Goal: Task Accomplishment & Management: Manage account settings

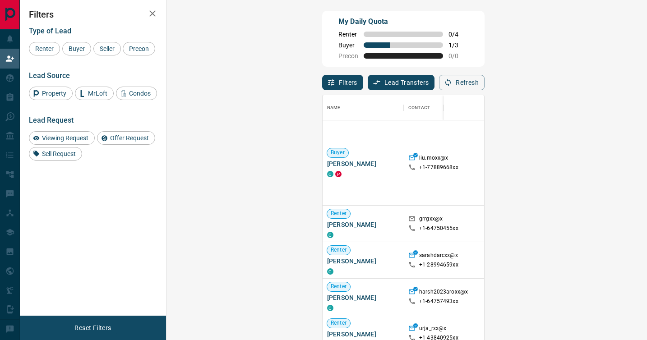
scroll to position [175, 0]
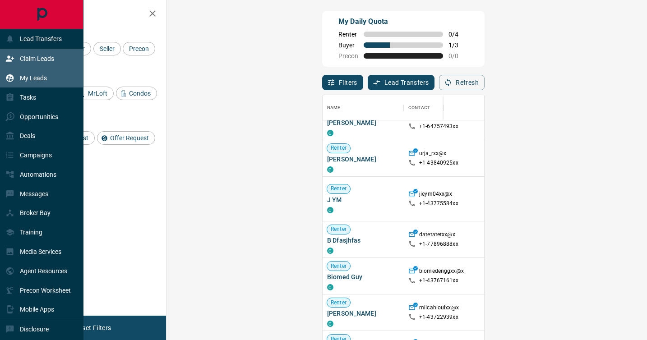
click at [28, 80] on p "My Leads" at bounding box center [33, 77] width 27 height 7
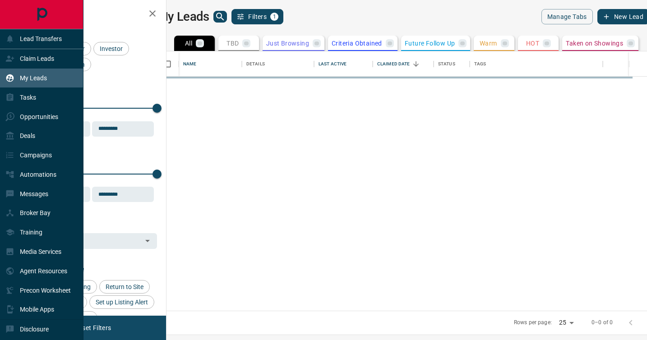
scroll to position [259, 476]
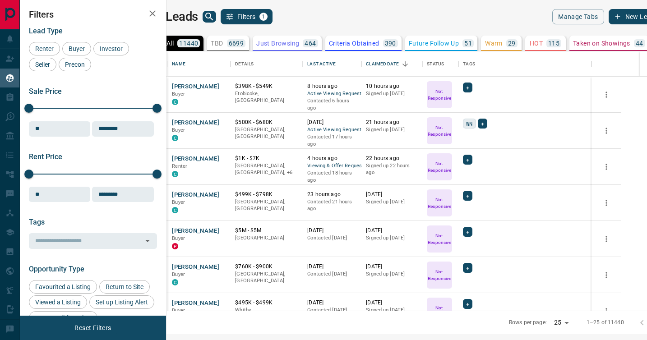
click at [244, 45] on p "6699" at bounding box center [236, 43] width 15 height 6
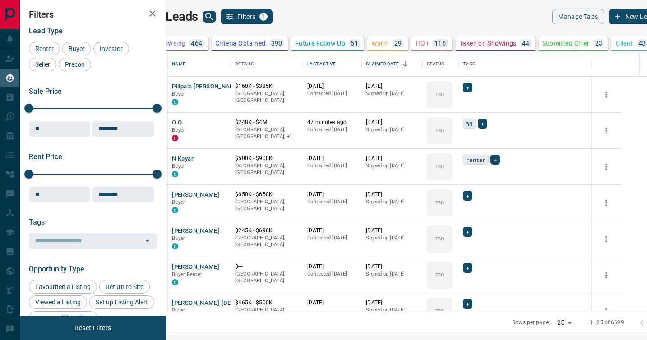
scroll to position [0, 0]
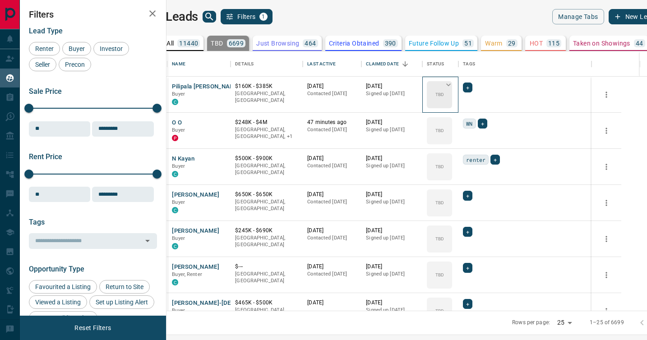
click at [453, 85] on icon at bounding box center [448, 84] width 9 height 9
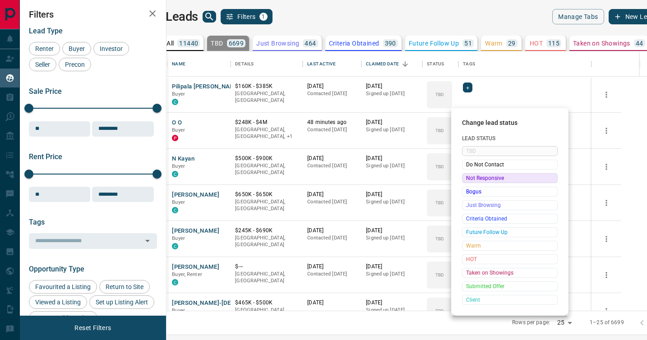
click at [476, 179] on span "Not Responsive" at bounding box center [509, 178] width 87 height 9
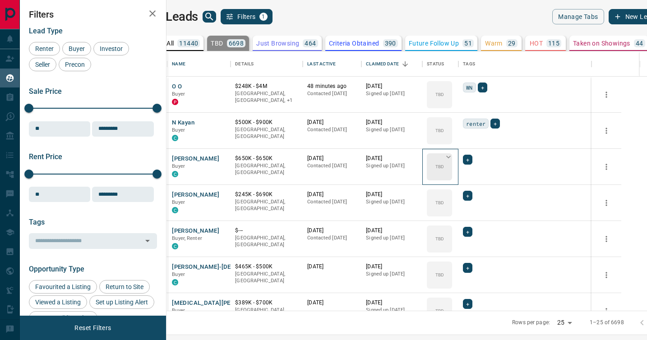
click at [452, 175] on div "TBD" at bounding box center [439, 166] width 25 height 27
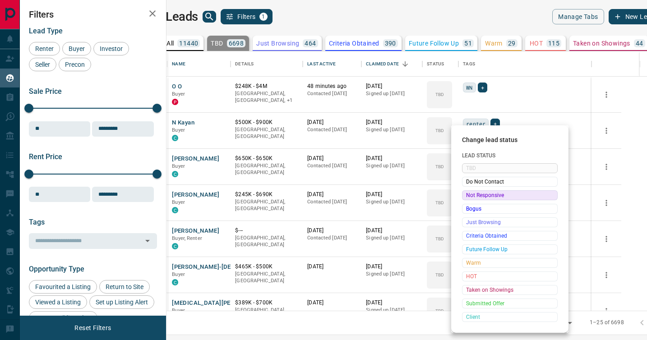
click at [471, 195] on span "Not Responsive" at bounding box center [509, 195] width 87 height 9
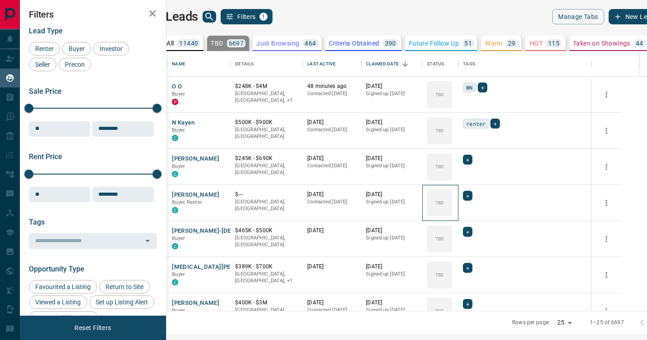
click at [0, 0] on icon at bounding box center [0, 0] width 0 height 0
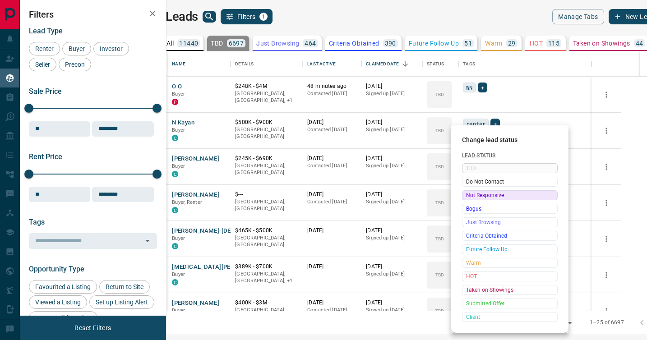
click at [471, 195] on span "Not Responsive" at bounding box center [509, 195] width 87 height 9
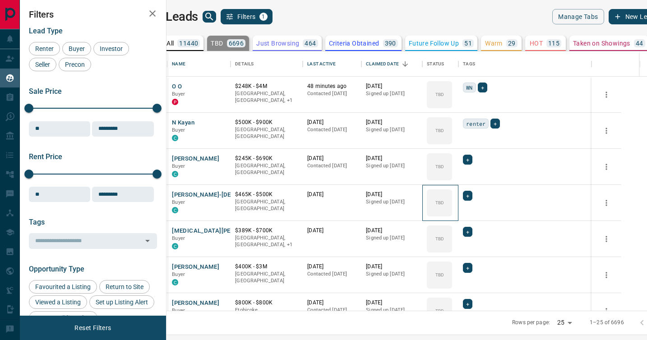
click at [0, 0] on icon at bounding box center [0, 0] width 0 height 0
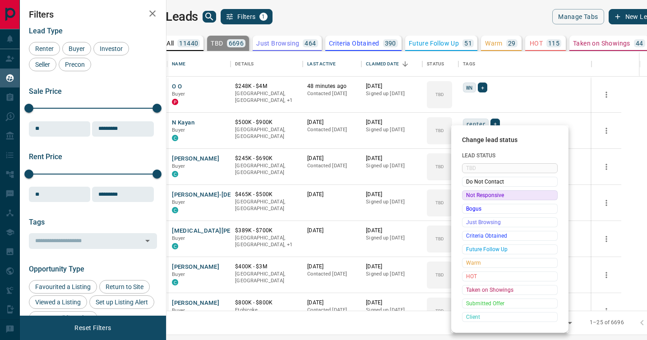
click at [471, 195] on span "Not Responsive" at bounding box center [509, 195] width 87 height 9
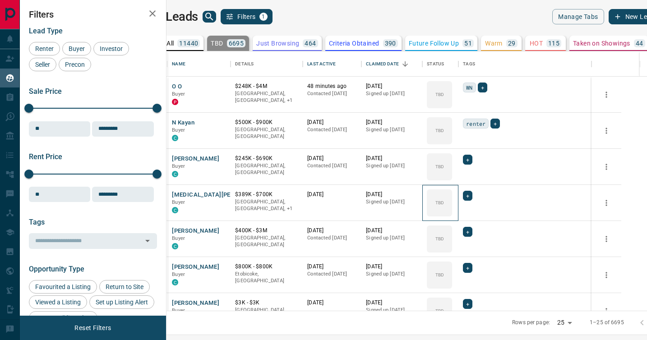
click at [0, 0] on icon at bounding box center [0, 0] width 0 height 0
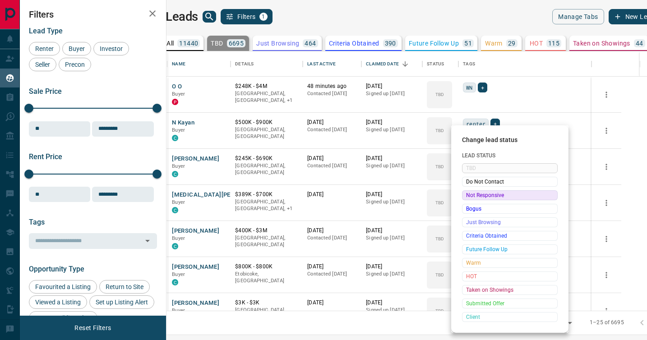
click at [471, 195] on span "Not Responsive" at bounding box center [509, 195] width 87 height 9
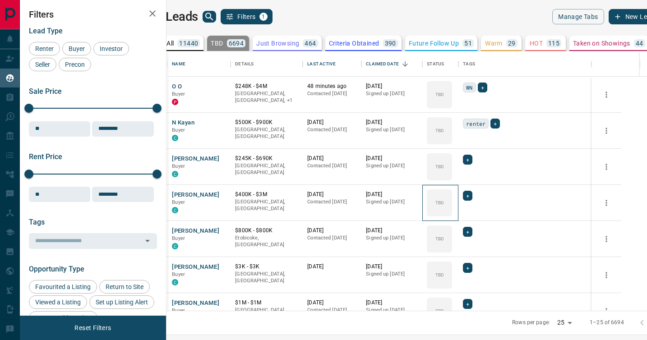
click at [0, 0] on icon at bounding box center [0, 0] width 0 height 0
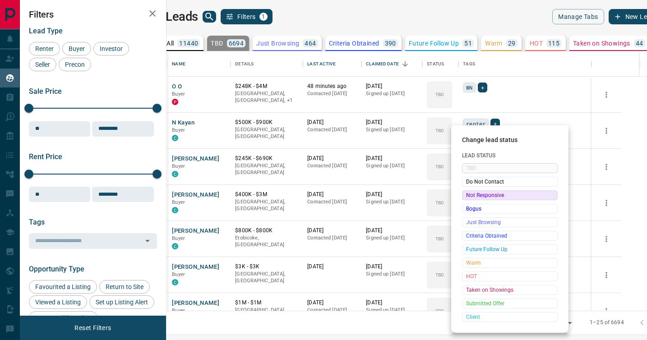
click at [471, 195] on span "Not Responsive" at bounding box center [509, 195] width 87 height 9
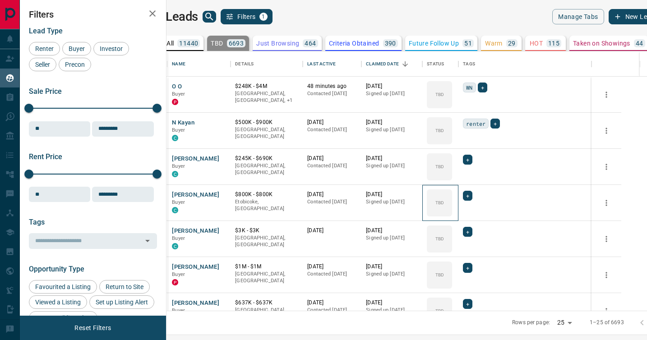
click at [0, 0] on icon at bounding box center [0, 0] width 0 height 0
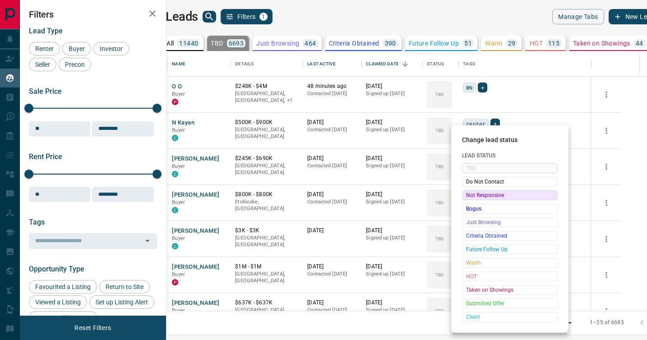
click at [471, 195] on span "Not Responsive" at bounding box center [509, 195] width 87 height 9
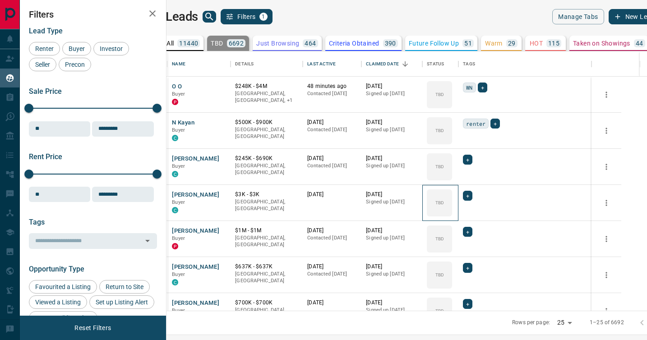
click at [0, 0] on icon at bounding box center [0, 0] width 0 height 0
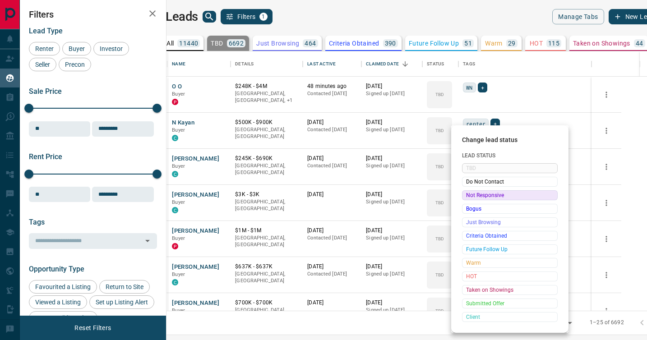
click at [471, 195] on span "Not Responsive" at bounding box center [509, 195] width 87 height 9
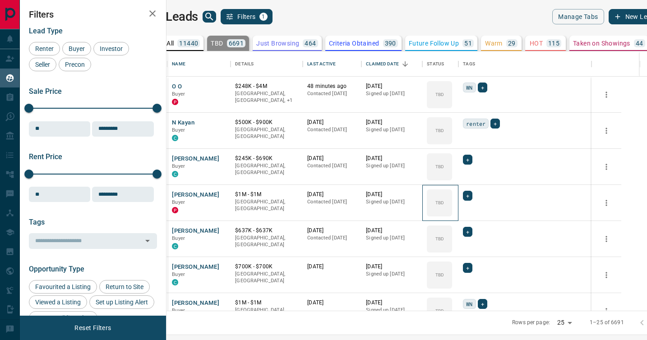
click at [0, 0] on icon at bounding box center [0, 0] width 0 height 0
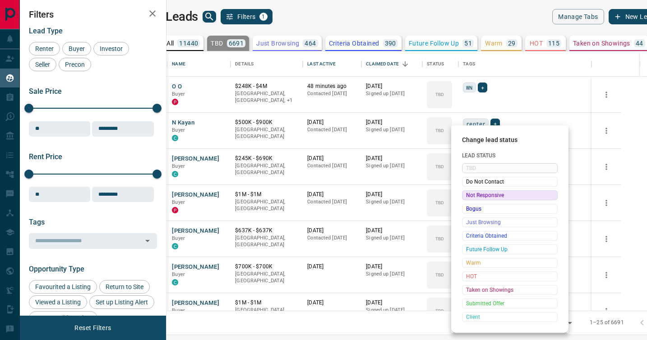
click at [471, 195] on span "Not Responsive" at bounding box center [509, 195] width 87 height 9
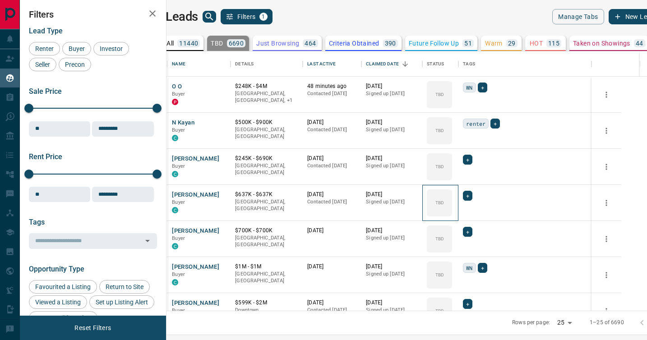
click at [0, 0] on icon at bounding box center [0, 0] width 0 height 0
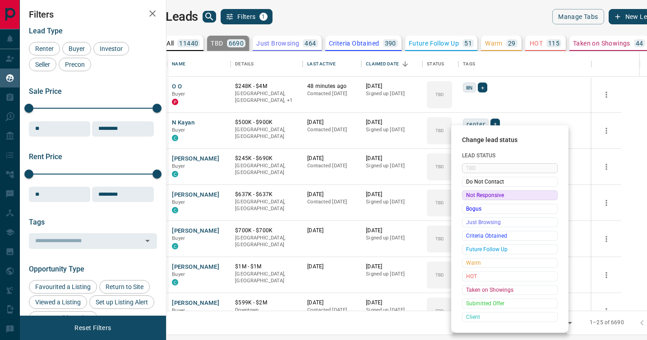
click at [471, 195] on span "Not Responsive" at bounding box center [509, 195] width 87 height 9
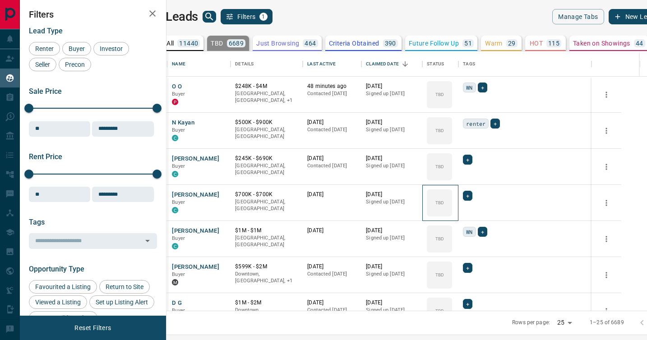
click at [0, 0] on icon at bounding box center [0, 0] width 0 height 0
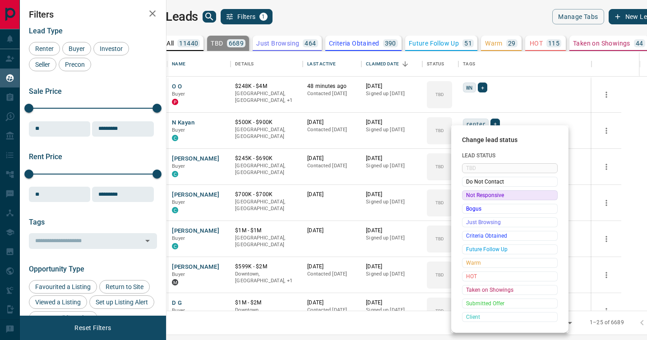
click at [471, 195] on span "Not Responsive" at bounding box center [509, 195] width 87 height 9
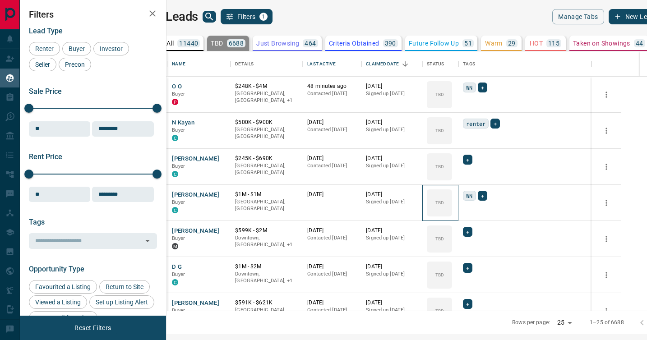
click at [0, 0] on icon at bounding box center [0, 0] width 0 height 0
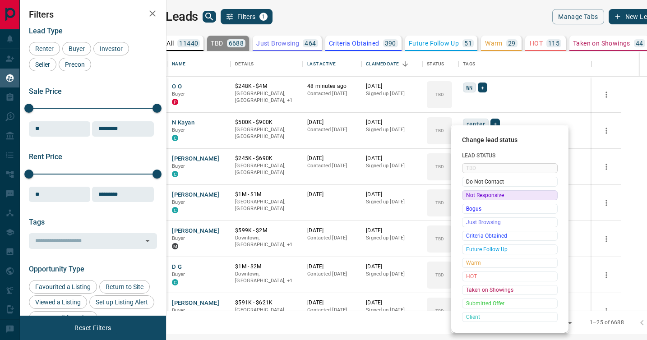
click at [471, 195] on span "Not Responsive" at bounding box center [509, 195] width 87 height 9
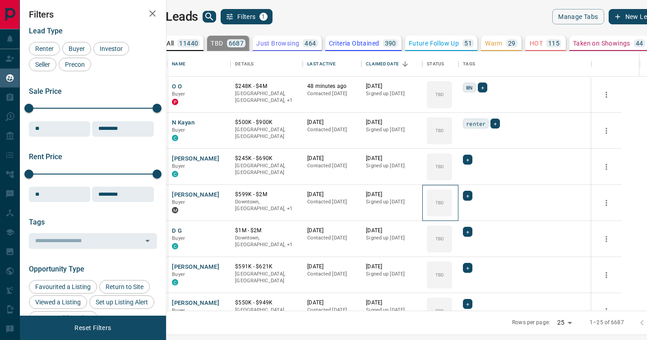
click at [0, 0] on icon at bounding box center [0, 0] width 0 height 0
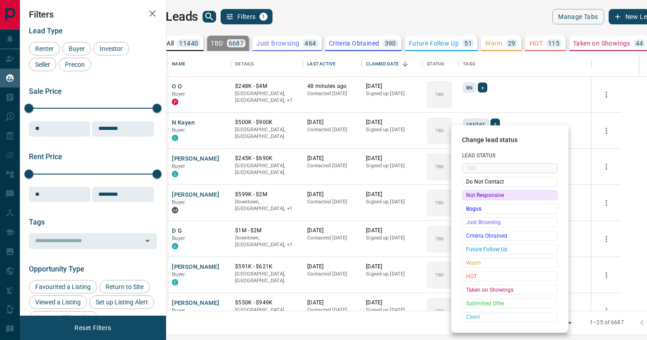
click at [471, 195] on span "Not Responsive" at bounding box center [509, 195] width 87 height 9
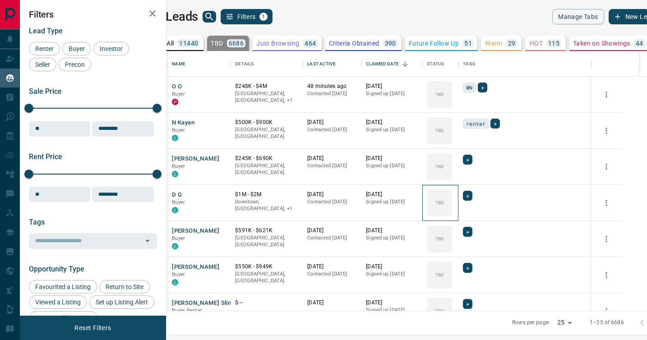
click at [0, 0] on icon at bounding box center [0, 0] width 0 height 0
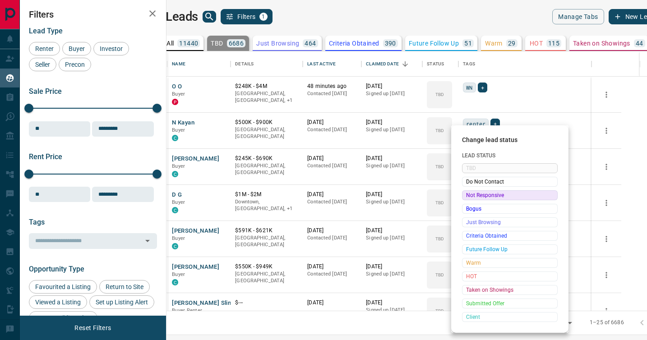
click at [471, 195] on span "Not Responsive" at bounding box center [509, 195] width 87 height 9
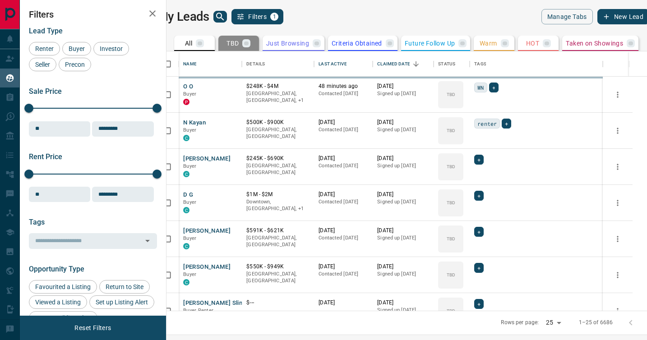
click at [471, 195] on span "Do Not Contact" at bounding box center [495, 196] width 66 height 5
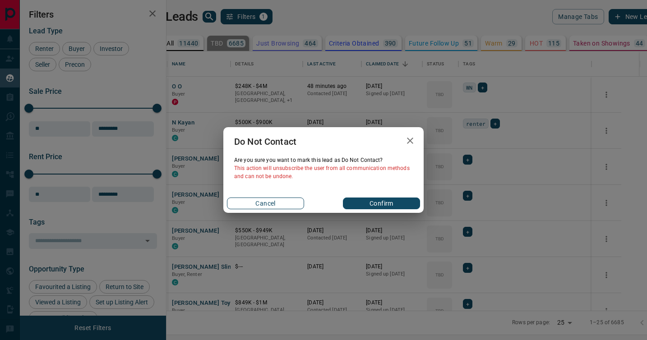
click at [282, 202] on button "Cancel" at bounding box center [265, 204] width 77 height 12
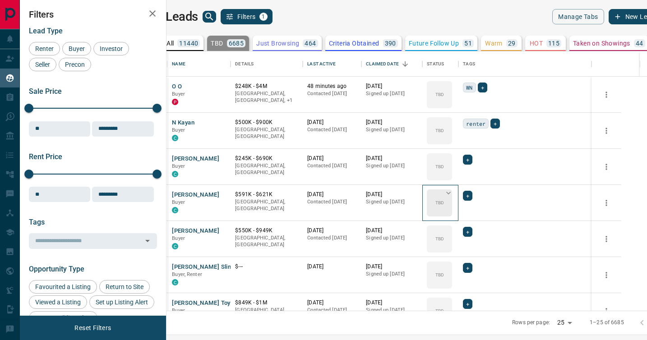
click at [452, 211] on div "TBD" at bounding box center [439, 202] width 25 height 27
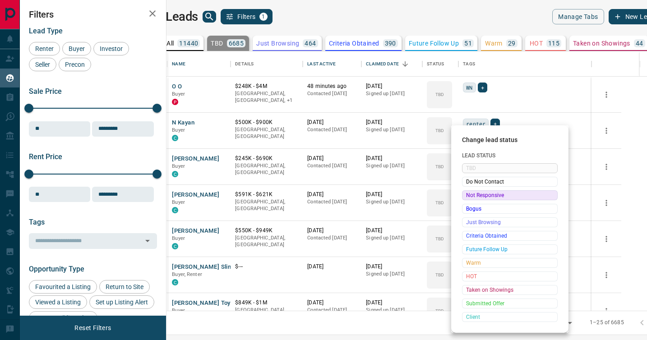
click at [470, 194] on span "Not Responsive" at bounding box center [509, 195] width 87 height 9
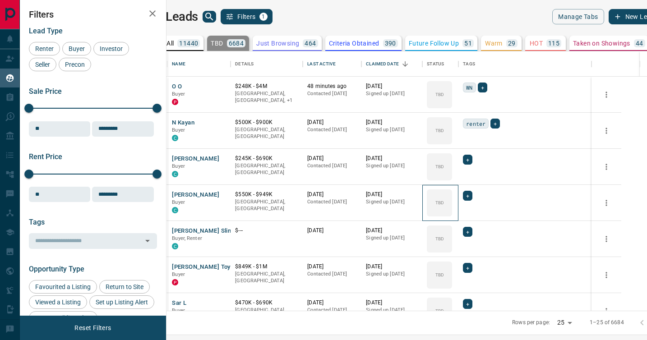
click at [0, 0] on icon at bounding box center [0, 0] width 0 height 0
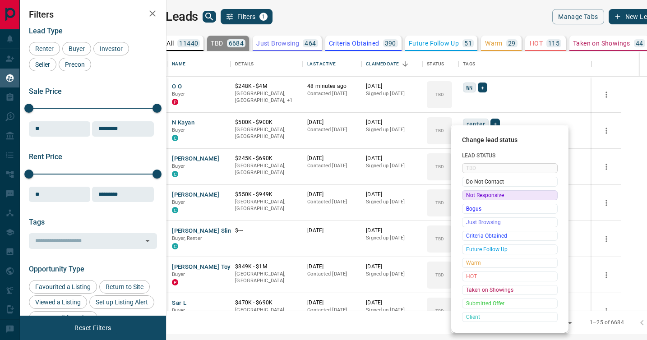
click at [470, 194] on span "Not Responsive" at bounding box center [509, 195] width 87 height 9
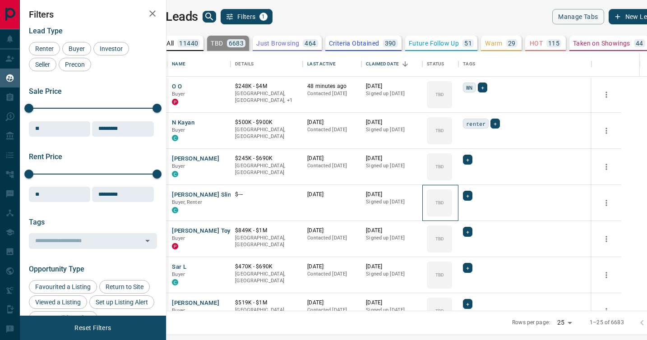
click at [0, 0] on icon at bounding box center [0, 0] width 0 height 0
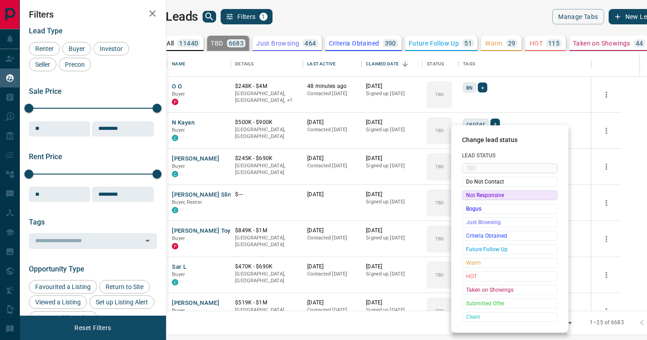
click at [470, 194] on span "Not Responsive" at bounding box center [509, 195] width 87 height 9
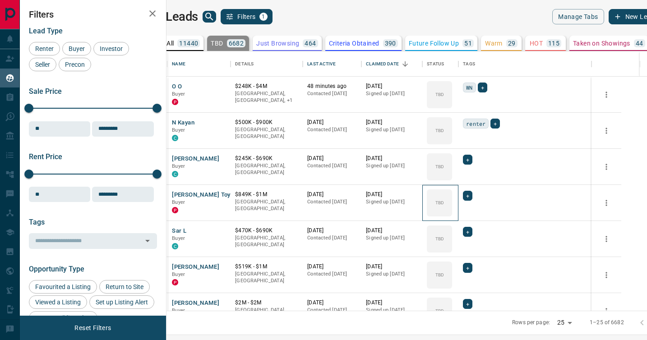
click at [0, 0] on icon at bounding box center [0, 0] width 0 height 0
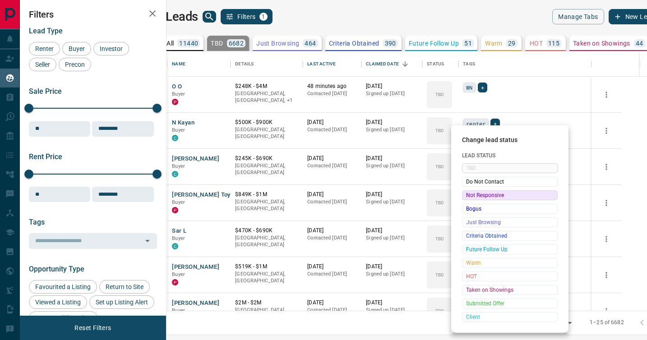
click at [470, 194] on span "Not Responsive" at bounding box center [509, 195] width 87 height 9
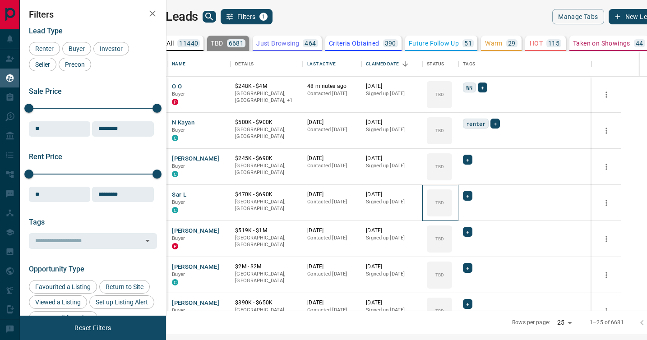
click at [0, 0] on icon at bounding box center [0, 0] width 0 height 0
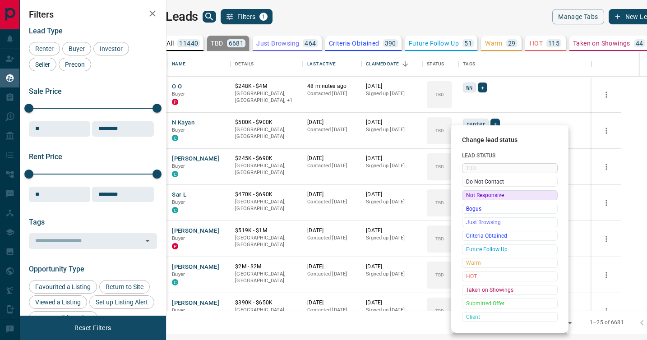
click at [470, 194] on span "Not Responsive" at bounding box center [509, 195] width 87 height 9
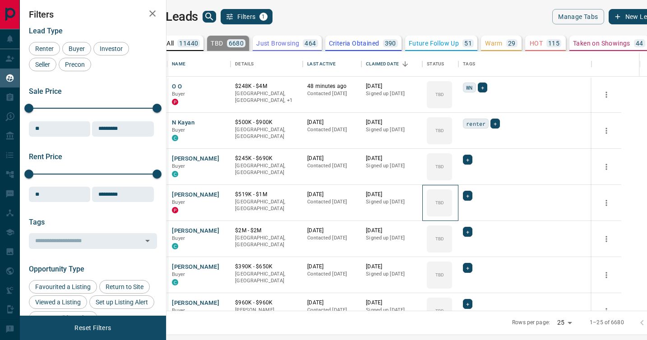
click at [0, 0] on icon at bounding box center [0, 0] width 0 height 0
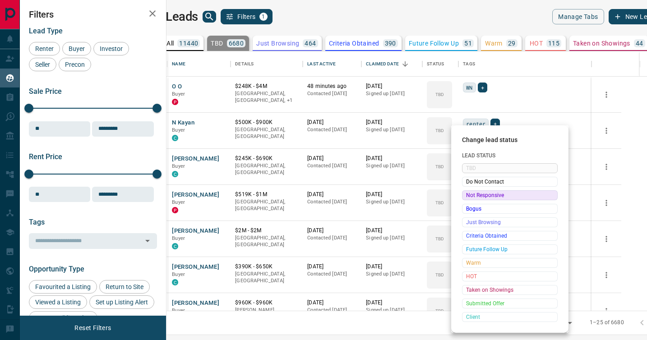
click at [470, 194] on span "Not Responsive" at bounding box center [509, 195] width 87 height 9
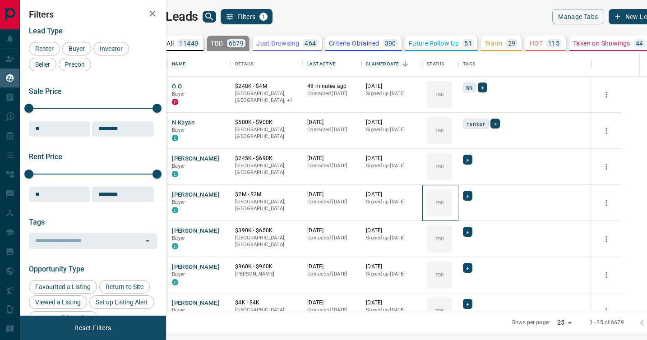
click at [0, 0] on icon at bounding box center [0, 0] width 0 height 0
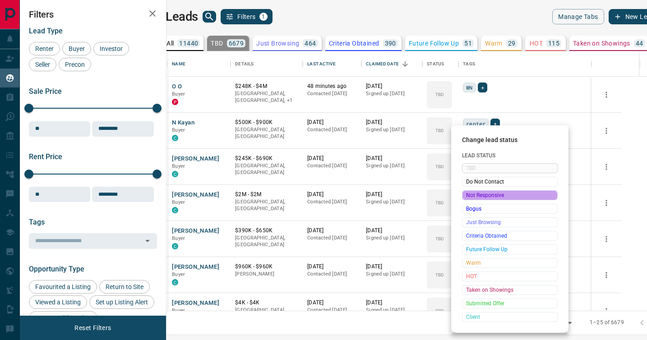
click at [470, 194] on span "Not Responsive" at bounding box center [509, 195] width 87 height 9
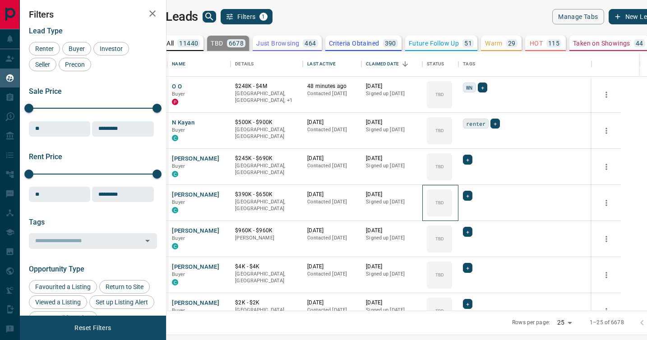
click at [0, 0] on icon at bounding box center [0, 0] width 0 height 0
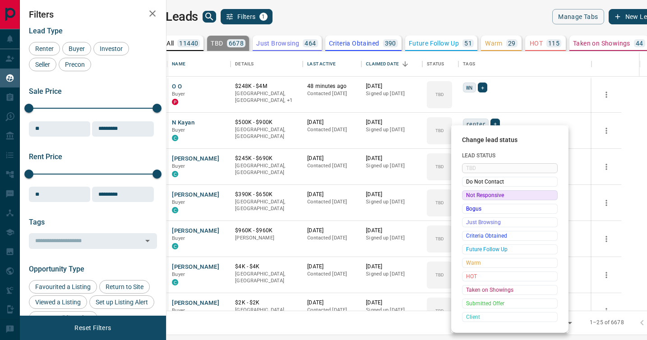
click at [470, 194] on span "Not Responsive" at bounding box center [509, 195] width 87 height 9
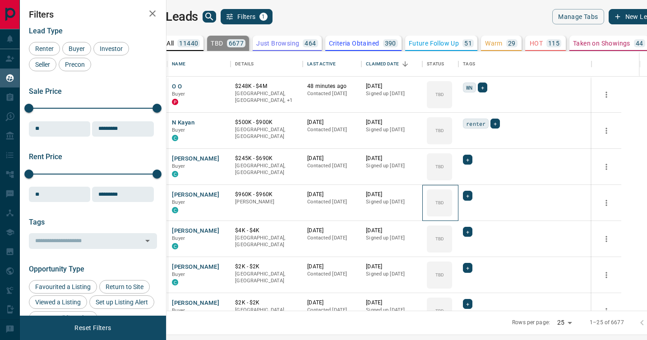
click at [0, 0] on icon at bounding box center [0, 0] width 0 height 0
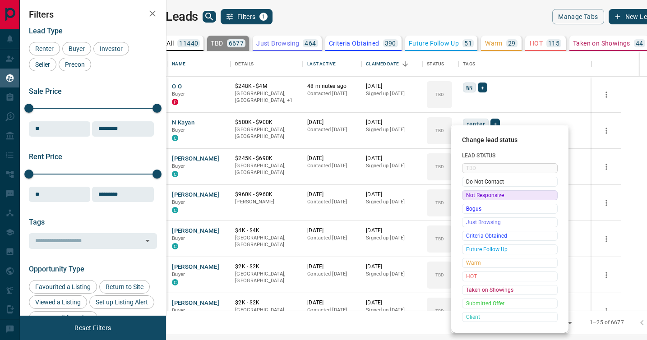
click at [470, 194] on span "Not Responsive" at bounding box center [509, 195] width 87 height 9
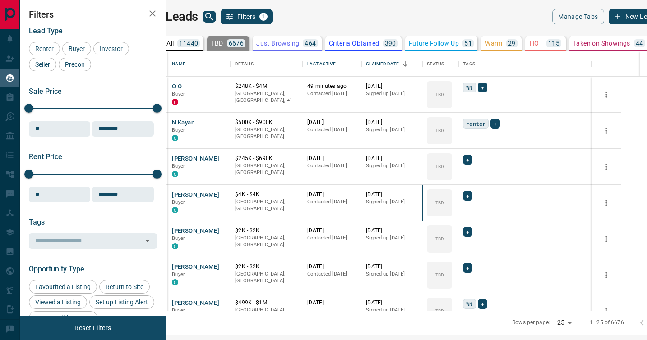
click at [0, 0] on icon at bounding box center [0, 0] width 0 height 0
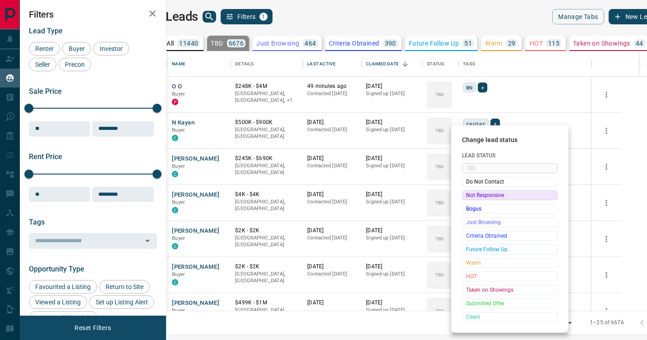
click at [470, 194] on span "Not Responsive" at bounding box center [509, 195] width 87 height 9
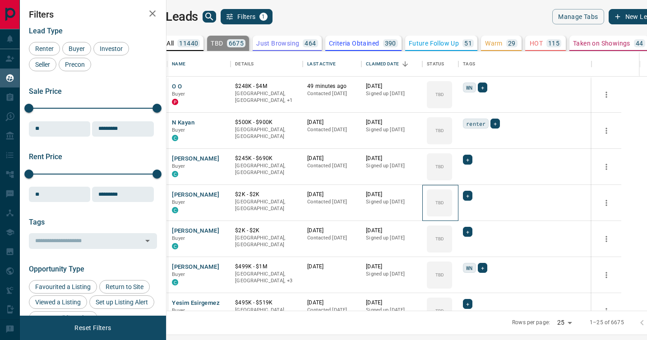
click at [0, 0] on icon at bounding box center [0, 0] width 0 height 0
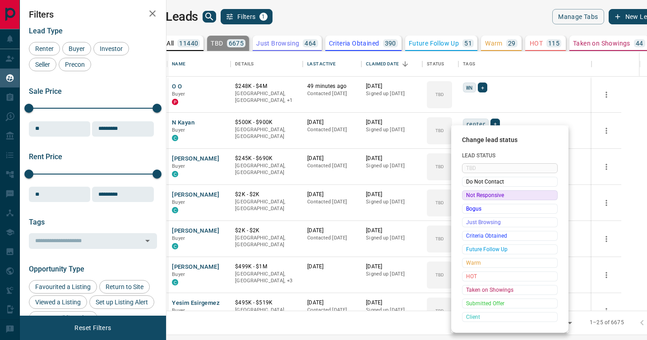
click at [470, 194] on span "Not Responsive" at bounding box center [509, 195] width 87 height 9
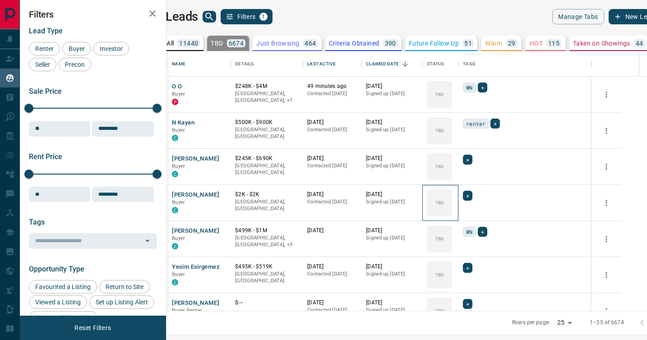
click at [0, 0] on icon at bounding box center [0, 0] width 0 height 0
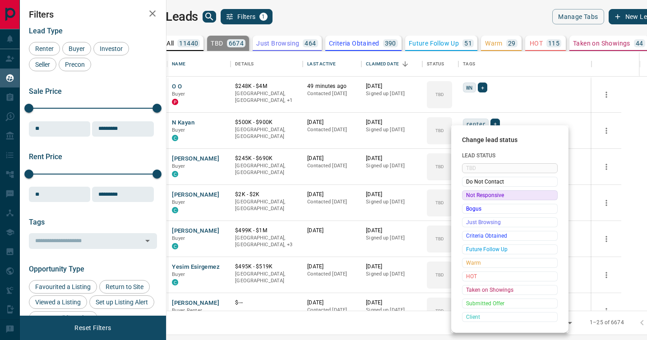
click at [470, 194] on span "Not Responsive" at bounding box center [509, 195] width 87 height 9
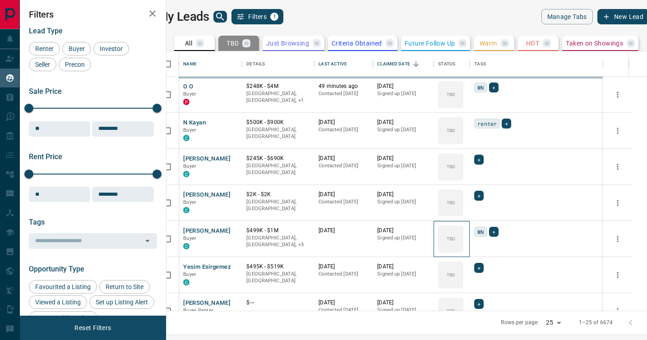
click at [463, 225] on div "TBD" at bounding box center [450, 238] width 25 height 27
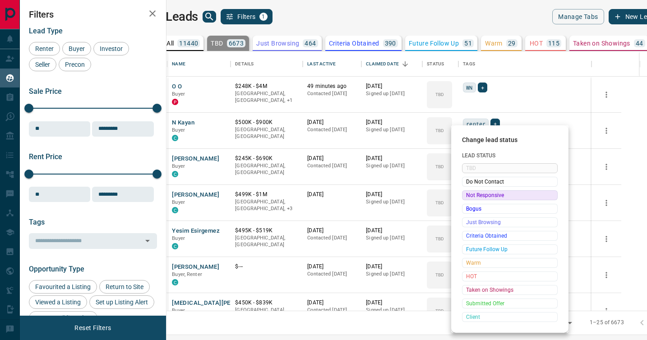
click at [470, 194] on span "Not Responsive" at bounding box center [509, 195] width 87 height 9
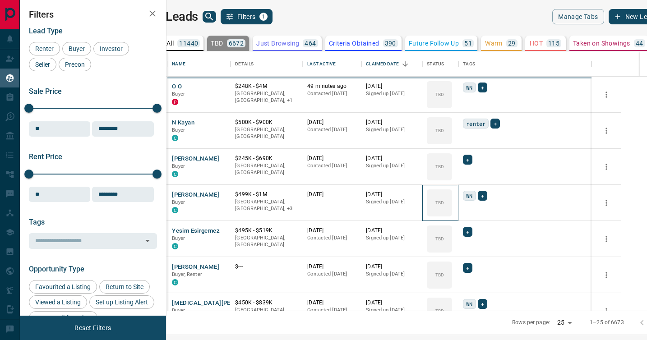
click at [0, 0] on icon at bounding box center [0, 0] width 0 height 0
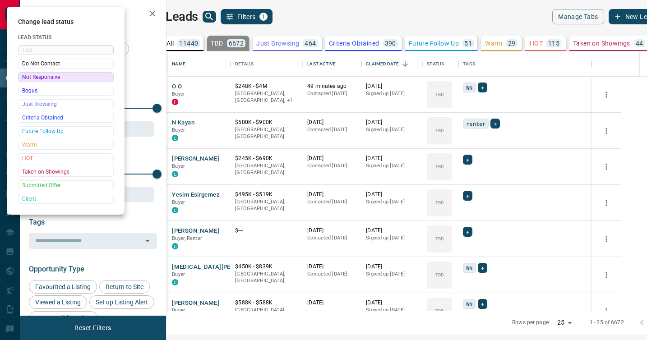
click at [470, 194] on div at bounding box center [323, 170] width 647 height 340
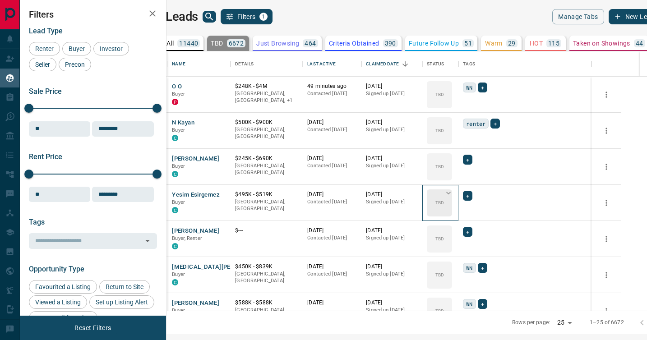
click at [453, 197] on icon at bounding box center [448, 192] width 9 height 9
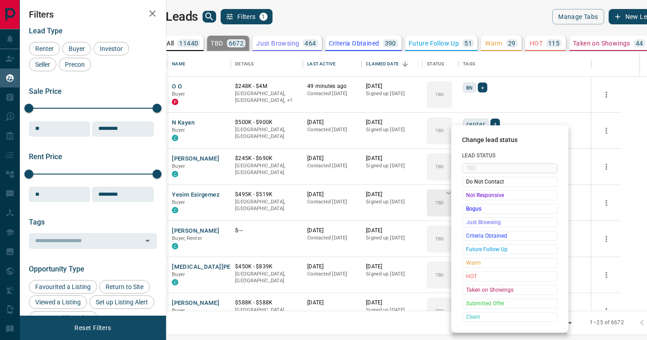
click at [469, 197] on span "Not Responsive" at bounding box center [509, 195] width 87 height 9
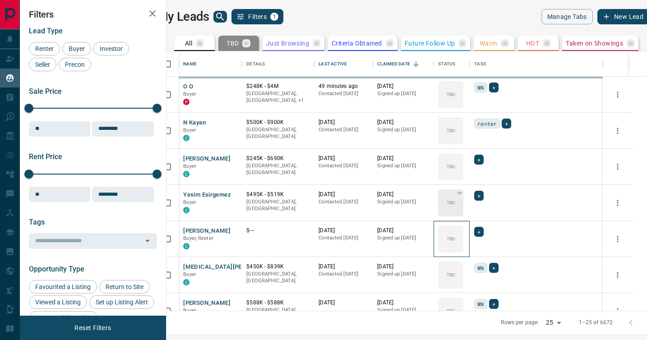
click at [463, 225] on div "TBD" at bounding box center [450, 238] width 25 height 27
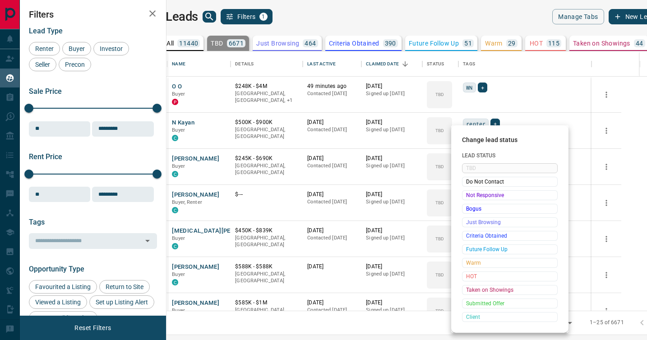
click at [469, 197] on span "Not Responsive" at bounding box center [509, 195] width 87 height 9
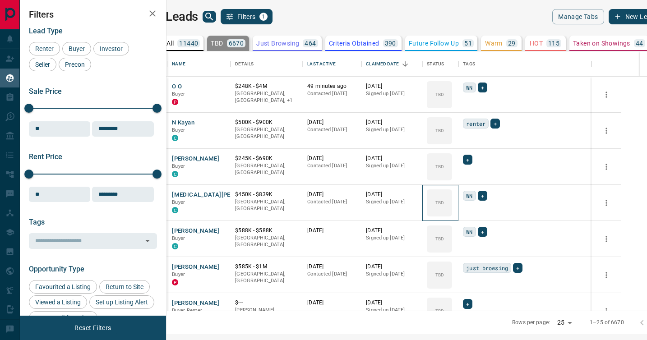
click at [0, 0] on icon at bounding box center [0, 0] width 0 height 0
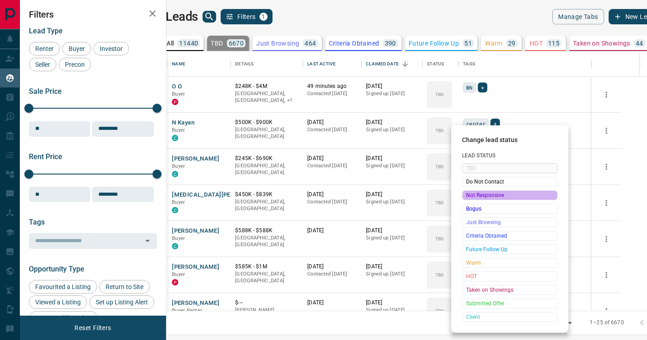
click at [469, 197] on span "Not Responsive" at bounding box center [509, 195] width 87 height 9
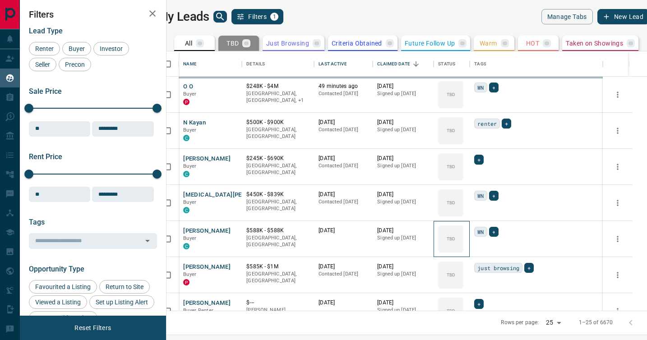
click at [0, 0] on icon at bounding box center [0, 0] width 0 height 0
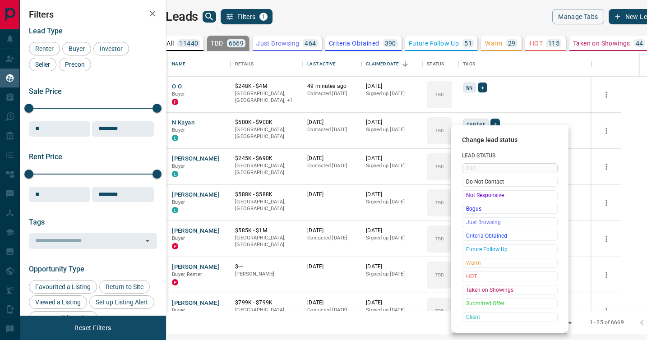
click at [469, 197] on span "Not Responsive" at bounding box center [509, 195] width 87 height 9
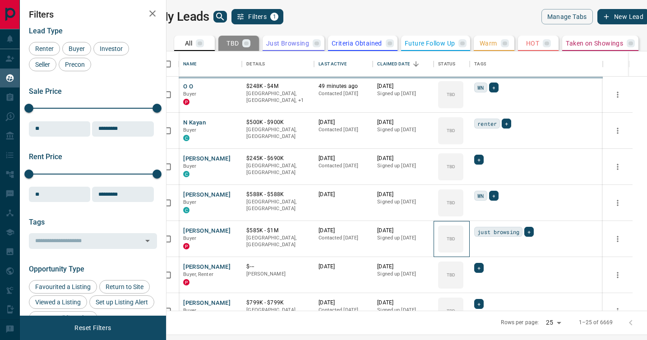
click at [463, 225] on div "TBD" at bounding box center [450, 238] width 25 height 27
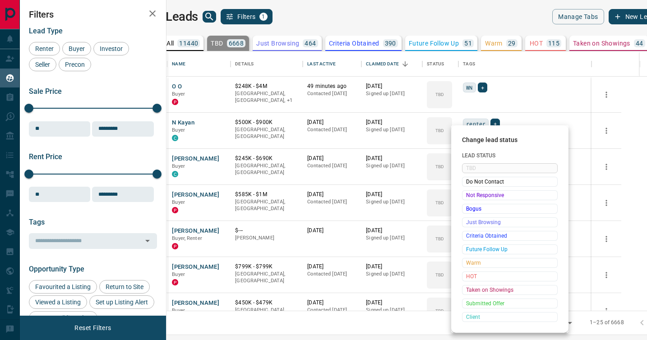
click at [469, 197] on span "Not Responsive" at bounding box center [509, 195] width 87 height 9
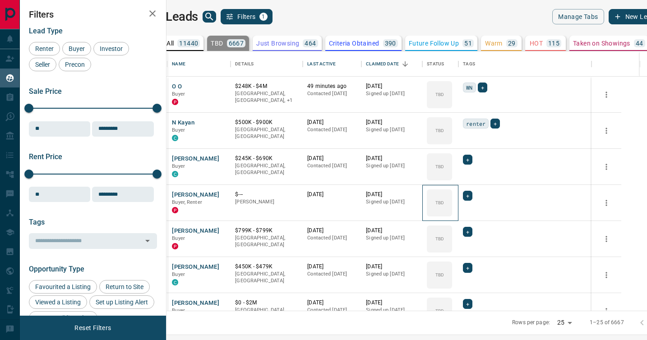
click at [0, 0] on icon at bounding box center [0, 0] width 0 height 0
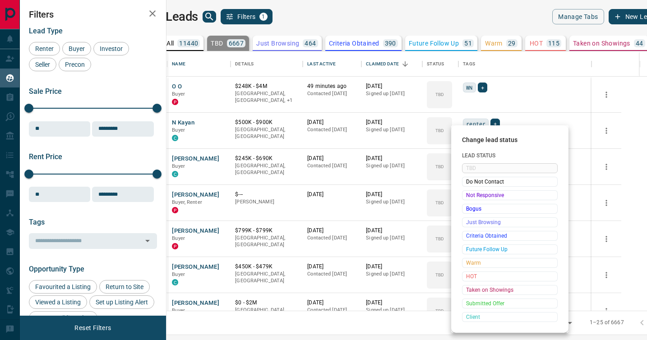
click at [469, 197] on span "Not Responsive" at bounding box center [509, 195] width 87 height 9
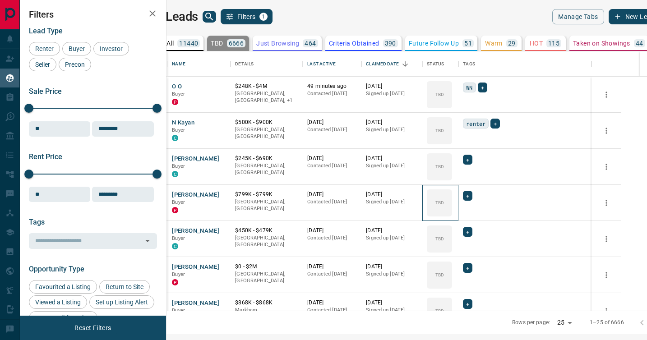
click at [0, 0] on icon at bounding box center [0, 0] width 0 height 0
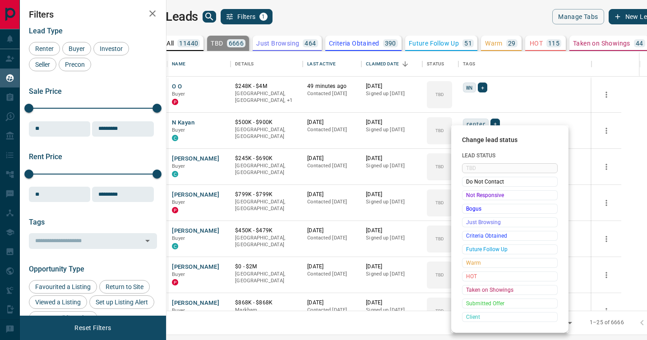
click at [469, 197] on span "Not Responsive" at bounding box center [509, 195] width 87 height 9
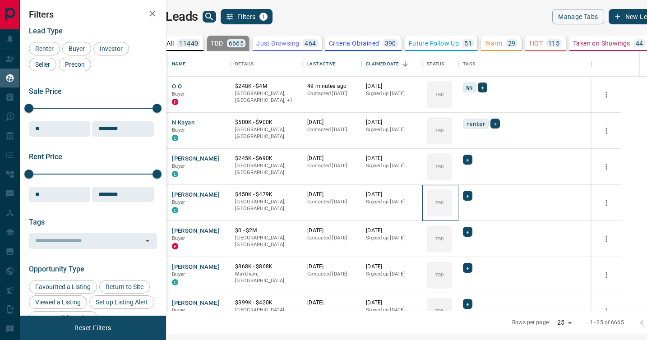
click at [0, 0] on icon at bounding box center [0, 0] width 0 height 0
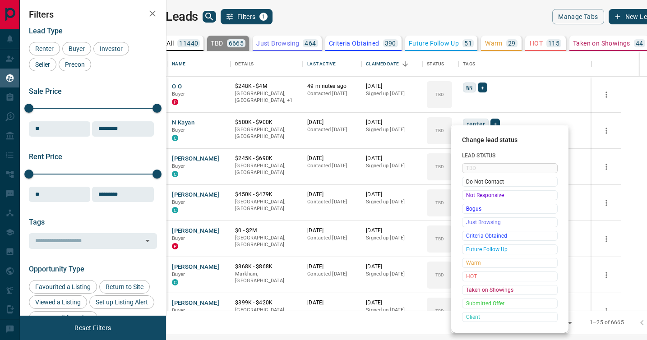
click at [469, 197] on span "Not Responsive" at bounding box center [509, 195] width 87 height 9
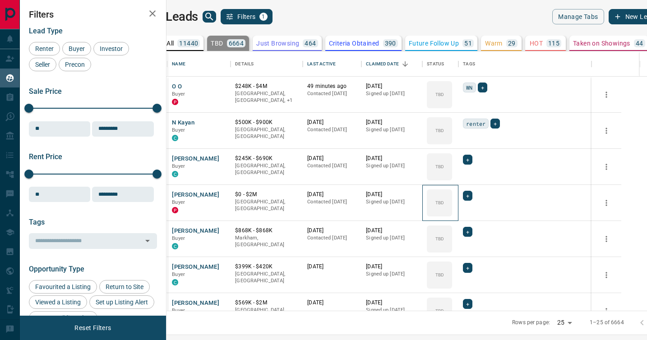
click at [0, 0] on icon at bounding box center [0, 0] width 0 height 0
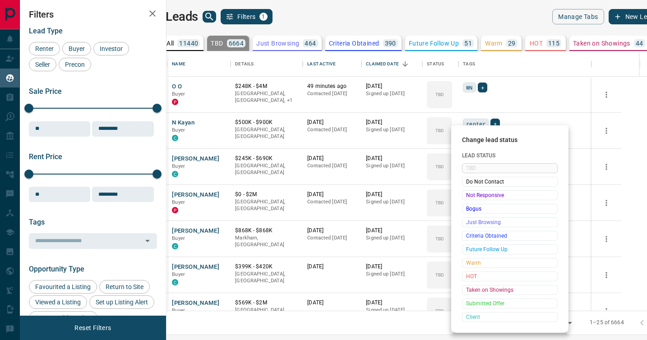
click at [469, 197] on span "Not Responsive" at bounding box center [509, 195] width 87 height 9
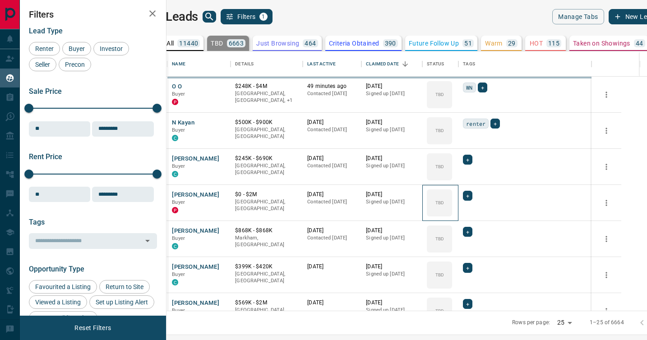
click at [0, 0] on icon at bounding box center [0, 0] width 0 height 0
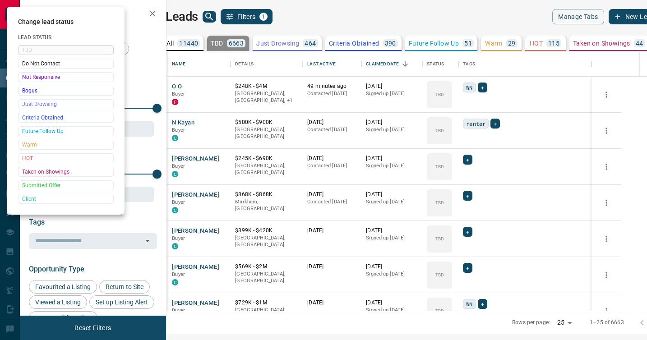
click at [469, 197] on div at bounding box center [323, 170] width 647 height 340
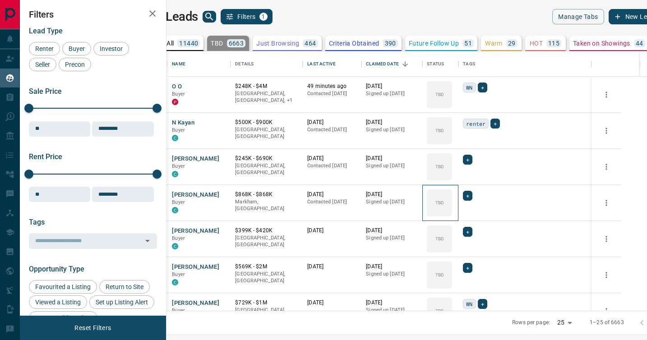
click at [452, 197] on div "TBD" at bounding box center [439, 202] width 25 height 27
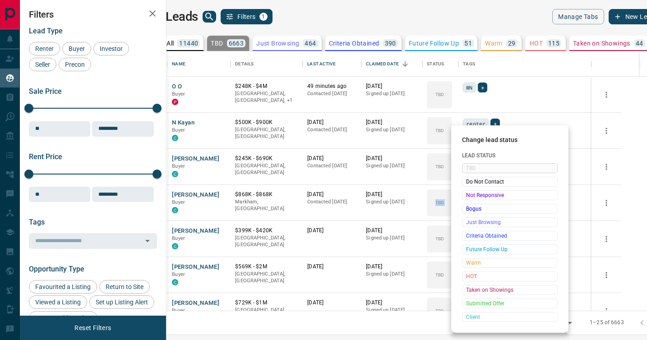
click at [469, 197] on span "Not Responsive" at bounding box center [509, 195] width 87 height 9
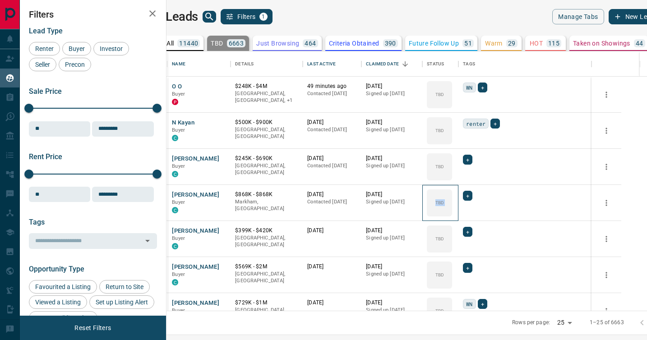
click at [452, 197] on div "TBD" at bounding box center [439, 202] width 25 height 27
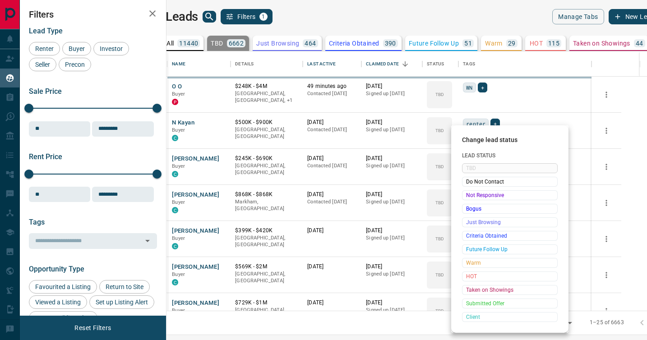
click at [469, 197] on span "Not Responsive" at bounding box center [509, 195] width 87 height 9
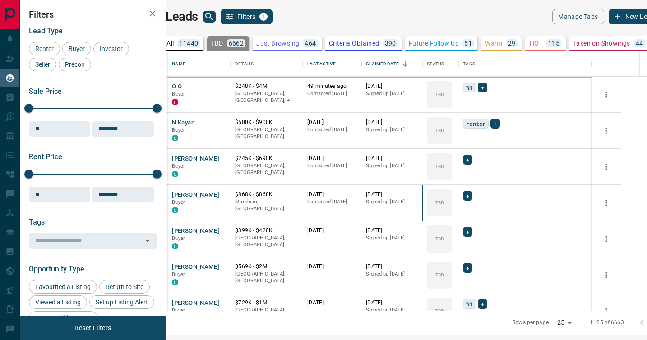
click at [0, 0] on icon at bounding box center [0, 0] width 0 height 0
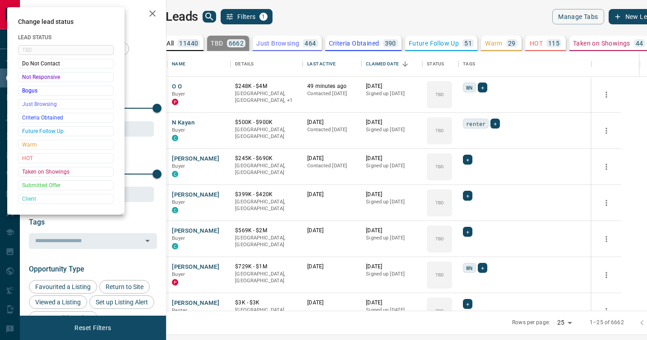
click at [469, 197] on div at bounding box center [323, 170] width 647 height 340
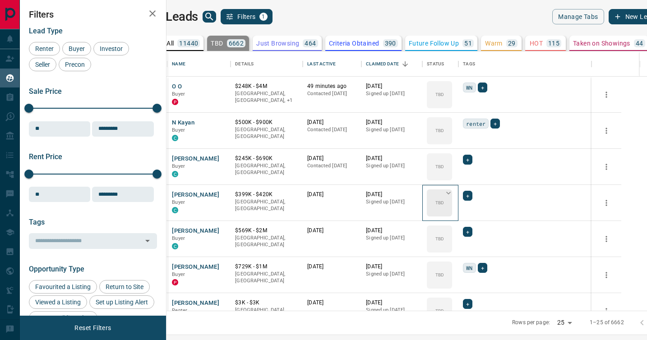
click at [453, 195] on icon at bounding box center [448, 192] width 9 height 9
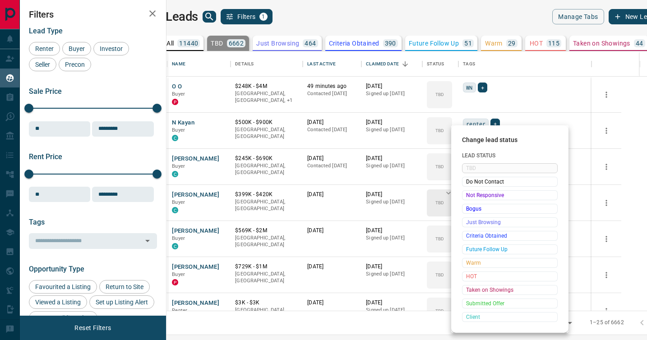
click at [468, 195] on span "Not Responsive" at bounding box center [509, 195] width 87 height 9
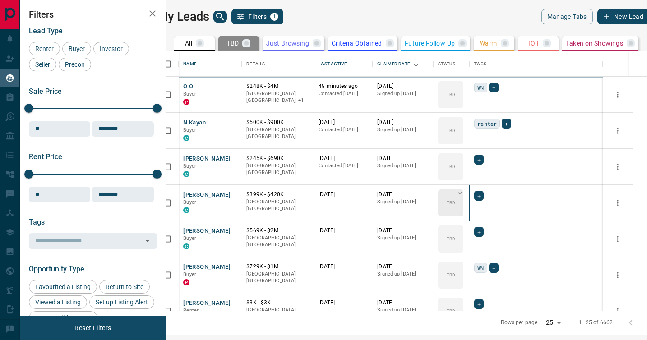
click at [464, 195] on icon at bounding box center [459, 192] width 9 height 9
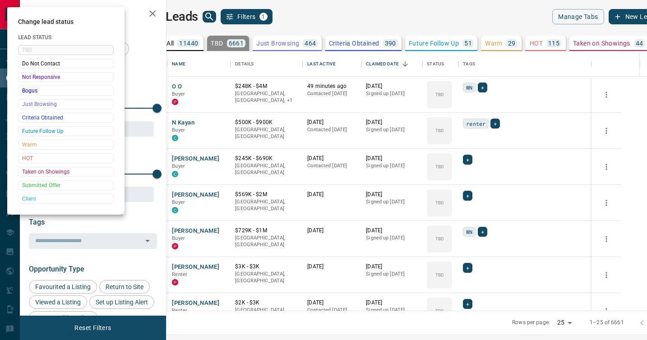
click at [468, 195] on div at bounding box center [323, 170] width 647 height 340
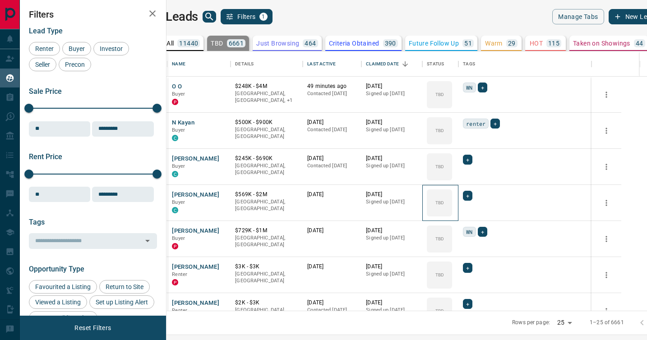
click at [452, 195] on div "TBD" at bounding box center [439, 202] width 25 height 27
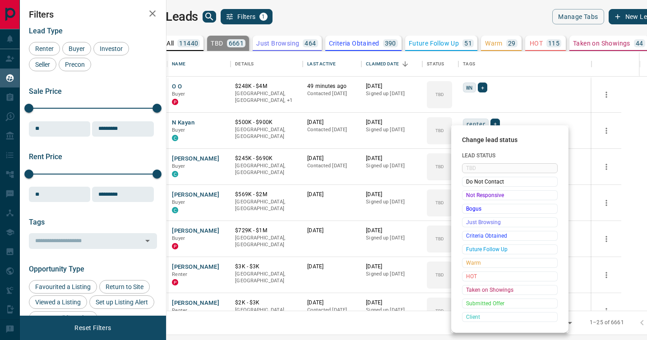
click at [468, 195] on span "Not Responsive" at bounding box center [509, 195] width 87 height 9
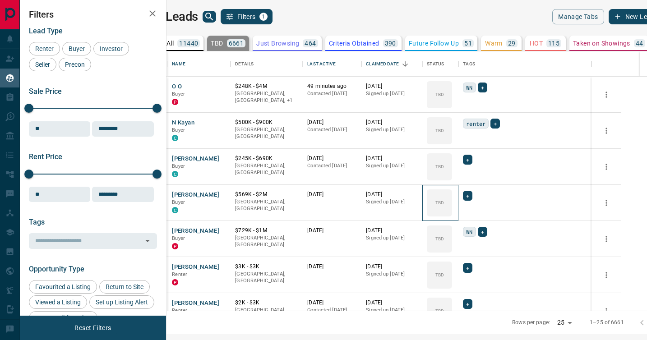
click at [468, 202] on span "Not Responsive" at bounding box center [495, 204] width 66 height 5
click at [0, 0] on icon at bounding box center [0, 0] width 0 height 0
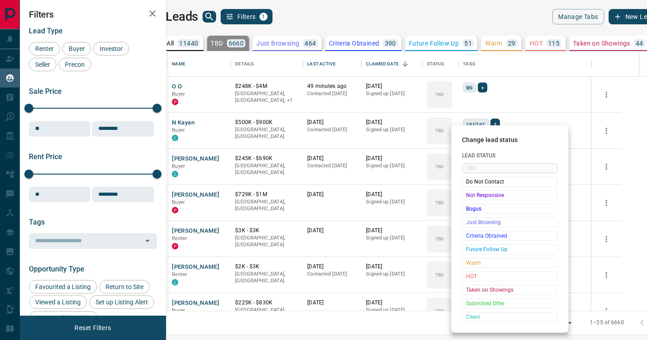
click at [468, 195] on span "Not Responsive" at bounding box center [509, 195] width 87 height 9
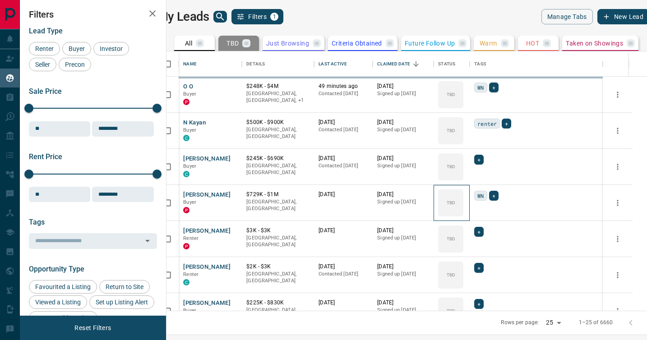
click at [0, 0] on icon at bounding box center [0, 0] width 0 height 0
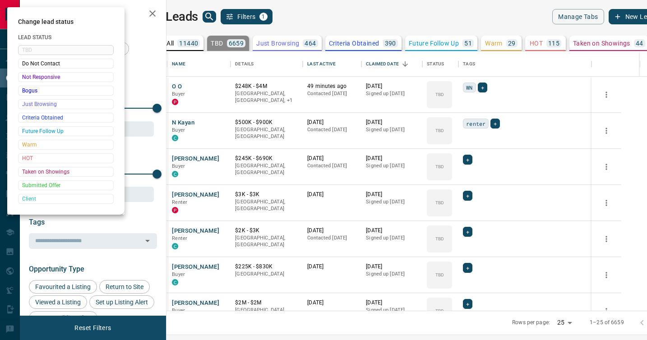
click at [468, 195] on div at bounding box center [323, 170] width 647 height 340
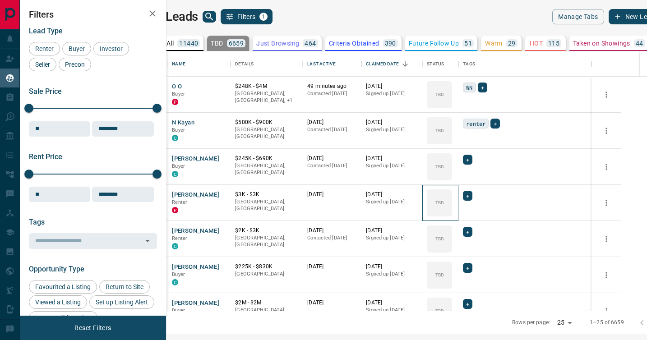
click at [452, 195] on div "TBD" at bounding box center [439, 202] width 25 height 27
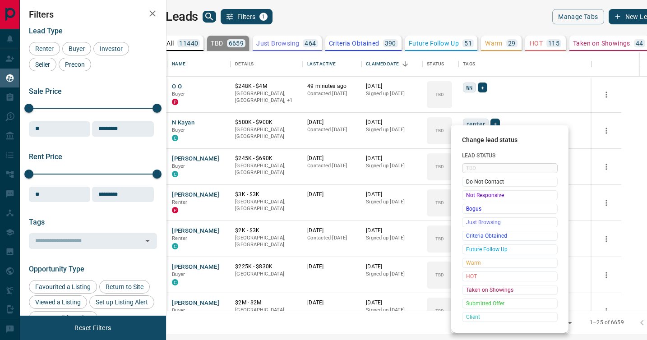
click at [468, 195] on span "Not Responsive" at bounding box center [509, 195] width 87 height 9
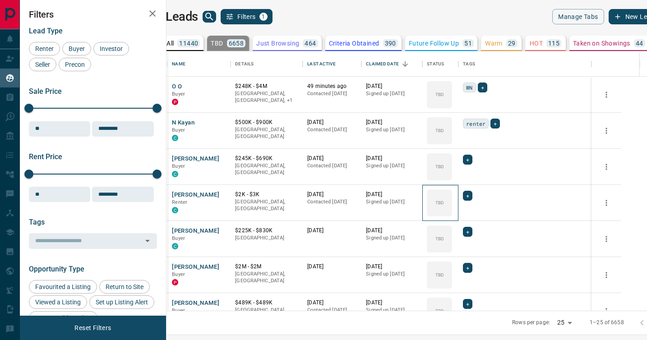
click at [0, 0] on icon at bounding box center [0, 0] width 0 height 0
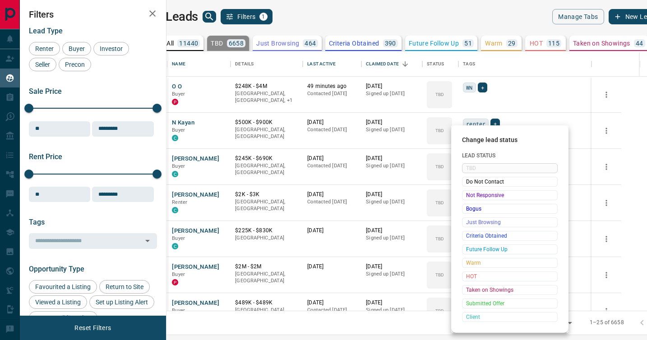
click at [468, 195] on span "Not Responsive" at bounding box center [509, 195] width 87 height 9
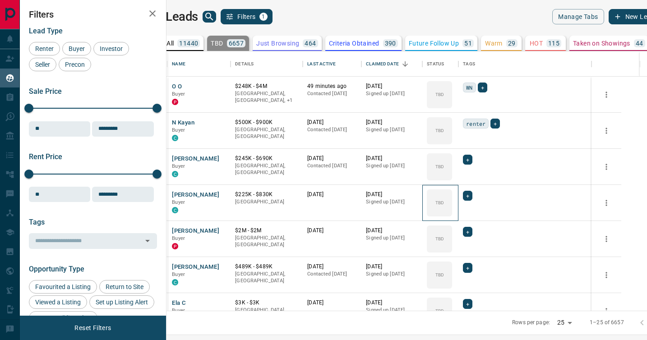
click at [0, 0] on icon at bounding box center [0, 0] width 0 height 0
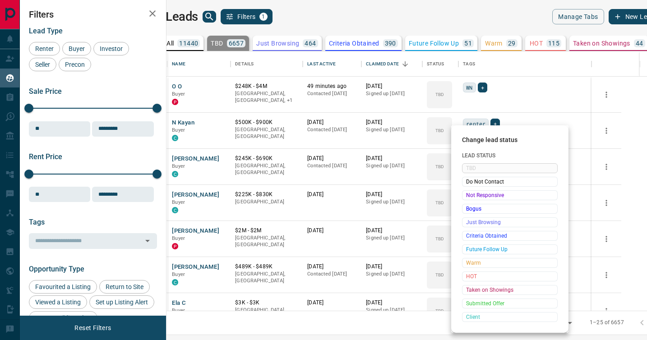
click at [468, 195] on span "Not Responsive" at bounding box center [509, 195] width 87 height 9
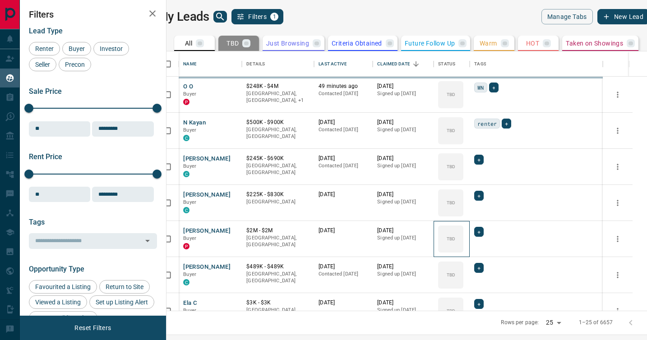
click at [463, 225] on div "TBD" at bounding box center [450, 238] width 25 height 27
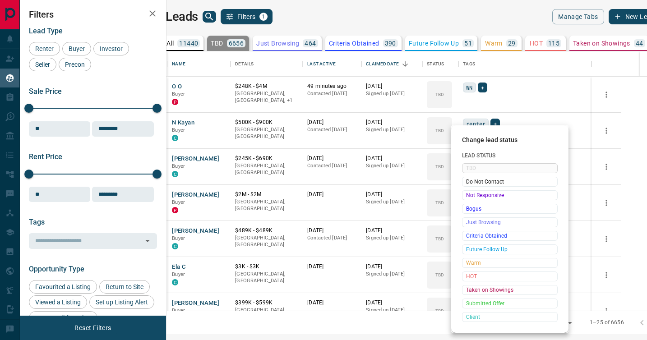
click at [468, 195] on span "Not Responsive" at bounding box center [509, 195] width 87 height 9
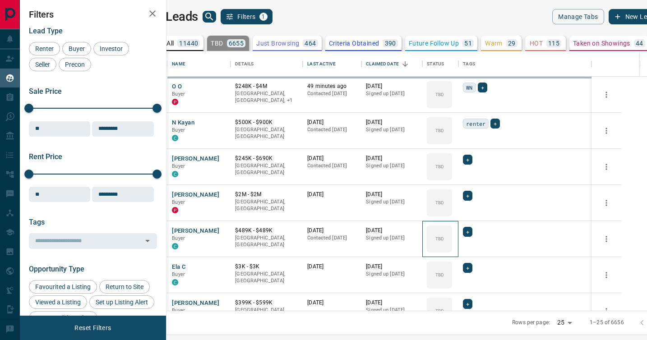
click at [452, 225] on div "TBD" at bounding box center [439, 238] width 25 height 27
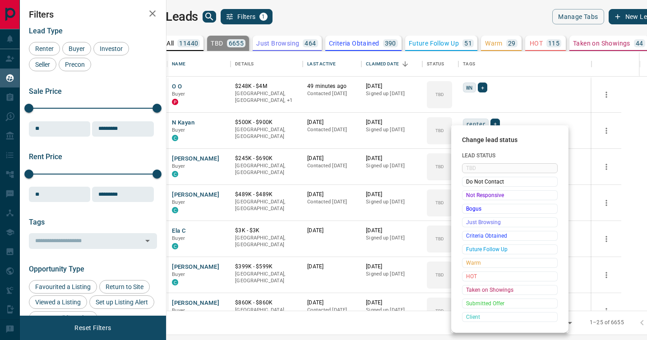
click at [468, 195] on span "Not Responsive" at bounding box center [509, 195] width 87 height 9
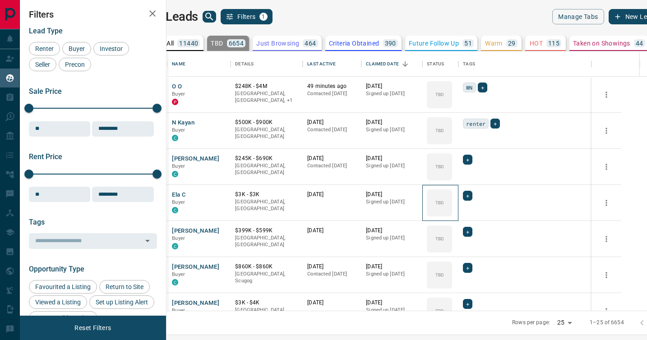
click at [0, 0] on icon at bounding box center [0, 0] width 0 height 0
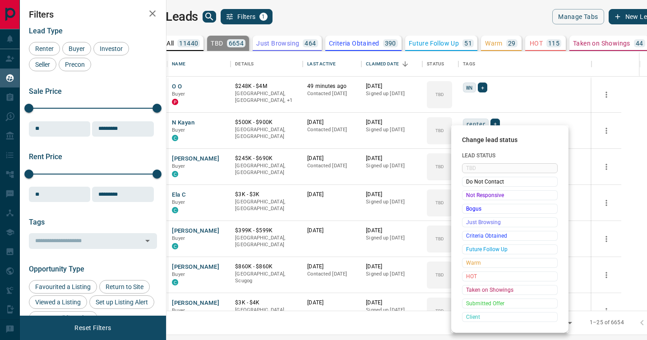
click at [468, 195] on span "Not Responsive" at bounding box center [509, 195] width 87 height 9
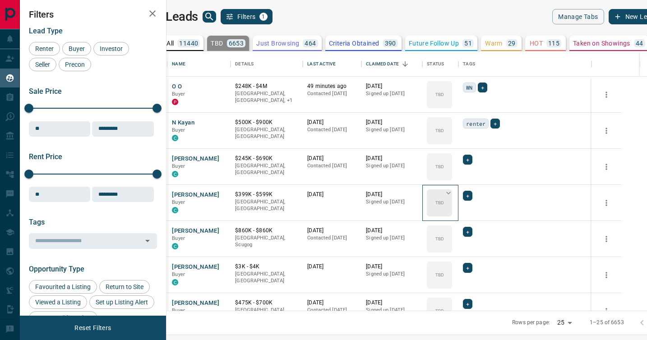
click at [453, 196] on icon at bounding box center [448, 192] width 9 height 9
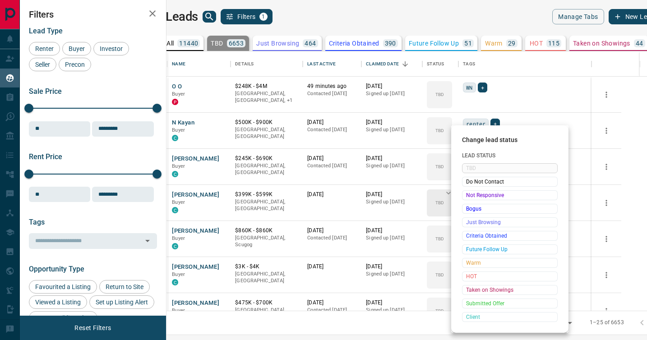
click at [468, 196] on span "Not Responsive" at bounding box center [509, 195] width 87 height 9
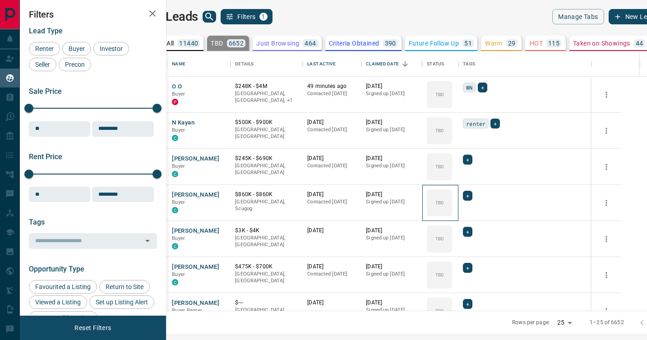
click at [0, 0] on icon at bounding box center [0, 0] width 0 height 0
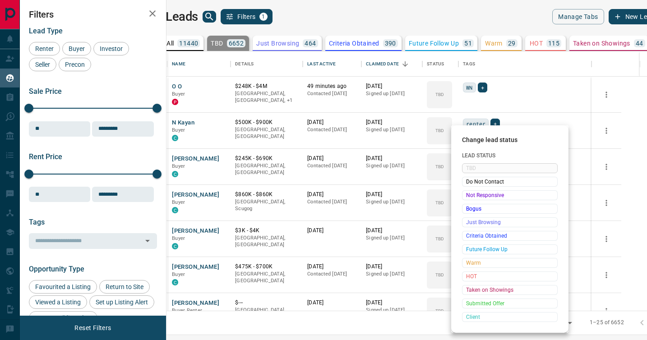
click at [468, 196] on span "Not Responsive" at bounding box center [509, 195] width 87 height 9
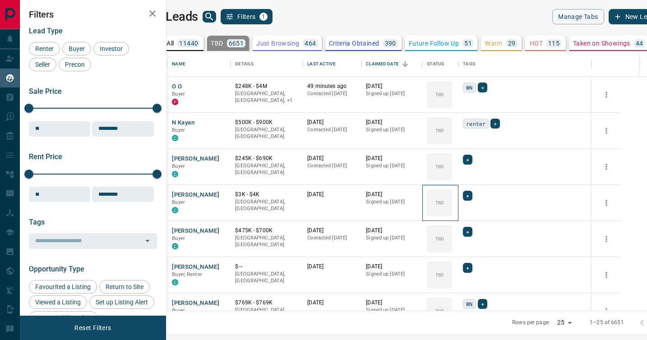
click at [0, 0] on icon at bounding box center [0, 0] width 0 height 0
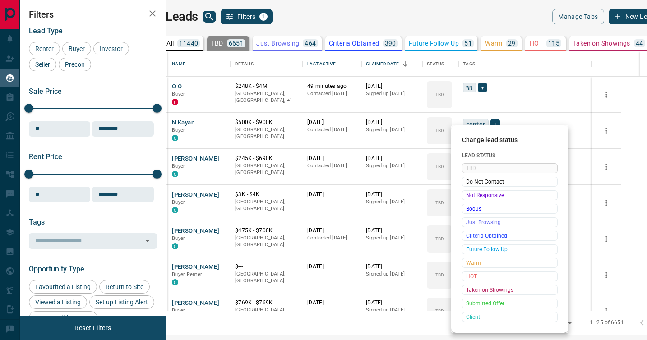
click at [468, 196] on span "Not Responsive" at bounding box center [509, 195] width 87 height 9
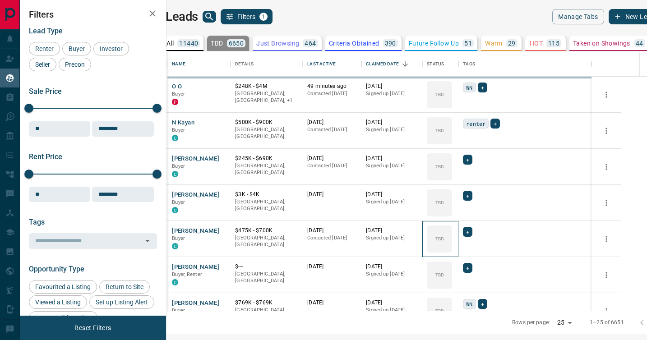
click at [0, 0] on icon at bounding box center [0, 0] width 0 height 0
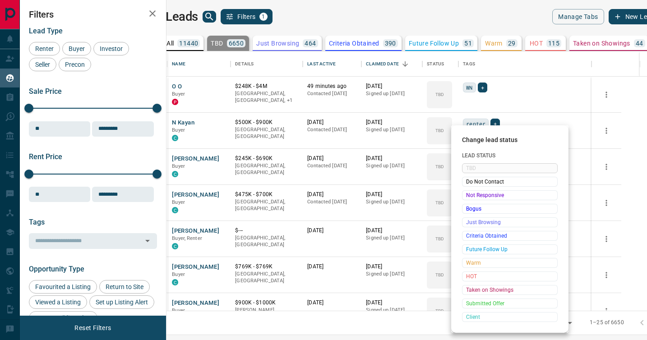
click at [468, 196] on span "Not Responsive" at bounding box center [509, 195] width 87 height 9
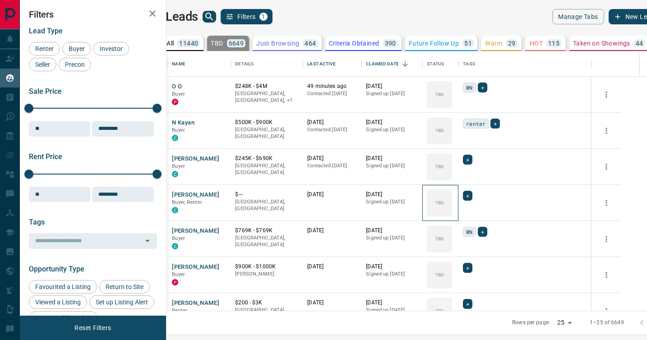
click at [0, 0] on icon at bounding box center [0, 0] width 0 height 0
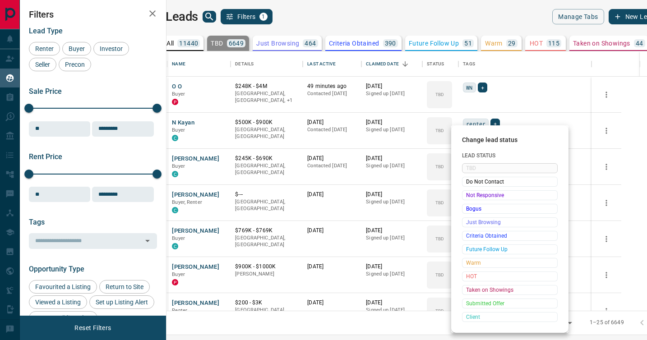
click at [468, 196] on span "Not Responsive" at bounding box center [509, 195] width 87 height 9
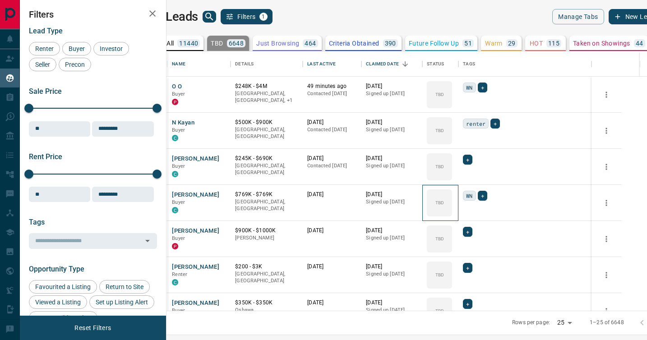
click at [0, 0] on icon at bounding box center [0, 0] width 0 height 0
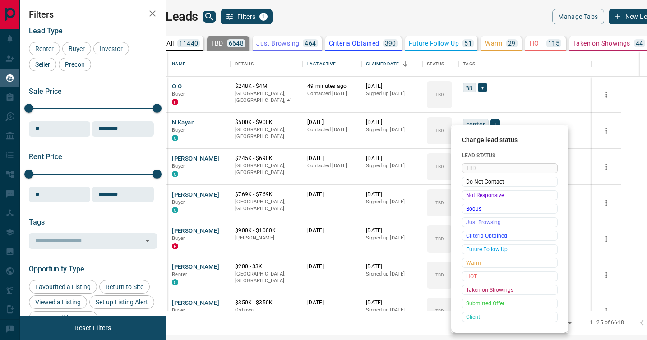
click at [468, 196] on span "Not Responsive" at bounding box center [509, 195] width 87 height 9
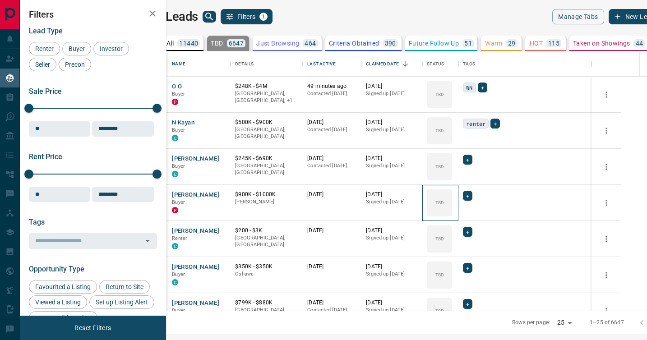
click at [0, 0] on icon at bounding box center [0, 0] width 0 height 0
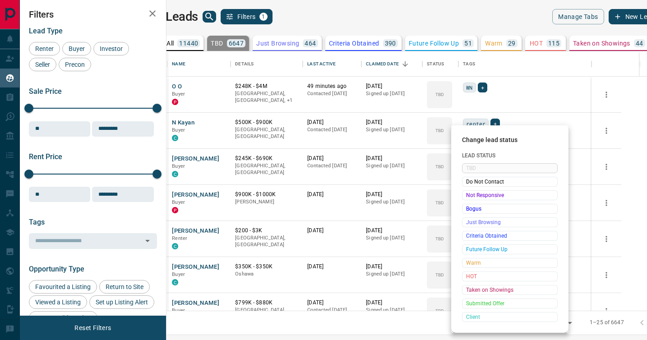
click at [468, 196] on span "Not Responsive" at bounding box center [509, 195] width 87 height 9
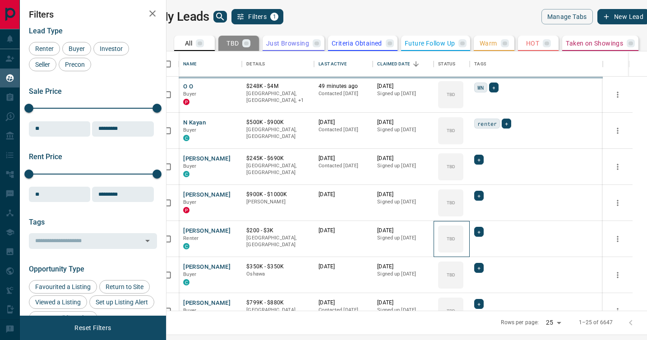
click at [0, 0] on icon at bounding box center [0, 0] width 0 height 0
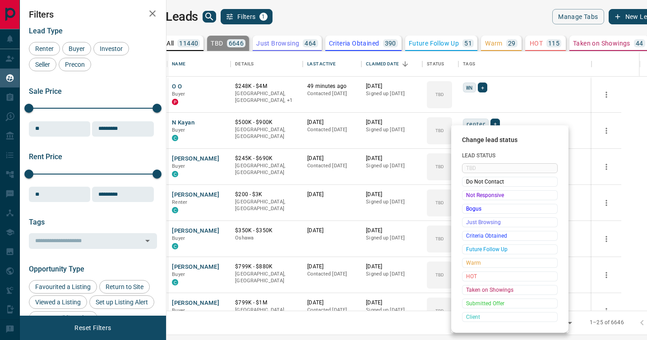
click at [468, 196] on span "Not Responsive" at bounding box center [509, 195] width 87 height 9
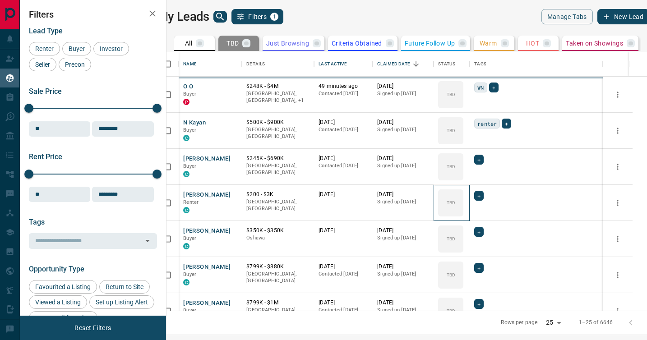
click at [0, 0] on icon at bounding box center [0, 0] width 0 height 0
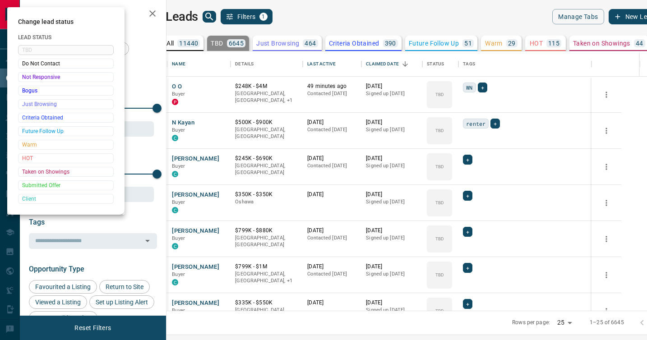
click at [468, 196] on div at bounding box center [323, 170] width 647 height 340
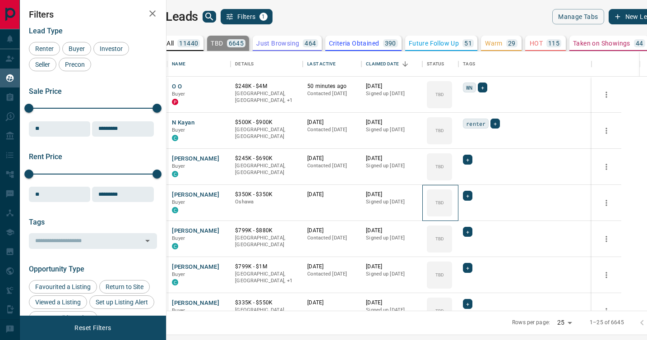
click at [452, 196] on div "TBD" at bounding box center [439, 202] width 25 height 27
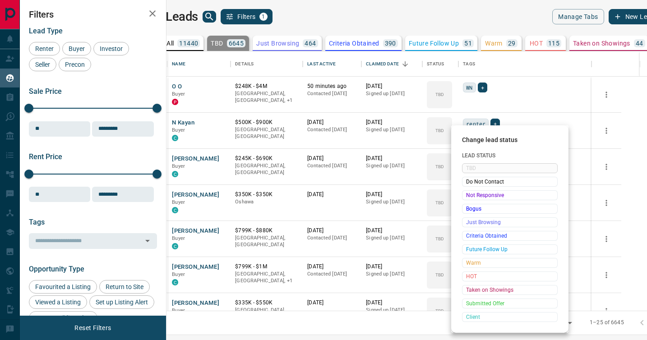
click at [468, 196] on span "Not Responsive" at bounding box center [509, 195] width 87 height 9
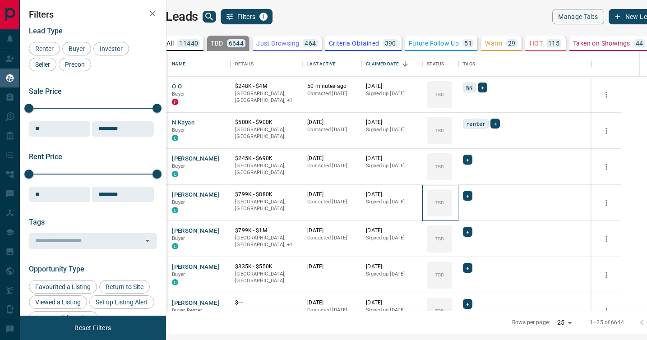
click at [0, 0] on icon at bounding box center [0, 0] width 0 height 0
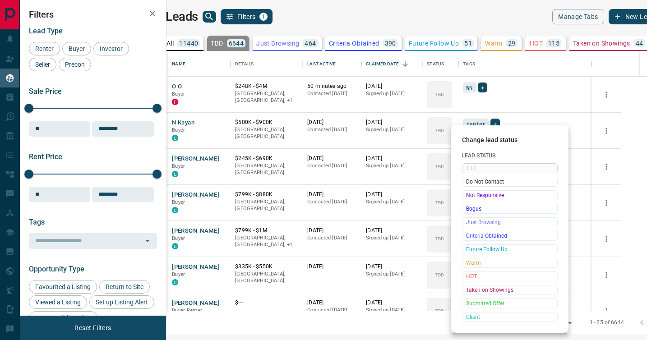
click at [468, 196] on span "Not Responsive" at bounding box center [509, 195] width 87 height 9
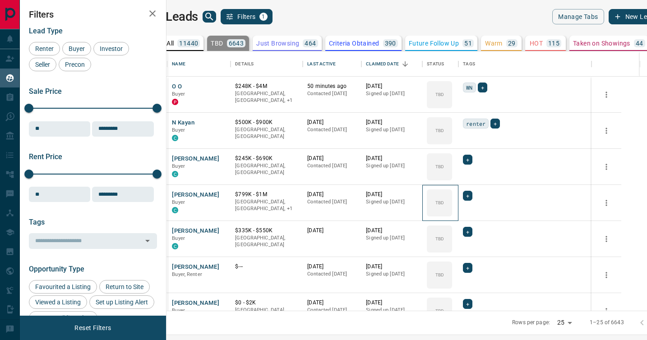
click at [0, 0] on icon at bounding box center [0, 0] width 0 height 0
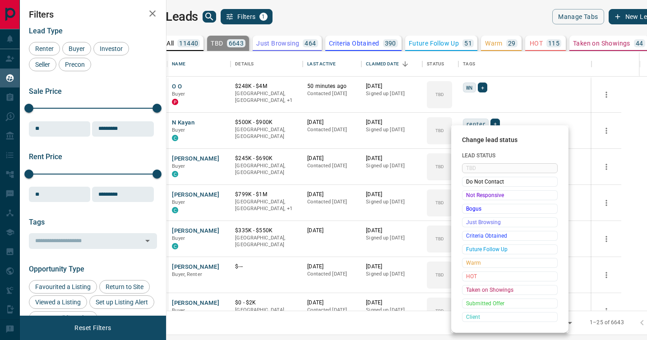
click at [468, 196] on span "Not Responsive" at bounding box center [509, 195] width 87 height 9
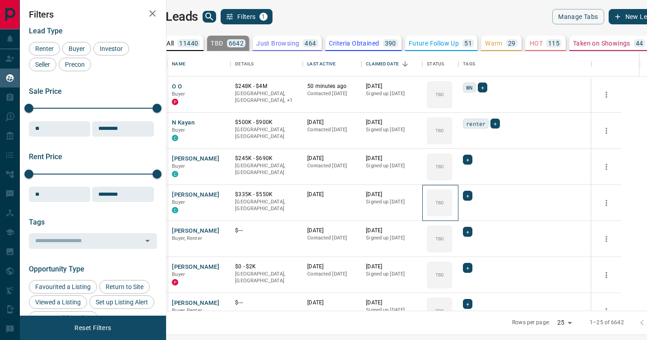
click at [0, 0] on icon at bounding box center [0, 0] width 0 height 0
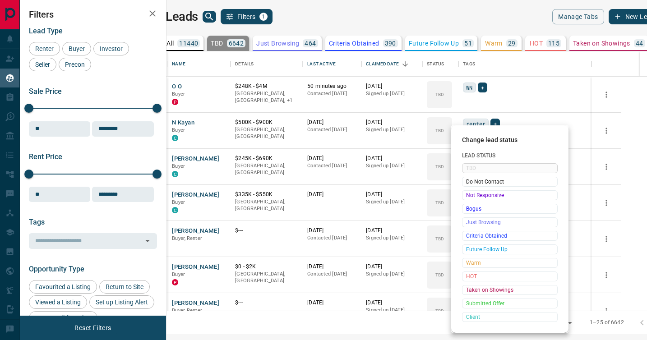
click at [468, 196] on span "Not Responsive" at bounding box center [509, 195] width 87 height 9
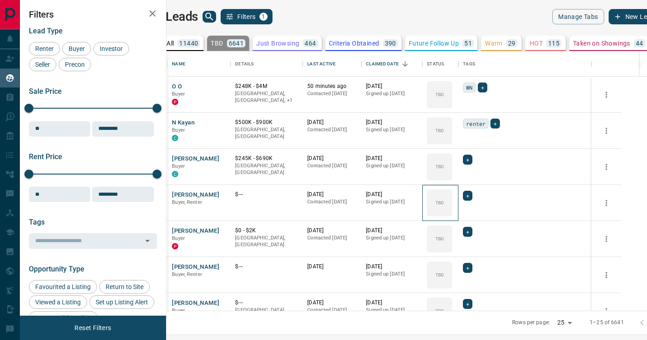
click at [0, 0] on icon at bounding box center [0, 0] width 0 height 0
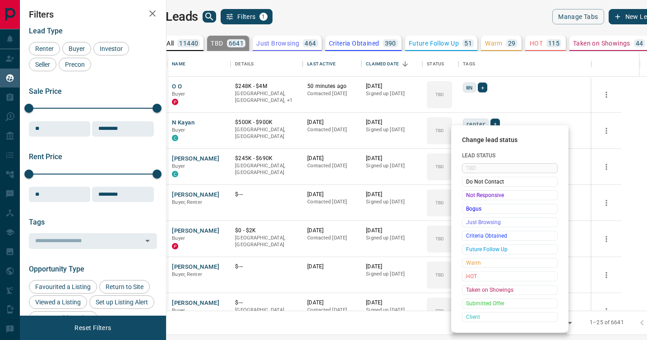
click at [468, 196] on span "Not Responsive" at bounding box center [509, 195] width 87 height 9
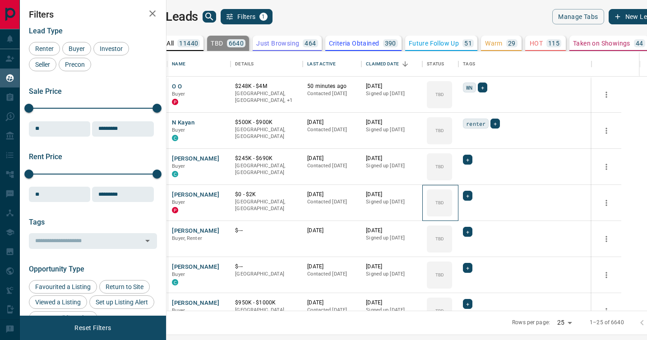
click at [0, 0] on icon at bounding box center [0, 0] width 0 height 0
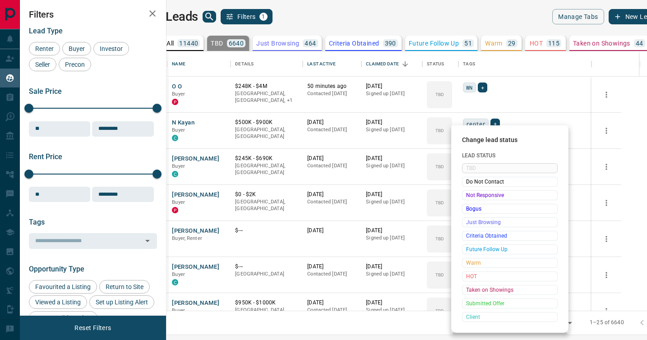
click at [468, 196] on span "Not Responsive" at bounding box center [509, 195] width 87 height 9
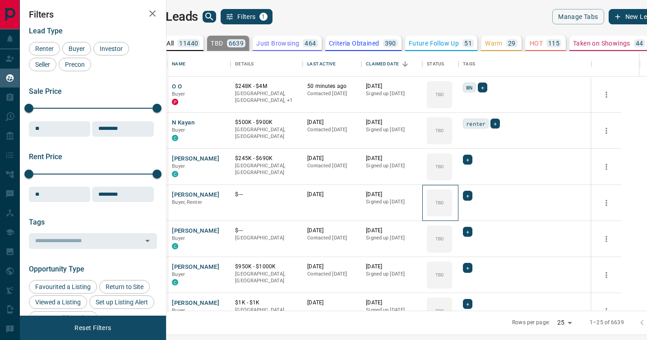
click at [0, 0] on icon at bounding box center [0, 0] width 0 height 0
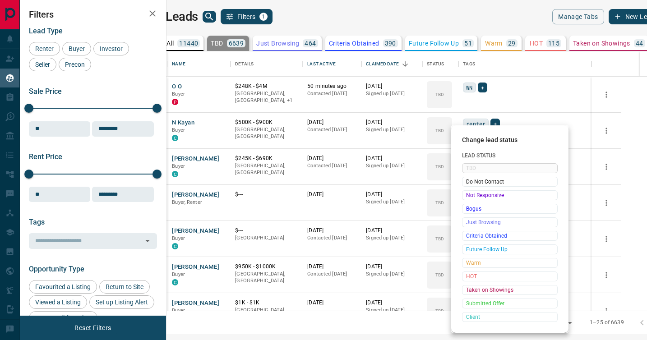
click at [468, 196] on span "Not Responsive" at bounding box center [509, 195] width 87 height 9
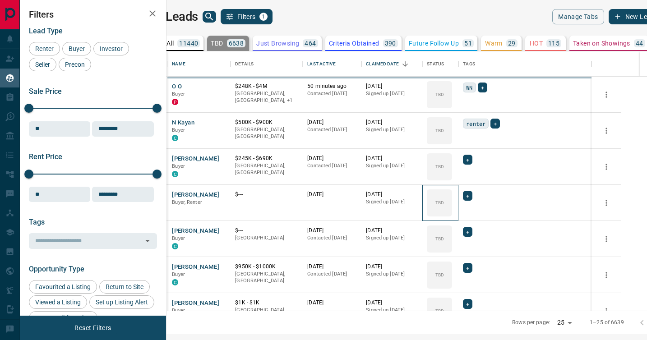
click at [0, 0] on icon at bounding box center [0, 0] width 0 height 0
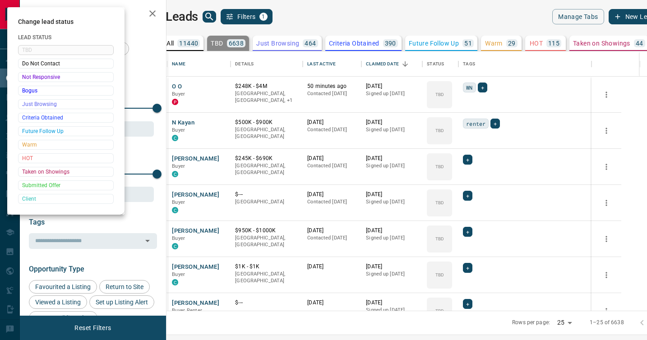
click at [468, 196] on div at bounding box center [323, 170] width 647 height 340
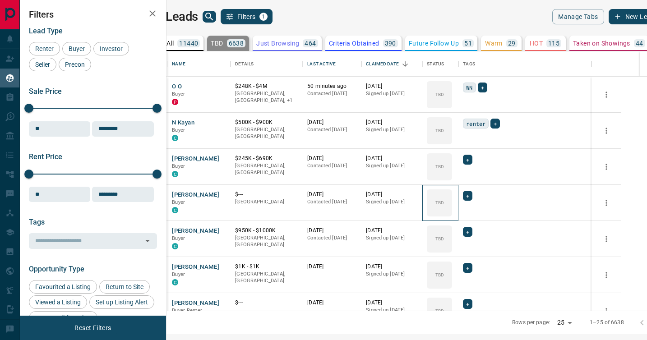
click at [452, 196] on div "TBD" at bounding box center [439, 202] width 25 height 27
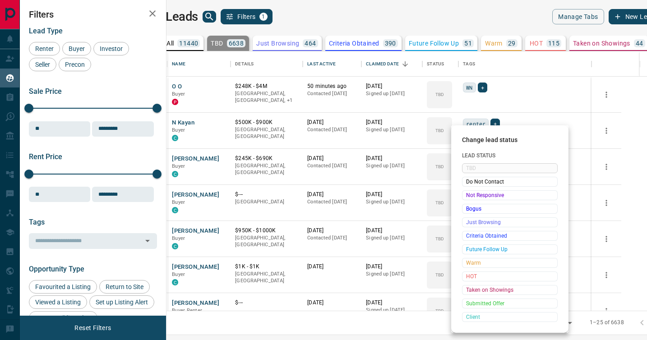
click at [468, 196] on span "Not Responsive" at bounding box center [509, 195] width 87 height 9
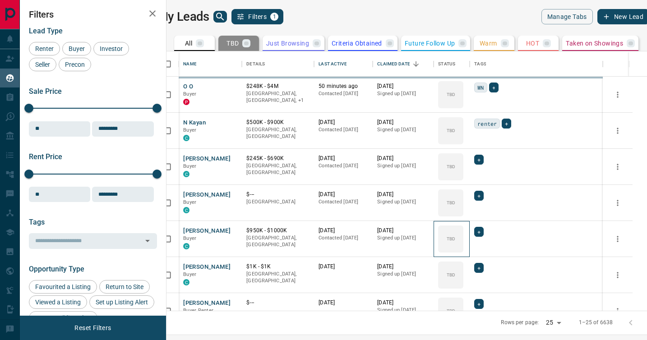
click at [463, 225] on div "TBD" at bounding box center [450, 238] width 25 height 27
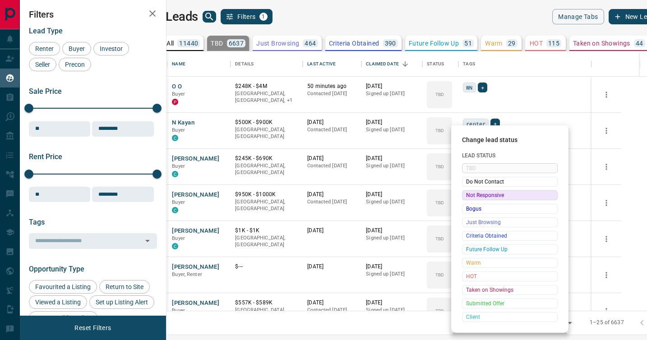
click at [468, 195] on span "Not Responsive" at bounding box center [509, 195] width 87 height 9
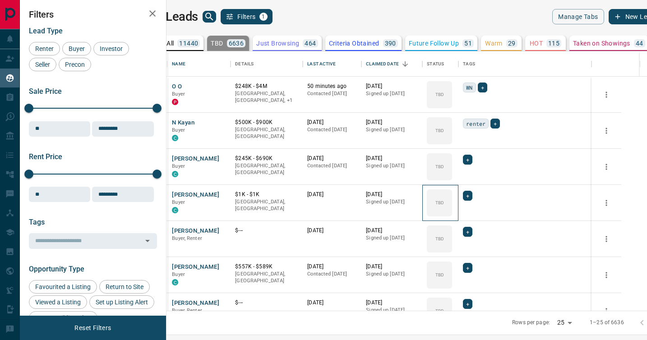
click at [0, 0] on icon at bounding box center [0, 0] width 0 height 0
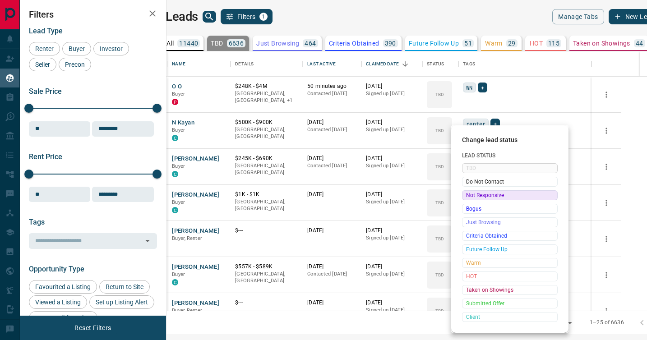
click at [468, 195] on span "Not Responsive" at bounding box center [509, 195] width 87 height 9
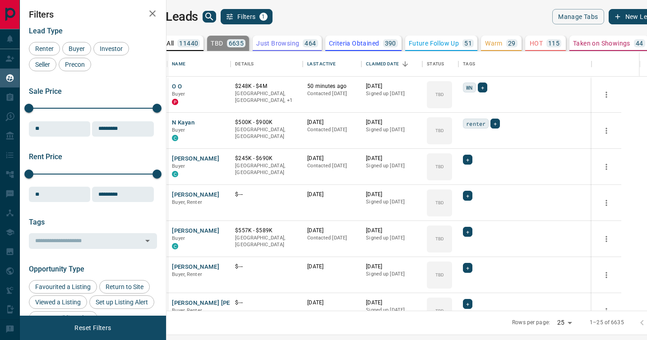
click at [0, 0] on icon at bounding box center [0, 0] width 0 height 0
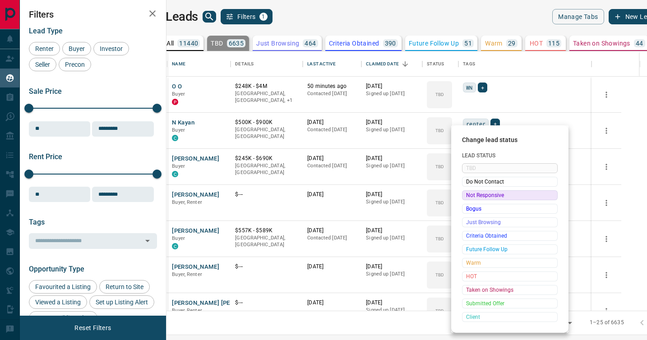
click at [468, 195] on span "Not Responsive" at bounding box center [509, 195] width 87 height 9
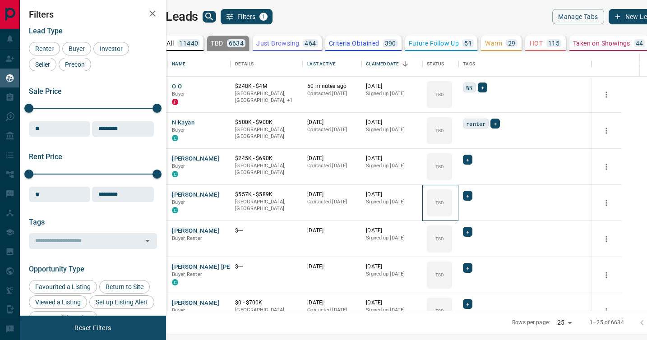
click at [0, 0] on icon at bounding box center [0, 0] width 0 height 0
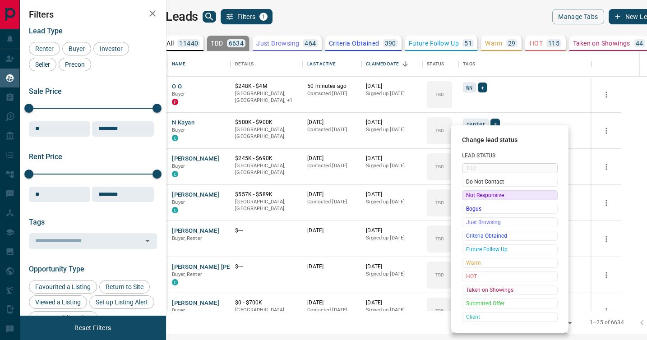
click at [468, 195] on span "Not Responsive" at bounding box center [509, 195] width 87 height 9
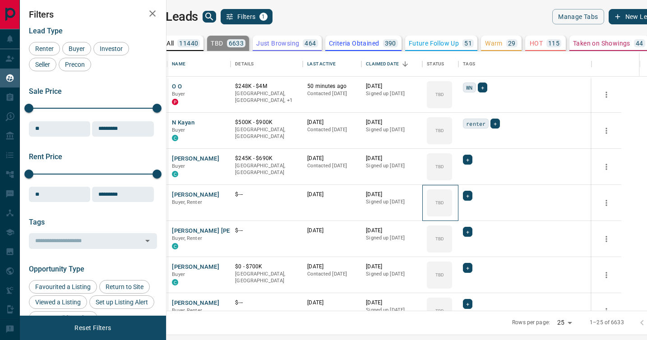
click at [0, 0] on icon at bounding box center [0, 0] width 0 height 0
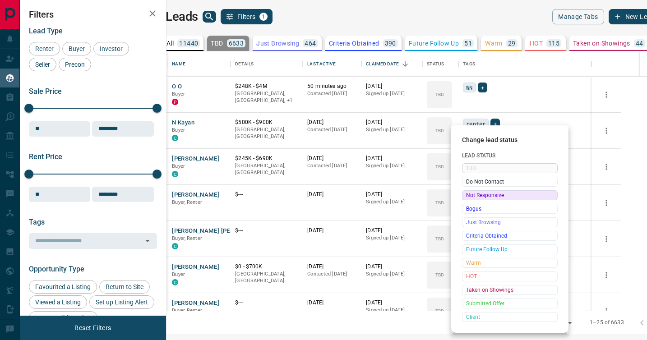
click at [468, 195] on span "Not Responsive" at bounding box center [509, 195] width 87 height 9
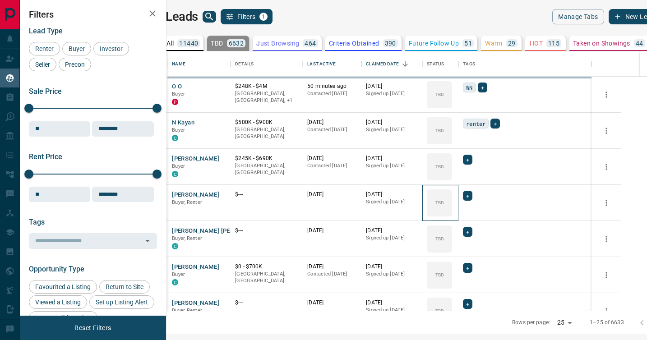
click at [0, 0] on icon at bounding box center [0, 0] width 0 height 0
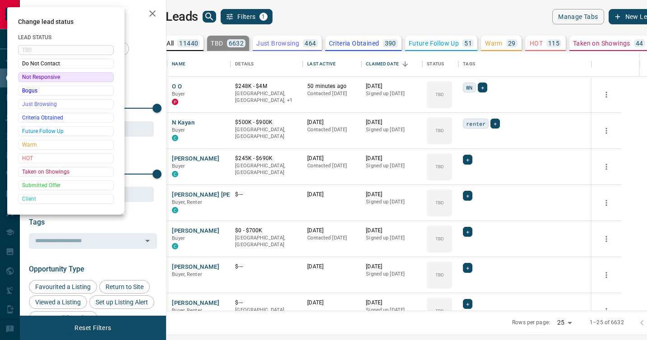
click at [468, 195] on div at bounding box center [323, 170] width 647 height 340
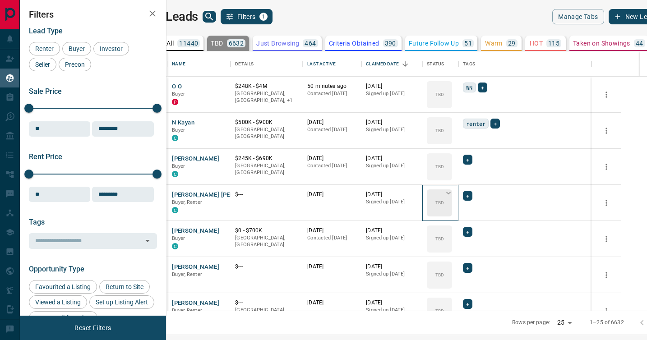
click at [453, 196] on icon at bounding box center [448, 192] width 9 height 9
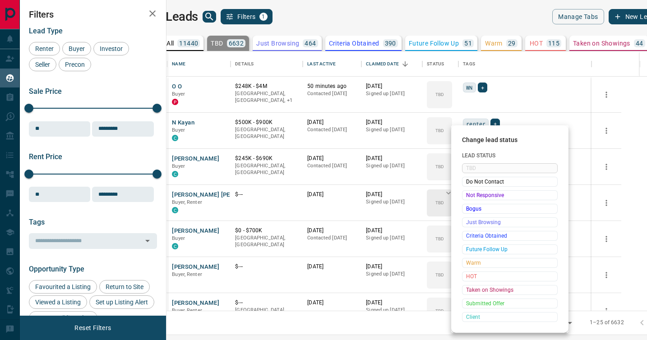
click at [469, 196] on span "Not Responsive" at bounding box center [509, 195] width 87 height 9
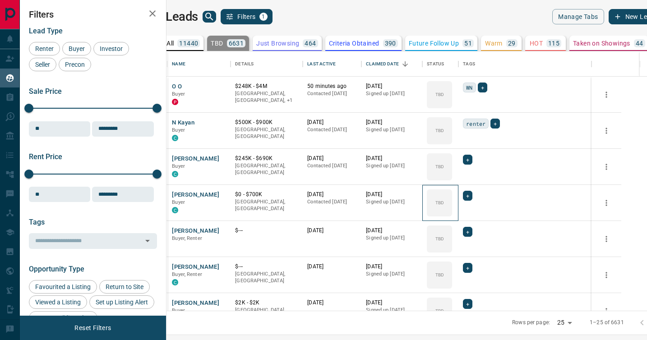
click at [0, 0] on icon at bounding box center [0, 0] width 0 height 0
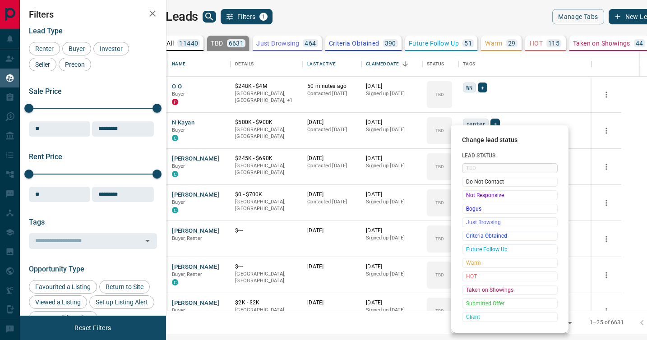
click at [469, 196] on span "Not Responsive" at bounding box center [509, 195] width 87 height 9
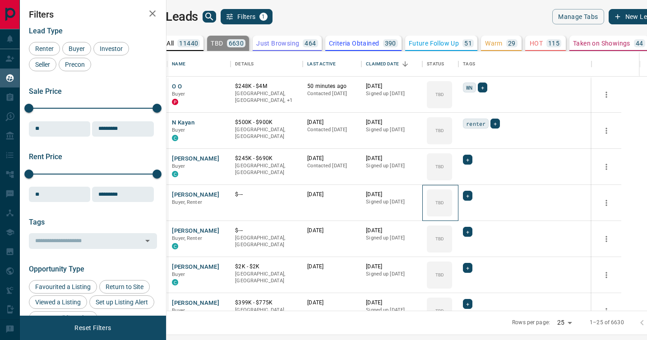
click at [0, 0] on icon at bounding box center [0, 0] width 0 height 0
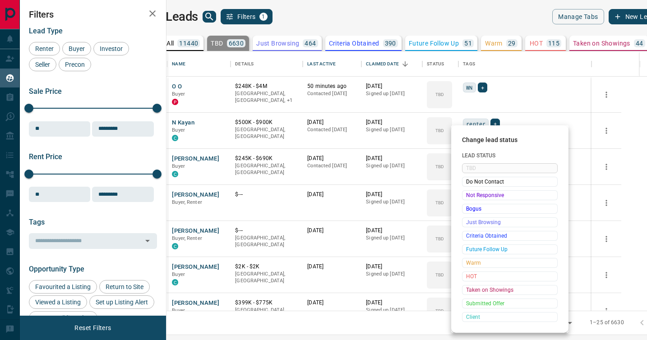
click at [469, 196] on span "Not Responsive" at bounding box center [509, 195] width 87 height 9
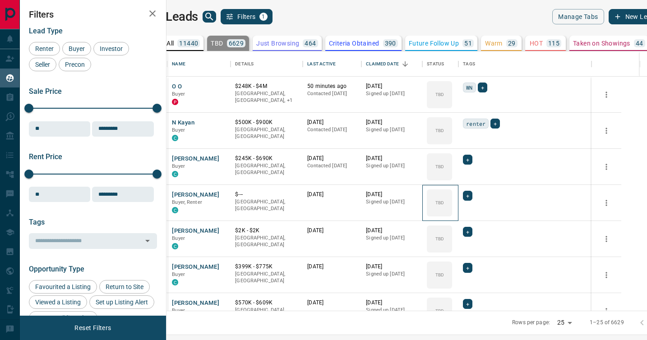
click at [0, 0] on icon at bounding box center [0, 0] width 0 height 0
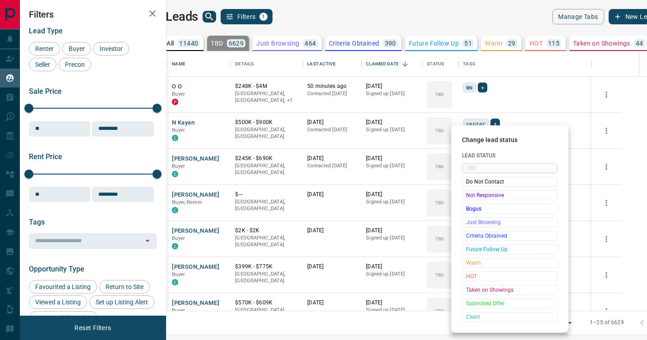
click at [469, 196] on span "Not Responsive" at bounding box center [509, 195] width 87 height 9
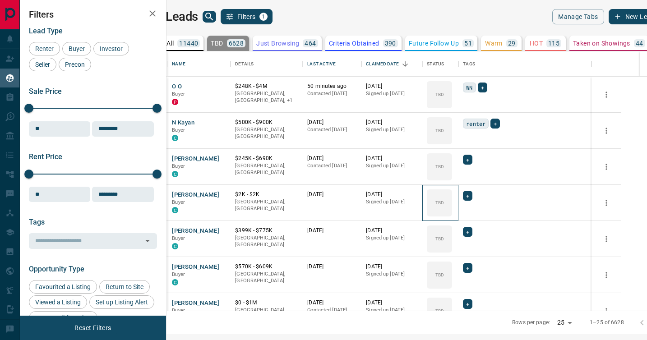
click at [0, 0] on icon at bounding box center [0, 0] width 0 height 0
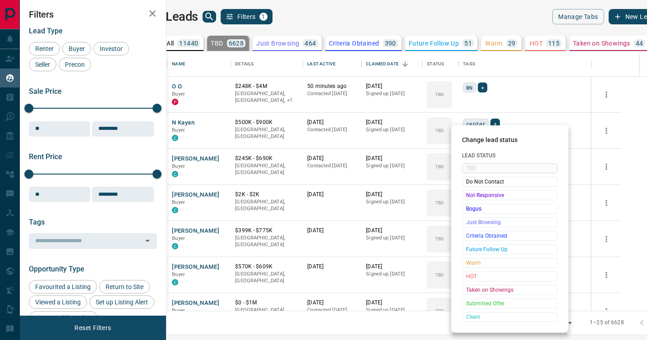
click at [469, 196] on span "Not Responsive" at bounding box center [509, 195] width 87 height 9
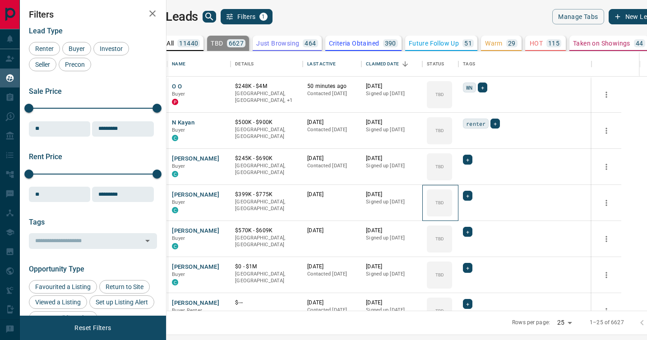
click at [0, 0] on icon at bounding box center [0, 0] width 0 height 0
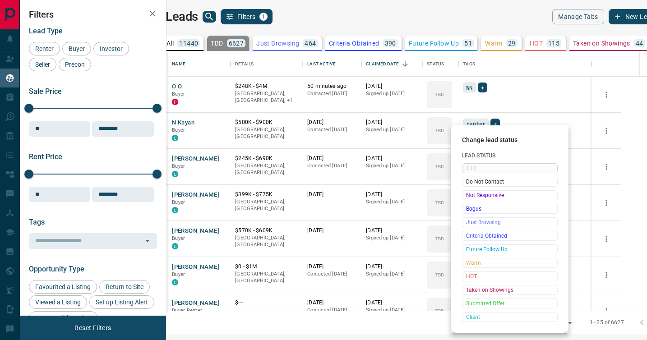
click at [469, 196] on span "Not Responsive" at bounding box center [509, 195] width 87 height 9
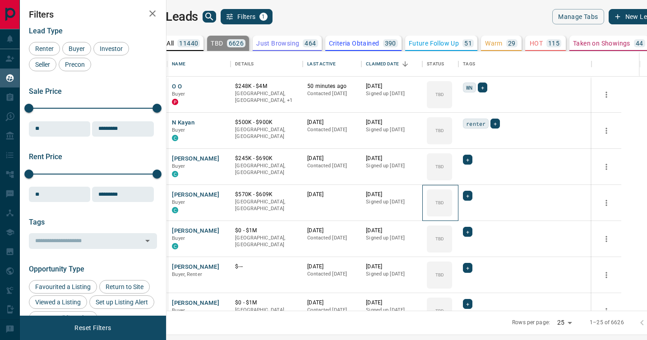
click at [0, 0] on icon at bounding box center [0, 0] width 0 height 0
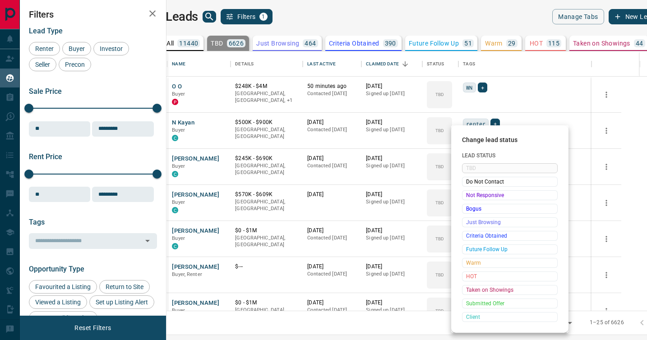
click at [469, 196] on span "Not Responsive" at bounding box center [509, 195] width 87 height 9
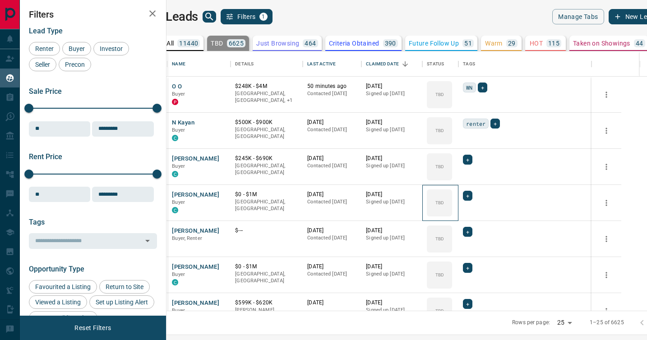
click at [0, 0] on icon at bounding box center [0, 0] width 0 height 0
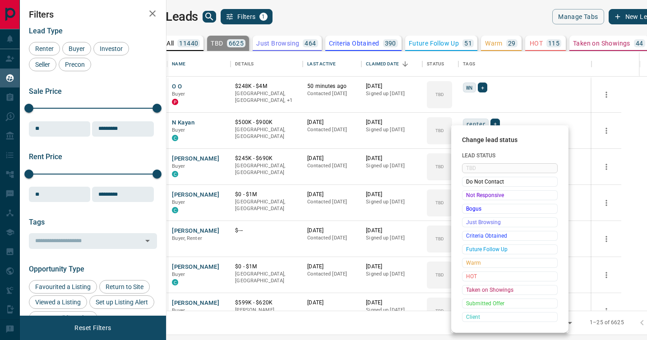
click at [469, 196] on span "Not Responsive" at bounding box center [509, 195] width 87 height 9
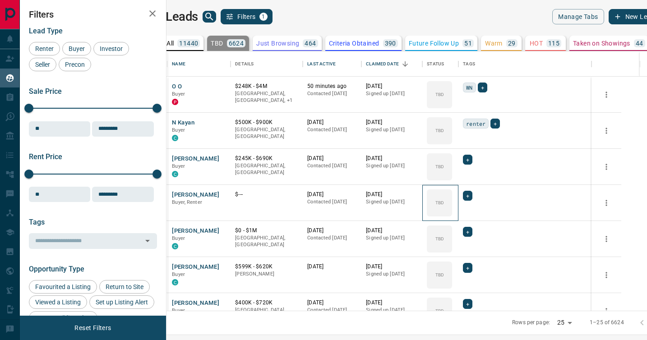
click at [0, 0] on icon at bounding box center [0, 0] width 0 height 0
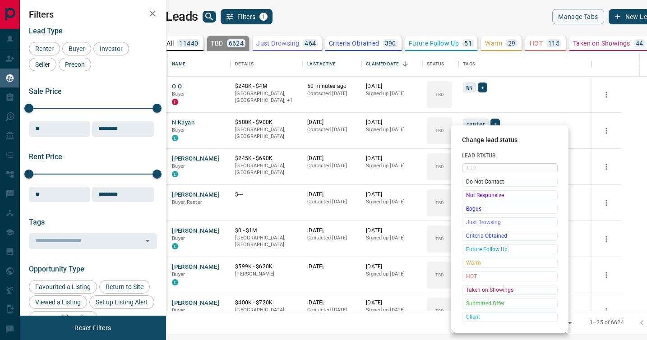
click at [469, 196] on span "Not Responsive" at bounding box center [509, 195] width 87 height 9
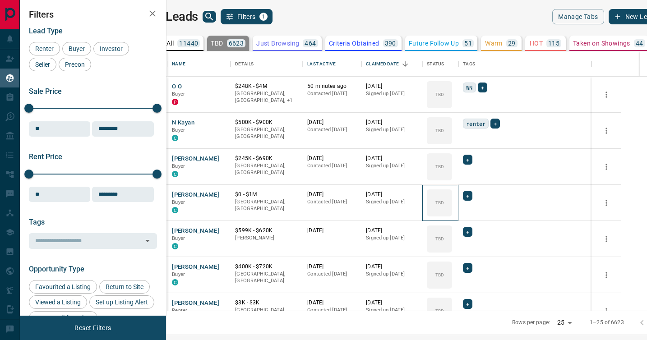
click at [0, 0] on icon at bounding box center [0, 0] width 0 height 0
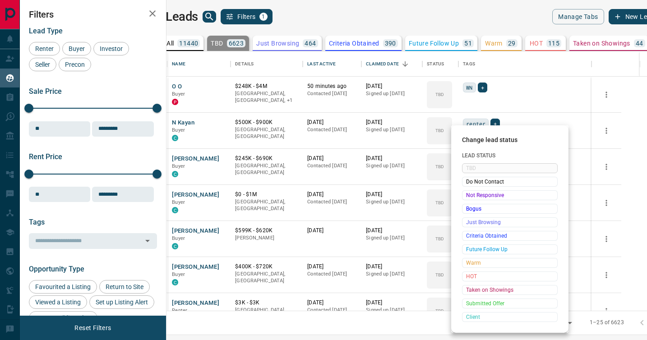
click at [469, 196] on span "Not Responsive" at bounding box center [509, 195] width 87 height 9
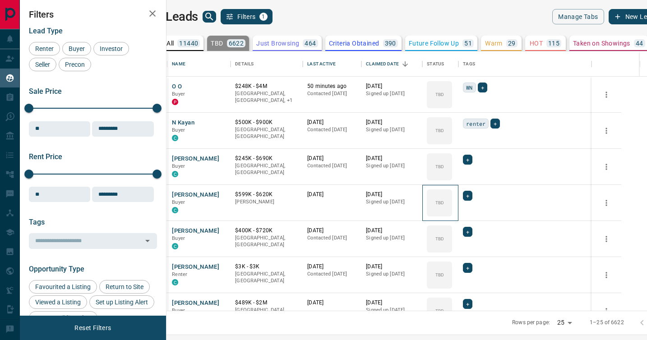
click at [0, 0] on icon at bounding box center [0, 0] width 0 height 0
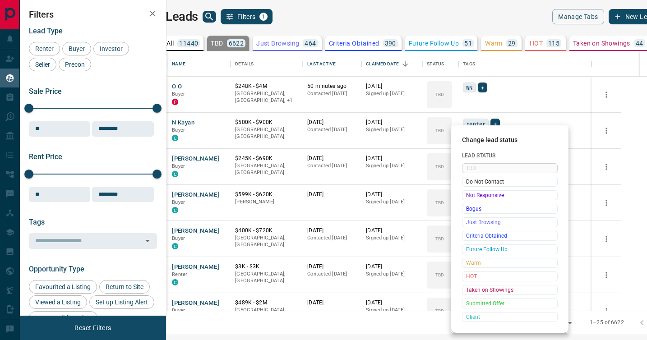
click at [469, 196] on span "Not Responsive" at bounding box center [509, 195] width 87 height 9
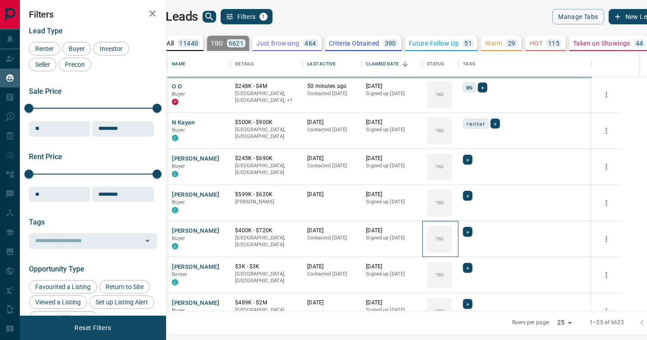
click at [0, 0] on icon at bounding box center [0, 0] width 0 height 0
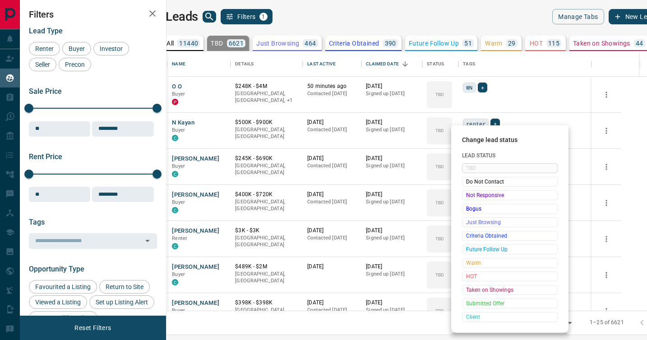
click at [469, 196] on span "Not Responsive" at bounding box center [509, 195] width 87 height 9
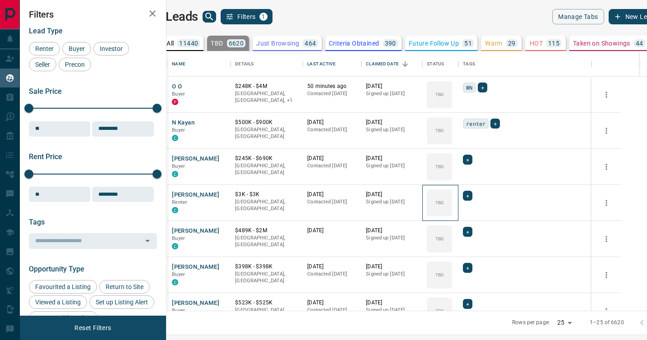
click at [0, 0] on icon at bounding box center [0, 0] width 0 height 0
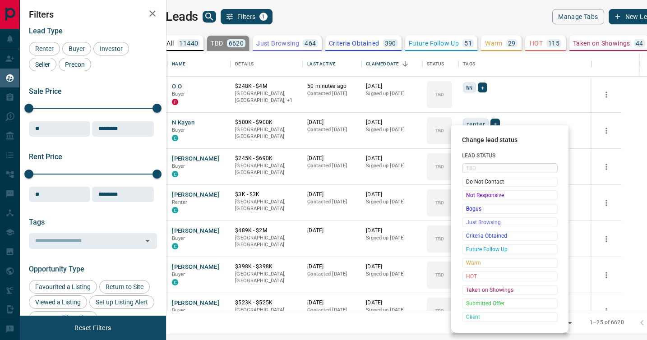
click at [469, 196] on span "Not Responsive" at bounding box center [509, 195] width 87 height 9
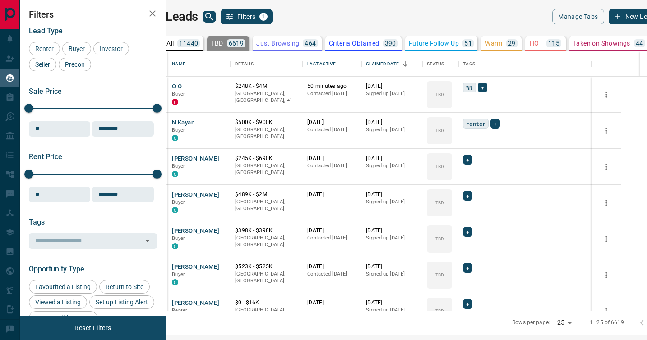
click at [0, 0] on icon at bounding box center [0, 0] width 0 height 0
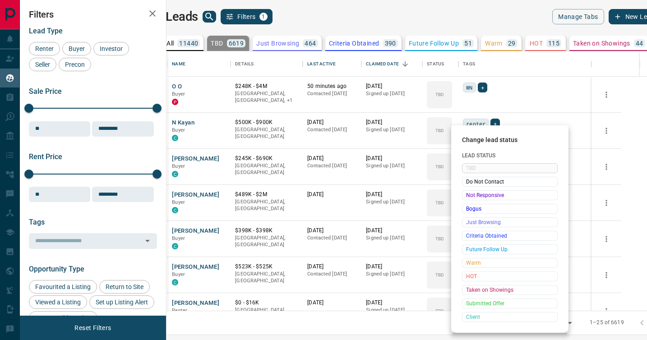
click at [469, 196] on span "Not Responsive" at bounding box center [509, 195] width 87 height 9
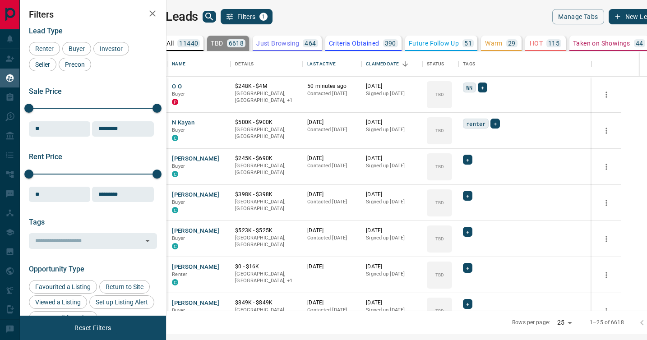
click at [0, 0] on icon at bounding box center [0, 0] width 0 height 0
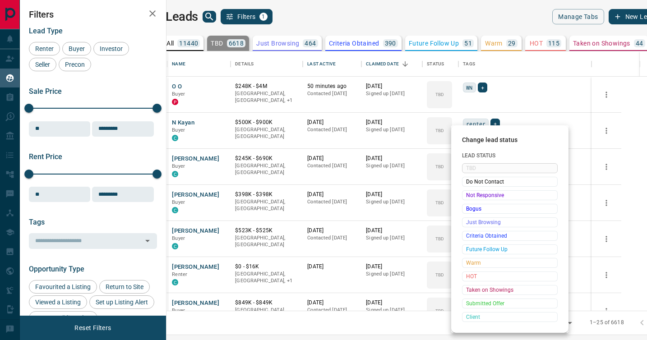
click at [469, 196] on span "Not Responsive" at bounding box center [509, 195] width 87 height 9
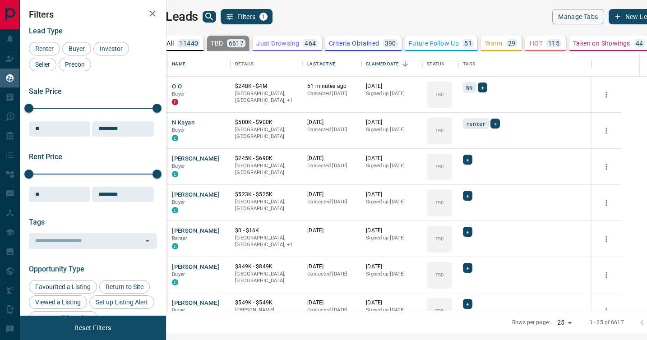
click at [0, 0] on icon at bounding box center [0, 0] width 0 height 0
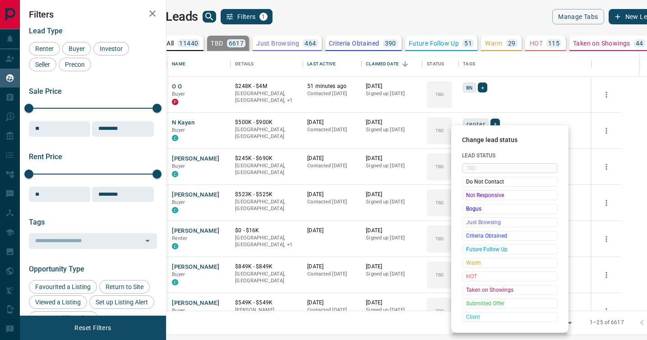
click at [469, 196] on span "Not Responsive" at bounding box center [509, 195] width 87 height 9
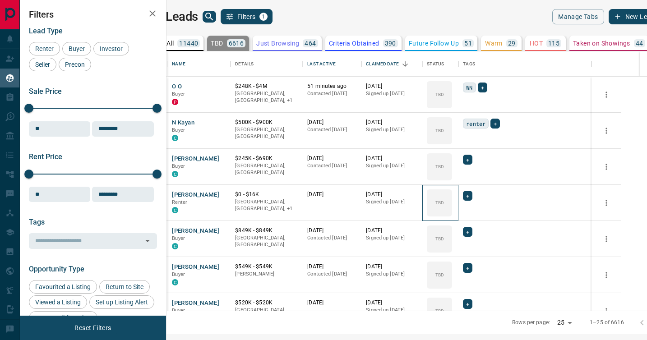
click at [0, 0] on icon at bounding box center [0, 0] width 0 height 0
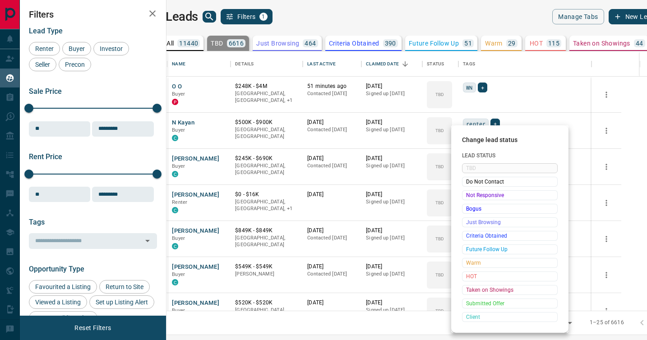
click at [469, 196] on span "Not Responsive" at bounding box center [509, 195] width 87 height 9
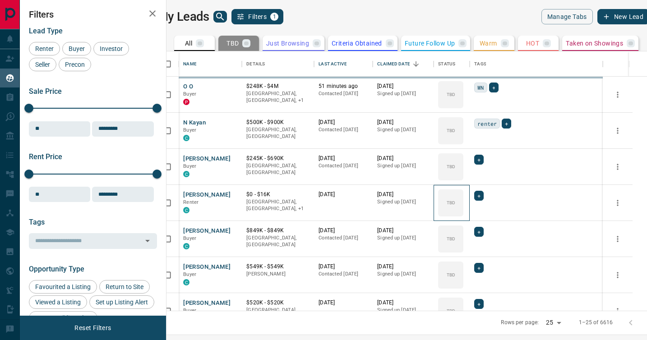
click at [463, 196] on div "TBD" at bounding box center [450, 202] width 25 height 27
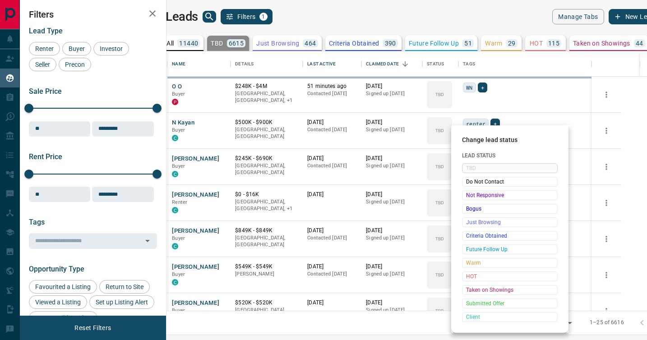
click at [469, 196] on span "Not Responsive" at bounding box center [509, 195] width 87 height 9
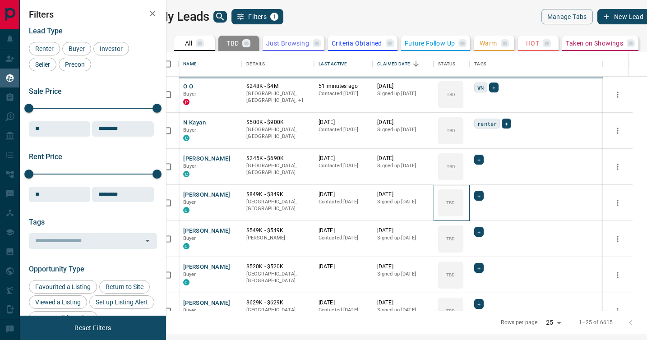
click at [0, 0] on icon at bounding box center [0, 0] width 0 height 0
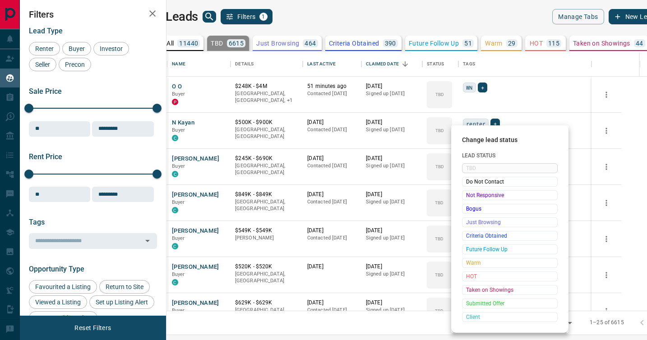
click at [469, 196] on span "Not Responsive" at bounding box center [509, 195] width 87 height 9
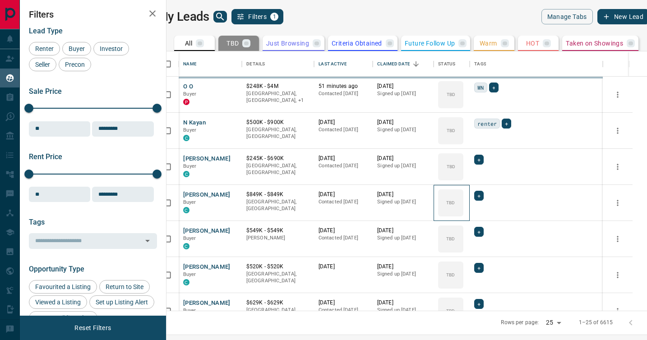
click at [0, 0] on icon at bounding box center [0, 0] width 0 height 0
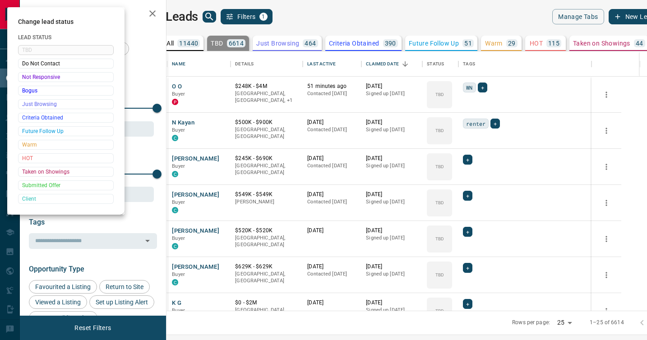
click at [469, 196] on div at bounding box center [323, 170] width 647 height 340
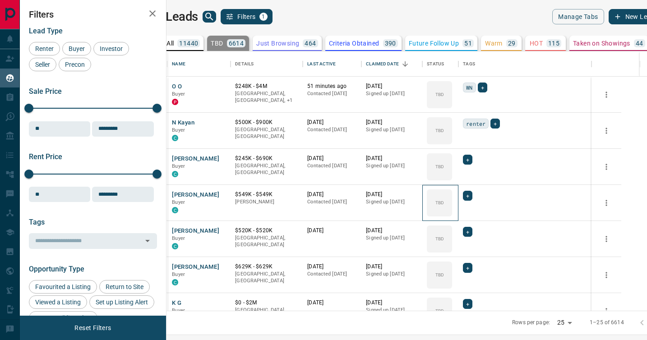
click at [452, 196] on div "TBD" at bounding box center [439, 202] width 25 height 27
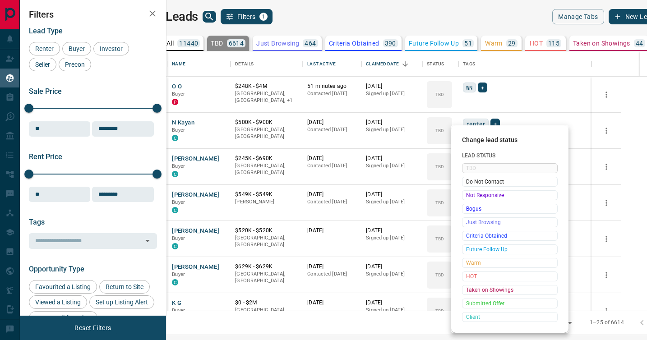
click at [469, 196] on span "Not Responsive" at bounding box center [509, 195] width 87 height 9
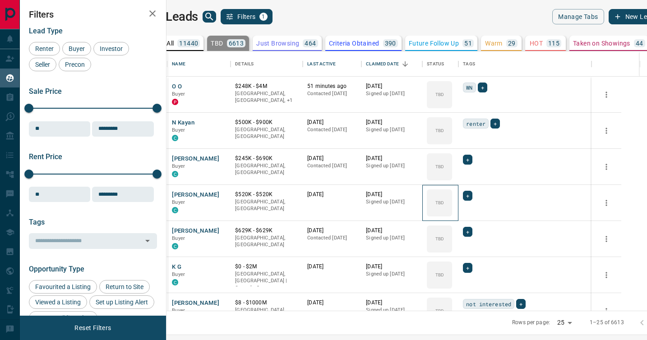
click at [0, 0] on icon at bounding box center [0, 0] width 0 height 0
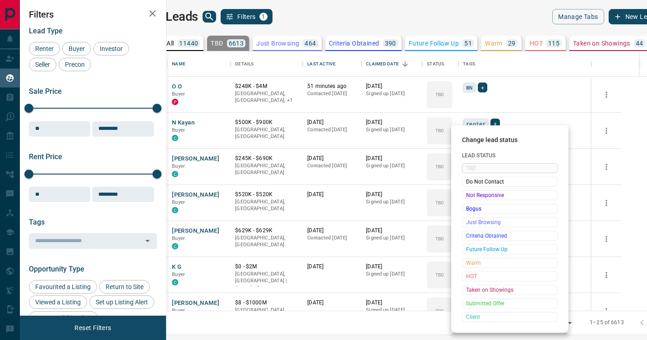
click at [469, 196] on span "Not Responsive" at bounding box center [509, 195] width 87 height 9
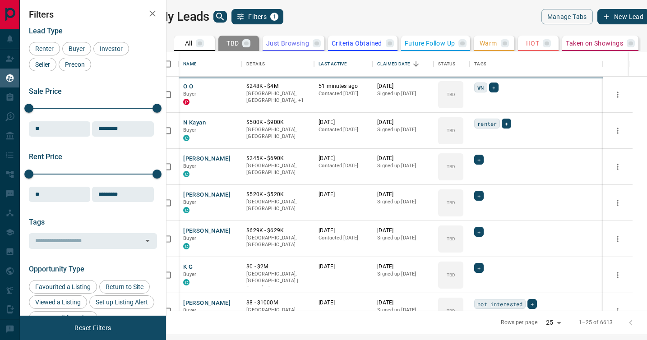
click at [0, 0] on icon at bounding box center [0, 0] width 0 height 0
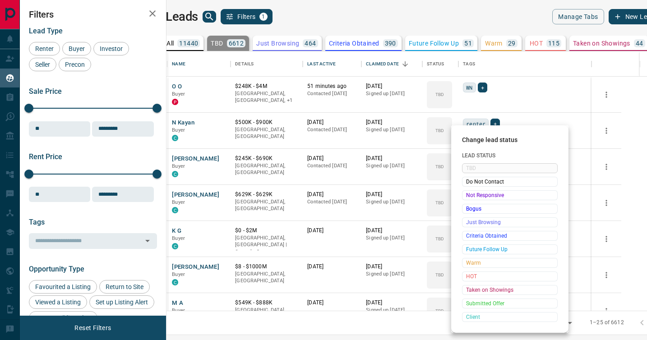
click at [469, 196] on span "Not Responsive" at bounding box center [509, 195] width 87 height 9
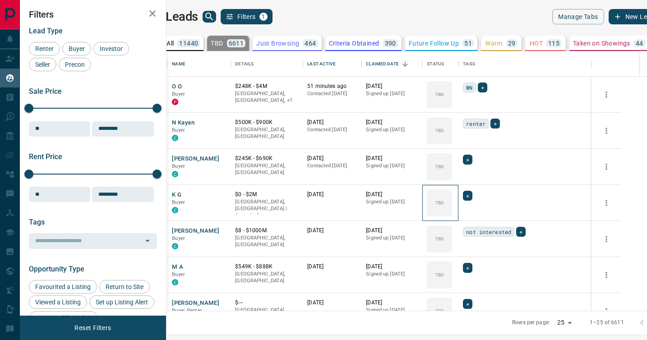
click at [0, 0] on icon at bounding box center [0, 0] width 0 height 0
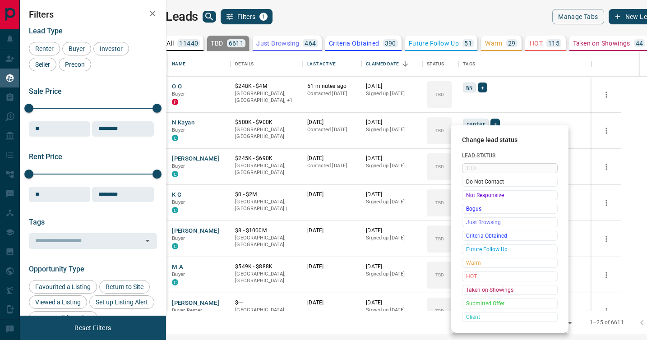
click at [469, 196] on span "Not Responsive" at bounding box center [509, 195] width 87 height 9
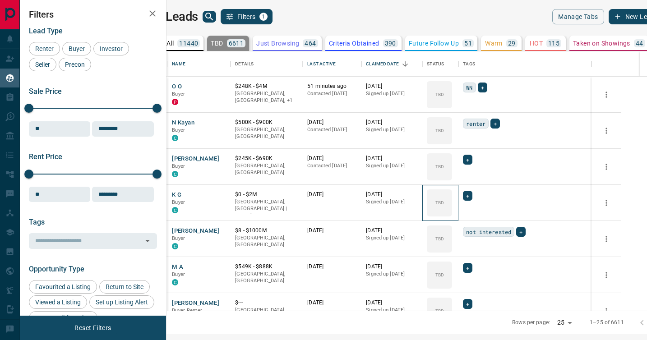
click at [0, 0] on icon at bounding box center [0, 0] width 0 height 0
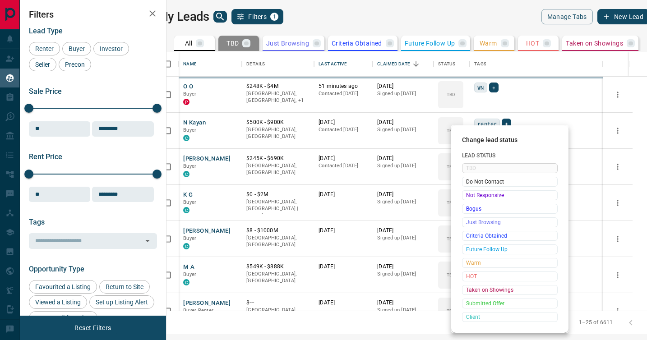
click at [469, 196] on div "Change lead status Lead Status TBD Do Not Contact Not Responsive Bogus Just Bro…" at bounding box center [323, 170] width 647 height 340
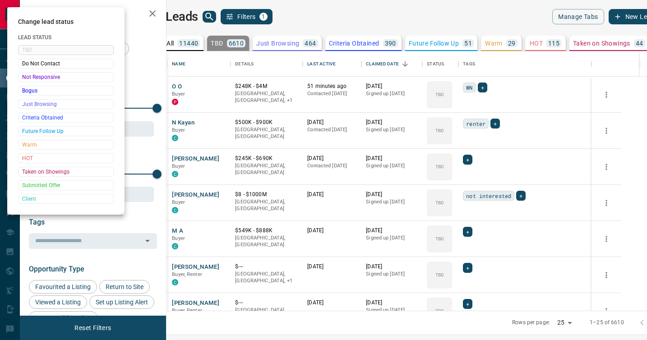
click at [469, 196] on div at bounding box center [323, 170] width 647 height 340
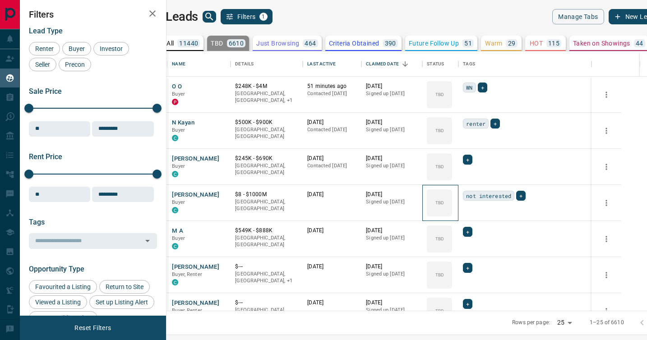
click at [452, 196] on div "TBD" at bounding box center [439, 202] width 25 height 27
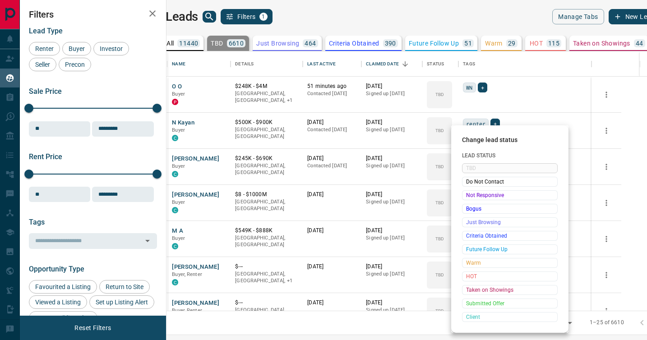
click at [469, 196] on span "Not Responsive" at bounding box center [509, 195] width 87 height 9
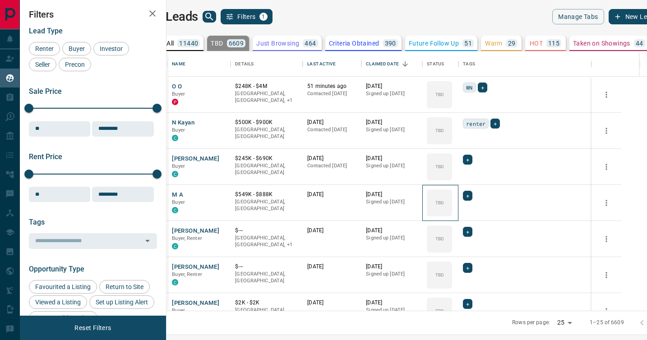
click at [0, 0] on icon at bounding box center [0, 0] width 0 height 0
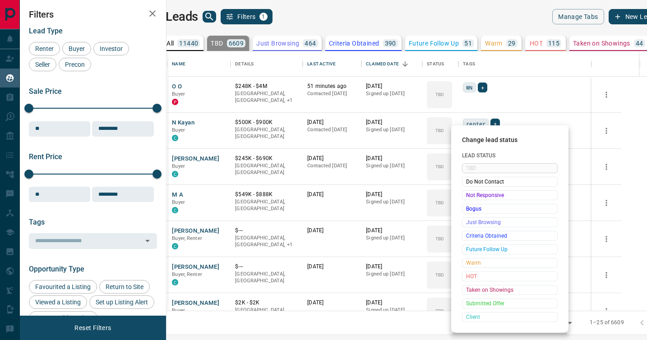
click at [469, 196] on span "Not Responsive" at bounding box center [509, 195] width 87 height 9
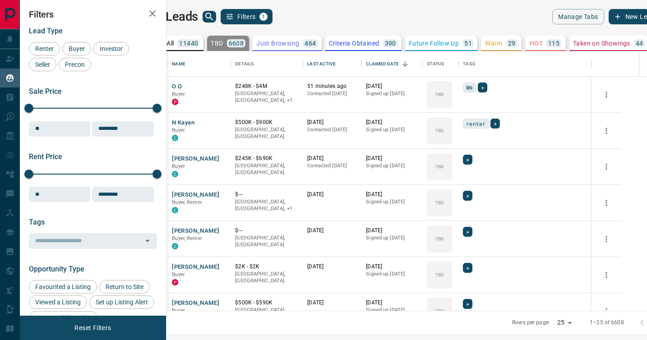
click at [0, 0] on icon at bounding box center [0, 0] width 0 height 0
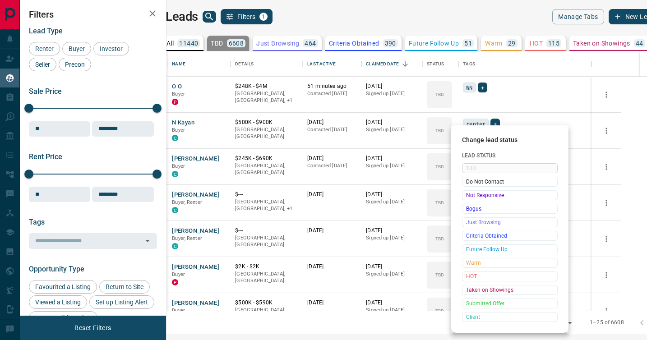
click at [469, 196] on span "Not Responsive" at bounding box center [509, 195] width 87 height 9
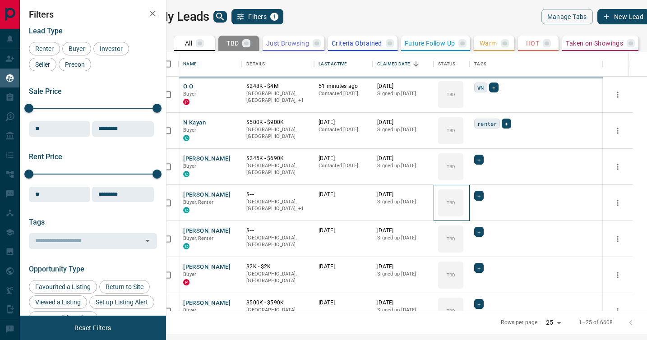
click at [0, 0] on icon at bounding box center [0, 0] width 0 height 0
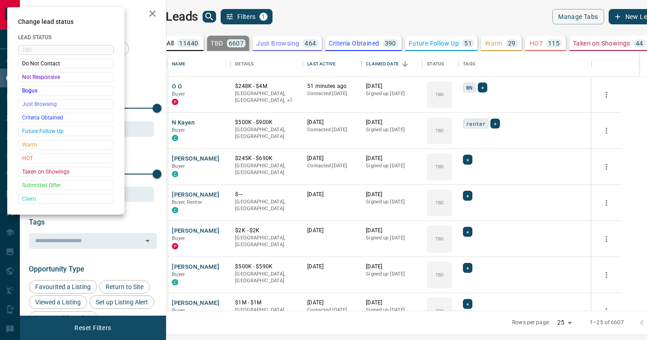
click at [469, 196] on div at bounding box center [323, 170] width 647 height 340
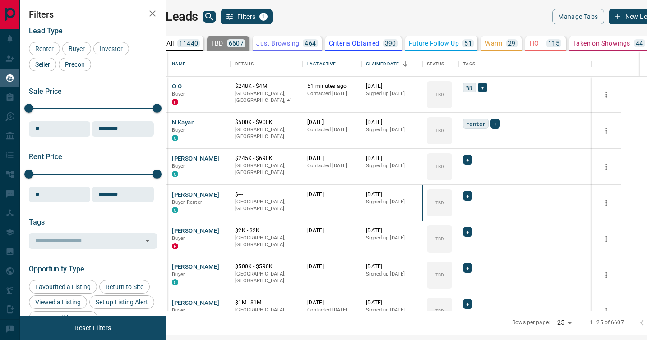
click at [452, 196] on div "TBD" at bounding box center [439, 202] width 25 height 27
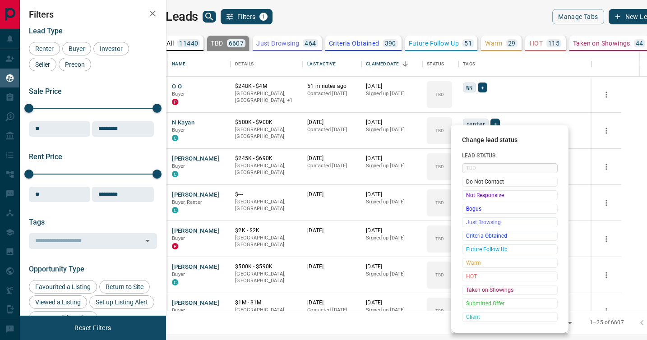
click at [469, 196] on span "Not Responsive" at bounding box center [509, 195] width 87 height 9
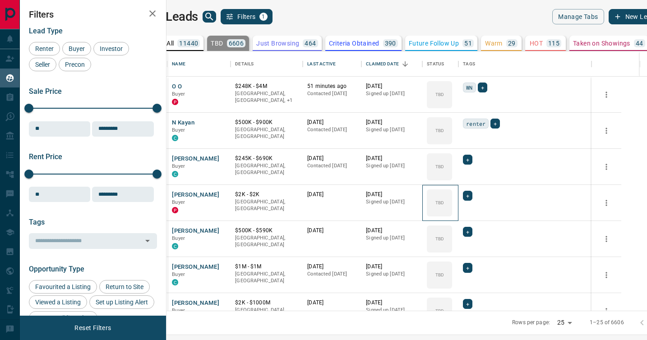
click at [0, 0] on icon at bounding box center [0, 0] width 0 height 0
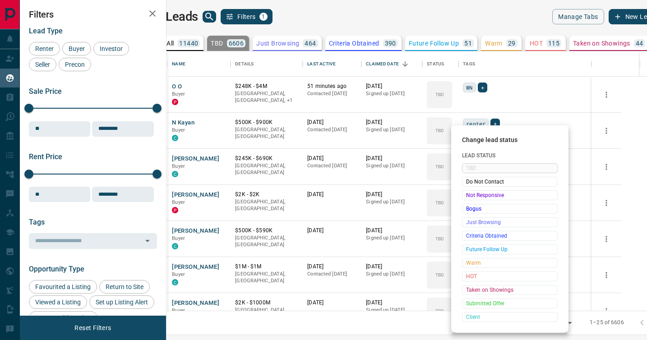
click at [469, 196] on span "Not Responsive" at bounding box center [509, 195] width 87 height 9
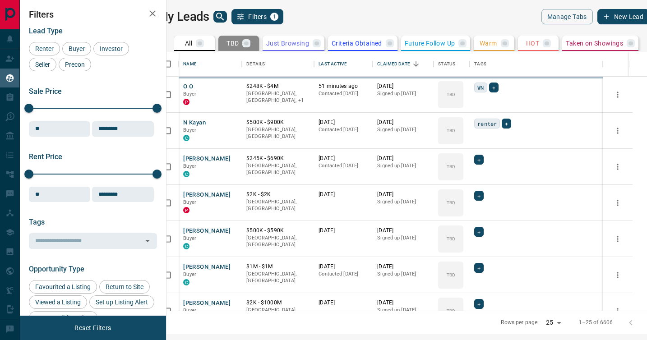
click at [0, 0] on icon at bounding box center [0, 0] width 0 height 0
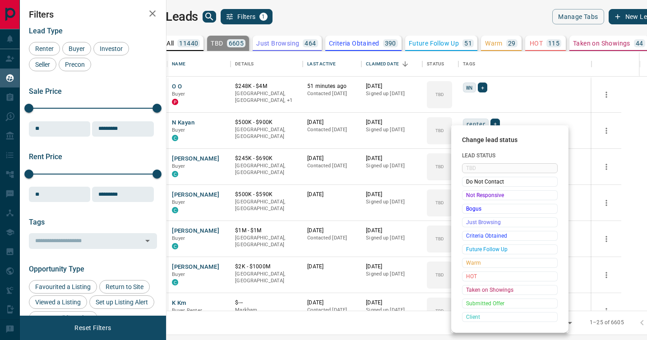
click at [469, 196] on span "Not Responsive" at bounding box center [509, 195] width 87 height 9
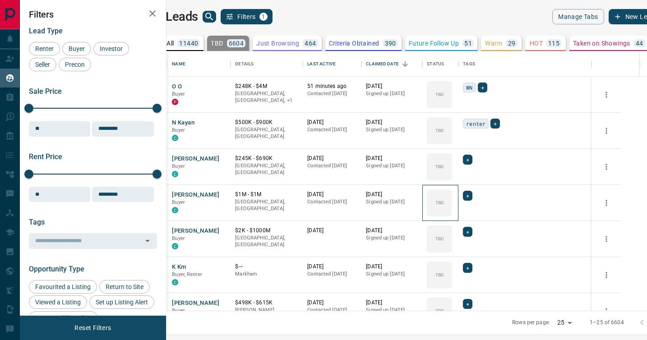
click at [0, 0] on icon at bounding box center [0, 0] width 0 height 0
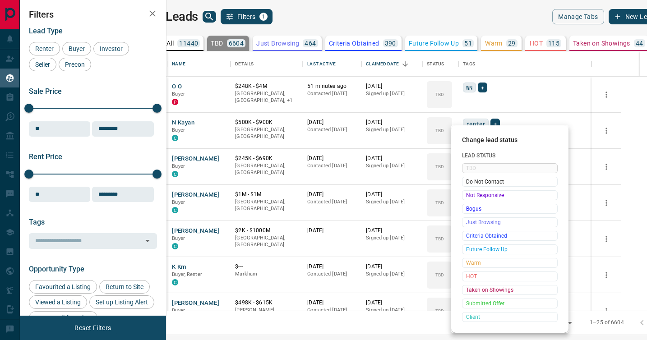
click at [469, 196] on span "Not Responsive" at bounding box center [509, 195] width 87 height 9
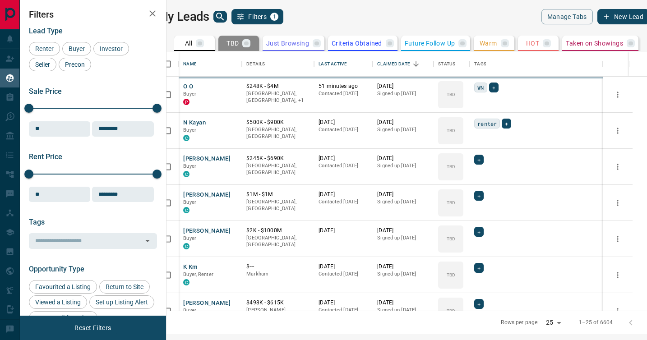
click at [463, 225] on div "TBD" at bounding box center [450, 238] width 25 height 27
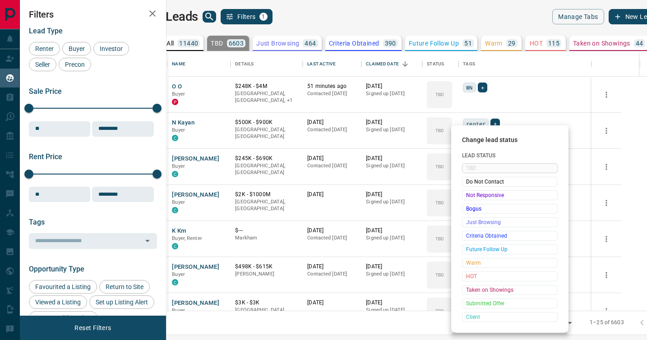
click at [469, 196] on span "Not Responsive" at bounding box center [509, 195] width 87 height 9
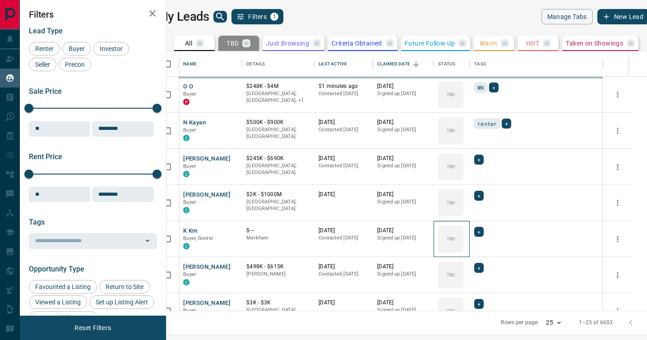
click at [463, 225] on div "TBD" at bounding box center [450, 238] width 25 height 27
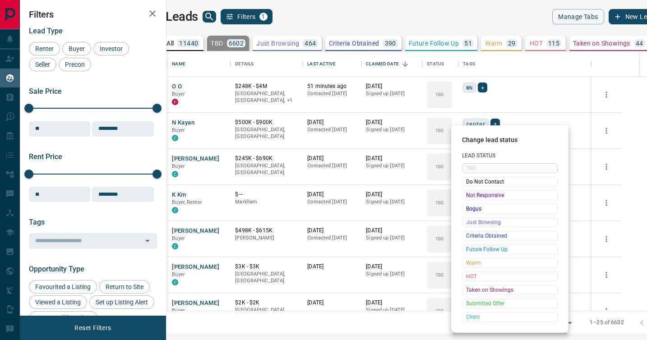
click at [469, 196] on span "Not Responsive" at bounding box center [509, 195] width 87 height 9
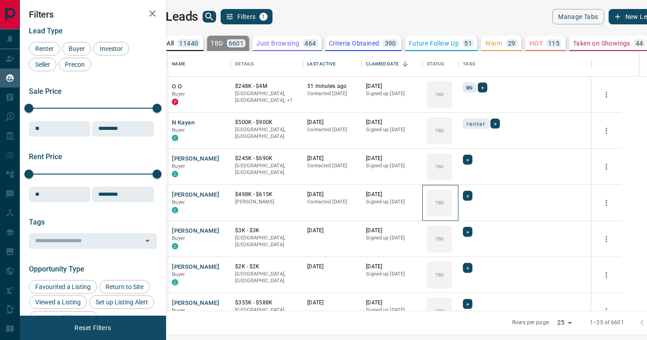
click at [0, 0] on icon at bounding box center [0, 0] width 0 height 0
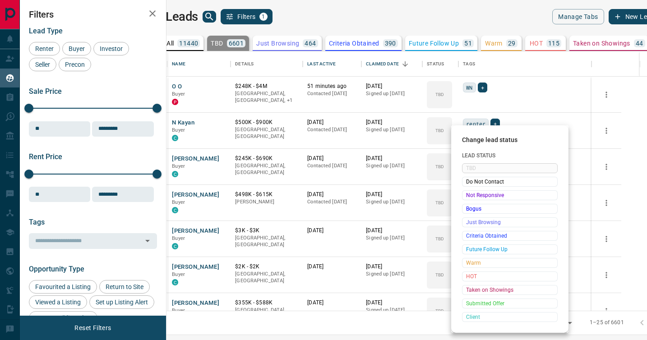
click at [469, 196] on span "Not Responsive" at bounding box center [509, 195] width 87 height 9
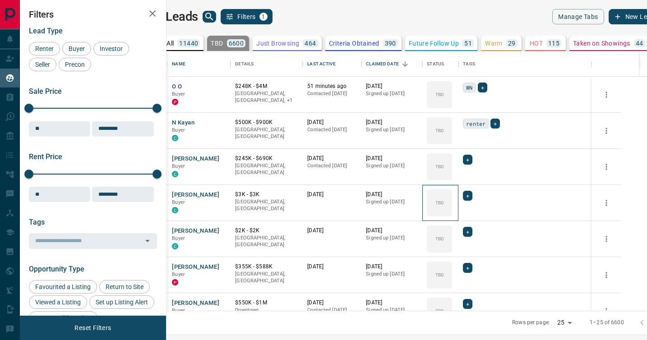
click at [0, 0] on icon at bounding box center [0, 0] width 0 height 0
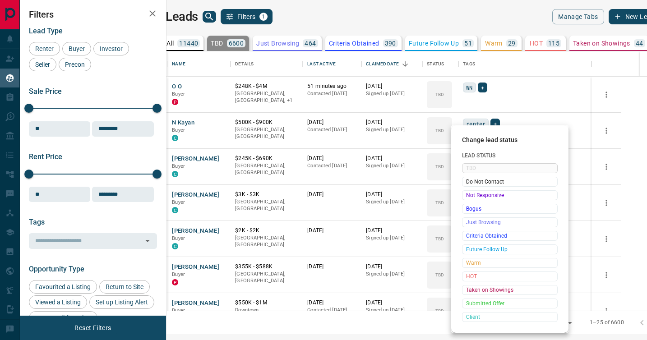
click at [469, 196] on span "Not Responsive" at bounding box center [509, 195] width 87 height 9
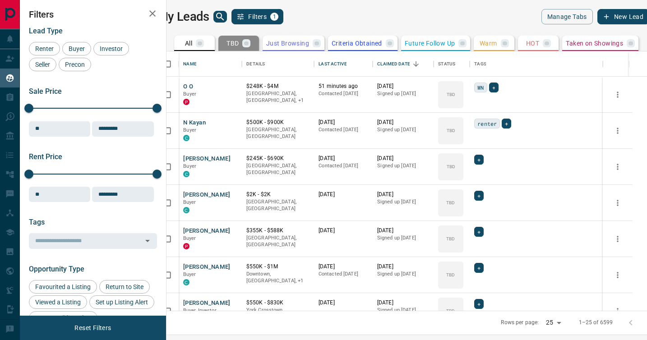
click at [0, 0] on icon at bounding box center [0, 0] width 0 height 0
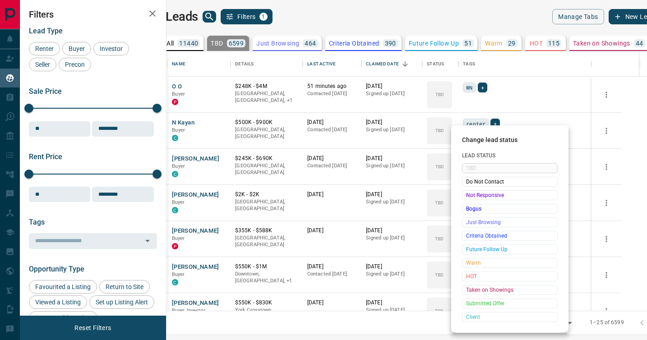
click at [469, 196] on span "Not Responsive" at bounding box center [509, 195] width 87 height 9
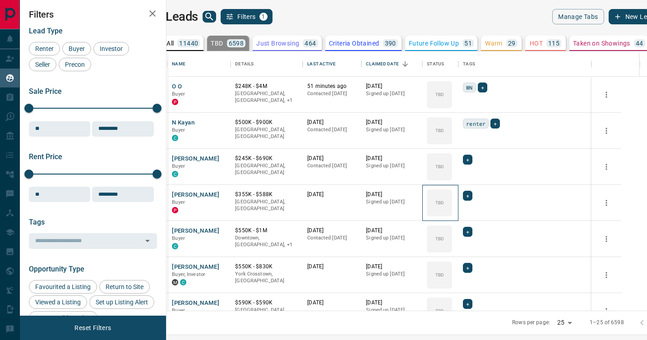
click at [0, 0] on icon at bounding box center [0, 0] width 0 height 0
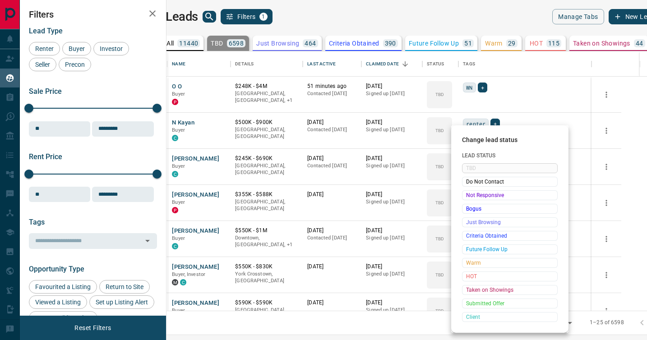
click at [469, 196] on span "Not Responsive" at bounding box center [509, 195] width 87 height 9
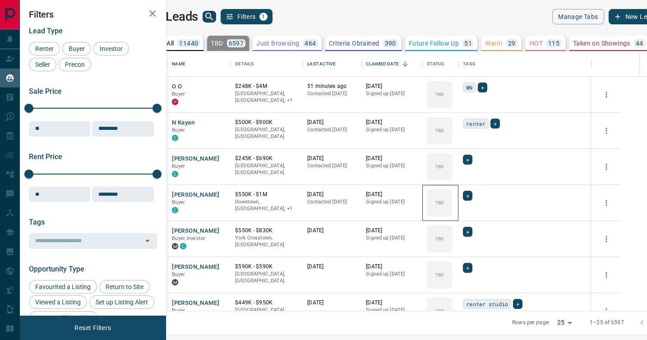
click at [0, 0] on icon at bounding box center [0, 0] width 0 height 0
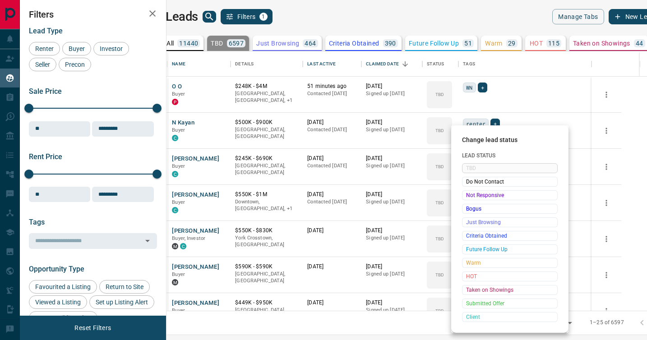
click at [469, 196] on span "Not Responsive" at bounding box center [509, 195] width 87 height 9
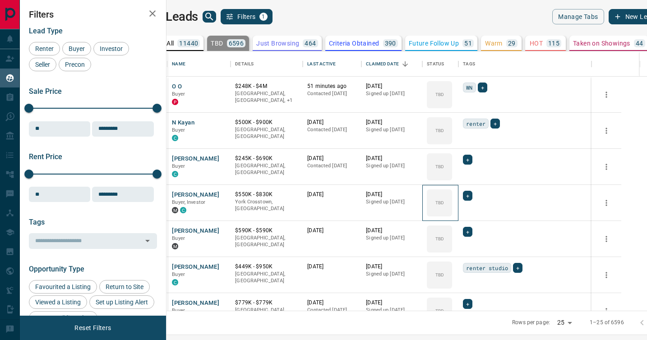
click at [0, 0] on icon at bounding box center [0, 0] width 0 height 0
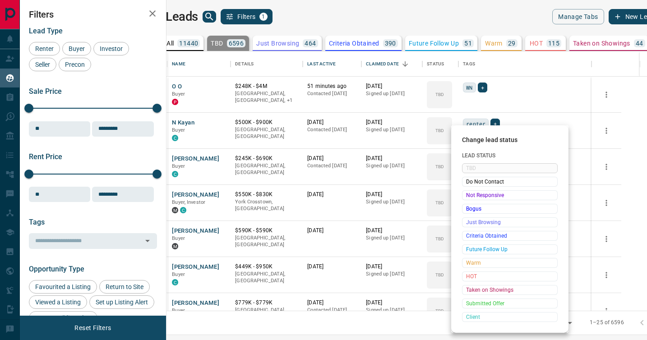
click at [469, 196] on span "Not Responsive" at bounding box center [509, 195] width 87 height 9
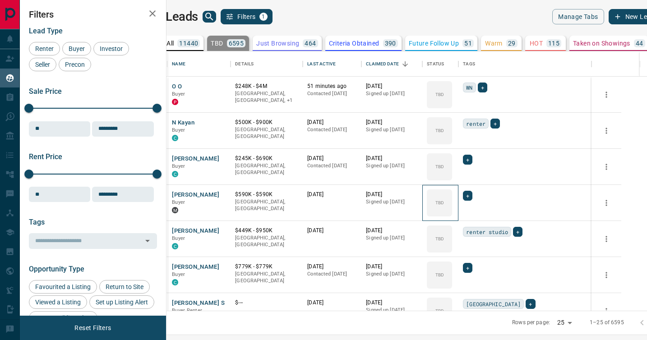
click at [0, 0] on icon at bounding box center [0, 0] width 0 height 0
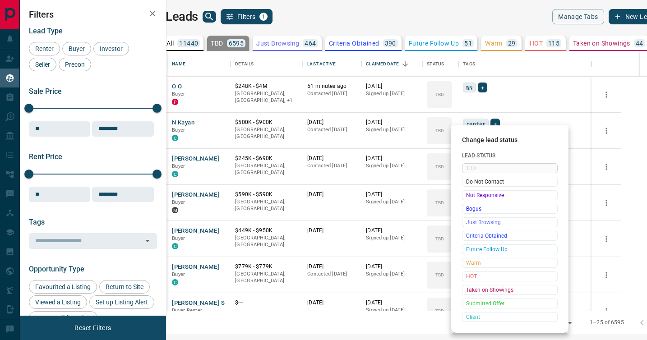
click at [469, 196] on span "Not Responsive" at bounding box center [509, 195] width 87 height 9
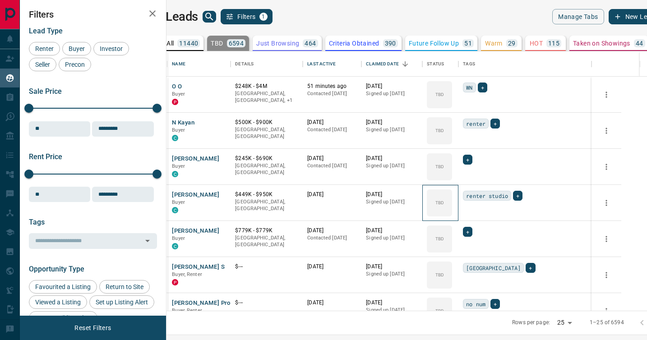
click at [0, 0] on icon at bounding box center [0, 0] width 0 height 0
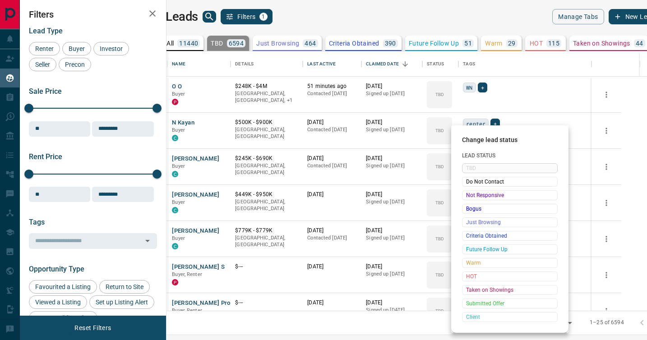
click at [469, 196] on span "Not Responsive" at bounding box center [509, 195] width 87 height 9
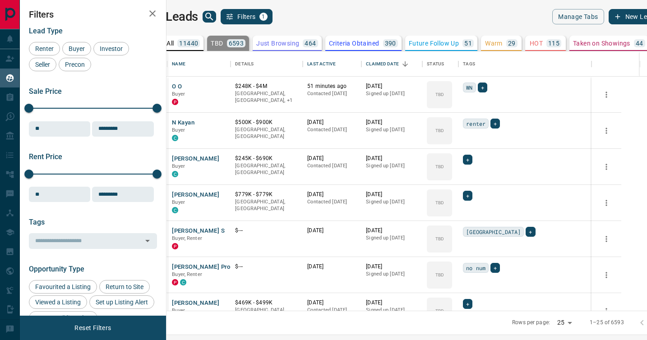
click at [0, 0] on icon at bounding box center [0, 0] width 0 height 0
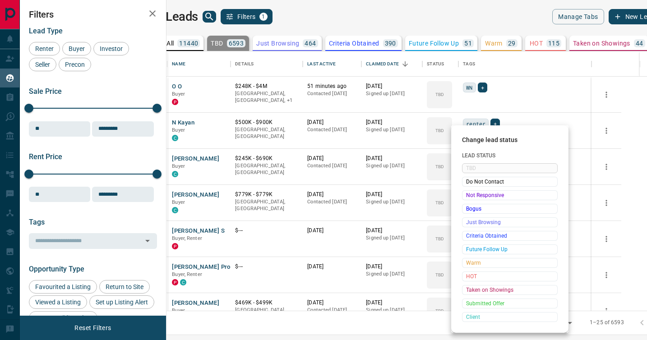
click at [469, 196] on span "Not Responsive" at bounding box center [509, 195] width 87 height 9
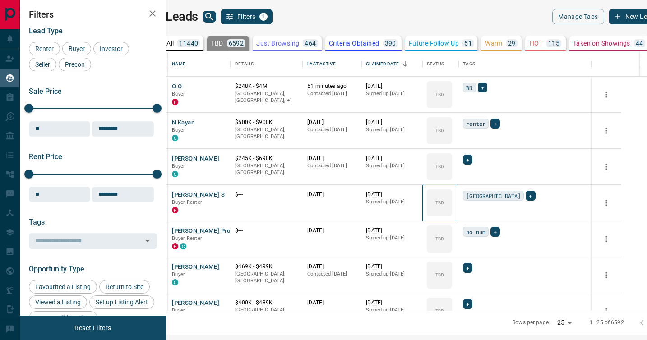
click at [0, 0] on icon at bounding box center [0, 0] width 0 height 0
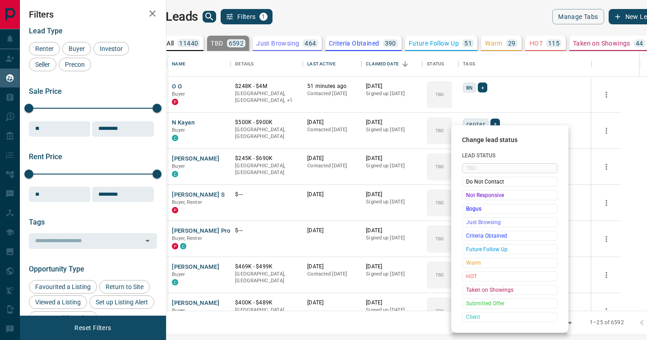
click at [469, 196] on span "Not Responsive" at bounding box center [509, 195] width 87 height 9
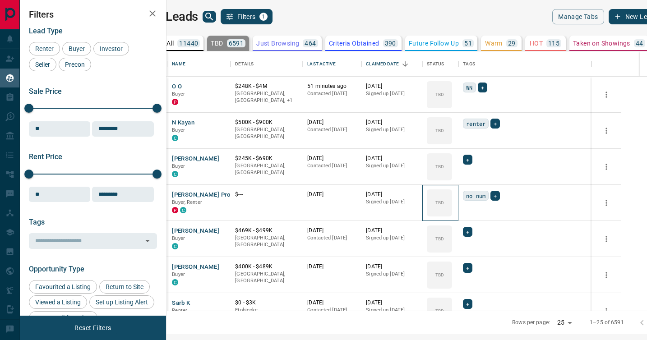
click at [0, 0] on icon at bounding box center [0, 0] width 0 height 0
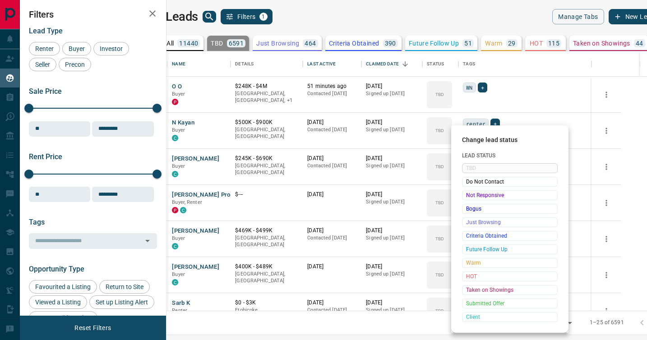
click at [469, 196] on span "Not Responsive" at bounding box center [509, 195] width 87 height 9
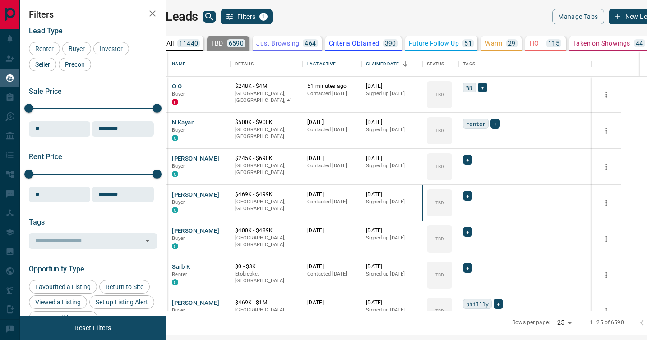
click at [0, 0] on icon at bounding box center [0, 0] width 0 height 0
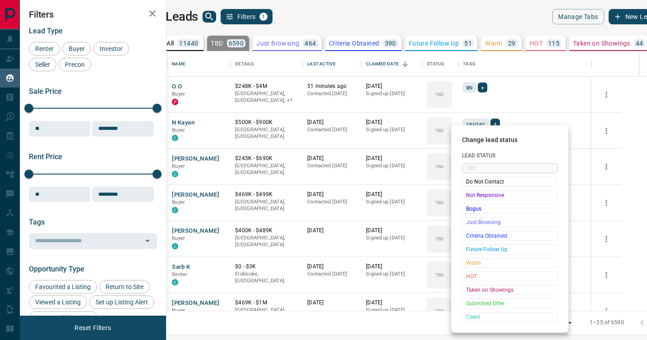
click at [469, 196] on span "Not Responsive" at bounding box center [509, 195] width 87 height 9
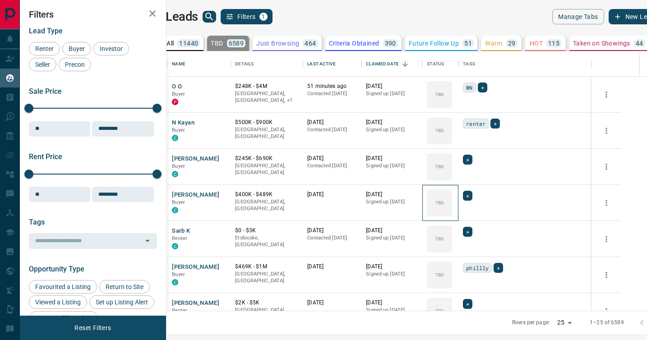
click at [0, 0] on icon at bounding box center [0, 0] width 0 height 0
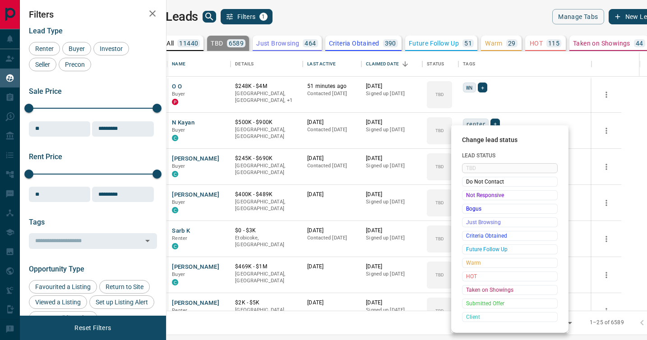
click at [469, 196] on span "Not Responsive" at bounding box center [509, 195] width 87 height 9
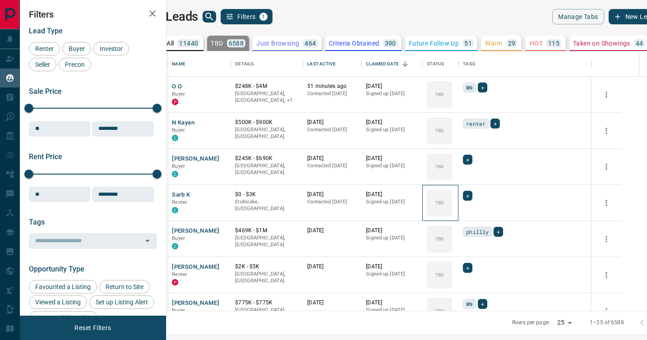
click at [0, 0] on icon at bounding box center [0, 0] width 0 height 0
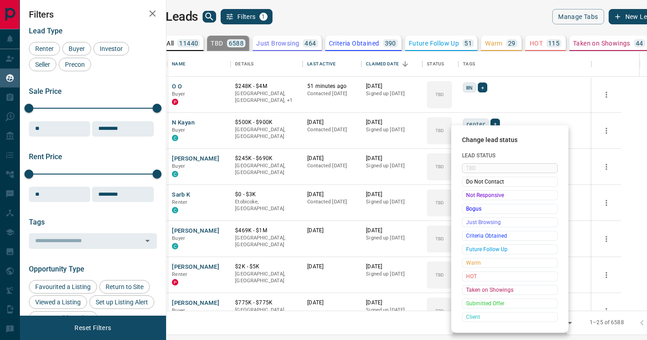
click at [469, 196] on span "Not Responsive" at bounding box center [509, 195] width 87 height 9
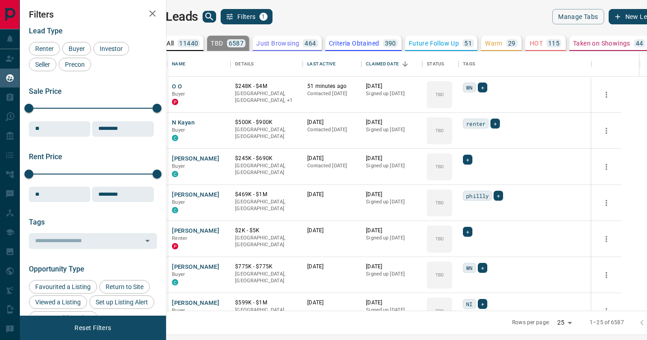
click at [0, 0] on icon at bounding box center [0, 0] width 0 height 0
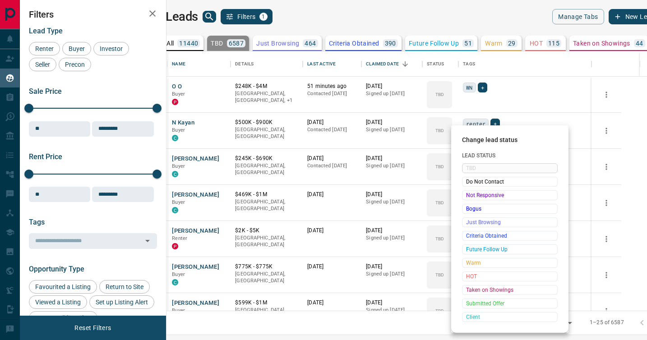
click at [469, 196] on span "Not Responsive" at bounding box center [509, 195] width 87 height 9
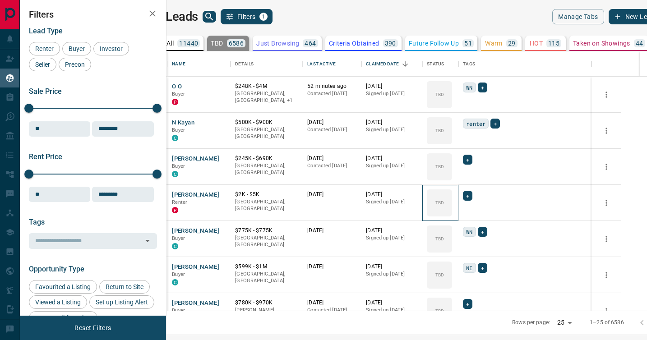
click at [0, 0] on icon at bounding box center [0, 0] width 0 height 0
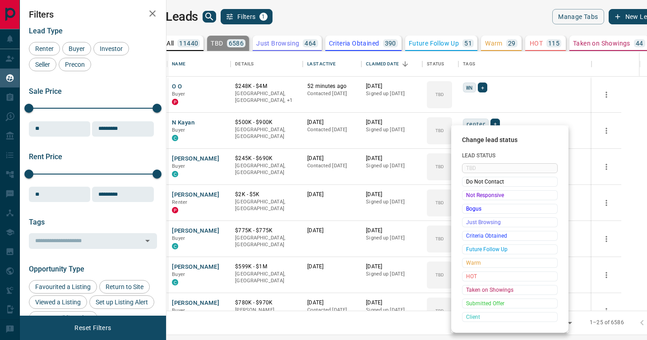
click at [469, 196] on span "Not Responsive" at bounding box center [509, 195] width 87 height 9
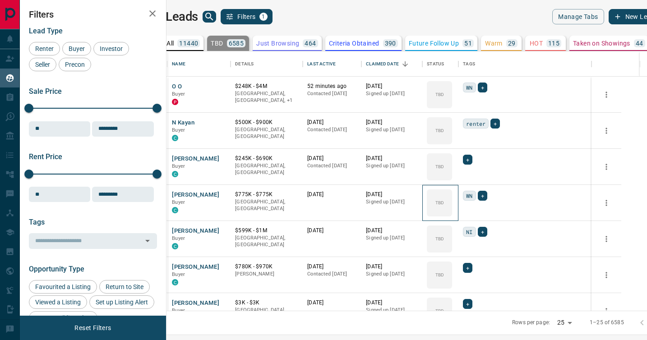
click at [0, 0] on icon at bounding box center [0, 0] width 0 height 0
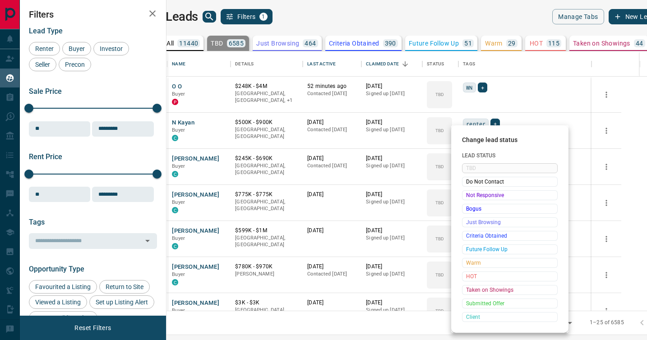
click at [469, 196] on span "Not Responsive" at bounding box center [509, 195] width 87 height 9
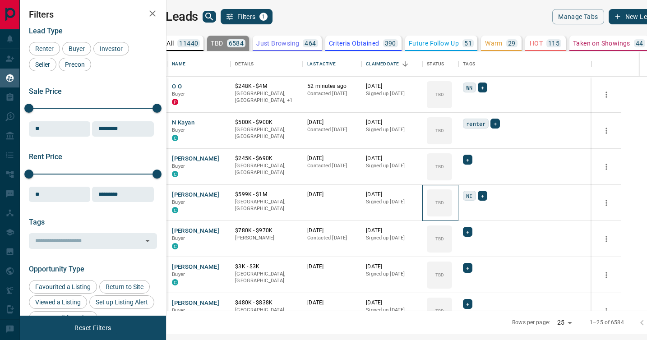
click at [0, 0] on icon at bounding box center [0, 0] width 0 height 0
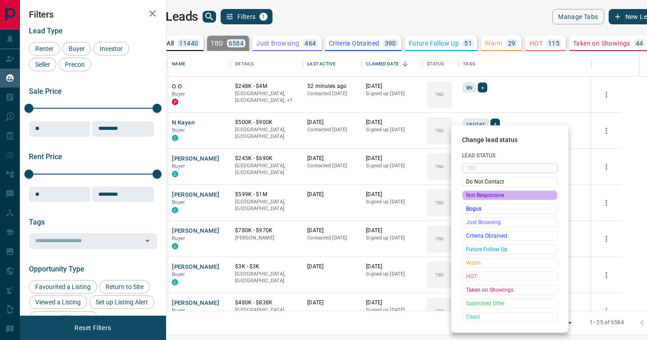
click at [469, 196] on span "Not Responsive" at bounding box center [509, 195] width 87 height 9
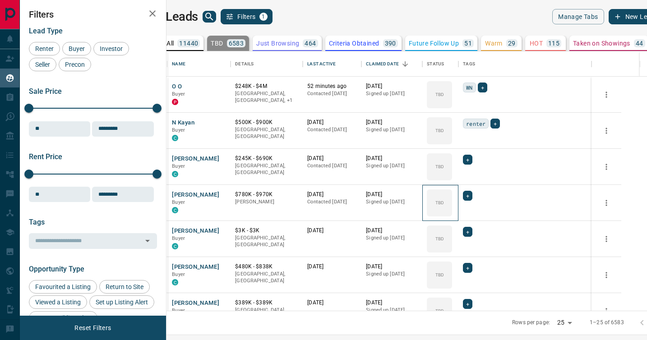
click at [0, 0] on icon at bounding box center [0, 0] width 0 height 0
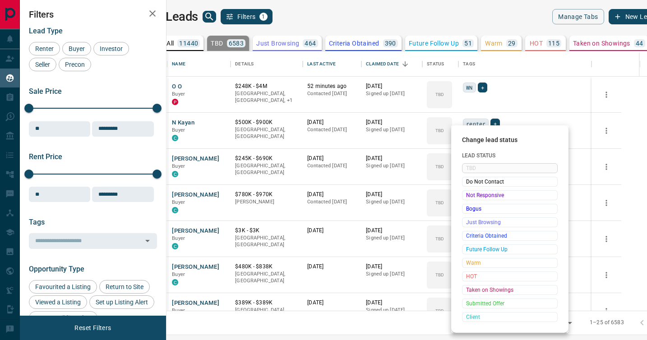
click at [469, 196] on span "Not Responsive" at bounding box center [509, 195] width 87 height 9
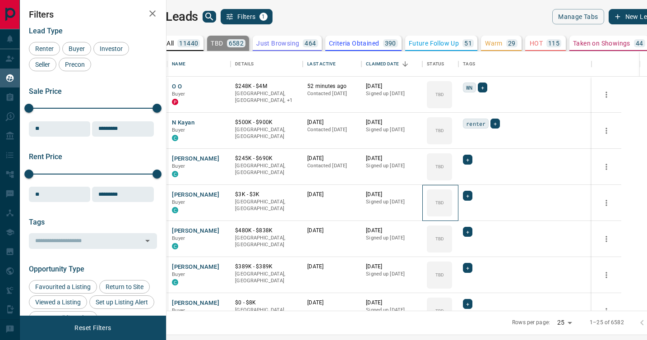
click at [0, 0] on icon at bounding box center [0, 0] width 0 height 0
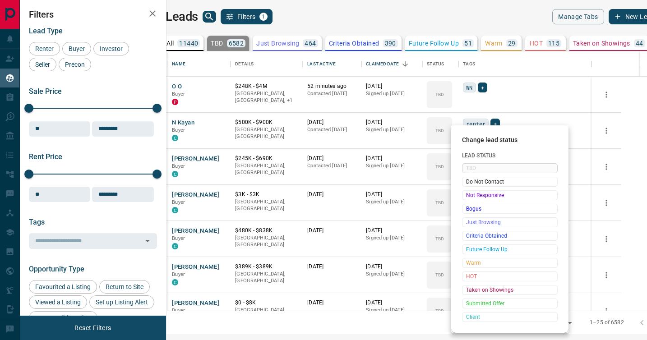
click at [469, 196] on span "Not Responsive" at bounding box center [509, 195] width 87 height 9
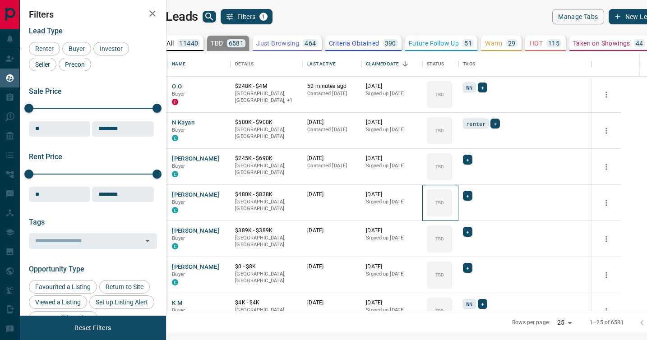
click at [0, 0] on icon at bounding box center [0, 0] width 0 height 0
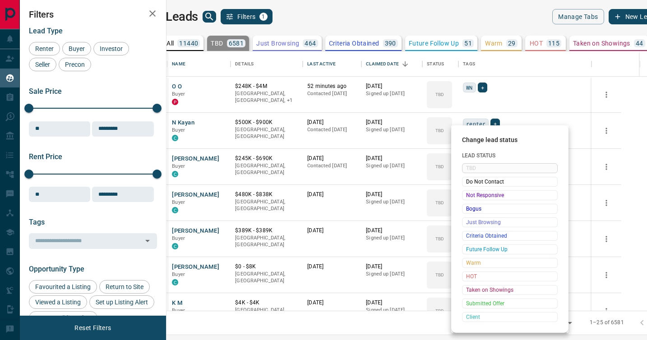
click at [469, 196] on span "Not Responsive" at bounding box center [509, 195] width 87 height 9
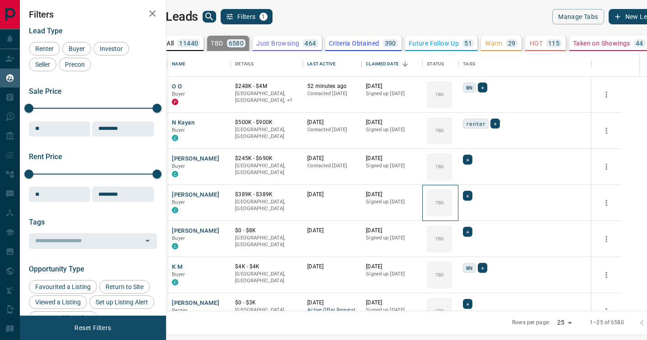
click at [0, 0] on icon at bounding box center [0, 0] width 0 height 0
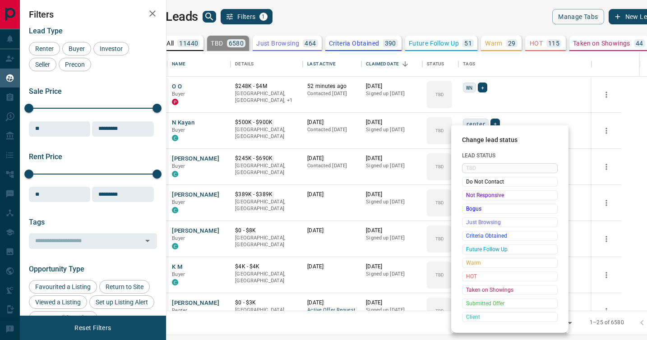
click at [469, 196] on span "Not Responsive" at bounding box center [509, 195] width 87 height 9
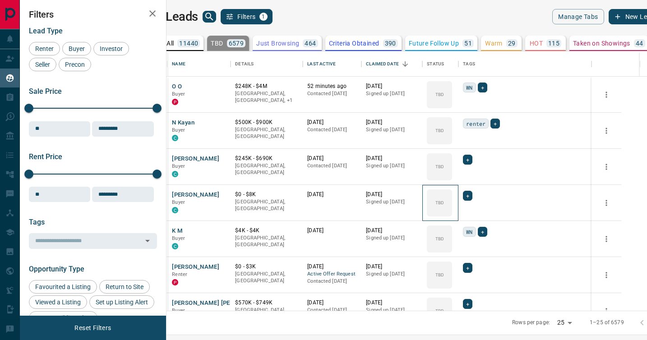
click at [0, 0] on icon at bounding box center [0, 0] width 0 height 0
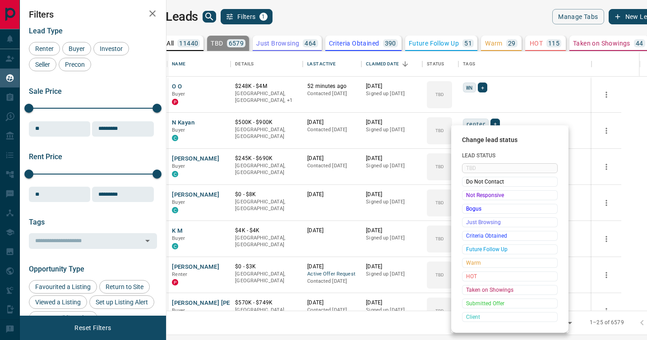
click at [469, 196] on span "Not Responsive" at bounding box center [509, 195] width 87 height 9
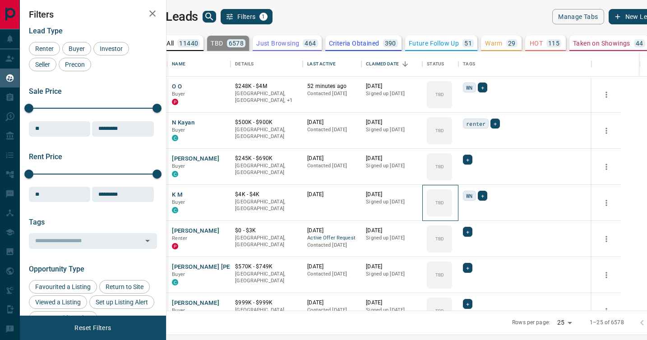
click at [0, 0] on icon at bounding box center [0, 0] width 0 height 0
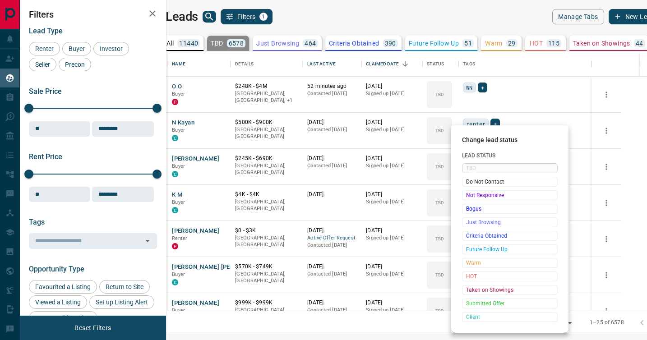
click at [469, 196] on span "Not Responsive" at bounding box center [509, 195] width 87 height 9
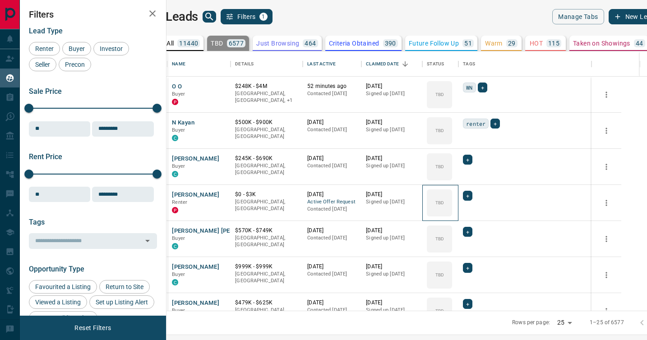
click at [0, 0] on icon at bounding box center [0, 0] width 0 height 0
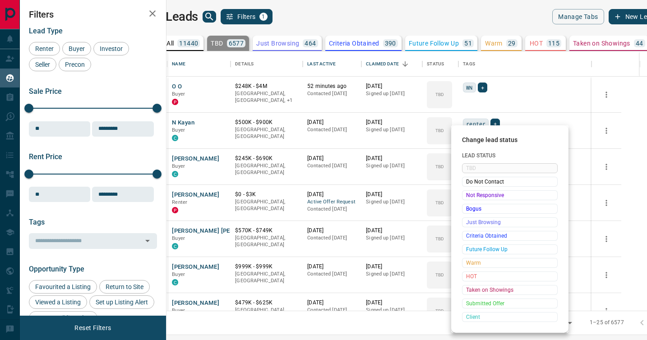
click at [469, 196] on span "Not Responsive" at bounding box center [509, 195] width 87 height 9
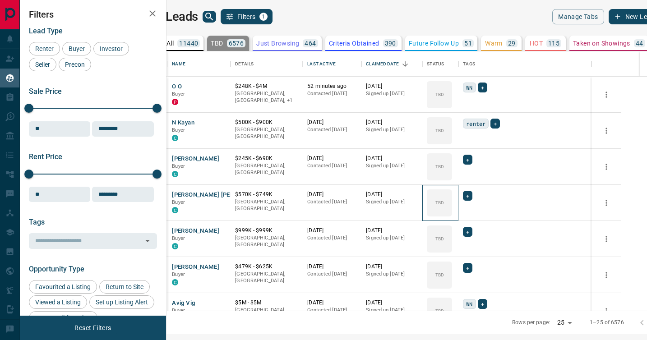
click at [0, 0] on icon at bounding box center [0, 0] width 0 height 0
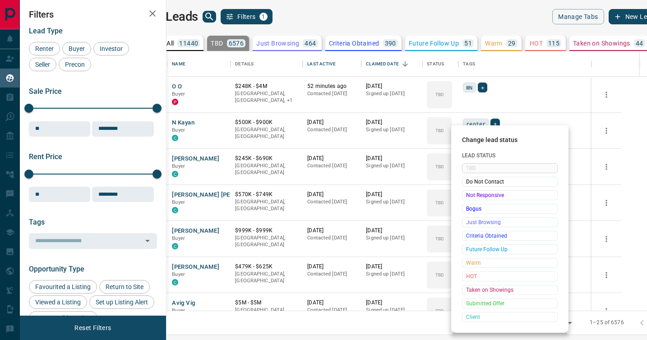
click at [469, 196] on span "Not Responsive" at bounding box center [509, 195] width 87 height 9
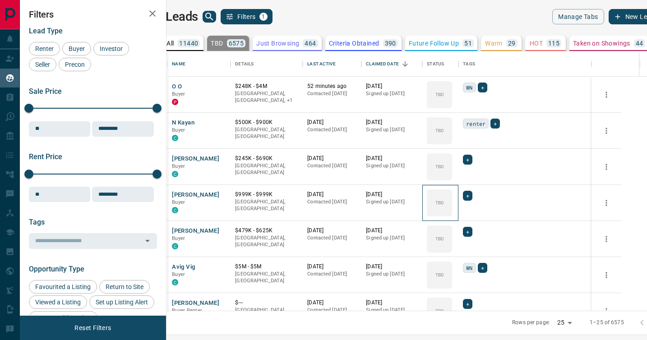
click at [0, 0] on icon at bounding box center [0, 0] width 0 height 0
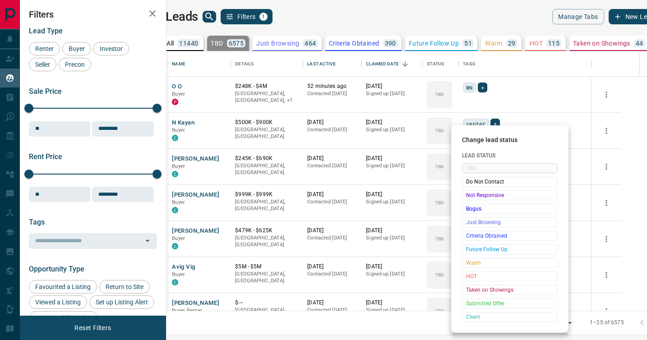
click at [469, 196] on span "Not Responsive" at bounding box center [509, 195] width 87 height 9
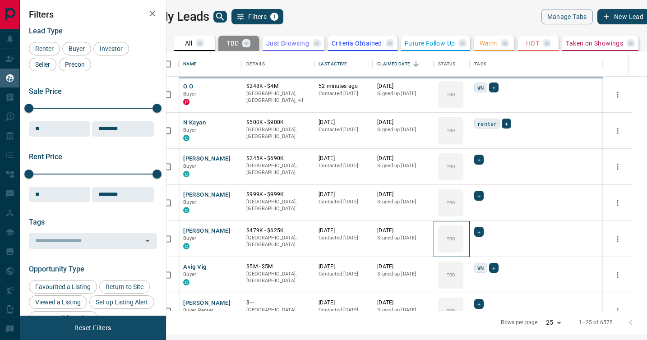
click at [463, 225] on div "TBD" at bounding box center [450, 238] width 25 height 27
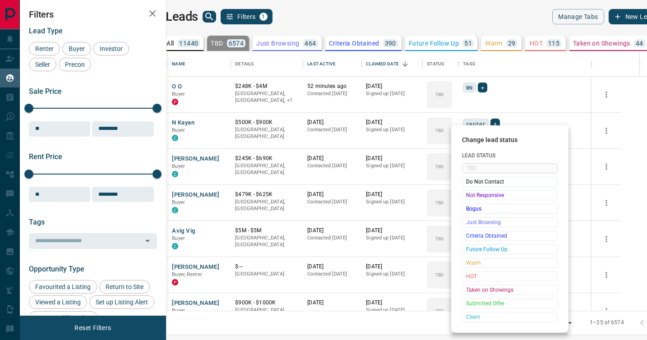
click at [469, 196] on span "Not Responsive" at bounding box center [509, 195] width 87 height 9
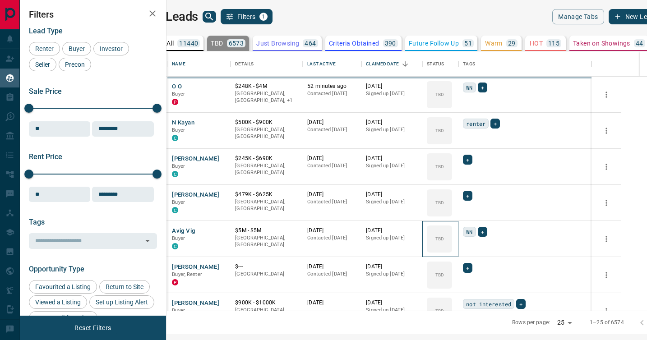
click at [452, 225] on div "TBD" at bounding box center [439, 238] width 25 height 27
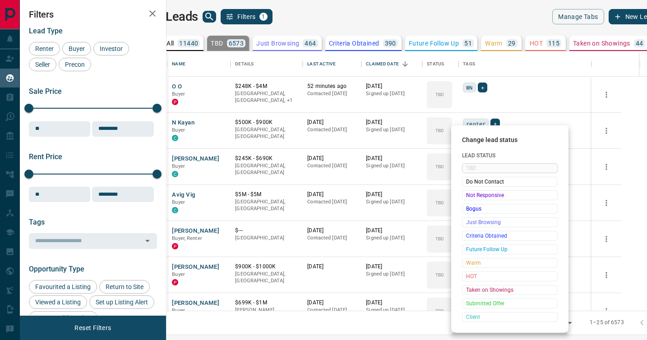
click at [469, 196] on span "Not Responsive" at bounding box center [509, 195] width 87 height 9
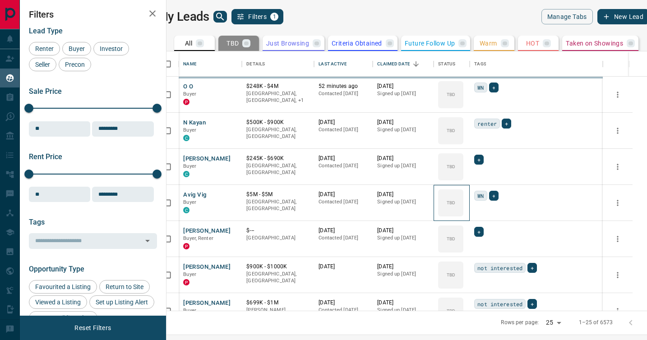
click at [0, 0] on icon at bounding box center [0, 0] width 0 height 0
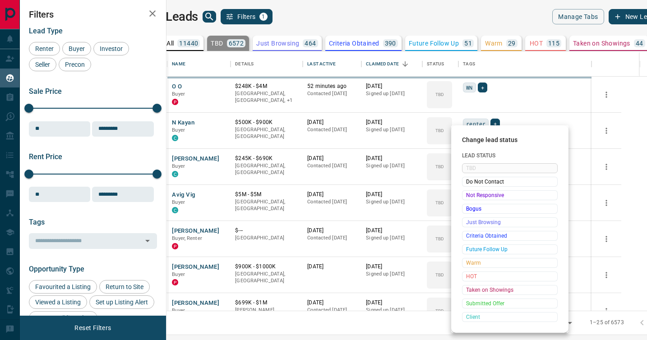
click at [469, 196] on div "Change lead status Lead Status TBD Do Not Contact Not Responsive Bogus Just Bro…" at bounding box center [323, 170] width 647 height 340
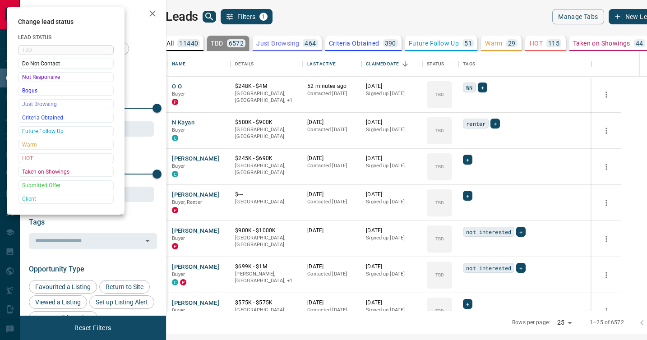
click at [469, 196] on div at bounding box center [323, 170] width 647 height 340
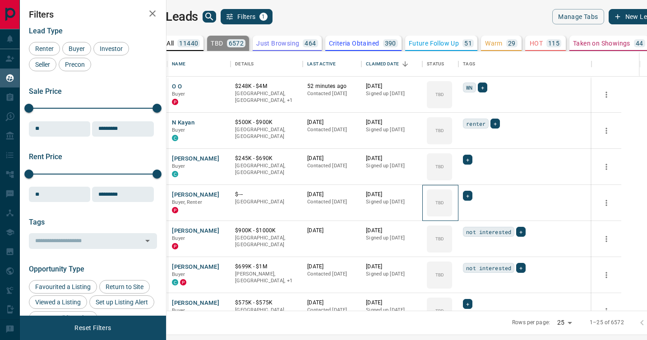
click at [452, 196] on div "TBD" at bounding box center [439, 202] width 25 height 27
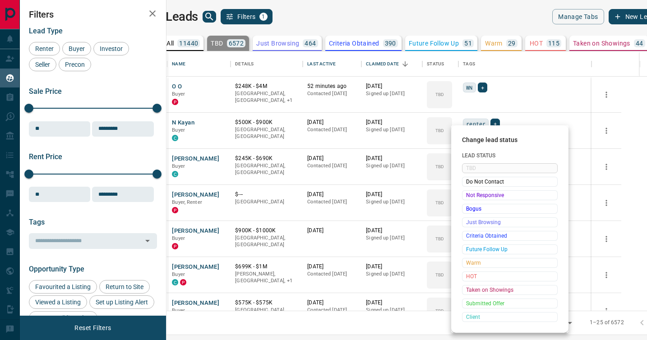
click at [469, 196] on span "Not Responsive" at bounding box center [509, 195] width 87 height 9
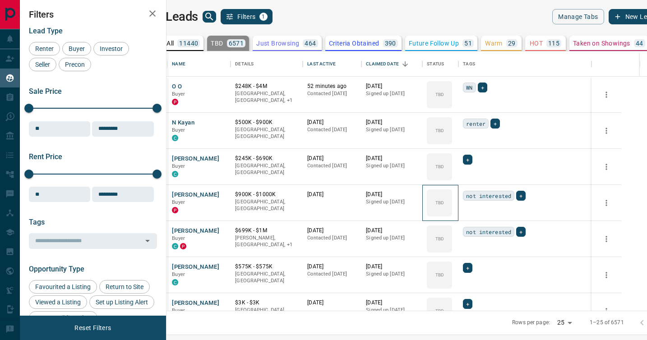
click at [0, 0] on icon at bounding box center [0, 0] width 0 height 0
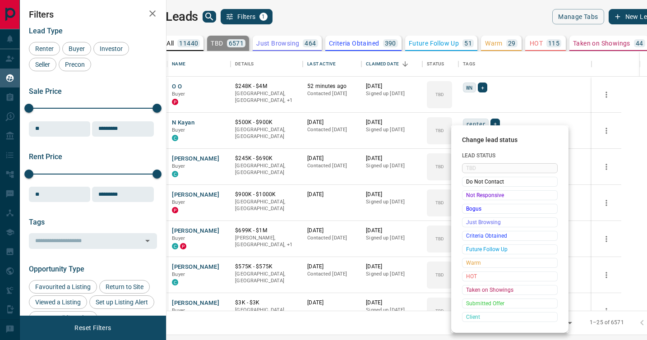
click at [469, 196] on span "Not Responsive" at bounding box center [509, 195] width 87 height 9
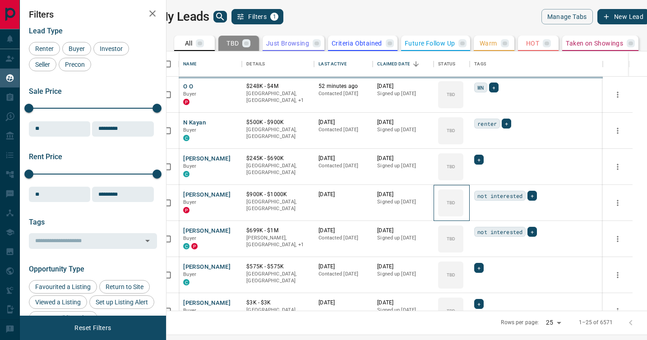
click at [0, 0] on icon at bounding box center [0, 0] width 0 height 0
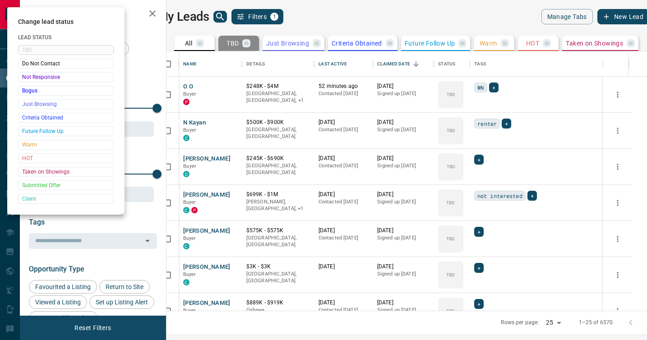
click at [469, 196] on div at bounding box center [323, 170] width 647 height 340
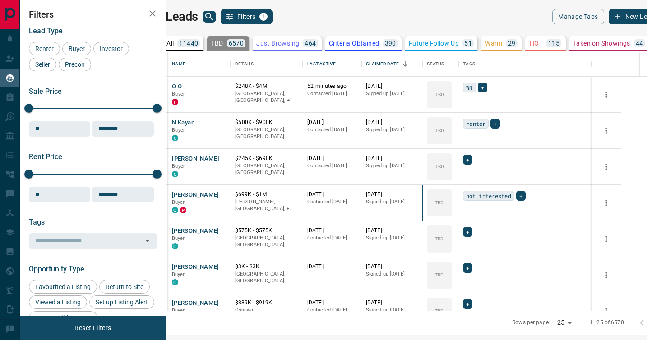
click at [452, 196] on div "TBD" at bounding box center [439, 202] width 25 height 27
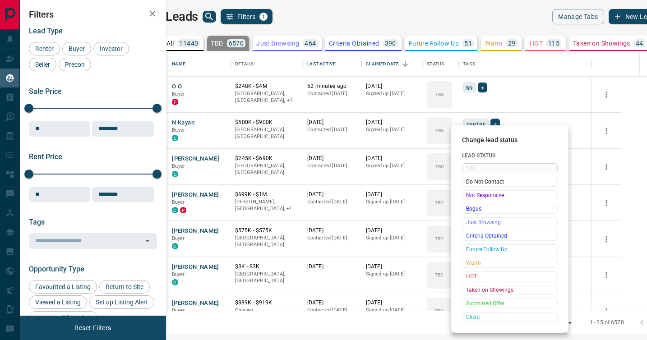
click at [469, 196] on span "Not Responsive" at bounding box center [509, 195] width 87 height 9
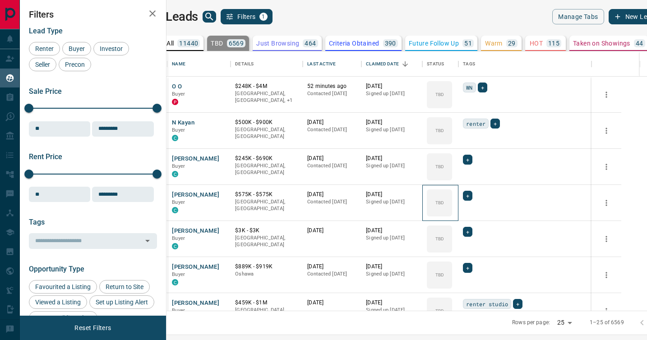
click at [0, 0] on icon at bounding box center [0, 0] width 0 height 0
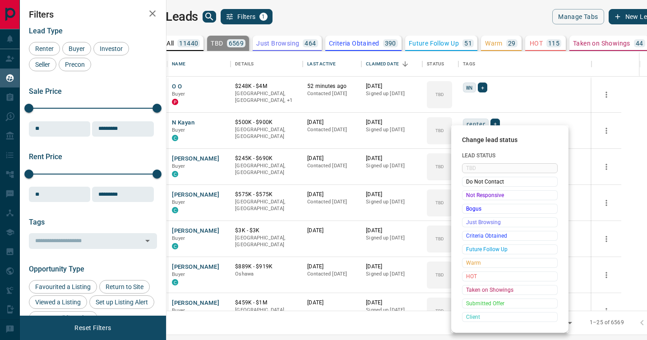
click at [469, 196] on span "Not Responsive" at bounding box center [509, 195] width 87 height 9
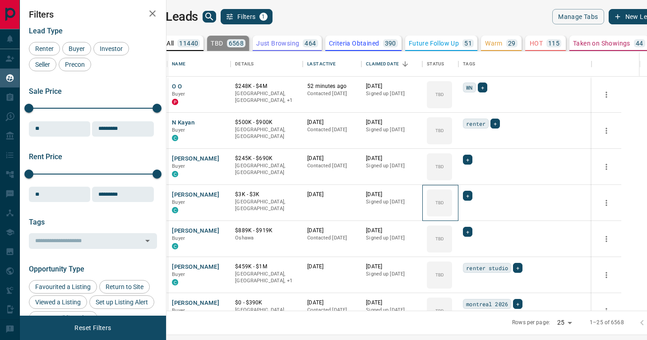
click at [0, 0] on icon at bounding box center [0, 0] width 0 height 0
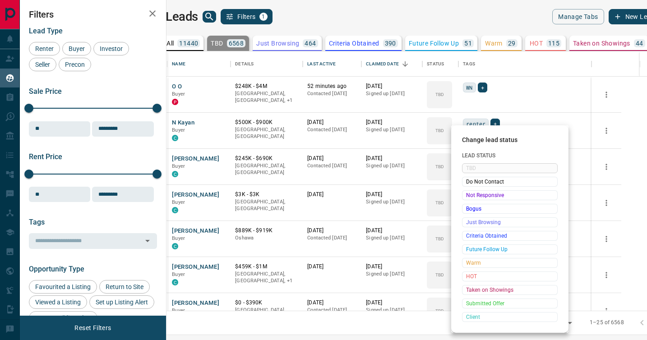
click at [469, 196] on span "Not Responsive" at bounding box center [509, 195] width 87 height 9
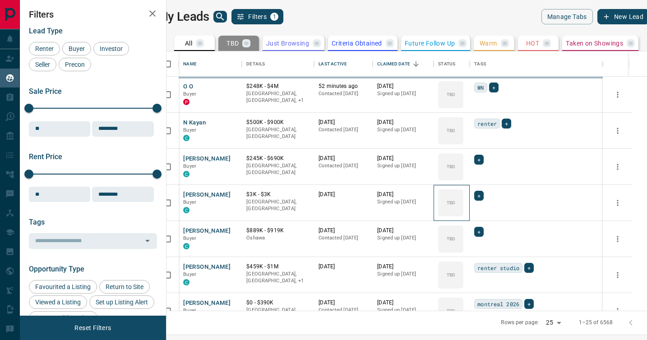
click at [0, 0] on icon at bounding box center [0, 0] width 0 height 0
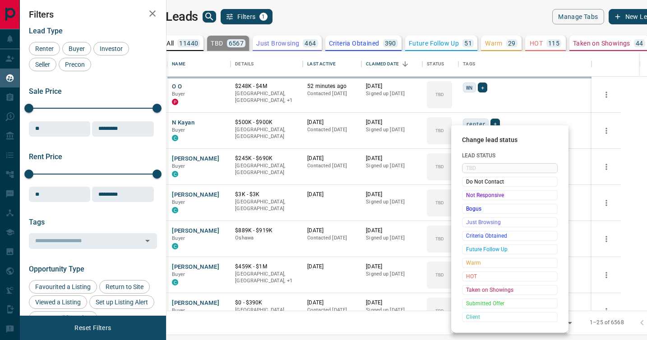
click at [469, 196] on span "Not Responsive" at bounding box center [509, 195] width 87 height 9
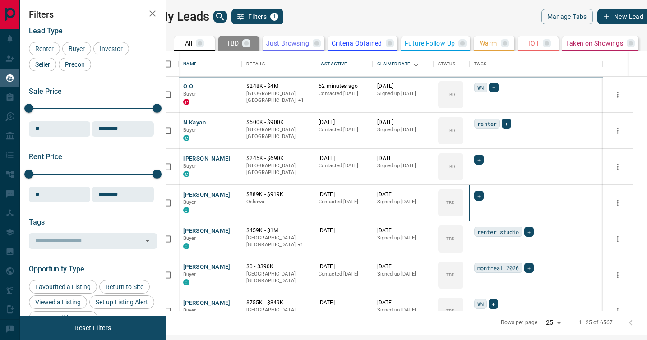
click at [0, 0] on icon at bounding box center [0, 0] width 0 height 0
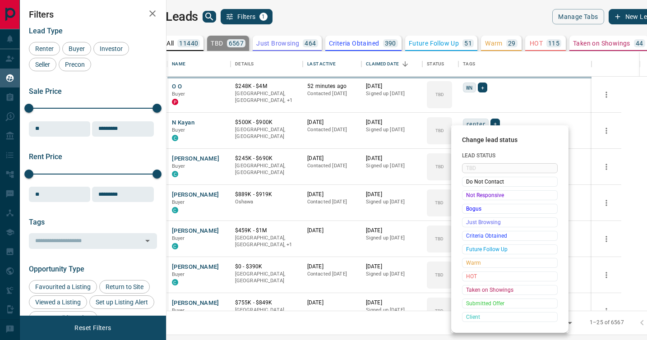
click at [469, 196] on span "Not Responsive" at bounding box center [509, 195] width 87 height 9
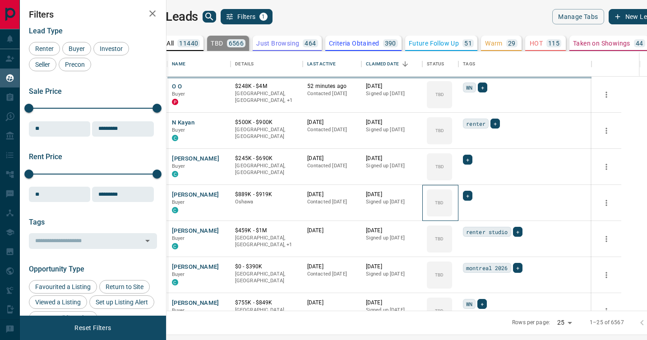
click at [0, 0] on icon at bounding box center [0, 0] width 0 height 0
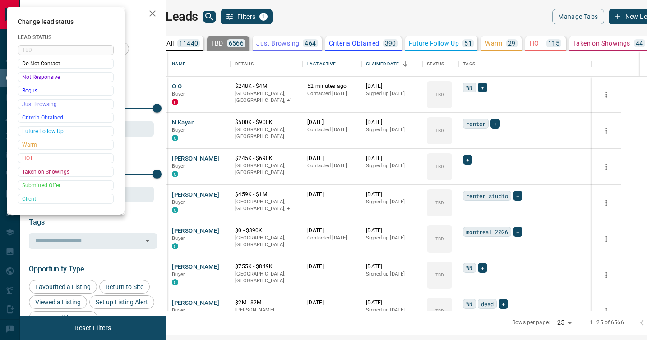
click at [469, 196] on div at bounding box center [323, 170] width 647 height 340
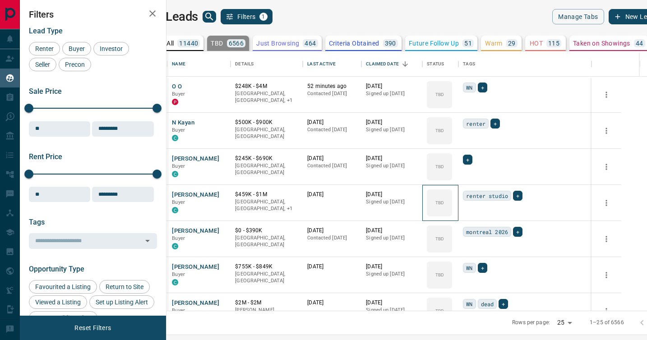
click at [452, 196] on div "TBD" at bounding box center [439, 202] width 25 height 27
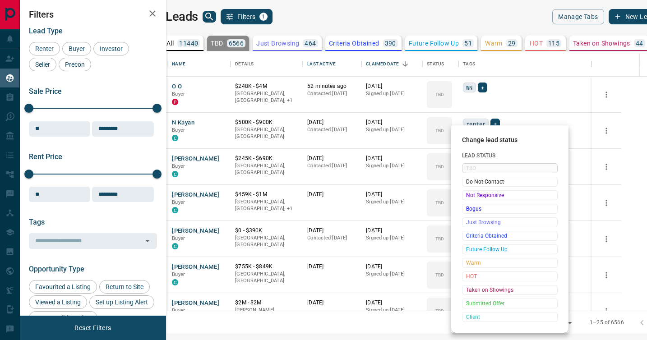
click at [469, 196] on span "Not Responsive" at bounding box center [509, 195] width 87 height 9
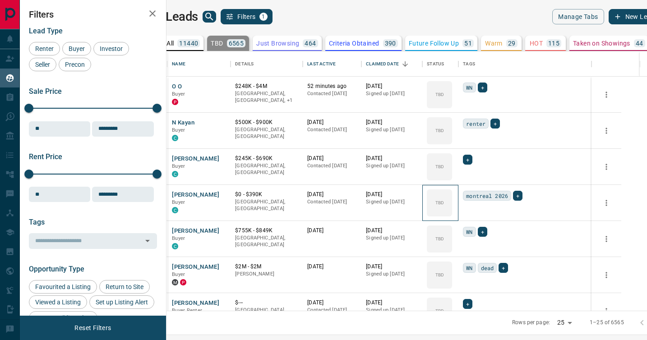
click at [0, 0] on icon at bounding box center [0, 0] width 0 height 0
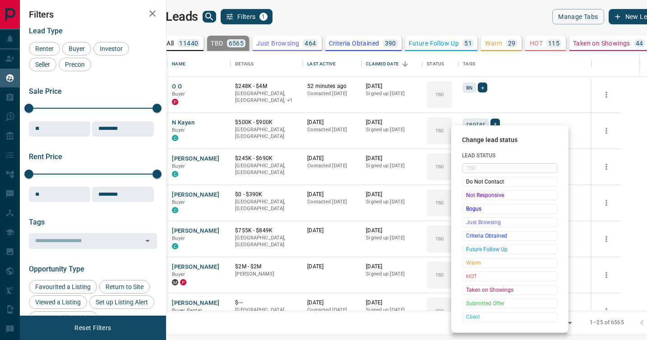
click at [469, 196] on span "Not Responsive" at bounding box center [509, 195] width 87 height 9
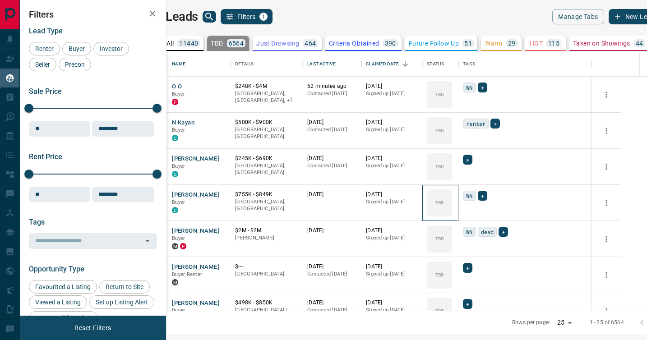
click at [0, 0] on icon at bounding box center [0, 0] width 0 height 0
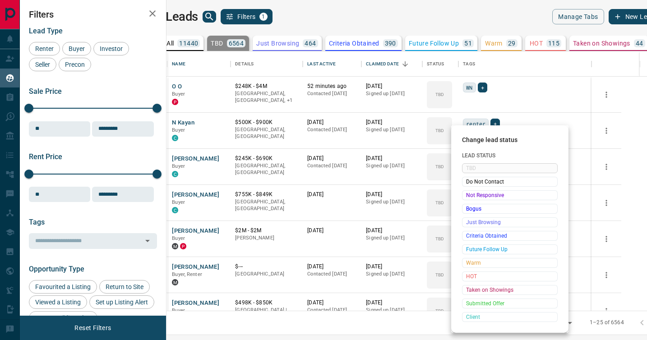
click at [469, 196] on span "Not Responsive" at bounding box center [509, 195] width 87 height 9
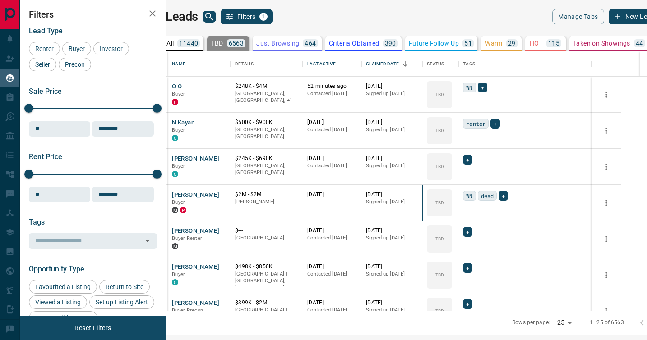
click at [0, 0] on icon at bounding box center [0, 0] width 0 height 0
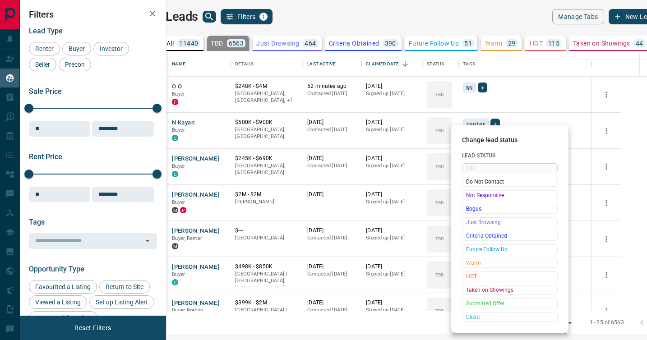
click at [469, 196] on span "Not Responsive" at bounding box center [509, 195] width 87 height 9
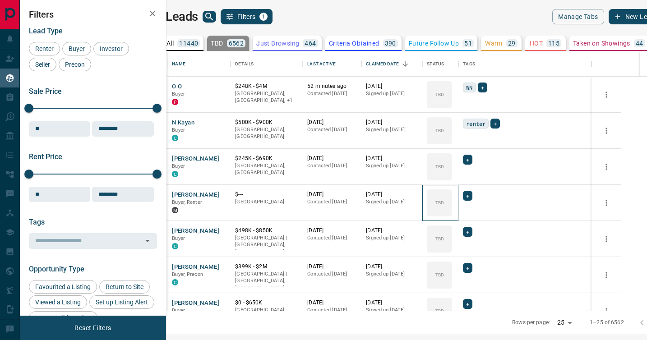
click at [0, 0] on icon at bounding box center [0, 0] width 0 height 0
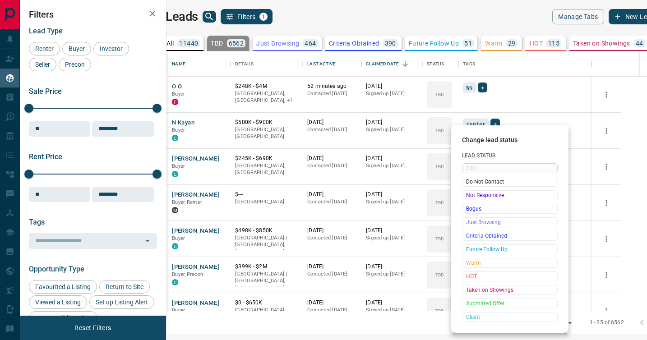
click at [469, 196] on span "Not Responsive" at bounding box center [509, 195] width 87 height 9
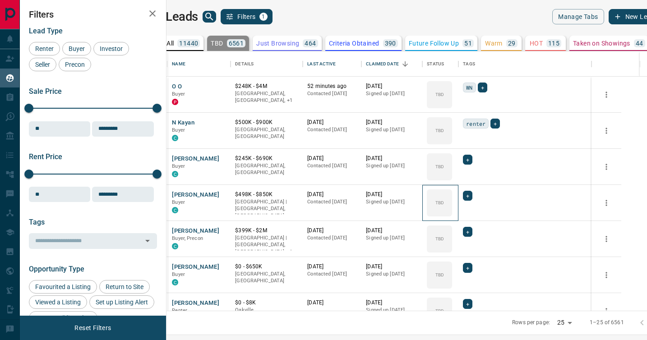
click at [0, 0] on icon at bounding box center [0, 0] width 0 height 0
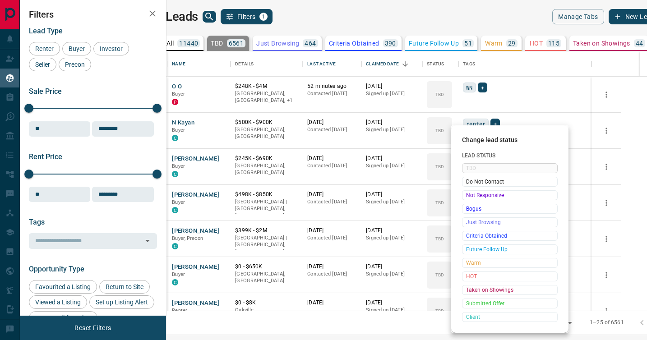
click at [469, 196] on span "Not Responsive" at bounding box center [509, 195] width 87 height 9
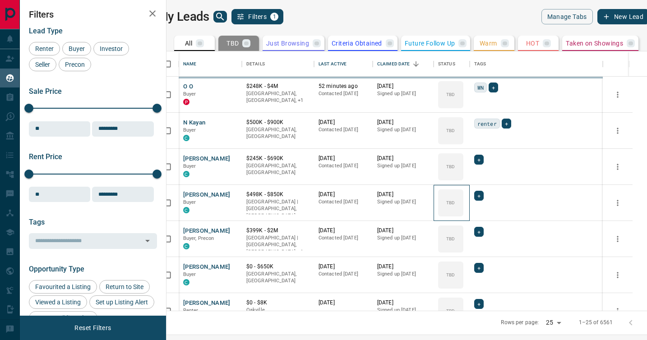
click at [0, 0] on icon at bounding box center [0, 0] width 0 height 0
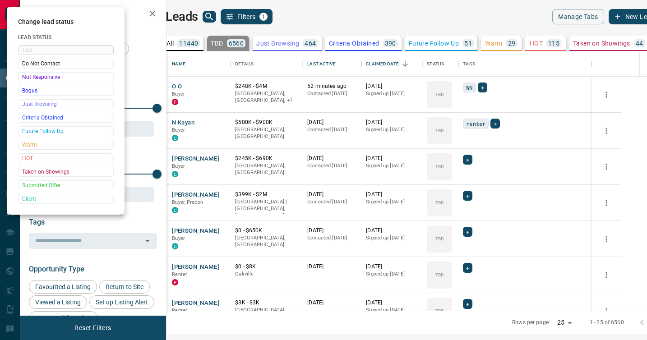
click at [469, 196] on div at bounding box center [323, 170] width 647 height 340
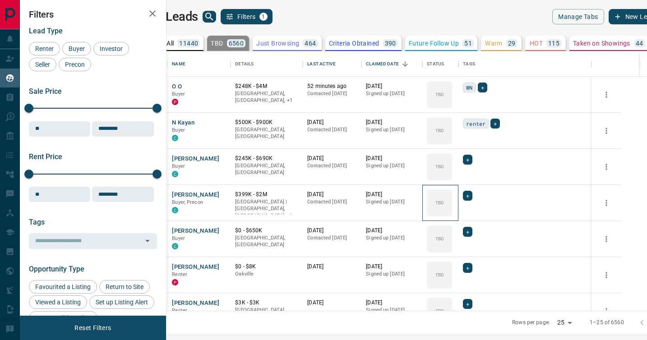
click at [452, 196] on div "TBD" at bounding box center [439, 202] width 25 height 27
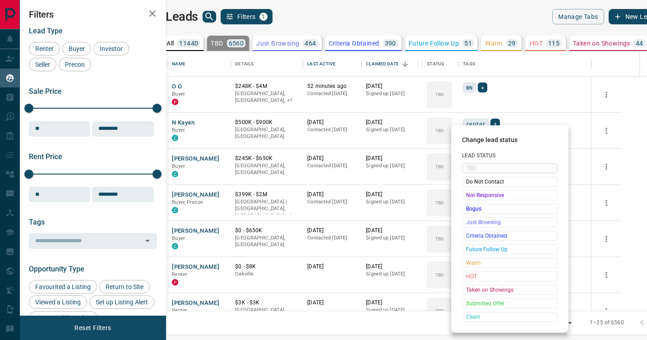
click at [469, 196] on span "Not Responsive" at bounding box center [509, 195] width 87 height 9
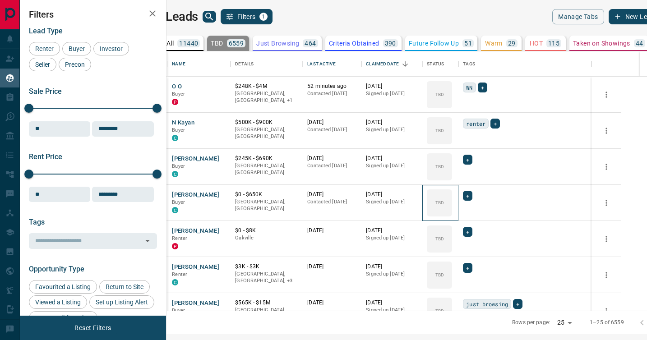
click at [0, 0] on icon at bounding box center [0, 0] width 0 height 0
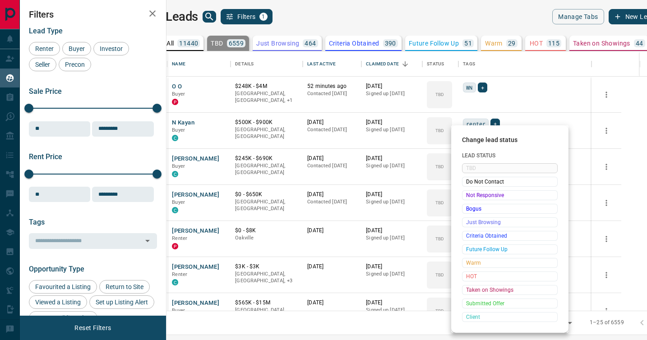
click at [469, 196] on span "Not Responsive" at bounding box center [509, 195] width 87 height 9
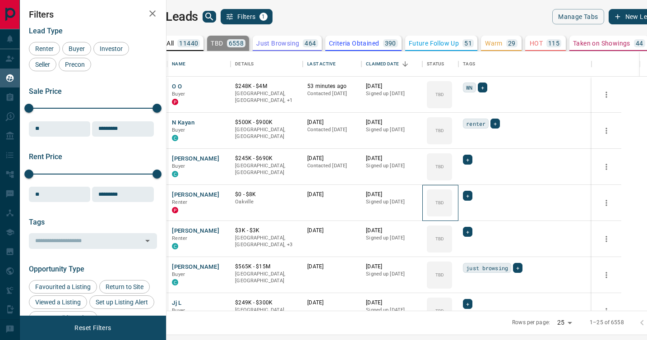
click at [0, 0] on icon at bounding box center [0, 0] width 0 height 0
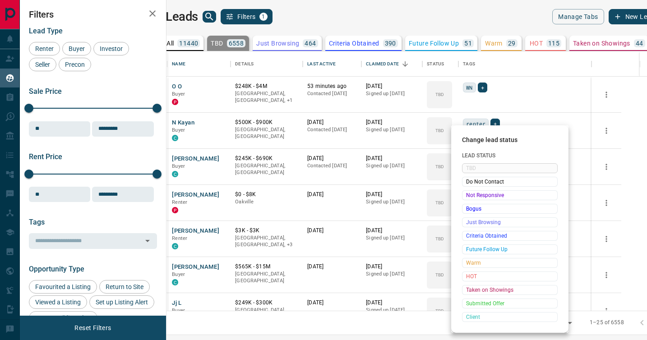
click at [469, 196] on span "Not Responsive" at bounding box center [509, 195] width 87 height 9
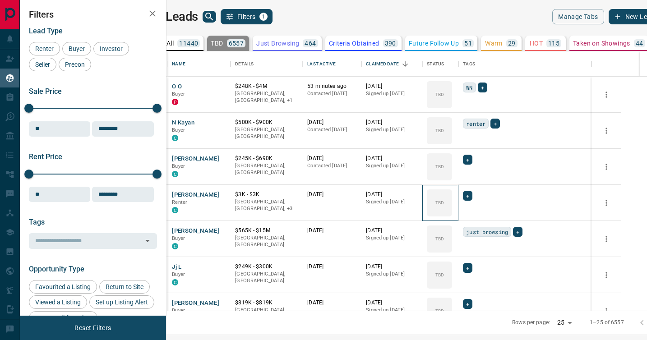
click at [0, 0] on icon at bounding box center [0, 0] width 0 height 0
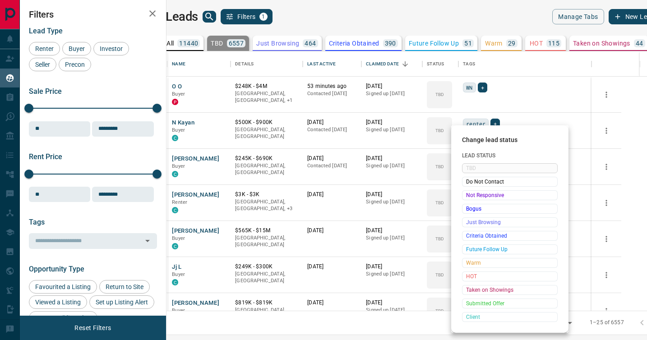
click at [469, 196] on span "Not Responsive" at bounding box center [509, 195] width 87 height 9
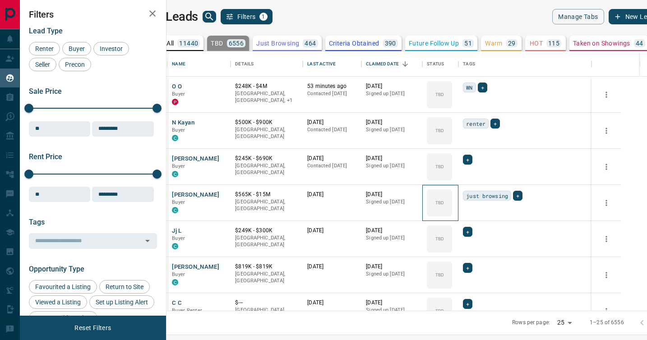
click at [0, 0] on icon at bounding box center [0, 0] width 0 height 0
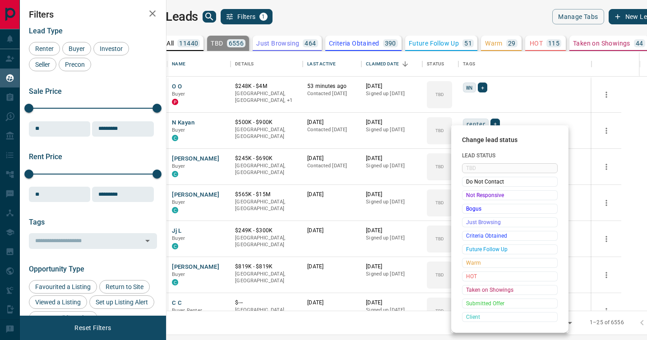
click at [469, 196] on span "Not Responsive" at bounding box center [509, 195] width 87 height 9
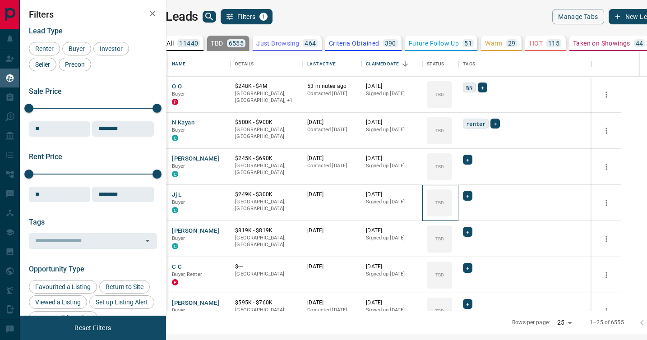
click at [0, 0] on icon at bounding box center [0, 0] width 0 height 0
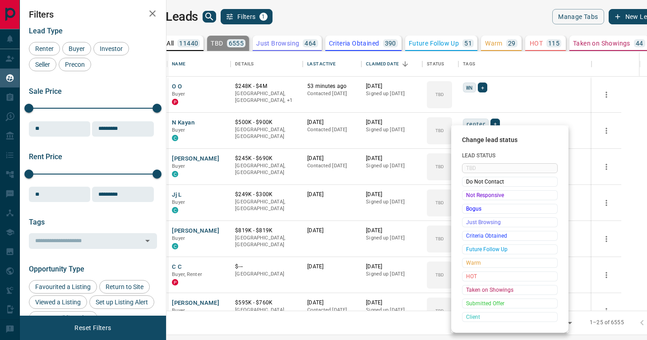
click at [469, 196] on span "Not Responsive" at bounding box center [509, 195] width 87 height 9
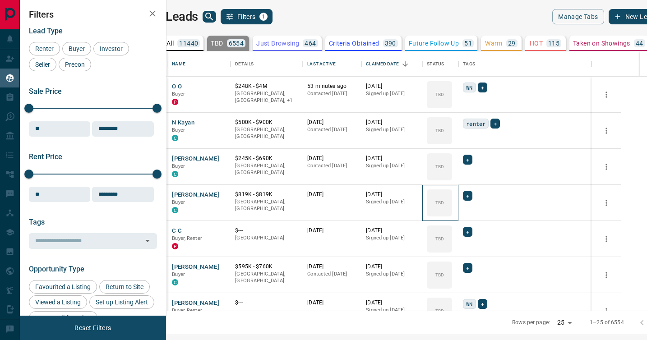
click at [0, 0] on icon at bounding box center [0, 0] width 0 height 0
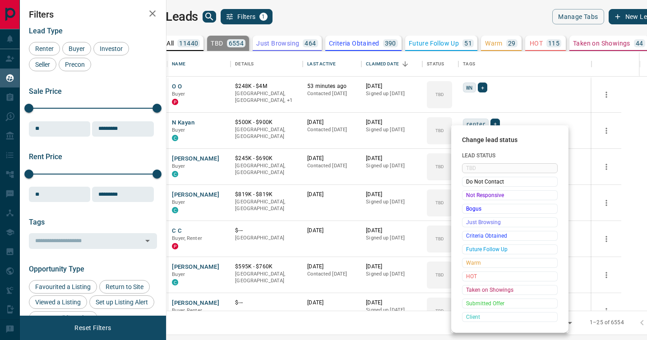
click at [469, 196] on span "Not Responsive" at bounding box center [509, 195] width 87 height 9
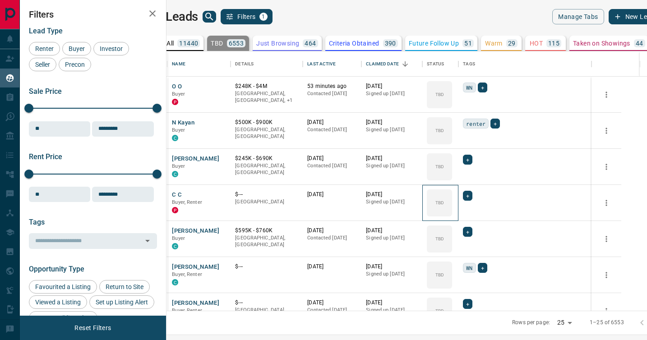
click at [0, 0] on icon at bounding box center [0, 0] width 0 height 0
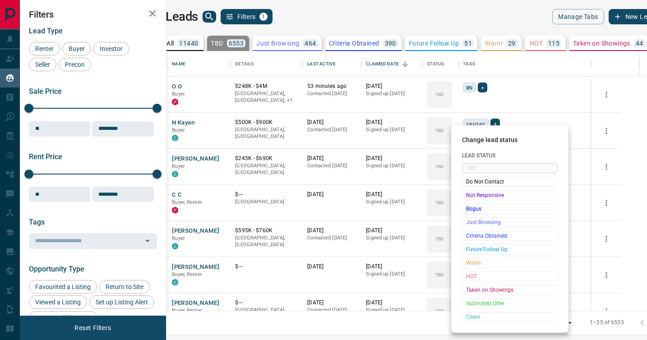
click at [469, 196] on span "Not Responsive" at bounding box center [509, 195] width 87 height 9
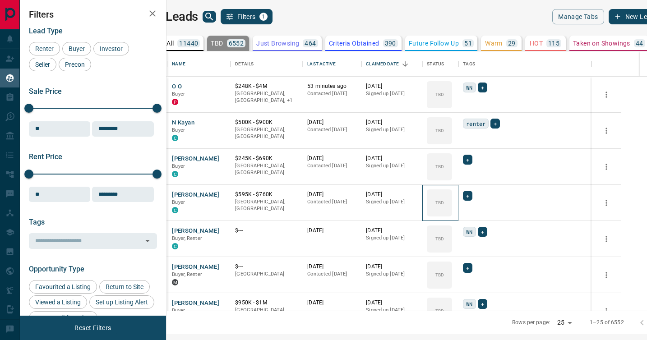
click at [0, 0] on icon at bounding box center [0, 0] width 0 height 0
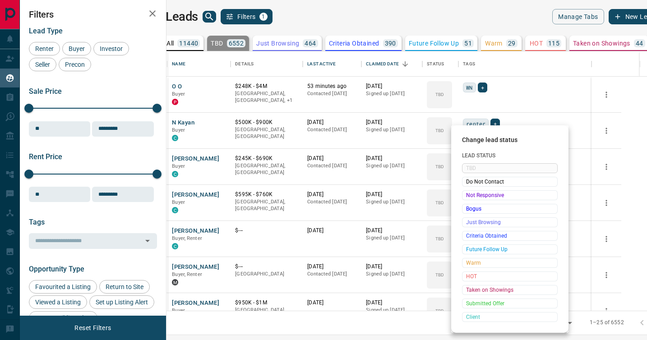
click at [469, 196] on span "Not Responsive" at bounding box center [509, 195] width 87 height 9
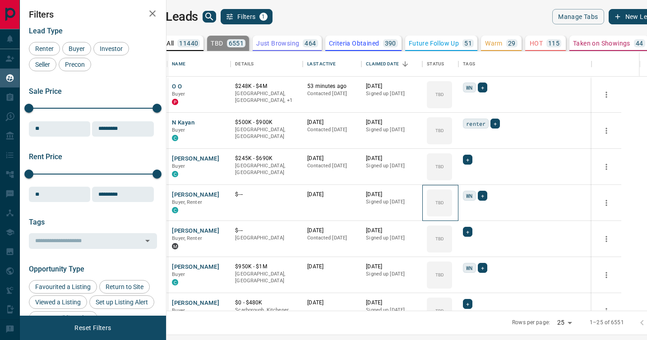
click at [0, 0] on icon at bounding box center [0, 0] width 0 height 0
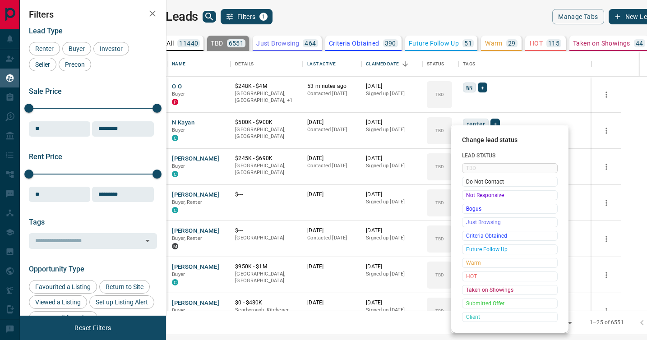
click at [469, 196] on span "Not Responsive" at bounding box center [509, 195] width 87 height 9
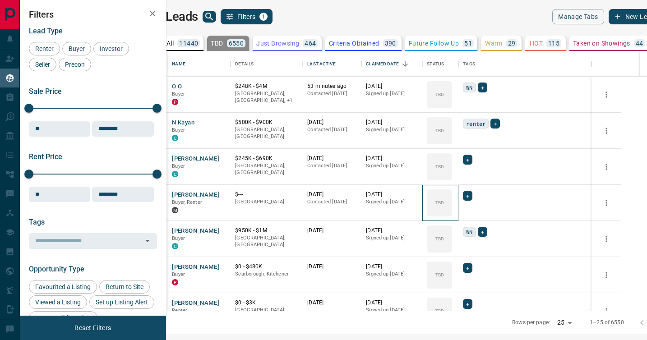
click at [0, 0] on icon at bounding box center [0, 0] width 0 height 0
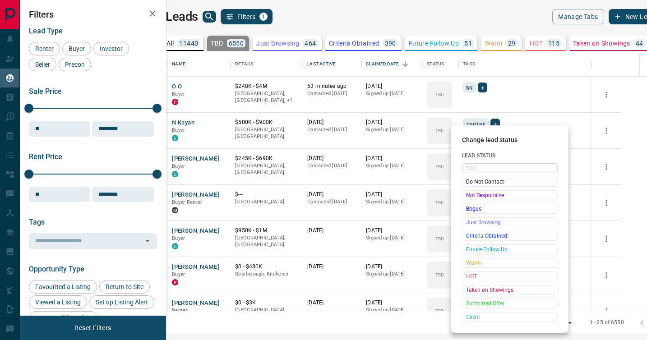
click at [469, 196] on span "Not Responsive" at bounding box center [509, 195] width 87 height 9
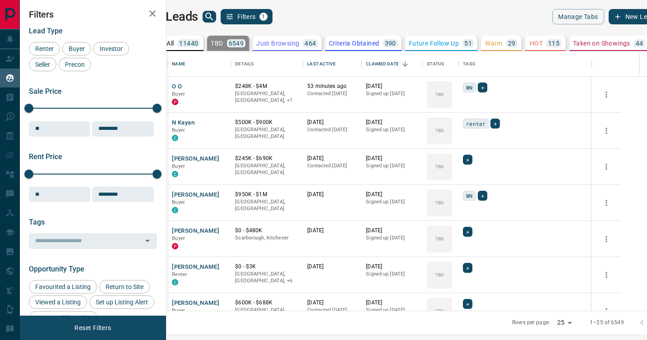
click at [0, 0] on icon at bounding box center [0, 0] width 0 height 0
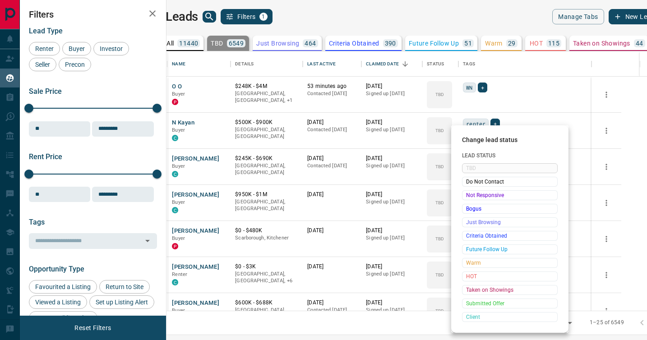
click at [469, 196] on span "Not Responsive" at bounding box center [509, 195] width 87 height 9
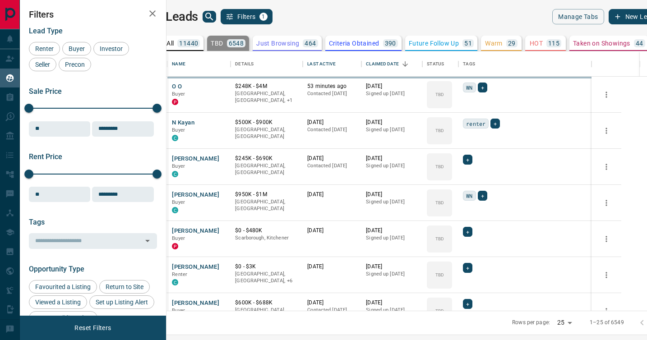
click at [452, 225] on div "TBD" at bounding box center [439, 238] width 25 height 27
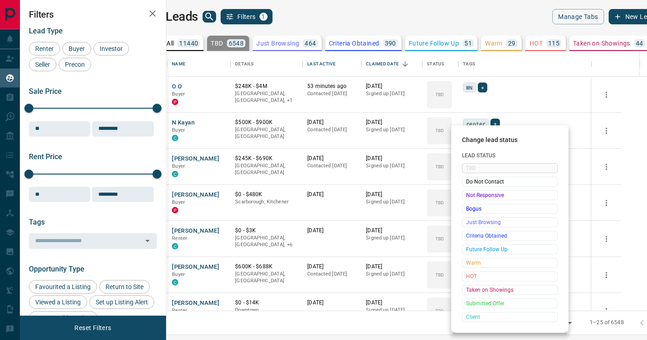
click at [469, 196] on span "Not Responsive" at bounding box center [509, 195] width 87 height 9
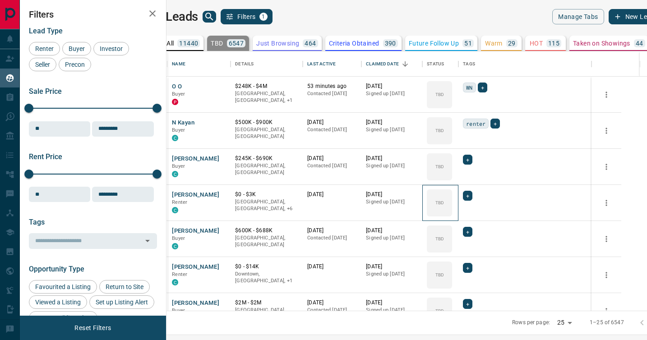
click at [0, 0] on icon at bounding box center [0, 0] width 0 height 0
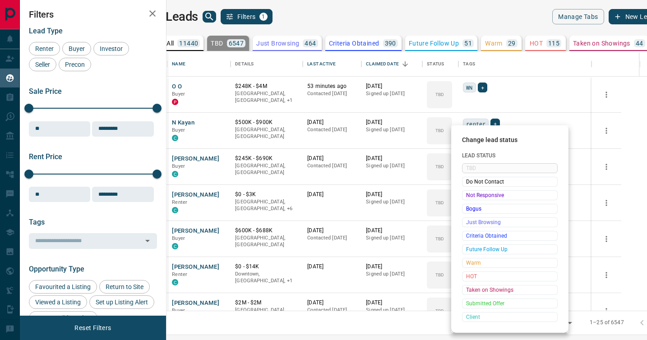
click at [469, 196] on span "Not Responsive" at bounding box center [509, 195] width 87 height 9
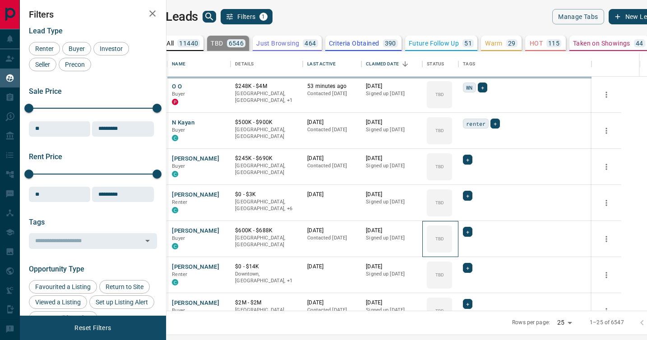
click at [0, 0] on icon at bounding box center [0, 0] width 0 height 0
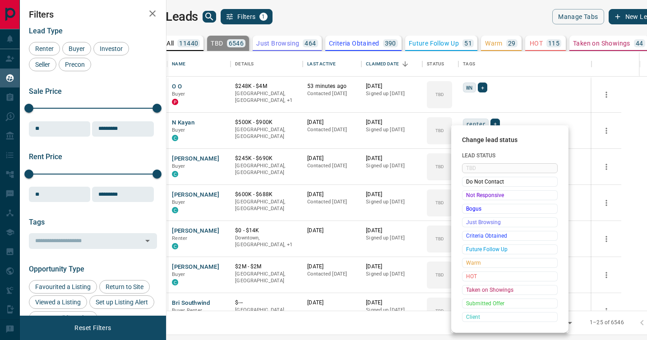
click at [469, 196] on span "Not Responsive" at bounding box center [509, 195] width 87 height 9
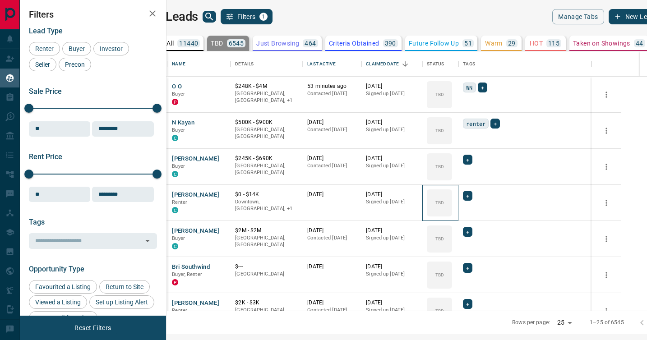
click at [0, 0] on icon at bounding box center [0, 0] width 0 height 0
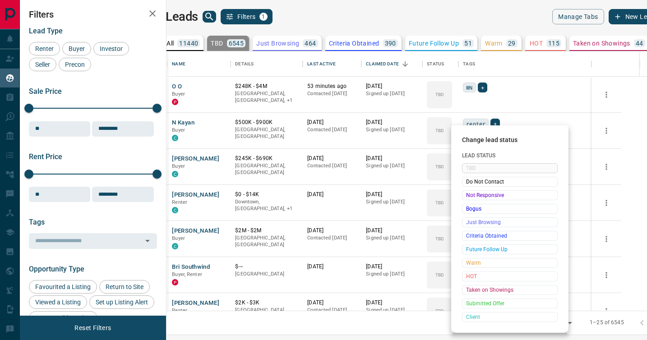
click at [469, 196] on span "Not Responsive" at bounding box center [509, 195] width 87 height 9
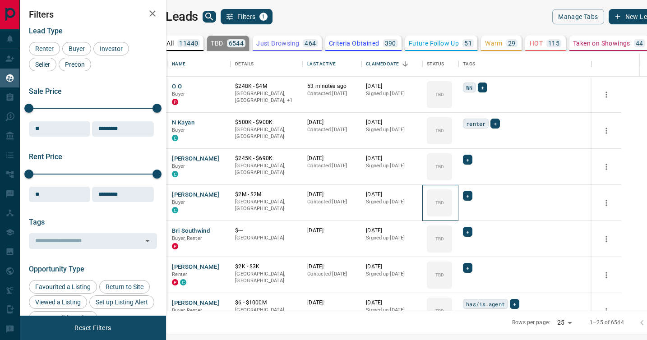
click at [0, 0] on icon at bounding box center [0, 0] width 0 height 0
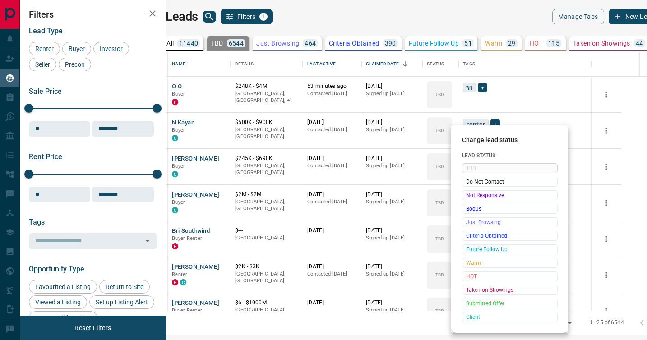
click at [469, 196] on span "Not Responsive" at bounding box center [509, 195] width 87 height 9
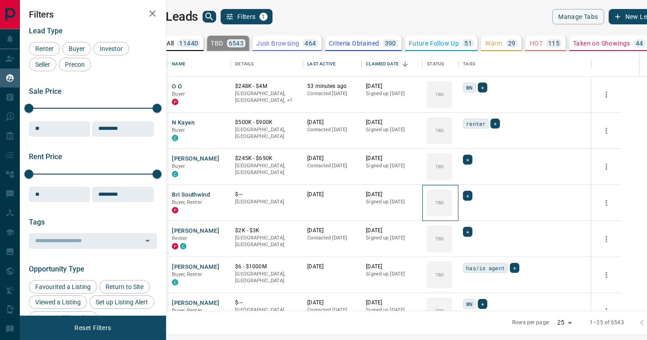
click at [0, 0] on icon at bounding box center [0, 0] width 0 height 0
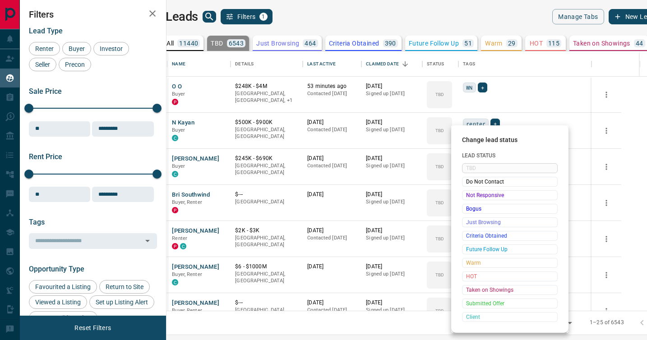
click at [469, 196] on span "Not Responsive" at bounding box center [509, 195] width 87 height 9
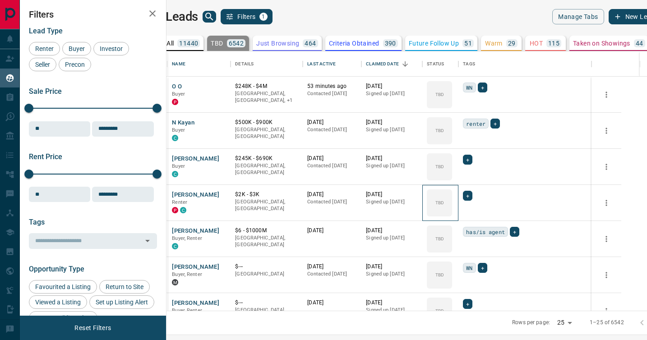
click at [0, 0] on icon at bounding box center [0, 0] width 0 height 0
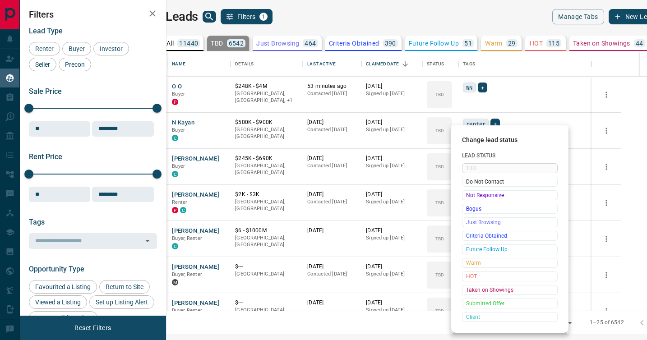
click at [469, 196] on span "Not Responsive" at bounding box center [509, 195] width 87 height 9
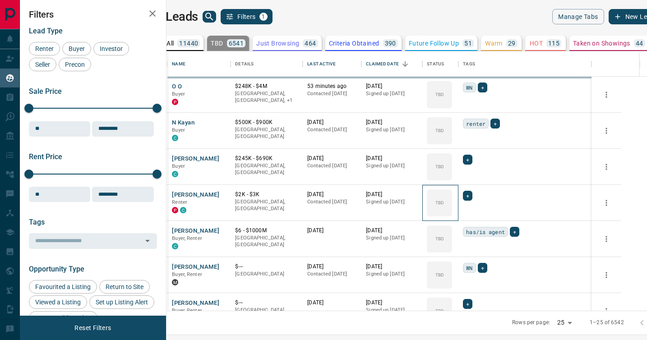
click at [0, 0] on icon at bounding box center [0, 0] width 0 height 0
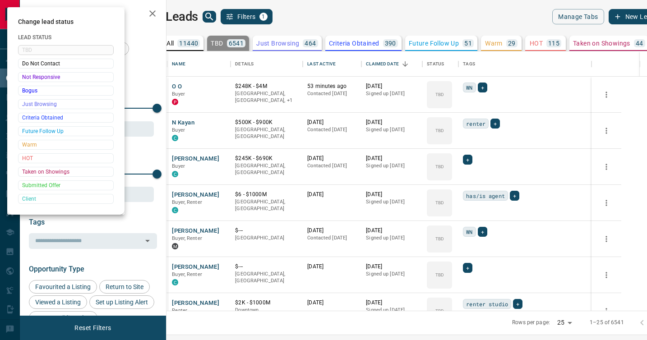
click at [469, 196] on div at bounding box center [323, 170] width 647 height 340
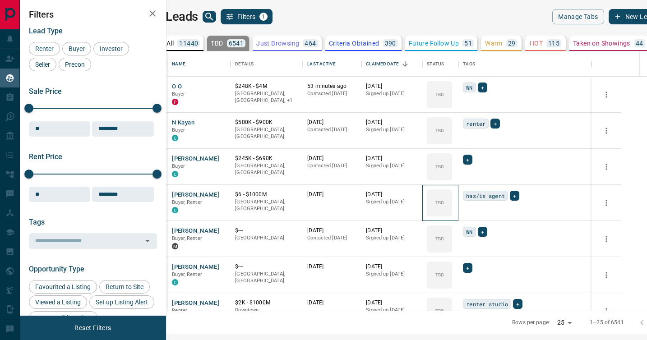
click at [452, 196] on div "TBD" at bounding box center [439, 202] width 25 height 27
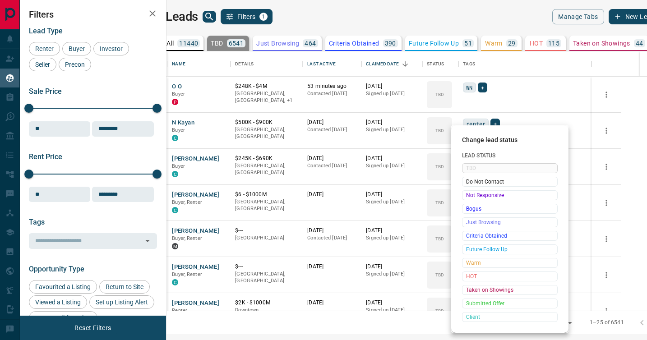
click at [469, 196] on span "Not Responsive" at bounding box center [509, 195] width 87 height 9
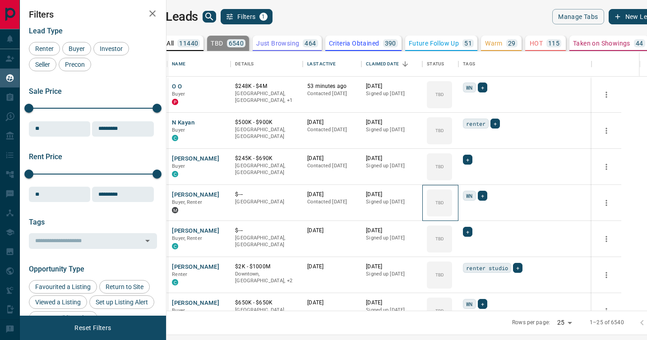
click at [0, 0] on icon at bounding box center [0, 0] width 0 height 0
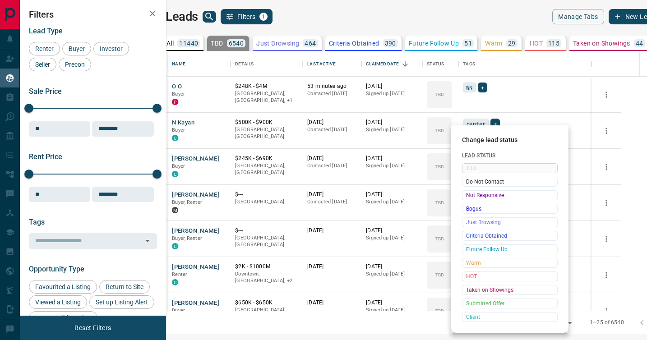
click at [469, 196] on span "Not Responsive" at bounding box center [509, 195] width 87 height 9
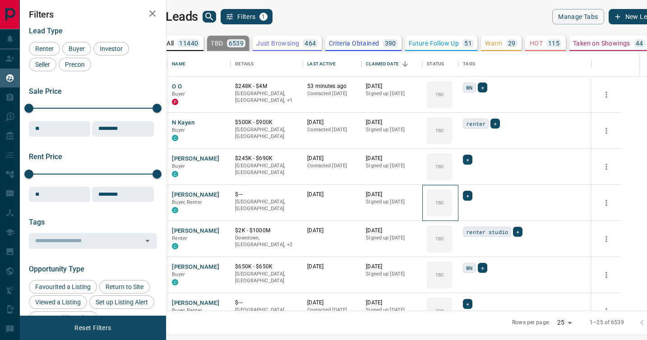
click at [0, 0] on icon at bounding box center [0, 0] width 0 height 0
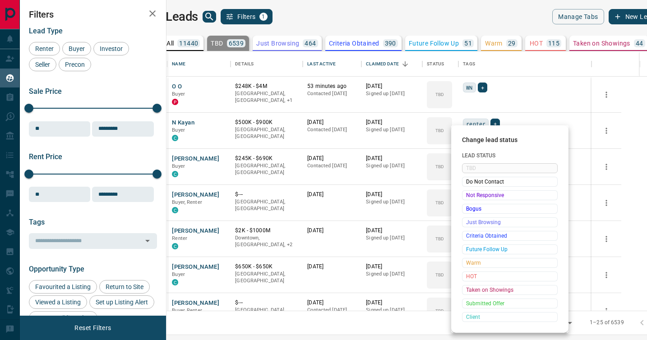
click at [469, 196] on span "Not Responsive" at bounding box center [509, 195] width 87 height 9
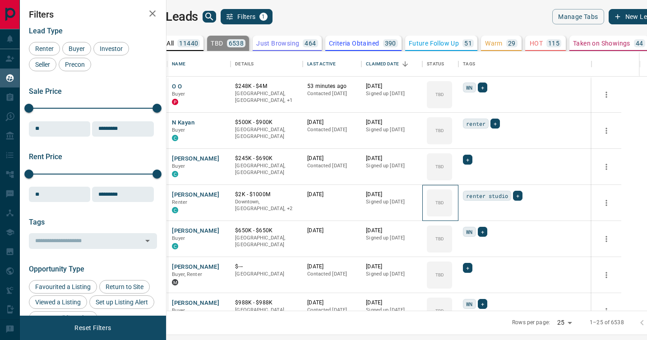
click at [0, 0] on icon at bounding box center [0, 0] width 0 height 0
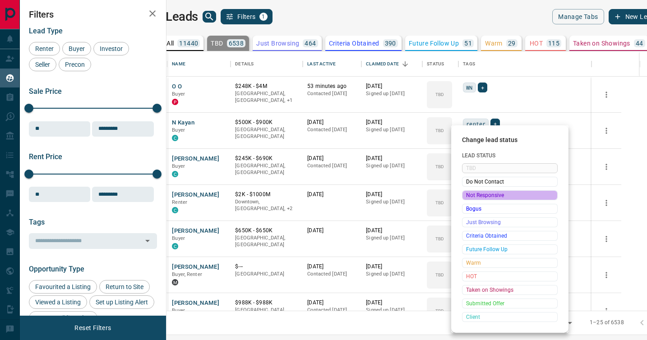
click at [469, 196] on span "Not Responsive" at bounding box center [509, 195] width 87 height 9
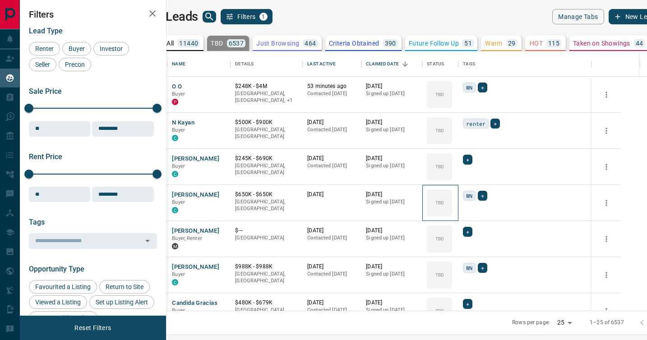
click at [0, 0] on icon at bounding box center [0, 0] width 0 height 0
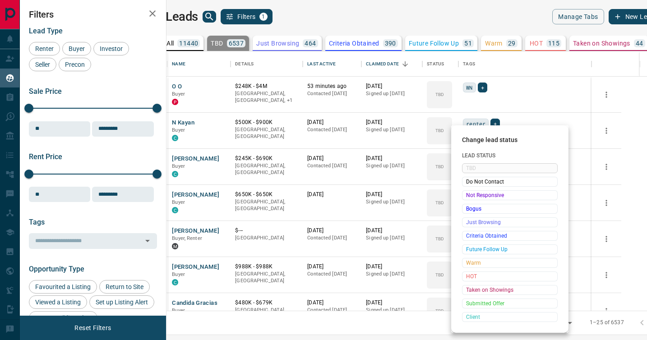
click at [469, 196] on span "Not Responsive" at bounding box center [509, 195] width 87 height 9
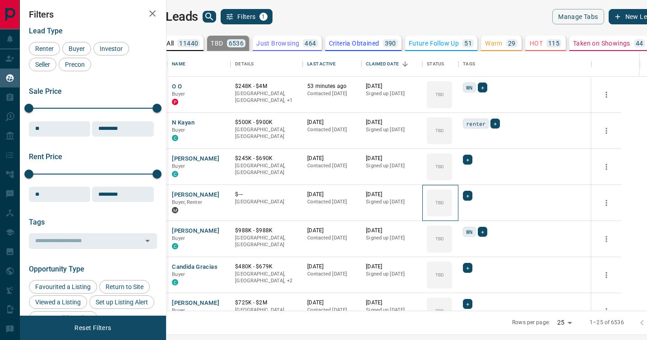
click at [0, 0] on icon at bounding box center [0, 0] width 0 height 0
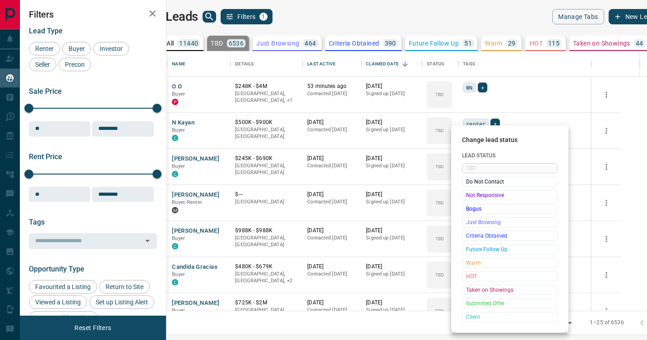
click at [469, 196] on span "Not Responsive" at bounding box center [509, 195] width 87 height 9
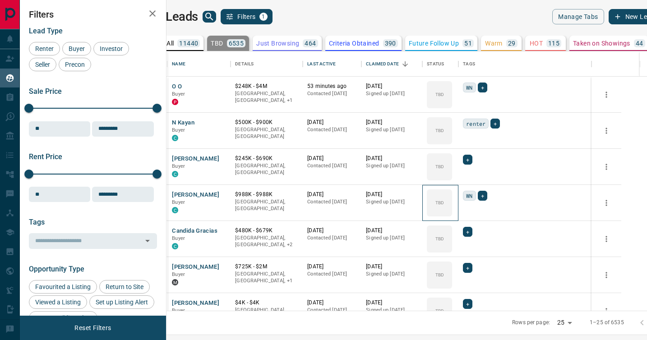
click at [0, 0] on icon at bounding box center [0, 0] width 0 height 0
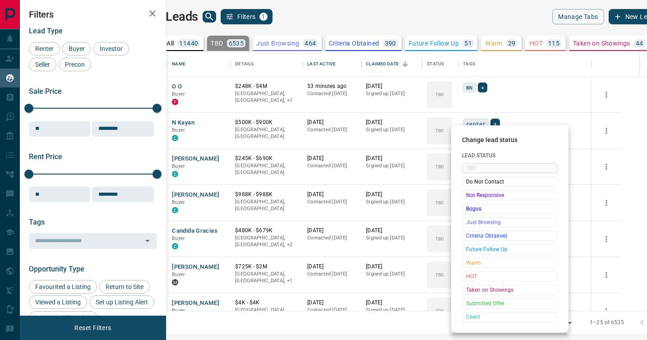
click at [469, 196] on span "Not Responsive" at bounding box center [509, 195] width 87 height 9
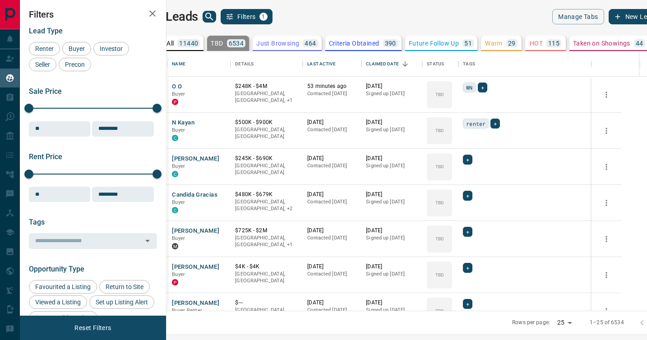
click at [0, 0] on icon at bounding box center [0, 0] width 0 height 0
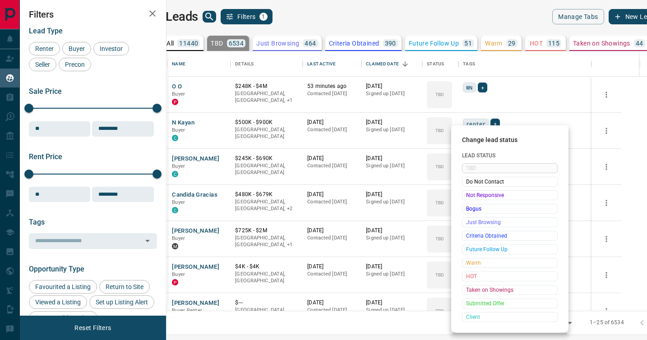
click at [469, 196] on span "Not Responsive" at bounding box center [509, 195] width 87 height 9
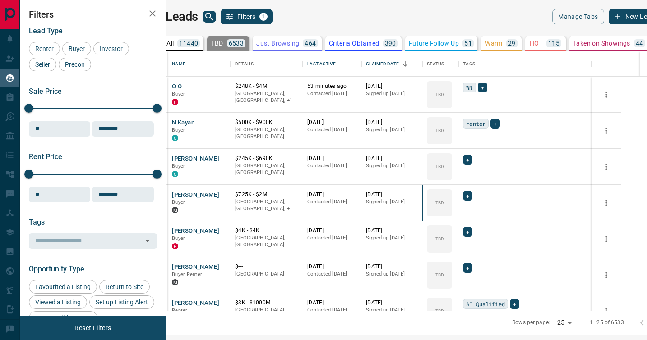
click at [0, 0] on icon at bounding box center [0, 0] width 0 height 0
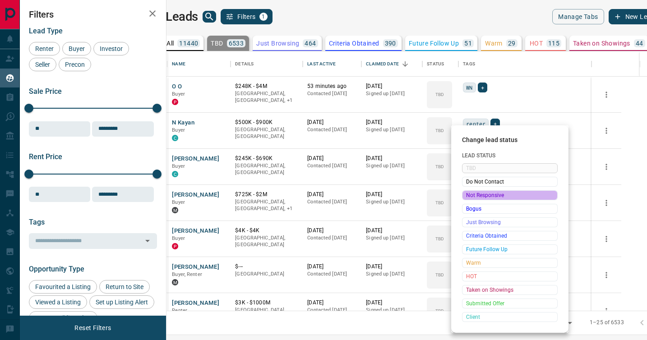
click at [469, 196] on span "Not Responsive" at bounding box center [509, 195] width 87 height 9
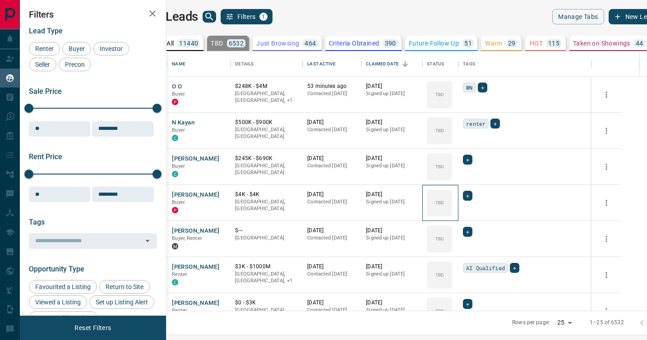
click at [0, 0] on icon at bounding box center [0, 0] width 0 height 0
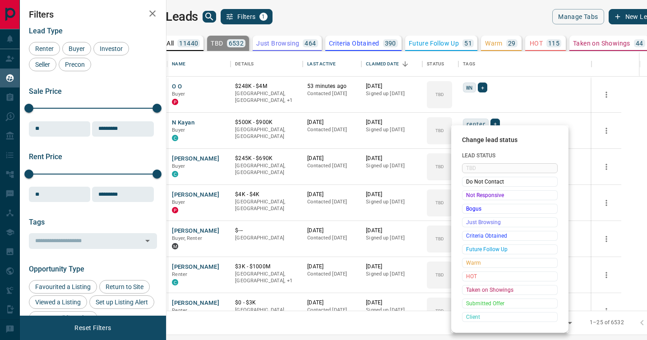
click at [469, 196] on span "Not Responsive" at bounding box center [509, 195] width 87 height 9
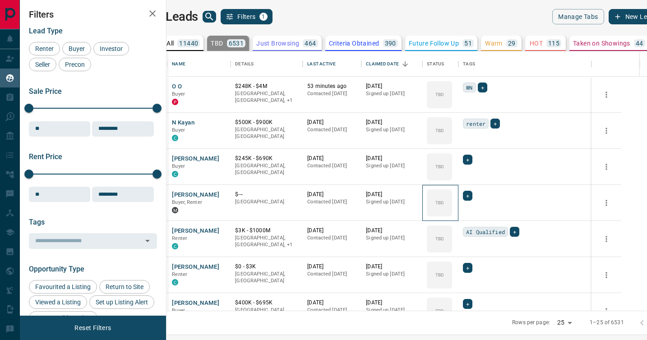
click at [0, 0] on icon at bounding box center [0, 0] width 0 height 0
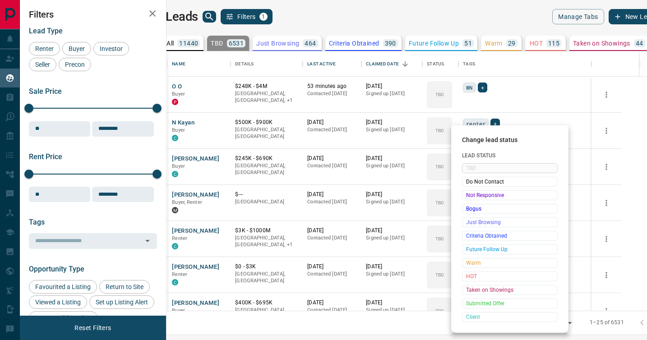
click at [469, 196] on span "Not Responsive" at bounding box center [509, 195] width 87 height 9
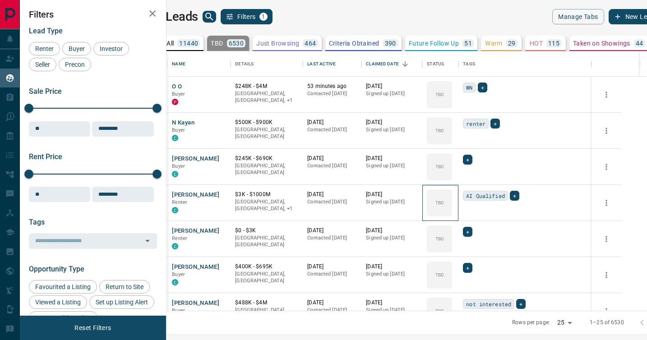
click at [0, 0] on icon at bounding box center [0, 0] width 0 height 0
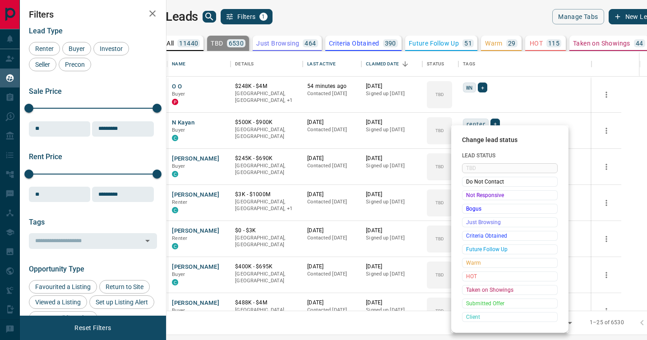
click at [469, 196] on span "Not Responsive" at bounding box center [509, 195] width 87 height 9
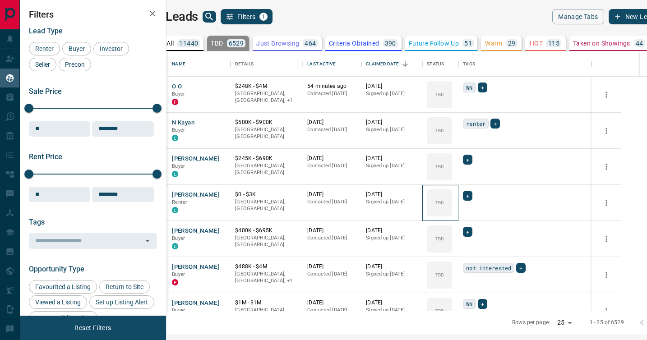
click at [0, 0] on icon at bounding box center [0, 0] width 0 height 0
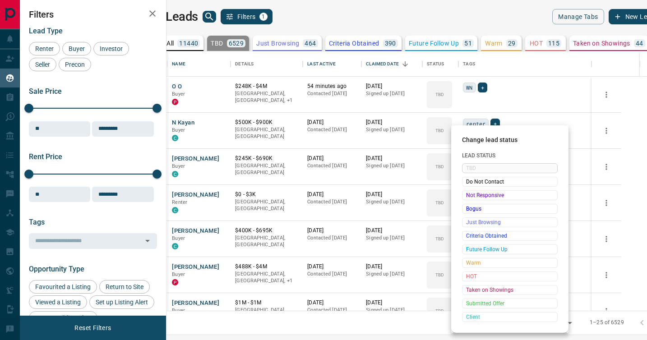
click at [469, 196] on span "Not Responsive" at bounding box center [509, 195] width 87 height 9
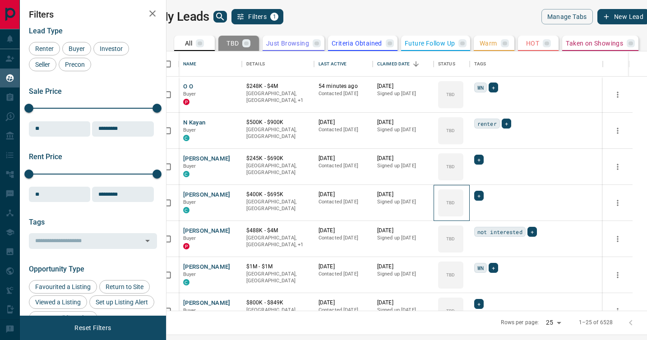
click at [0, 0] on icon at bounding box center [0, 0] width 0 height 0
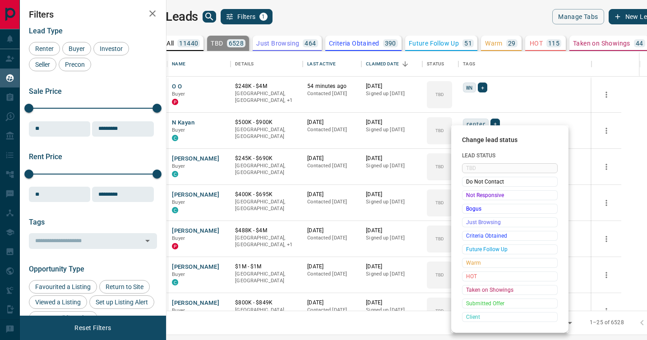
click at [469, 196] on span "Not Responsive" at bounding box center [509, 195] width 87 height 9
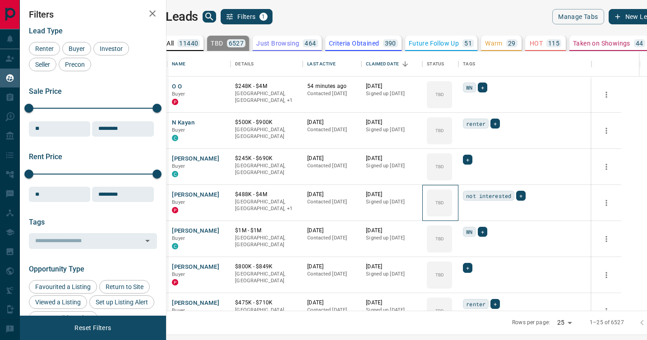
click at [0, 0] on icon at bounding box center [0, 0] width 0 height 0
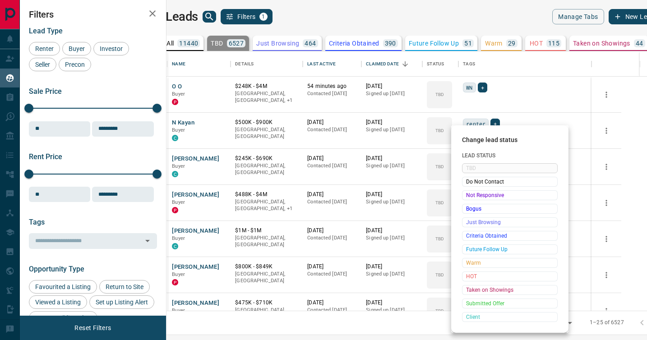
click at [469, 196] on span "Not Responsive" at bounding box center [509, 195] width 87 height 9
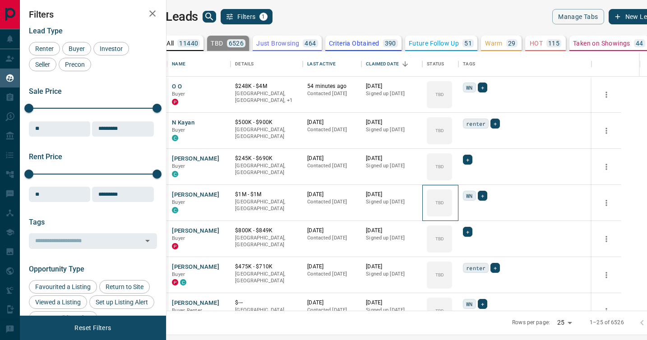
click at [0, 0] on icon at bounding box center [0, 0] width 0 height 0
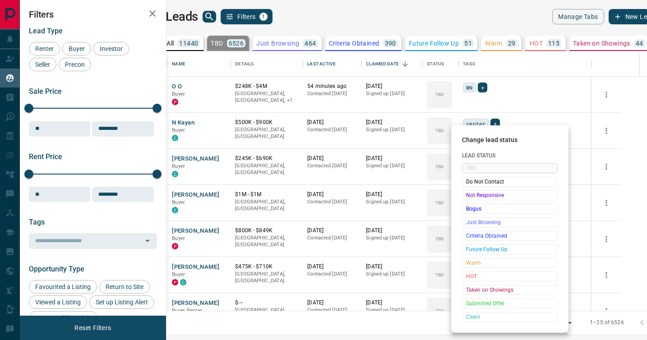
click at [469, 196] on span "Not Responsive" at bounding box center [509, 195] width 87 height 9
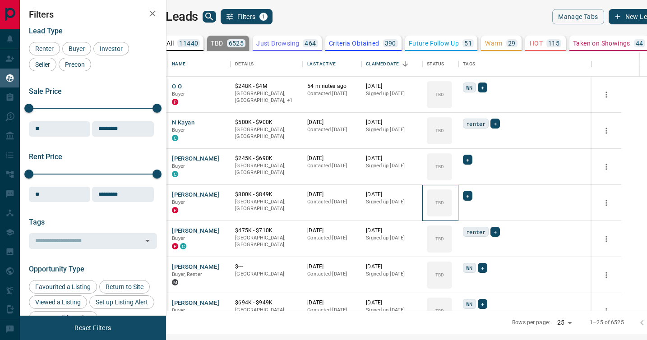
click at [0, 0] on icon at bounding box center [0, 0] width 0 height 0
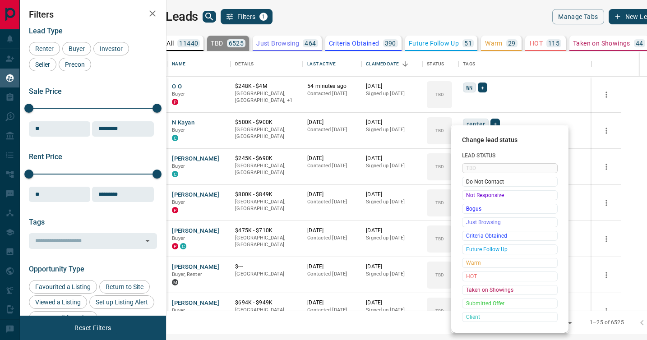
click at [469, 196] on span "Not Responsive" at bounding box center [509, 195] width 87 height 9
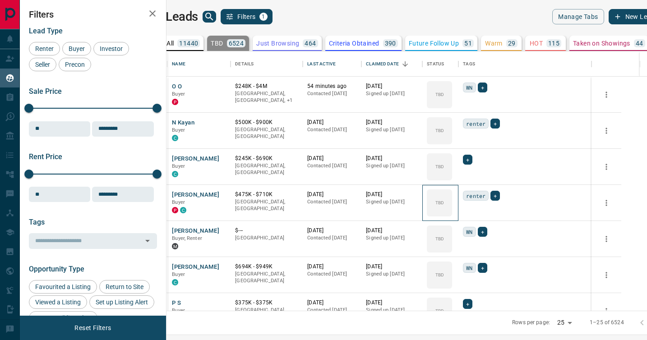
click at [0, 0] on icon at bounding box center [0, 0] width 0 height 0
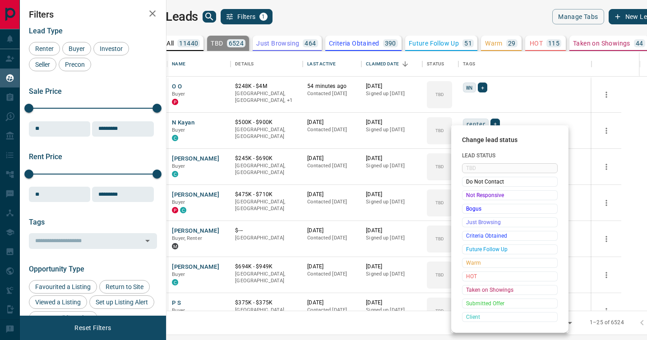
click at [469, 196] on span "Not Responsive" at bounding box center [509, 195] width 87 height 9
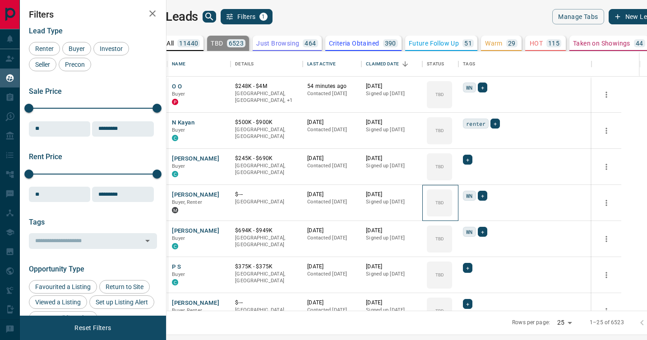
click at [0, 0] on icon at bounding box center [0, 0] width 0 height 0
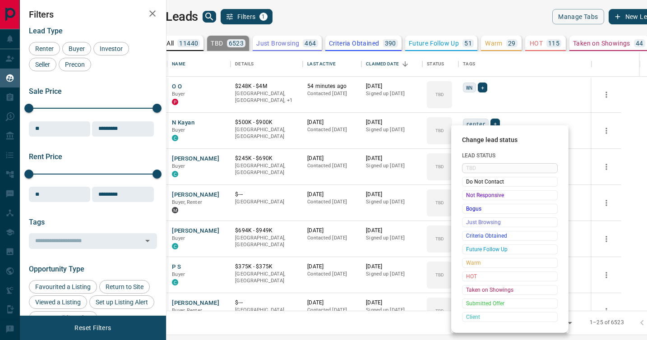
click at [469, 196] on span "Not Responsive" at bounding box center [509, 195] width 87 height 9
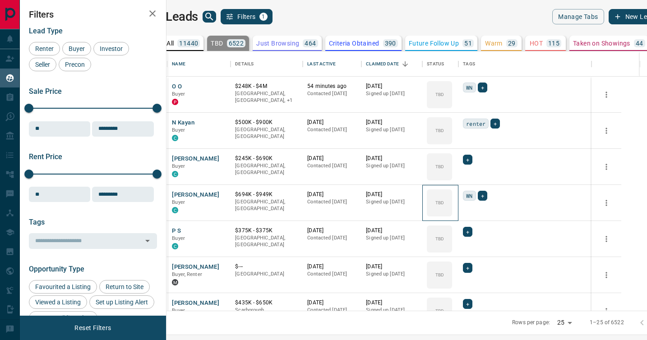
click at [0, 0] on icon at bounding box center [0, 0] width 0 height 0
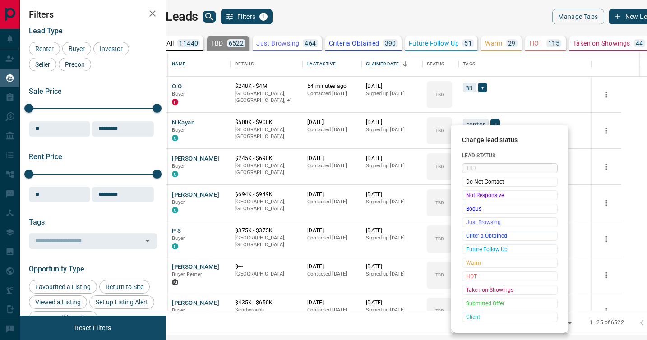
click at [469, 196] on span "Not Responsive" at bounding box center [509, 195] width 87 height 9
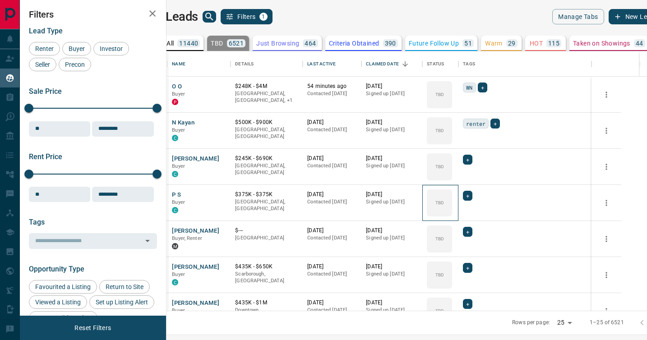
click at [0, 0] on icon at bounding box center [0, 0] width 0 height 0
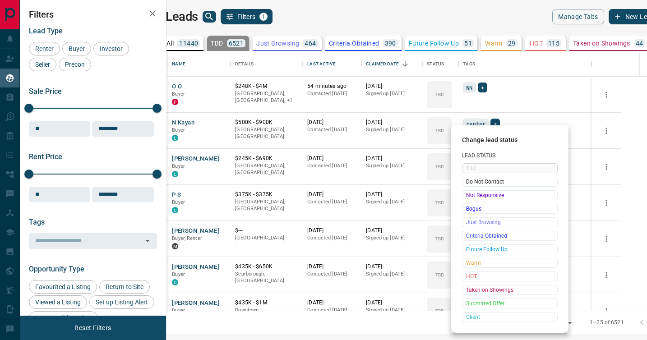
click at [469, 196] on span "Not Responsive" at bounding box center [509, 195] width 87 height 9
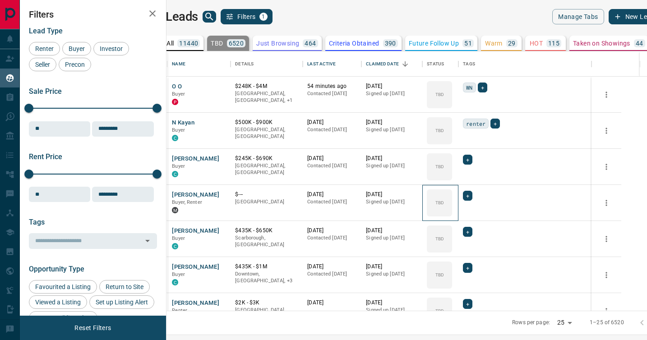
click at [0, 0] on icon at bounding box center [0, 0] width 0 height 0
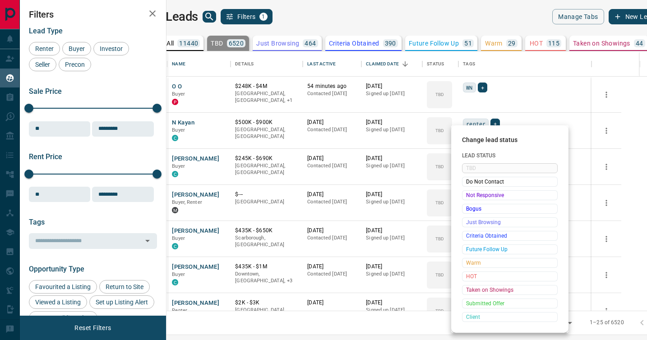
click at [469, 196] on span "Not Responsive" at bounding box center [509, 195] width 87 height 9
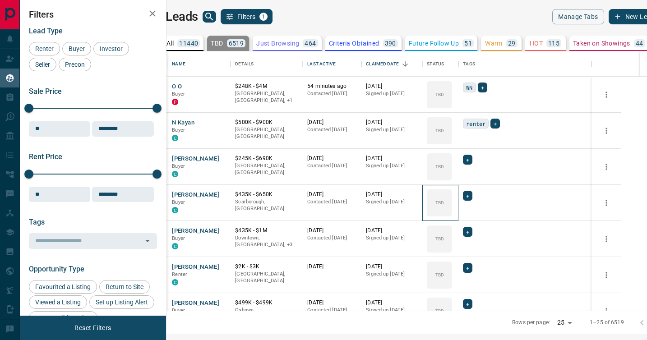
click at [0, 0] on icon at bounding box center [0, 0] width 0 height 0
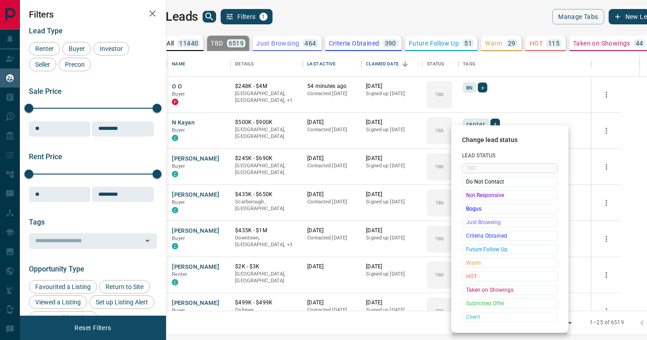
click at [469, 196] on span "Not Responsive" at bounding box center [509, 195] width 87 height 9
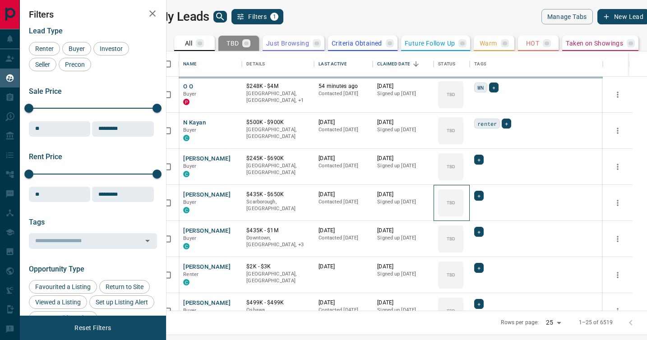
click at [0, 0] on icon at bounding box center [0, 0] width 0 height 0
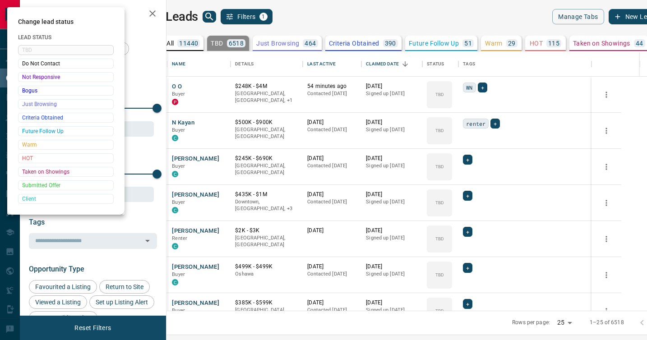
click at [469, 196] on div at bounding box center [323, 170] width 647 height 340
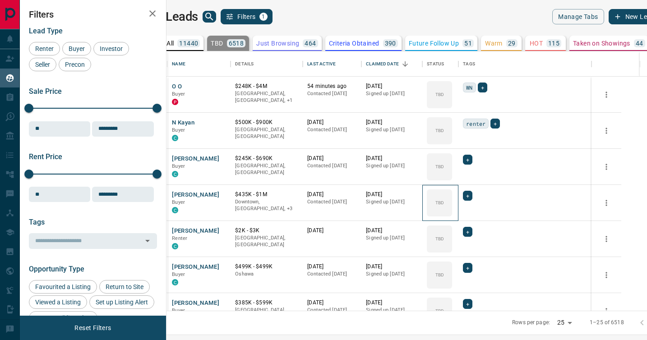
click at [452, 196] on div "TBD" at bounding box center [439, 202] width 25 height 27
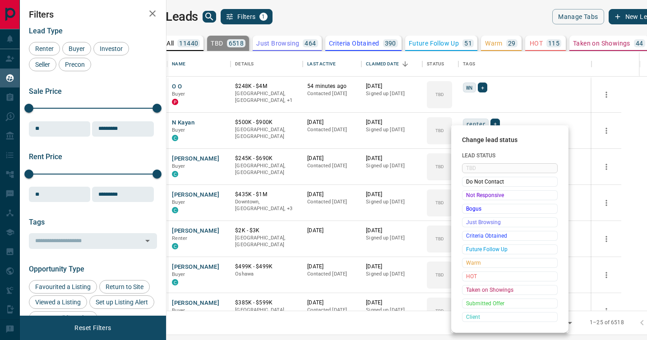
click at [469, 196] on span "Not Responsive" at bounding box center [509, 195] width 87 height 9
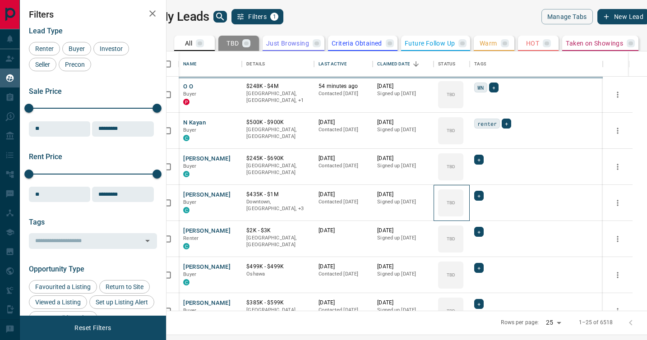
click at [0, 0] on icon at bounding box center [0, 0] width 0 height 0
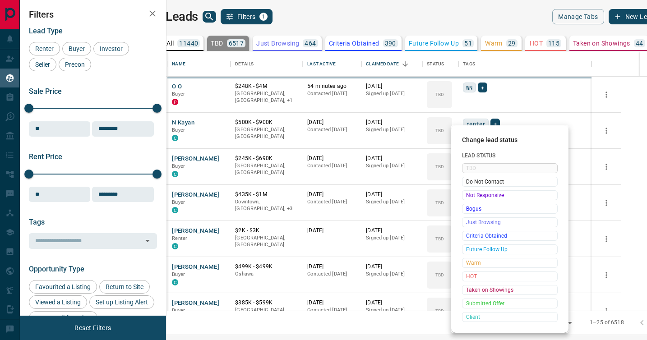
click at [469, 196] on span "Not Responsive" at bounding box center [509, 195] width 87 height 9
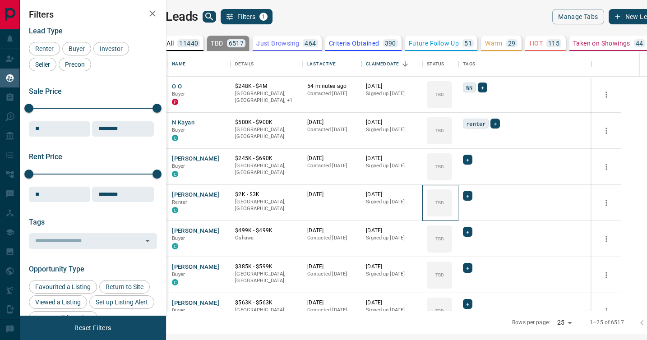
click at [0, 0] on icon at bounding box center [0, 0] width 0 height 0
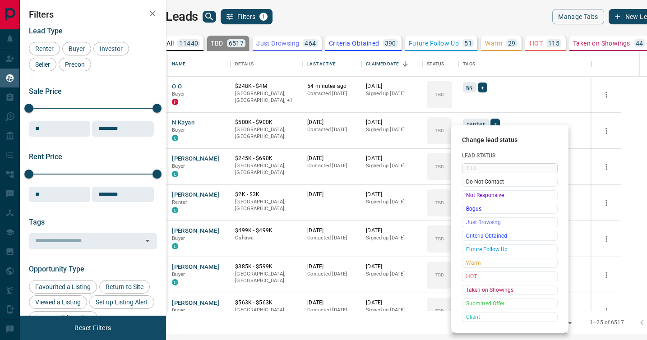
click at [469, 196] on span "Not Responsive" at bounding box center [509, 195] width 87 height 9
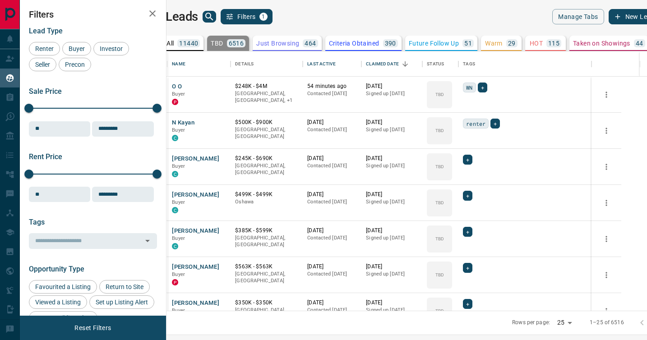
click at [0, 0] on icon at bounding box center [0, 0] width 0 height 0
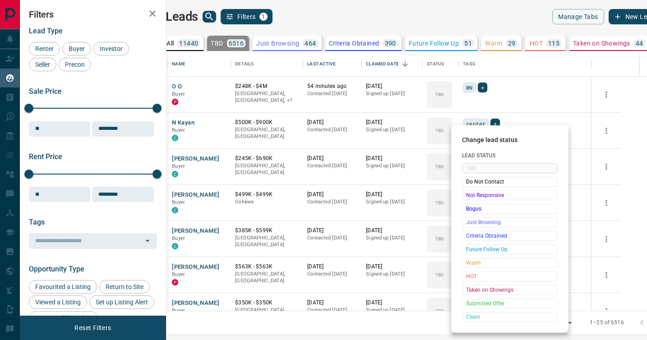
click at [469, 196] on span "Not Responsive" at bounding box center [509, 195] width 87 height 9
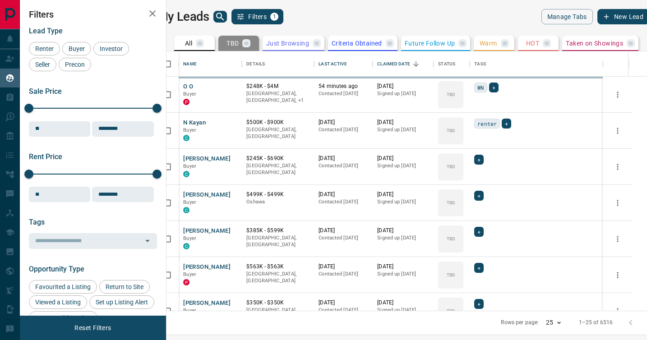
click at [463, 225] on div "TBD" at bounding box center [450, 238] width 25 height 27
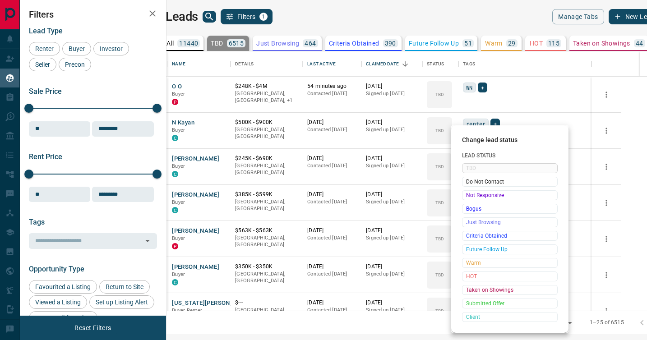
click at [469, 196] on span "Not Responsive" at bounding box center [509, 195] width 87 height 9
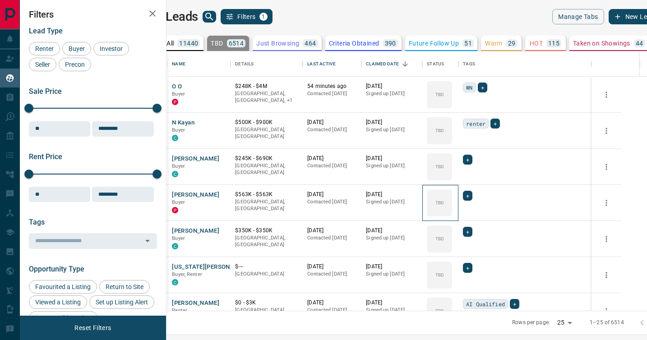
click at [0, 0] on icon at bounding box center [0, 0] width 0 height 0
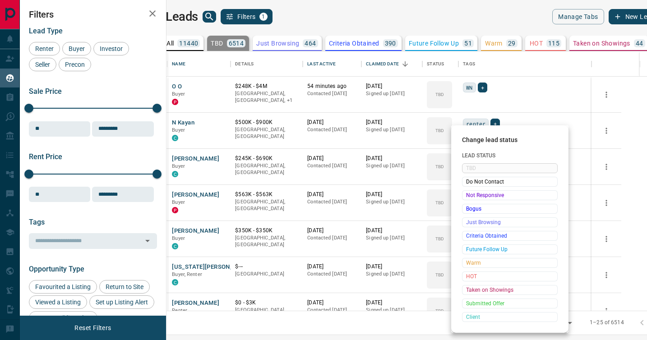
click at [469, 196] on span "Not Responsive" at bounding box center [509, 195] width 87 height 9
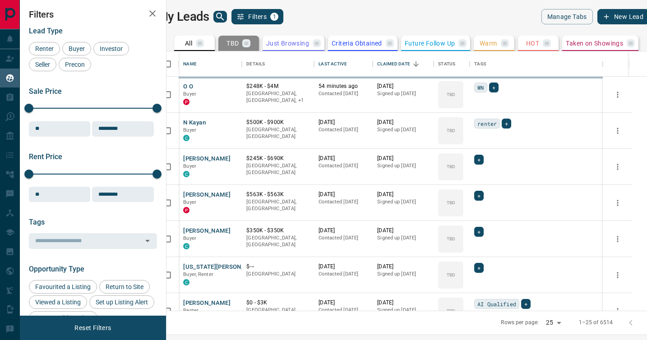
click at [469, 196] on span "Do Not Contact" at bounding box center [495, 196] width 66 height 5
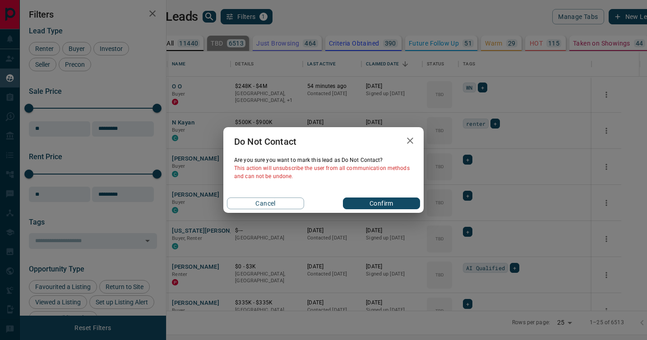
click at [469, 196] on div "Do Not Contact Are you sure you want to mark this lead as Do Not Contact ? This…" at bounding box center [323, 170] width 647 height 340
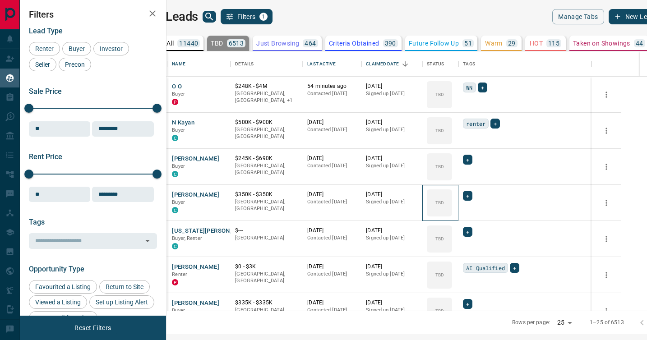
click at [0, 0] on icon at bounding box center [0, 0] width 0 height 0
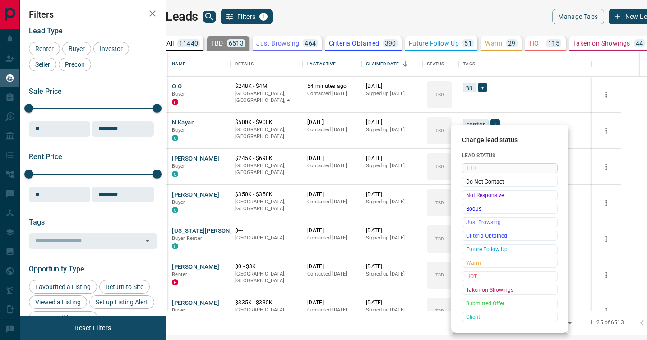
click at [469, 196] on span "Not Responsive" at bounding box center [509, 195] width 87 height 9
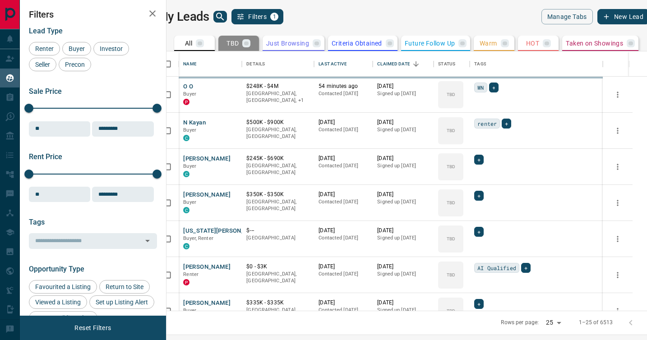
click at [469, 196] on span "Do Not Contact" at bounding box center [495, 196] width 66 height 5
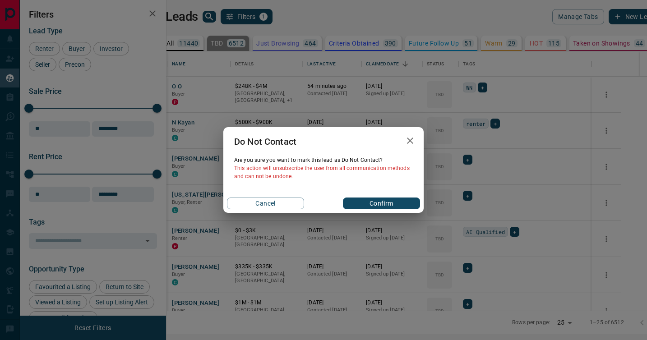
click at [469, 196] on div "Do Not Contact Are you sure you want to mark this lead as Do Not Contact ? This…" at bounding box center [323, 170] width 647 height 340
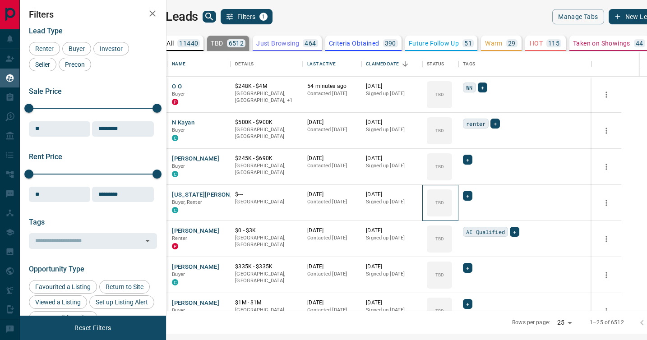
click at [0, 0] on icon at bounding box center [0, 0] width 0 height 0
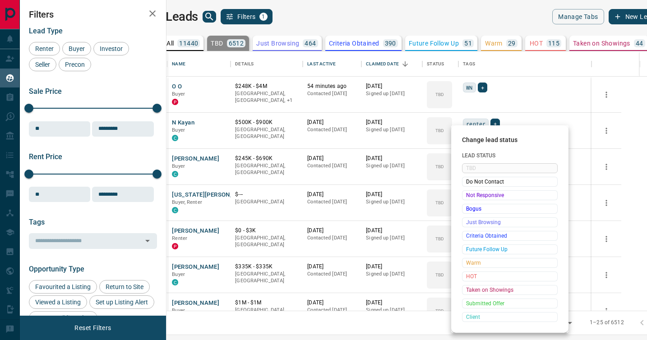
click at [469, 196] on span "Not Responsive" at bounding box center [509, 195] width 87 height 9
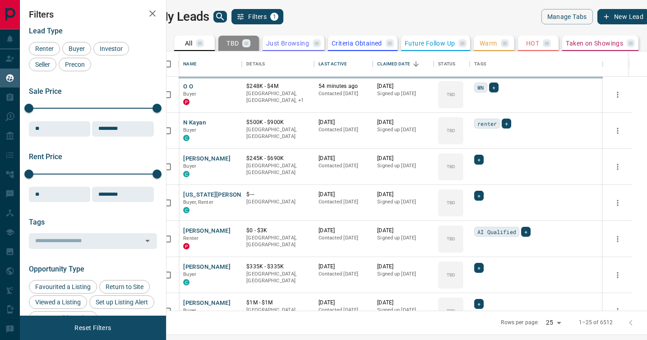
click at [469, 196] on span "Do Not Contact" at bounding box center [495, 196] width 66 height 5
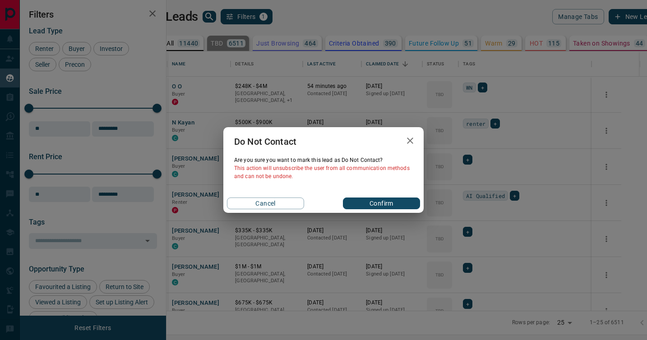
click at [469, 196] on div "Do Not Contact Are you sure you want to mark this lead as Do Not Contact ? This…" at bounding box center [323, 170] width 647 height 340
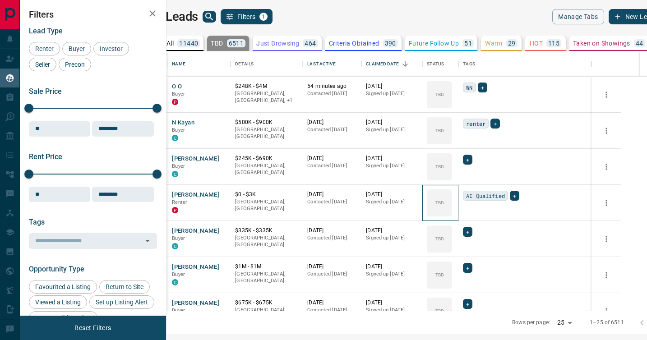
click at [0, 0] on icon at bounding box center [0, 0] width 0 height 0
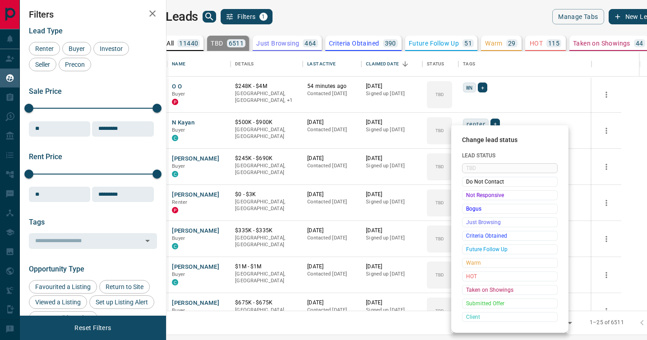
click at [469, 196] on span "Not Responsive" at bounding box center [509, 195] width 87 height 9
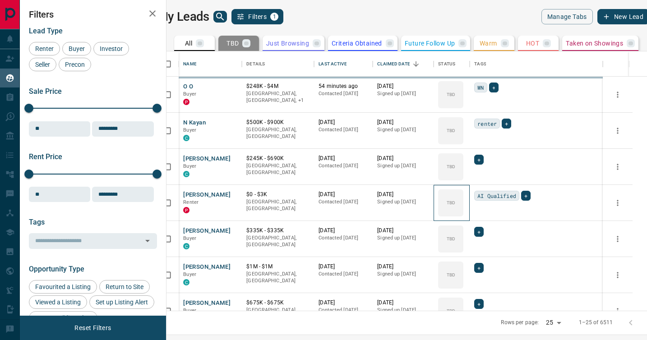
click at [0, 0] on icon at bounding box center [0, 0] width 0 height 0
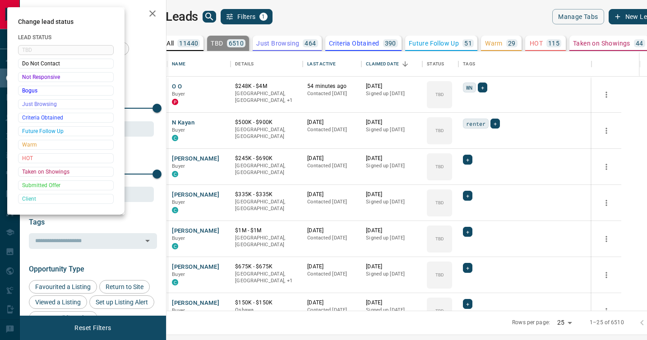
click at [469, 196] on div at bounding box center [323, 170] width 647 height 340
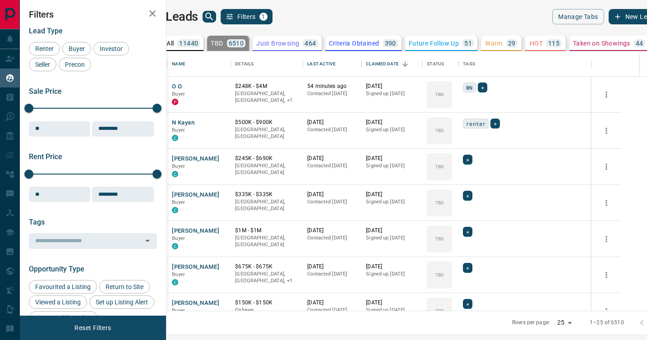
click at [469, 196] on div "Change lead status Lead Status TBD Do Not Contact Not Responsive Bogus Just Bro…" at bounding box center [323, 170] width 647 height 340
click at [452, 196] on div "TBD" at bounding box center [439, 202] width 25 height 27
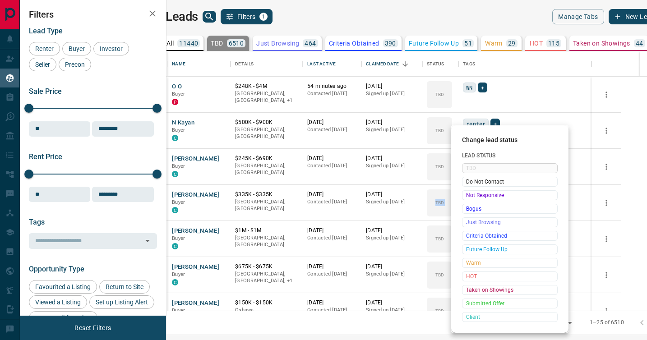
click at [469, 196] on span "Not Responsive" at bounding box center [509, 195] width 87 height 9
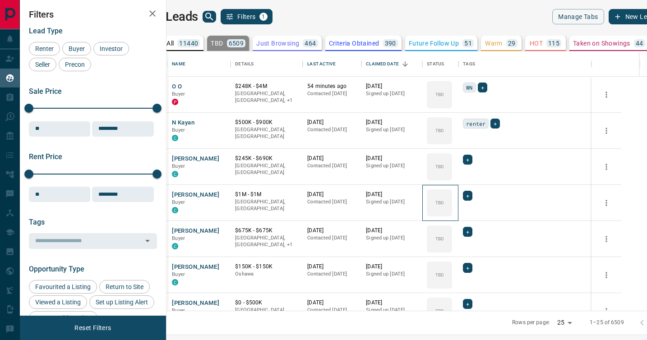
click at [0, 0] on icon at bounding box center [0, 0] width 0 height 0
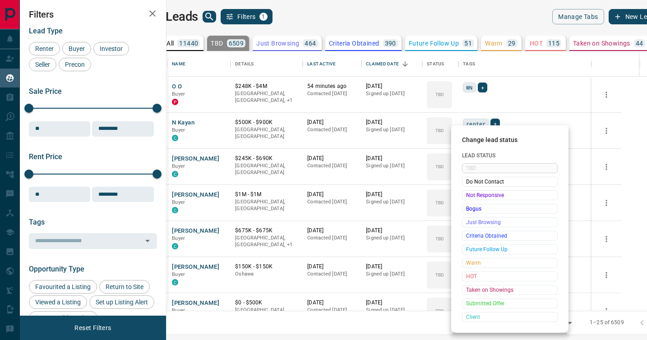
click at [469, 196] on span "Not Responsive" at bounding box center [509, 195] width 87 height 9
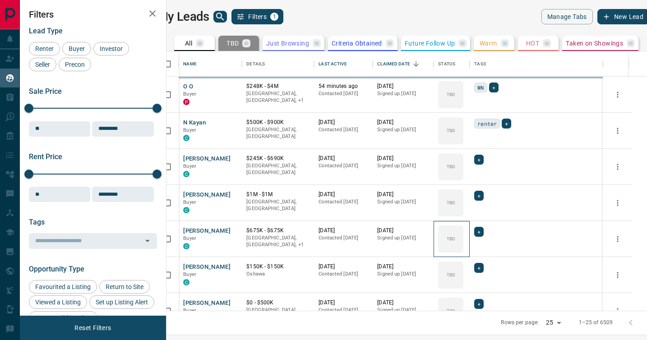
click at [463, 225] on div "TBD" at bounding box center [450, 238] width 25 height 27
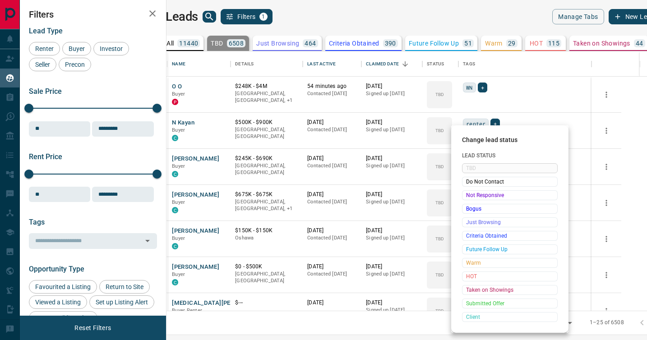
click at [469, 196] on span "Not Responsive" at bounding box center [509, 195] width 87 height 9
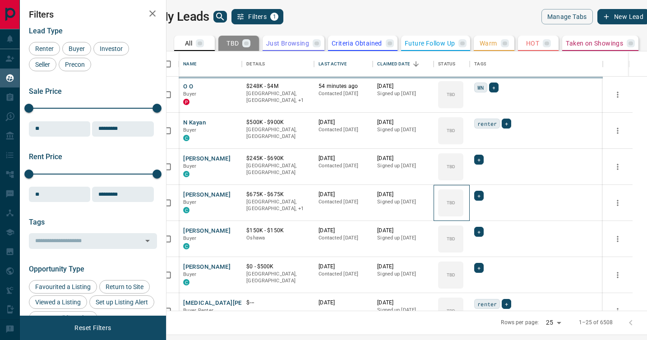
click at [0, 0] on icon at bounding box center [0, 0] width 0 height 0
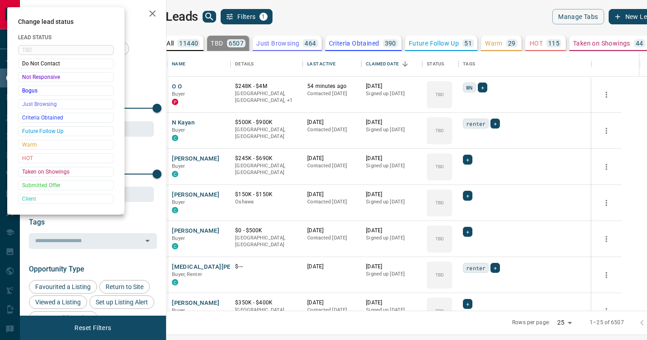
click at [469, 196] on div at bounding box center [323, 170] width 647 height 340
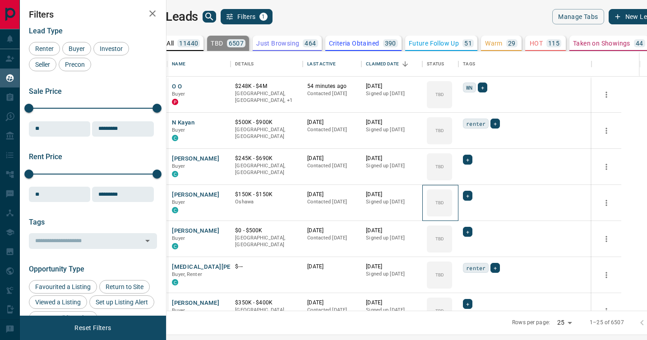
click at [452, 196] on div "TBD" at bounding box center [439, 202] width 25 height 27
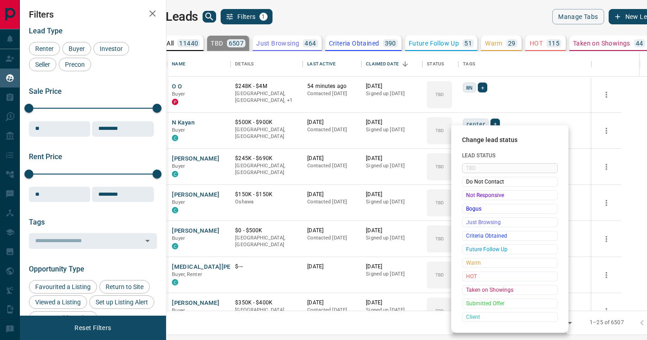
click at [469, 196] on span "Not Responsive" at bounding box center [509, 195] width 87 height 9
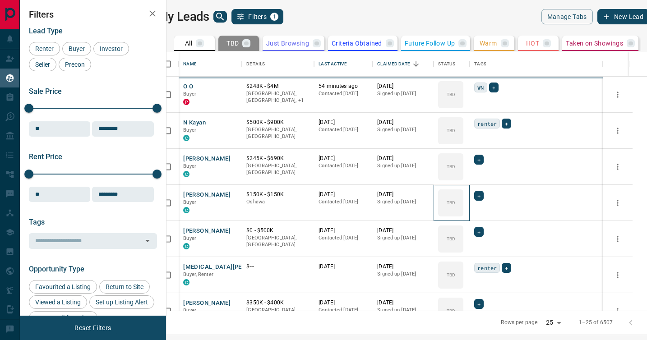
click at [0, 0] on icon at bounding box center [0, 0] width 0 height 0
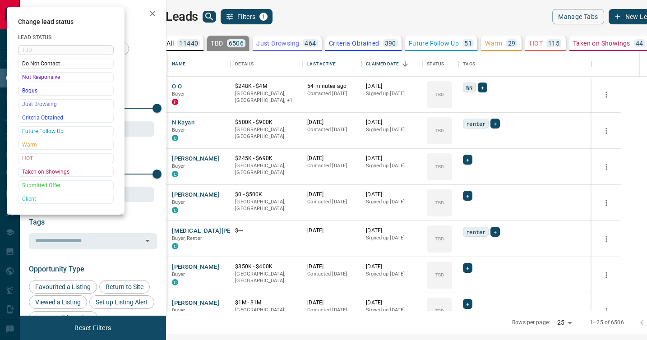
click at [469, 196] on div at bounding box center [323, 170] width 647 height 340
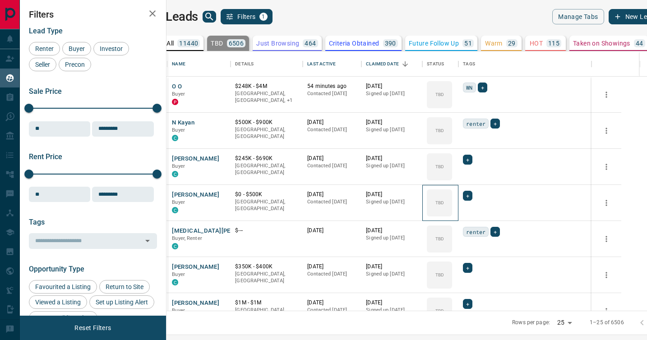
click at [452, 196] on div "TBD" at bounding box center [439, 202] width 25 height 27
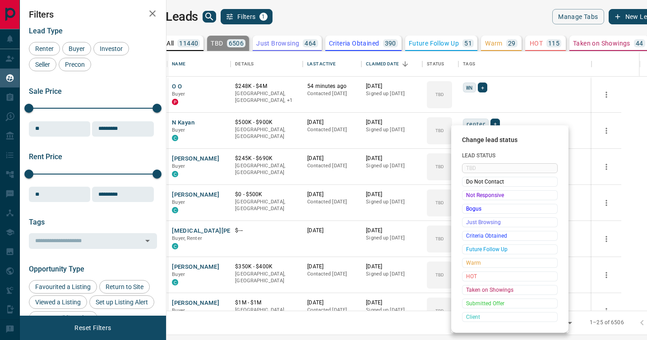
click at [469, 196] on span "Not Responsive" at bounding box center [509, 195] width 87 height 9
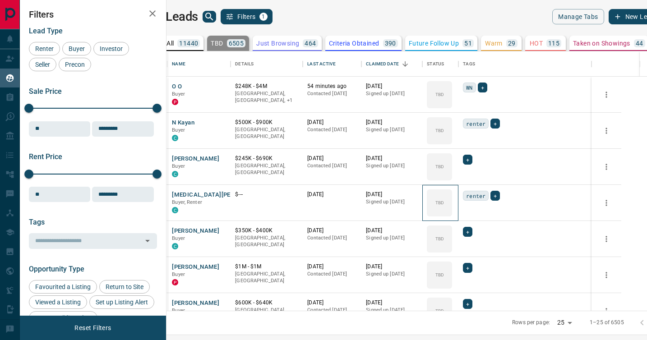
click at [0, 0] on icon at bounding box center [0, 0] width 0 height 0
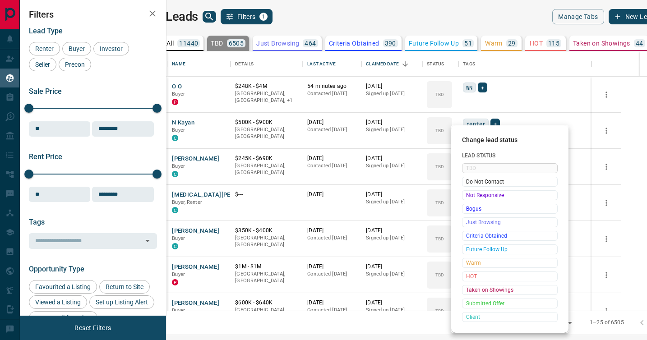
click at [469, 196] on span "Not Responsive" at bounding box center [509, 195] width 87 height 9
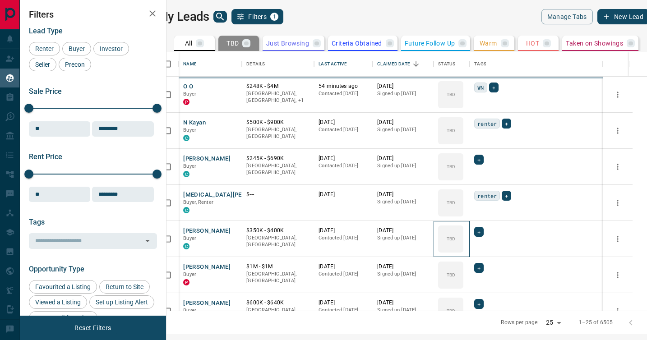
click at [463, 225] on div "TBD" at bounding box center [450, 238] width 25 height 27
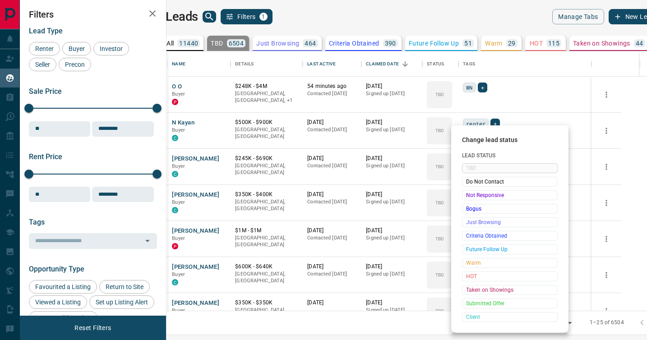
click at [469, 196] on span "Not Responsive" at bounding box center [509, 195] width 87 height 9
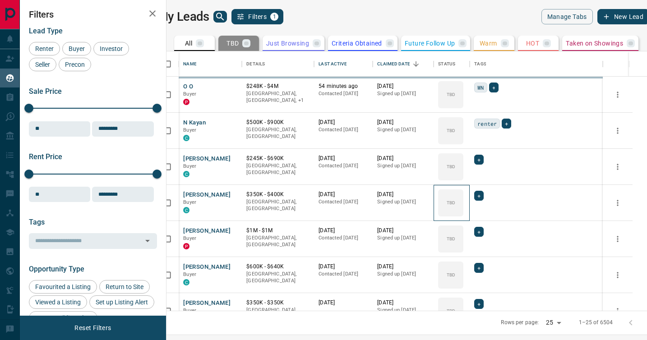
click at [0, 0] on icon at bounding box center [0, 0] width 0 height 0
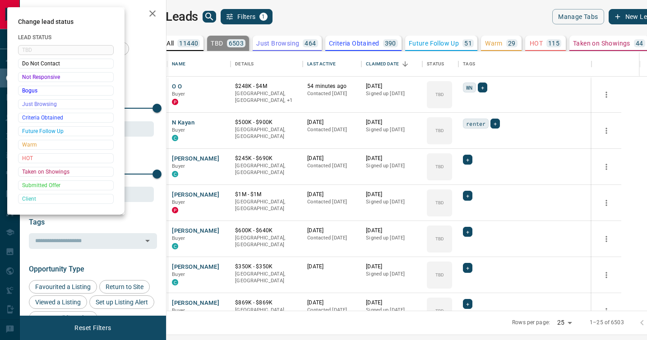
click at [469, 196] on div at bounding box center [323, 170] width 647 height 340
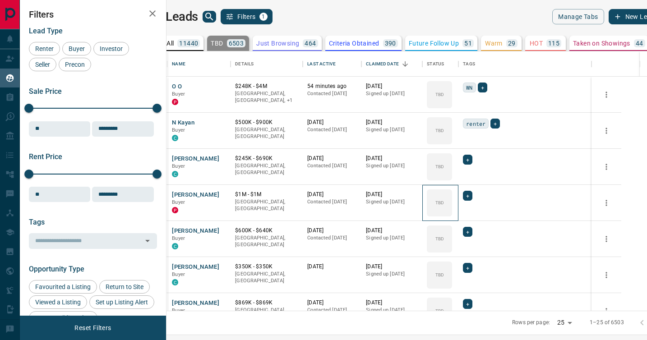
click at [452, 196] on div "TBD" at bounding box center [439, 202] width 25 height 27
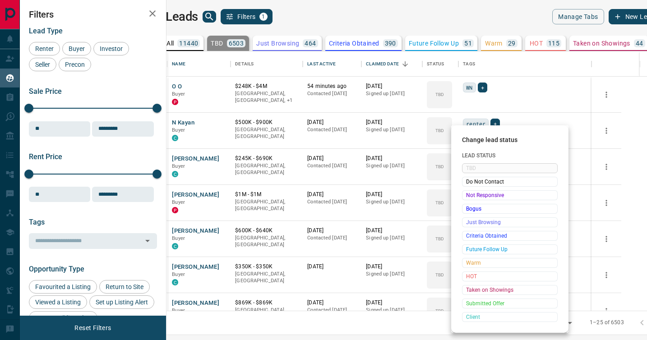
click at [469, 196] on span "Not Responsive" at bounding box center [509, 195] width 87 height 9
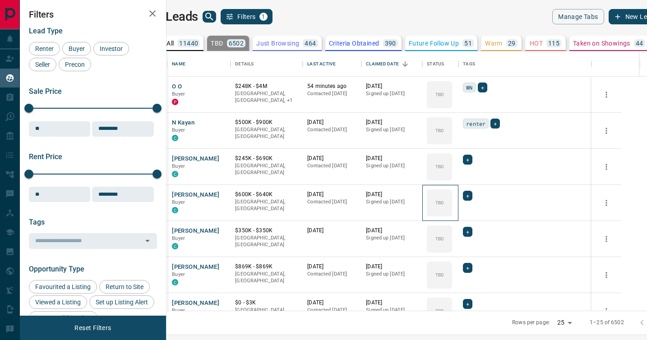
click at [0, 0] on icon at bounding box center [0, 0] width 0 height 0
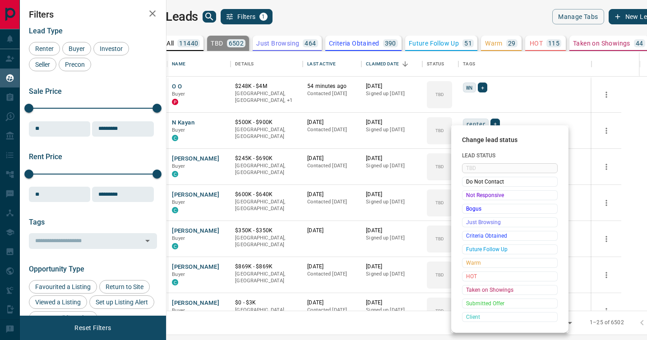
click at [469, 196] on span "Not Responsive" at bounding box center [509, 195] width 87 height 9
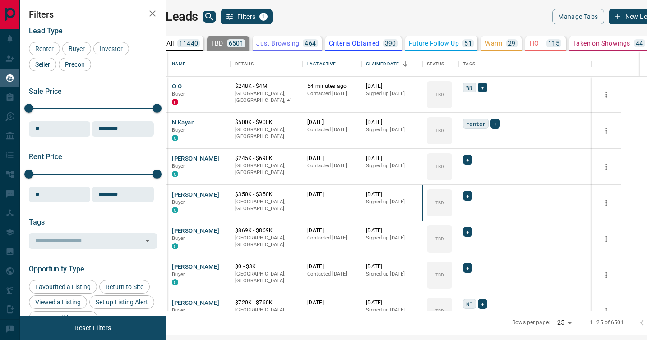
click at [0, 0] on icon at bounding box center [0, 0] width 0 height 0
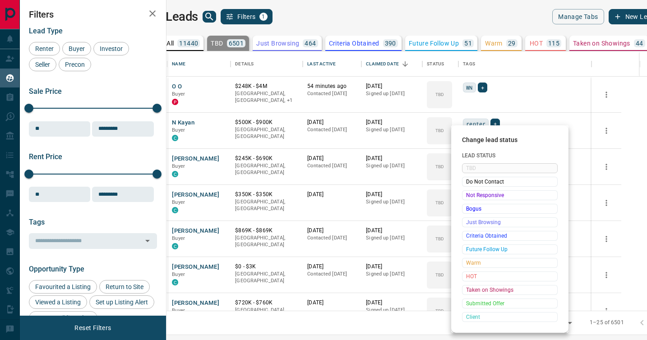
click at [469, 196] on span "Not Responsive" at bounding box center [509, 195] width 87 height 9
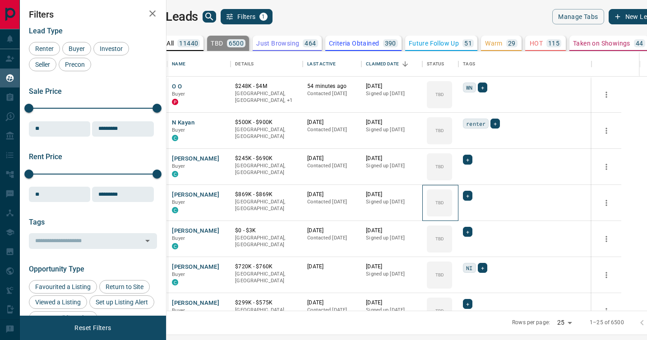
click at [0, 0] on icon at bounding box center [0, 0] width 0 height 0
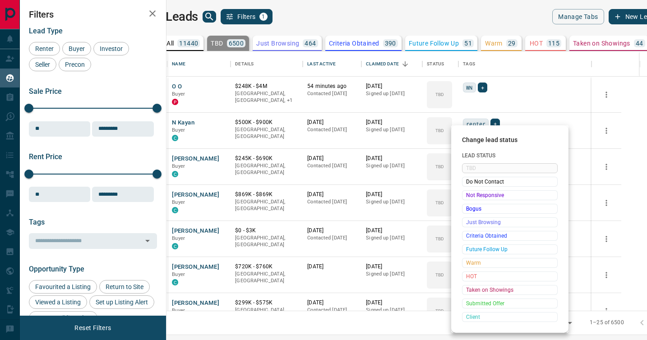
click at [469, 196] on span "Not Responsive" at bounding box center [509, 195] width 87 height 9
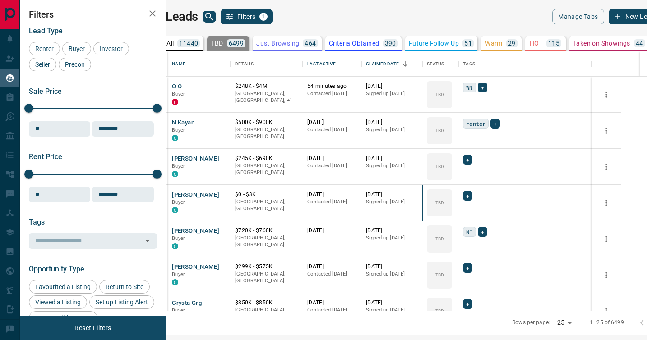
click at [0, 0] on icon at bounding box center [0, 0] width 0 height 0
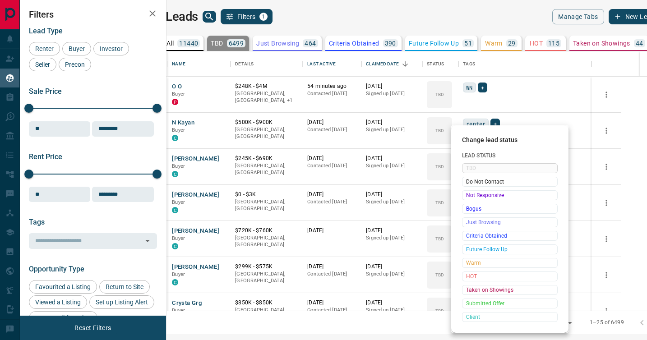
click at [469, 196] on span "Not Responsive" at bounding box center [509, 195] width 87 height 9
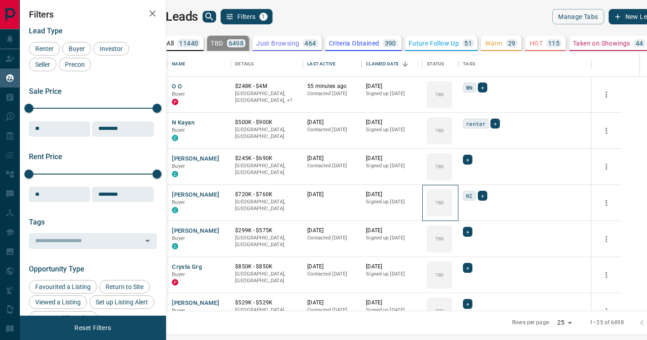
click at [0, 0] on icon at bounding box center [0, 0] width 0 height 0
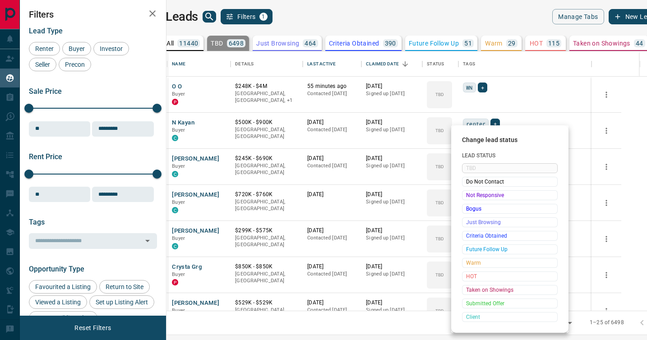
click at [469, 196] on span "Not Responsive" at bounding box center [509, 195] width 87 height 9
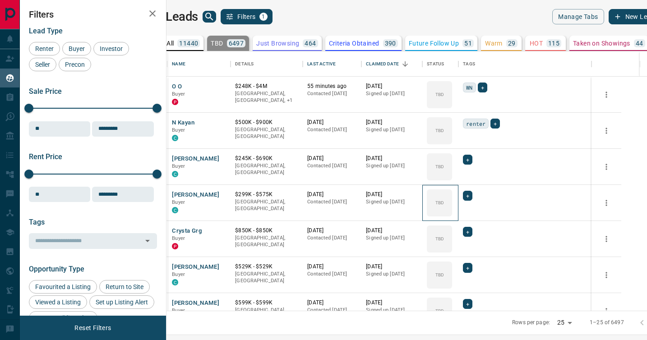
click at [0, 0] on icon at bounding box center [0, 0] width 0 height 0
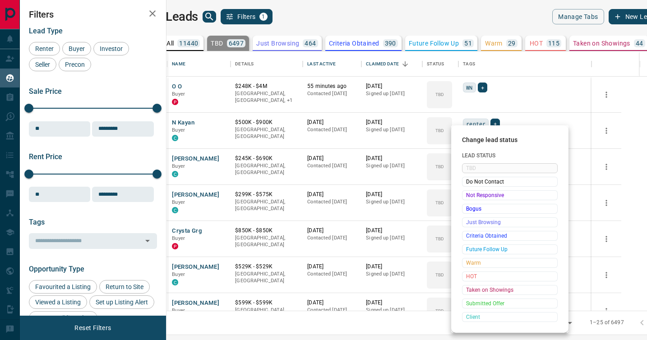
click at [469, 196] on span "Not Responsive" at bounding box center [509, 195] width 87 height 9
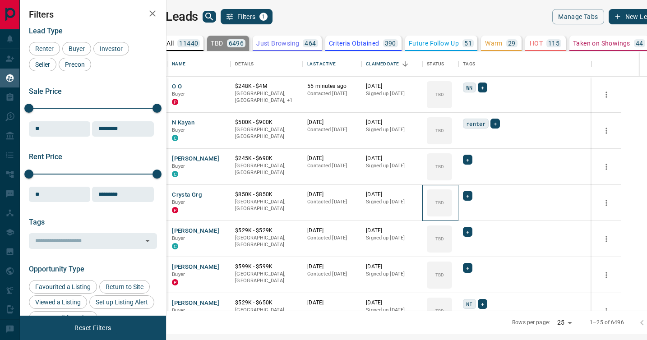
click at [0, 0] on icon at bounding box center [0, 0] width 0 height 0
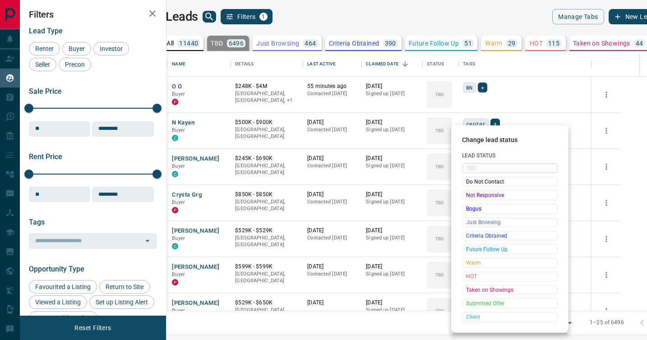
click at [469, 196] on span "Not Responsive" at bounding box center [509, 195] width 87 height 9
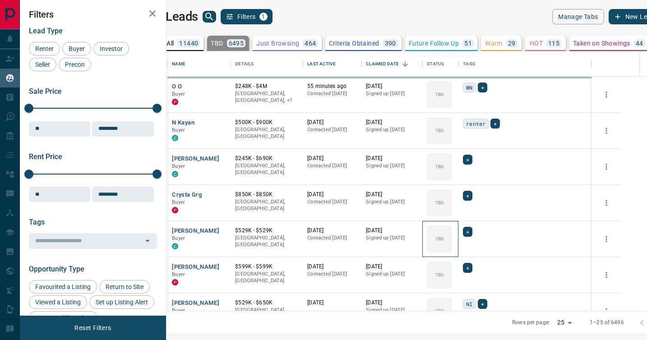
click at [0, 0] on icon at bounding box center [0, 0] width 0 height 0
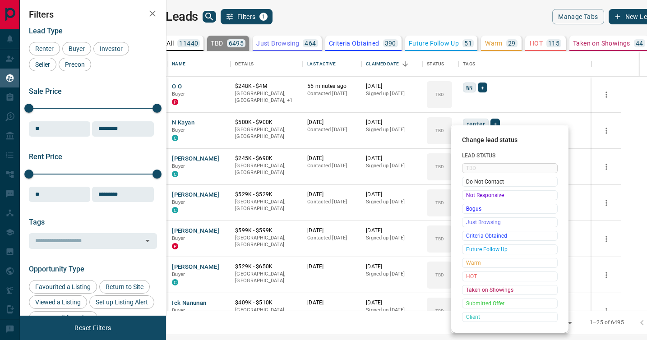
click at [469, 196] on span "Not Responsive" at bounding box center [509, 195] width 87 height 9
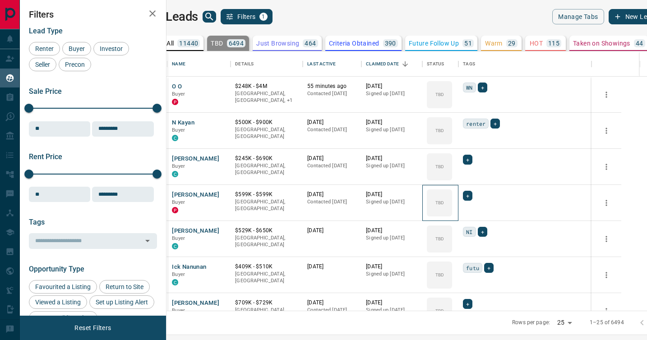
click at [0, 0] on icon at bounding box center [0, 0] width 0 height 0
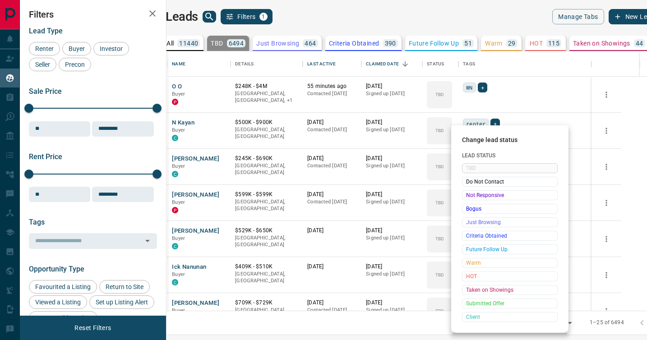
click at [469, 196] on span "Not Responsive" at bounding box center [509, 195] width 87 height 9
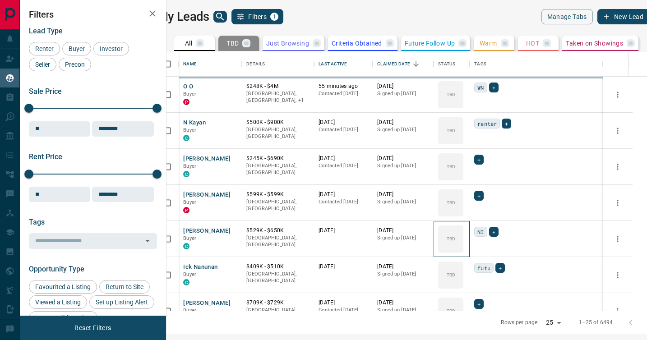
click at [463, 225] on div "TBD" at bounding box center [450, 238] width 25 height 27
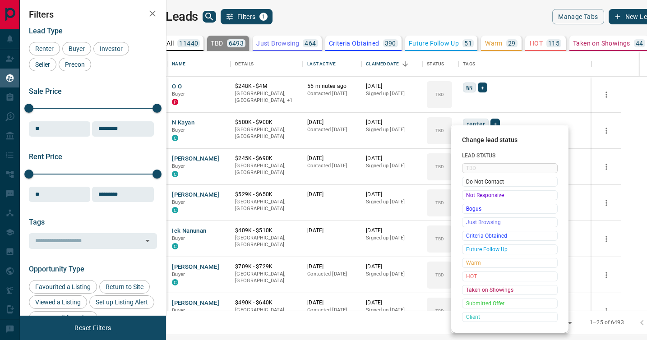
click at [469, 196] on span "Not Responsive" at bounding box center [509, 195] width 87 height 9
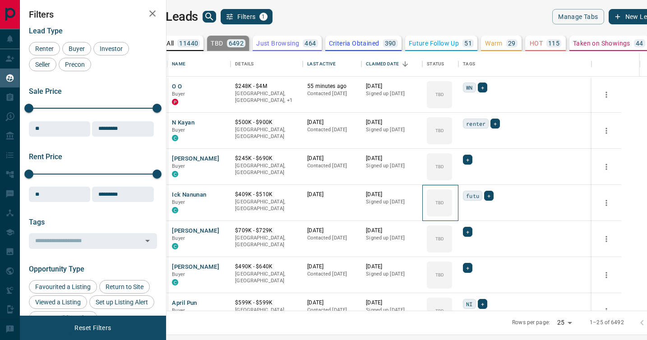
click at [0, 0] on icon at bounding box center [0, 0] width 0 height 0
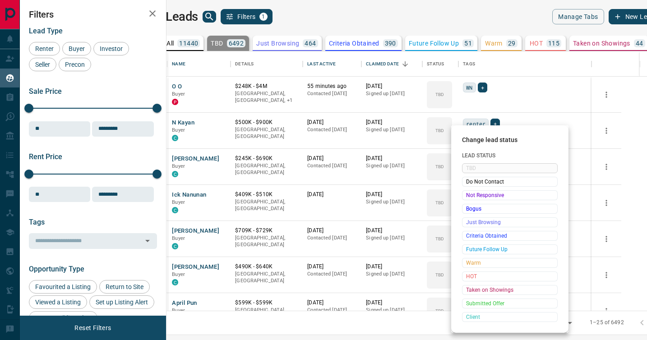
click at [469, 196] on span "Not Responsive" at bounding box center [509, 195] width 87 height 9
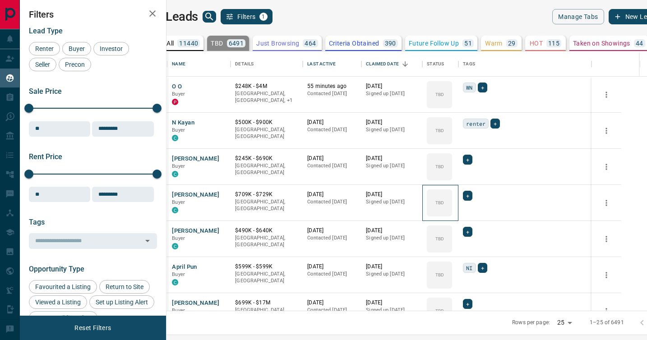
click at [0, 0] on icon at bounding box center [0, 0] width 0 height 0
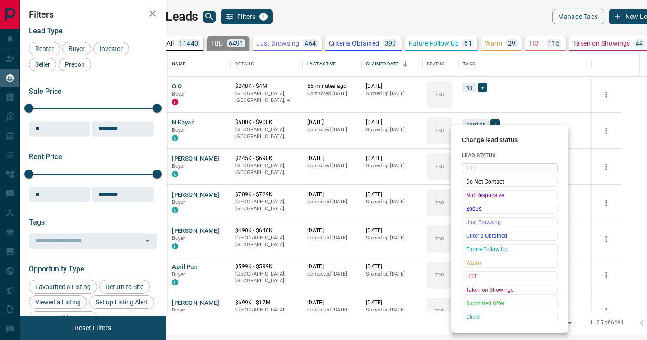
click at [469, 196] on span "Not Responsive" at bounding box center [509, 195] width 87 height 9
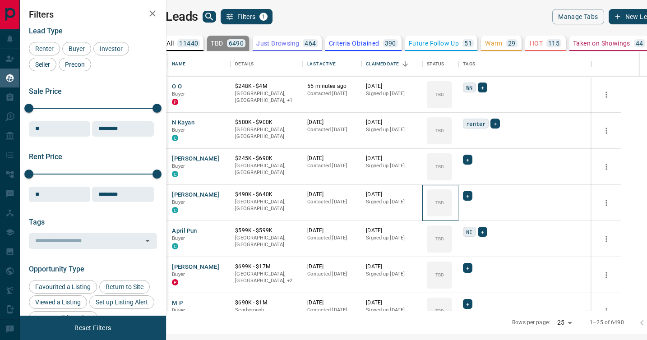
click at [0, 0] on icon at bounding box center [0, 0] width 0 height 0
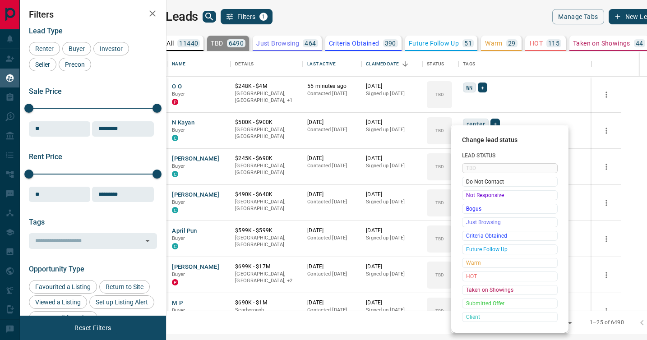
click at [469, 196] on span "Not Responsive" at bounding box center [509, 195] width 87 height 9
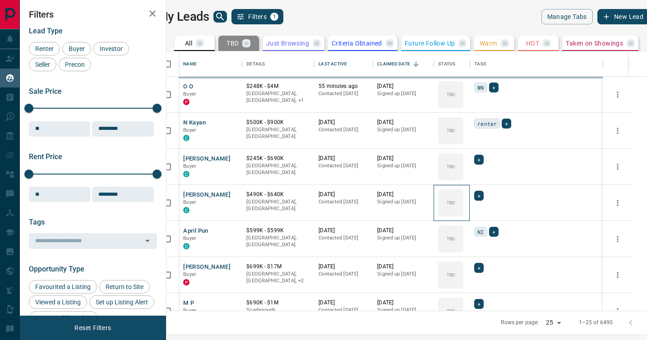
click at [0, 0] on icon at bounding box center [0, 0] width 0 height 0
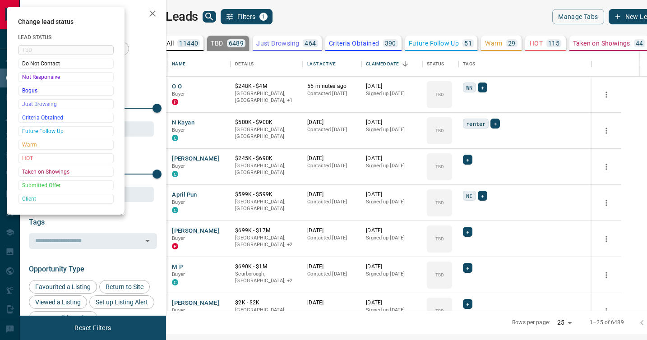
click at [469, 196] on div at bounding box center [323, 170] width 647 height 340
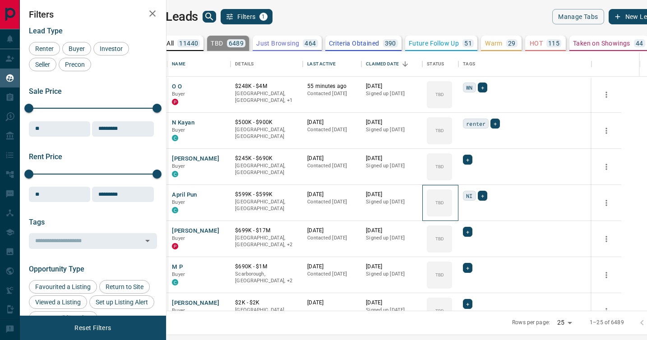
click at [452, 196] on div "TBD" at bounding box center [439, 202] width 25 height 27
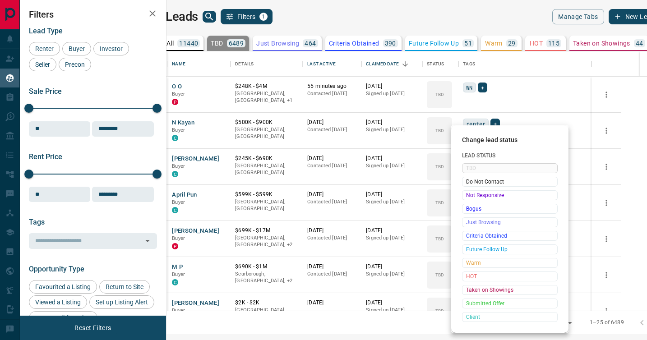
click at [469, 196] on span "Not Responsive" at bounding box center [509, 195] width 87 height 9
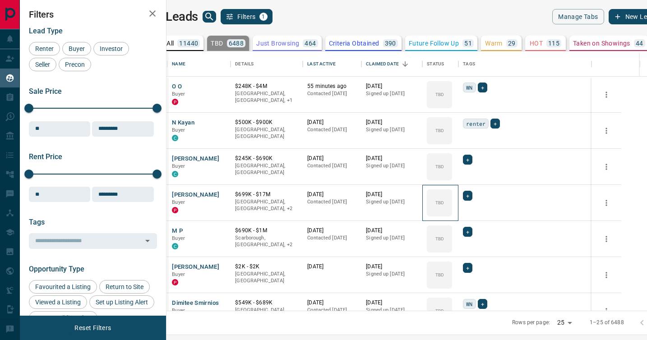
click at [0, 0] on icon at bounding box center [0, 0] width 0 height 0
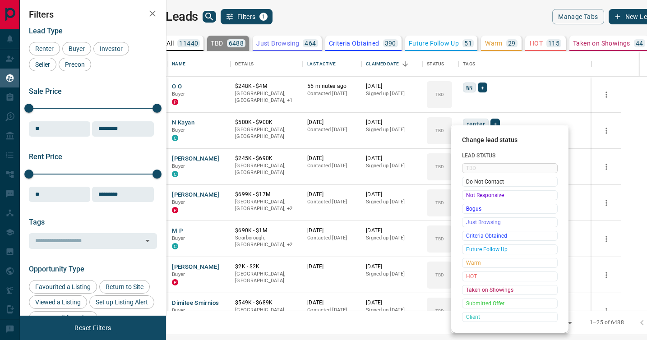
click at [469, 196] on span "Not Responsive" at bounding box center [509, 195] width 87 height 9
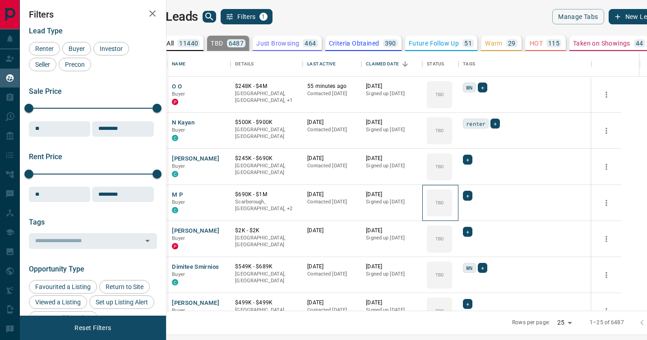
click at [0, 0] on icon at bounding box center [0, 0] width 0 height 0
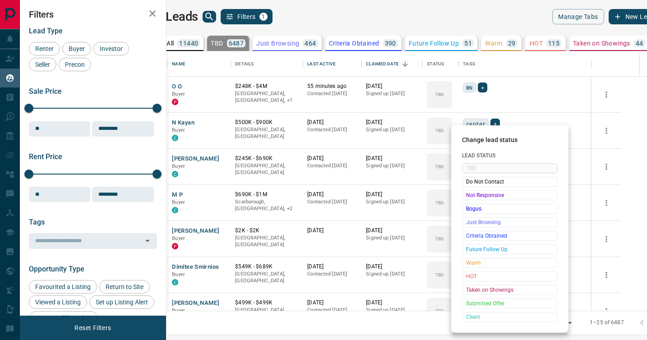
click at [469, 196] on span "Not Responsive" at bounding box center [509, 195] width 87 height 9
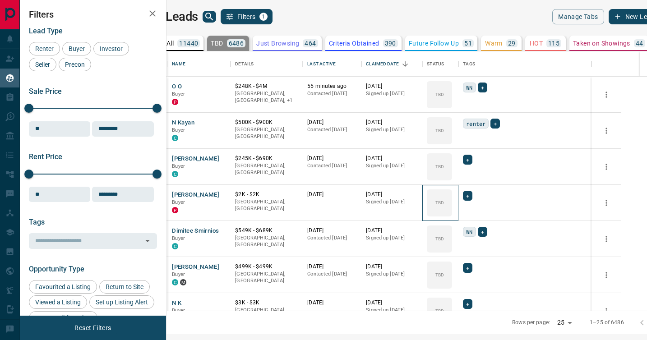
click at [0, 0] on icon at bounding box center [0, 0] width 0 height 0
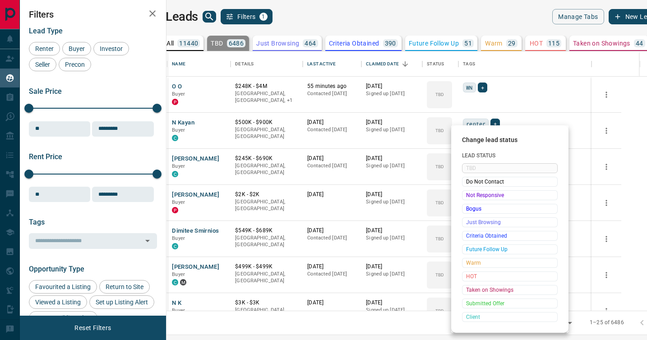
click at [469, 196] on span "Not Responsive" at bounding box center [509, 195] width 87 height 9
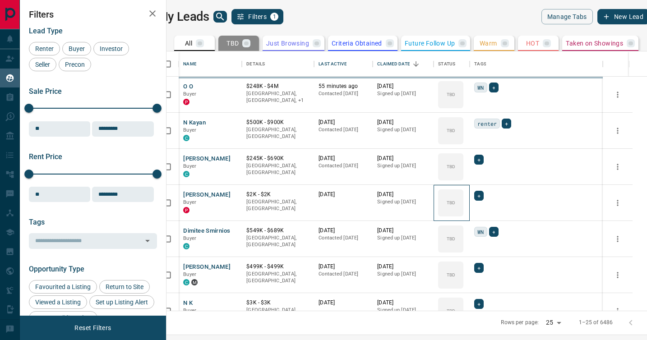
click at [0, 0] on icon at bounding box center [0, 0] width 0 height 0
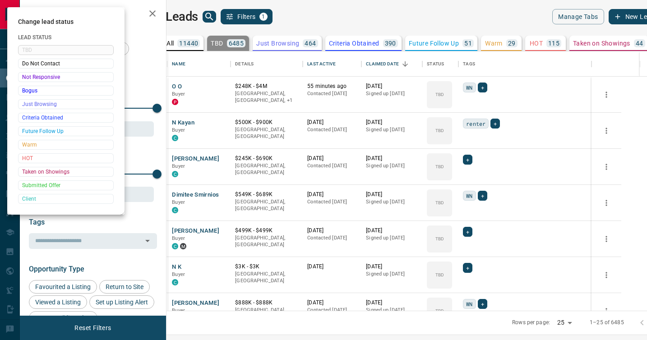
click at [469, 196] on div at bounding box center [323, 170] width 647 height 340
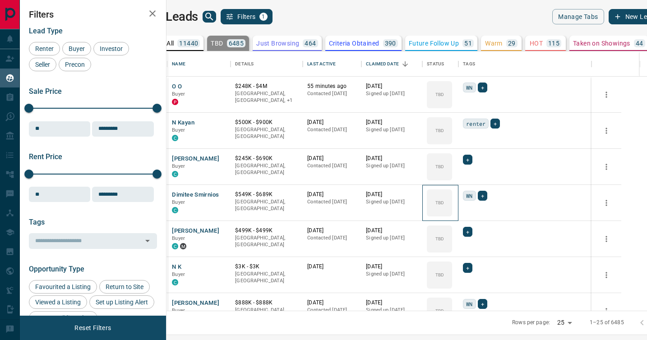
click at [452, 196] on div "TBD" at bounding box center [439, 202] width 25 height 27
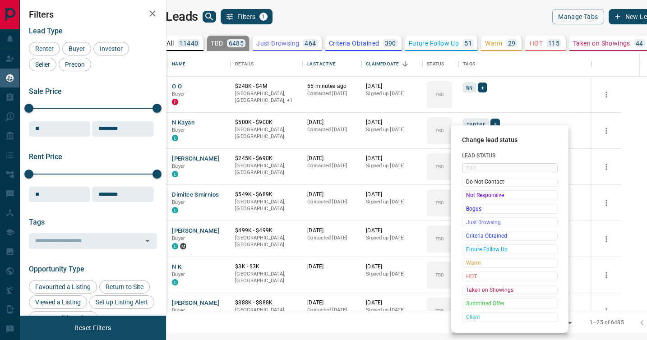
click at [469, 196] on span "Not Responsive" at bounding box center [509, 195] width 87 height 9
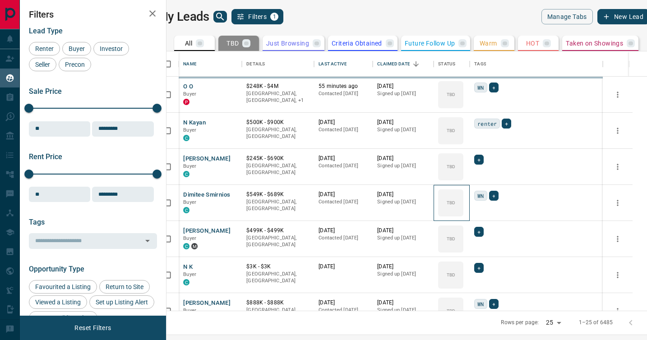
click at [0, 0] on icon at bounding box center [0, 0] width 0 height 0
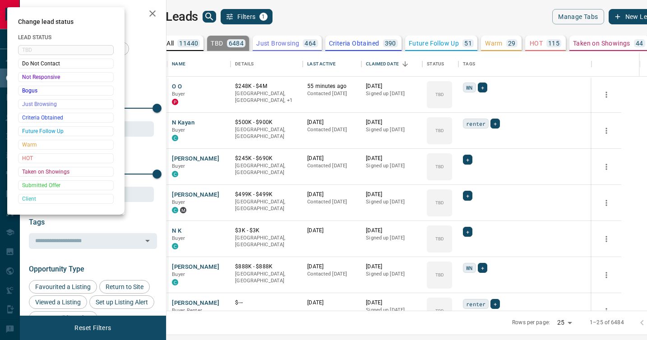
click at [469, 196] on div at bounding box center [323, 170] width 647 height 340
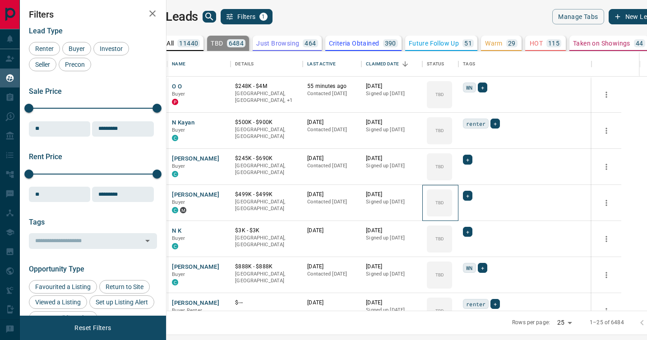
click at [452, 196] on div "TBD" at bounding box center [439, 202] width 25 height 27
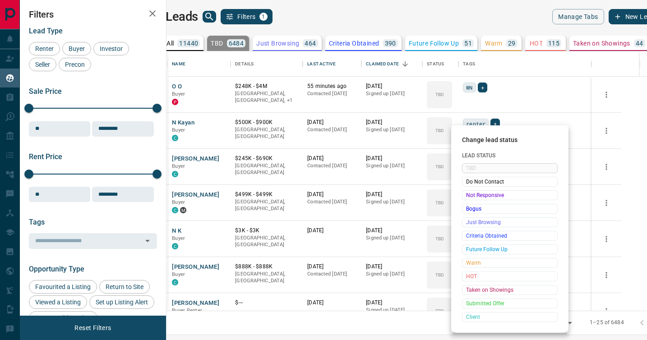
click at [469, 196] on span "Not Responsive" at bounding box center [509, 195] width 87 height 9
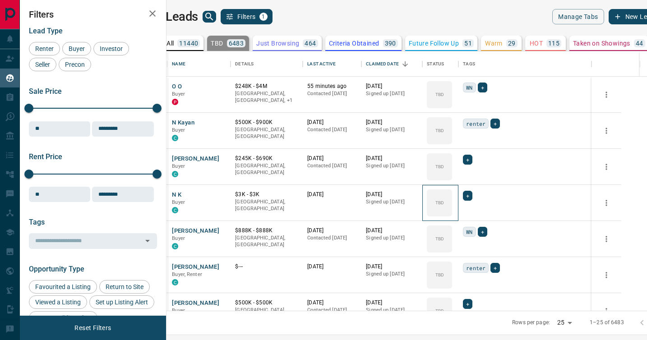
click at [0, 0] on icon at bounding box center [0, 0] width 0 height 0
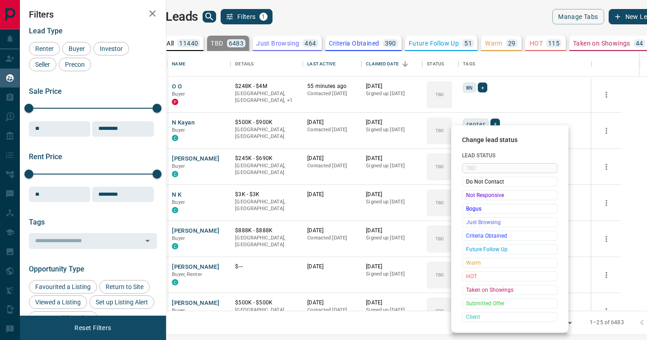
click at [469, 196] on span "Not Responsive" at bounding box center [509, 195] width 87 height 9
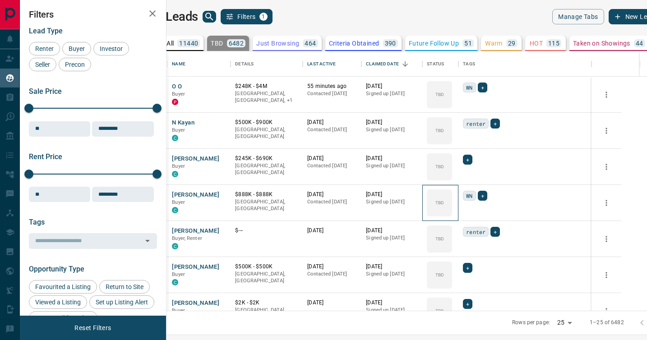
click at [0, 0] on icon at bounding box center [0, 0] width 0 height 0
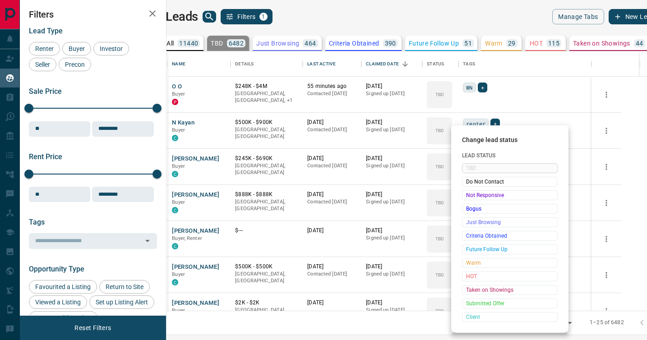
click at [469, 196] on span "Not Responsive" at bounding box center [509, 195] width 87 height 9
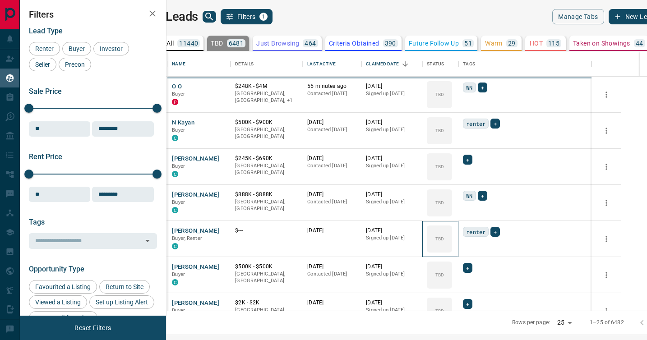
click at [452, 225] on div "TBD" at bounding box center [439, 238] width 25 height 27
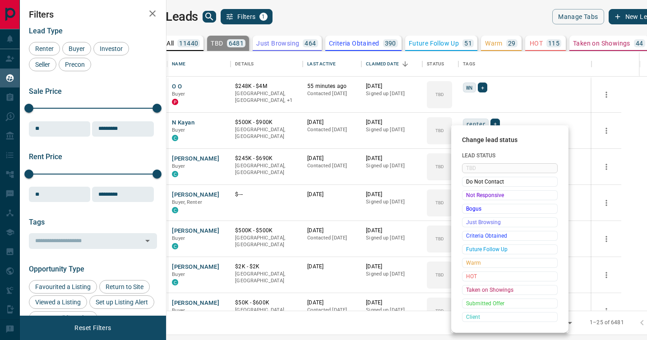
click at [469, 196] on span "Not Responsive" at bounding box center [509, 195] width 87 height 9
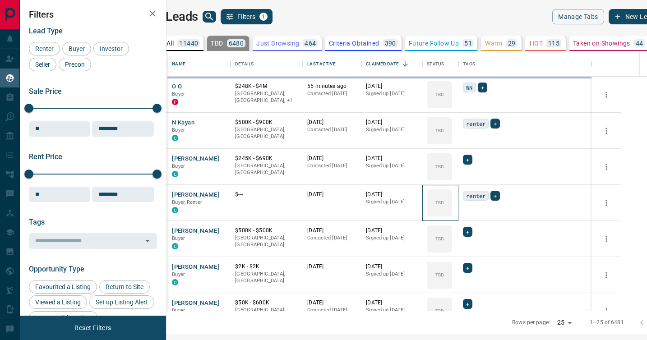
click at [0, 0] on icon at bounding box center [0, 0] width 0 height 0
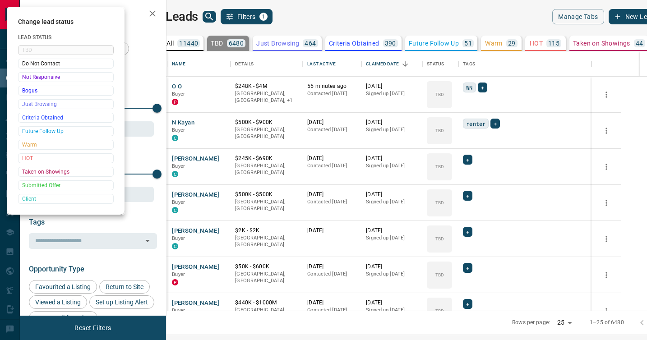
click at [469, 196] on div at bounding box center [323, 170] width 647 height 340
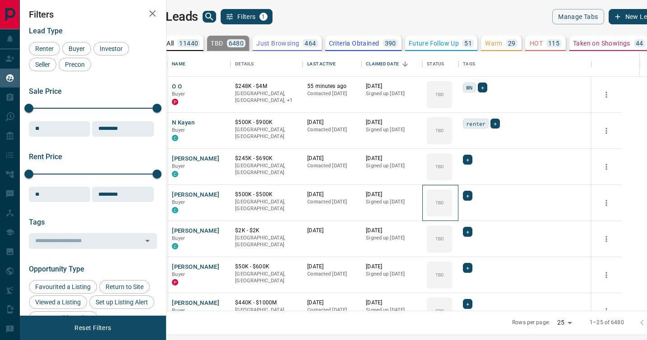
click at [452, 196] on div "TBD" at bounding box center [439, 202] width 25 height 27
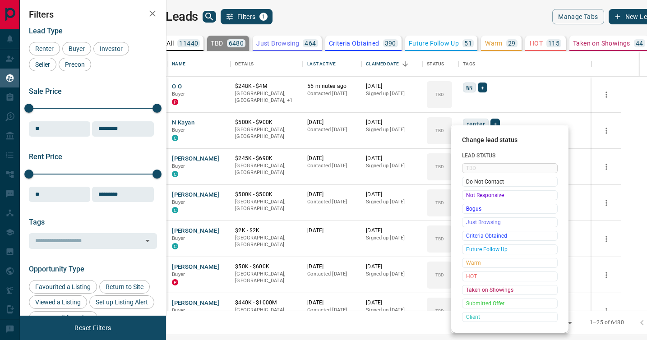
click at [469, 196] on span "Not Responsive" at bounding box center [509, 195] width 87 height 9
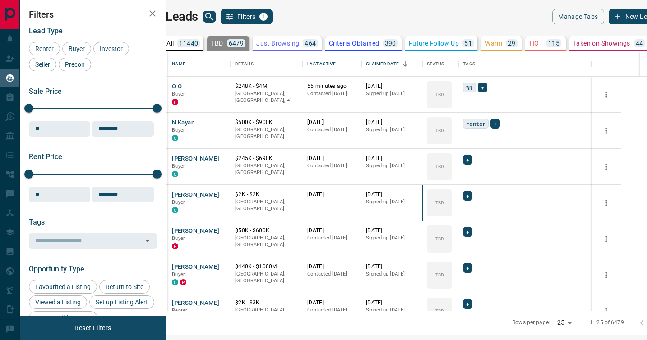
click at [0, 0] on icon at bounding box center [0, 0] width 0 height 0
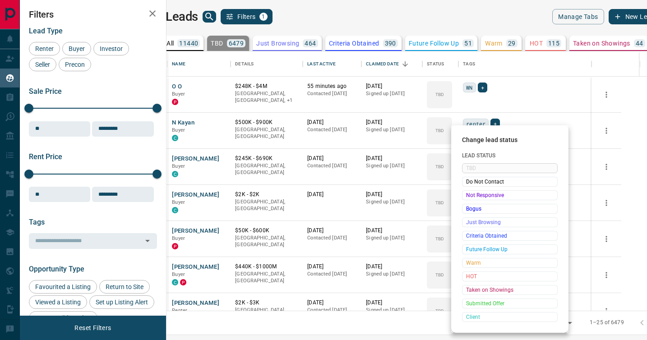
click at [469, 196] on span "Not Responsive" at bounding box center [509, 195] width 87 height 9
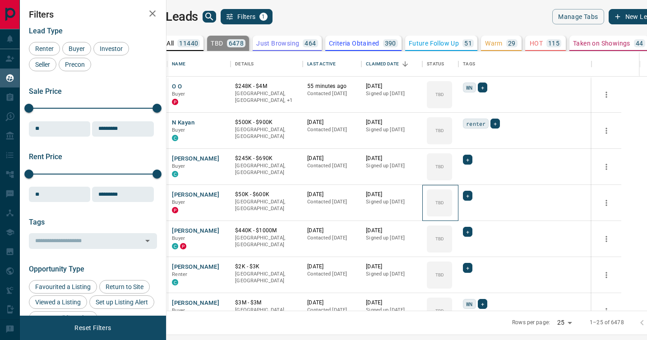
click at [0, 0] on icon at bounding box center [0, 0] width 0 height 0
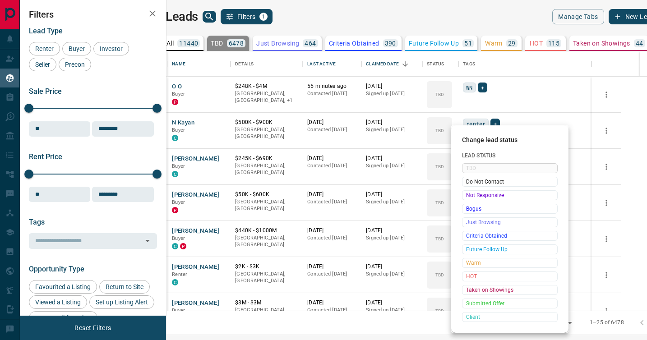
click at [469, 196] on span "Not Responsive" at bounding box center [509, 195] width 87 height 9
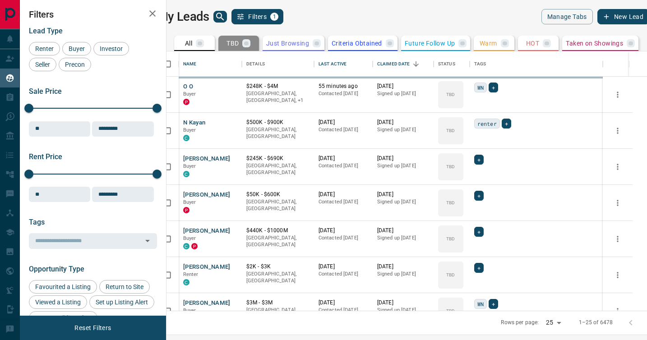
click at [463, 225] on div "TBD" at bounding box center [450, 238] width 25 height 27
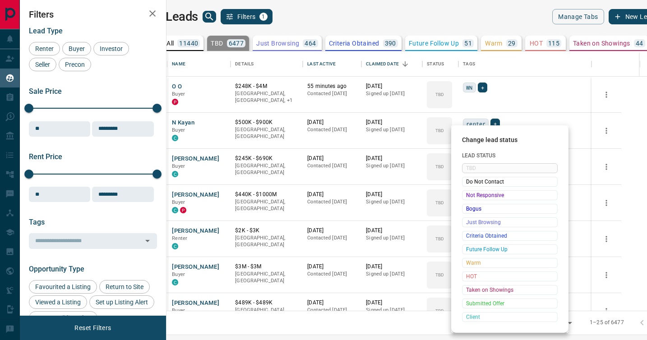
click at [469, 196] on span "Not Responsive" at bounding box center [509, 195] width 87 height 9
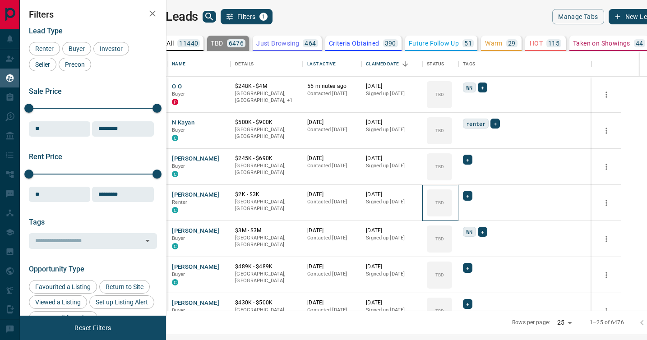
click at [0, 0] on icon at bounding box center [0, 0] width 0 height 0
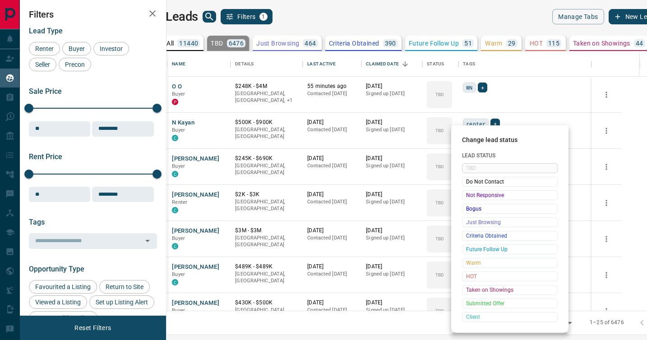
click at [469, 196] on span "Not Responsive" at bounding box center [509, 195] width 87 height 9
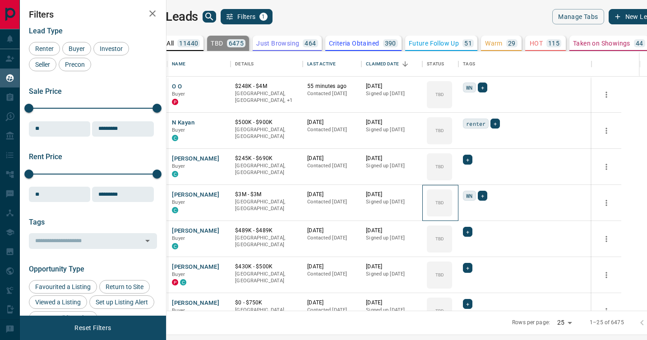
click at [0, 0] on icon at bounding box center [0, 0] width 0 height 0
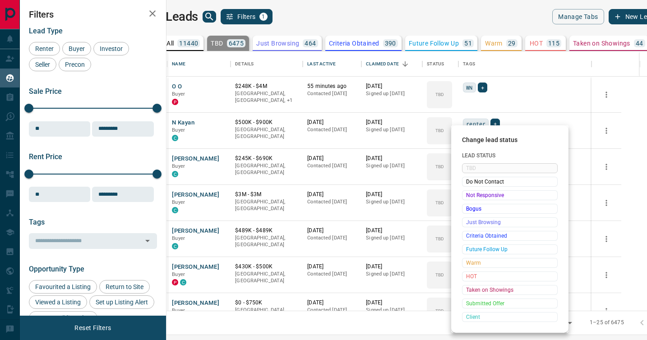
click at [469, 196] on span "Not Responsive" at bounding box center [509, 195] width 87 height 9
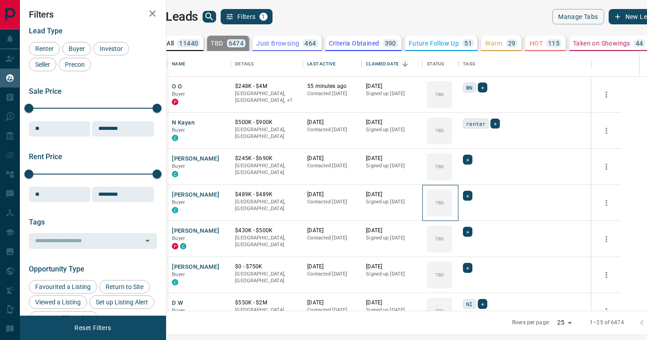
click at [0, 0] on icon at bounding box center [0, 0] width 0 height 0
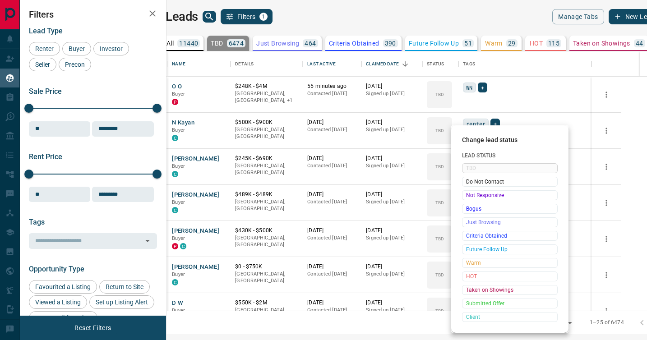
click at [469, 196] on span "Not Responsive" at bounding box center [509, 195] width 87 height 9
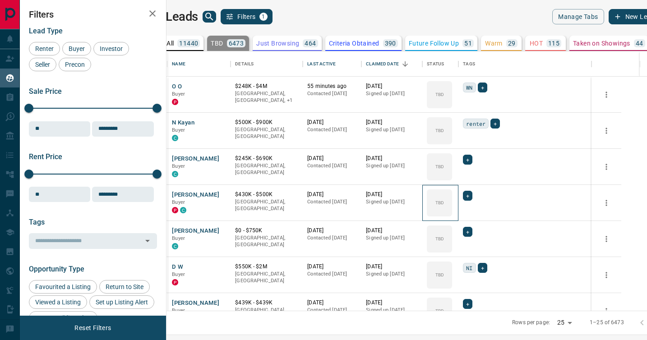
click at [0, 0] on icon at bounding box center [0, 0] width 0 height 0
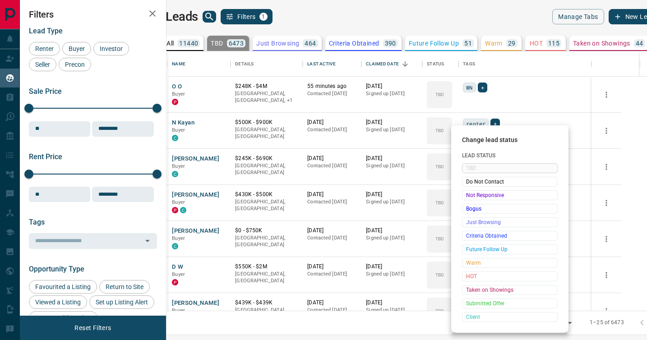
click at [469, 196] on span "Not Responsive" at bounding box center [509, 195] width 87 height 9
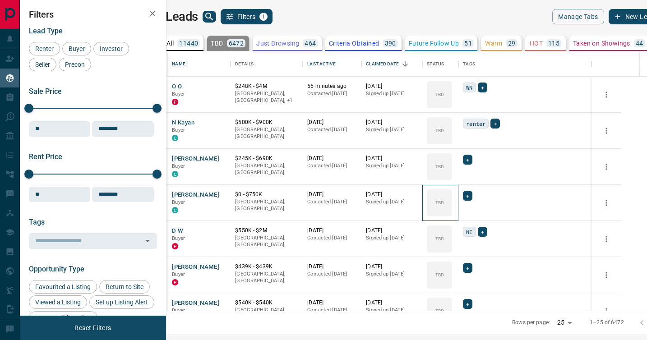
click at [0, 0] on icon at bounding box center [0, 0] width 0 height 0
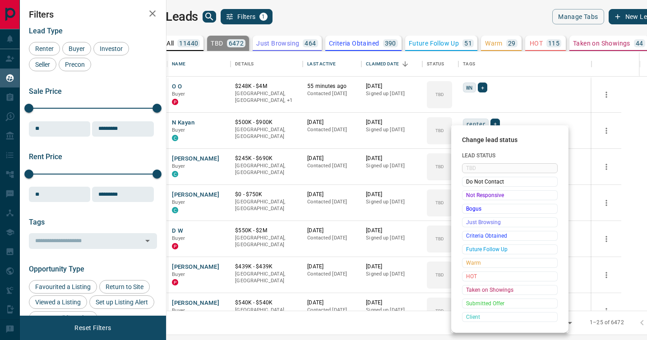
click at [469, 196] on span "Not Responsive" at bounding box center [509, 195] width 87 height 9
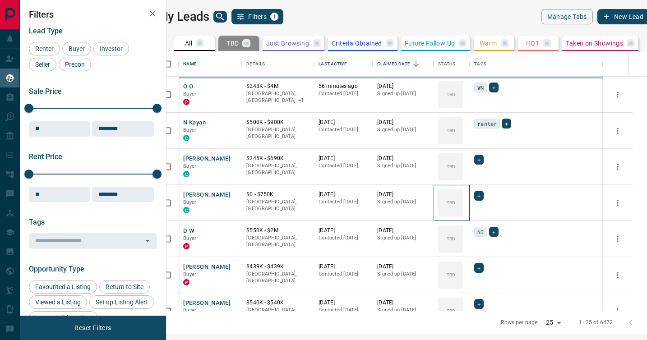
click at [0, 0] on icon at bounding box center [0, 0] width 0 height 0
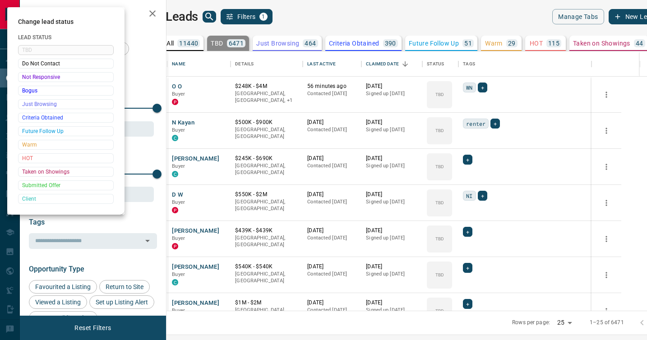
click at [469, 196] on div at bounding box center [323, 170] width 647 height 340
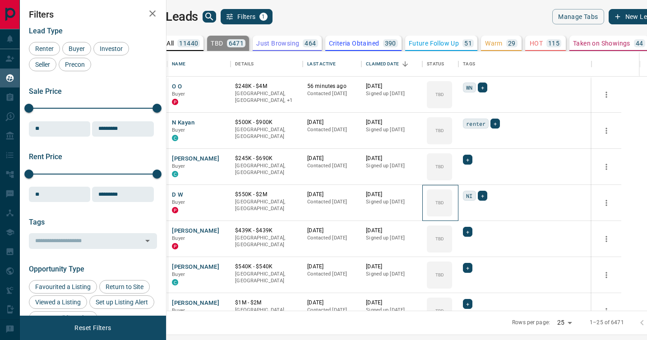
click at [452, 196] on div "TBD" at bounding box center [439, 202] width 25 height 27
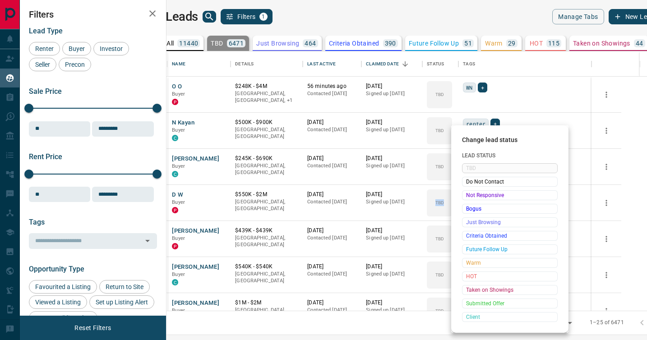
click at [469, 196] on span "Not Responsive" at bounding box center [509, 195] width 87 height 9
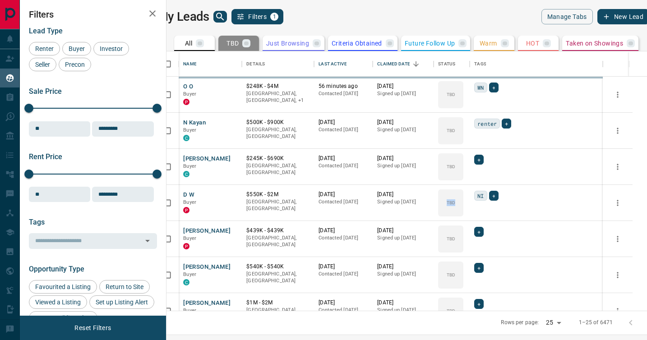
click at [463, 225] on div "TBD" at bounding box center [450, 238] width 25 height 27
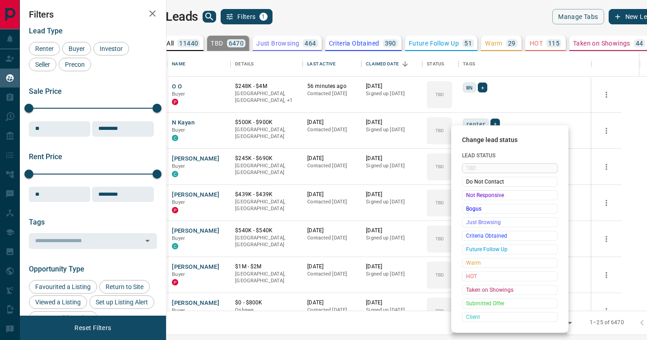
click at [469, 196] on span "Not Responsive" at bounding box center [509, 195] width 87 height 9
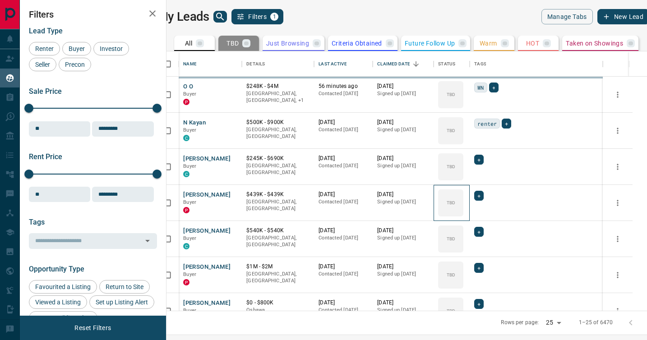
click at [0, 0] on icon at bounding box center [0, 0] width 0 height 0
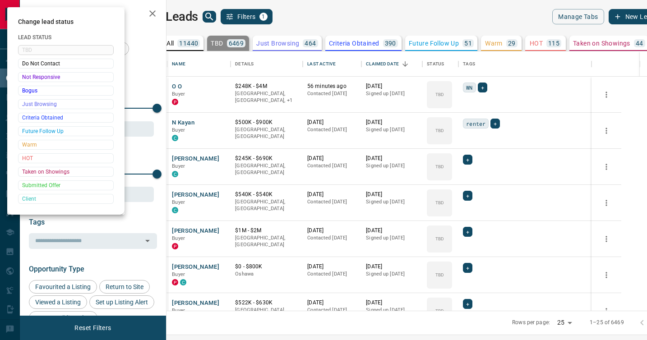
click at [469, 196] on div at bounding box center [323, 170] width 647 height 340
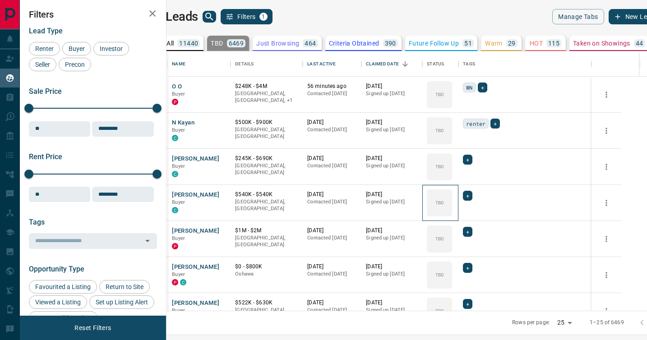
click at [452, 196] on div "TBD" at bounding box center [439, 202] width 25 height 27
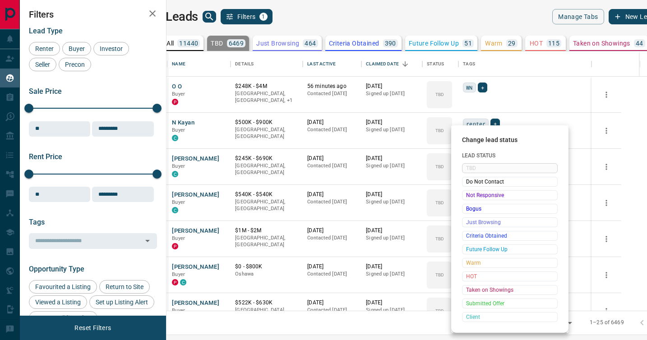
click at [469, 196] on span "Not Responsive" at bounding box center [509, 195] width 87 height 9
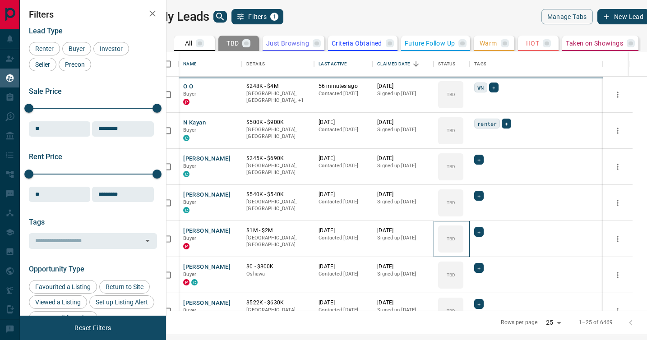
click at [463, 225] on div "TBD" at bounding box center [450, 238] width 25 height 27
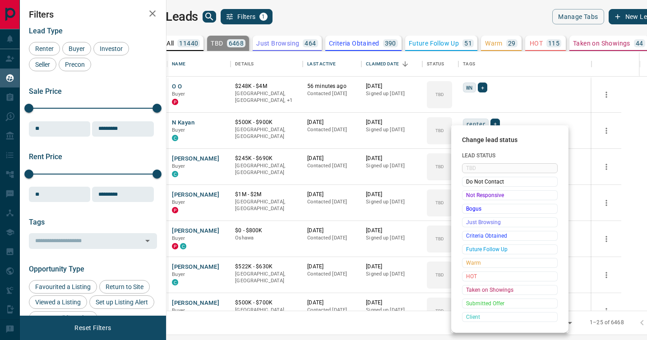
click at [469, 196] on span "Not Responsive" at bounding box center [509, 195] width 87 height 9
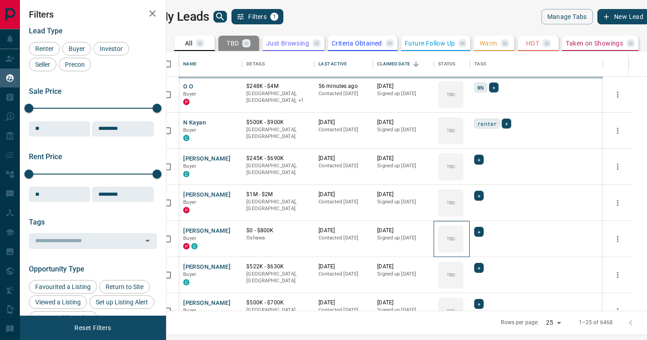
click at [463, 225] on div "TBD" at bounding box center [450, 238] width 25 height 27
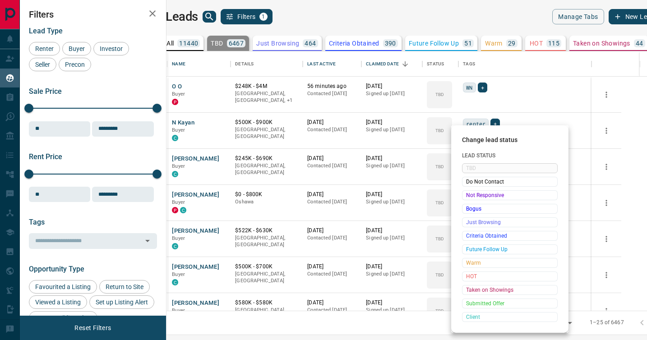
click at [469, 196] on span "Not Responsive" at bounding box center [509, 195] width 87 height 9
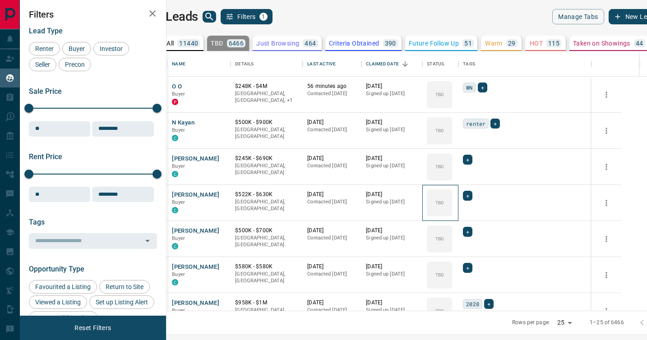
click at [0, 0] on icon at bounding box center [0, 0] width 0 height 0
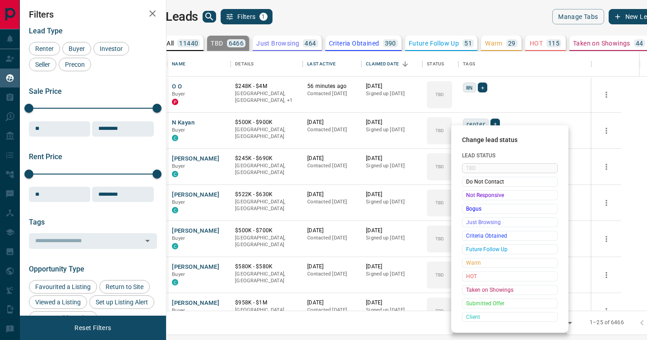
click at [469, 196] on span "Not Responsive" at bounding box center [509, 195] width 87 height 9
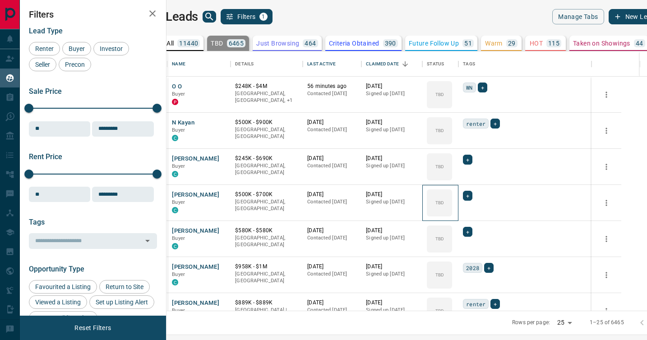
click at [0, 0] on icon at bounding box center [0, 0] width 0 height 0
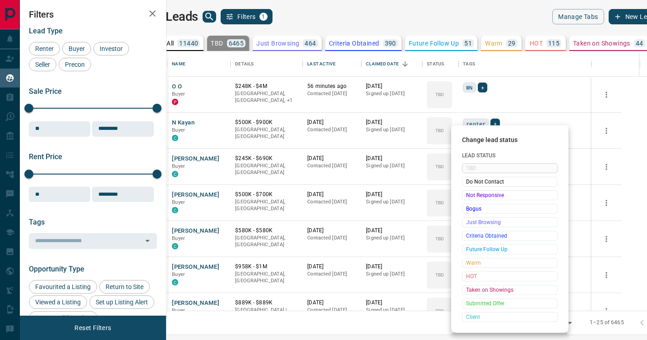
click at [469, 196] on span "Not Responsive" at bounding box center [509, 195] width 87 height 9
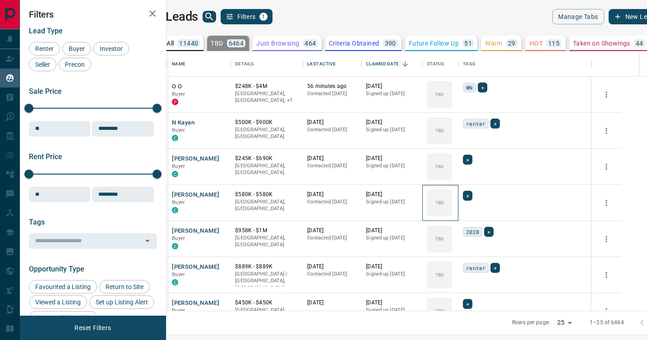
click at [0, 0] on icon at bounding box center [0, 0] width 0 height 0
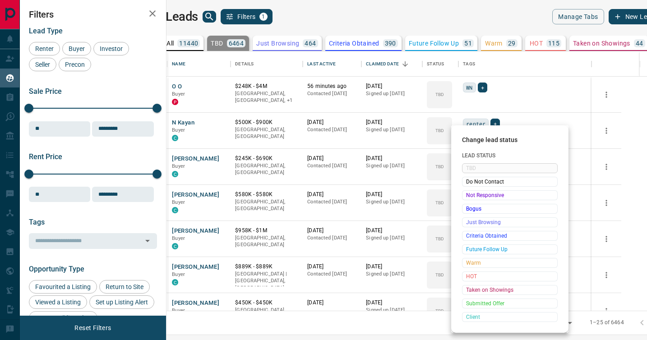
click at [469, 196] on span "Not Responsive" at bounding box center [509, 195] width 87 height 9
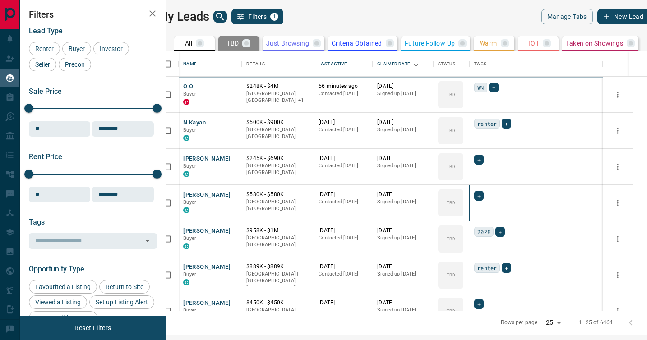
click at [0, 0] on icon at bounding box center [0, 0] width 0 height 0
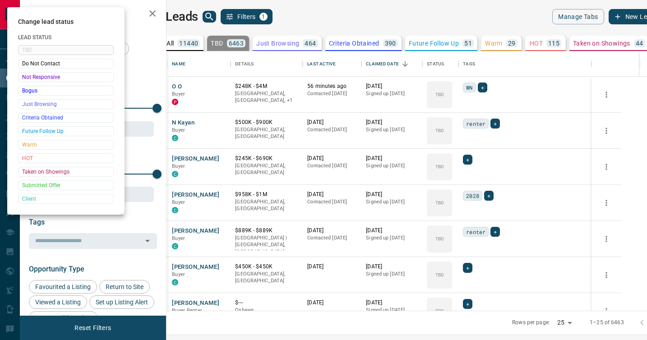
click at [469, 196] on div at bounding box center [323, 170] width 647 height 340
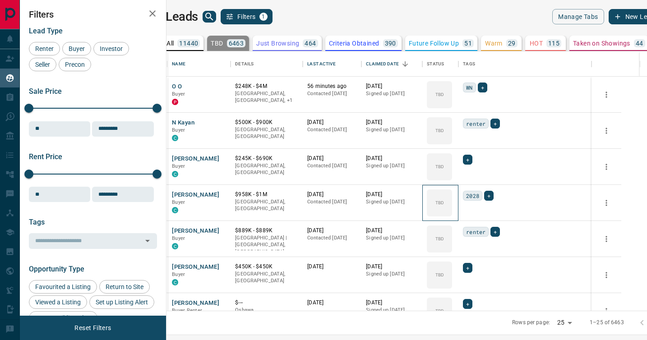
click at [452, 196] on div "TBD" at bounding box center [439, 202] width 25 height 27
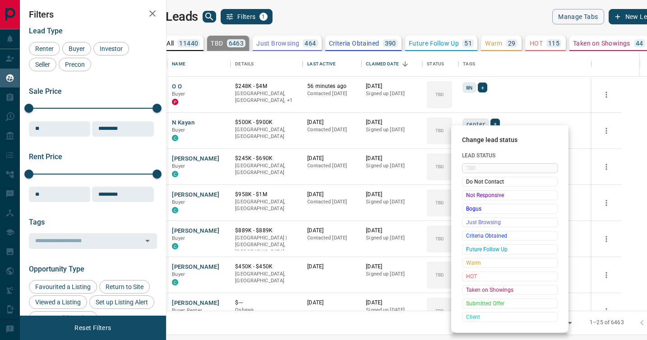
click at [469, 196] on span "Not Responsive" at bounding box center [509, 195] width 87 height 9
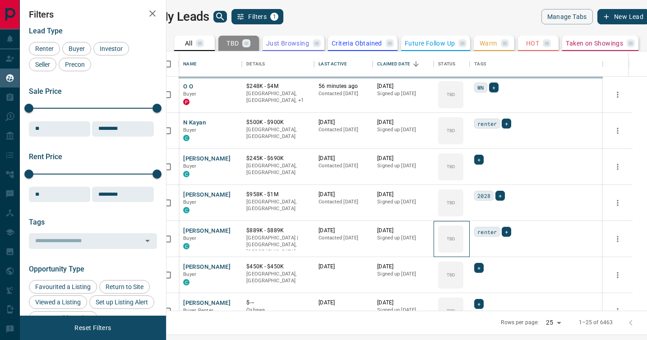
click at [0, 0] on icon at bounding box center [0, 0] width 0 height 0
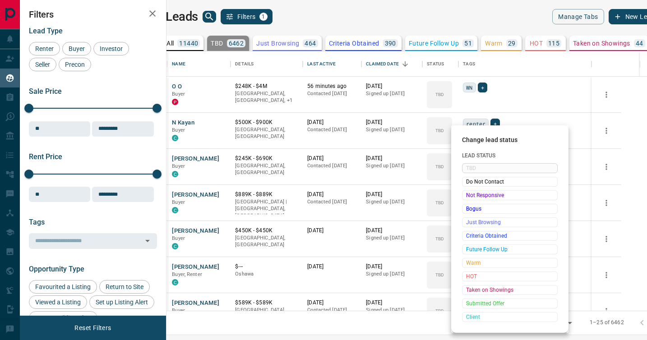
click at [469, 196] on span "Not Responsive" at bounding box center [509, 195] width 87 height 9
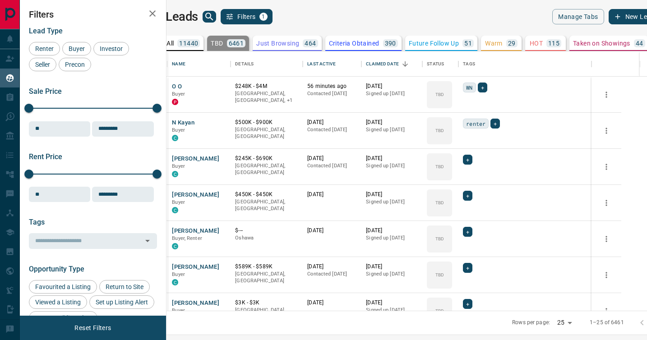
click at [0, 0] on icon at bounding box center [0, 0] width 0 height 0
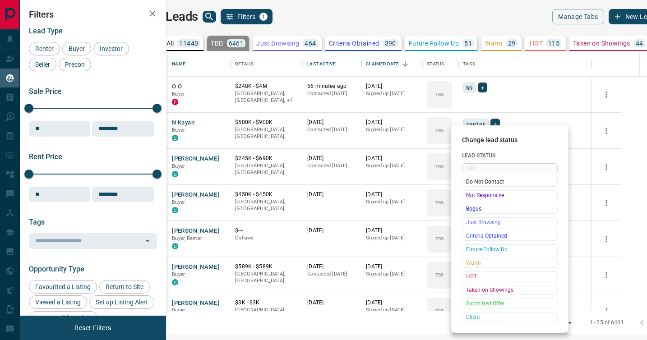
click at [469, 196] on span "Not Responsive" at bounding box center [509, 195] width 87 height 9
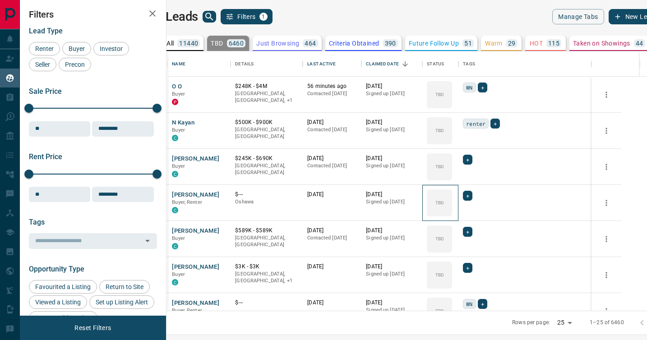
click at [0, 0] on icon at bounding box center [0, 0] width 0 height 0
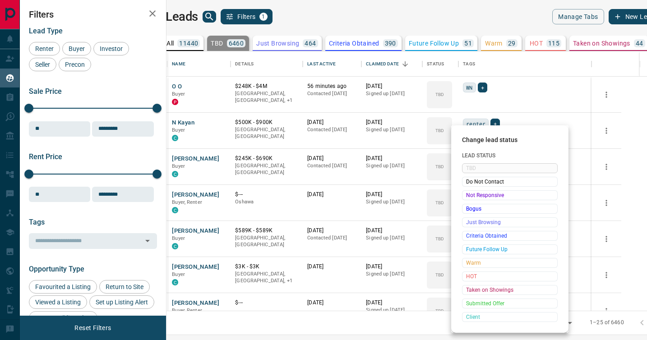
click at [469, 196] on span "Not Responsive" at bounding box center [509, 195] width 87 height 9
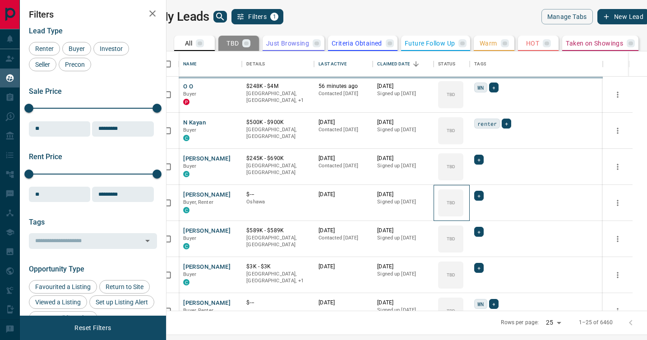
click at [0, 0] on icon at bounding box center [0, 0] width 0 height 0
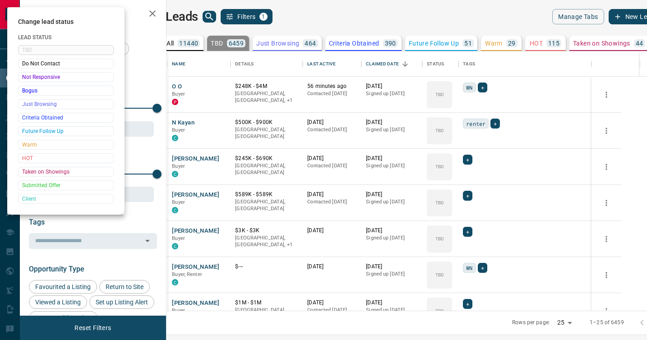
click at [469, 196] on div at bounding box center [323, 170] width 647 height 340
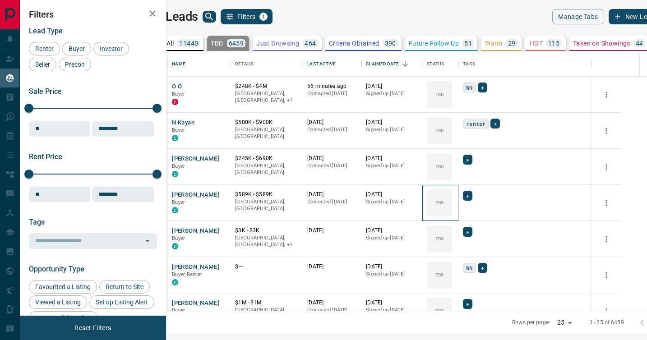
click at [452, 196] on div "TBD" at bounding box center [439, 202] width 25 height 27
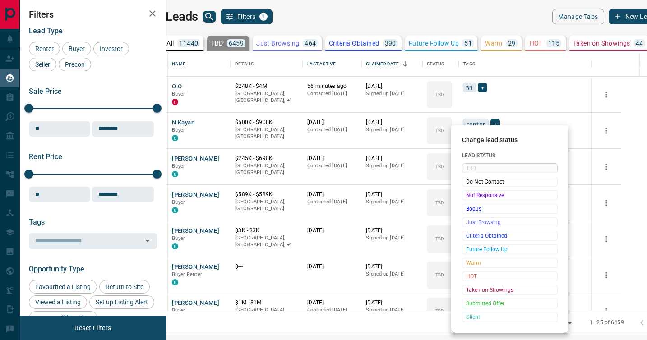
click at [469, 196] on span "Not Responsive" at bounding box center [509, 195] width 87 height 9
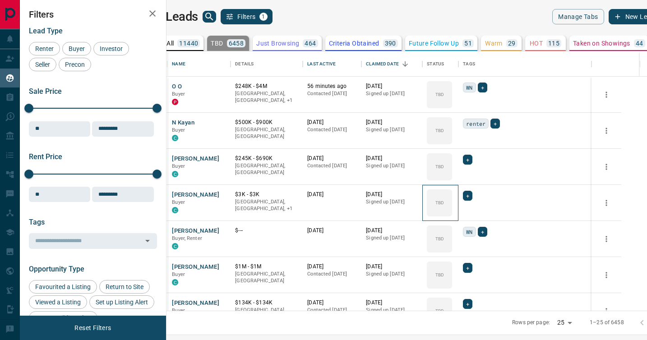
click at [0, 0] on icon at bounding box center [0, 0] width 0 height 0
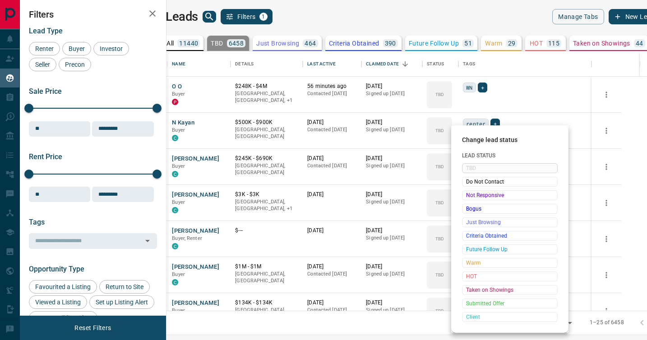
click at [469, 196] on span "Not Responsive" at bounding box center [509, 195] width 87 height 9
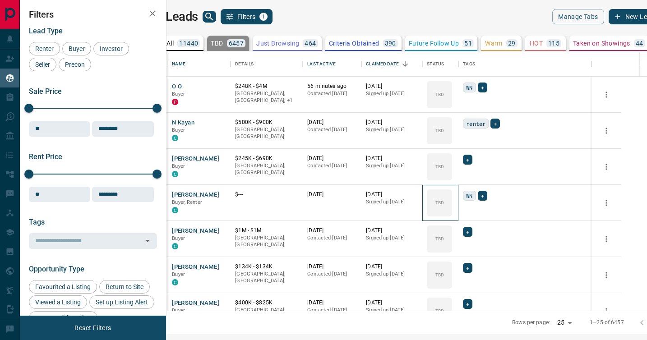
click at [0, 0] on icon at bounding box center [0, 0] width 0 height 0
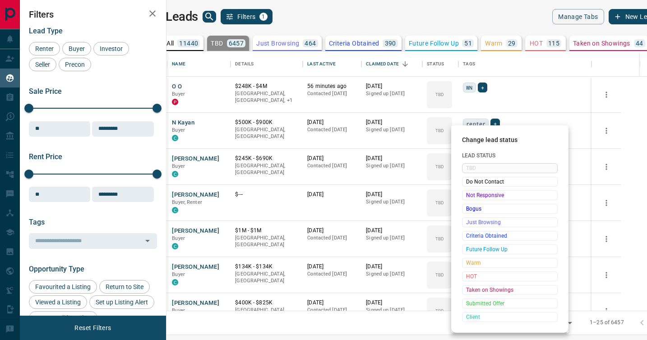
click at [469, 196] on span "Not Responsive" at bounding box center [509, 195] width 87 height 9
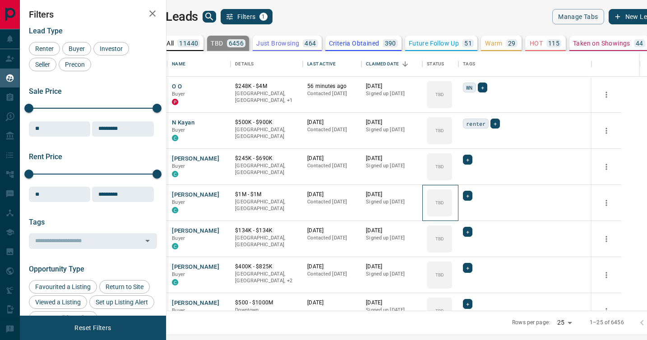
click at [0, 0] on icon at bounding box center [0, 0] width 0 height 0
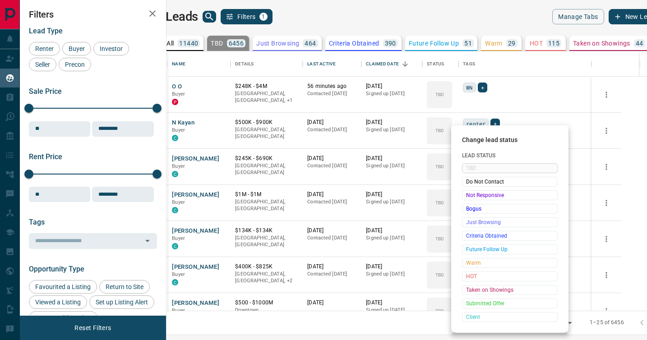
click at [469, 196] on span "Not Responsive" at bounding box center [509, 195] width 87 height 9
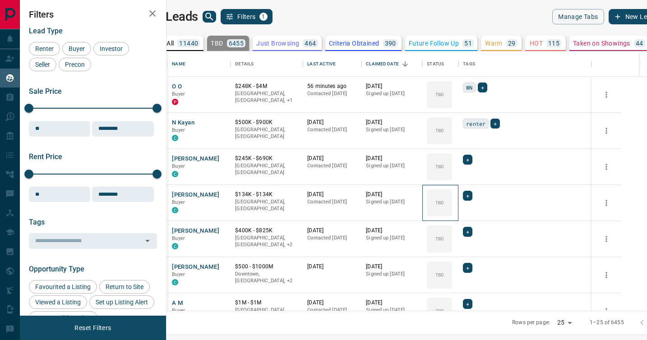
click at [0, 0] on icon at bounding box center [0, 0] width 0 height 0
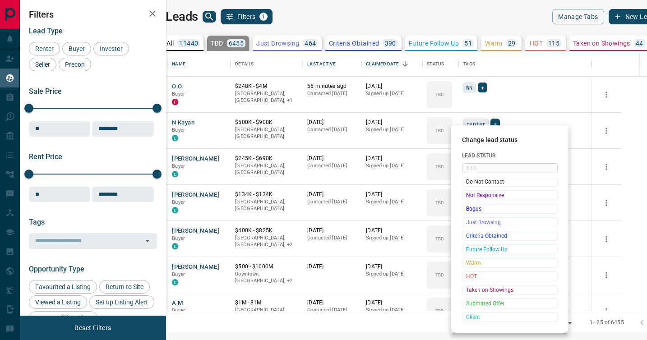
click at [469, 196] on span "Not Responsive" at bounding box center [509, 195] width 87 height 9
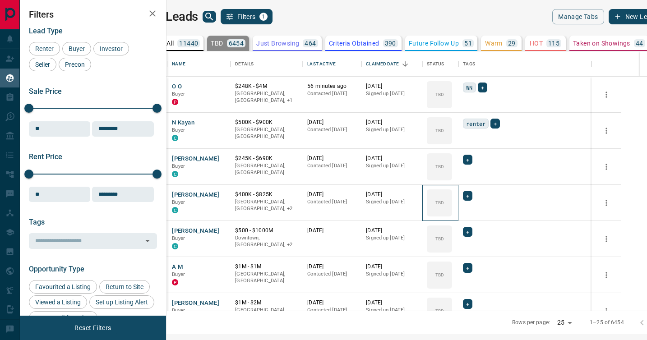
click at [0, 0] on icon at bounding box center [0, 0] width 0 height 0
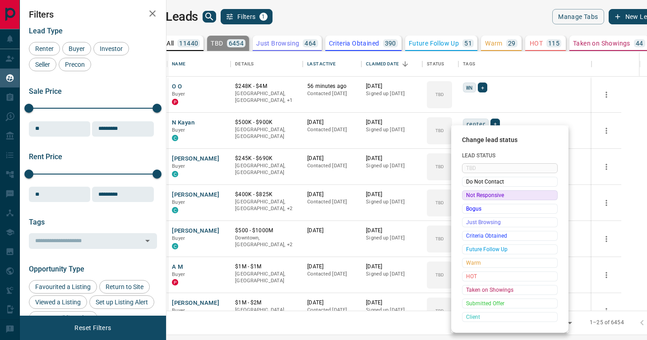
click at [469, 195] on span "Not Responsive" at bounding box center [509, 195] width 87 height 9
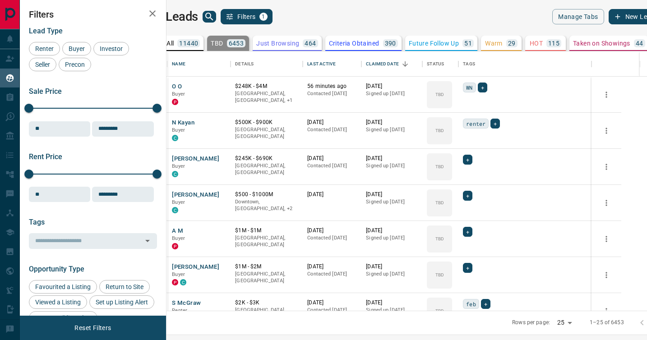
click at [0, 0] on icon at bounding box center [0, 0] width 0 height 0
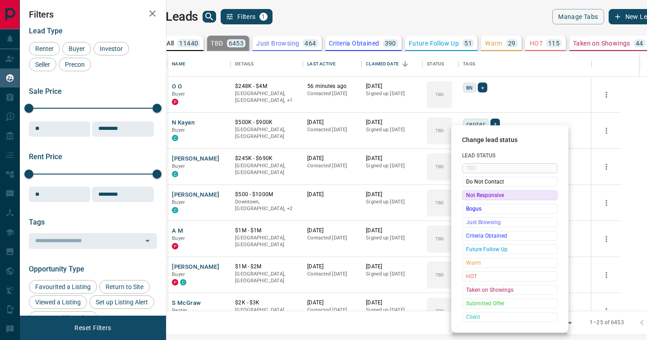
click at [469, 195] on span "Not Responsive" at bounding box center [509, 195] width 87 height 9
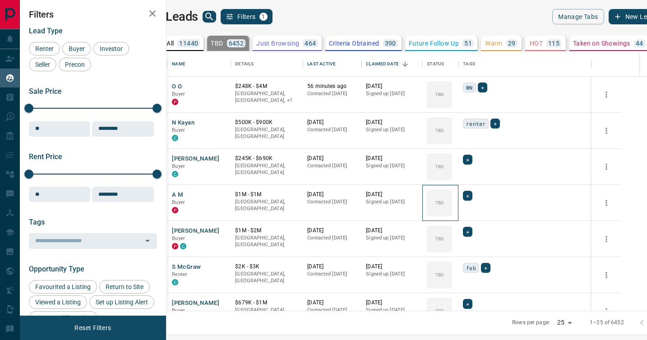
click at [0, 0] on icon at bounding box center [0, 0] width 0 height 0
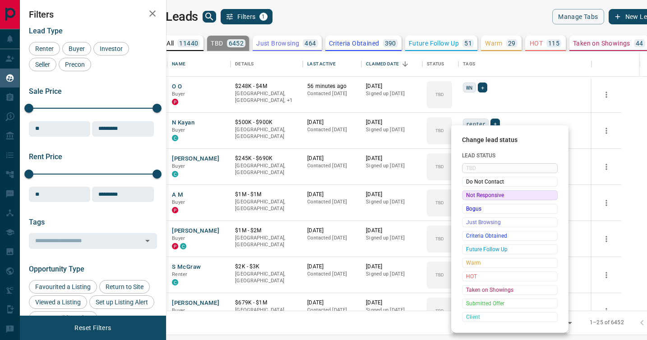
click at [469, 195] on span "Not Responsive" at bounding box center [509, 195] width 87 height 9
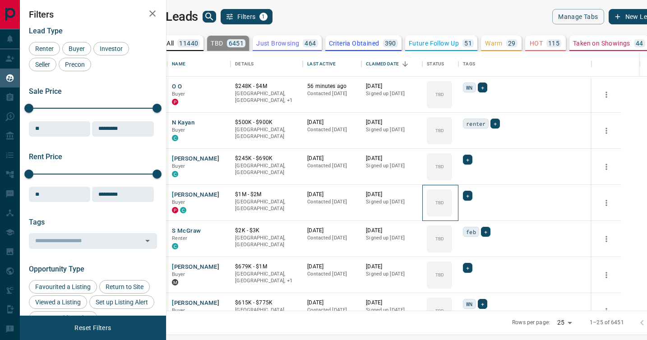
click at [0, 0] on icon at bounding box center [0, 0] width 0 height 0
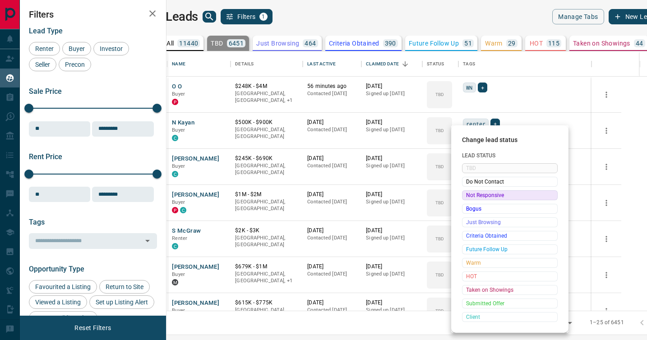
click at [469, 195] on span "Not Responsive" at bounding box center [509, 195] width 87 height 9
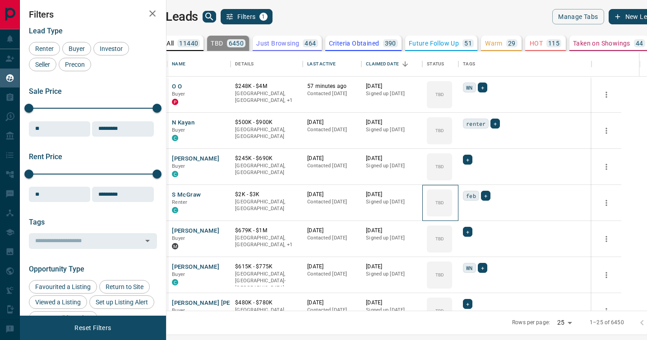
click at [0, 0] on icon at bounding box center [0, 0] width 0 height 0
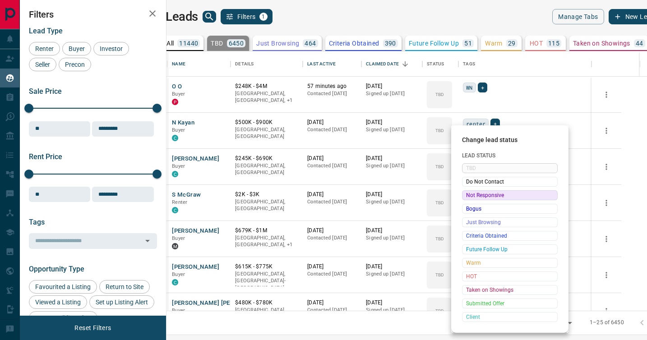
click at [469, 195] on span "Not Responsive" at bounding box center [509, 195] width 87 height 9
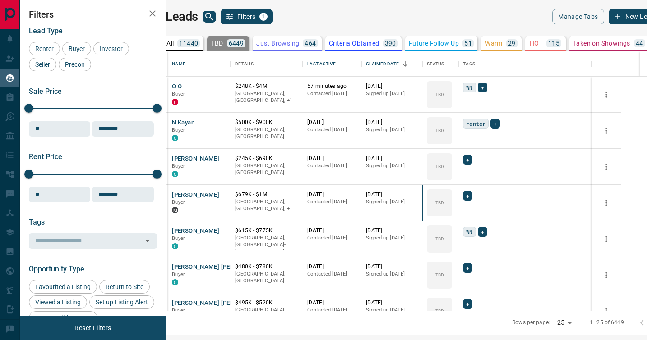
click at [0, 0] on icon at bounding box center [0, 0] width 0 height 0
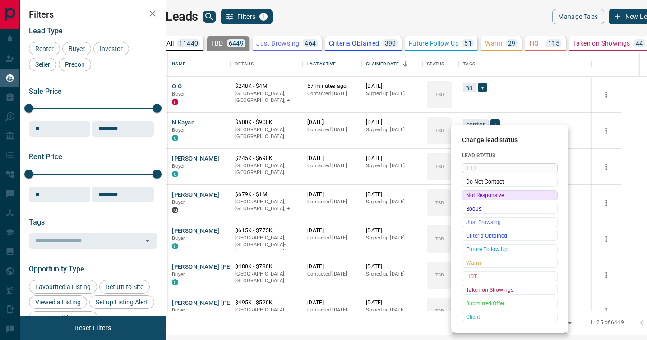
click at [469, 195] on span "Not Responsive" at bounding box center [509, 195] width 87 height 9
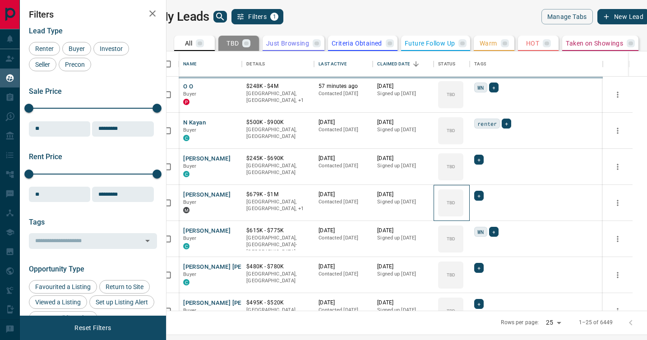
click at [0, 0] on icon at bounding box center [0, 0] width 0 height 0
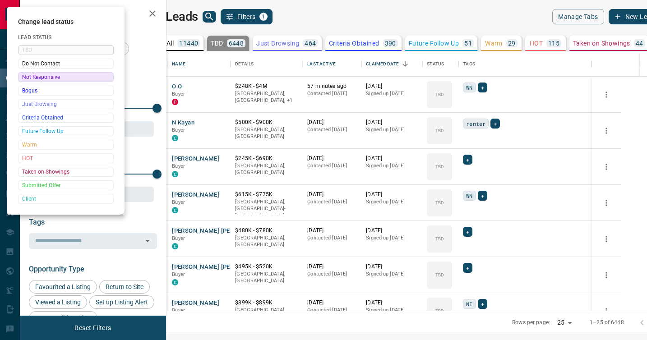
click at [469, 195] on div at bounding box center [323, 170] width 647 height 340
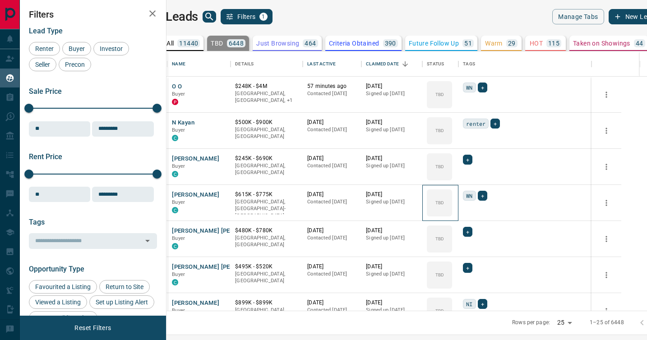
click at [452, 195] on div "TBD" at bounding box center [439, 202] width 25 height 27
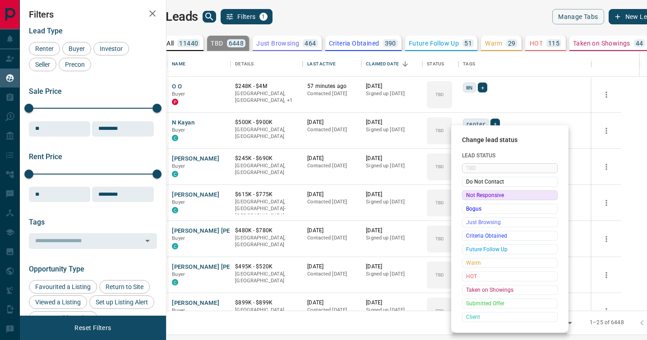
click at [469, 195] on span "Not Responsive" at bounding box center [509, 195] width 87 height 9
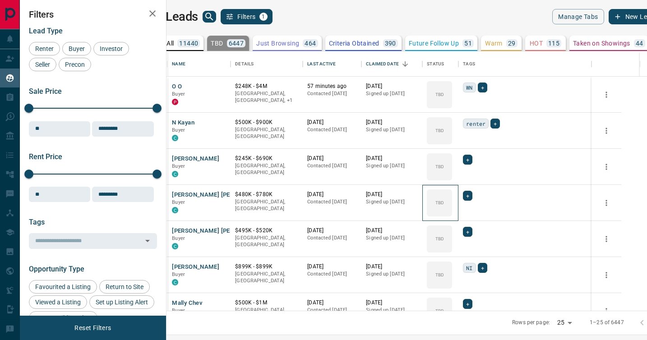
click at [0, 0] on icon at bounding box center [0, 0] width 0 height 0
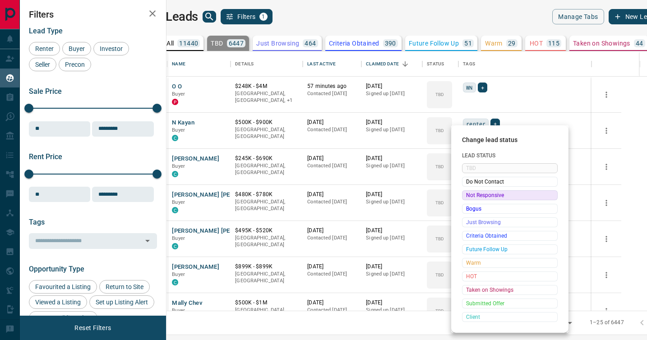
click at [469, 195] on span "Not Responsive" at bounding box center [509, 195] width 87 height 9
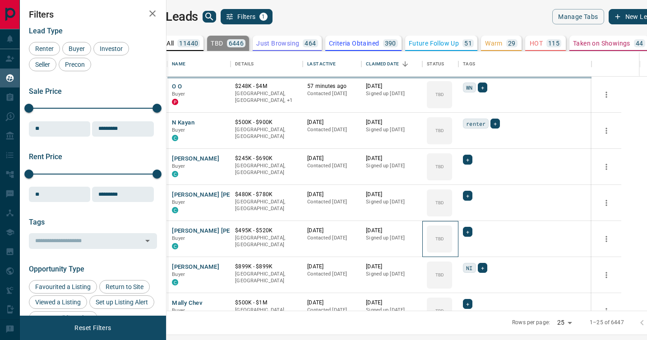
click at [0, 0] on icon at bounding box center [0, 0] width 0 height 0
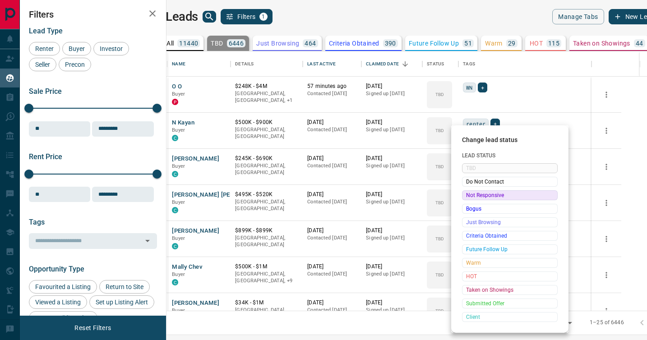
click at [469, 195] on span "Not Responsive" at bounding box center [509, 195] width 87 height 9
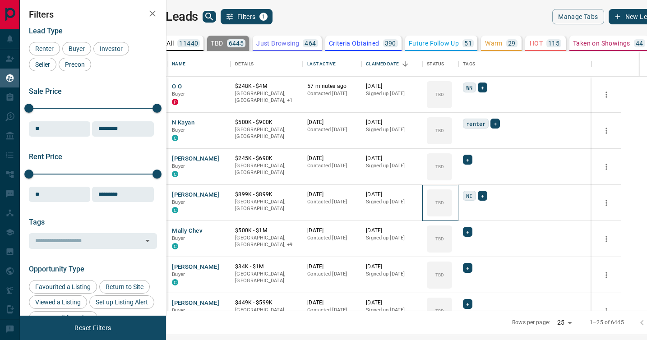
click at [0, 0] on icon at bounding box center [0, 0] width 0 height 0
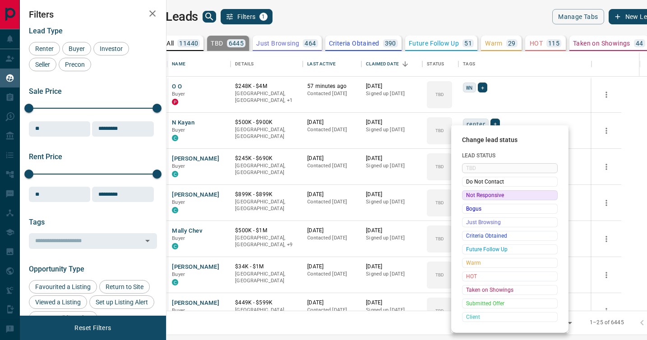
click at [469, 195] on span "Not Responsive" at bounding box center [509, 195] width 87 height 9
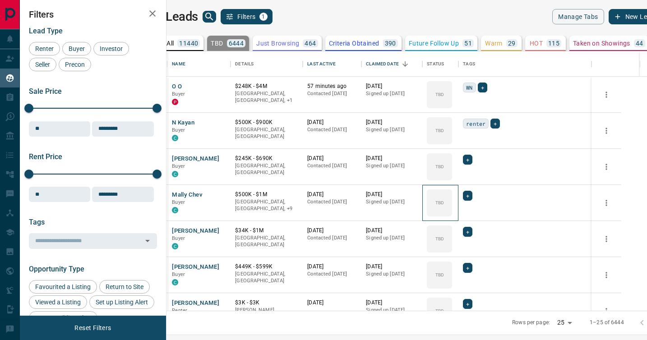
click at [0, 0] on icon at bounding box center [0, 0] width 0 height 0
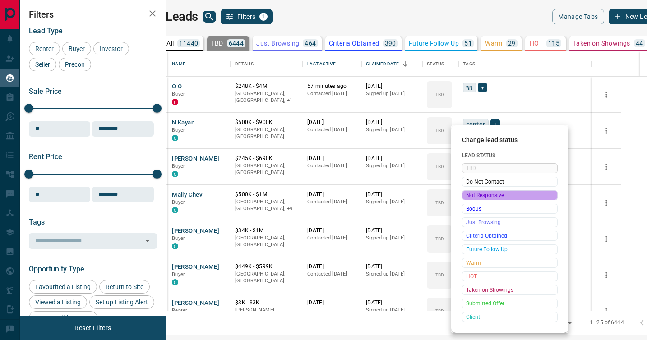
click at [469, 195] on span "Not Responsive" at bounding box center [509, 195] width 87 height 9
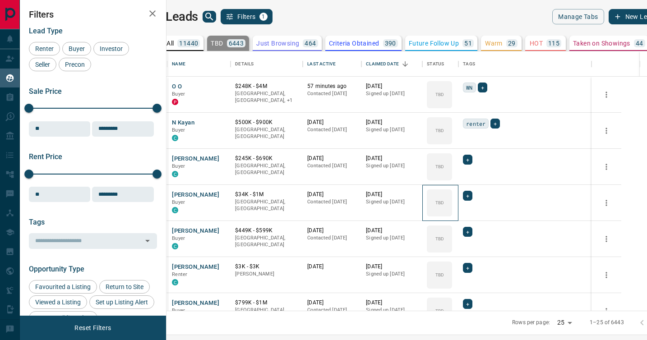
click at [0, 0] on icon at bounding box center [0, 0] width 0 height 0
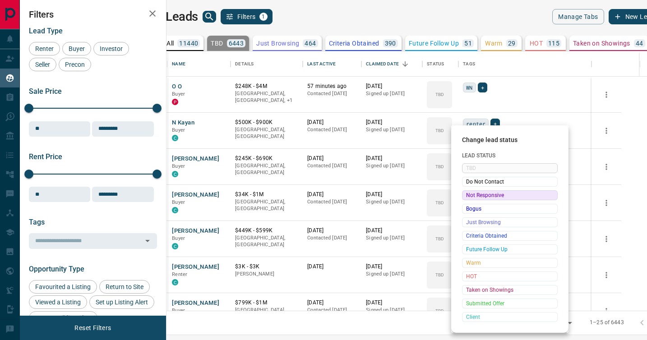
click at [469, 195] on span "Not Responsive" at bounding box center [509, 195] width 87 height 9
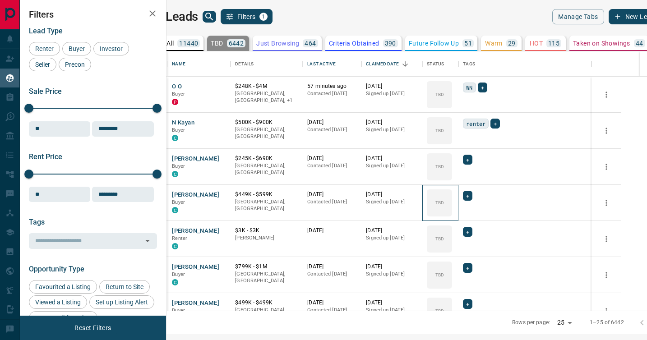
click at [0, 0] on icon at bounding box center [0, 0] width 0 height 0
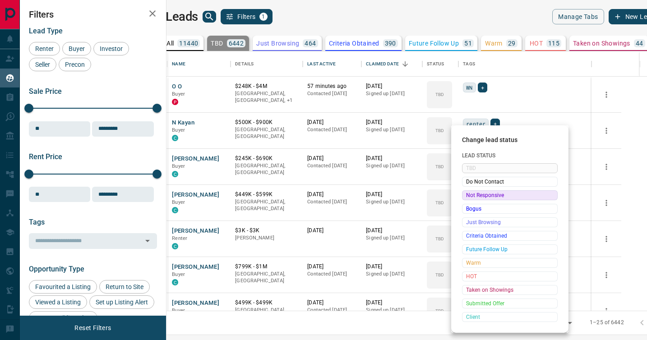
click at [469, 195] on span "Not Responsive" at bounding box center [509, 195] width 87 height 9
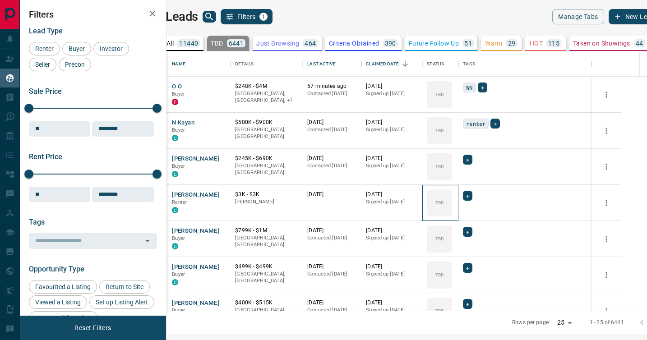
click at [0, 0] on icon at bounding box center [0, 0] width 0 height 0
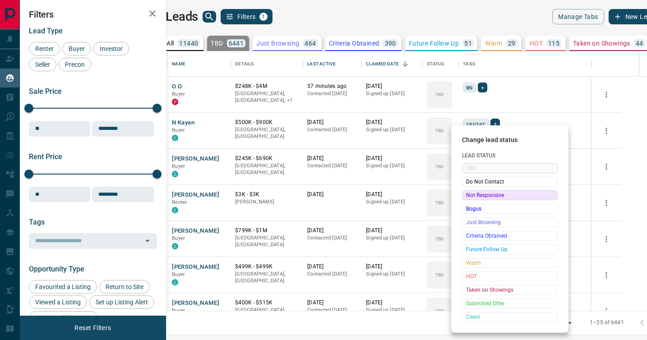
click at [469, 195] on span "Not Responsive" at bounding box center [509, 195] width 87 height 9
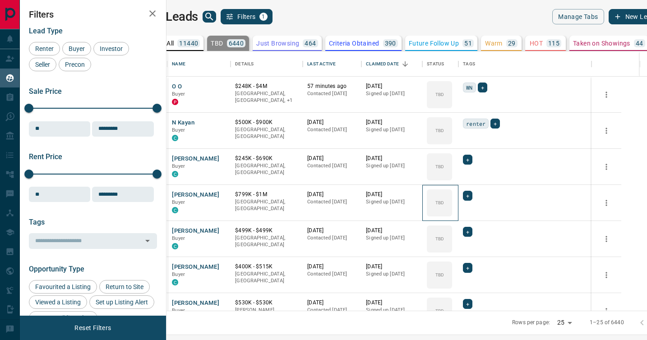
click at [0, 0] on icon at bounding box center [0, 0] width 0 height 0
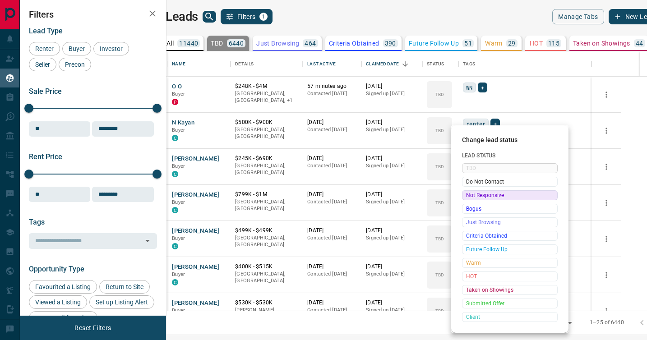
click at [469, 195] on span "Not Responsive" at bounding box center [509, 195] width 87 height 9
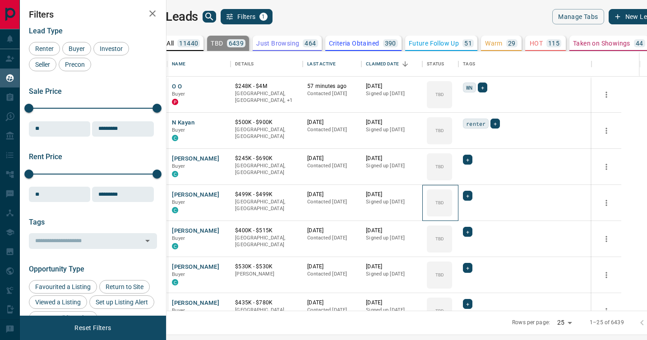
click at [0, 0] on icon at bounding box center [0, 0] width 0 height 0
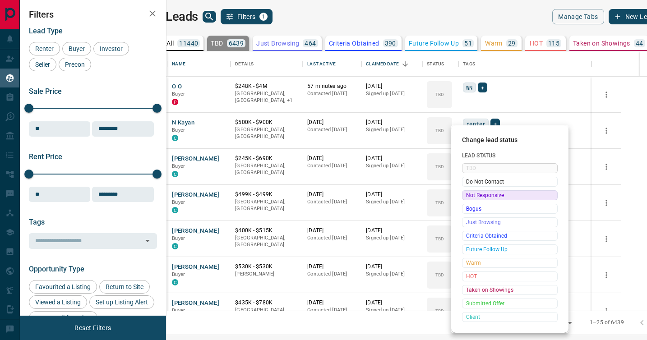
click at [469, 195] on span "Not Responsive" at bounding box center [509, 195] width 87 height 9
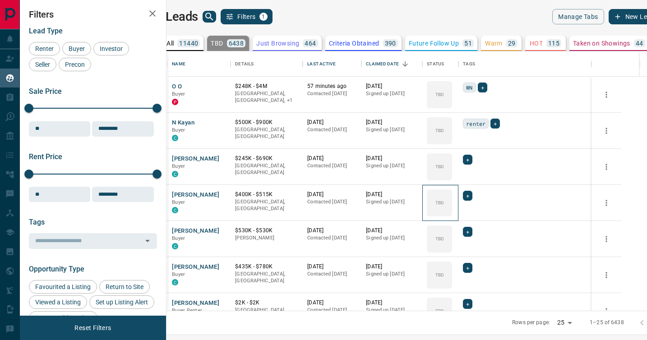
click at [0, 0] on icon at bounding box center [0, 0] width 0 height 0
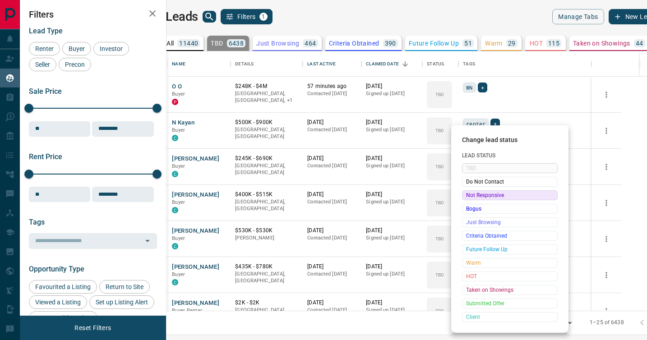
click at [469, 195] on span "Not Responsive" at bounding box center [509, 195] width 87 height 9
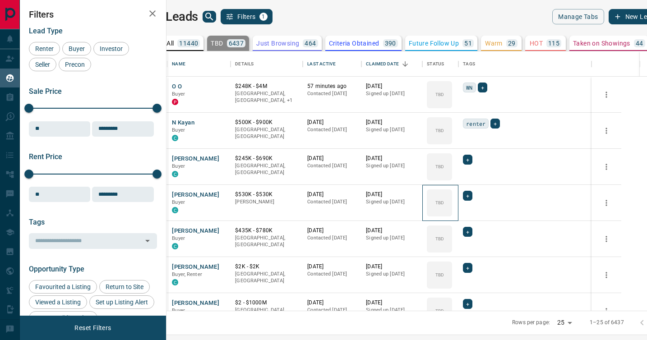
click at [0, 0] on icon at bounding box center [0, 0] width 0 height 0
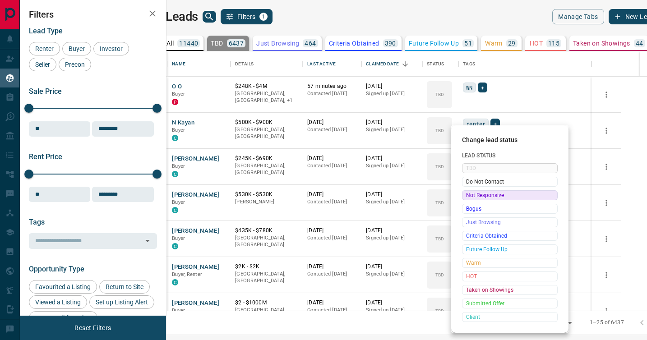
click at [469, 195] on span "Not Responsive" at bounding box center [509, 195] width 87 height 9
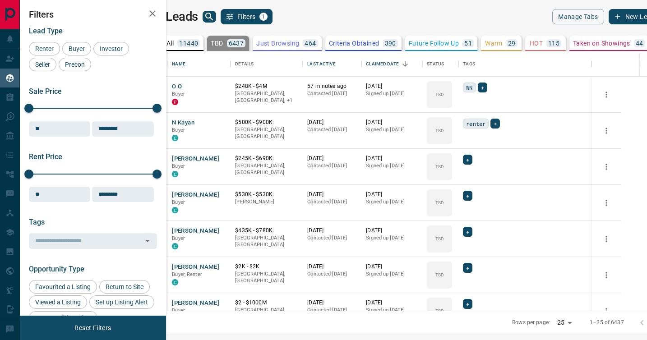
click at [469, 195] on span "Do Not Contact" at bounding box center [495, 196] width 66 height 5
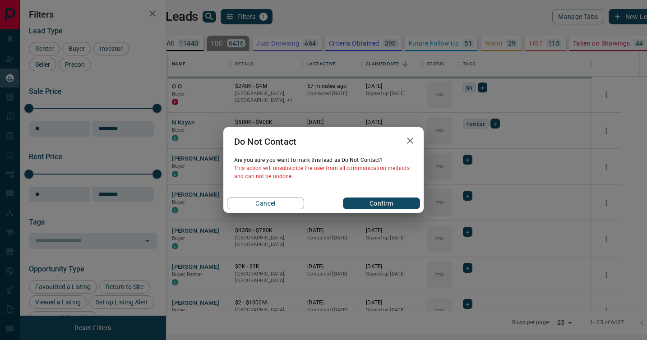
click at [469, 195] on div "Do Not Contact Are you sure you want to mark this lead as Do Not Contact ? This…" at bounding box center [323, 170] width 647 height 340
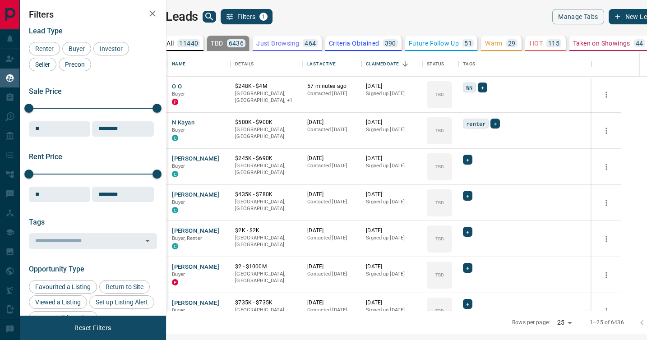
click at [0, 0] on icon at bounding box center [0, 0] width 0 height 0
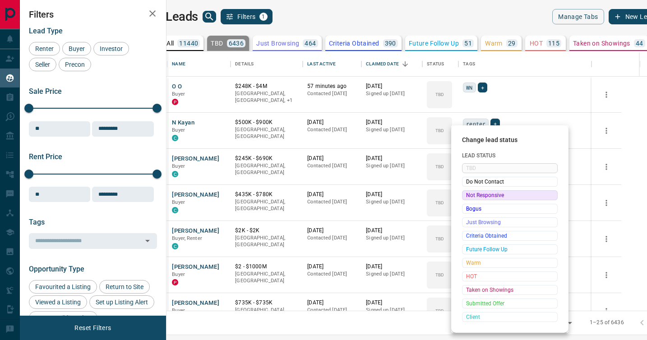
click at [469, 195] on span "Not Responsive" at bounding box center [509, 195] width 87 height 9
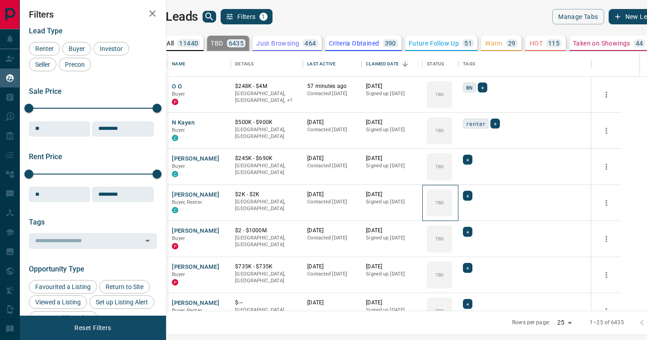
click at [0, 0] on icon at bounding box center [0, 0] width 0 height 0
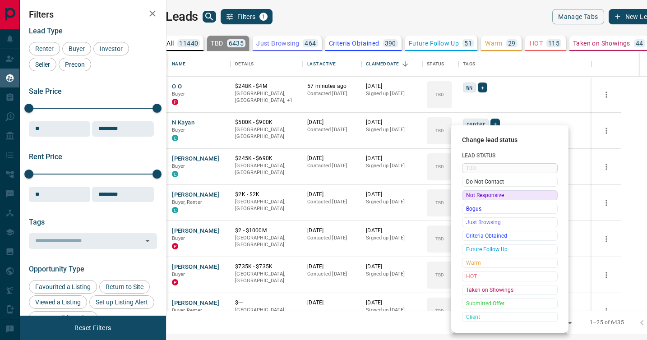
click at [469, 195] on span "Not Responsive" at bounding box center [509, 195] width 87 height 9
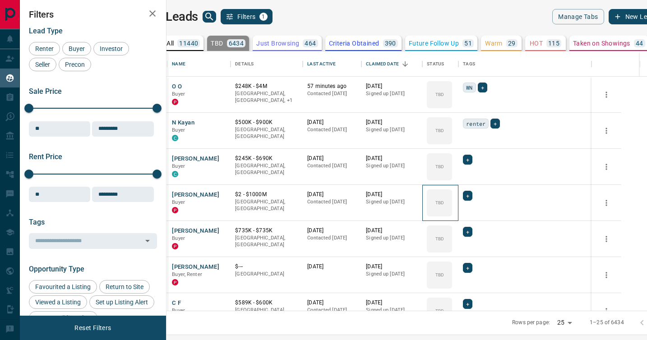
click at [0, 0] on icon at bounding box center [0, 0] width 0 height 0
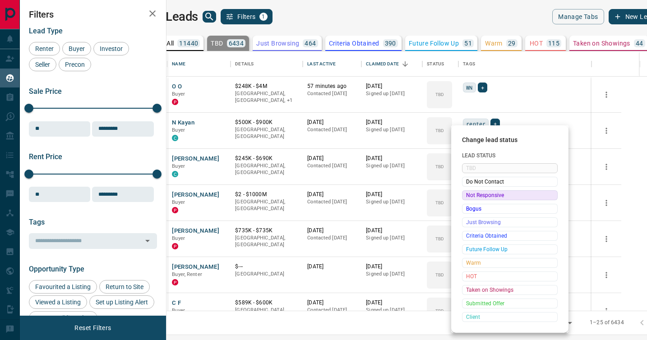
click at [469, 195] on span "Not Responsive" at bounding box center [509, 195] width 87 height 9
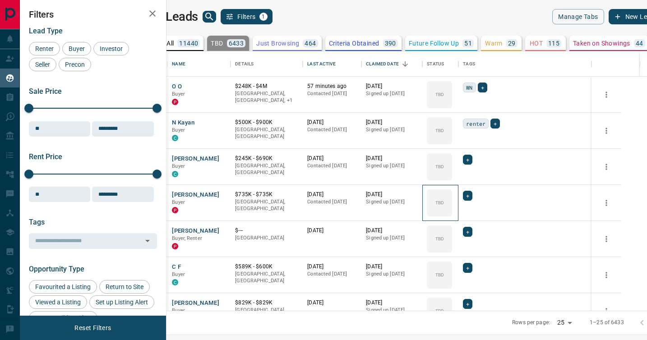
click at [0, 0] on icon at bounding box center [0, 0] width 0 height 0
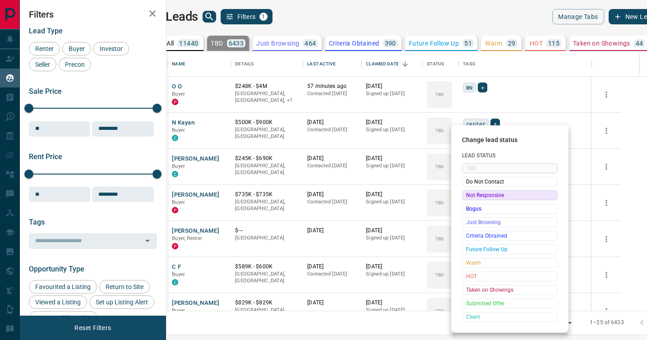
click at [469, 195] on span "Not Responsive" at bounding box center [509, 195] width 87 height 9
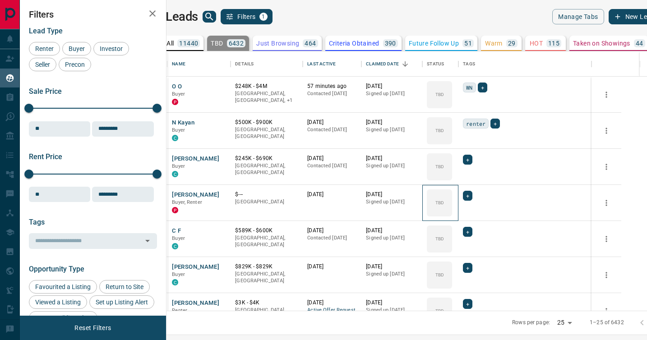
click at [0, 0] on icon at bounding box center [0, 0] width 0 height 0
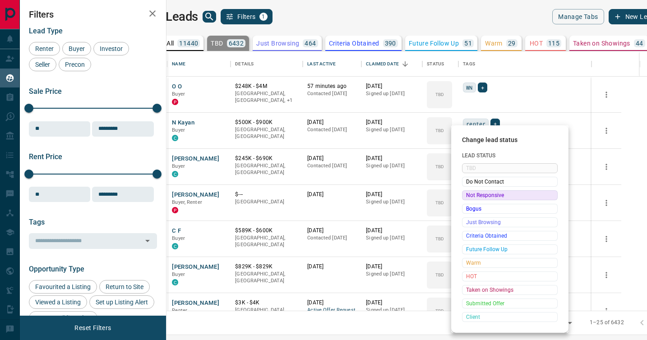
click at [469, 195] on span "Not Responsive" at bounding box center [509, 195] width 87 height 9
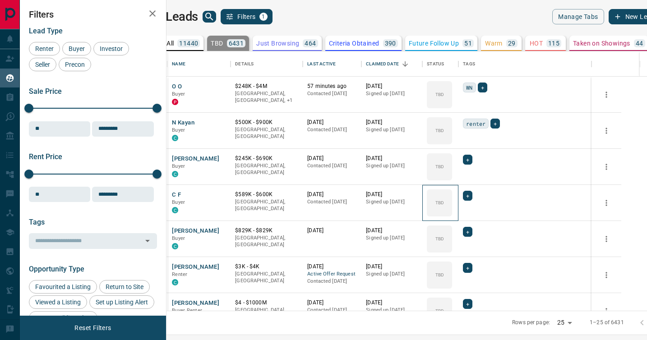
click at [0, 0] on icon at bounding box center [0, 0] width 0 height 0
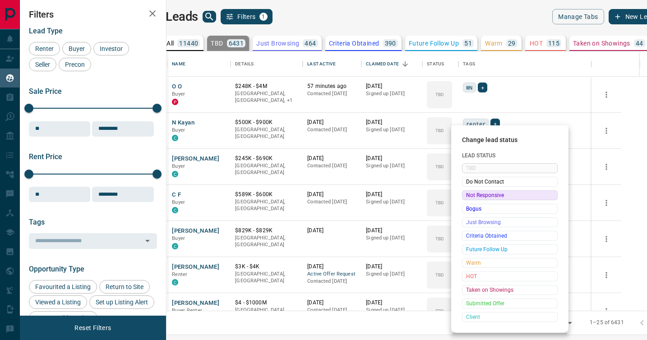
click at [469, 195] on span "Not Responsive" at bounding box center [509, 195] width 87 height 9
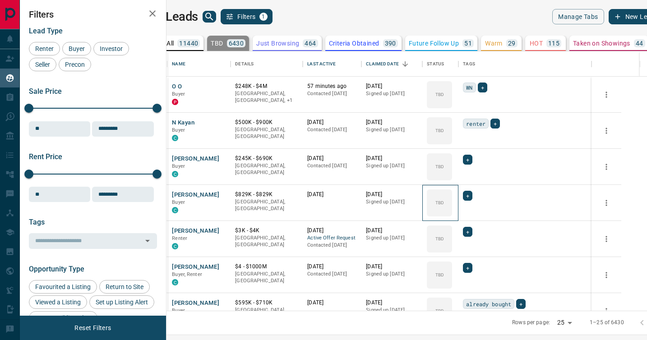
click at [0, 0] on icon at bounding box center [0, 0] width 0 height 0
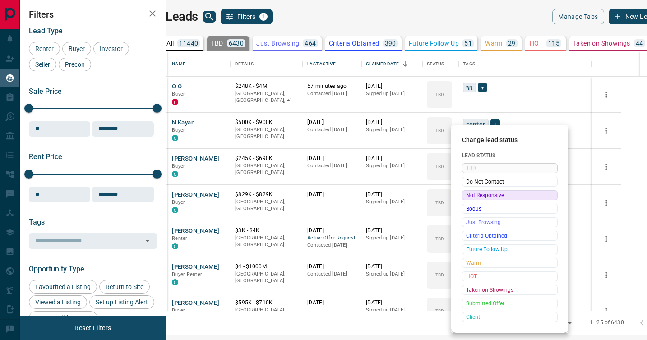
click at [469, 195] on span "Not Responsive" at bounding box center [509, 195] width 87 height 9
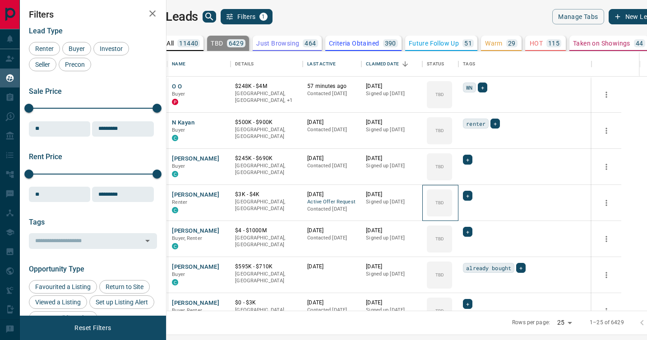
click at [0, 0] on icon at bounding box center [0, 0] width 0 height 0
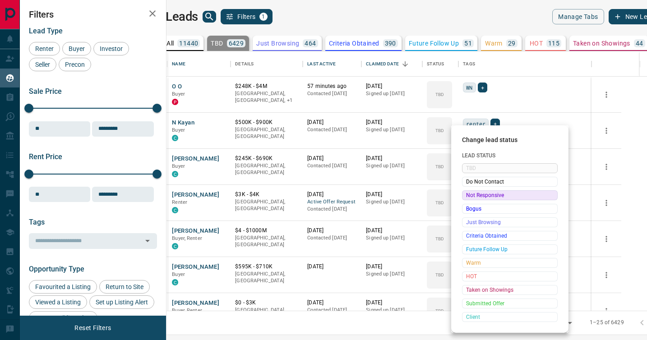
click at [469, 195] on span "Not Responsive" at bounding box center [509, 195] width 87 height 9
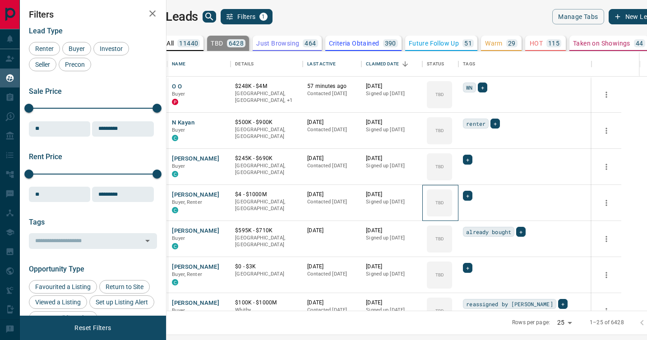
click at [0, 0] on icon at bounding box center [0, 0] width 0 height 0
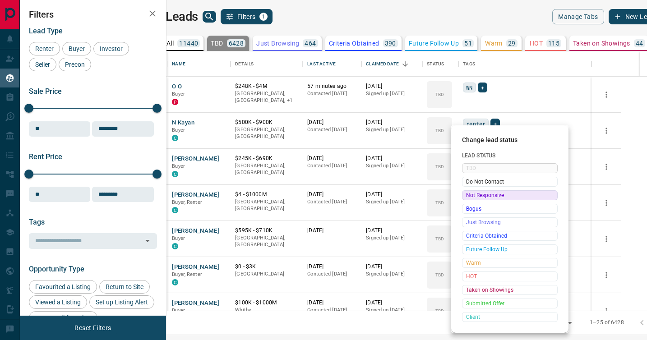
click at [469, 195] on span "Not Responsive" at bounding box center [509, 195] width 87 height 9
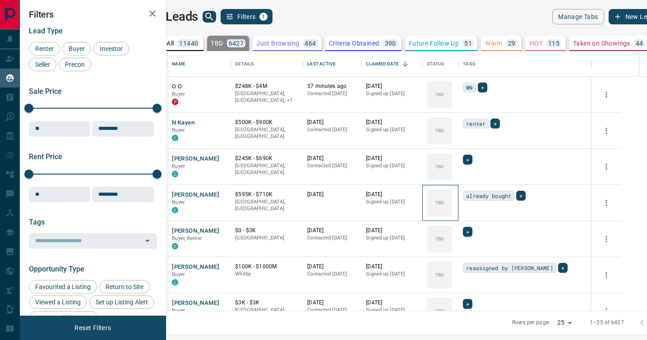
click at [0, 0] on icon at bounding box center [0, 0] width 0 height 0
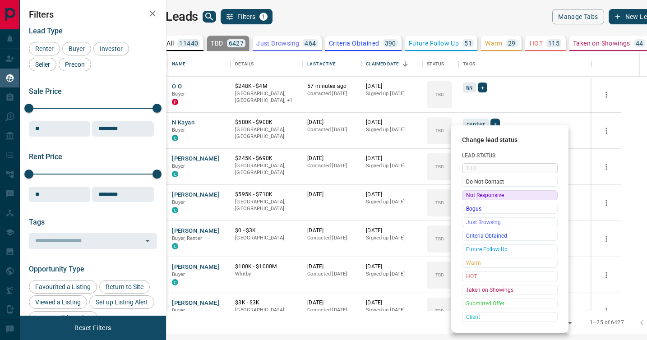
click at [476, 196] on span "Not Responsive" at bounding box center [509, 195] width 87 height 9
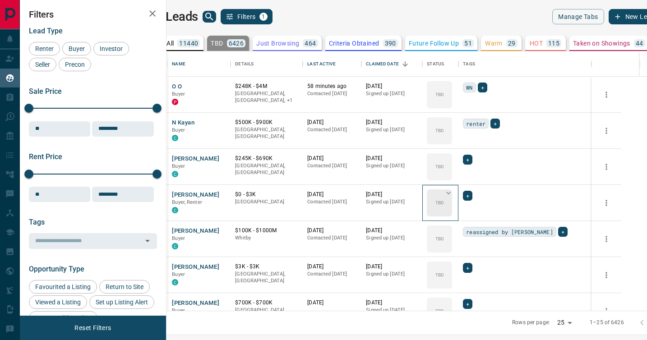
click at [452, 203] on div "TBD" at bounding box center [439, 202] width 25 height 27
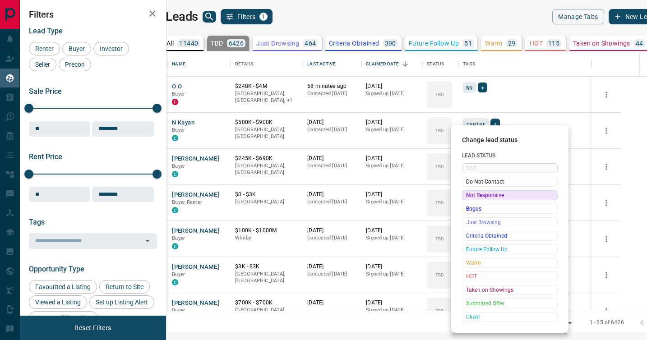
click at [472, 194] on span "Not Responsive" at bounding box center [509, 195] width 87 height 9
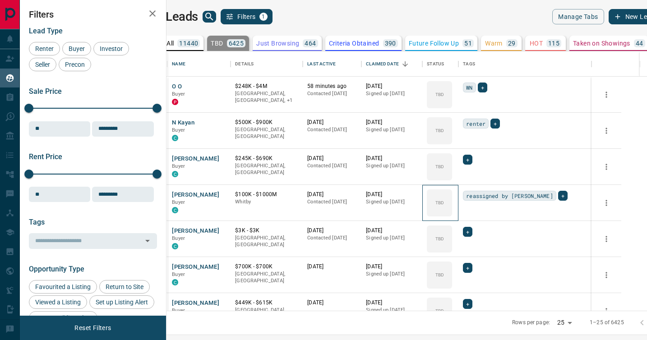
click at [0, 0] on icon at bounding box center [0, 0] width 0 height 0
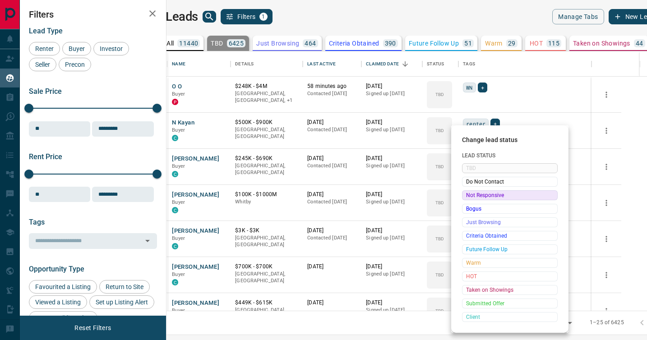
click at [472, 194] on span "Not Responsive" at bounding box center [509, 195] width 87 height 9
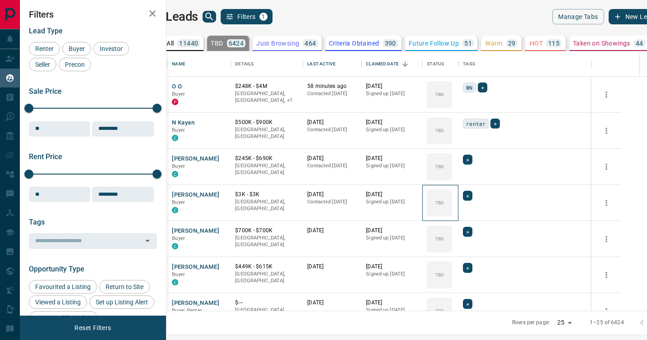
click at [0, 0] on icon at bounding box center [0, 0] width 0 height 0
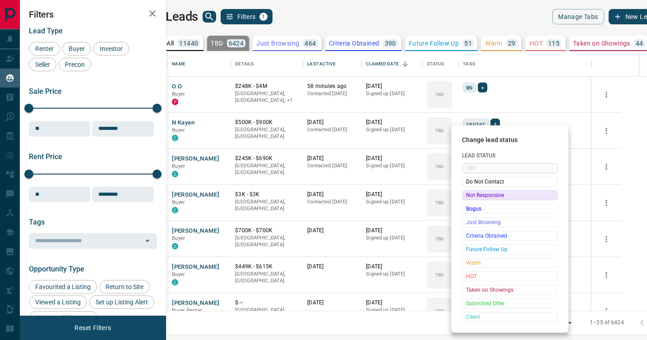
click at [472, 194] on span "Not Responsive" at bounding box center [509, 195] width 87 height 9
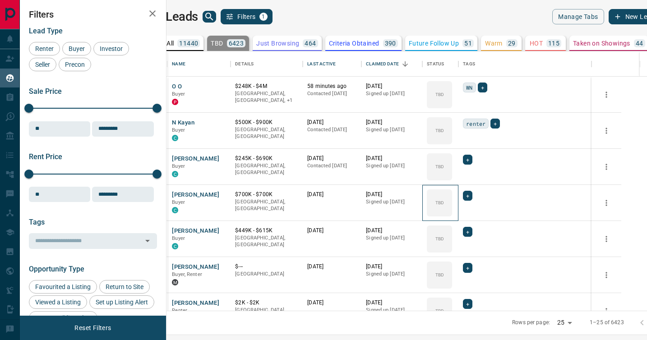
click at [0, 0] on icon at bounding box center [0, 0] width 0 height 0
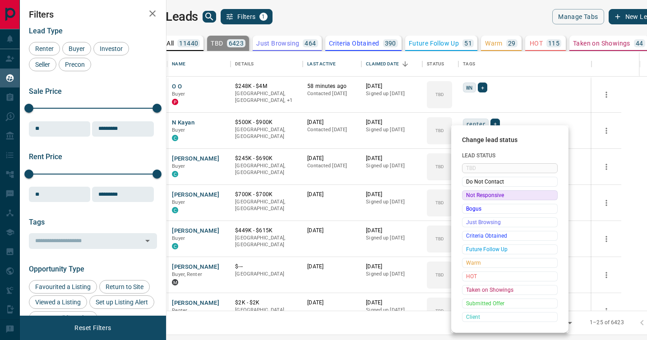
click at [472, 194] on span "Not Responsive" at bounding box center [509, 195] width 87 height 9
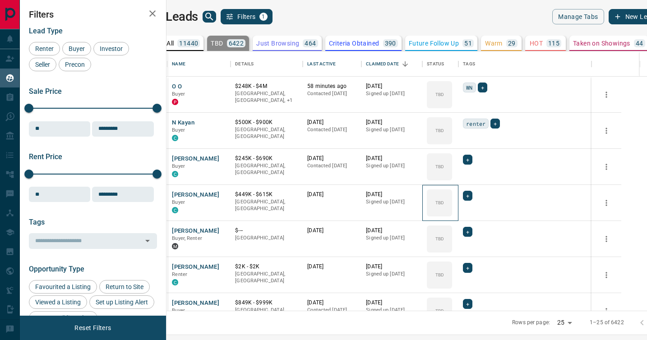
click at [0, 0] on icon at bounding box center [0, 0] width 0 height 0
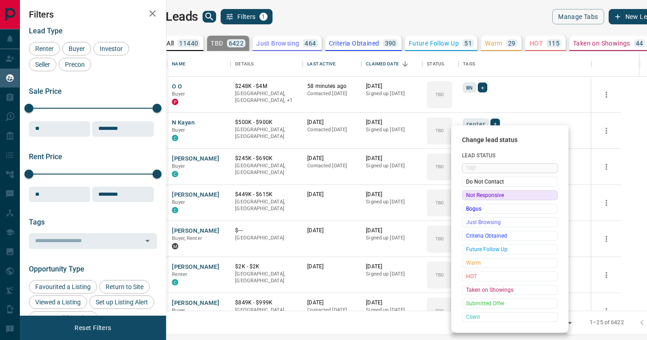
click at [472, 194] on span "Not Responsive" at bounding box center [509, 195] width 87 height 9
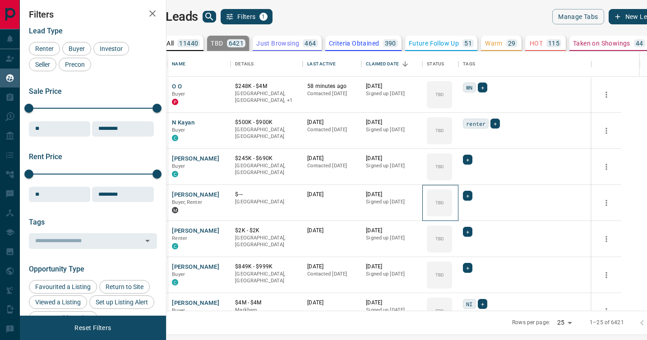
click at [0, 0] on icon at bounding box center [0, 0] width 0 height 0
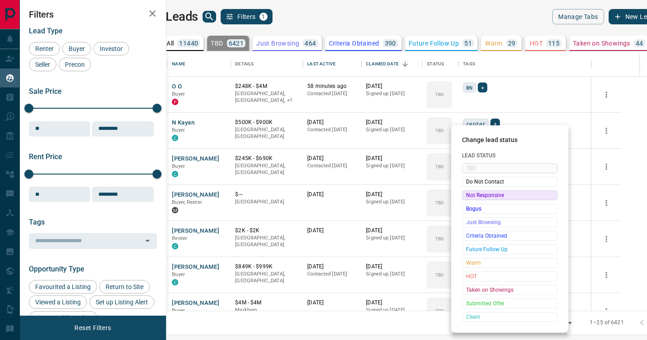
click at [472, 194] on span "Not Responsive" at bounding box center [509, 195] width 87 height 9
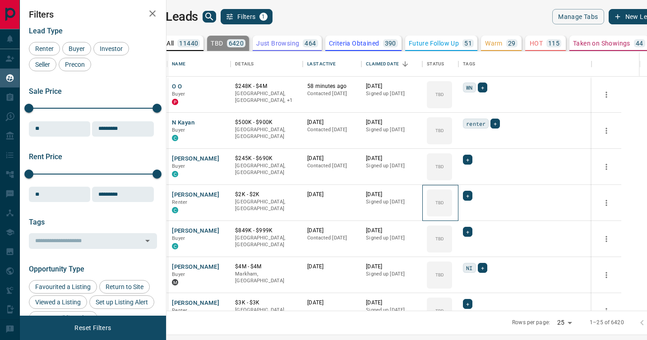
click at [0, 0] on icon at bounding box center [0, 0] width 0 height 0
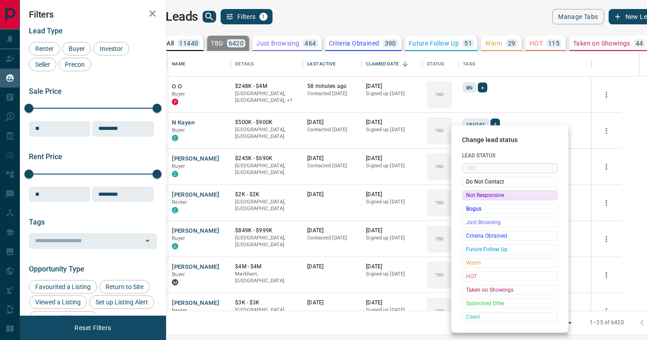
click at [472, 194] on span "Not Responsive" at bounding box center [509, 195] width 87 height 9
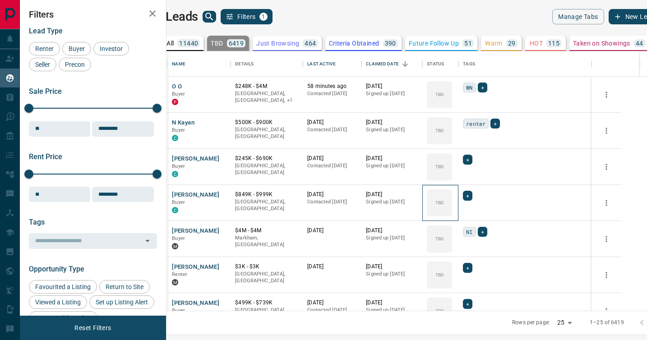
click at [0, 0] on icon at bounding box center [0, 0] width 0 height 0
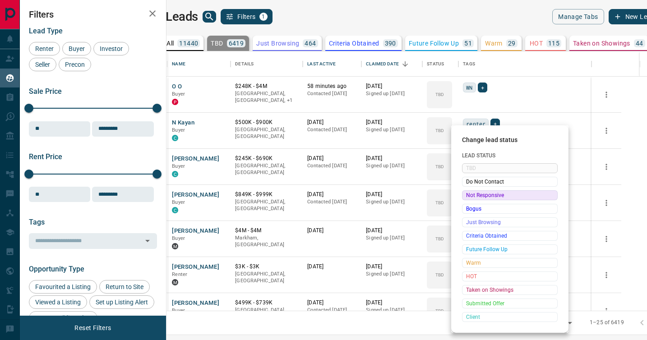
click at [472, 194] on span "Not Responsive" at bounding box center [509, 195] width 87 height 9
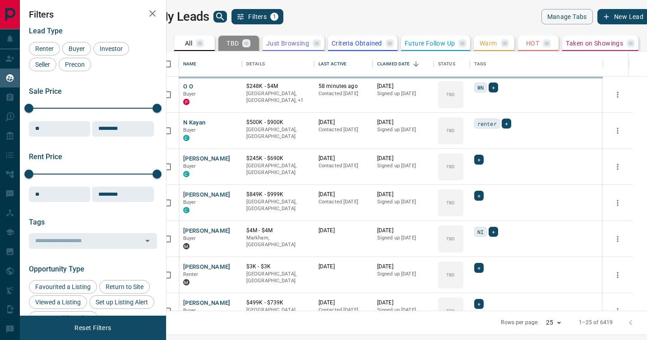
click at [463, 225] on div "TBD" at bounding box center [450, 238] width 25 height 27
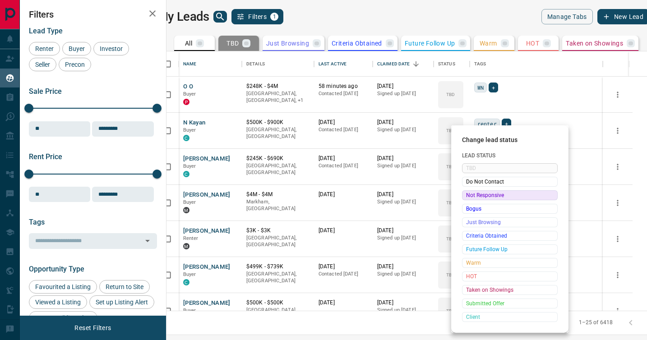
click at [472, 194] on span "Not Responsive" at bounding box center [509, 195] width 87 height 9
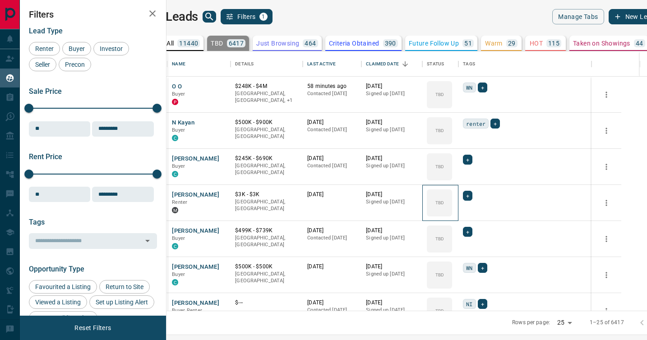
click at [0, 0] on icon at bounding box center [0, 0] width 0 height 0
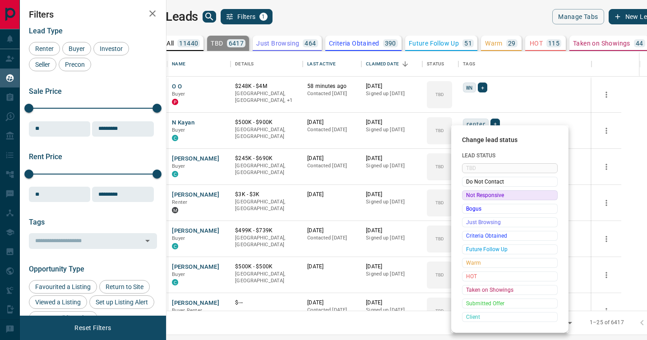
click at [472, 194] on span "Not Responsive" at bounding box center [509, 195] width 87 height 9
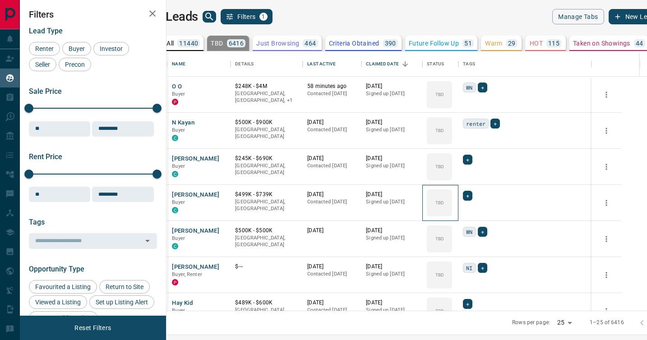
click at [0, 0] on icon at bounding box center [0, 0] width 0 height 0
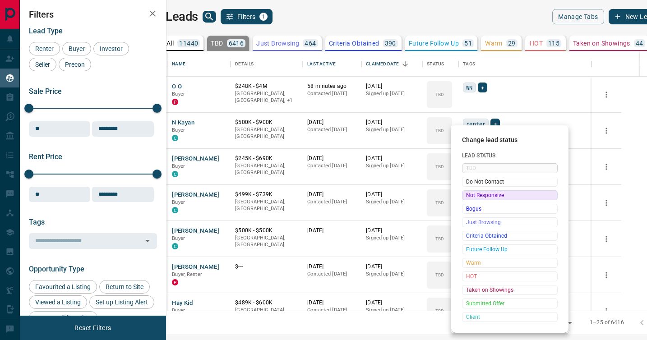
click at [472, 194] on span "Not Responsive" at bounding box center [509, 195] width 87 height 9
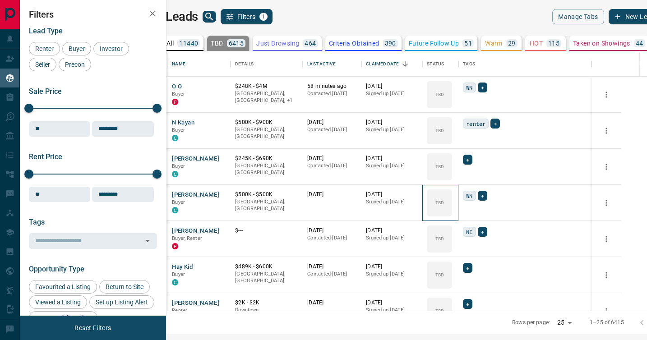
click at [0, 0] on icon at bounding box center [0, 0] width 0 height 0
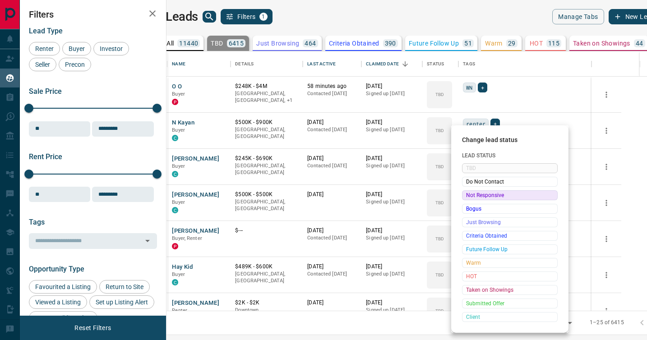
click at [472, 194] on span "Not Responsive" at bounding box center [509, 195] width 87 height 9
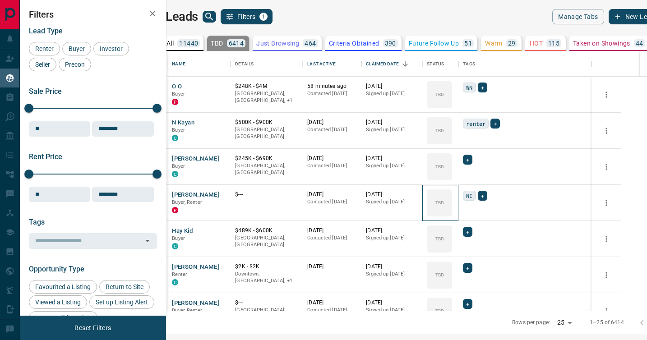
click at [0, 0] on icon at bounding box center [0, 0] width 0 height 0
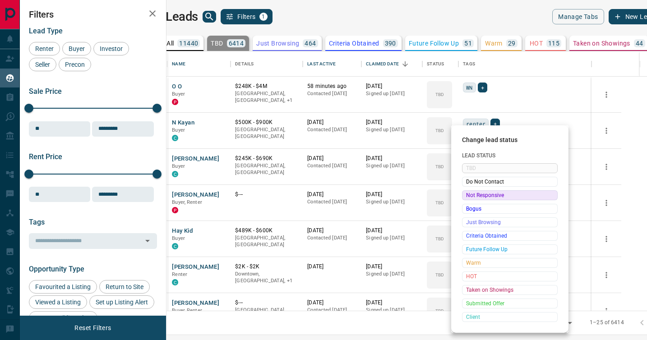
click at [472, 194] on span "Not Responsive" at bounding box center [509, 195] width 87 height 9
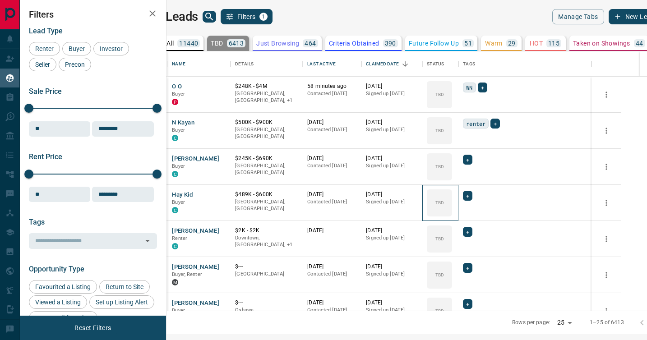
click at [0, 0] on icon at bounding box center [0, 0] width 0 height 0
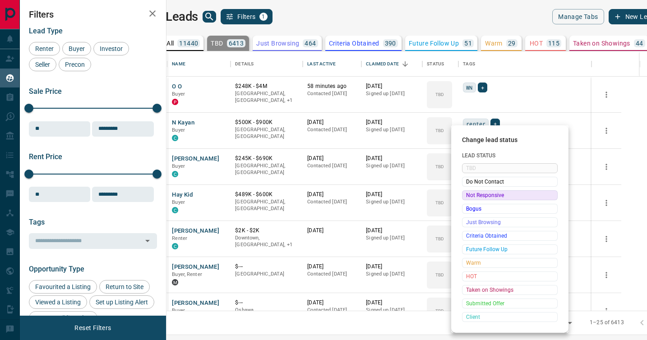
click at [472, 194] on span "Not Responsive" at bounding box center [509, 195] width 87 height 9
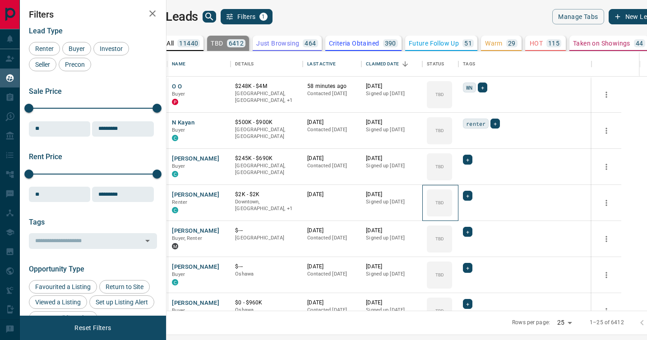
click at [0, 0] on icon at bounding box center [0, 0] width 0 height 0
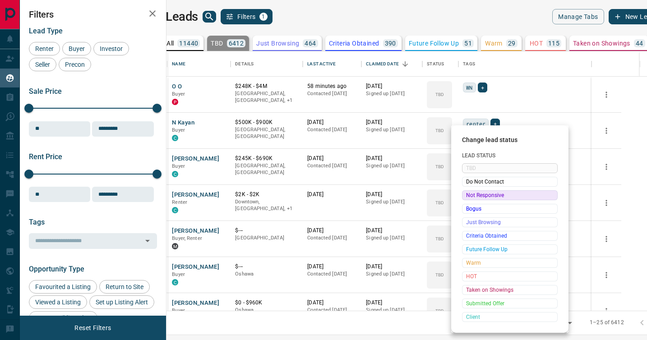
click at [472, 194] on span "Not Responsive" at bounding box center [509, 195] width 87 height 9
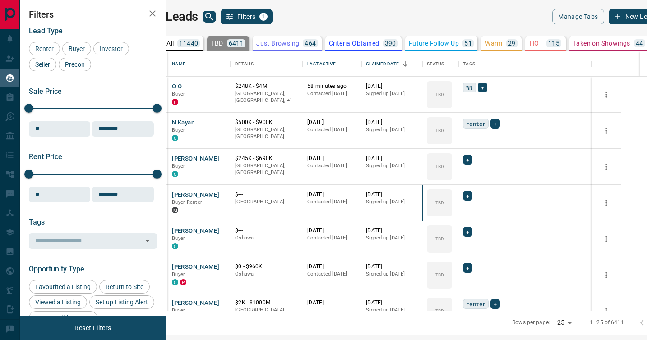
click at [0, 0] on icon at bounding box center [0, 0] width 0 height 0
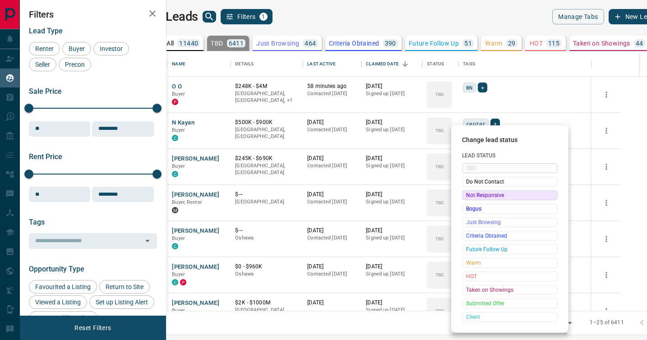
click at [472, 186] on span "Do Not Contact" at bounding box center [509, 181] width 87 height 9
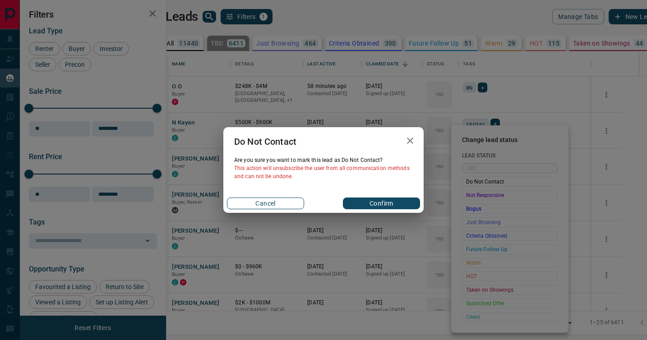
click at [256, 203] on button "Cancel" at bounding box center [265, 204] width 77 height 12
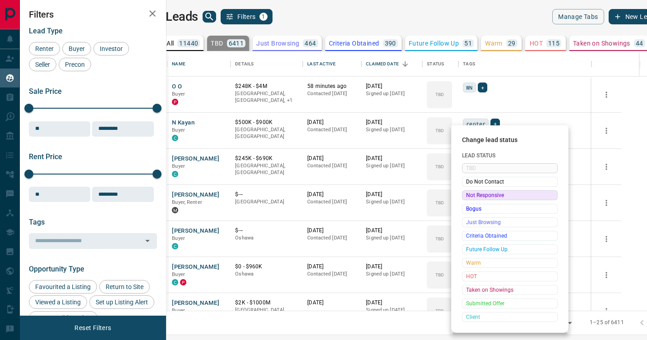
click at [470, 195] on span "Not Responsive" at bounding box center [509, 195] width 87 height 9
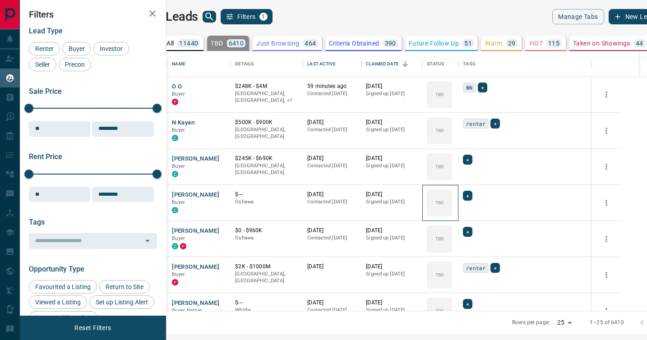
click at [0, 0] on icon at bounding box center [0, 0] width 0 height 0
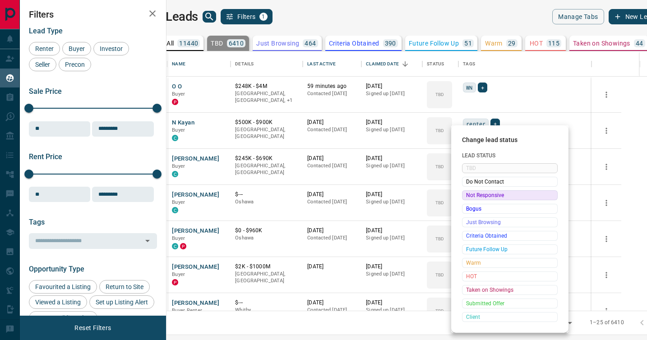
click at [470, 195] on span "Not Responsive" at bounding box center [509, 195] width 87 height 9
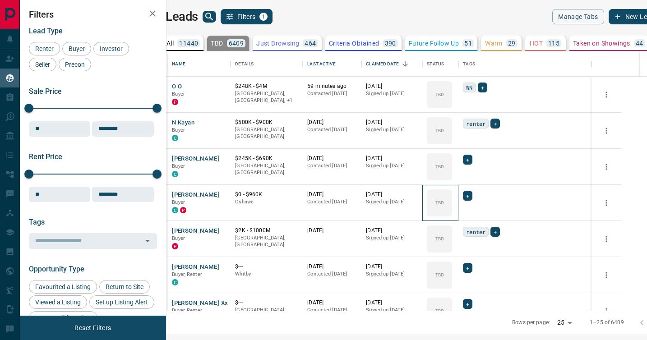
click at [0, 0] on icon at bounding box center [0, 0] width 0 height 0
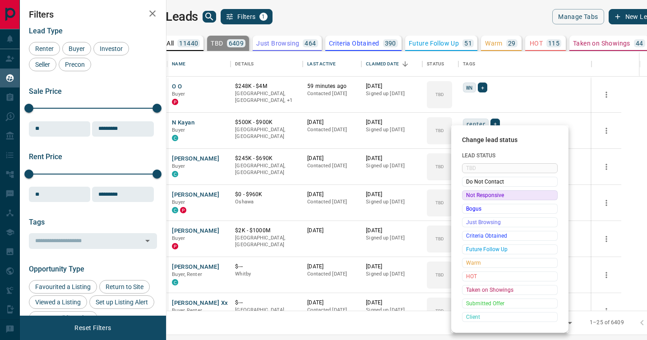
click at [470, 195] on span "Not Responsive" at bounding box center [509, 195] width 87 height 9
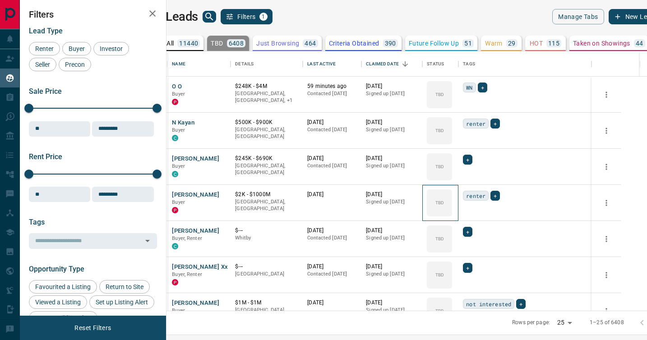
click at [0, 0] on icon at bounding box center [0, 0] width 0 height 0
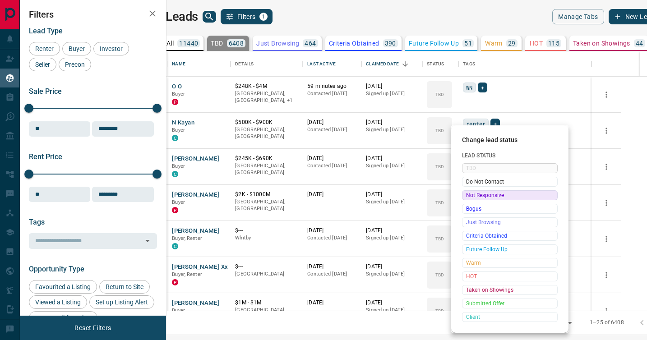
click at [470, 195] on span "Not Responsive" at bounding box center [509, 195] width 87 height 9
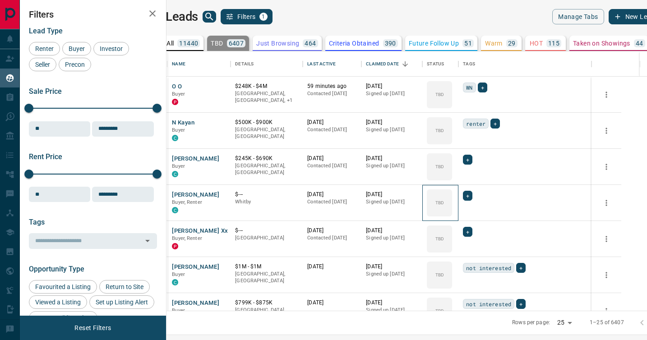
click at [0, 0] on icon at bounding box center [0, 0] width 0 height 0
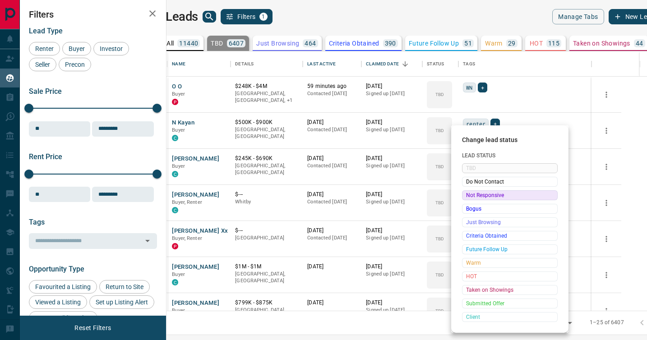
click at [470, 195] on span "Not Responsive" at bounding box center [509, 195] width 87 height 9
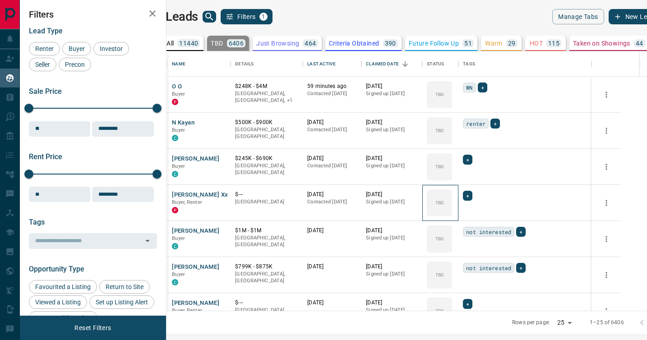
click at [0, 0] on icon at bounding box center [0, 0] width 0 height 0
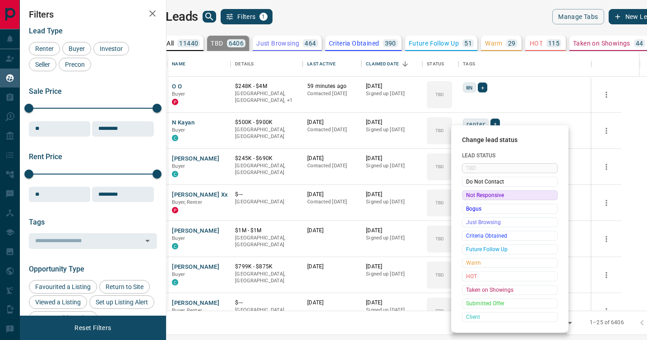
click at [470, 195] on span "Not Responsive" at bounding box center [509, 195] width 87 height 9
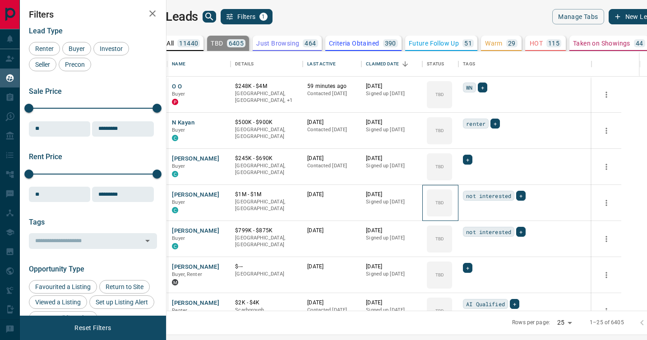
click at [0, 0] on icon at bounding box center [0, 0] width 0 height 0
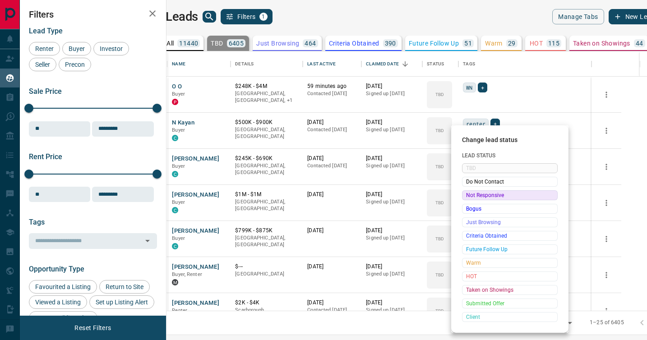
click at [470, 195] on span "Not Responsive" at bounding box center [509, 195] width 87 height 9
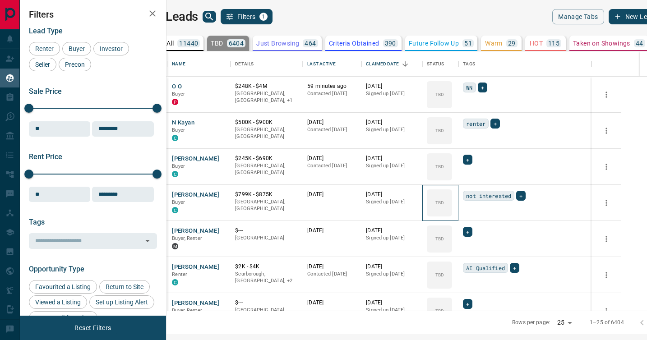
click at [0, 0] on icon at bounding box center [0, 0] width 0 height 0
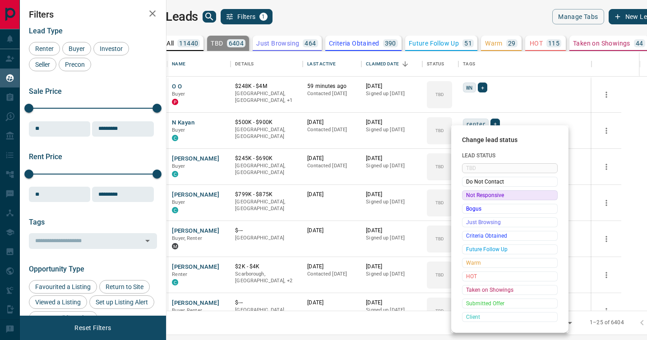
click at [470, 195] on span "Not Responsive" at bounding box center [509, 195] width 87 height 9
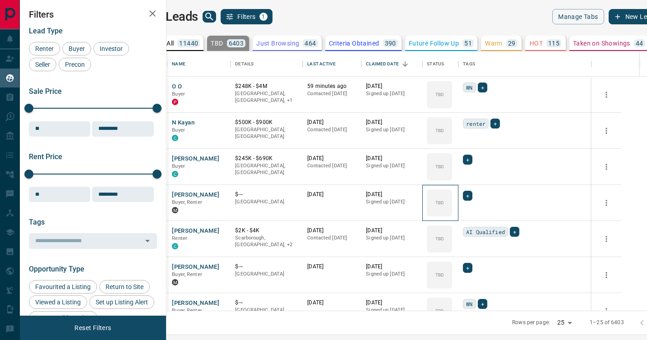
click at [0, 0] on icon at bounding box center [0, 0] width 0 height 0
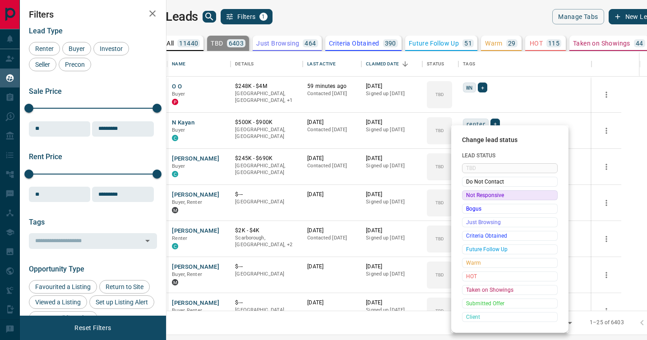
click at [470, 195] on span "Not Responsive" at bounding box center [509, 195] width 87 height 9
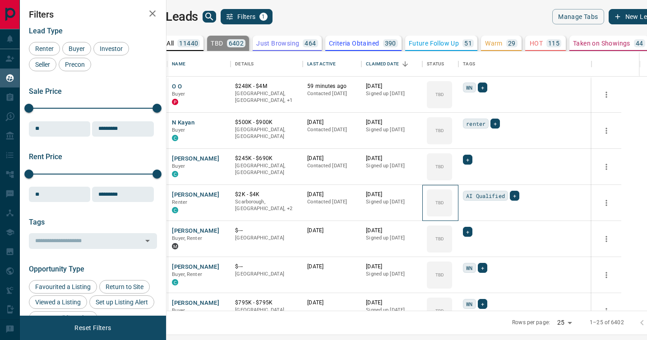
click at [0, 0] on icon at bounding box center [0, 0] width 0 height 0
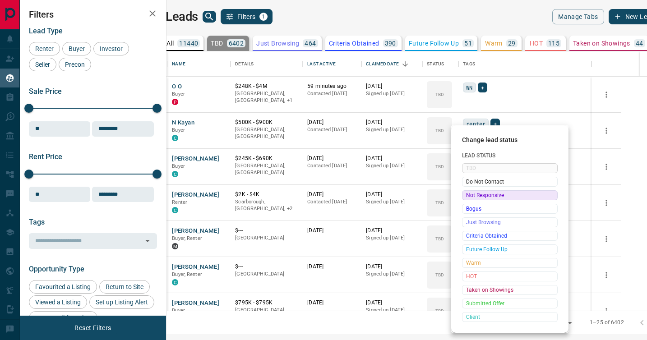
click at [470, 195] on span "Not Responsive" at bounding box center [509, 195] width 87 height 9
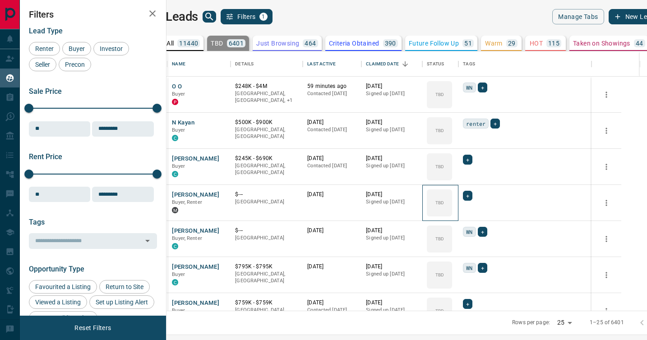
click at [0, 0] on icon at bounding box center [0, 0] width 0 height 0
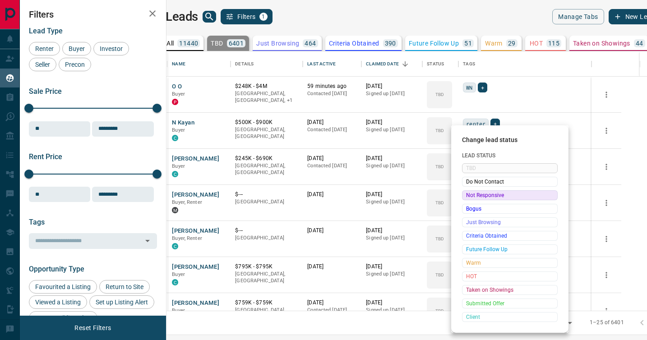
click at [470, 195] on span "Not Responsive" at bounding box center [509, 195] width 87 height 9
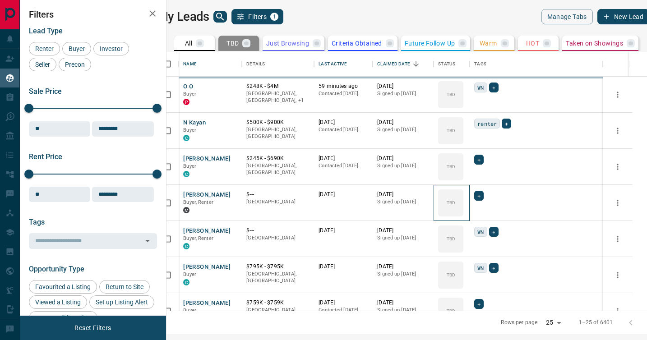
click at [0, 0] on icon at bounding box center [0, 0] width 0 height 0
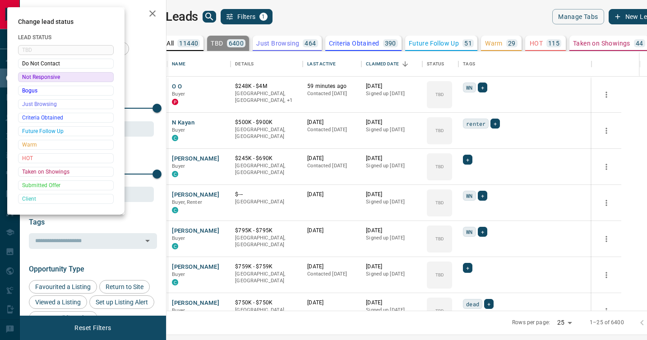
click at [470, 195] on div at bounding box center [323, 170] width 647 height 340
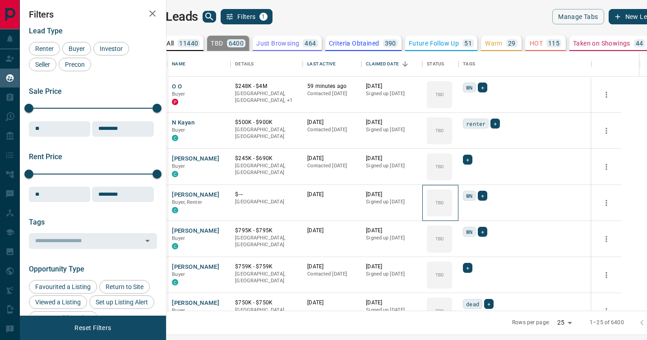
click at [452, 195] on div "TBD" at bounding box center [439, 202] width 25 height 27
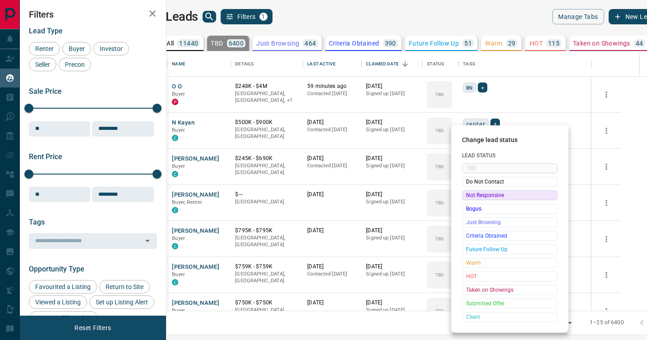
click at [470, 195] on span "Not Responsive" at bounding box center [509, 195] width 87 height 9
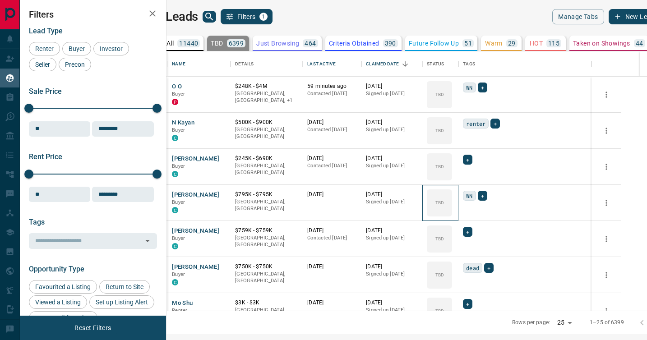
click at [0, 0] on icon at bounding box center [0, 0] width 0 height 0
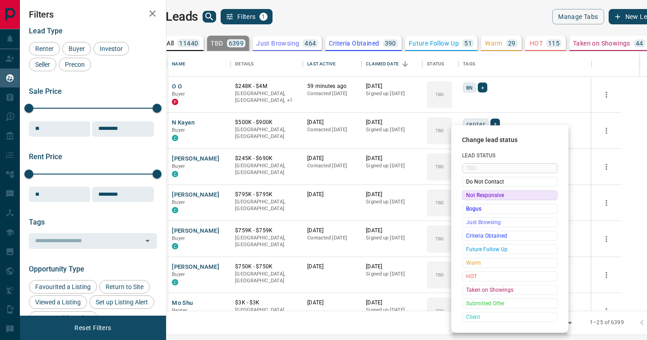
click at [470, 195] on span "Not Responsive" at bounding box center [509, 195] width 87 height 9
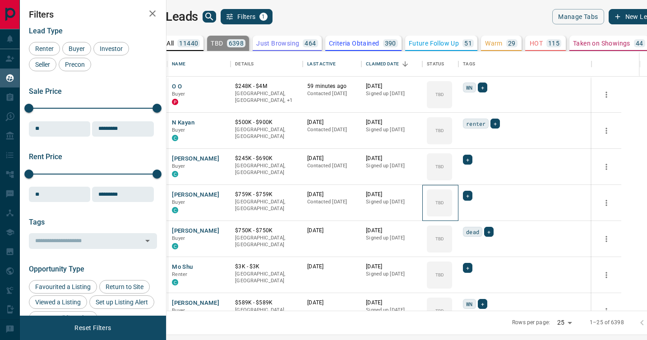
click at [0, 0] on icon at bounding box center [0, 0] width 0 height 0
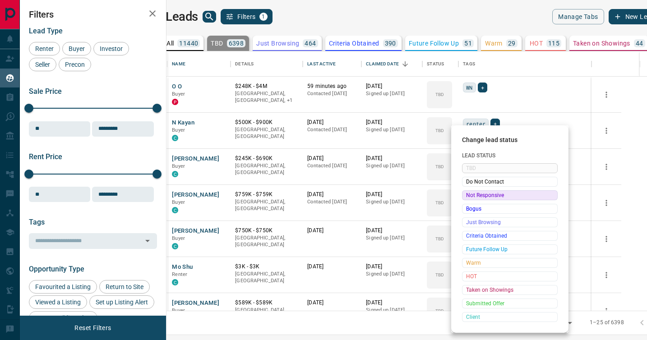
click at [470, 195] on span "Not Responsive" at bounding box center [509, 195] width 87 height 9
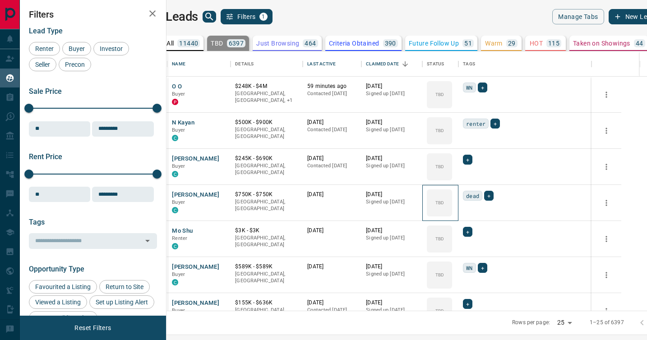
click at [0, 0] on icon at bounding box center [0, 0] width 0 height 0
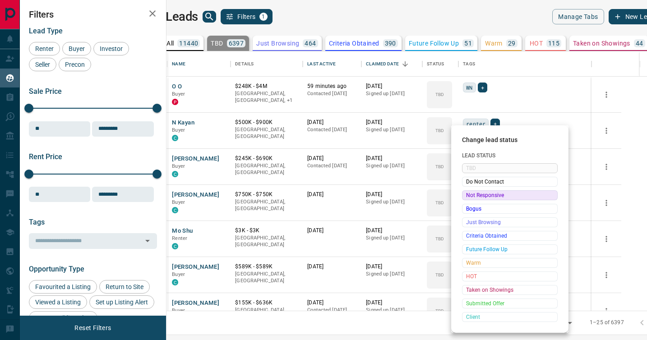
click at [470, 195] on span "Not Responsive" at bounding box center [509, 195] width 87 height 9
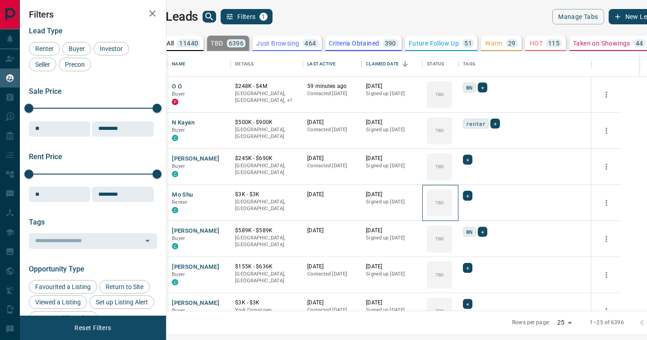
click at [0, 0] on icon at bounding box center [0, 0] width 0 height 0
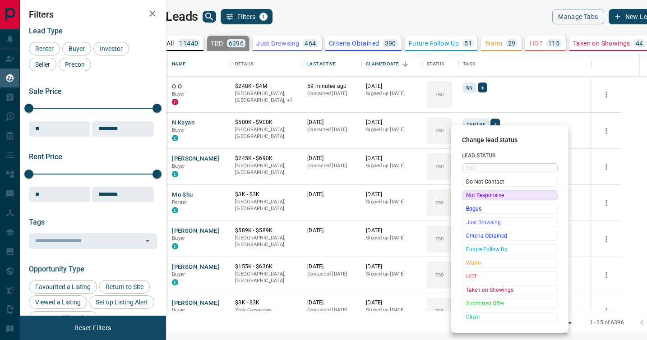
click at [470, 195] on span "Not Responsive" at bounding box center [509, 195] width 87 height 9
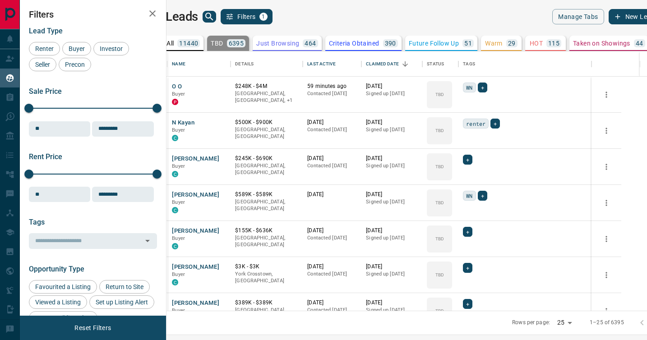
click at [0, 0] on icon at bounding box center [0, 0] width 0 height 0
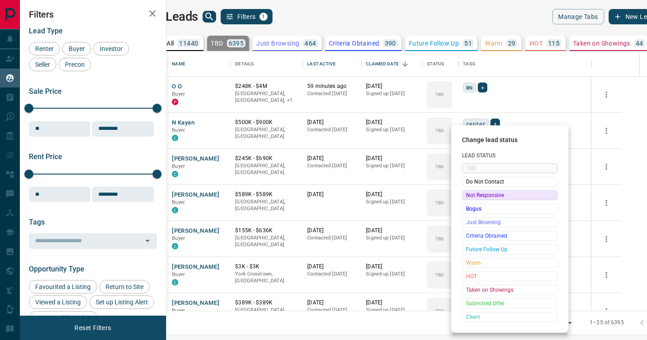
click at [470, 195] on span "Not Responsive" at bounding box center [509, 195] width 87 height 9
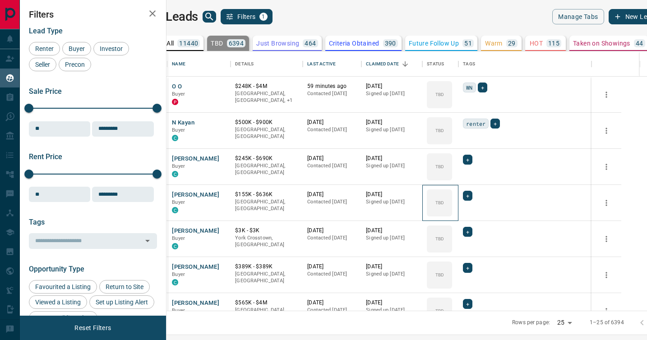
click at [0, 0] on icon at bounding box center [0, 0] width 0 height 0
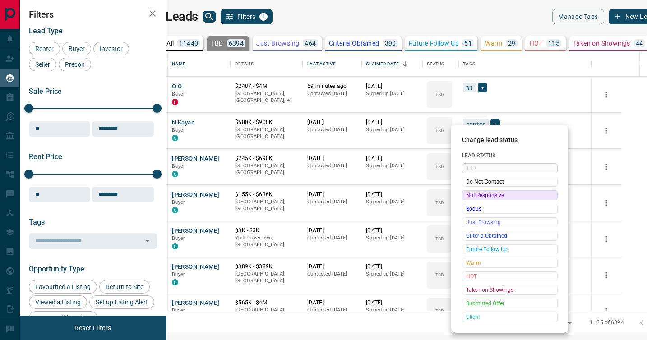
click at [470, 195] on span "Not Responsive" at bounding box center [509, 195] width 87 height 9
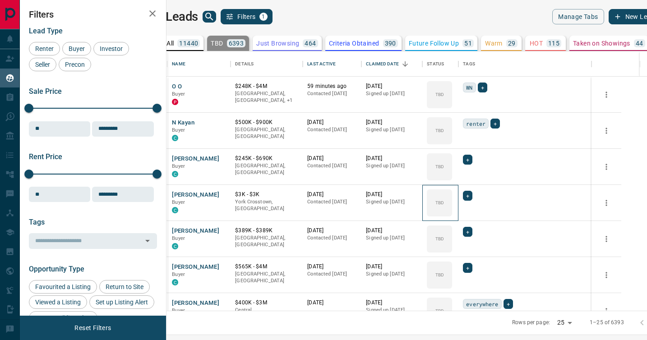
click at [0, 0] on icon at bounding box center [0, 0] width 0 height 0
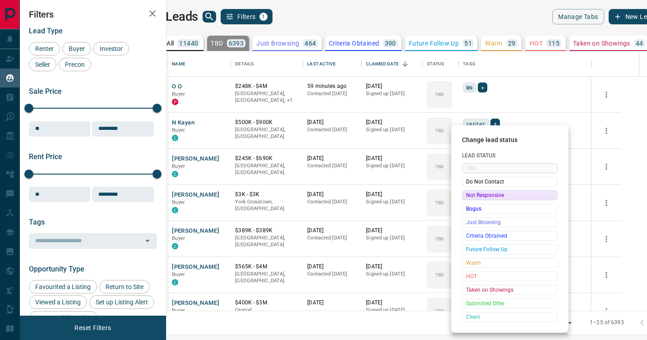
click at [470, 195] on span "Not Responsive" at bounding box center [509, 195] width 87 height 9
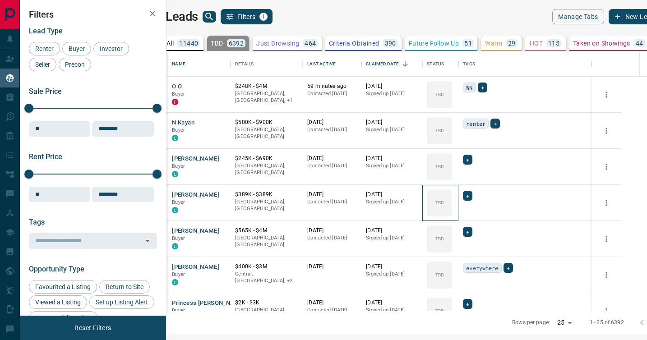
click at [0, 0] on icon at bounding box center [0, 0] width 0 height 0
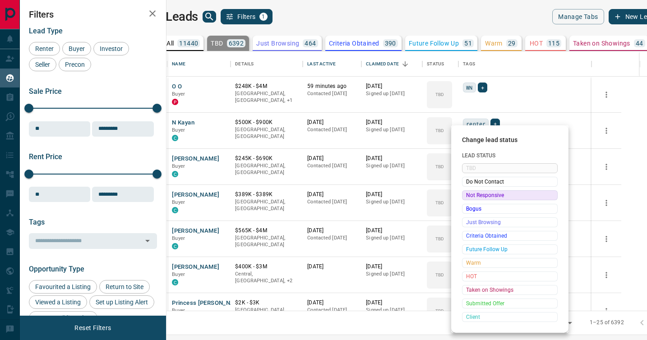
click at [470, 195] on span "Not Responsive" at bounding box center [509, 195] width 87 height 9
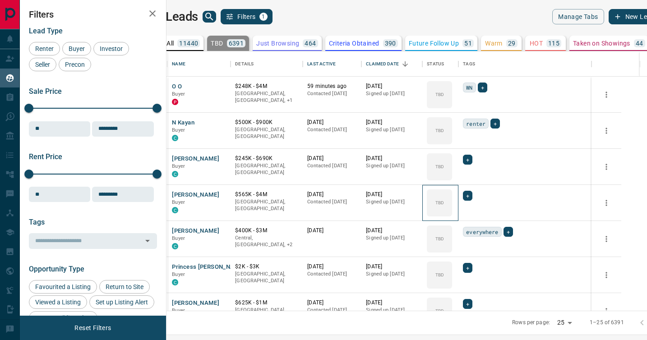
click at [0, 0] on icon at bounding box center [0, 0] width 0 height 0
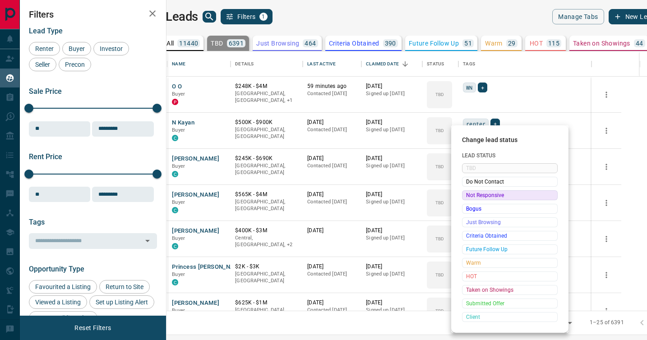
click at [470, 195] on span "Not Responsive" at bounding box center [509, 195] width 87 height 9
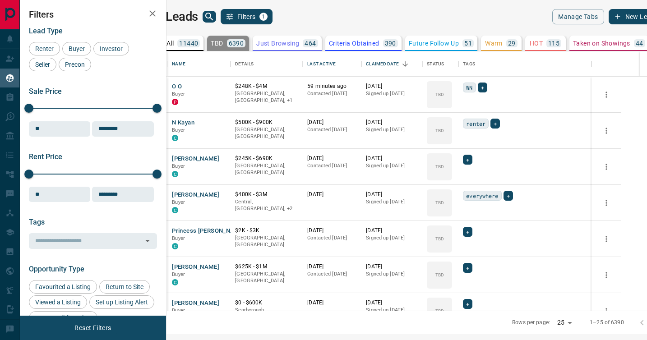
click at [0, 0] on icon at bounding box center [0, 0] width 0 height 0
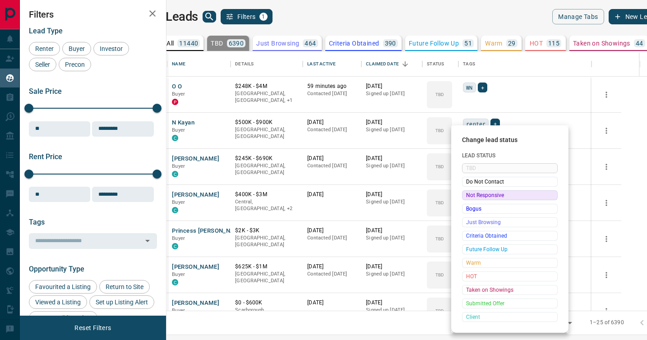
click at [470, 195] on span "Not Responsive" at bounding box center [509, 195] width 87 height 9
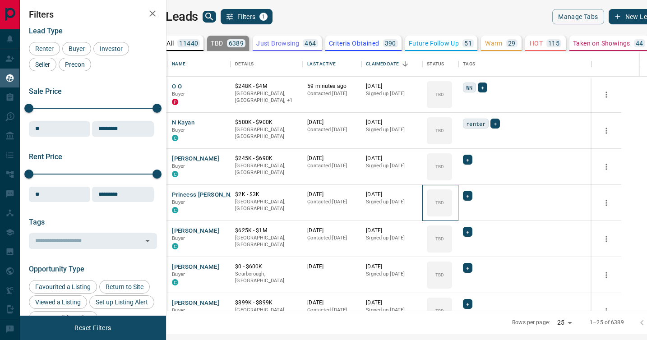
click at [0, 0] on icon at bounding box center [0, 0] width 0 height 0
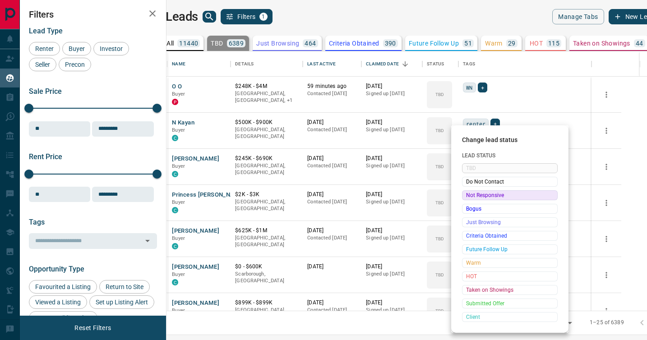
click at [470, 195] on span "Not Responsive" at bounding box center [509, 195] width 87 height 9
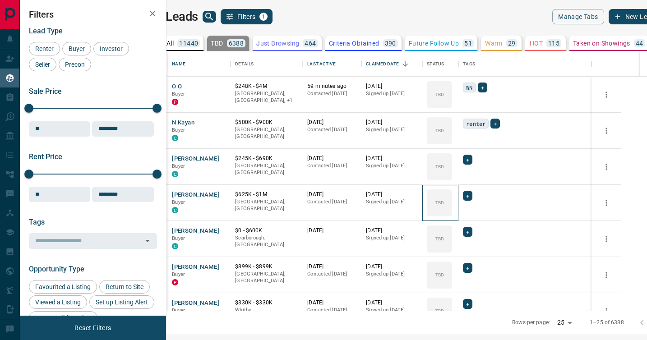
click at [0, 0] on icon at bounding box center [0, 0] width 0 height 0
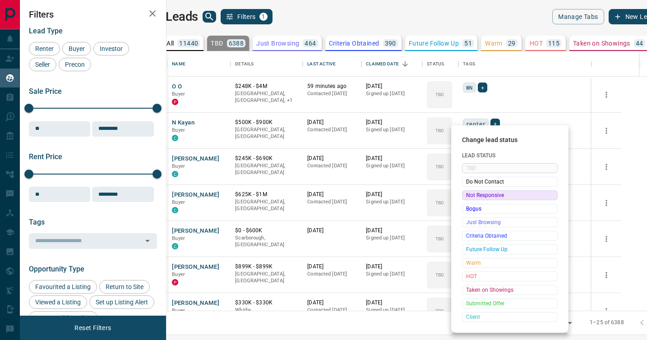
click at [470, 195] on span "Not Responsive" at bounding box center [509, 195] width 87 height 9
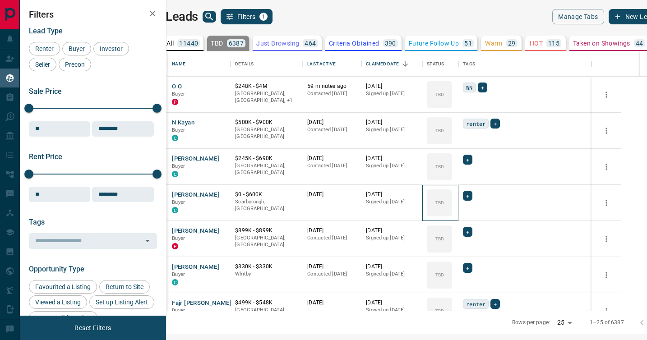
click at [0, 0] on icon at bounding box center [0, 0] width 0 height 0
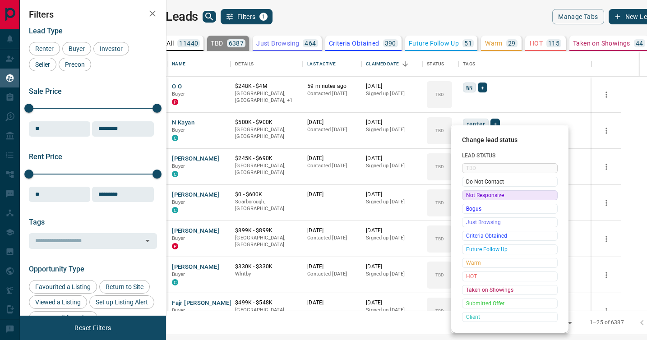
click at [470, 195] on span "Not Responsive" at bounding box center [509, 195] width 87 height 9
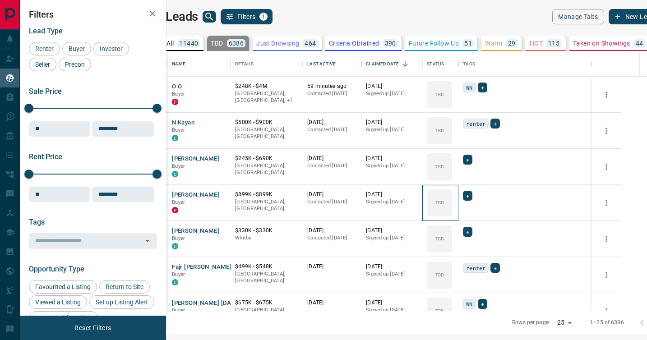
click at [0, 0] on icon at bounding box center [0, 0] width 0 height 0
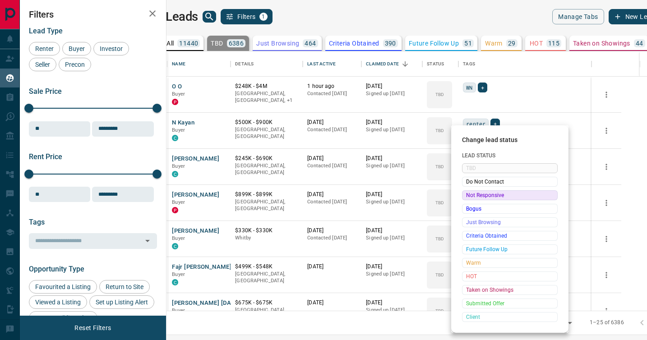
click at [470, 195] on span "Not Responsive" at bounding box center [509, 195] width 87 height 9
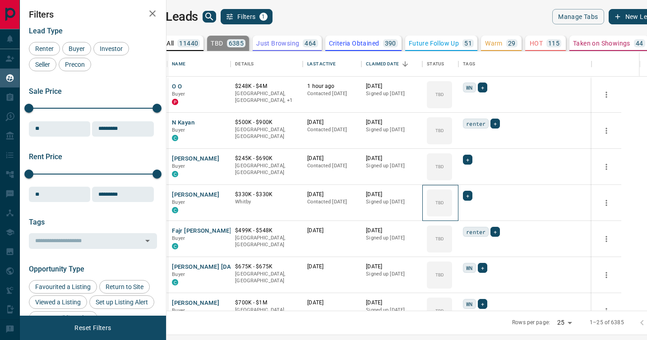
click at [0, 0] on icon at bounding box center [0, 0] width 0 height 0
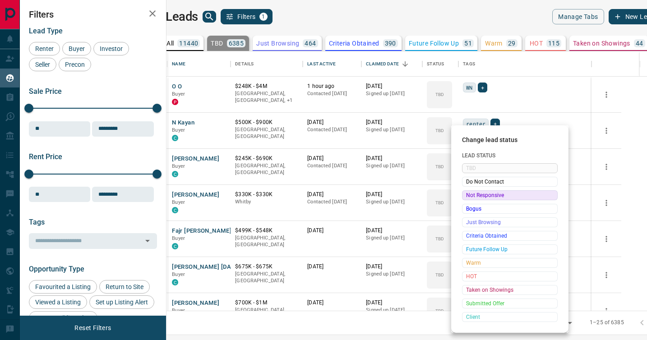
click at [470, 195] on span "Not Responsive" at bounding box center [509, 195] width 87 height 9
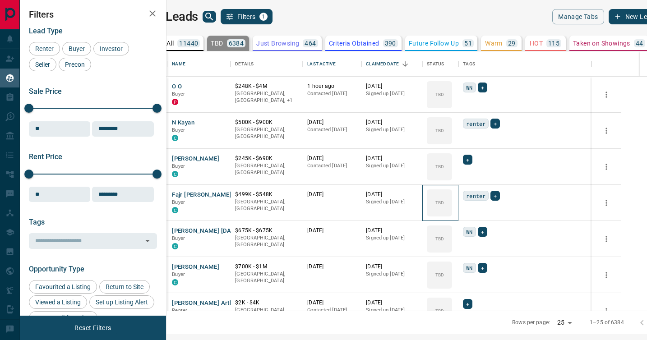
click at [0, 0] on icon at bounding box center [0, 0] width 0 height 0
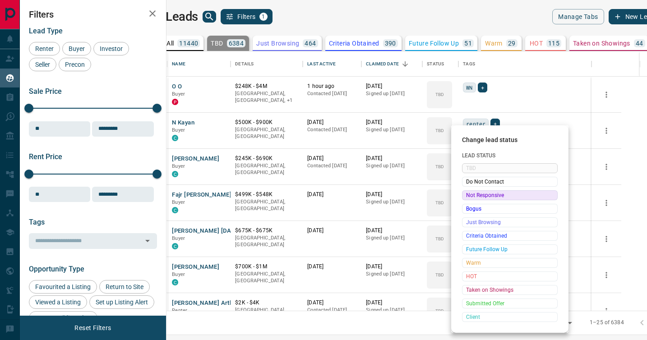
click at [470, 195] on span "Not Responsive" at bounding box center [509, 195] width 87 height 9
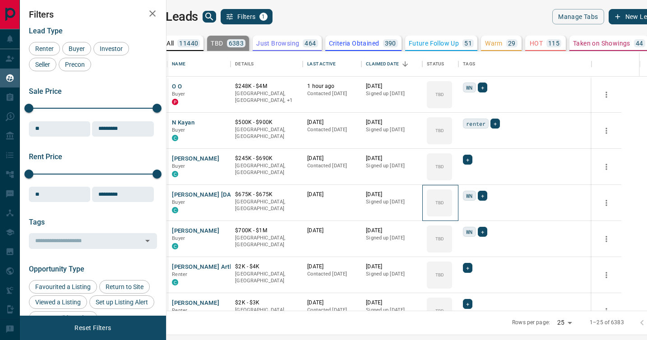
click at [0, 0] on icon at bounding box center [0, 0] width 0 height 0
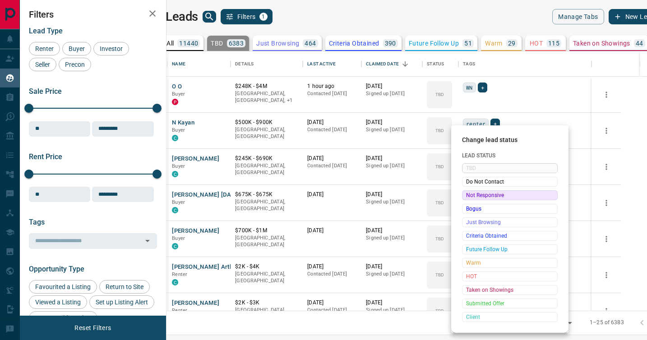
click at [470, 195] on span "Not Responsive" at bounding box center [509, 195] width 87 height 9
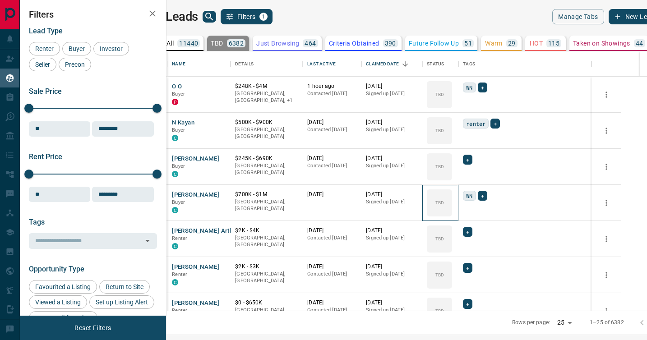
click at [0, 0] on icon at bounding box center [0, 0] width 0 height 0
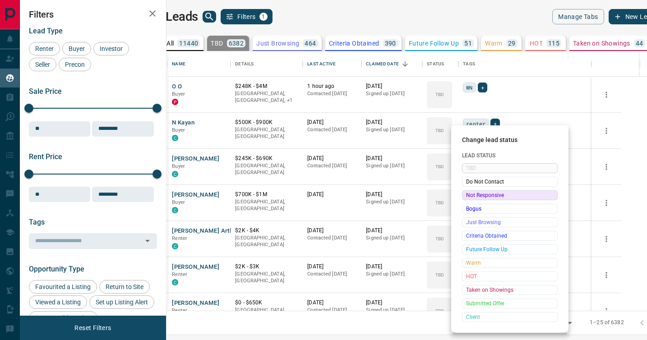
click at [470, 195] on span "Not Responsive" at bounding box center [509, 195] width 87 height 9
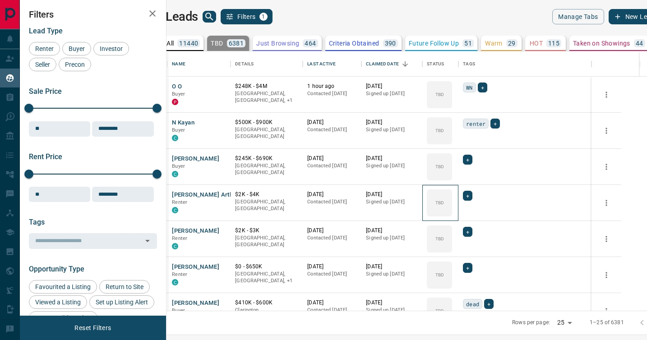
click at [0, 0] on icon at bounding box center [0, 0] width 0 height 0
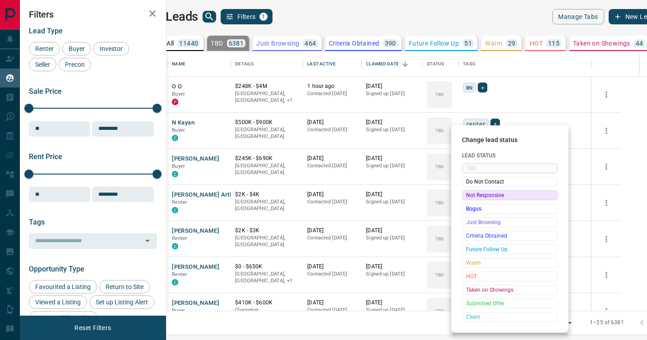
click at [470, 195] on span "Not Responsive" at bounding box center [509, 195] width 87 height 9
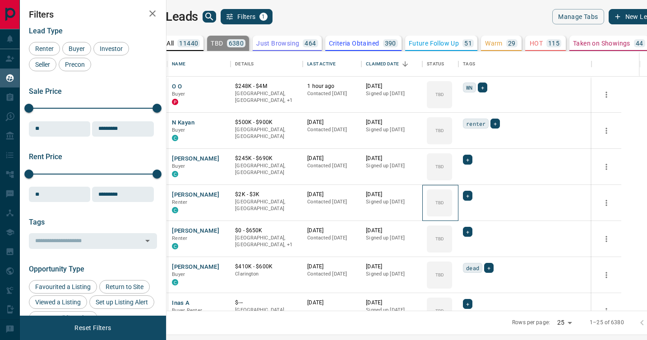
click at [0, 0] on icon at bounding box center [0, 0] width 0 height 0
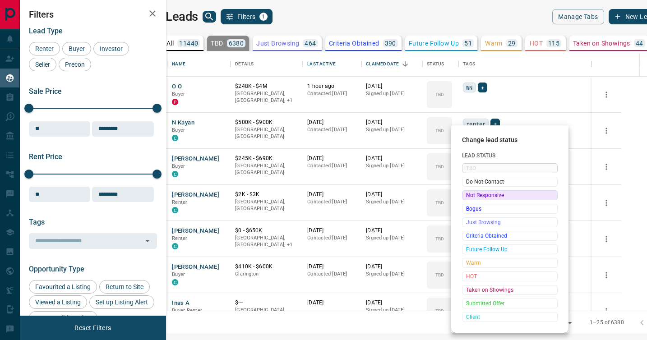
click at [470, 195] on span "Not Responsive" at bounding box center [509, 195] width 87 height 9
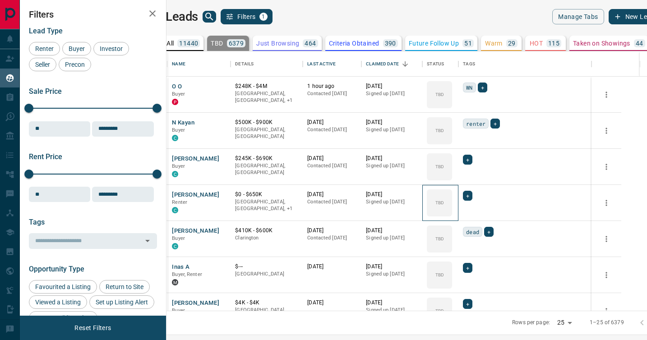
click at [0, 0] on icon at bounding box center [0, 0] width 0 height 0
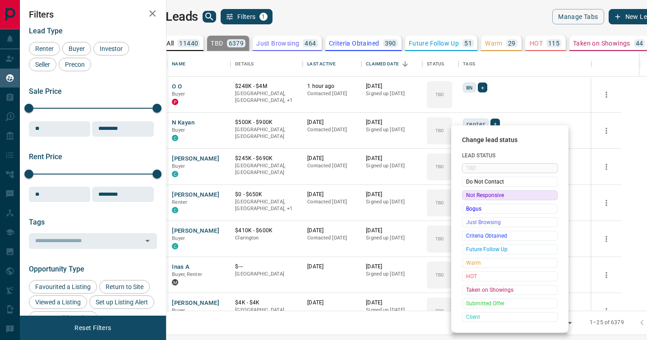
click at [470, 195] on span "Not Responsive" at bounding box center [509, 195] width 87 height 9
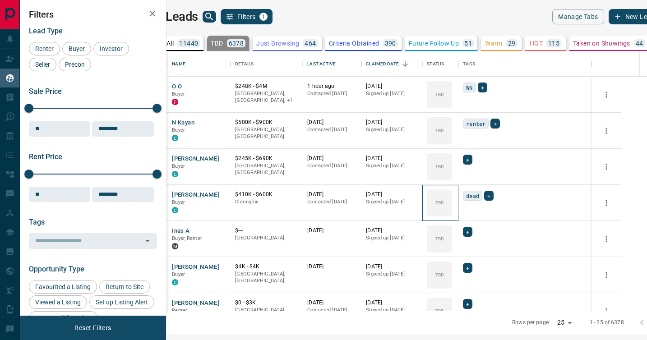
click at [0, 0] on icon at bounding box center [0, 0] width 0 height 0
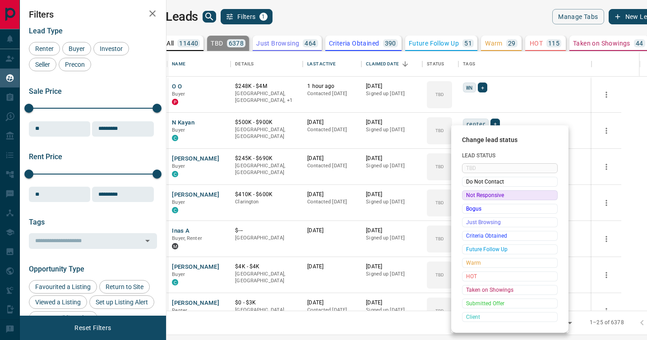
click at [470, 195] on span "Not Responsive" at bounding box center [509, 195] width 87 height 9
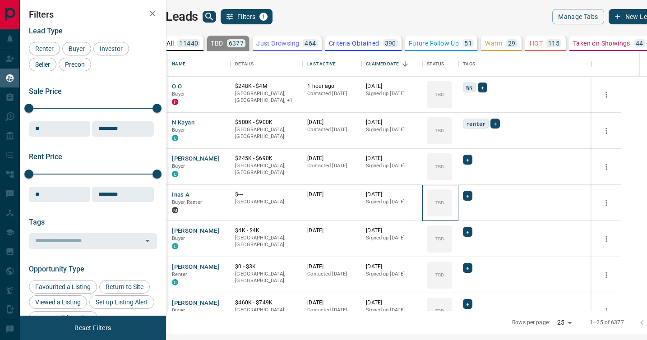
click at [0, 0] on icon at bounding box center [0, 0] width 0 height 0
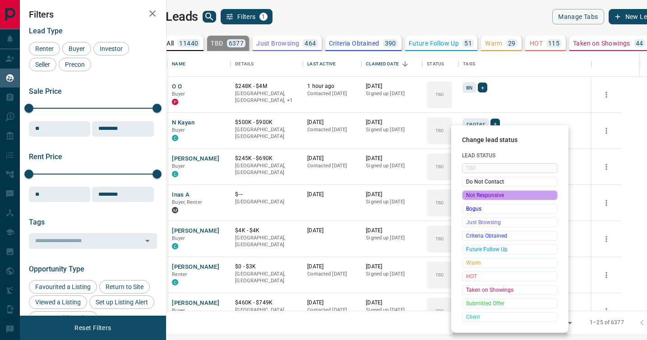
click at [470, 195] on span "Not Responsive" at bounding box center [509, 195] width 87 height 9
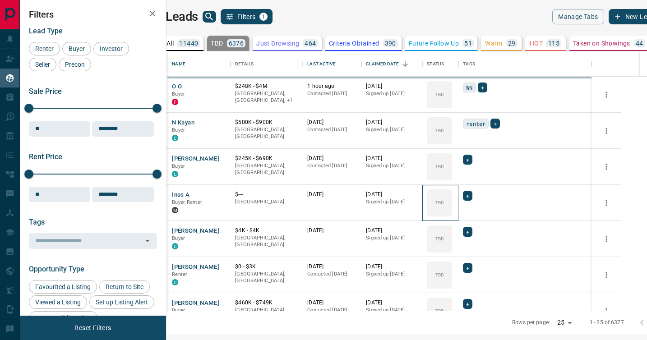
click at [0, 0] on icon at bounding box center [0, 0] width 0 height 0
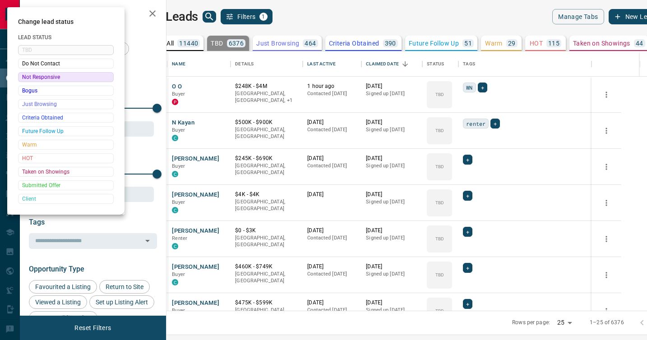
click at [470, 195] on div at bounding box center [323, 170] width 647 height 340
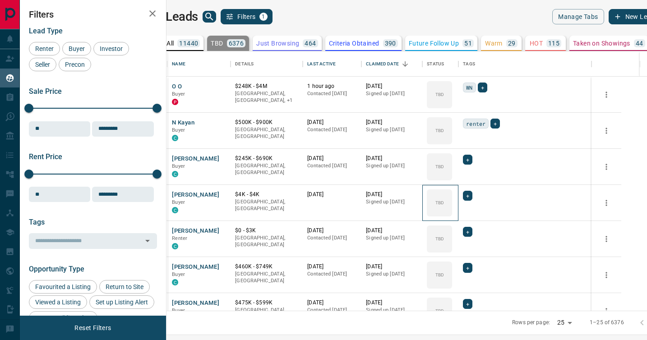
click at [452, 195] on div "TBD" at bounding box center [439, 202] width 25 height 27
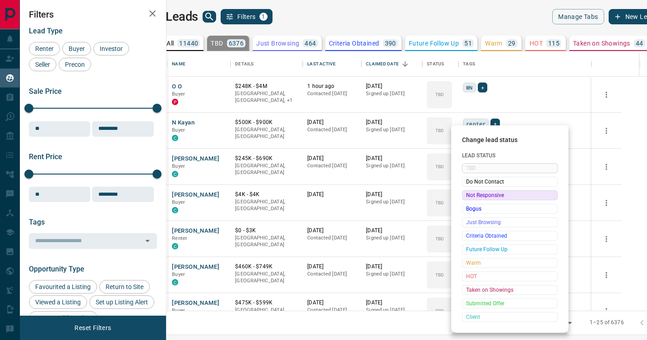
click at [470, 195] on span "Not Responsive" at bounding box center [509, 195] width 87 height 9
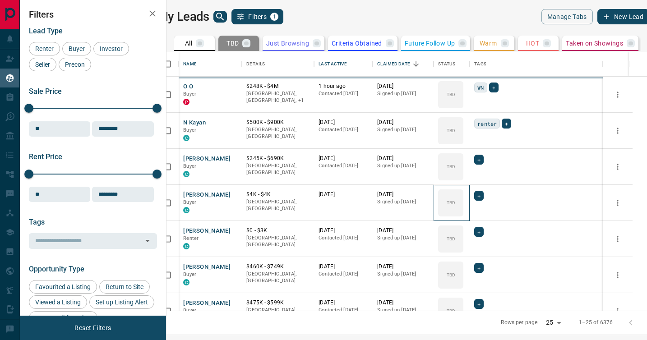
click at [0, 0] on icon at bounding box center [0, 0] width 0 height 0
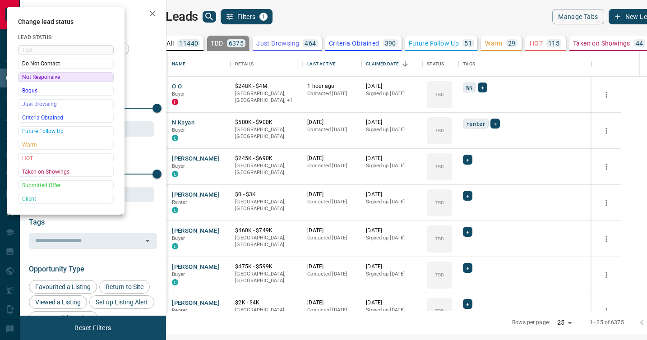
click at [470, 195] on div at bounding box center [323, 170] width 647 height 340
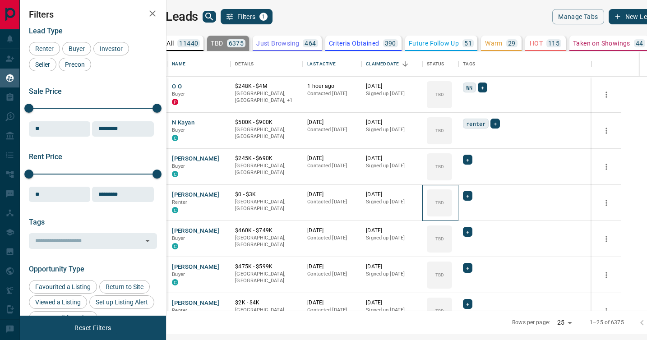
click at [452, 195] on div "TBD" at bounding box center [439, 202] width 25 height 27
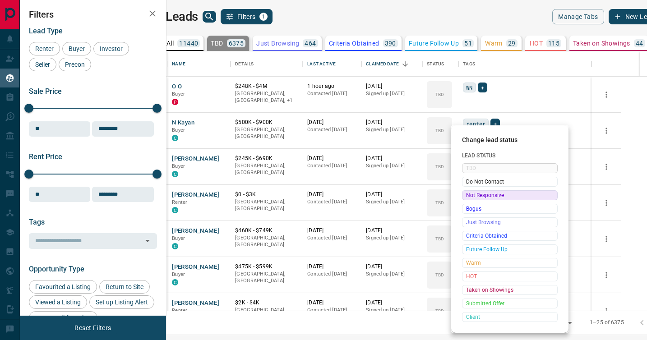
click at [470, 195] on span "Not Responsive" at bounding box center [509, 195] width 87 height 9
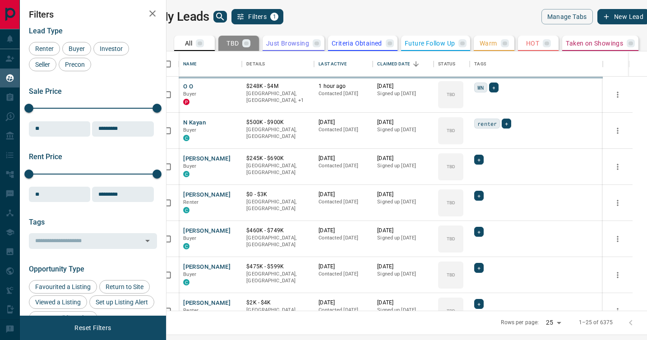
click at [0, 0] on icon at bounding box center [0, 0] width 0 height 0
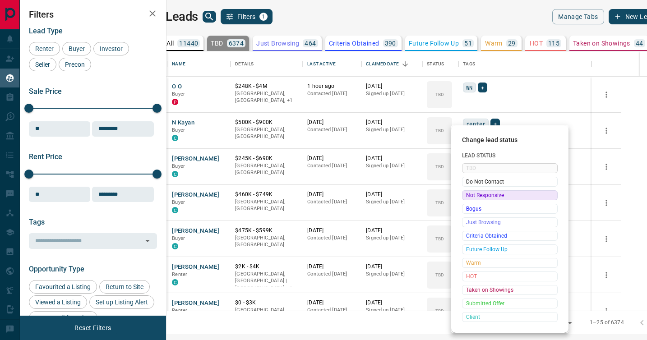
click at [470, 195] on span "Not Responsive" at bounding box center [509, 195] width 87 height 9
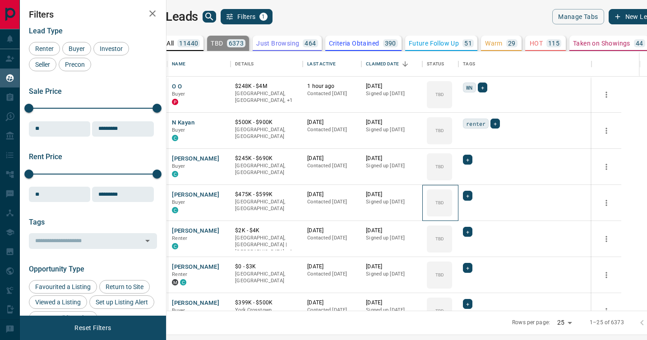
click at [0, 0] on icon at bounding box center [0, 0] width 0 height 0
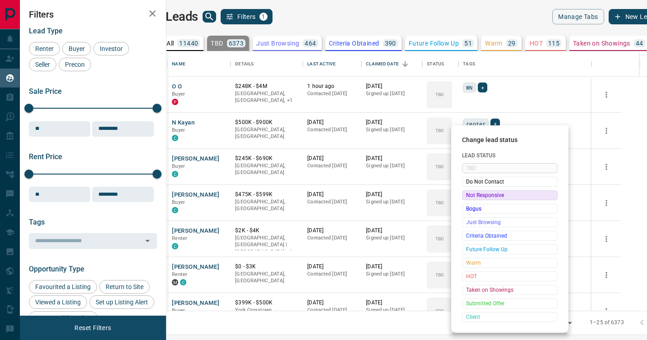
click at [470, 195] on span "Not Responsive" at bounding box center [509, 195] width 87 height 9
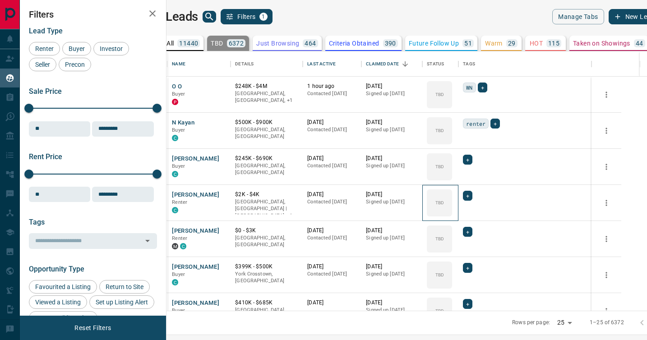
click at [0, 0] on icon at bounding box center [0, 0] width 0 height 0
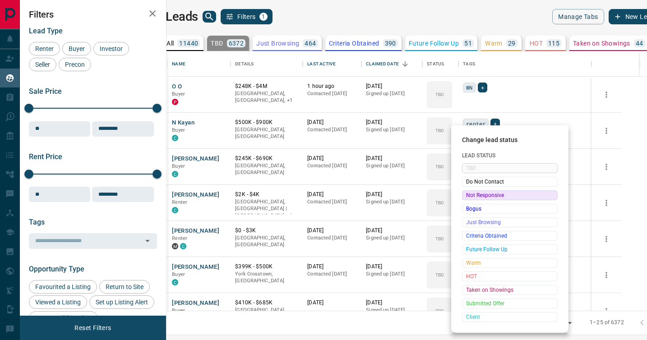
click at [470, 195] on span "Not Responsive" at bounding box center [509, 195] width 87 height 9
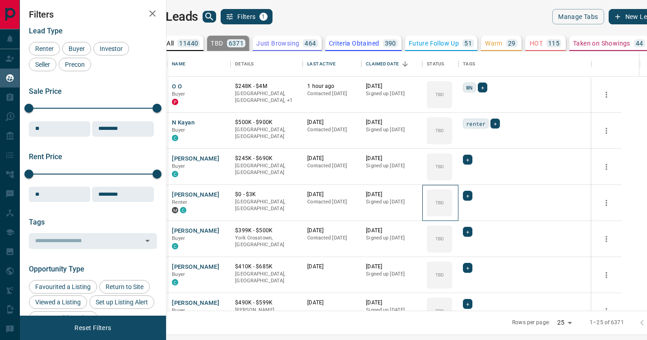
click at [0, 0] on icon at bounding box center [0, 0] width 0 height 0
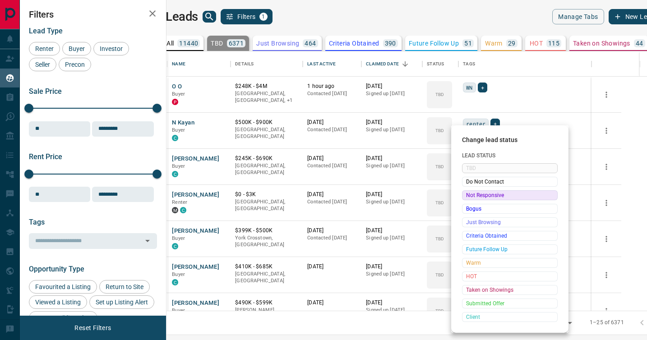
click
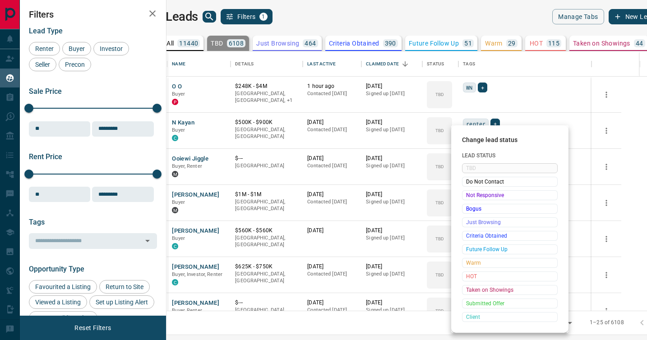
scroll to position [259, 476]
click at [468, 196] on span "Not Responsive" at bounding box center [509, 195] width 87 height 9
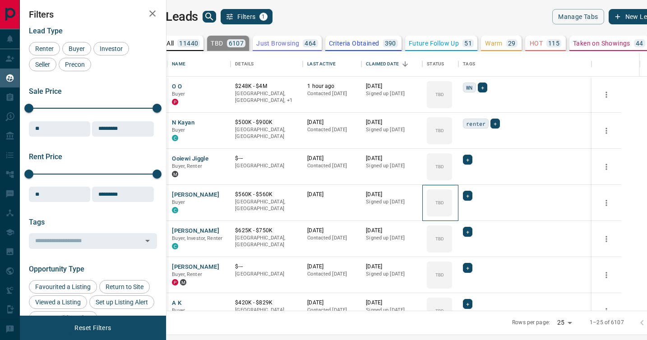
click at [0, 0] on icon at bounding box center [0, 0] width 0 height 0
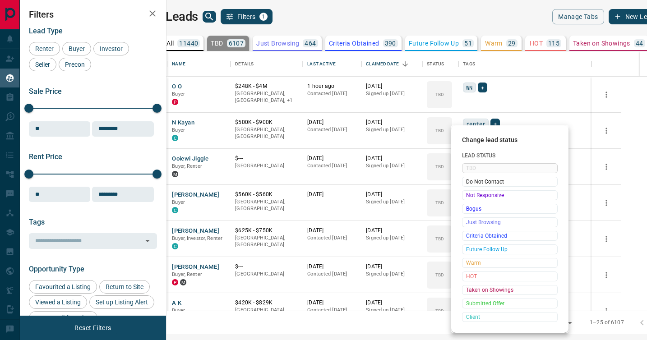
click at [468, 196] on span "Not Responsive" at bounding box center [509, 195] width 87 height 9
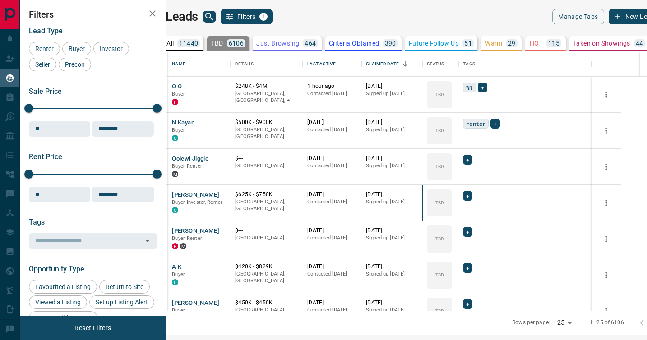
click at [0, 0] on icon at bounding box center [0, 0] width 0 height 0
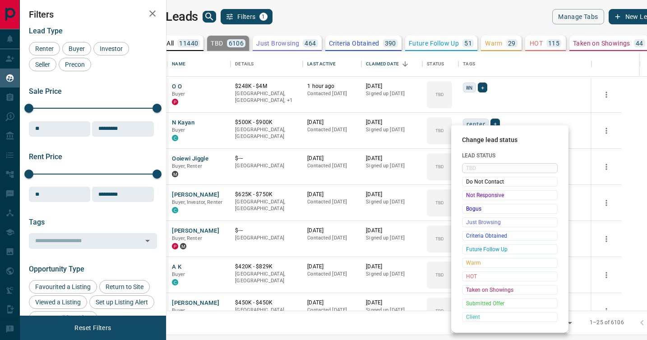
click at [468, 196] on span "Not Responsive" at bounding box center [509, 195] width 87 height 9
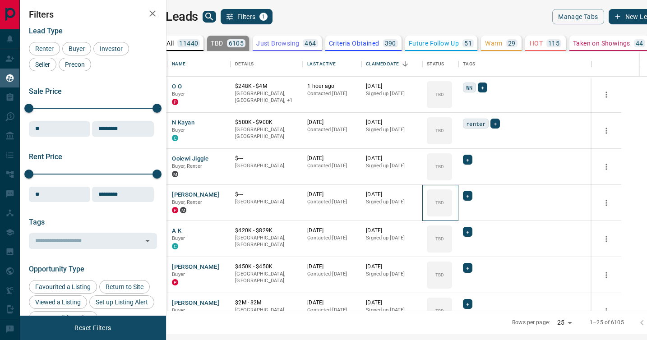
click at [0, 0] on icon at bounding box center [0, 0] width 0 height 0
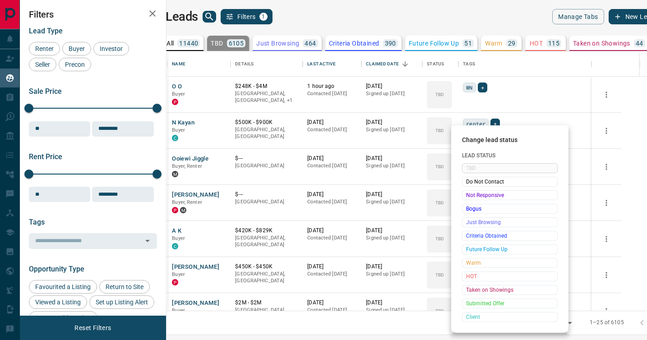
click at [468, 196] on span "Not Responsive" at bounding box center [509, 195] width 87 height 9
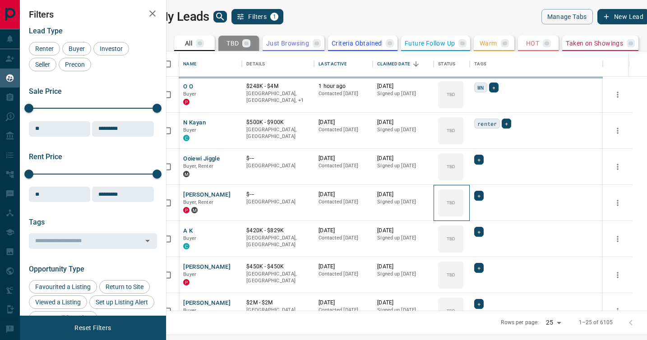
click at [0, 0] on icon at bounding box center [0, 0] width 0 height 0
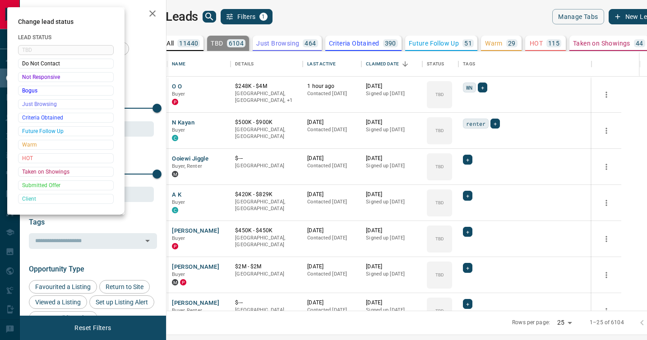
click at [468, 196] on div at bounding box center [323, 170] width 647 height 340
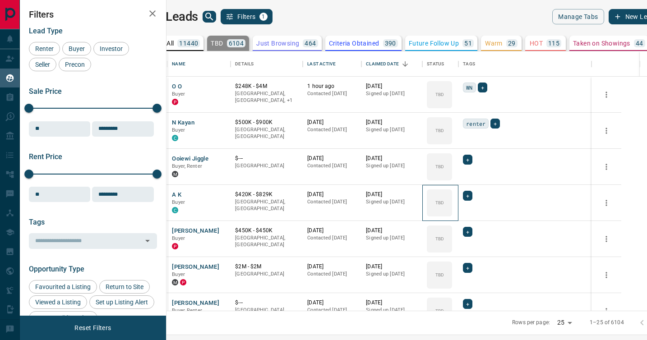
click at [452, 196] on div "TBD" at bounding box center [439, 202] width 25 height 27
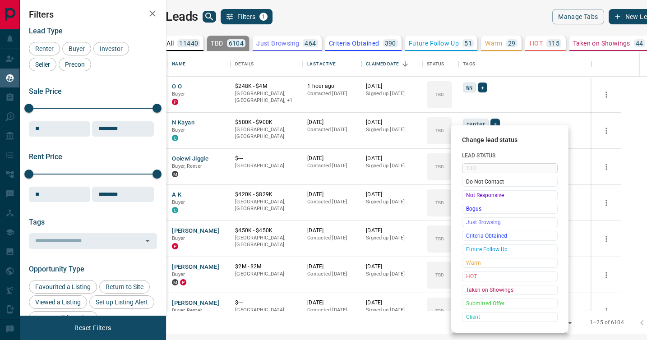
click at [468, 196] on span "Not Responsive" at bounding box center [509, 195] width 87 height 9
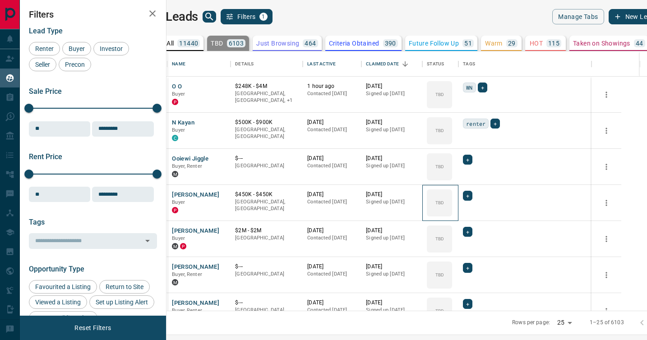
click at [0, 0] on icon at bounding box center [0, 0] width 0 height 0
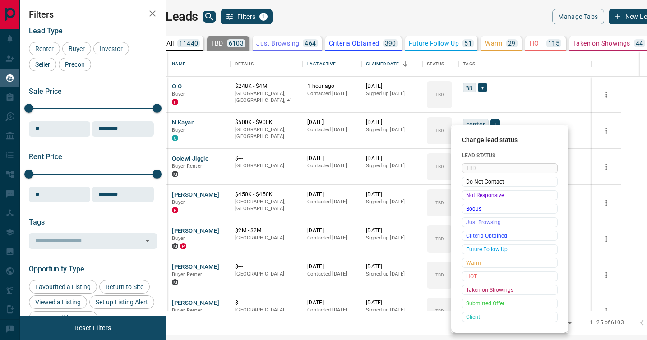
click at [468, 196] on span "Not Responsive" at bounding box center [509, 195] width 87 height 9
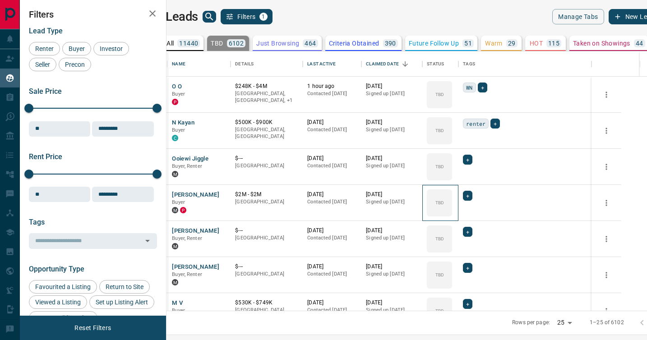
click at [0, 0] on icon at bounding box center [0, 0] width 0 height 0
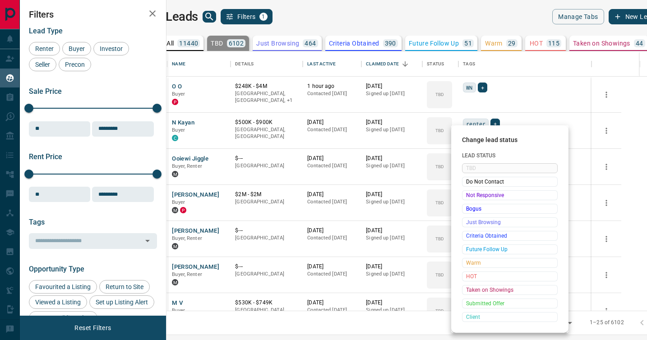
click at [468, 196] on span "Not Responsive" at bounding box center [509, 195] width 87 height 9
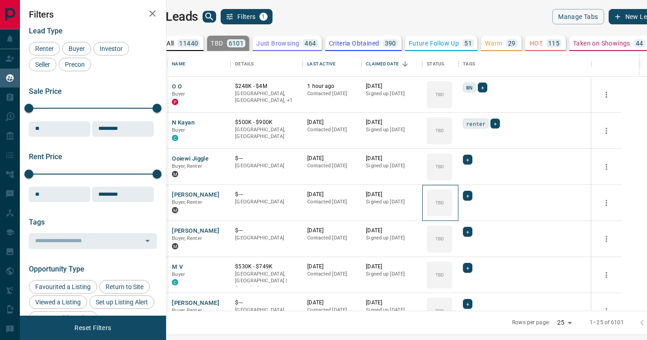
click at [0, 0] on icon at bounding box center [0, 0] width 0 height 0
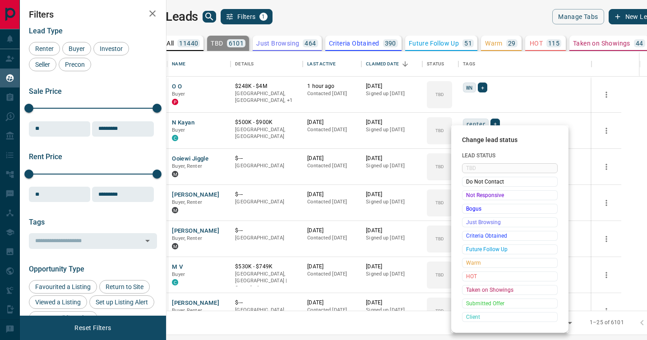
click at [468, 196] on span "Not Responsive" at bounding box center [509, 195] width 87 height 9
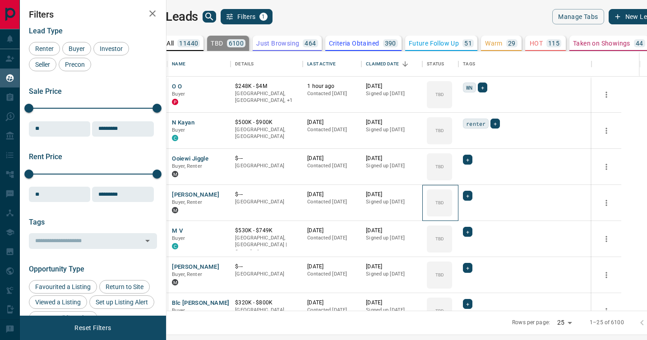
click at [0, 0] on icon at bounding box center [0, 0] width 0 height 0
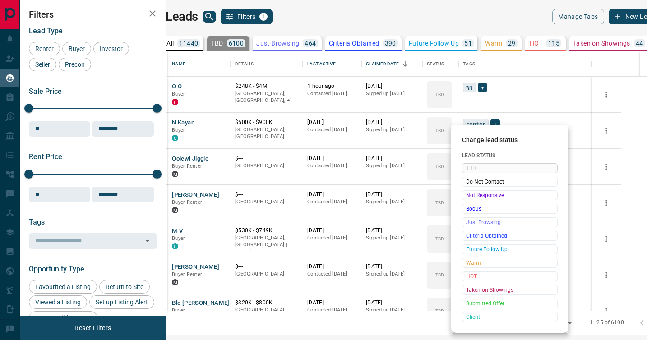
click at [468, 196] on span "Not Responsive" at bounding box center [509, 195] width 87 height 9
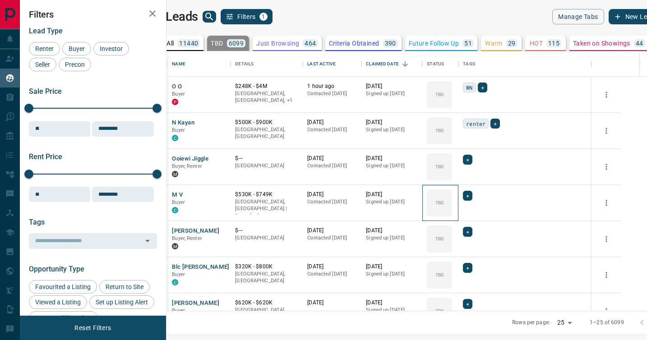
click at [0, 0] on icon at bounding box center [0, 0] width 0 height 0
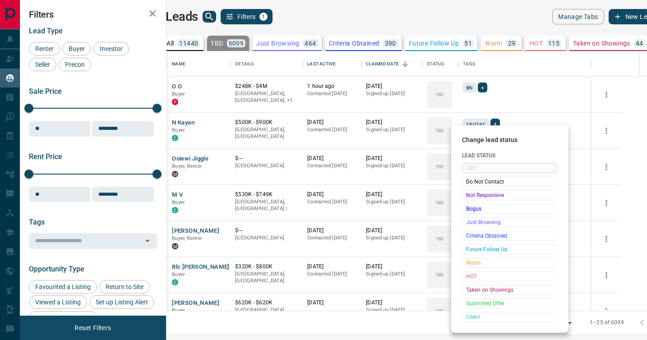
click at [468, 196] on span "Not Responsive" at bounding box center [509, 195] width 87 height 9
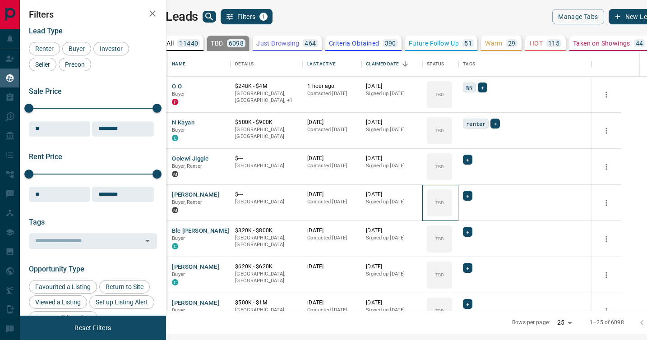
click at [0, 0] on icon at bounding box center [0, 0] width 0 height 0
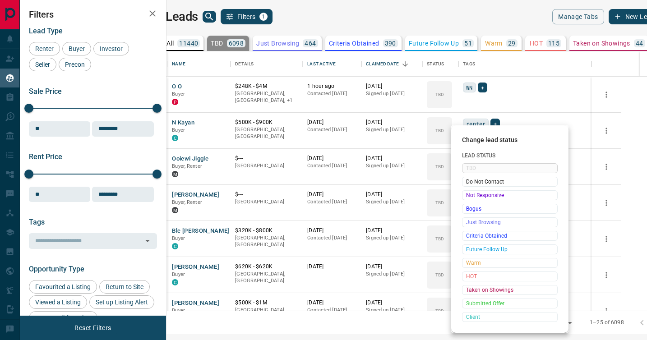
click at [468, 196] on span "Not Responsive" at bounding box center [509, 195] width 87 height 9
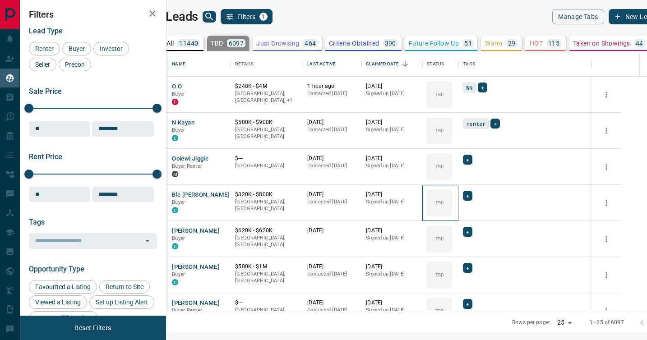
click at [0, 0] on icon at bounding box center [0, 0] width 0 height 0
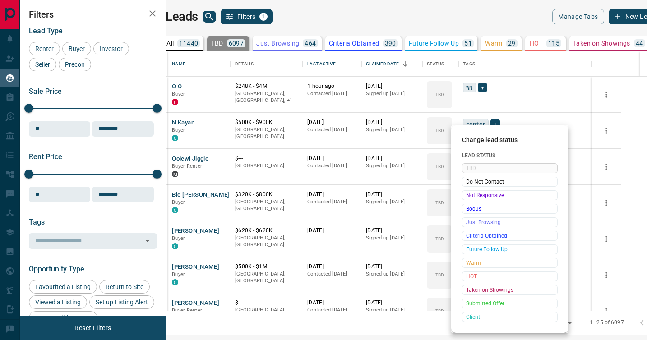
click at [468, 196] on span "Not Responsive" at bounding box center [509, 195] width 87 height 9
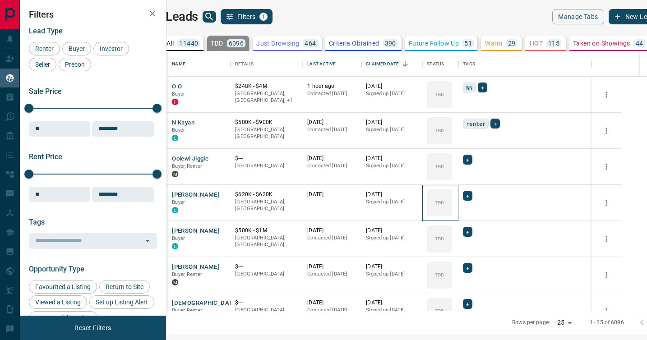
click at [0, 0] on icon at bounding box center [0, 0] width 0 height 0
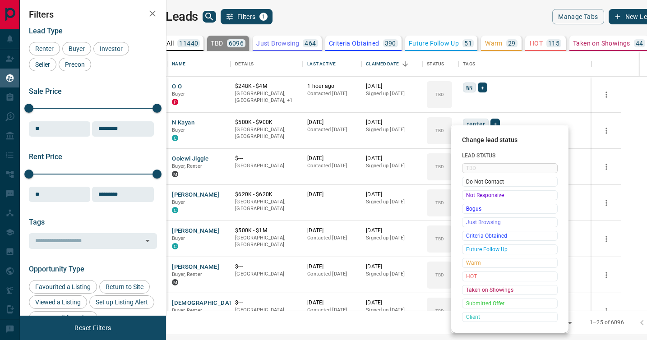
click at [468, 196] on span "Not Responsive" at bounding box center [509, 195] width 87 height 9
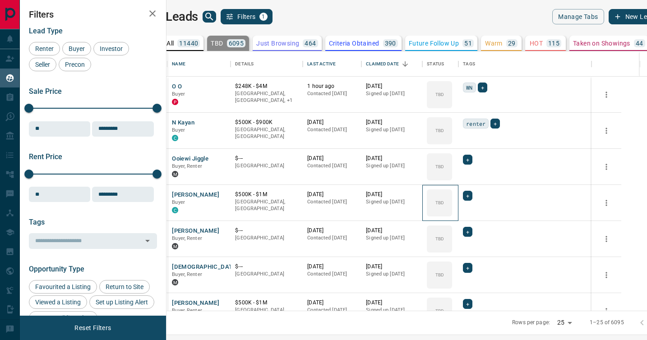
click at [0, 0] on icon at bounding box center [0, 0] width 0 height 0
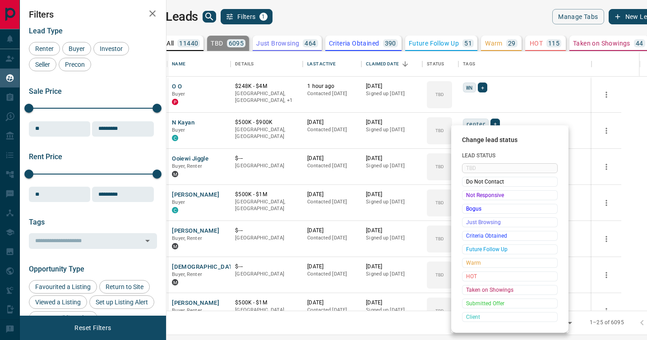
click at [468, 196] on span "Not Responsive" at bounding box center [509, 195] width 87 height 9
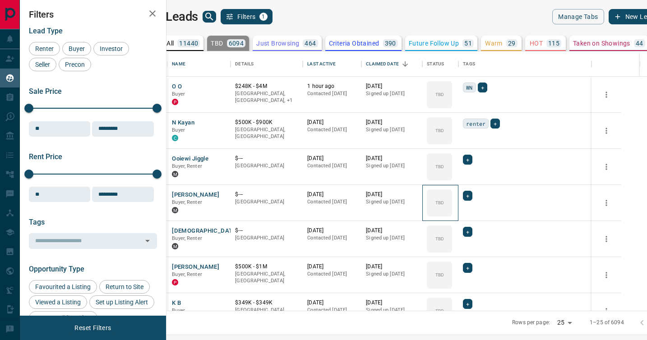
click at [0, 0] on icon at bounding box center [0, 0] width 0 height 0
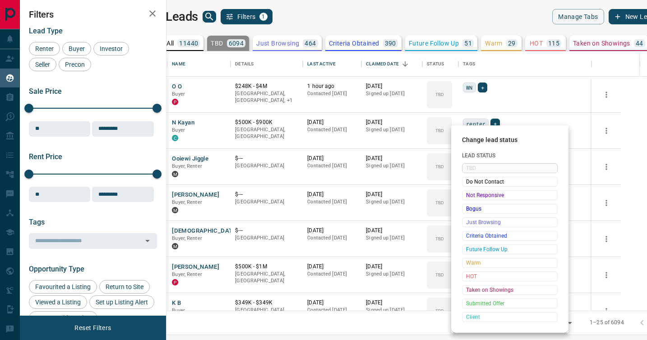
click at [468, 196] on span "Not Responsive" at bounding box center [509, 195] width 87 height 9
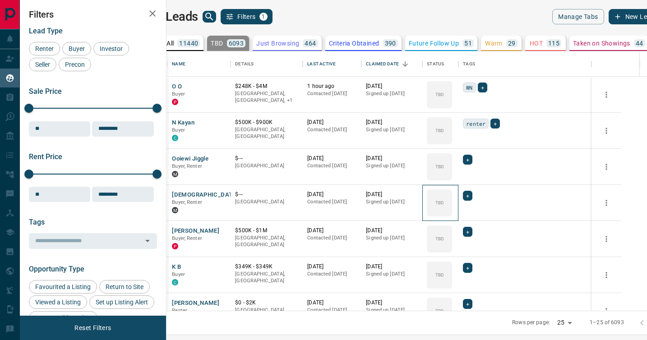
click at [0, 0] on icon at bounding box center [0, 0] width 0 height 0
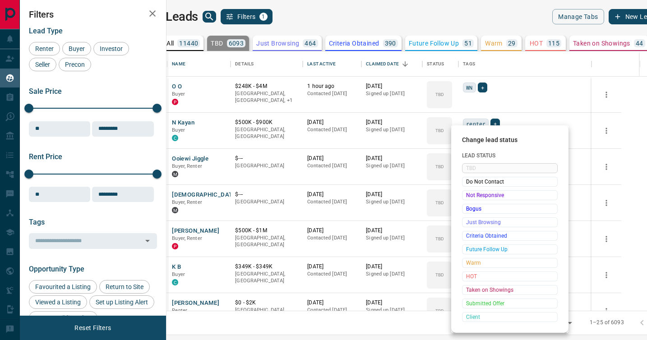
click at [468, 196] on span "Not Responsive" at bounding box center [509, 195] width 87 height 9
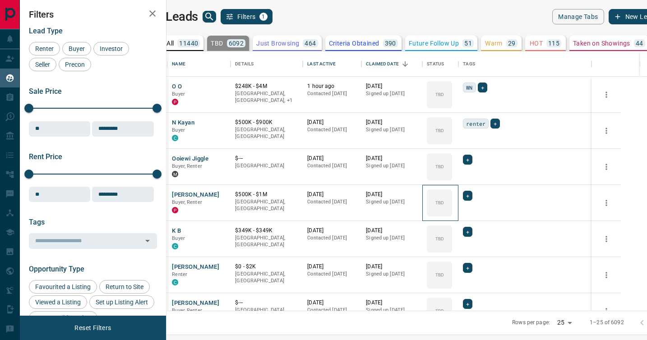
click at [0, 0] on icon at bounding box center [0, 0] width 0 height 0
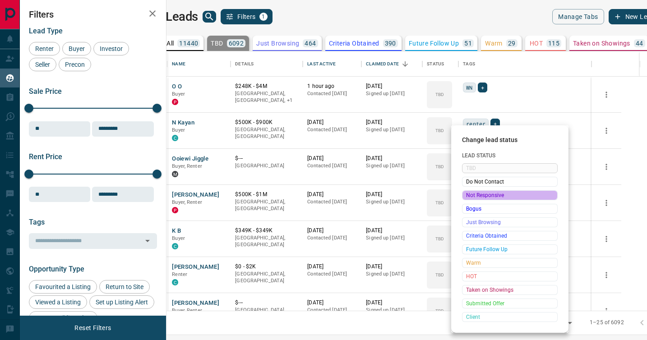
click at [468, 196] on span "Not Responsive" at bounding box center [509, 195] width 87 height 9
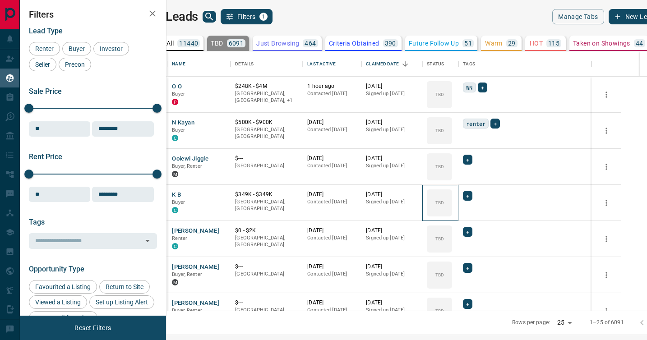
click at [0, 0] on icon at bounding box center [0, 0] width 0 height 0
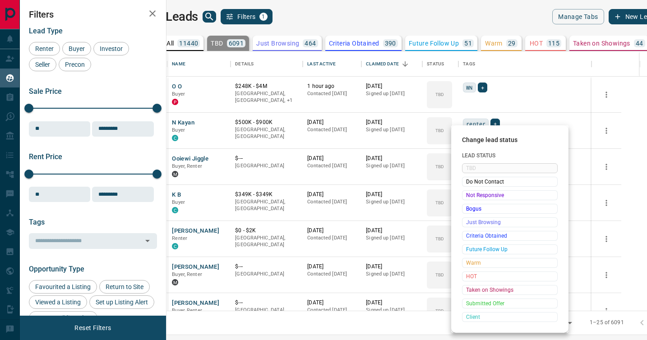
click at [468, 196] on span "Not Responsive" at bounding box center [509, 195] width 87 height 9
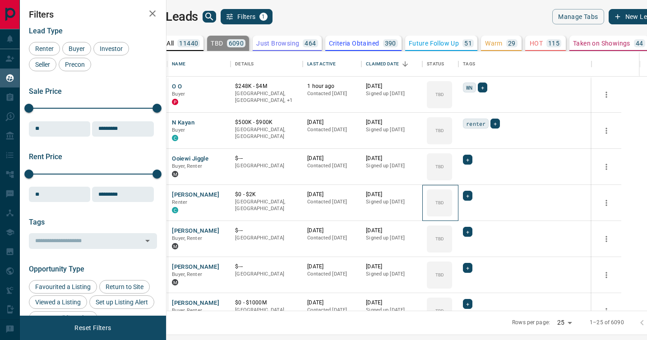
click at [0, 0] on icon at bounding box center [0, 0] width 0 height 0
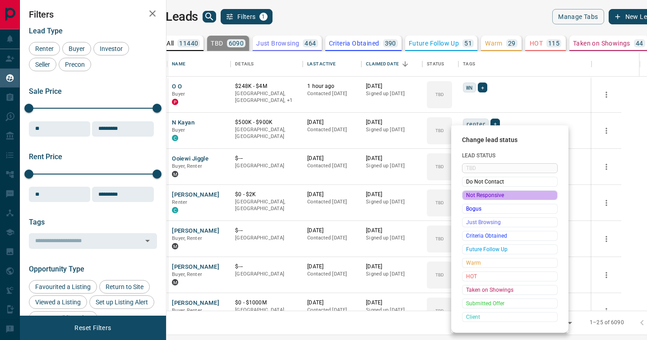
click at [468, 196] on span "Not Responsive" at bounding box center [509, 195] width 87 height 9
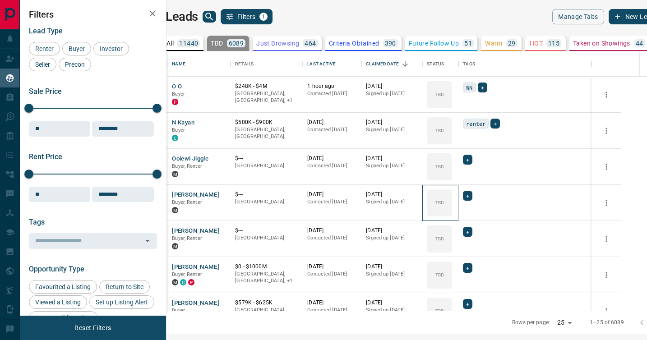
click at [0, 0] on icon at bounding box center [0, 0] width 0 height 0
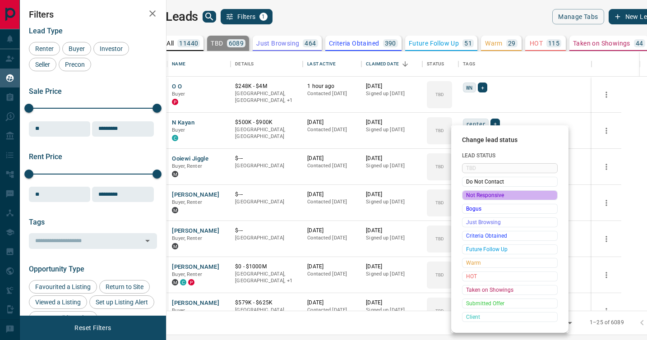
click at [468, 196] on span "Not Responsive" at bounding box center [509, 195] width 87 height 9
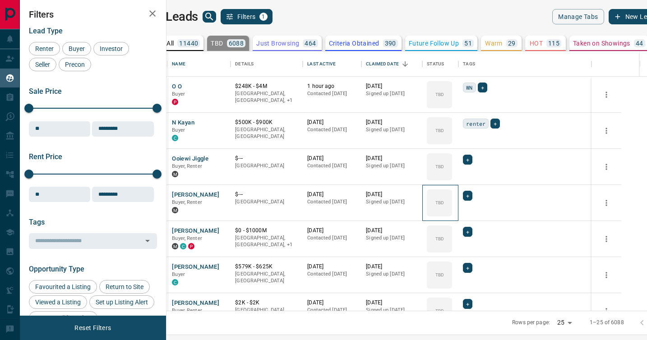
click at [0, 0] on icon at bounding box center [0, 0] width 0 height 0
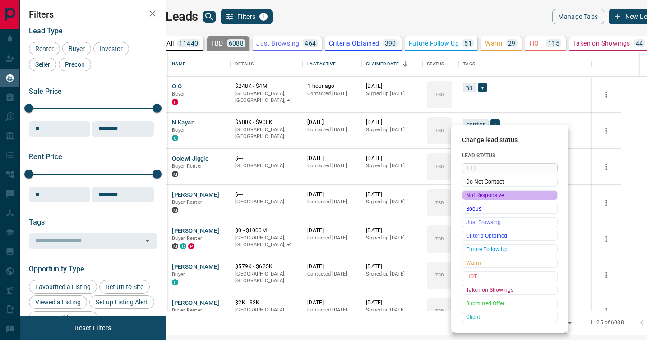
click at [468, 196] on span "Not Responsive" at bounding box center [509, 195] width 87 height 9
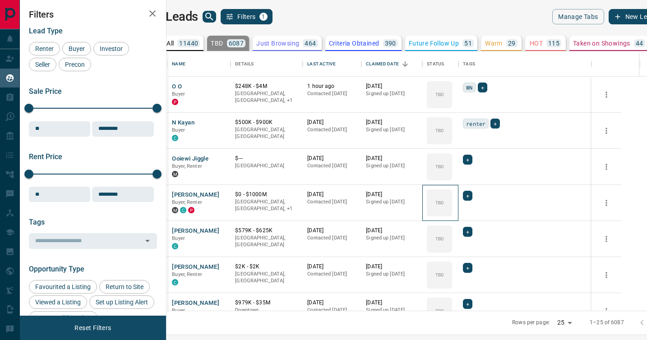
click at [0, 0] on icon at bounding box center [0, 0] width 0 height 0
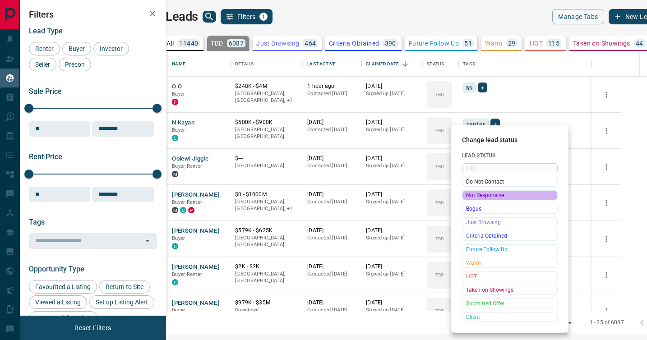
click at [468, 196] on span "Not Responsive" at bounding box center [509, 195] width 87 height 9
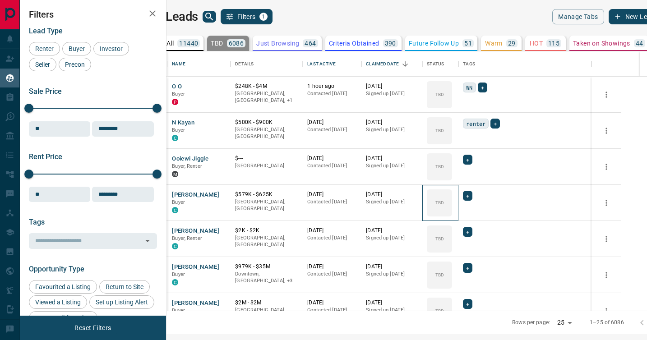
click at [0, 0] on icon at bounding box center [0, 0] width 0 height 0
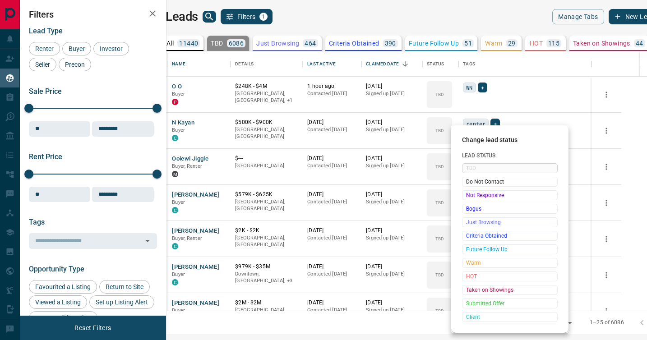
click at [468, 196] on span "Not Responsive" at bounding box center [509, 195] width 87 height 9
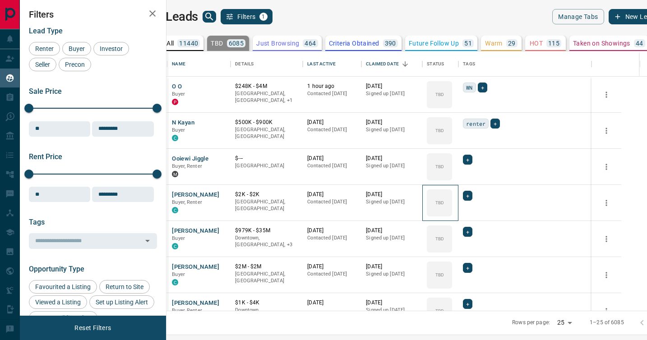
click at [0, 0] on icon at bounding box center [0, 0] width 0 height 0
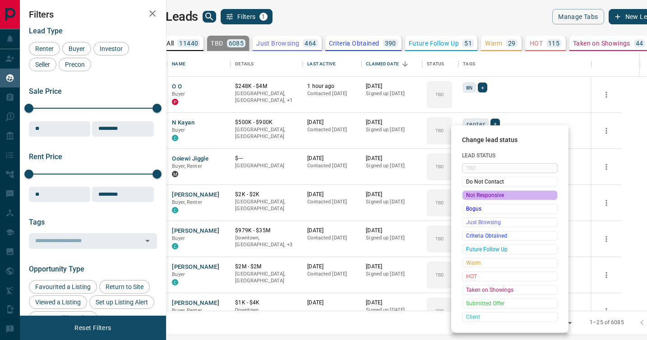
click at [468, 196] on span "Not Responsive" at bounding box center [509, 195] width 87 height 9
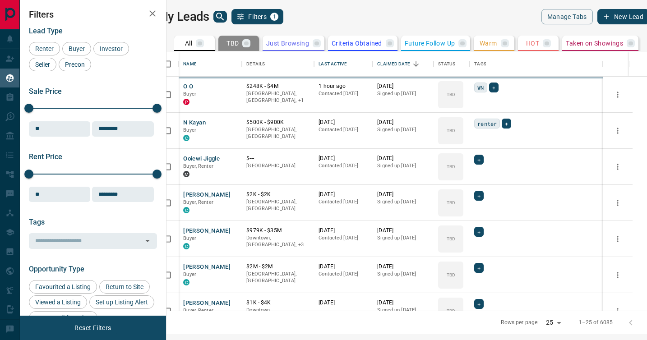
click at [468, 196] on body "Lead Transfers Claim Leads My Leads Tasks Opportunities Deals Campaigns Automat…" at bounding box center [323, 164] width 647 height 329
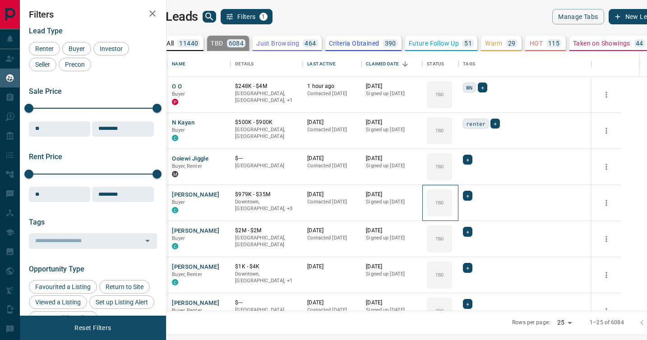
click at [0, 0] on icon at bounding box center [0, 0] width 0 height 0
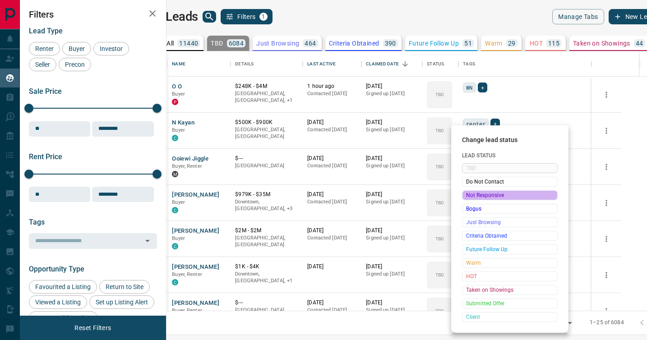
click at [468, 196] on span "Not Responsive" at bounding box center [509, 195] width 87 height 9
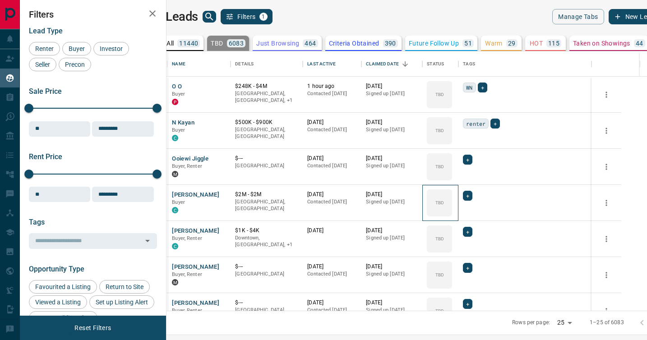
click at [0, 0] on icon at bounding box center [0, 0] width 0 height 0
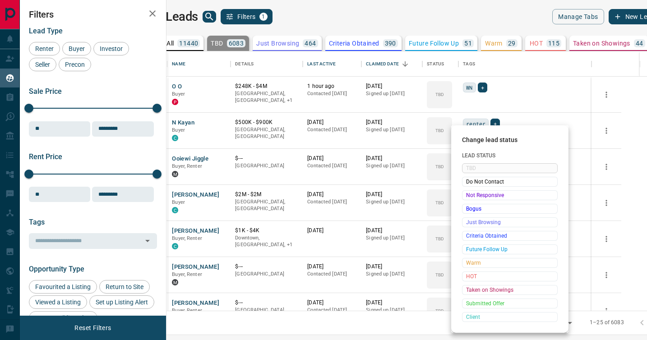
click at [468, 196] on span "Not Responsive" at bounding box center [509, 195] width 87 height 9
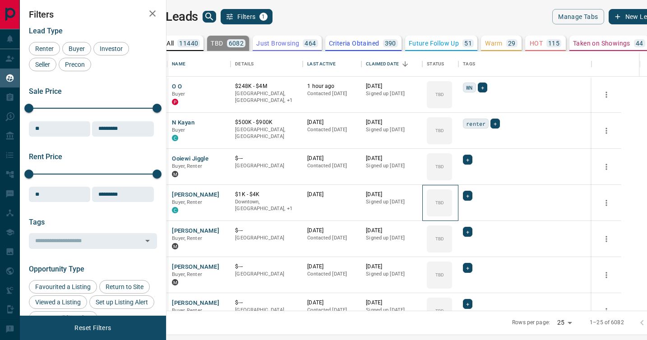
click at [0, 0] on icon at bounding box center [0, 0] width 0 height 0
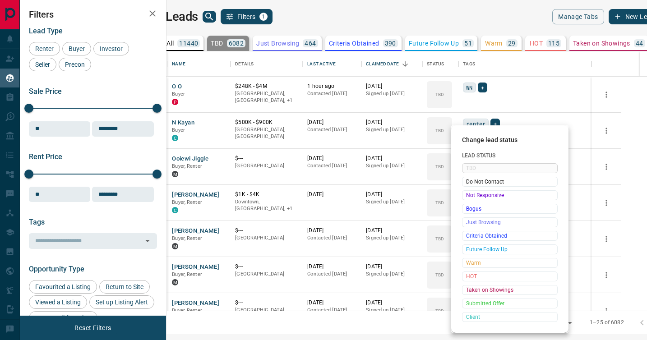
click at [468, 196] on span "Not Responsive" at bounding box center [509, 195] width 87 height 9
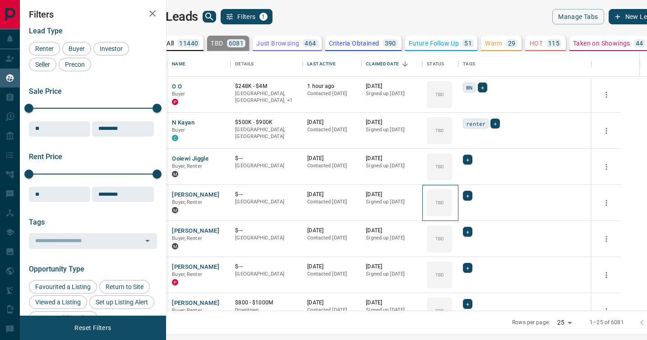
click at [0, 0] on icon at bounding box center [0, 0] width 0 height 0
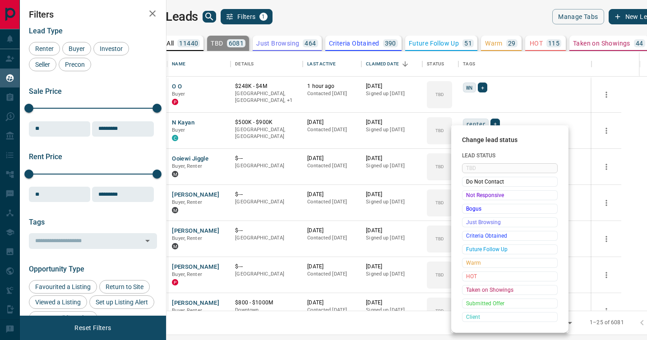
click at [468, 196] on span "Not Responsive" at bounding box center [509, 195] width 87 height 9
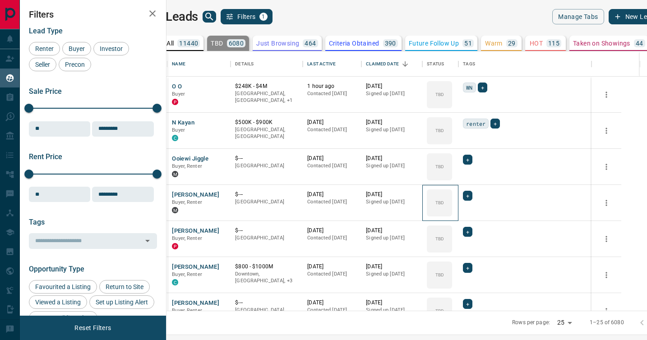
click at [0, 0] on icon at bounding box center [0, 0] width 0 height 0
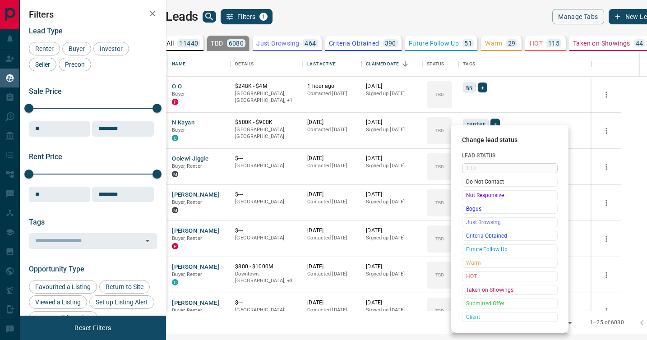
click at [468, 196] on span "Not Responsive" at bounding box center [509, 195] width 87 height 9
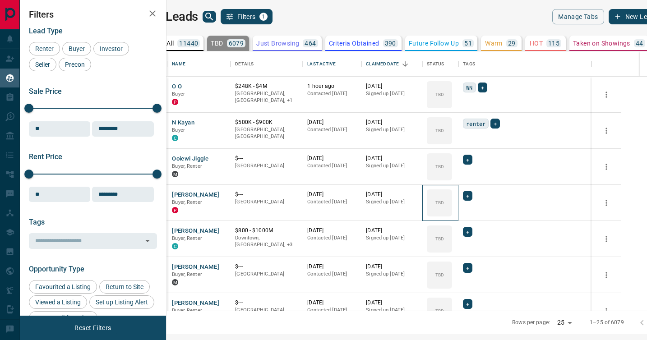
click at [0, 0] on icon at bounding box center [0, 0] width 0 height 0
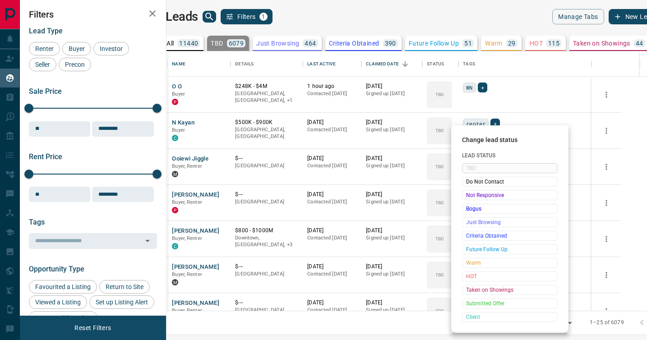
click at [468, 196] on span "Not Responsive" at bounding box center [509, 195] width 87 height 9
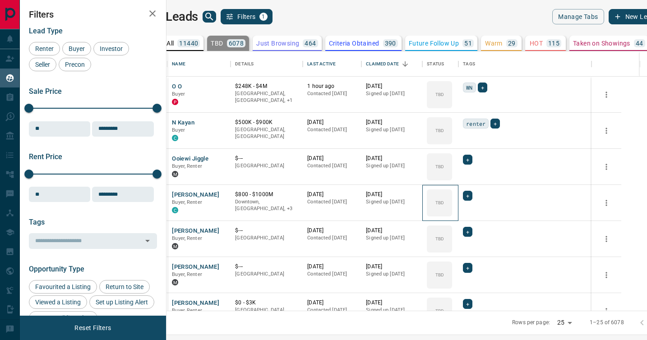
click at [0, 0] on icon at bounding box center [0, 0] width 0 height 0
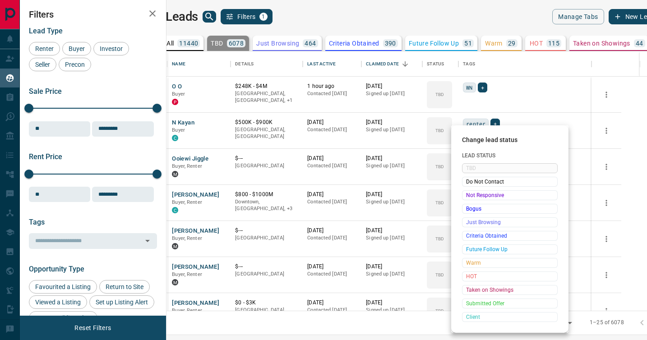
click at [468, 196] on span "Not Responsive" at bounding box center [509, 195] width 87 height 9
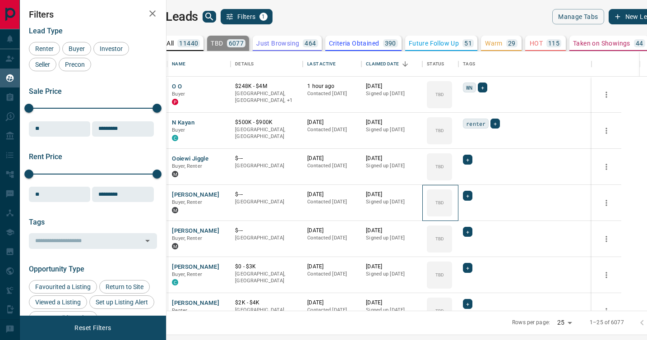
click at [0, 0] on icon at bounding box center [0, 0] width 0 height 0
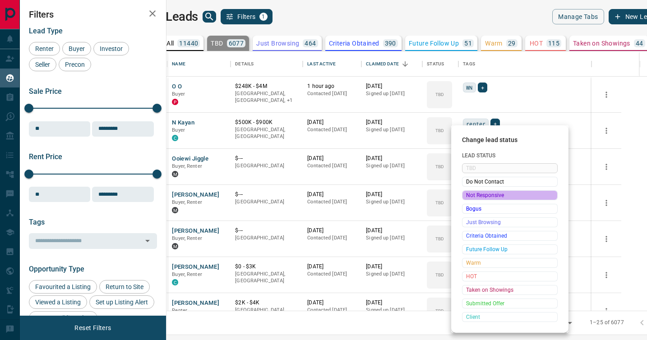
click at [468, 196] on span "Not Responsive" at bounding box center [509, 195] width 87 height 9
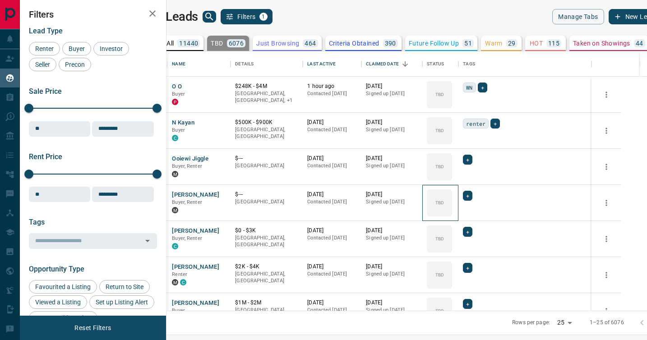
click at [0, 0] on icon at bounding box center [0, 0] width 0 height 0
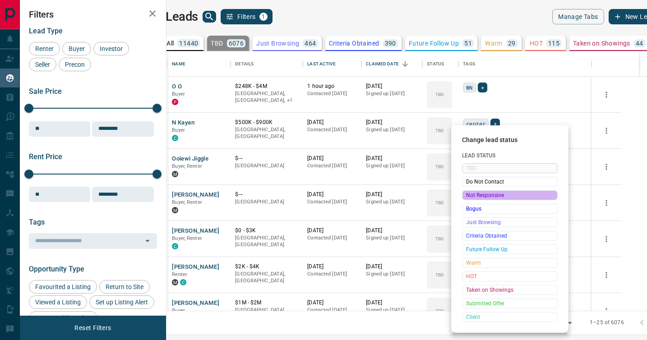
click at [468, 196] on span "Not Responsive" at bounding box center [509, 195] width 87 height 9
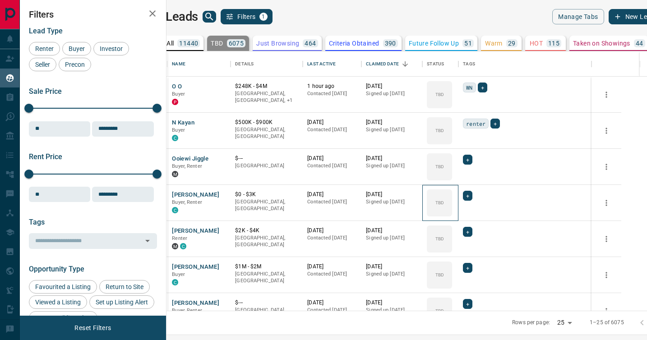
click at [0, 0] on icon at bounding box center [0, 0] width 0 height 0
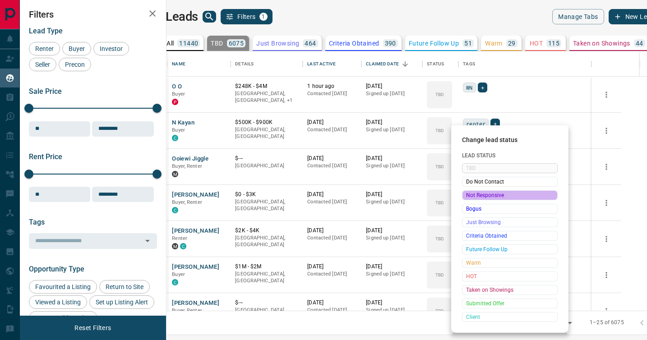
click at [468, 196] on span "Not Responsive" at bounding box center [509, 195] width 87 height 9
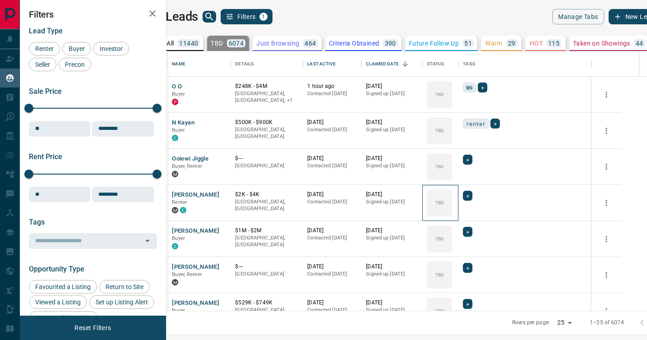
click at [0, 0] on icon at bounding box center [0, 0] width 0 height 0
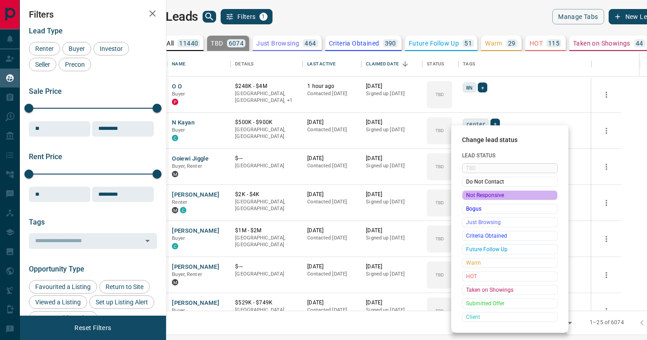
click at [468, 196] on span "Not Responsive" at bounding box center [509, 195] width 87 height 9
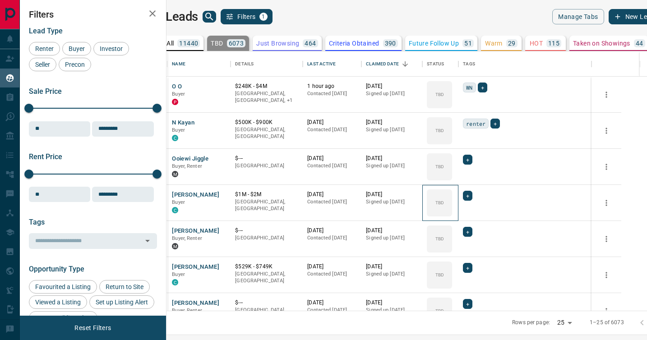
click at [0, 0] on icon at bounding box center [0, 0] width 0 height 0
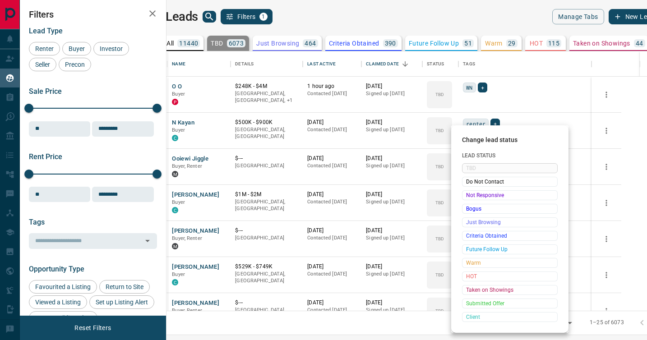
click at [468, 196] on span "Not Responsive" at bounding box center [509, 195] width 87 height 9
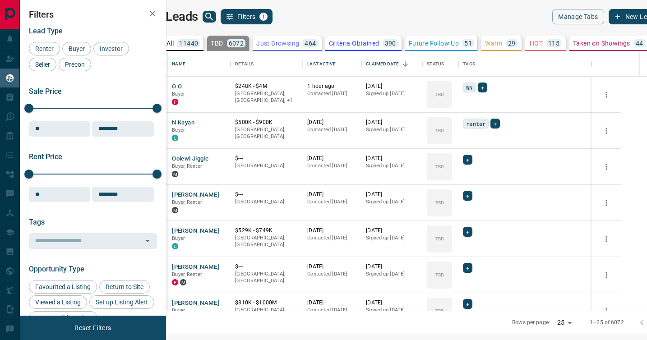
click at [0, 0] on icon at bounding box center [0, 0] width 0 height 0
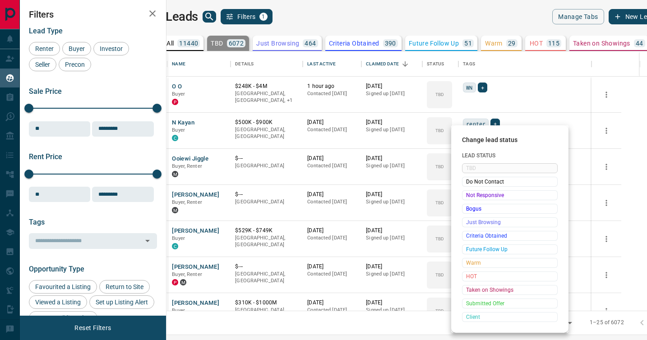
click at [468, 196] on span "Not Responsive" at bounding box center [509, 195] width 87 height 9
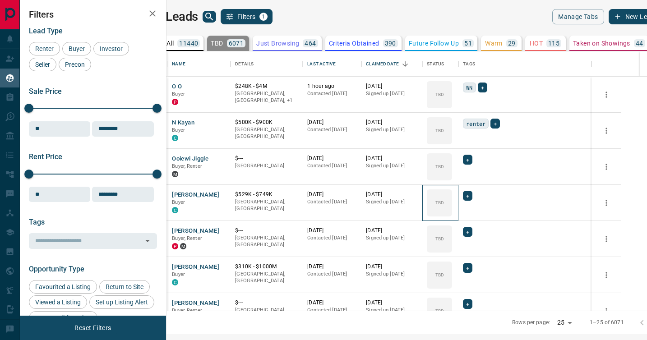
click at [0, 0] on icon at bounding box center [0, 0] width 0 height 0
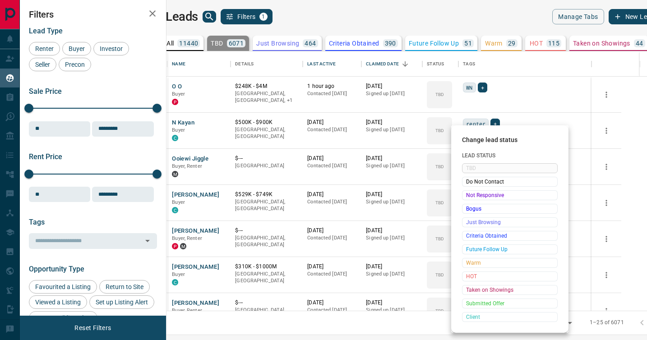
click at [468, 196] on span "Not Responsive" at bounding box center [509, 195] width 87 height 9
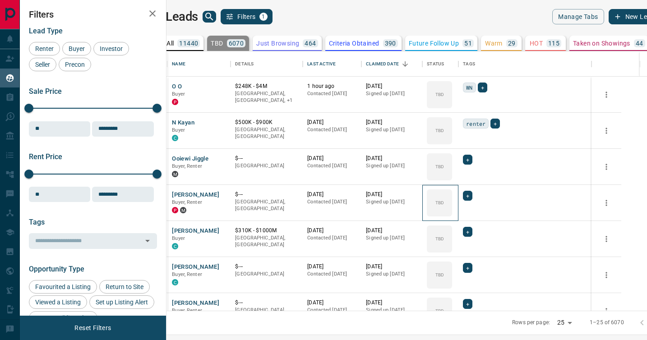
click at [0, 0] on icon at bounding box center [0, 0] width 0 height 0
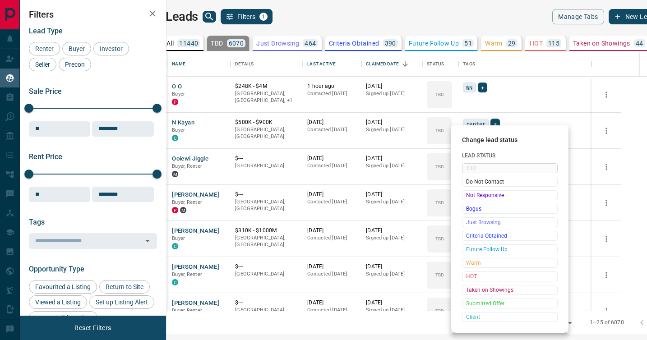
click at [468, 196] on span "Not Responsive" at bounding box center [509, 195] width 87 height 9
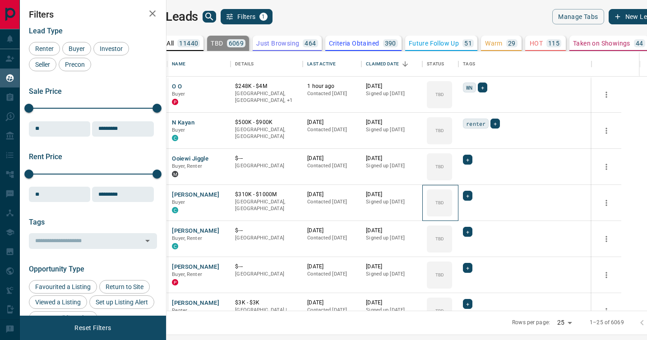
click at [0, 0] on icon at bounding box center [0, 0] width 0 height 0
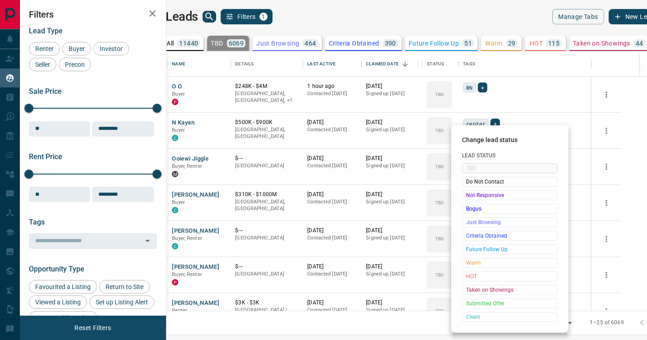
click at [468, 196] on span "Not Responsive" at bounding box center [509, 195] width 87 height 9
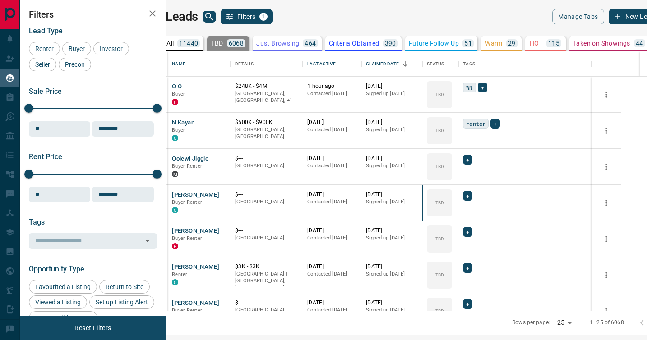
click at [0, 0] on icon at bounding box center [0, 0] width 0 height 0
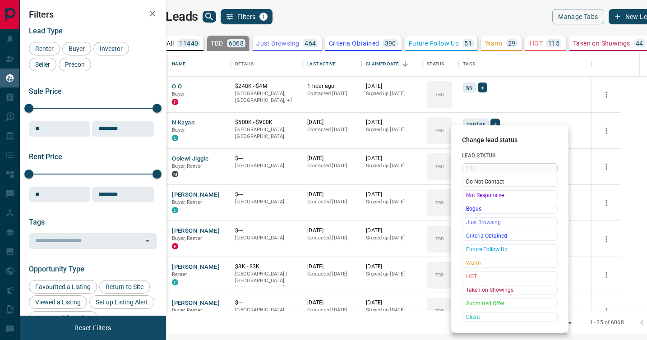
click at [468, 196] on span "Not Responsive" at bounding box center [509, 195] width 87 height 9
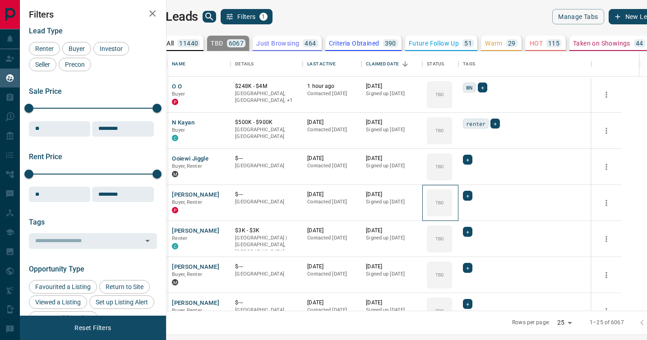
click at [0, 0] on icon at bounding box center [0, 0] width 0 height 0
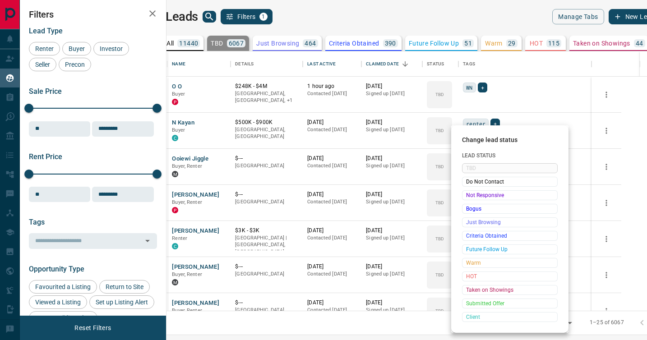
click at [468, 196] on span "Not Responsive" at bounding box center [509, 195] width 87 height 9
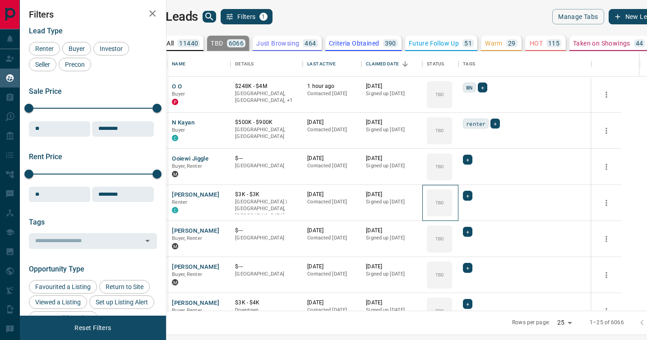
click at [0, 0] on icon at bounding box center [0, 0] width 0 height 0
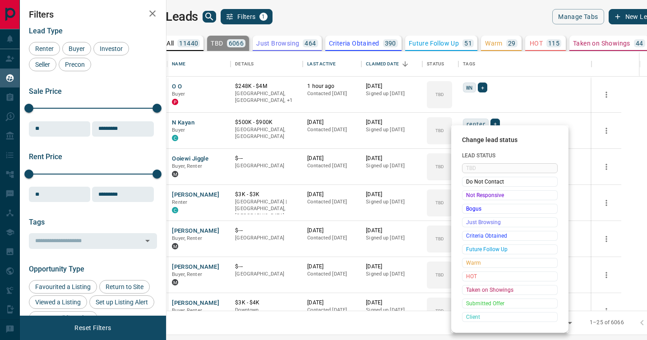
click at [468, 196] on span "Not Responsive" at bounding box center [509, 195] width 87 height 9
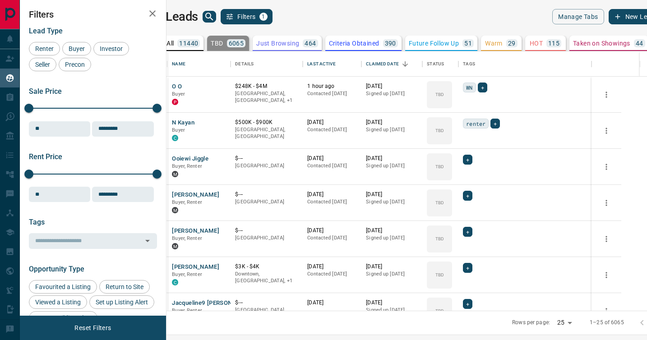
click at [0, 0] on icon at bounding box center [0, 0] width 0 height 0
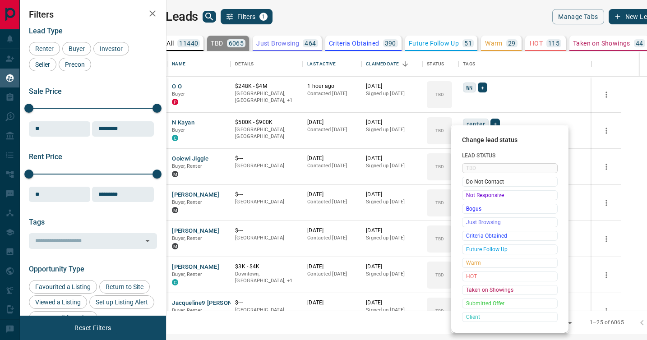
click at [468, 196] on span "Not Responsive" at bounding box center [509, 195] width 87 height 9
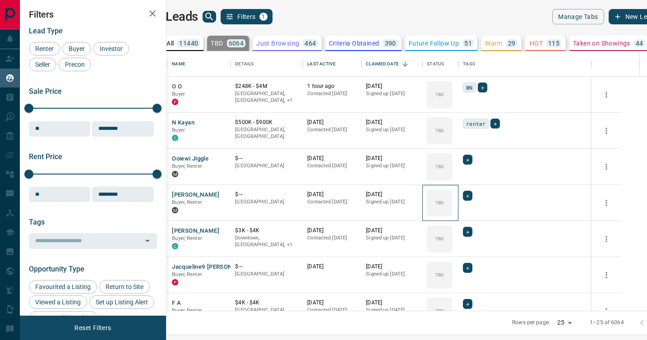
click at [0, 0] on icon at bounding box center [0, 0] width 0 height 0
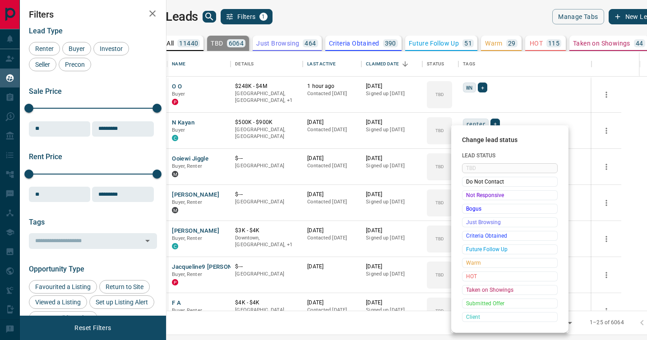
click at [468, 196] on span "Not Responsive" at bounding box center [509, 195] width 87 height 9
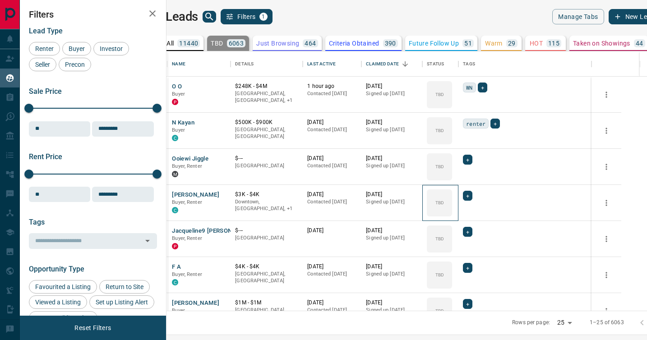
click at [0, 0] on icon at bounding box center [0, 0] width 0 height 0
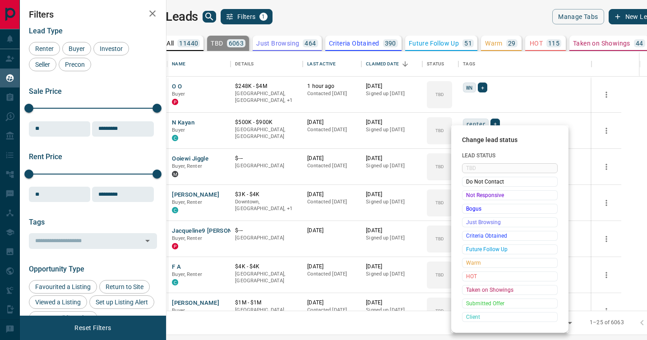
click at [468, 196] on span "Not Responsive" at bounding box center [509, 195] width 87 height 9
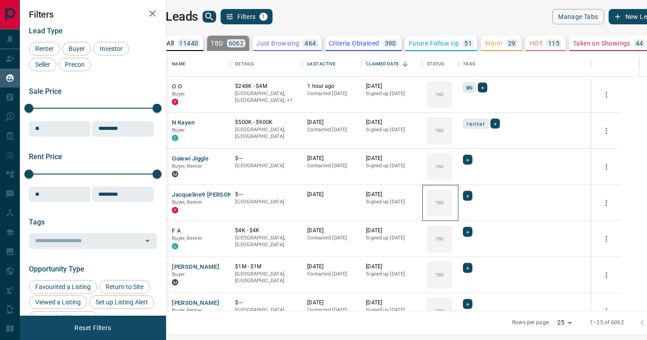
click at [0, 0] on icon at bounding box center [0, 0] width 0 height 0
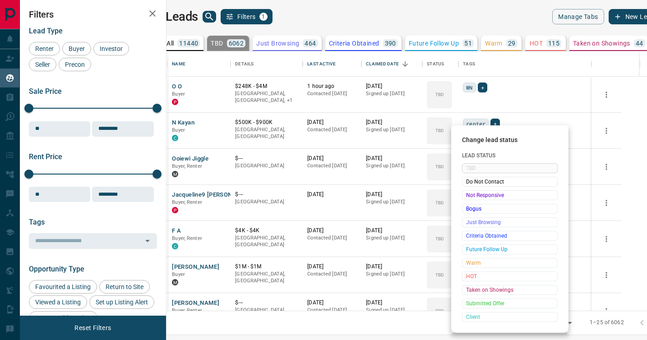
click at [468, 196] on span "Not Responsive" at bounding box center [509, 195] width 87 height 9
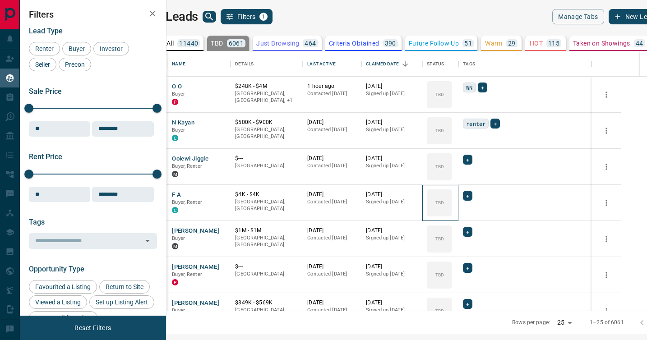
click at [0, 0] on icon at bounding box center [0, 0] width 0 height 0
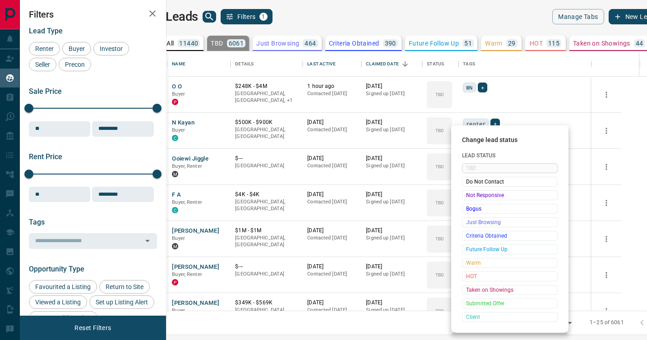
click at [468, 196] on span "Not Responsive" at bounding box center [509, 195] width 87 height 9
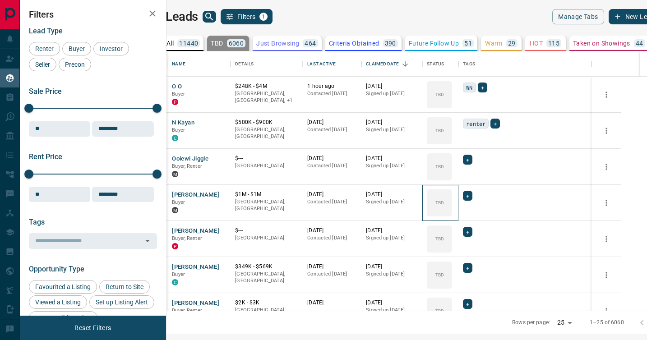
click at [0, 0] on icon at bounding box center [0, 0] width 0 height 0
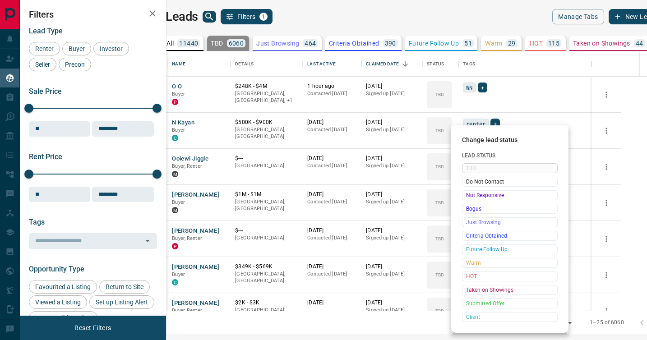
click at [468, 196] on span "Not Responsive" at bounding box center [509, 195] width 87 height 9
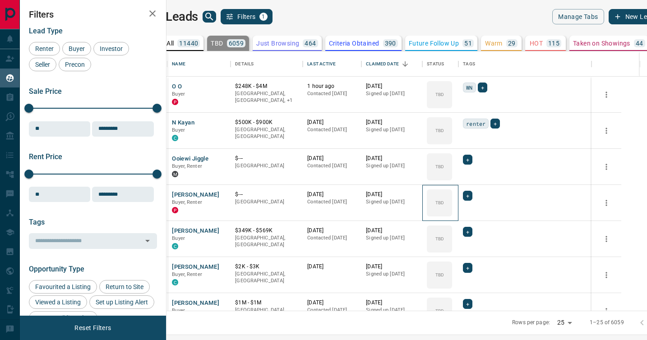
click at [0, 0] on icon at bounding box center [0, 0] width 0 height 0
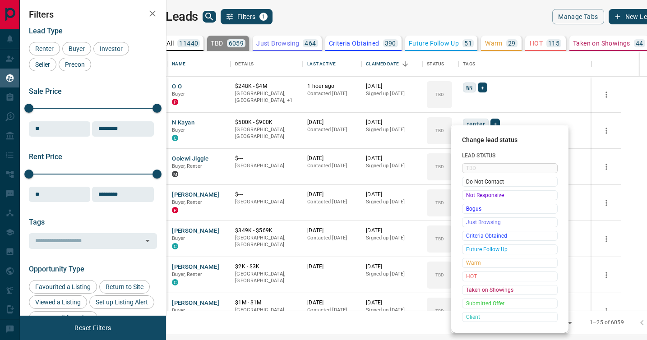
click at [468, 196] on span "Not Responsive" at bounding box center [509, 195] width 87 height 9
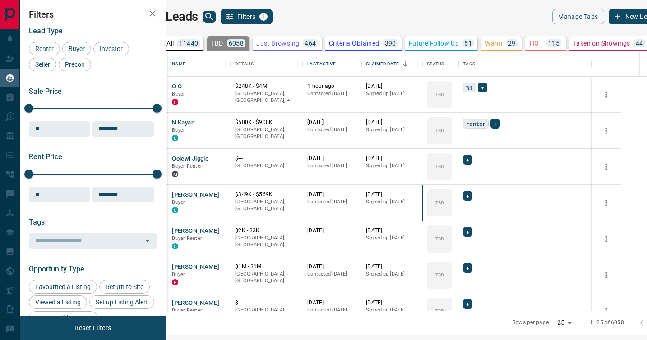
click at [0, 0] on icon at bounding box center [0, 0] width 0 height 0
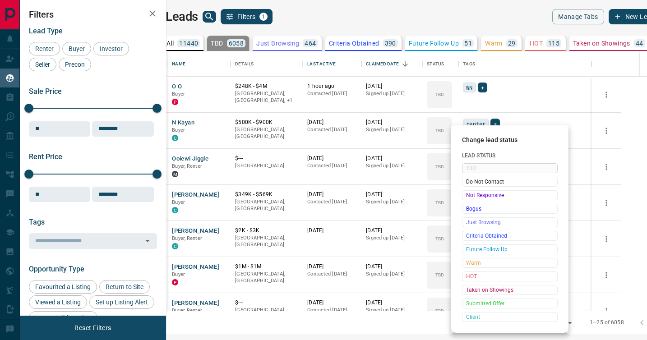
click at [468, 196] on span "Not Responsive" at bounding box center [509, 195] width 87 height 9
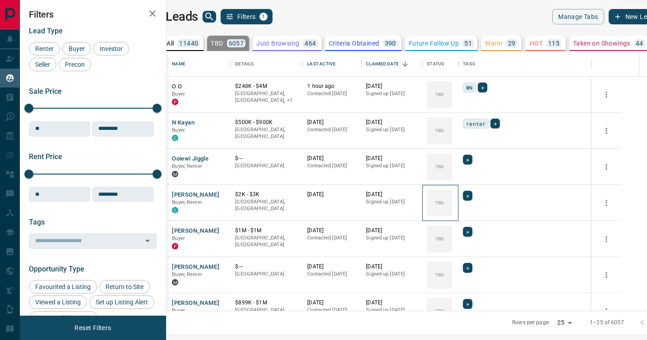
click at [0, 0] on icon at bounding box center [0, 0] width 0 height 0
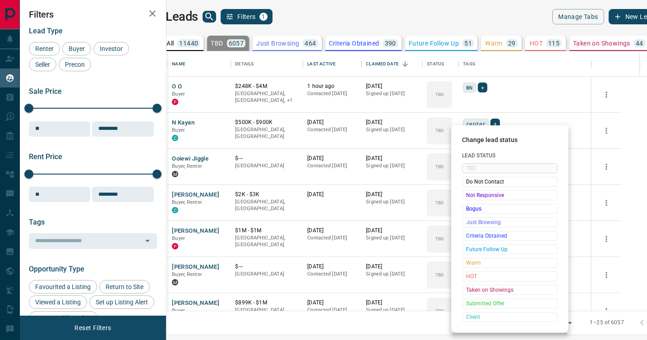
click at [468, 196] on span "Not Responsive" at bounding box center [509, 195] width 87 height 9
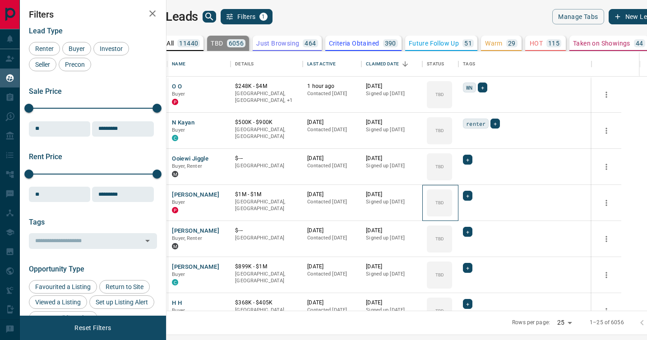
click at [0, 0] on icon at bounding box center [0, 0] width 0 height 0
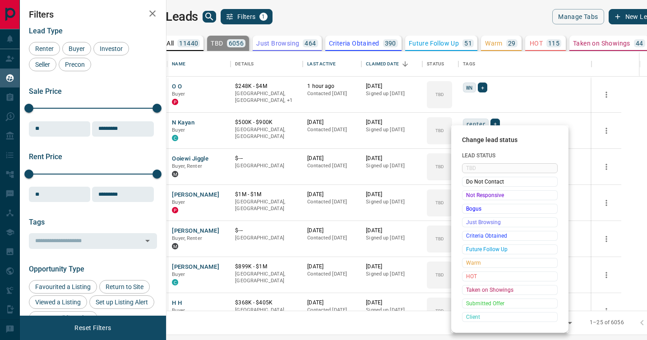
click at [468, 196] on span "Not Responsive" at bounding box center [509, 195] width 87 height 9
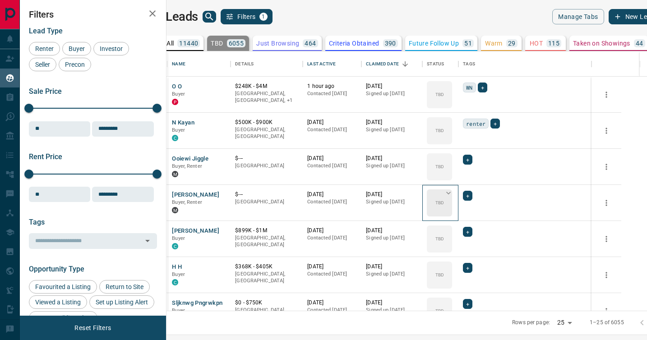
click at [453, 193] on icon at bounding box center [448, 192] width 9 height 9
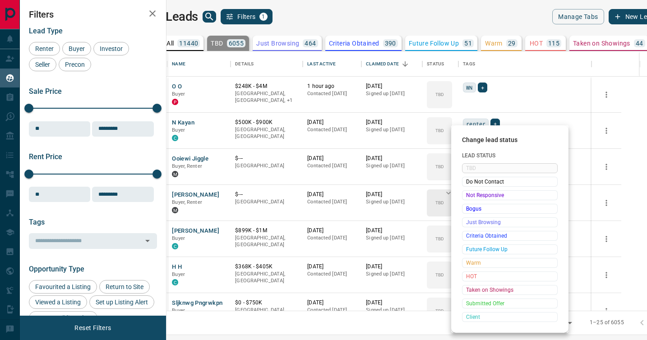
click at [470, 193] on span "Not Responsive" at bounding box center [509, 195] width 87 height 9
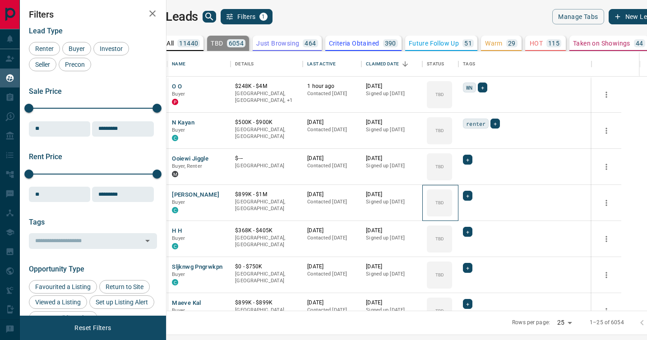
click at [0, 0] on icon at bounding box center [0, 0] width 0 height 0
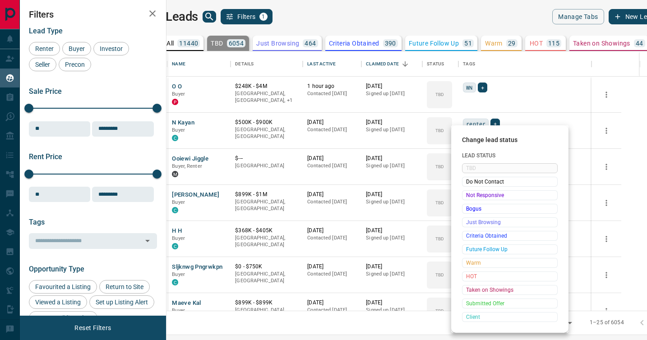
click at [470, 193] on span "Not Responsive" at bounding box center [509, 195] width 87 height 9
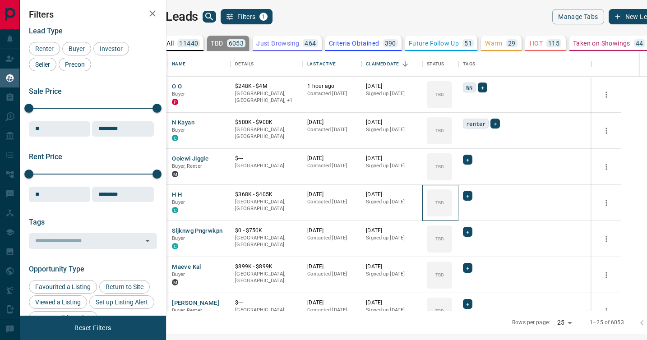
click at [0, 0] on icon at bounding box center [0, 0] width 0 height 0
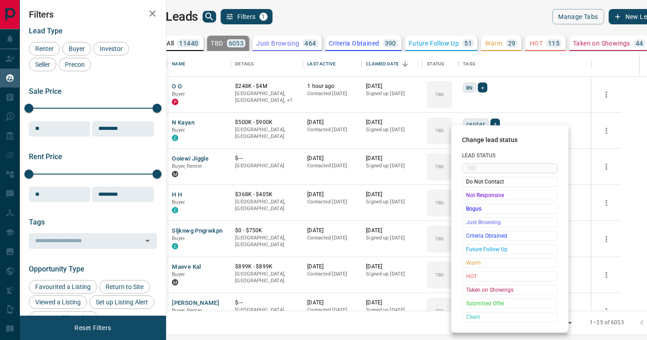
click at [470, 193] on span "Not Responsive" at bounding box center [509, 195] width 87 height 9
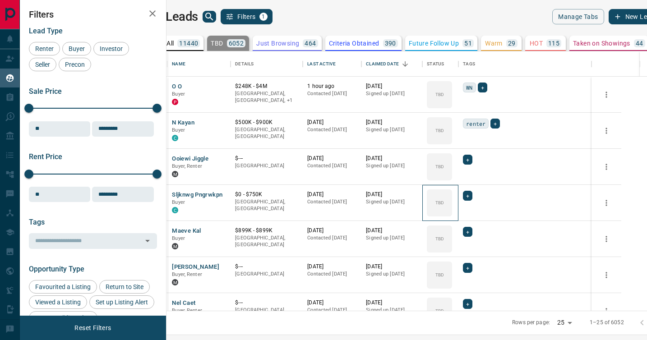
click at [0, 0] on icon at bounding box center [0, 0] width 0 height 0
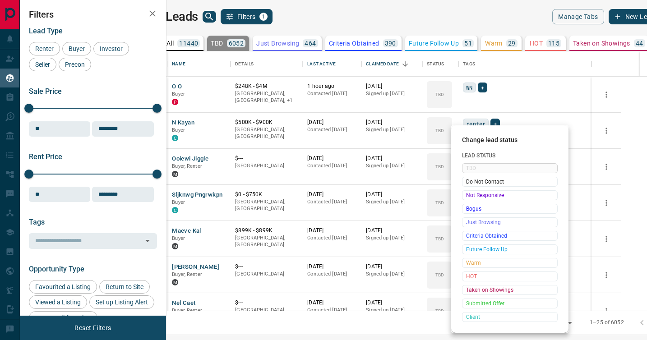
click at [470, 193] on span "Not Responsive" at bounding box center [509, 195] width 87 height 9
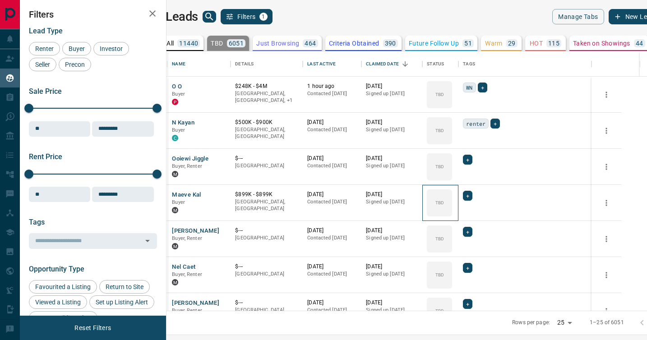
click at [0, 0] on icon at bounding box center [0, 0] width 0 height 0
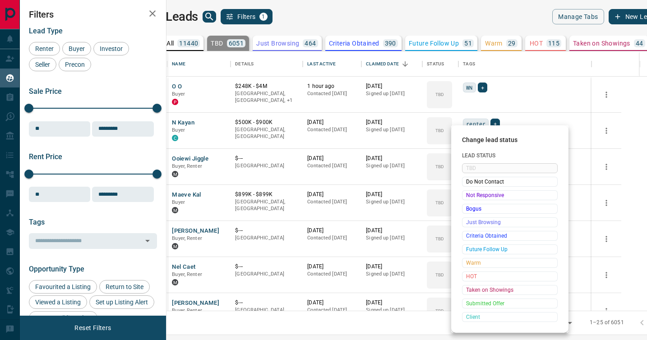
click at [470, 193] on span "Not Responsive" at bounding box center [509, 195] width 87 height 9
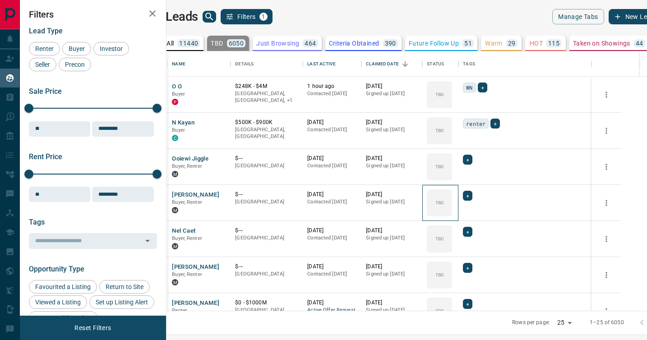
click at [0, 0] on icon at bounding box center [0, 0] width 0 height 0
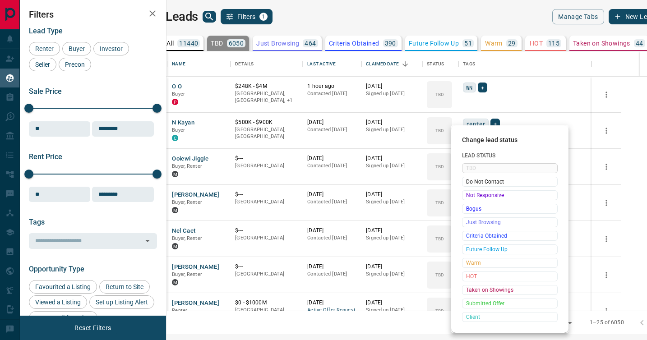
click at [470, 193] on span "Not Responsive" at bounding box center [509, 195] width 87 height 9
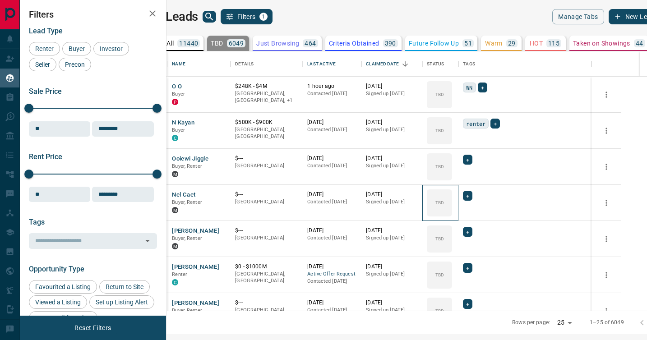
click at [0, 0] on icon at bounding box center [0, 0] width 0 height 0
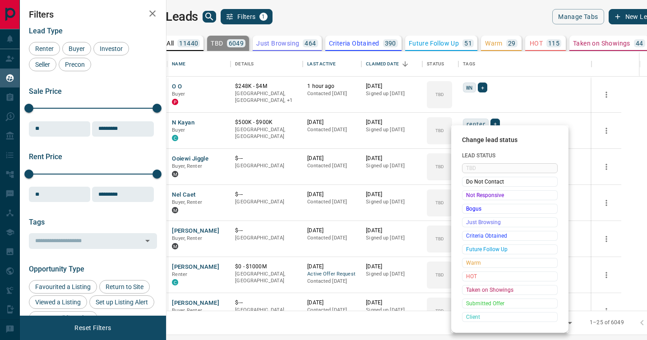
click at [470, 193] on span "Not Responsive" at bounding box center [509, 195] width 87 height 9
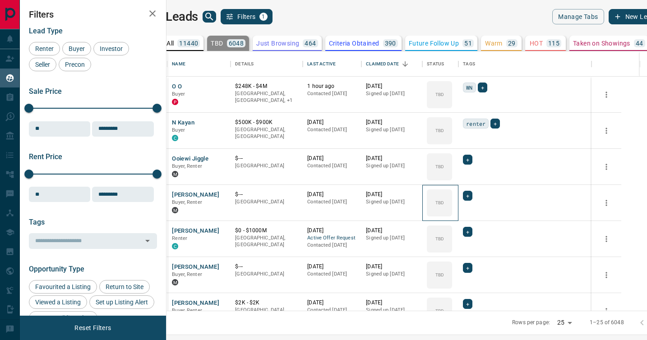
click at [0, 0] on icon at bounding box center [0, 0] width 0 height 0
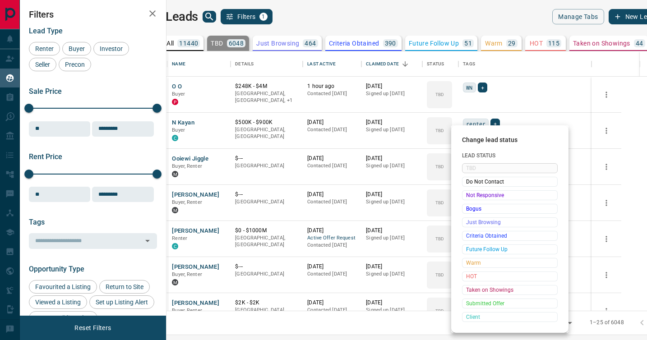
click at [470, 193] on span "Not Responsive" at bounding box center [509, 195] width 87 height 9
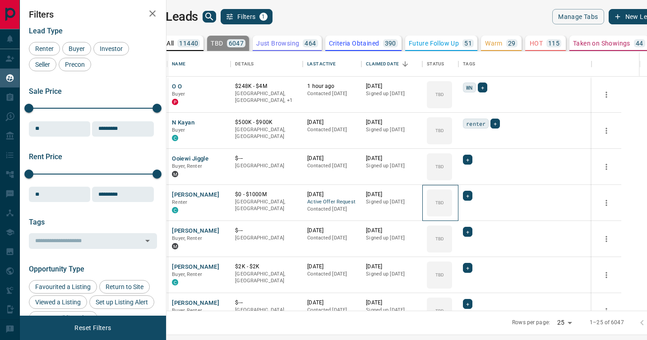
click at [0, 0] on icon at bounding box center [0, 0] width 0 height 0
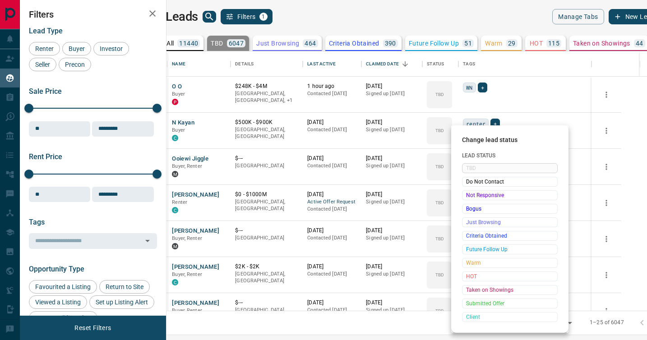
click at [470, 193] on span "Not Responsive" at bounding box center [509, 195] width 87 height 9
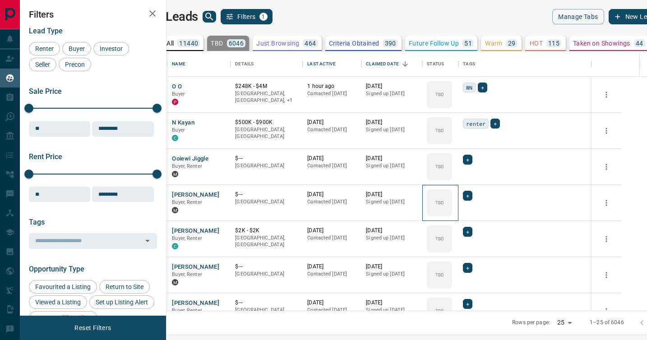
click at [0, 0] on icon at bounding box center [0, 0] width 0 height 0
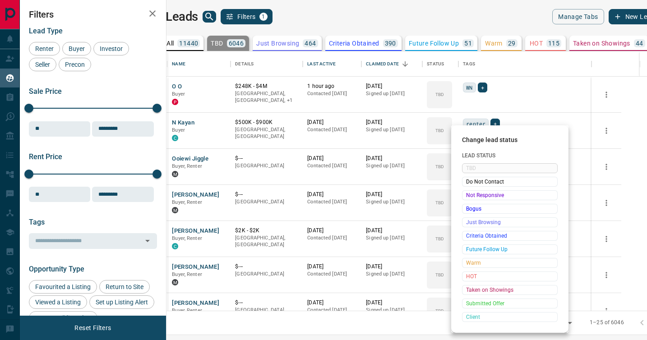
click at [470, 193] on span "Not Responsive" at bounding box center [509, 195] width 87 height 9
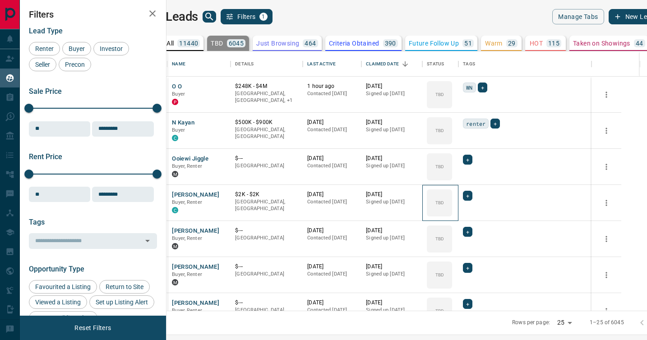
click at [0, 0] on icon at bounding box center [0, 0] width 0 height 0
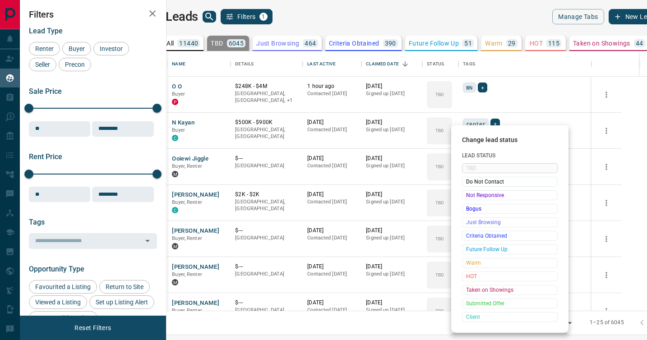
click at [470, 193] on span "Not Responsive" at bounding box center [509, 195] width 87 height 9
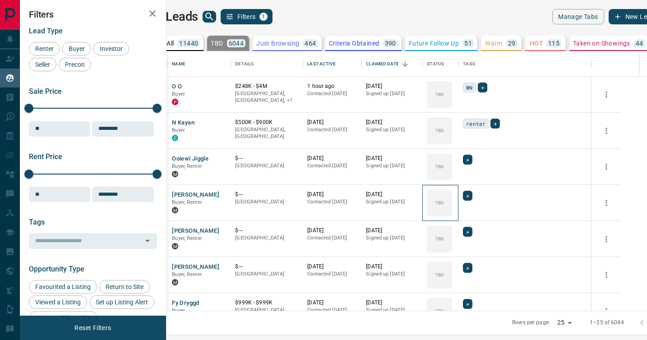
click at [0, 0] on icon at bounding box center [0, 0] width 0 height 0
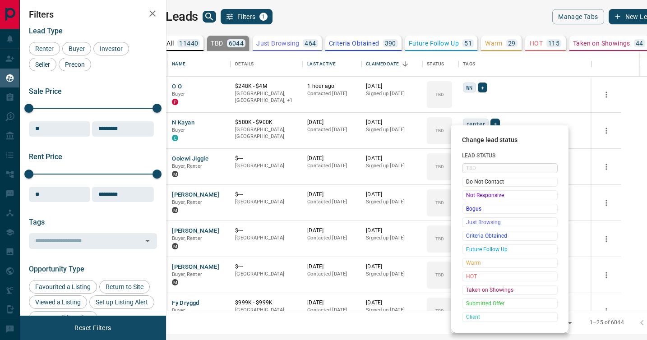
click at [470, 193] on span "Not Responsive" at bounding box center [509, 195] width 87 height 9
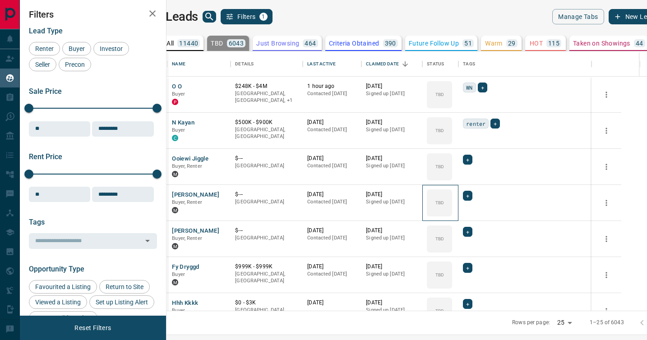
click at [0, 0] on icon at bounding box center [0, 0] width 0 height 0
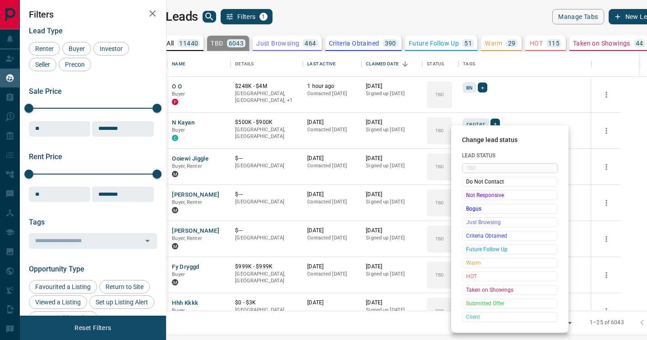
click at [470, 193] on span "Not Responsive" at bounding box center [509, 195] width 87 height 9
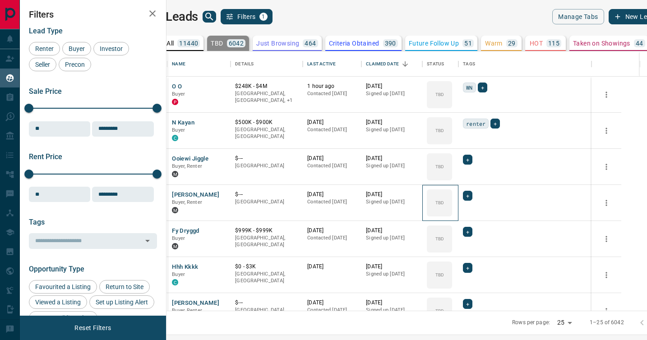
click at [0, 0] on icon at bounding box center [0, 0] width 0 height 0
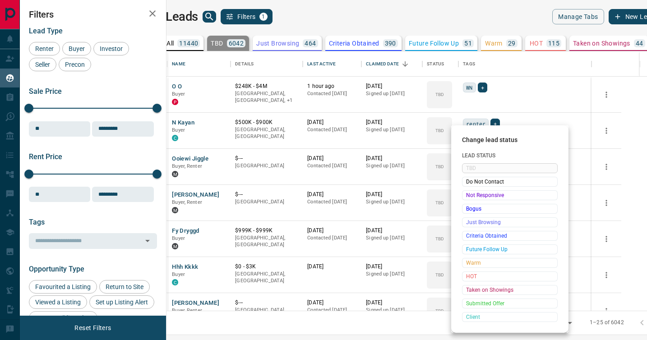
click at [470, 193] on span "Not Responsive" at bounding box center [509, 195] width 87 height 9
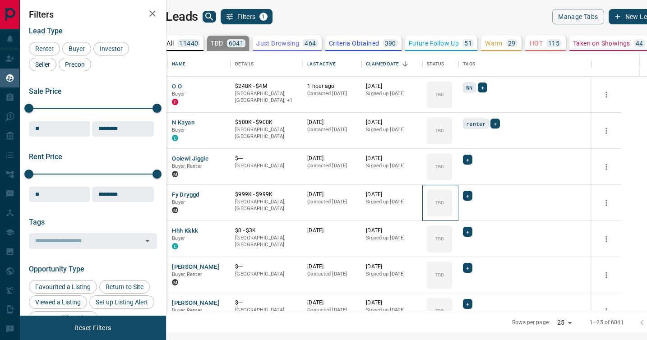
click at [0, 0] on icon at bounding box center [0, 0] width 0 height 0
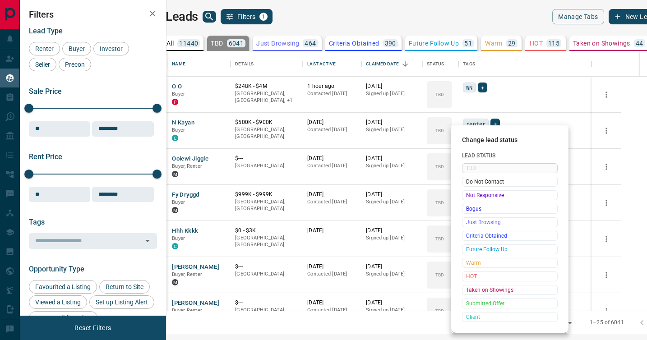
click at [470, 193] on span "Not Responsive" at bounding box center [509, 195] width 87 height 9
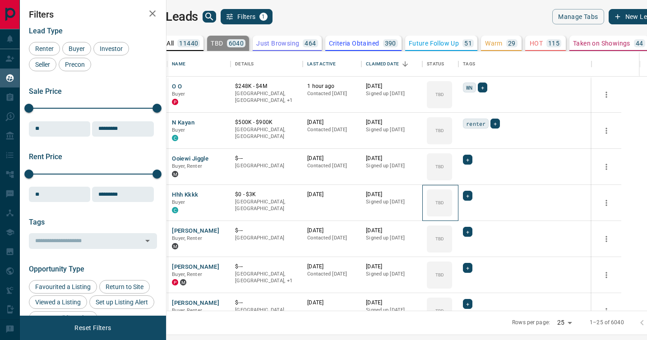
click at [0, 0] on icon at bounding box center [0, 0] width 0 height 0
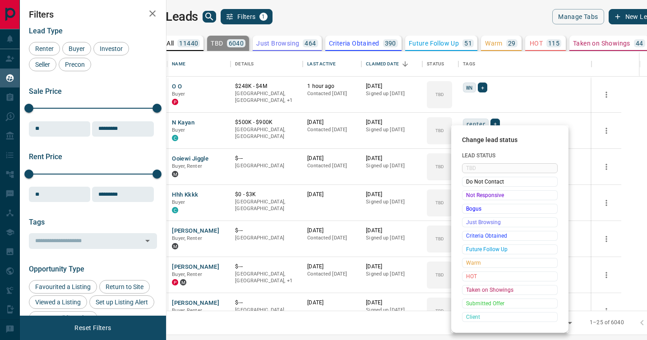
click at [470, 193] on span "Not Responsive" at bounding box center [509, 195] width 87 height 9
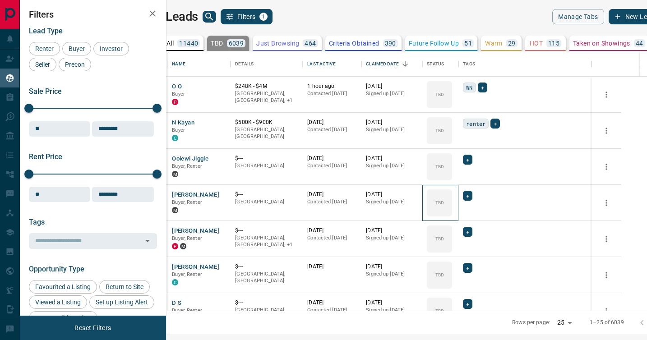
click at [0, 0] on icon at bounding box center [0, 0] width 0 height 0
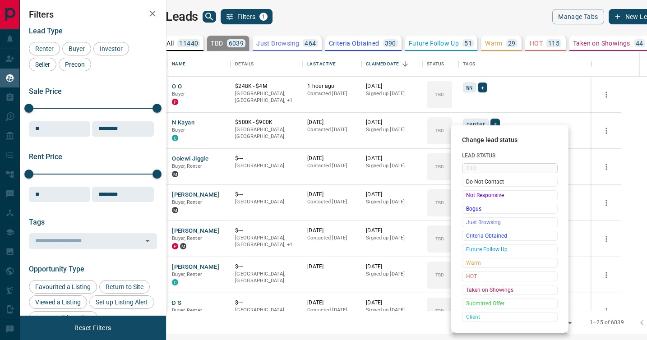
click at [470, 193] on span "Not Responsive" at bounding box center [509, 195] width 87 height 9
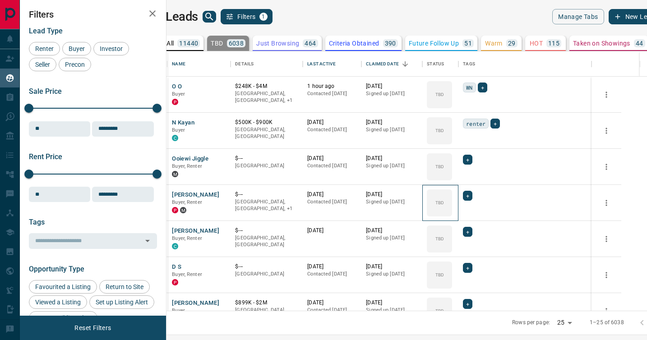
click at [0, 0] on icon at bounding box center [0, 0] width 0 height 0
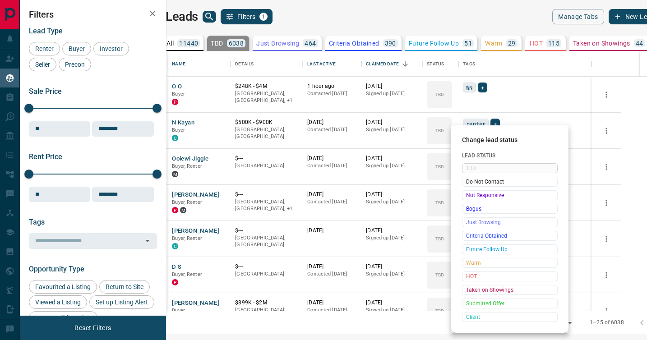
click at [470, 193] on span "Not Responsive" at bounding box center [509, 195] width 87 height 9
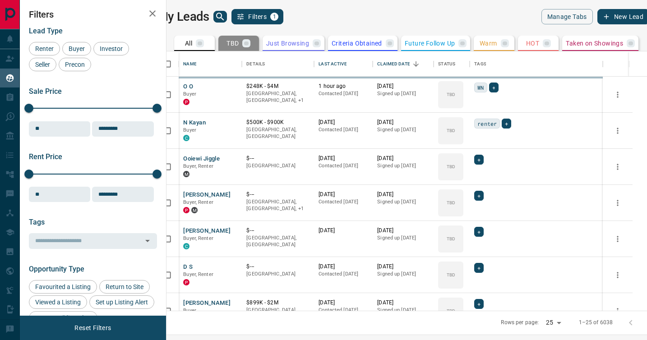
click at [470, 194] on span "Do Not Contact" at bounding box center [495, 196] width 66 height 5
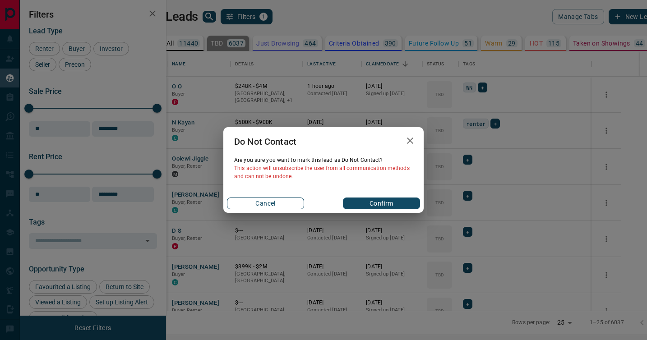
click at [277, 205] on button "Cancel" at bounding box center [265, 204] width 77 height 12
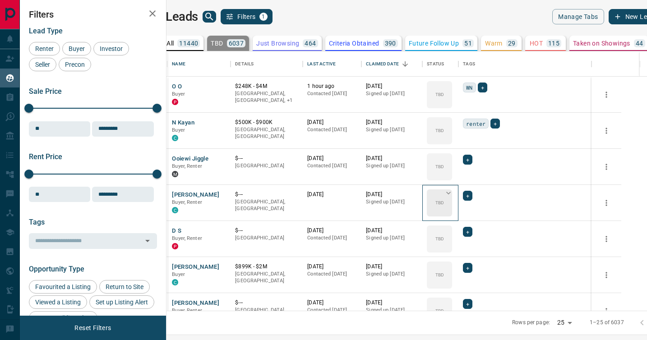
click at [453, 194] on icon at bounding box center [448, 192] width 9 height 9
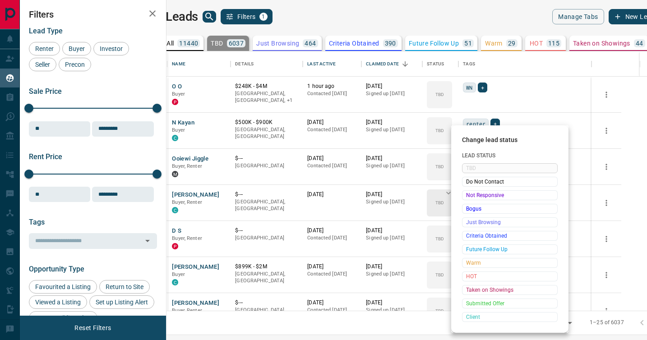
click at [471, 194] on span "Not Responsive" at bounding box center [509, 195] width 87 height 9
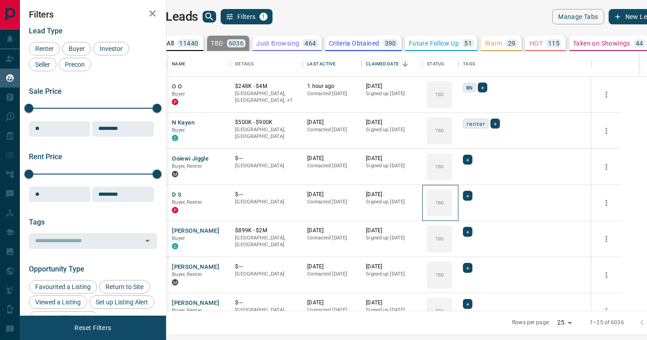
click at [0, 0] on icon at bounding box center [0, 0] width 0 height 0
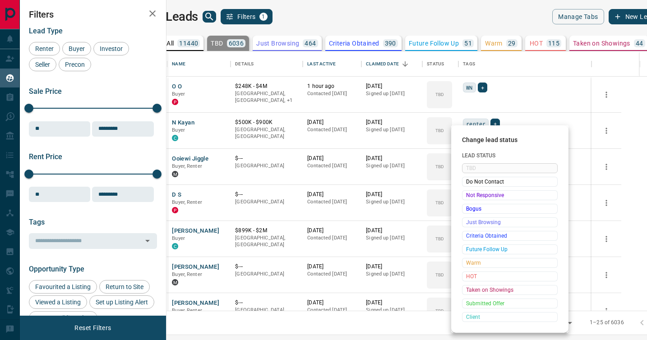
click at [471, 194] on span "Not Responsive" at bounding box center [509, 195] width 87 height 9
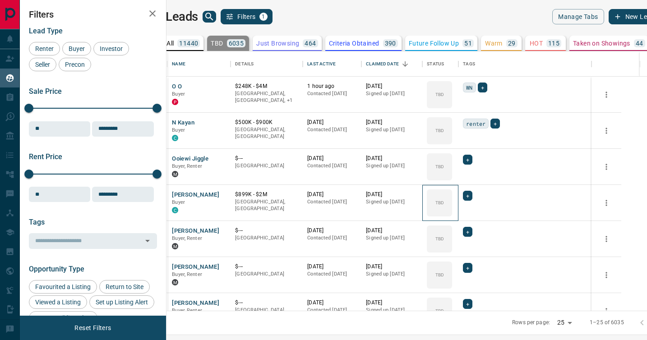
click at [0, 0] on icon at bounding box center [0, 0] width 0 height 0
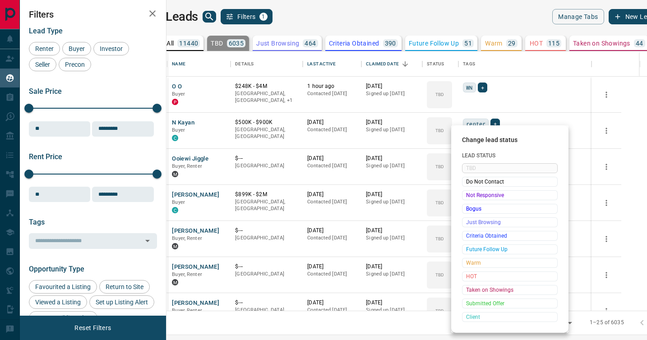
click at [471, 194] on span "Not Responsive" at bounding box center [509, 195] width 87 height 9
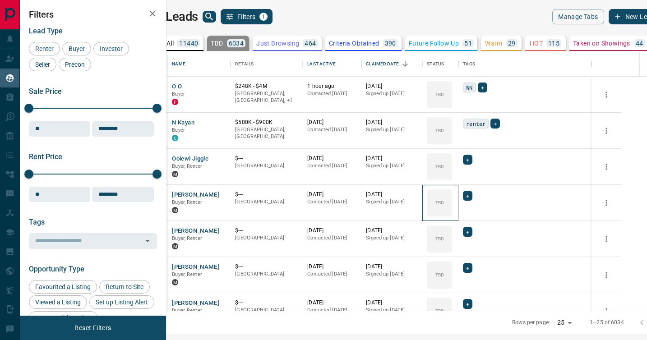
click at [0, 0] on icon at bounding box center [0, 0] width 0 height 0
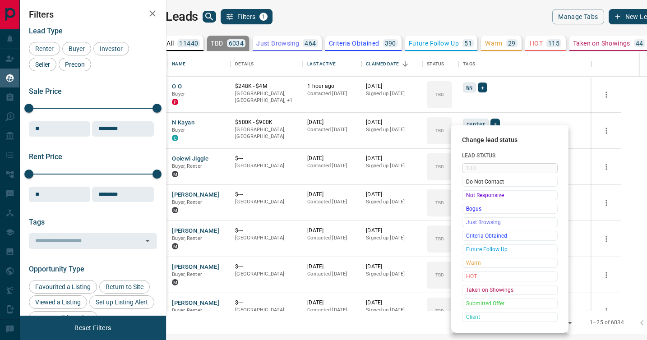
click at [471, 194] on span "Not Responsive" at bounding box center [509, 195] width 87 height 9
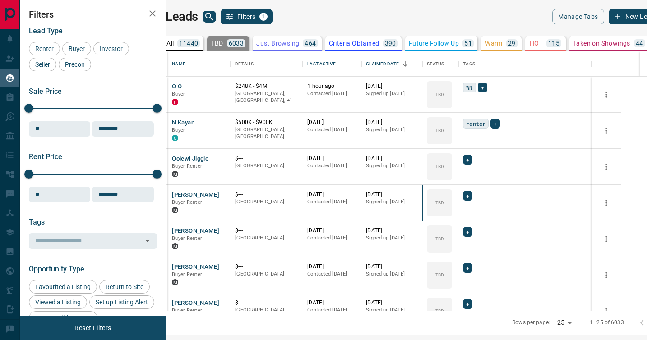
click at [0, 0] on icon at bounding box center [0, 0] width 0 height 0
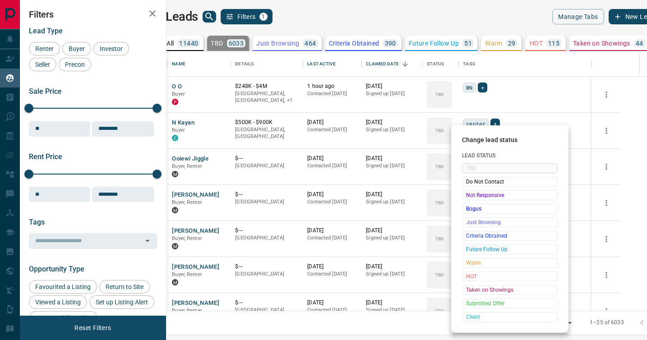
click at [471, 194] on span "Not Responsive" at bounding box center [509, 195] width 87 height 9
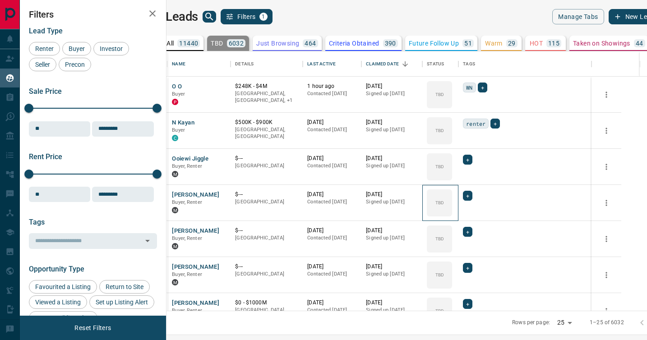
click at [0, 0] on icon at bounding box center [0, 0] width 0 height 0
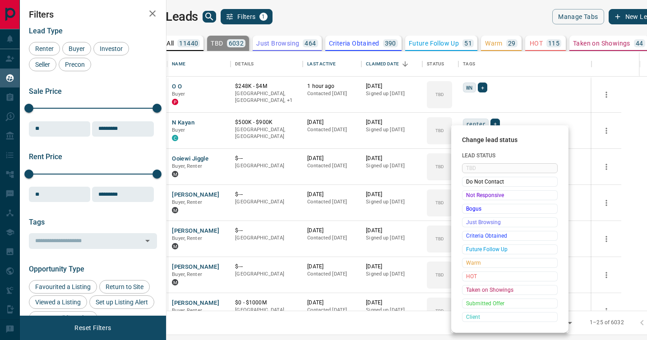
click at [471, 194] on span "Not Responsive" at bounding box center [509, 195] width 87 height 9
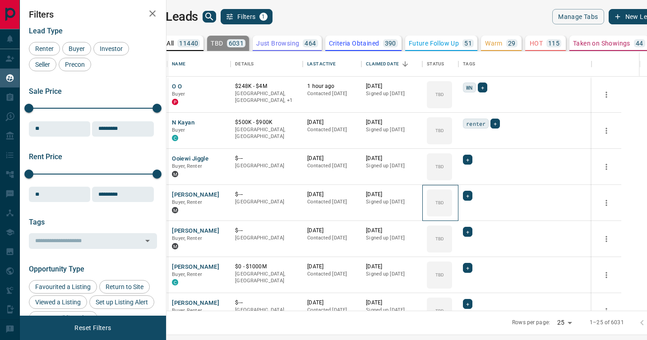
click at [0, 0] on icon at bounding box center [0, 0] width 0 height 0
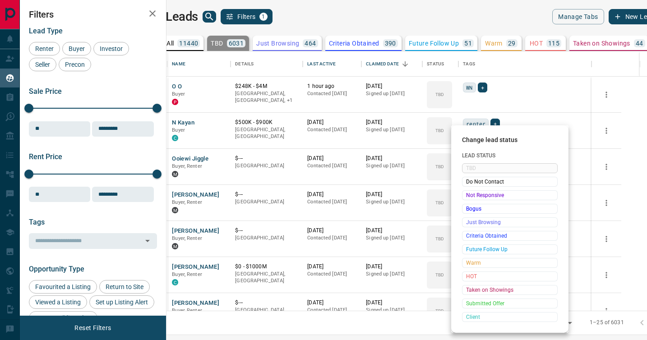
click at [471, 194] on span "Not Responsive" at bounding box center [509, 195] width 87 height 9
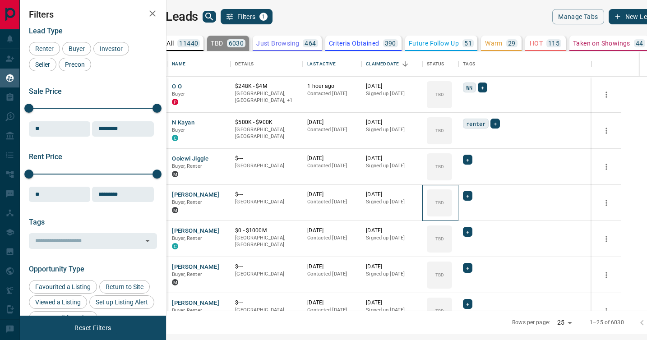
click at [0, 0] on icon at bounding box center [0, 0] width 0 height 0
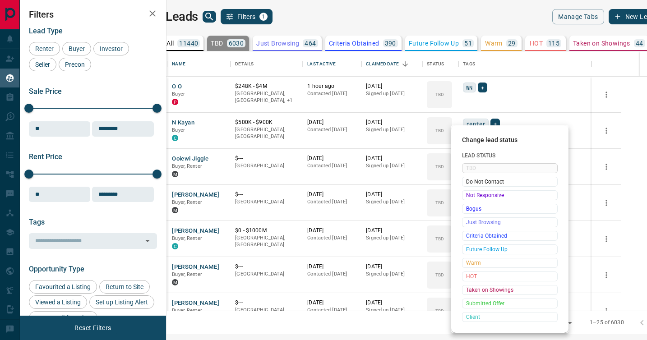
click at [471, 194] on span "Not Responsive" at bounding box center [509, 195] width 87 height 9
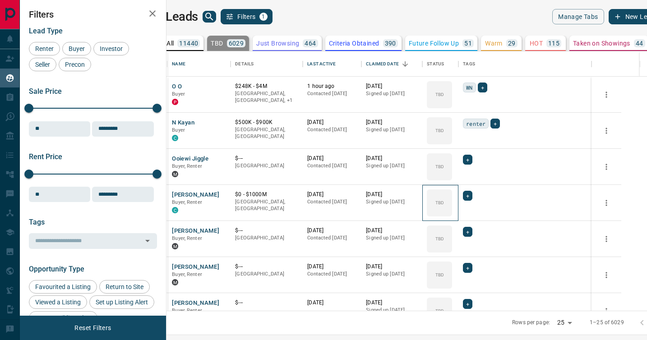
click at [0, 0] on icon at bounding box center [0, 0] width 0 height 0
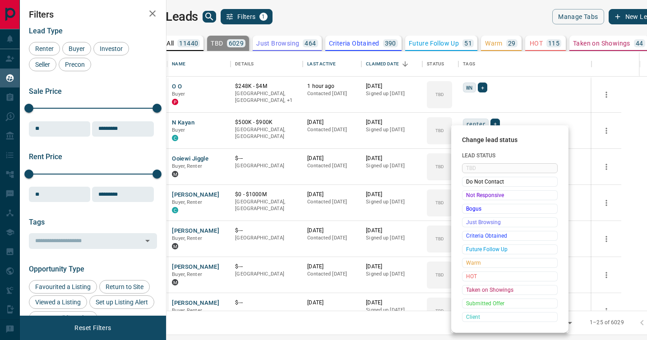
click at [471, 194] on span "Not Responsive" at bounding box center [509, 195] width 87 height 9
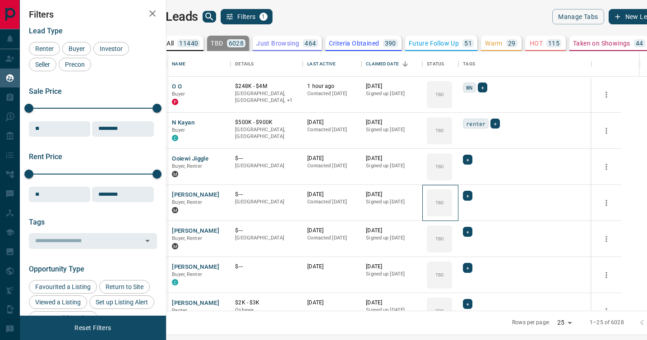
click at [0, 0] on icon at bounding box center [0, 0] width 0 height 0
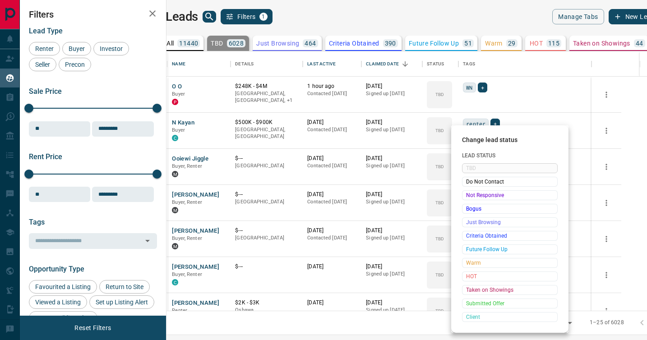
click at [471, 194] on span "Not Responsive" at bounding box center [509, 195] width 87 height 9
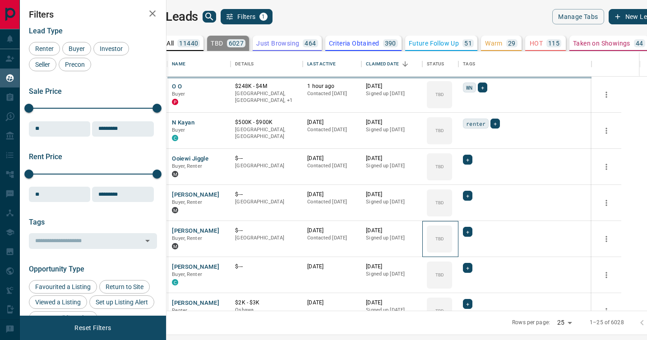
click at [452, 225] on div "TBD" at bounding box center [439, 238] width 25 height 27
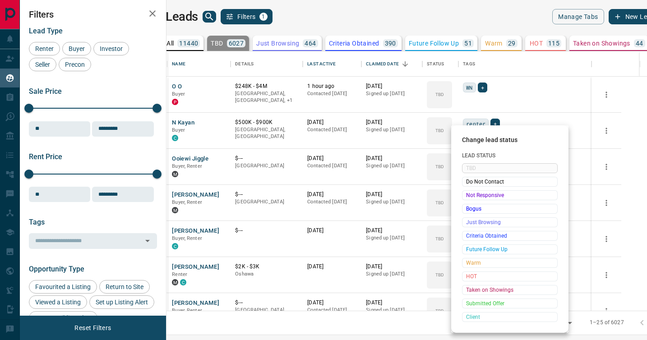
click at [471, 194] on span "Not Responsive" at bounding box center [509, 195] width 87 height 9
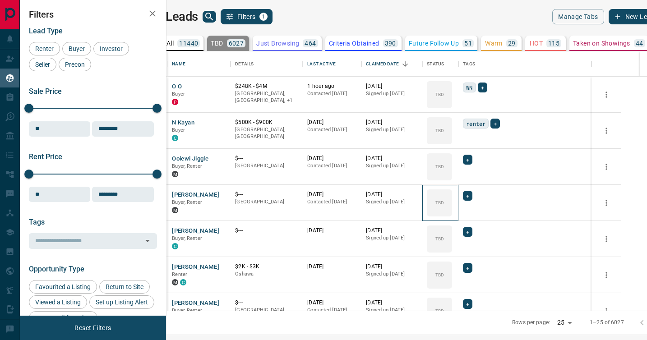
click at [452, 194] on div "TBD" at bounding box center [439, 202] width 25 height 27
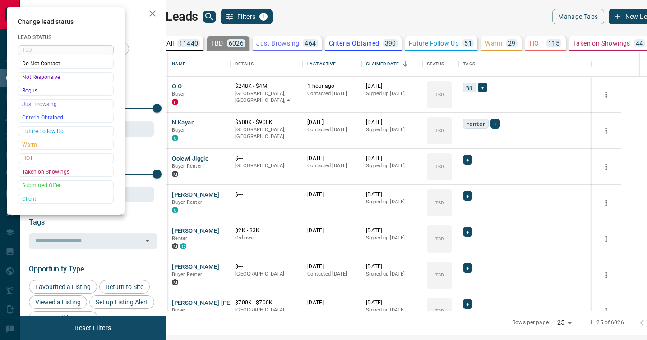
click at [471, 194] on div at bounding box center [323, 170] width 647 height 340
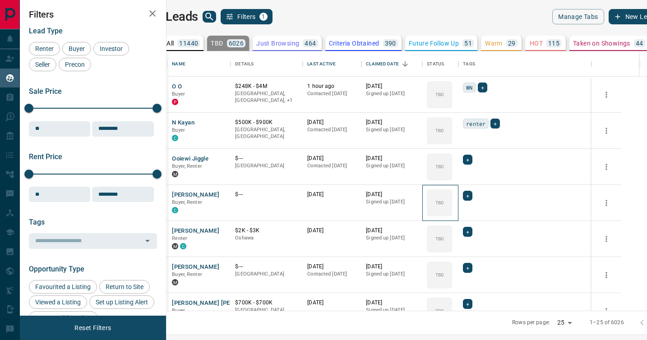
click at [452, 194] on div "TBD" at bounding box center [439, 202] width 25 height 27
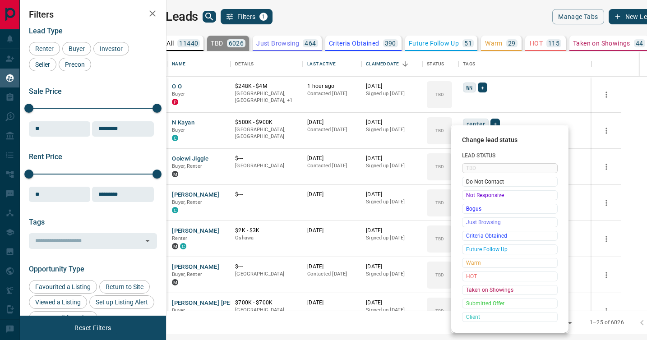
click at [471, 194] on span "Not Responsive" at bounding box center [509, 195] width 87 height 9
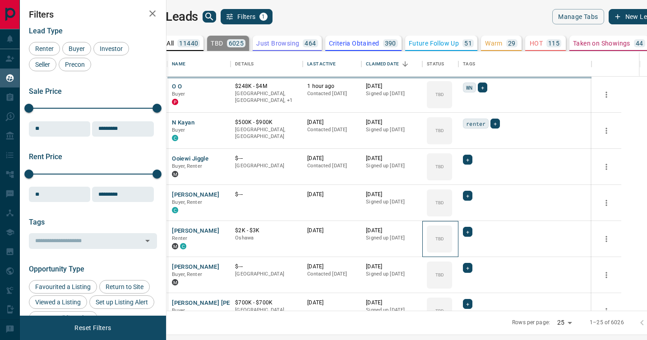
click at [452, 225] on div "TBD" at bounding box center [439, 238] width 25 height 27
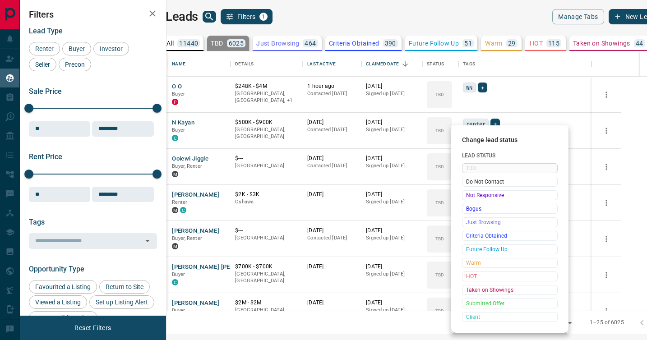
click at [471, 194] on span "Not Responsive" at bounding box center [509, 195] width 87 height 9
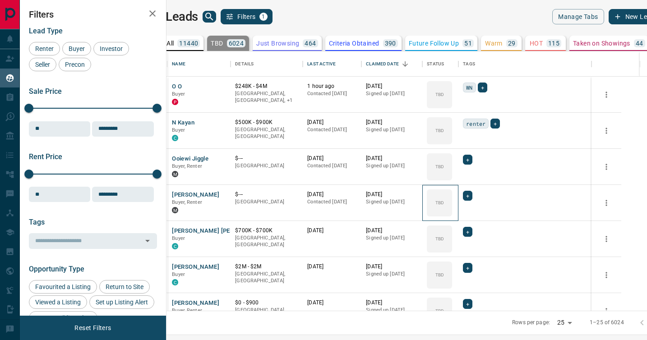
click at [0, 0] on icon at bounding box center [0, 0] width 0 height 0
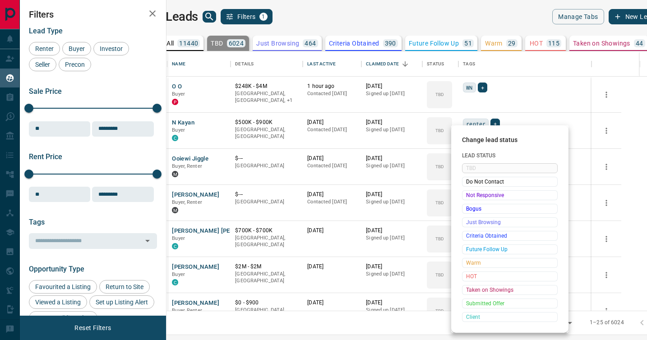
click at [471, 186] on span "Do Not Contact" at bounding box center [509, 181] width 87 height 9
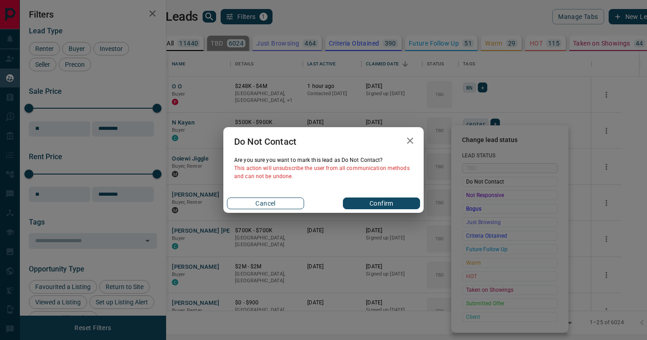
click at [288, 204] on button "Cancel" at bounding box center [265, 204] width 77 height 12
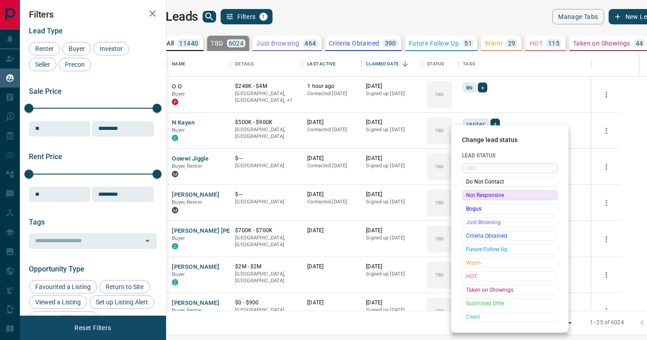
click at [476, 196] on span "Not Responsive" at bounding box center [509, 195] width 87 height 9
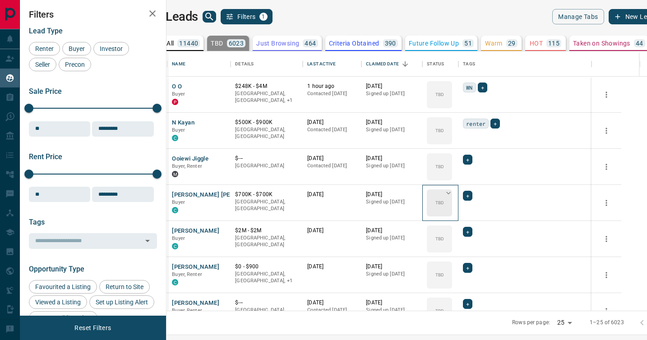
click at [452, 198] on div "TBD" at bounding box center [439, 202] width 25 height 27
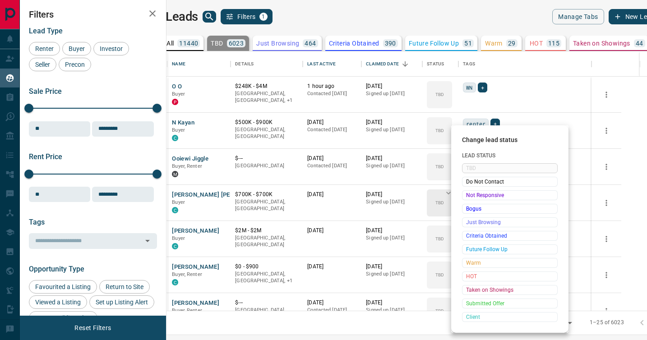
click at [470, 198] on span "Not Responsive" at bounding box center [509, 195] width 87 height 9
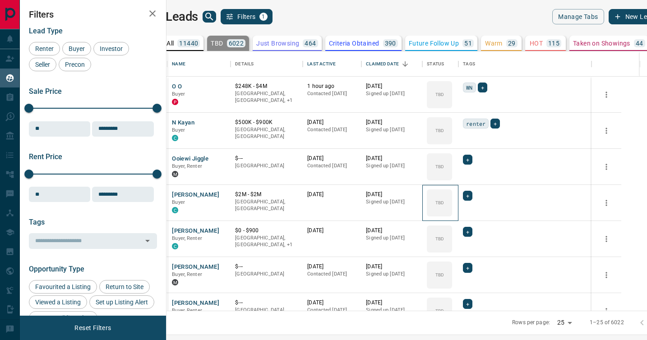
click at [452, 198] on div "TBD" at bounding box center [439, 202] width 25 height 27
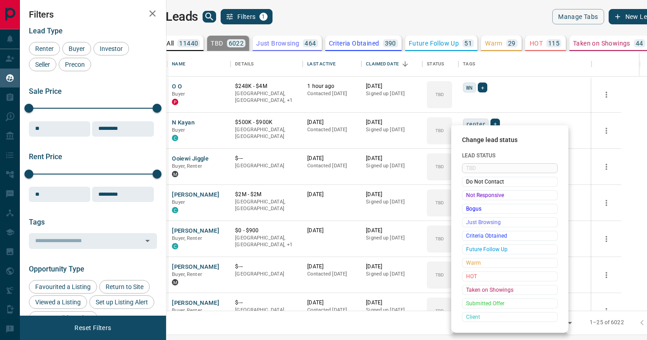
click at [470, 198] on span "Not Responsive" at bounding box center [509, 195] width 87 height 9
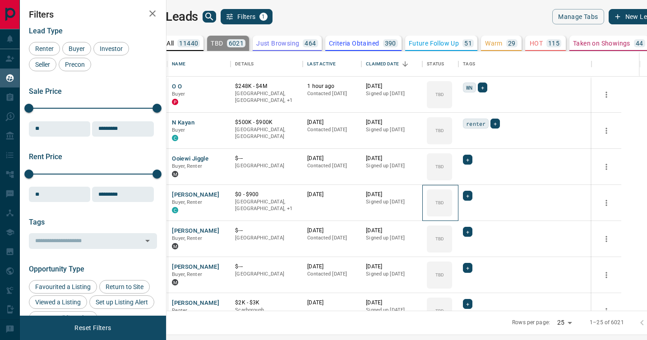
click at [452, 198] on div "TBD" at bounding box center [439, 202] width 25 height 27
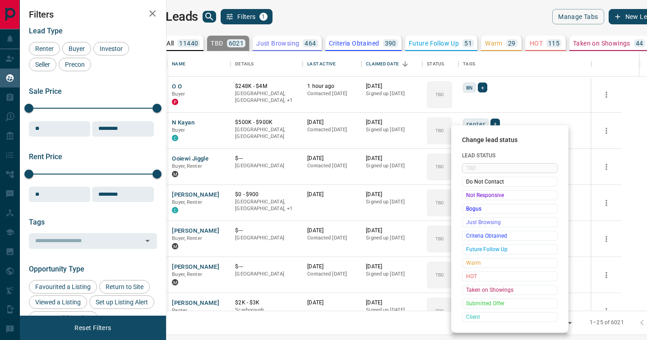
click at [470, 198] on span "Not Responsive" at bounding box center [509, 195] width 87 height 9
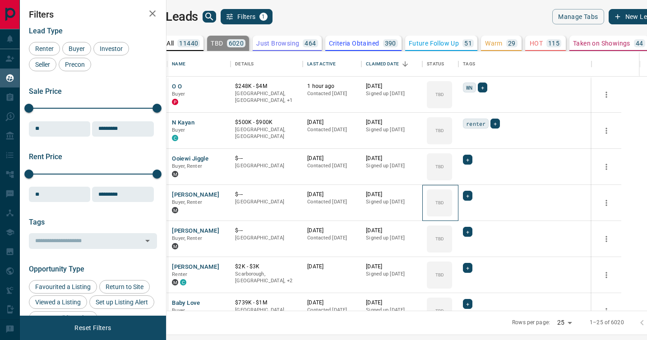
click at [452, 198] on div "TBD" at bounding box center [439, 202] width 25 height 27
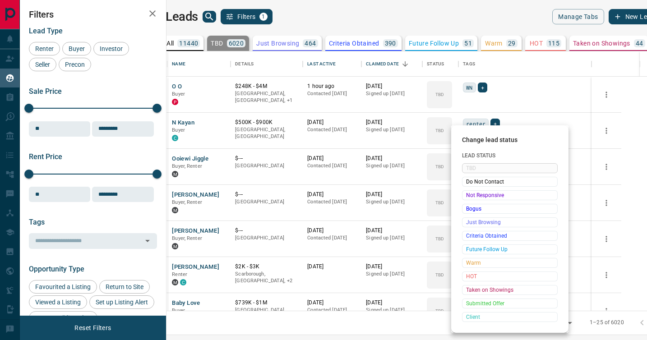
click at [470, 198] on span "Not Responsive" at bounding box center [509, 195] width 87 height 9
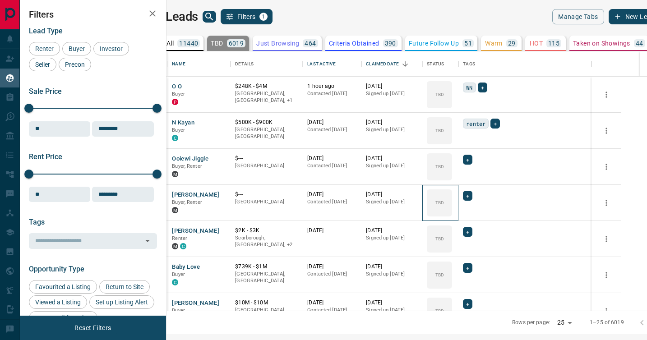
click at [452, 198] on div "TBD" at bounding box center [439, 202] width 25 height 27
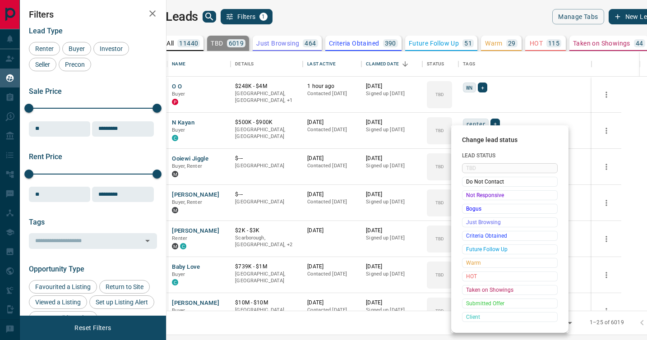
click at [470, 198] on span "Not Responsive" at bounding box center [509, 195] width 87 height 9
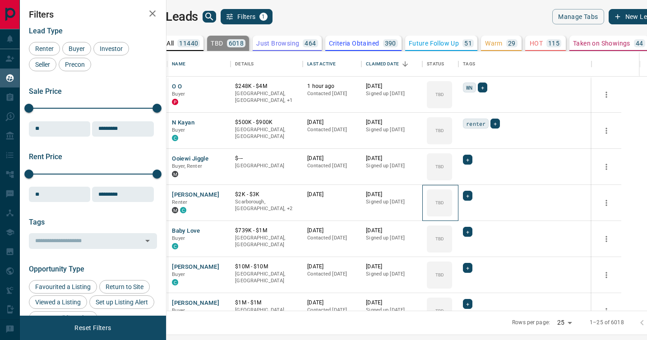
click at [452, 198] on div "TBD" at bounding box center [439, 202] width 25 height 27
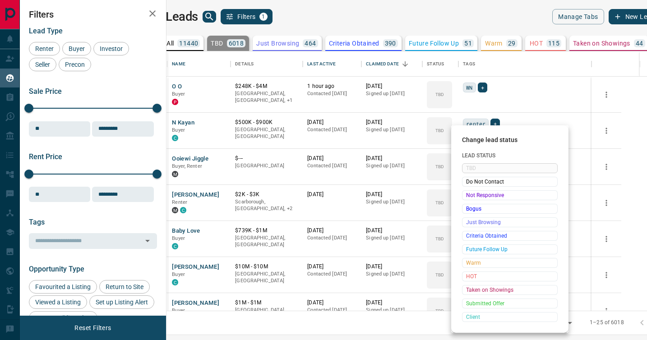
click at [470, 198] on span "Not Responsive" at bounding box center [509, 195] width 87 height 9
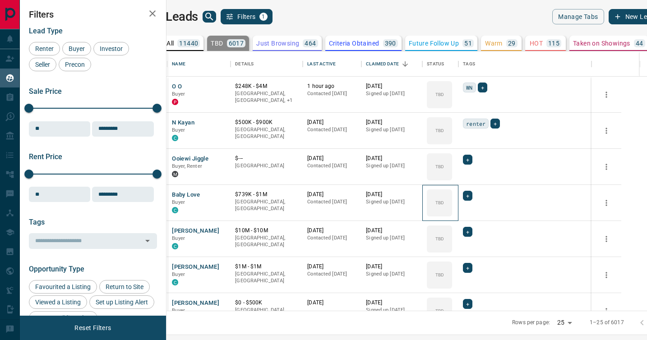
click at [452, 198] on div "TBD" at bounding box center [439, 202] width 25 height 27
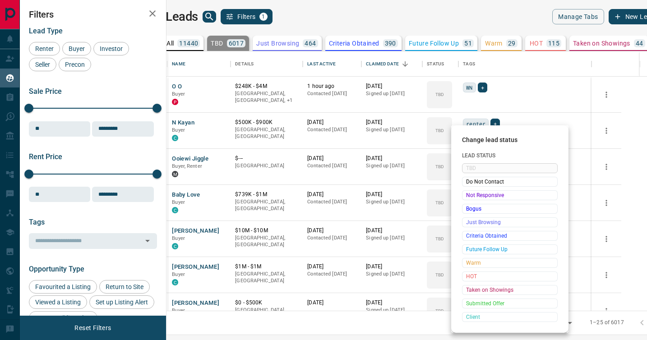
click at [470, 198] on span "Not Responsive" at bounding box center [509, 195] width 87 height 9
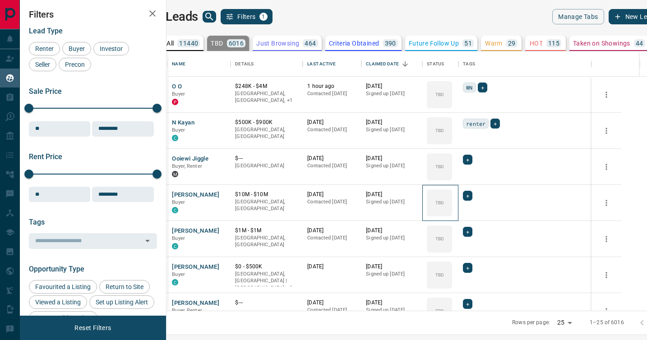
click at [452, 198] on div "TBD" at bounding box center [439, 202] width 25 height 27
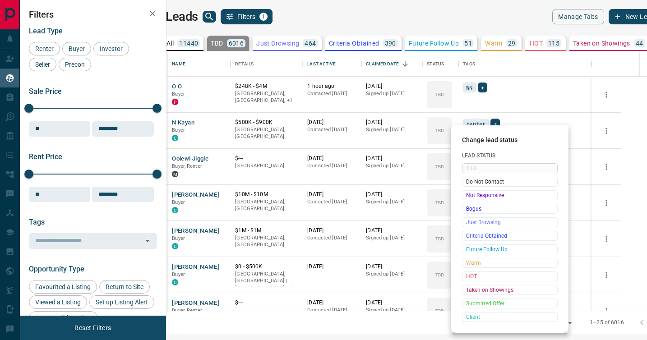
click at [470, 198] on span "Not Responsive" at bounding box center [509, 195] width 87 height 9
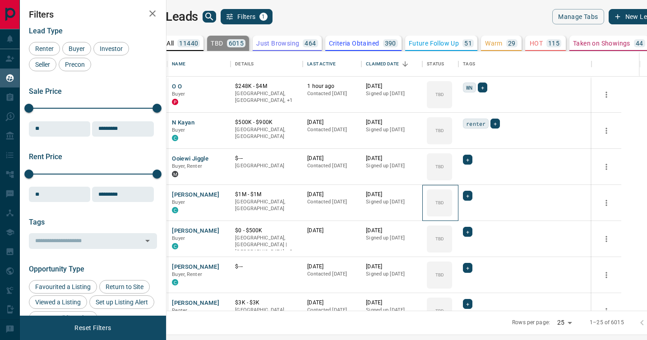
click at [452, 198] on div "TBD" at bounding box center [439, 202] width 25 height 27
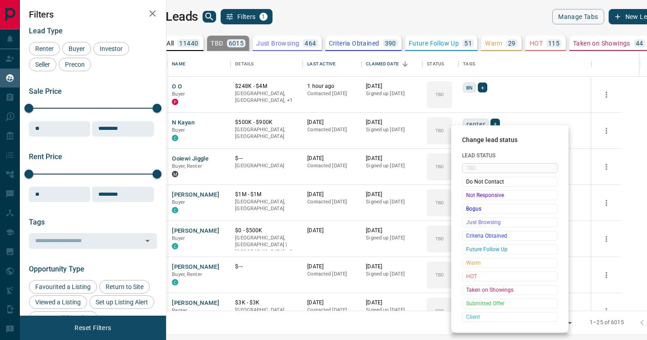
click at [470, 198] on span "Not Responsive" at bounding box center [509, 195] width 87 height 9
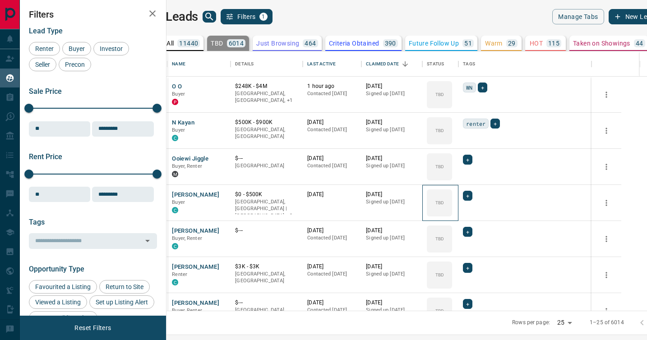
click at [452, 198] on div "TBD" at bounding box center [439, 202] width 25 height 27
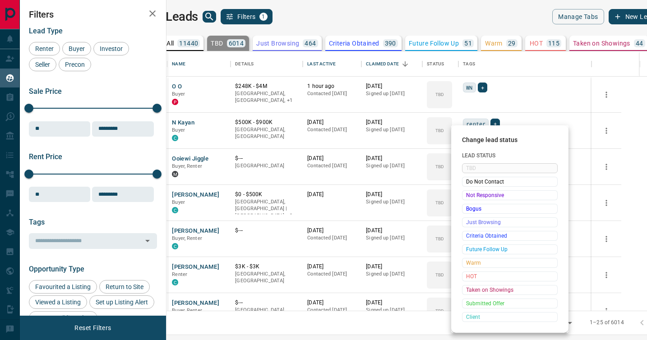
click at [470, 198] on span "Not Responsive" at bounding box center [509, 195] width 87 height 9
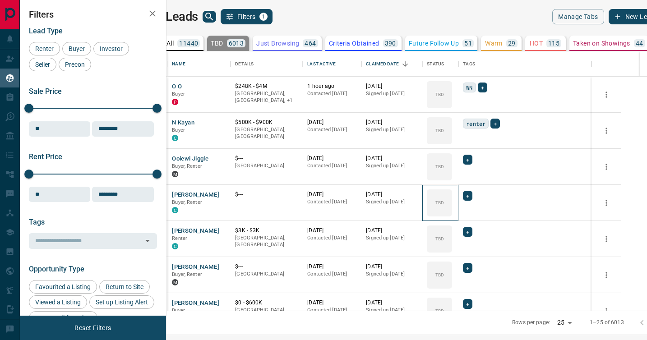
click at [452, 198] on div "TBD" at bounding box center [439, 202] width 25 height 27
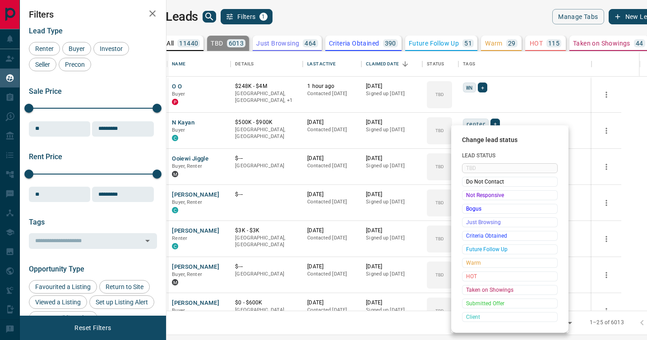
click at [470, 198] on span "Not Responsive" at bounding box center [509, 195] width 87 height 9
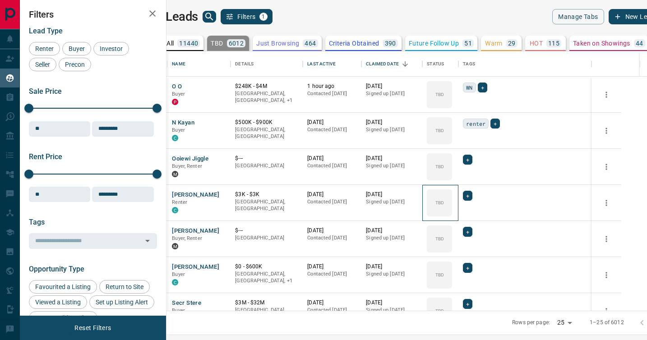
click at [452, 198] on div "TBD" at bounding box center [439, 202] width 25 height 27
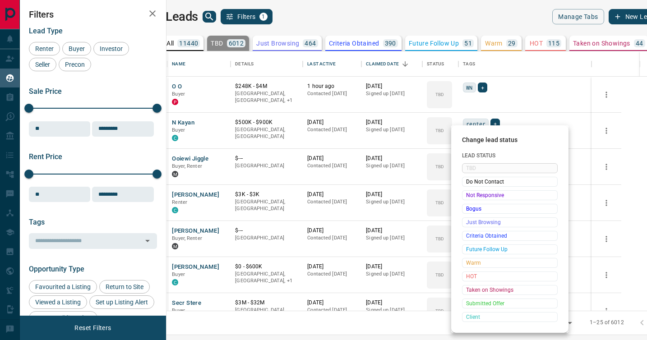
click at [470, 198] on span "Not Responsive" at bounding box center [509, 195] width 87 height 9
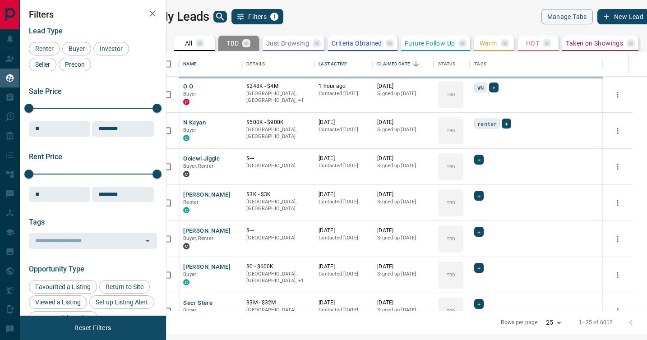
click at [463, 225] on div "TBD" at bounding box center [450, 238] width 25 height 27
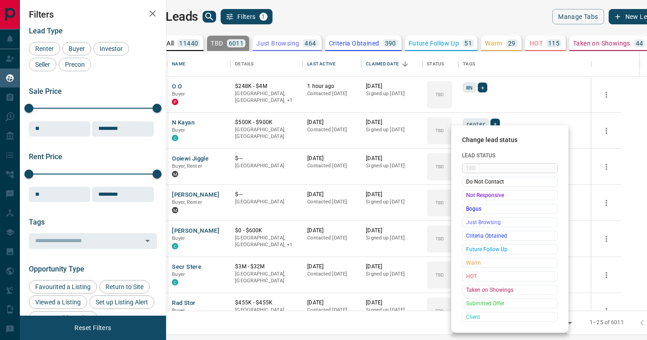
click at [470, 198] on span "Not Responsive" at bounding box center [509, 195] width 87 height 9
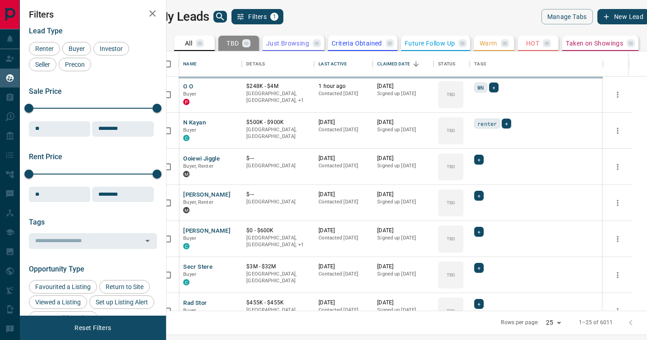
click at [470, 198] on span "Do Not Contact" at bounding box center [495, 196] width 66 height 5
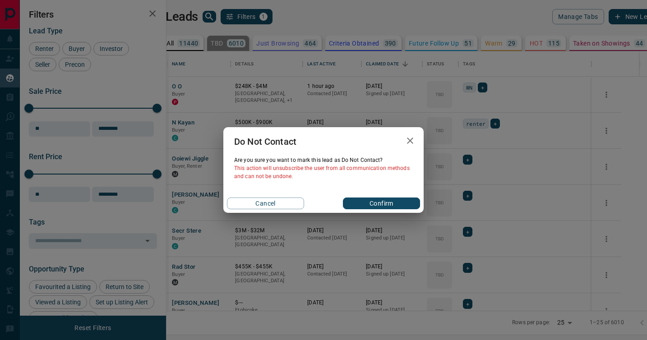
click at [470, 198] on div "Do Not Contact Are you sure you want to mark this lead as Do Not Contact ? This…" at bounding box center [323, 170] width 647 height 340
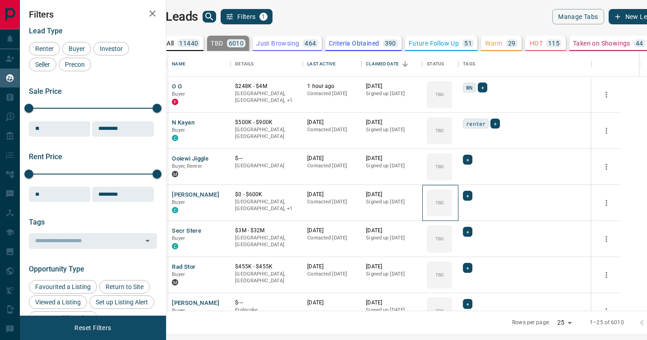
click at [452, 198] on div "TBD" at bounding box center [439, 202] width 25 height 27
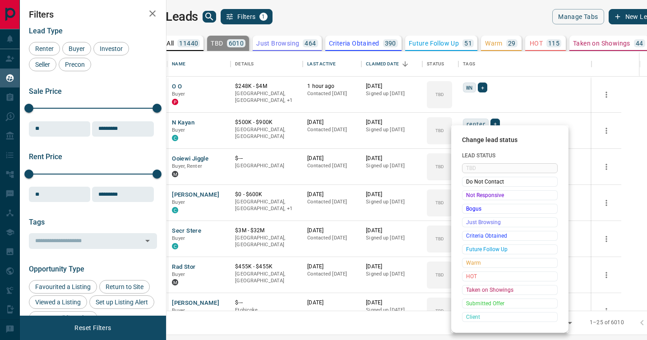
click at [470, 198] on span "Not Responsive" at bounding box center [509, 195] width 87 height 9
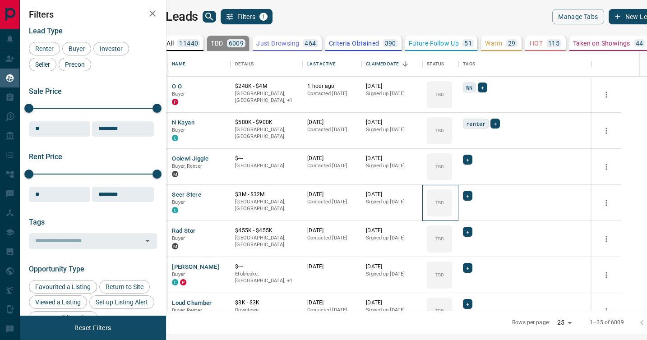
click at [452, 198] on div "TBD" at bounding box center [439, 202] width 25 height 27
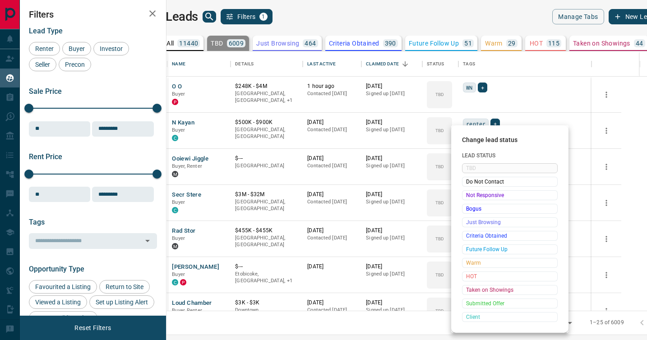
click at [470, 198] on span "Not Responsive" at bounding box center [509, 195] width 87 height 9
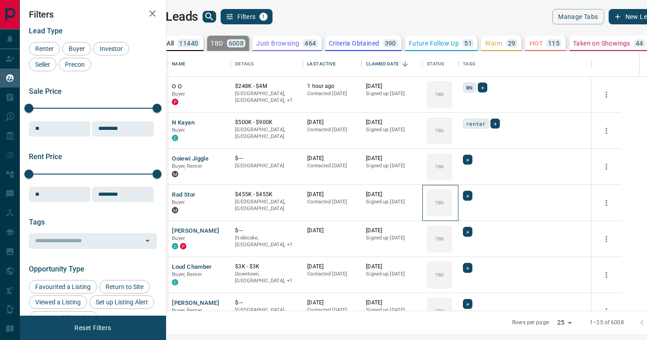
click at [452, 198] on div "TBD" at bounding box center [439, 202] width 25 height 27
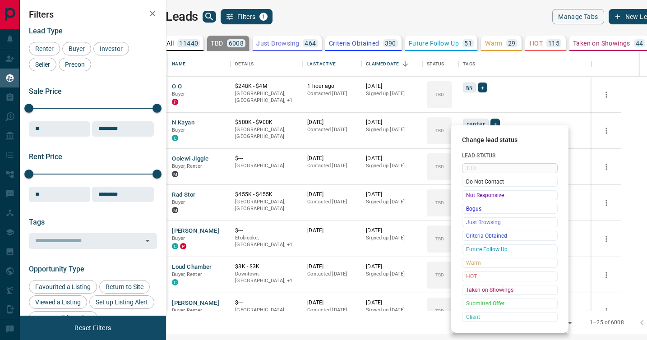
click at [470, 198] on span "Not Responsive" at bounding box center [509, 195] width 87 height 9
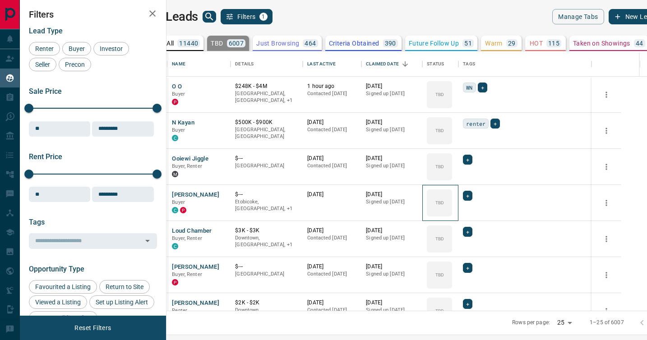
click at [452, 198] on div "TBD" at bounding box center [439, 202] width 25 height 27
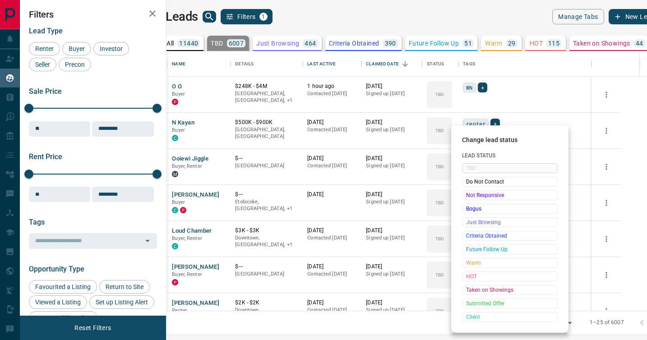
click at [470, 198] on span "Not Responsive" at bounding box center [509, 195] width 87 height 9
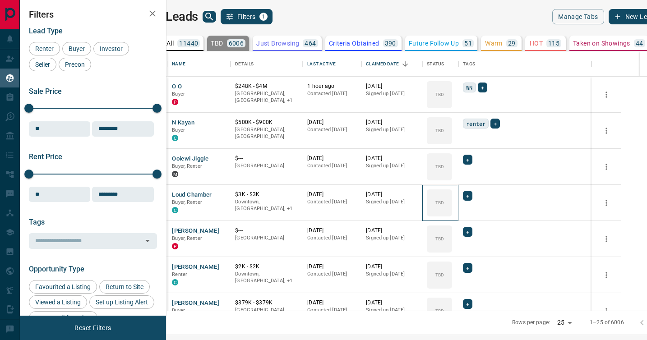
click at [452, 198] on div "TBD" at bounding box center [439, 202] width 25 height 27
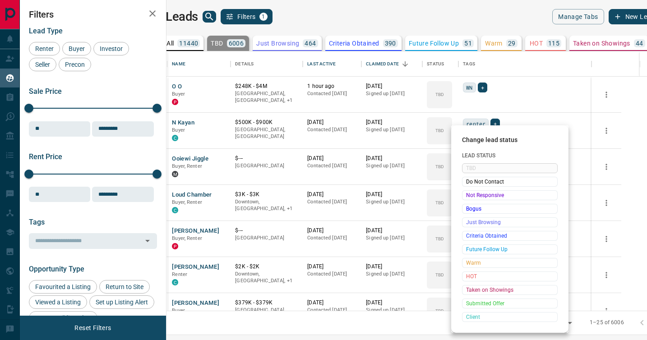
click at [470, 198] on span "Not Responsive" at bounding box center [509, 195] width 87 height 9
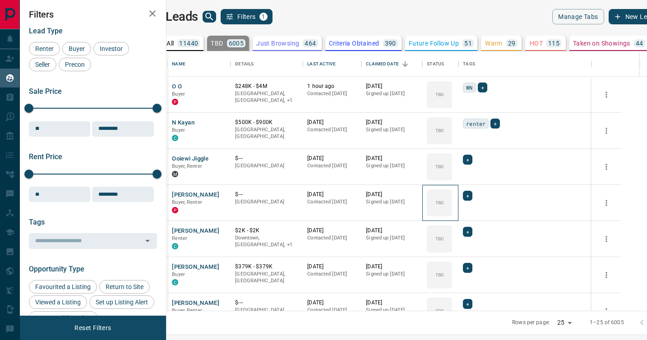
click at [452, 198] on div "TBD" at bounding box center [439, 202] width 25 height 27
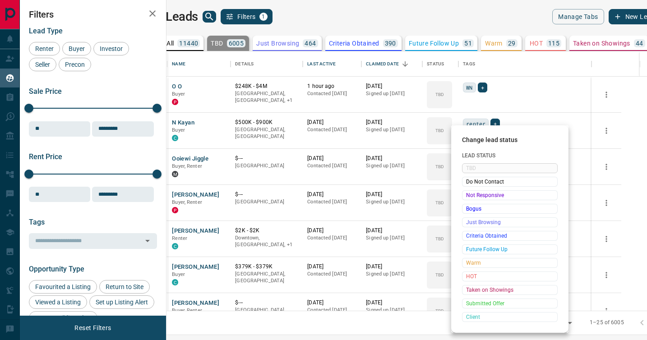
click at [470, 198] on span "Not Responsive" at bounding box center [509, 195] width 87 height 9
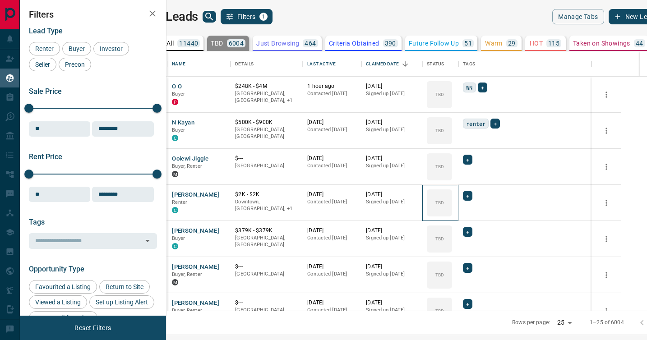
click at [452, 198] on div "TBD" at bounding box center [439, 202] width 25 height 27
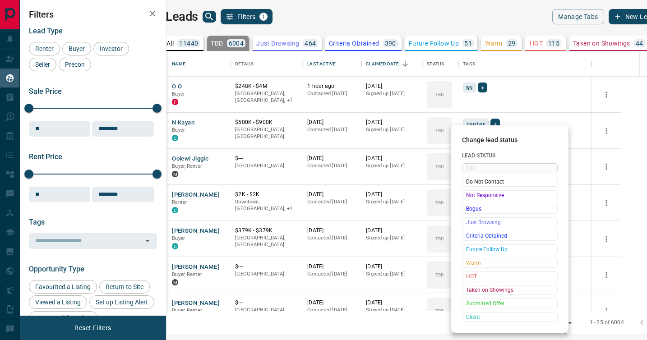
click at [470, 198] on span "Not Responsive" at bounding box center [509, 195] width 87 height 9
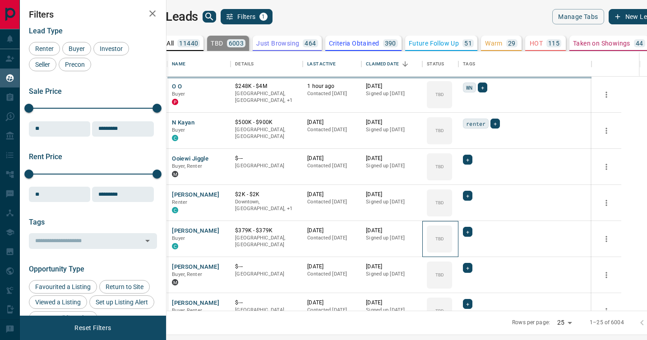
click at [452, 225] on div "TBD" at bounding box center [439, 238] width 25 height 27
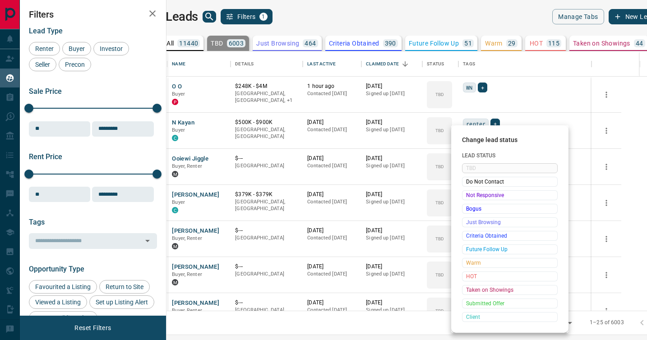
click at [470, 198] on span "Not Responsive" at bounding box center [509, 195] width 87 height 9
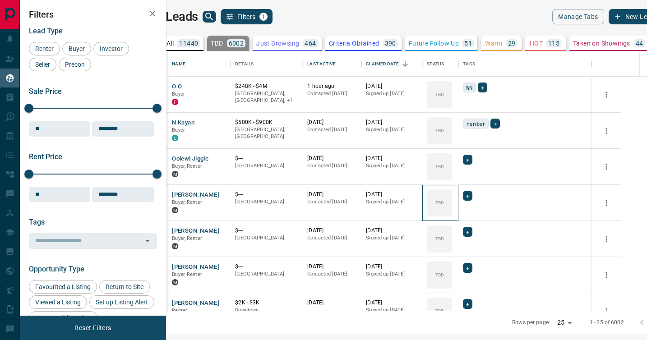
click at [452, 198] on div "TBD" at bounding box center [439, 202] width 25 height 27
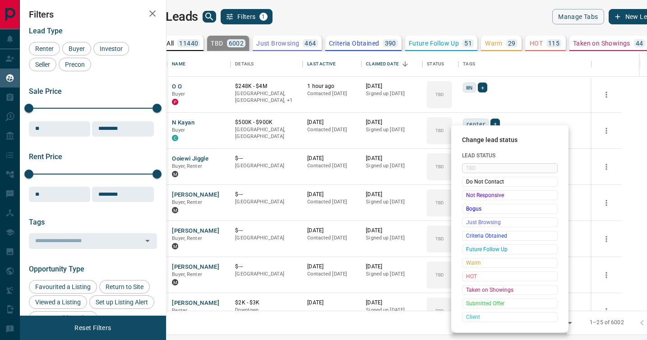
click at [470, 198] on span "Not Responsive" at bounding box center [509, 195] width 87 height 9
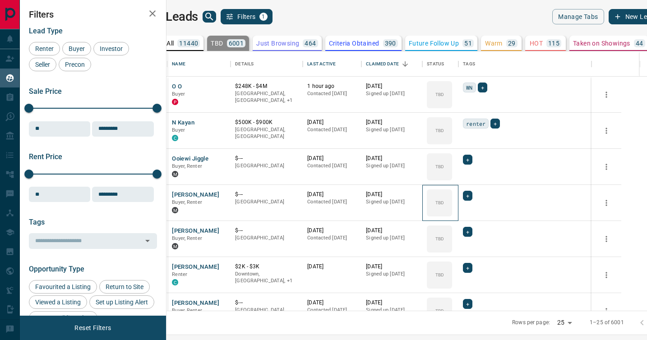
click at [452, 198] on div "TBD" at bounding box center [439, 202] width 25 height 27
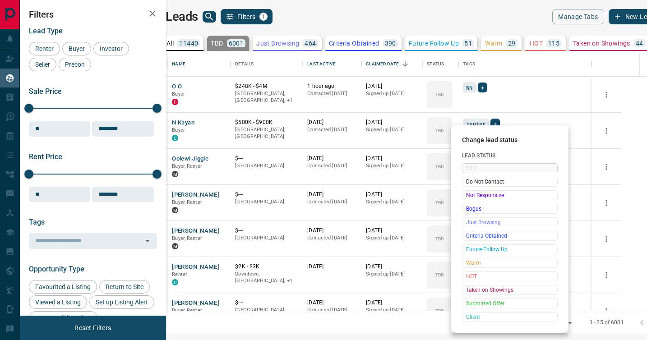
click at [470, 198] on span "Not Responsive" at bounding box center [509, 195] width 87 height 9
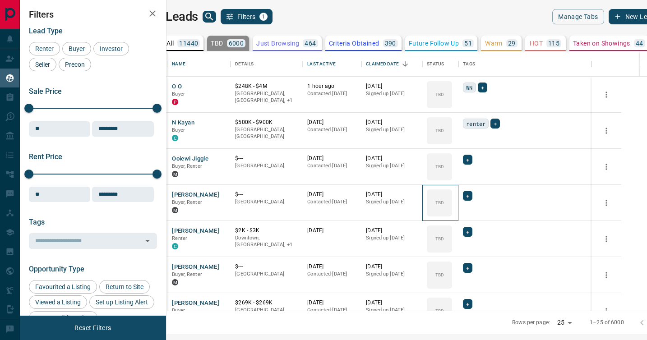
click at [452, 198] on div "TBD" at bounding box center [439, 202] width 25 height 27
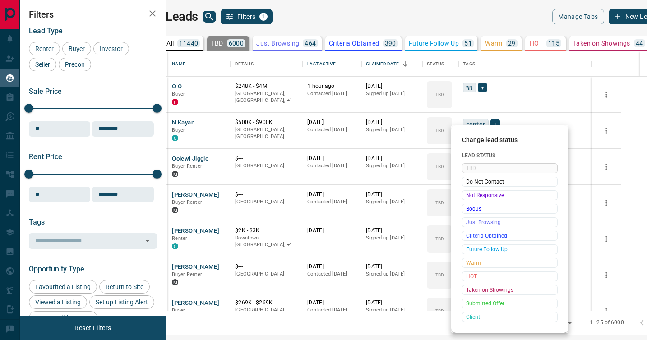
click at [470, 198] on span "Not Responsive" at bounding box center [509, 195] width 87 height 9
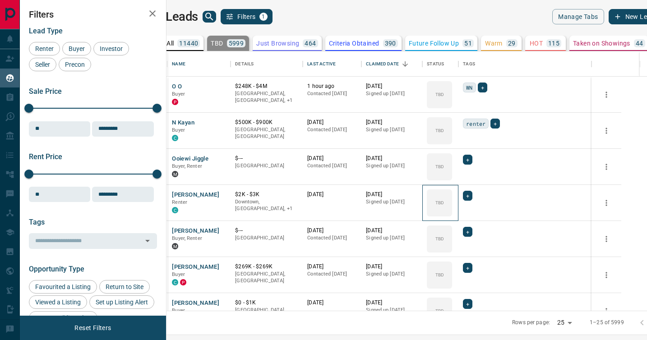
click at [452, 198] on div "TBD" at bounding box center [439, 202] width 25 height 27
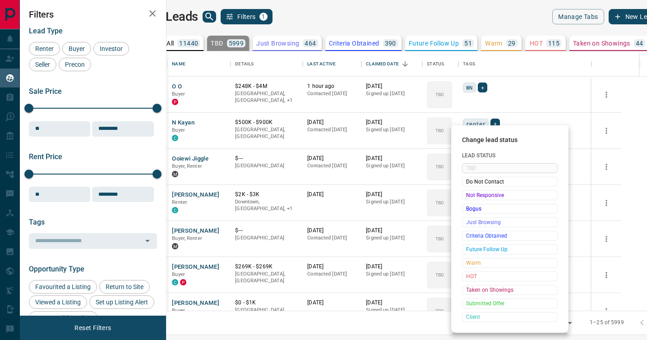
click at [470, 198] on span "Not Responsive" at bounding box center [509, 195] width 87 height 9
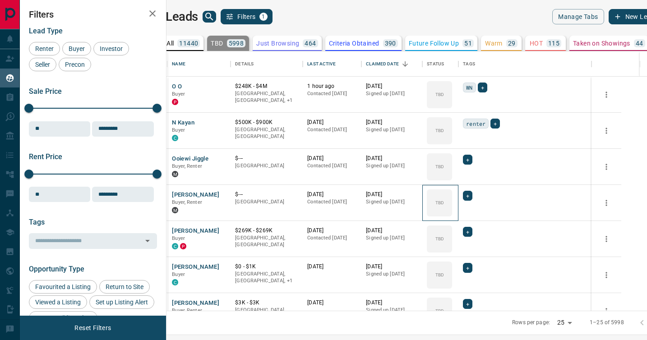
click at [452, 198] on div "TBD" at bounding box center [439, 202] width 25 height 27
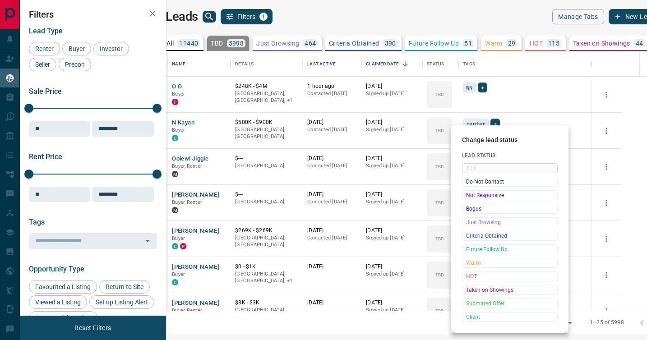
click at [470, 198] on span "Not Responsive" at bounding box center [509, 195] width 87 height 9
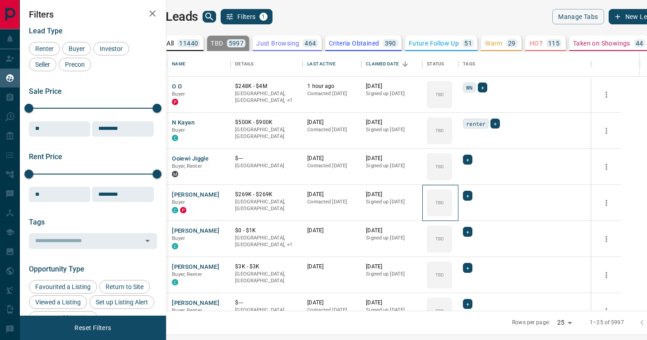
click at [452, 198] on div "TBD" at bounding box center [439, 202] width 25 height 27
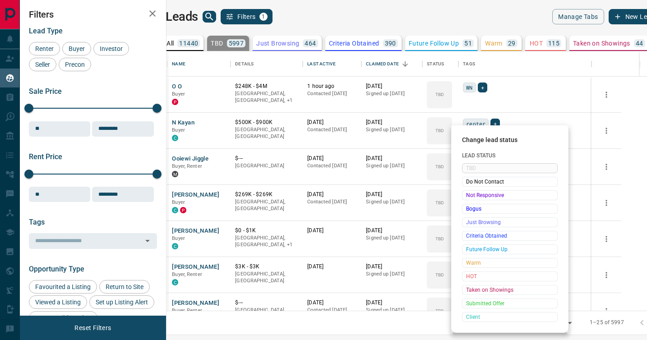
click at [470, 198] on span "Not Responsive" at bounding box center [509, 195] width 87 height 9
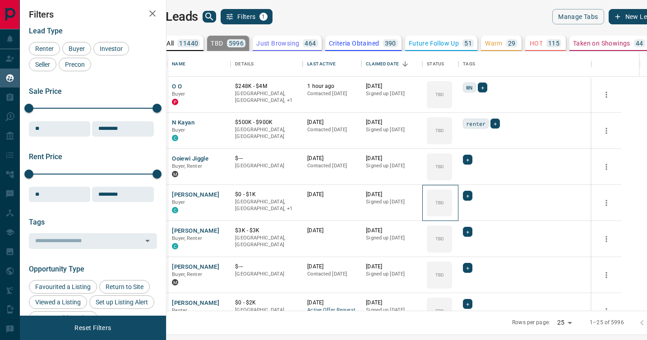
click at [452, 198] on div "TBD" at bounding box center [439, 202] width 25 height 27
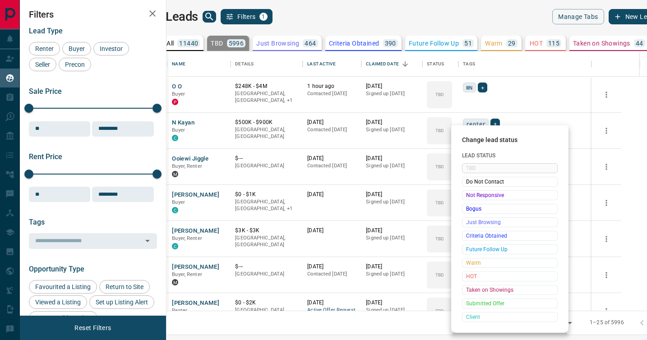
click at [470, 198] on span "Not Responsive" at bounding box center [509, 195] width 87 height 9
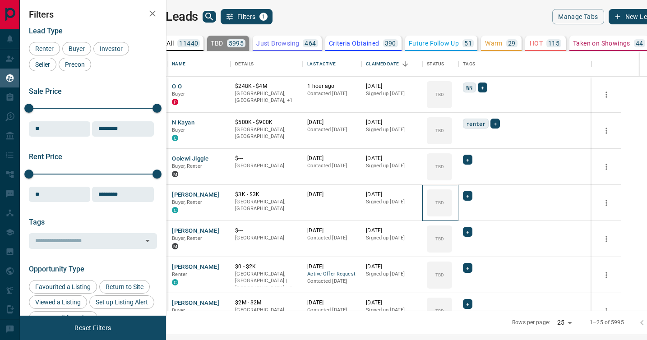
click at [452, 198] on div "TBD" at bounding box center [439, 202] width 25 height 27
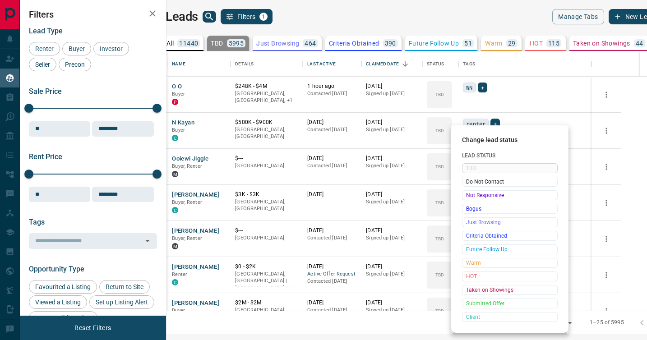
click at [470, 198] on span "Not Responsive" at bounding box center [509, 195] width 87 height 9
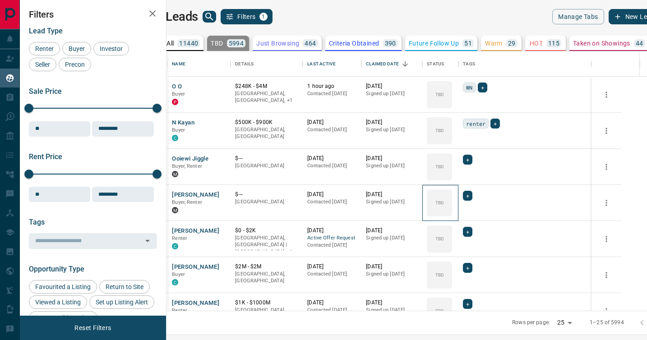
click at [452, 198] on div "TBD" at bounding box center [439, 202] width 25 height 27
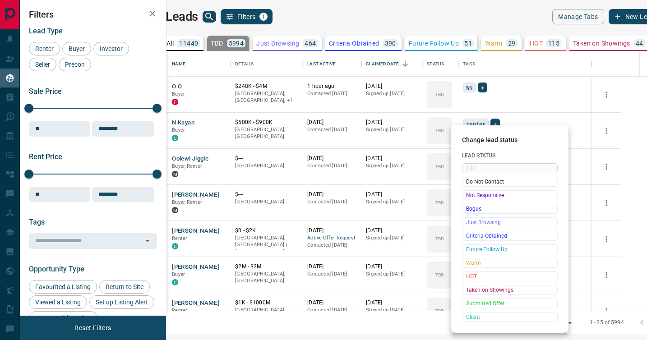
click at [470, 198] on span "Not Responsive" at bounding box center [509, 195] width 87 height 9
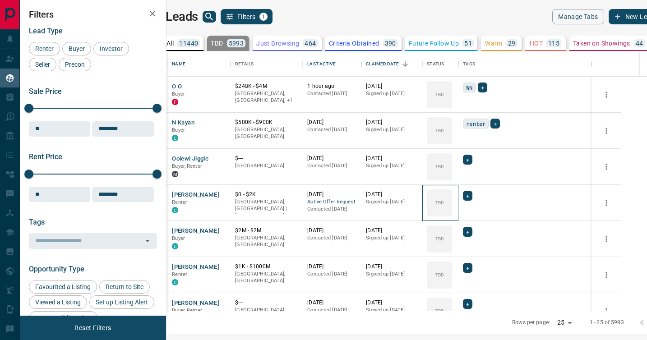
click at [452, 198] on div "TBD" at bounding box center [439, 202] width 25 height 27
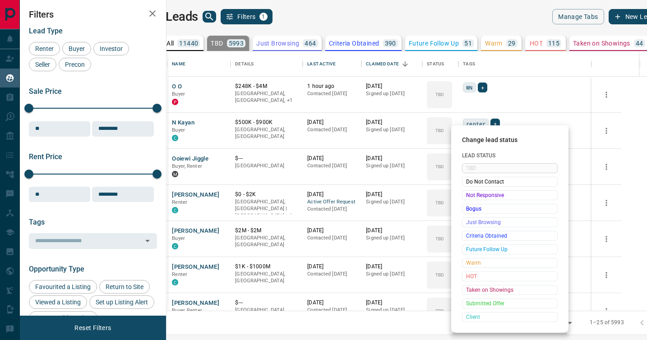
click at [470, 198] on span "Not Responsive" at bounding box center [509, 195] width 87 height 9
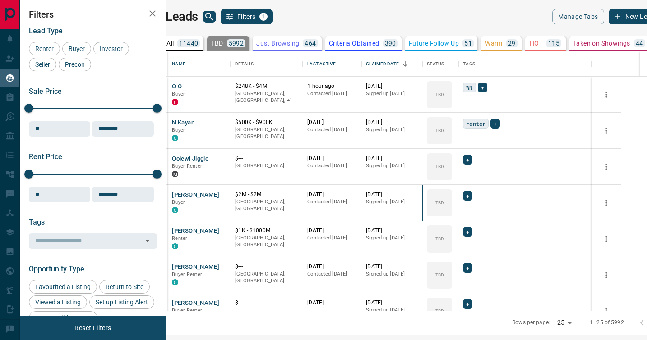
click at [452, 198] on div "TBD" at bounding box center [439, 202] width 25 height 27
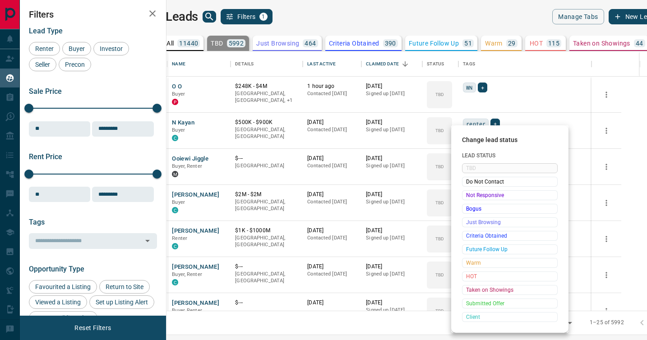
click at [470, 198] on span "Not Responsive" at bounding box center [509, 195] width 87 height 9
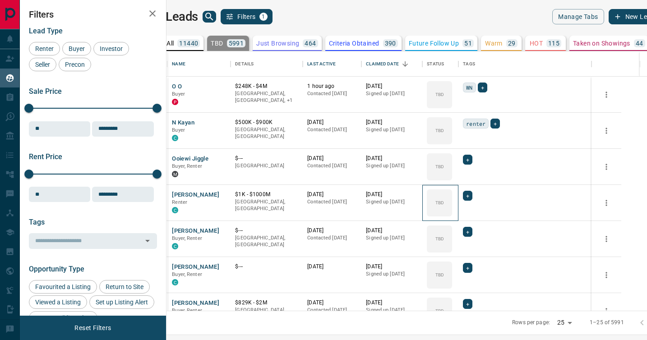
click at [452, 198] on div "TBD" at bounding box center [439, 202] width 25 height 27
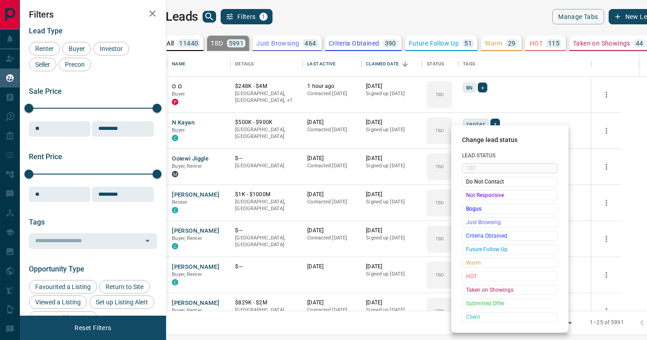
click at [470, 198] on span "Not Responsive" at bounding box center [509, 195] width 87 height 9
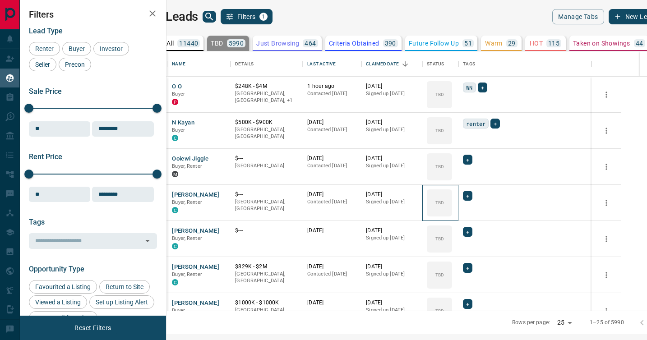
click at [452, 198] on div "TBD" at bounding box center [439, 202] width 25 height 27
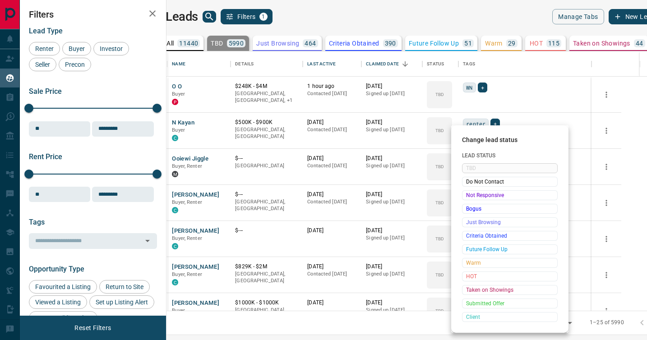
click at [470, 198] on span "Not Responsive" at bounding box center [509, 195] width 87 height 9
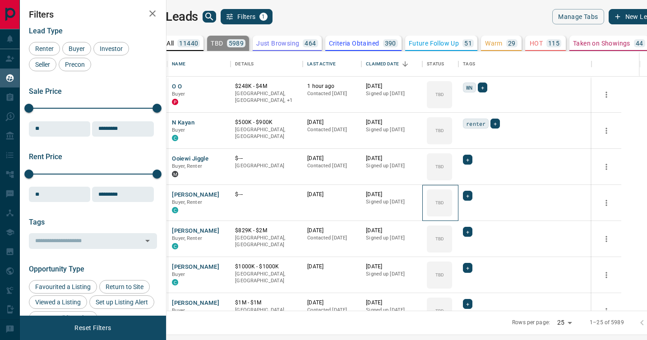
click at [452, 198] on div "TBD" at bounding box center [439, 202] width 25 height 27
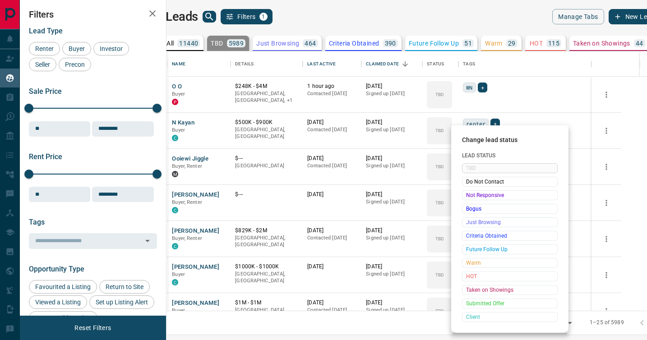
click at [470, 198] on span "Not Responsive" at bounding box center [509, 195] width 87 height 9
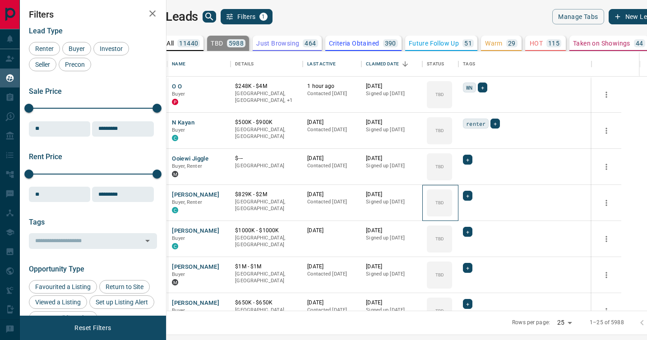
click at [452, 198] on div "TBD" at bounding box center [439, 202] width 25 height 27
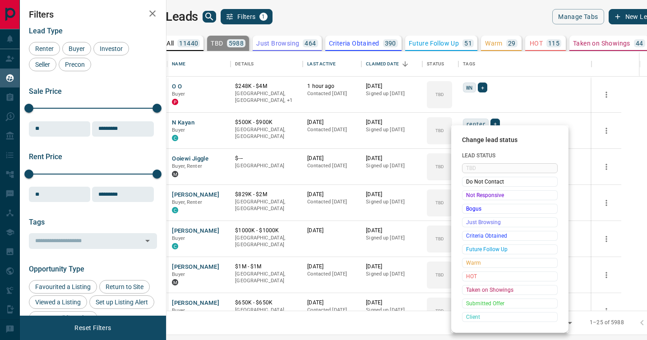
click at [470, 198] on span "Not Responsive" at bounding box center [509, 195] width 87 height 9
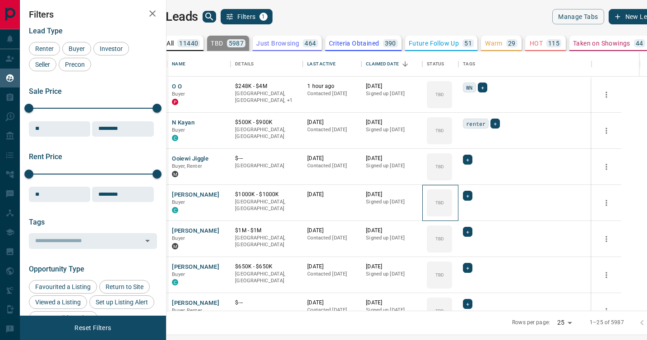
click at [452, 198] on div "TBD" at bounding box center [439, 202] width 25 height 27
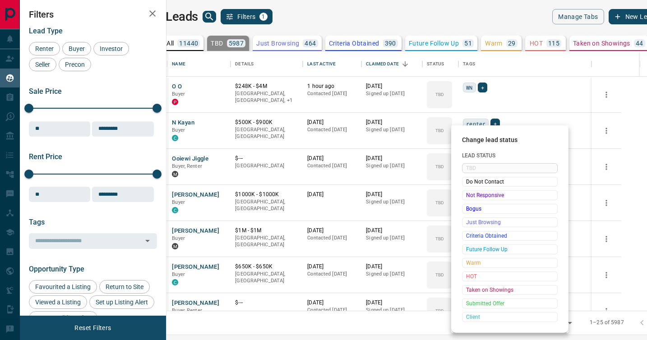
click at [470, 198] on span "Not Responsive" at bounding box center [509, 195] width 87 height 9
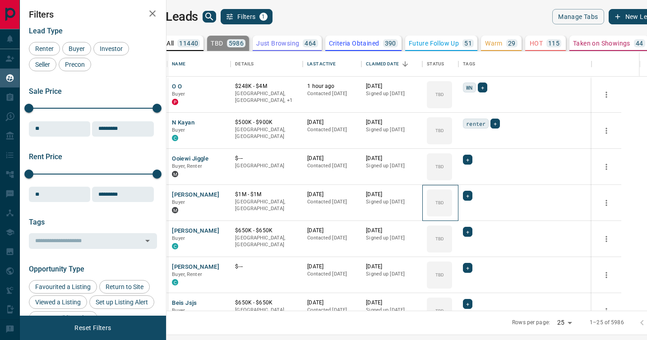
click at [452, 198] on div "TBD" at bounding box center [439, 202] width 25 height 27
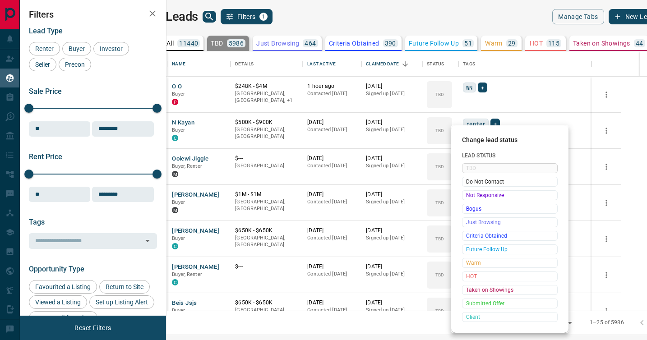
click at [470, 198] on span "Not Responsive" at bounding box center [509, 195] width 87 height 9
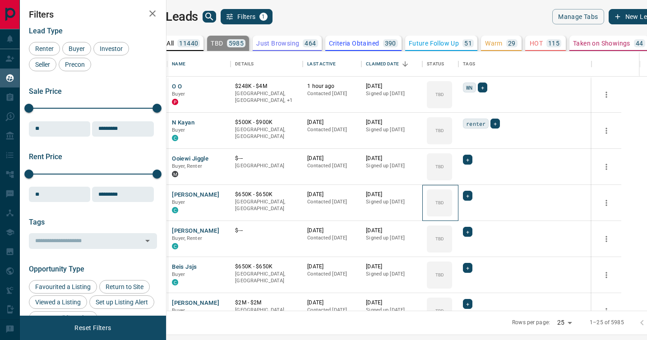
click at [452, 198] on div "TBD" at bounding box center [439, 202] width 25 height 27
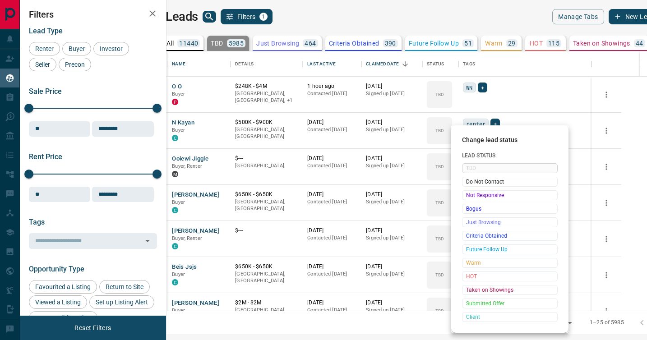
click at [470, 198] on span "Not Responsive" at bounding box center [509, 195] width 87 height 9
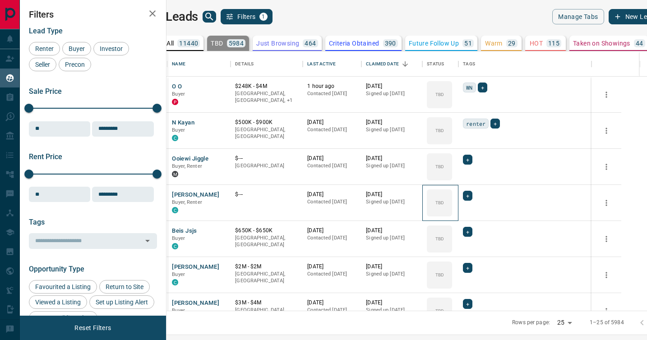
click at [452, 198] on div "TBD" at bounding box center [439, 202] width 25 height 27
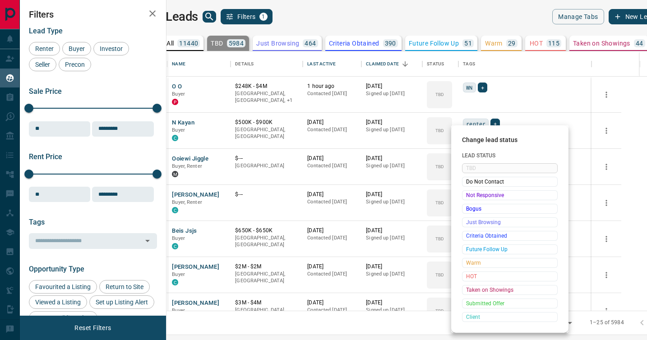
click at [470, 198] on span "Not Responsive" at bounding box center [509, 195] width 87 height 9
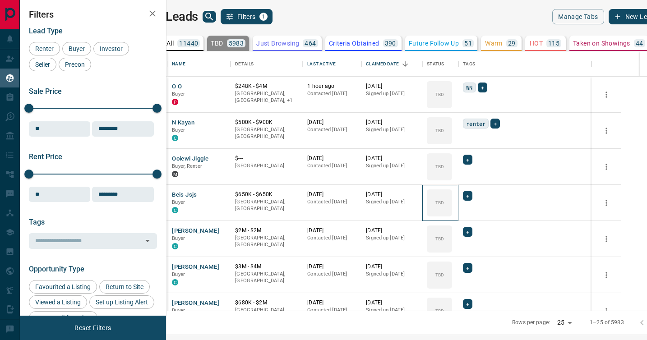
click at [452, 198] on div "TBD" at bounding box center [439, 202] width 25 height 27
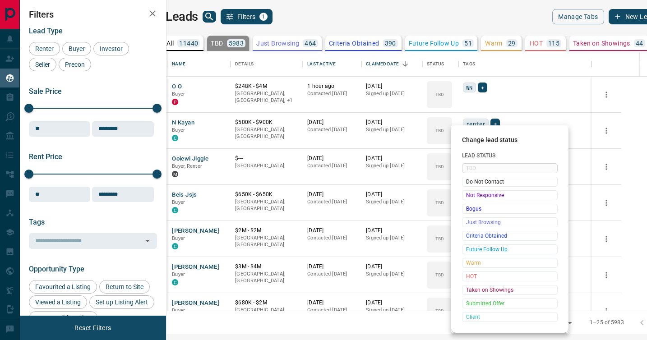
click at [470, 198] on span "Not Responsive" at bounding box center [509, 195] width 87 height 9
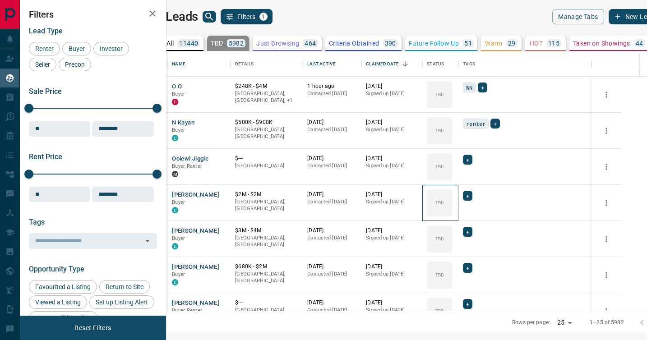
click at [452, 198] on div "TBD" at bounding box center [439, 202] width 25 height 27
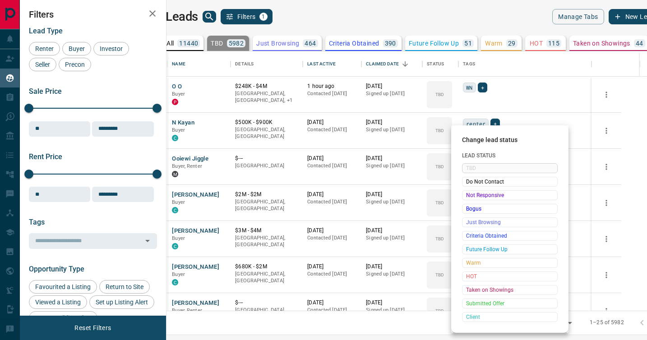
click at [470, 198] on span "Not Responsive" at bounding box center [509, 195] width 87 height 9
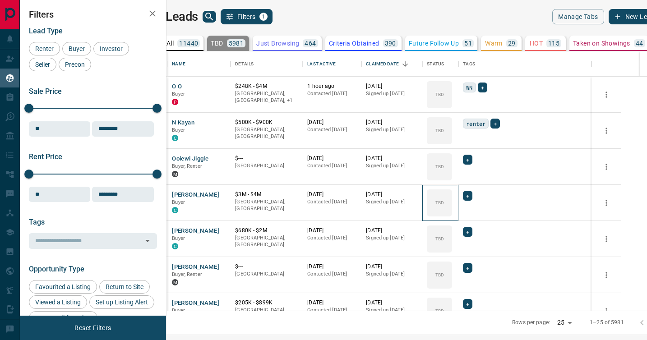
click at [452, 198] on div "TBD" at bounding box center [439, 202] width 25 height 27
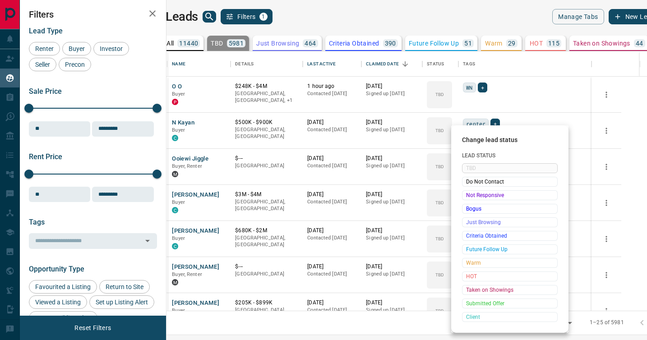
click at [470, 198] on span "Not Responsive" at bounding box center [509, 195] width 87 height 9
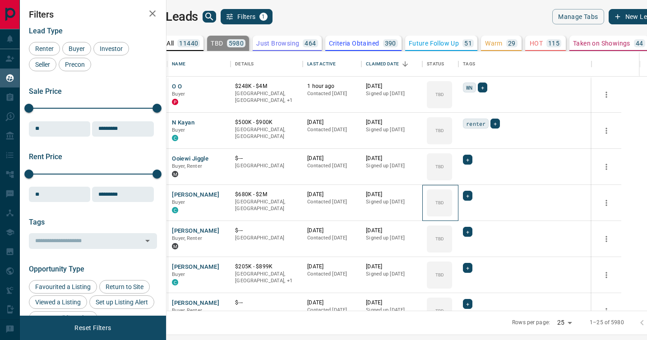
click at [452, 198] on div "TBD" at bounding box center [439, 202] width 25 height 27
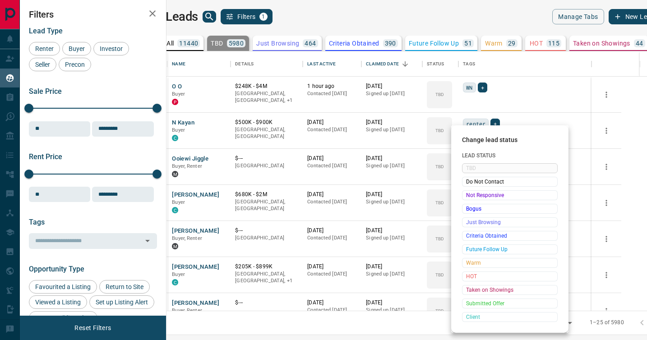
click at [470, 198] on span "Not Responsive" at bounding box center [509, 195] width 87 height 9
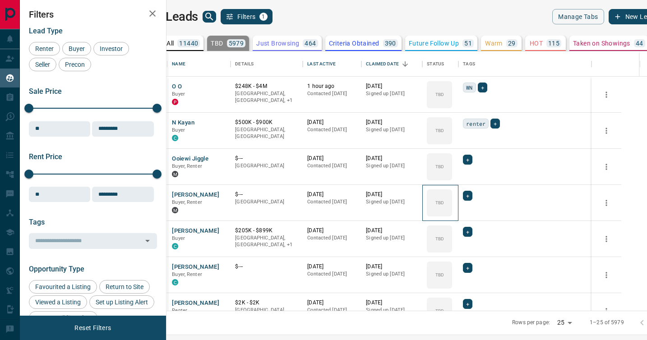
click at [452, 198] on div "TBD" at bounding box center [439, 202] width 25 height 27
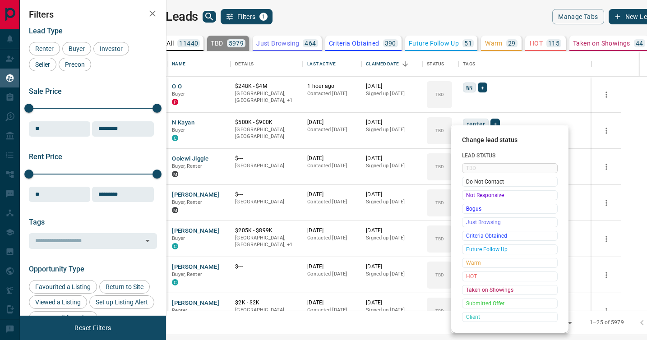
click at [470, 198] on span "Not Responsive" at bounding box center [509, 195] width 87 height 9
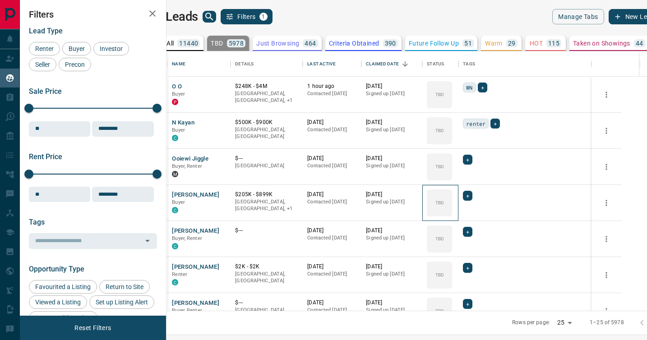
click at [452, 198] on div "TBD" at bounding box center [439, 202] width 25 height 27
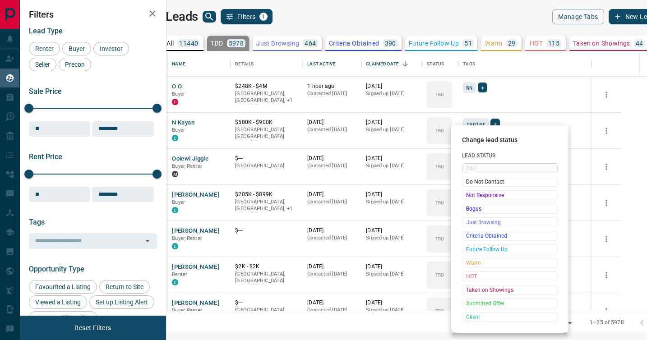
click at [470, 198] on span "Not Responsive" at bounding box center [509, 195] width 87 height 9
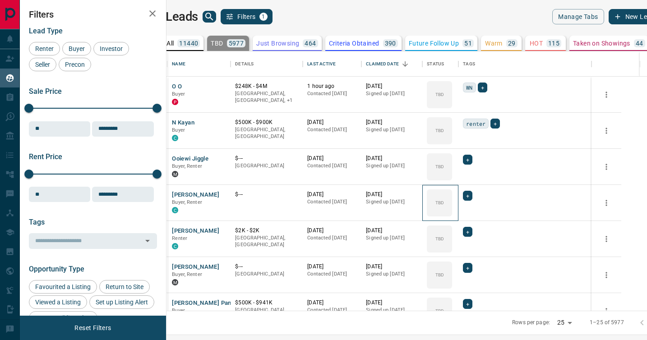
click at [452, 198] on div "TBD" at bounding box center [439, 202] width 25 height 27
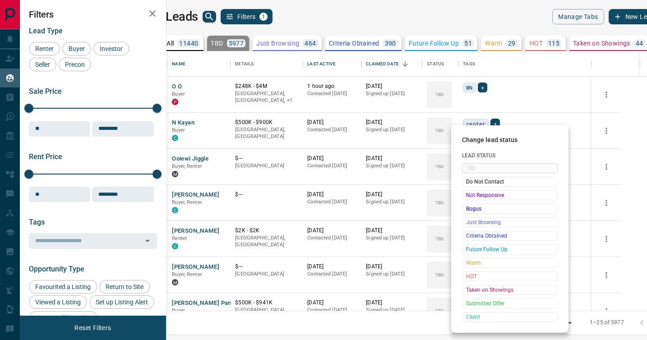
click at [470, 198] on span "Not Responsive" at bounding box center [509, 195] width 87 height 9
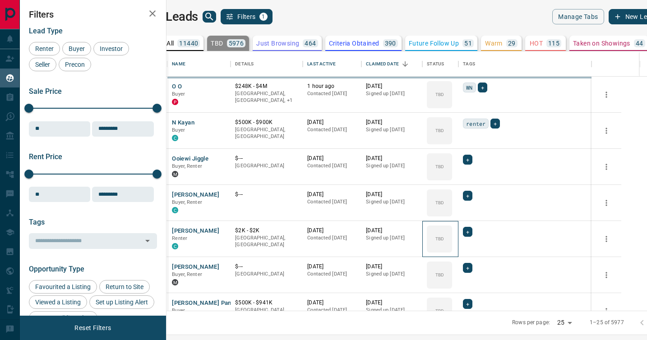
click at [452, 225] on div "TBD" at bounding box center [439, 238] width 25 height 27
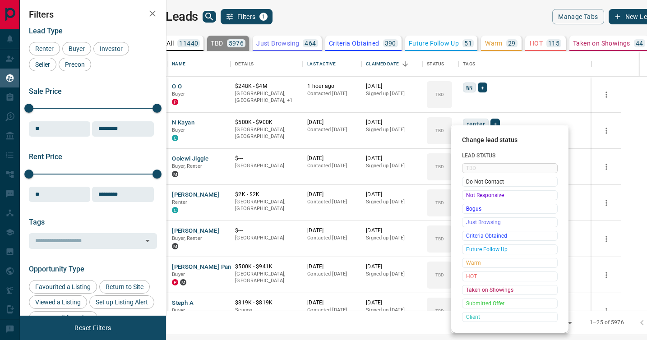
click at [470, 198] on span "Not Responsive" at bounding box center [509, 195] width 87 height 9
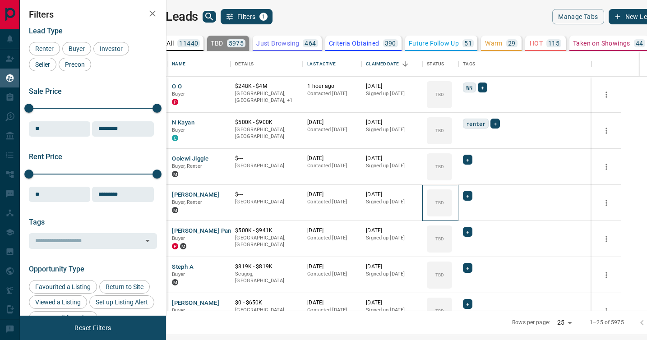
click at [452, 198] on div "TBD" at bounding box center [439, 202] width 25 height 27
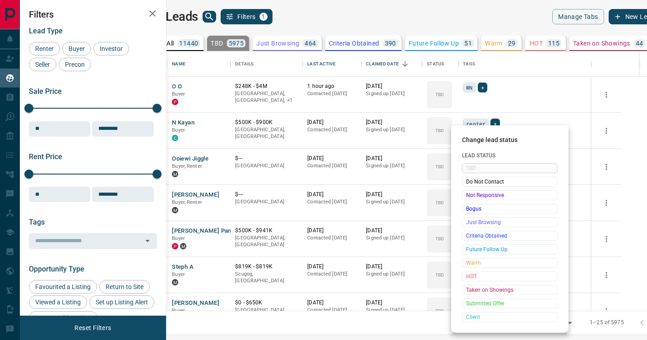
click at [470, 198] on span "Not Responsive" at bounding box center [509, 195] width 87 height 9
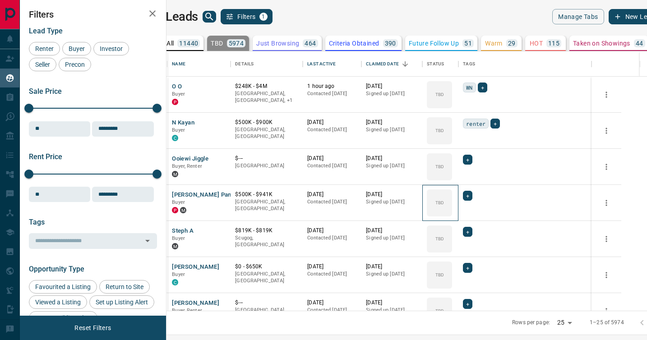
click at [452, 198] on div "TBD" at bounding box center [439, 202] width 25 height 27
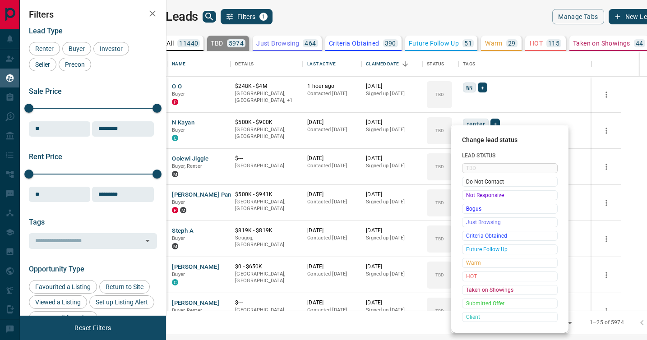
click at [470, 198] on span "Not Responsive" at bounding box center [509, 195] width 87 height 9
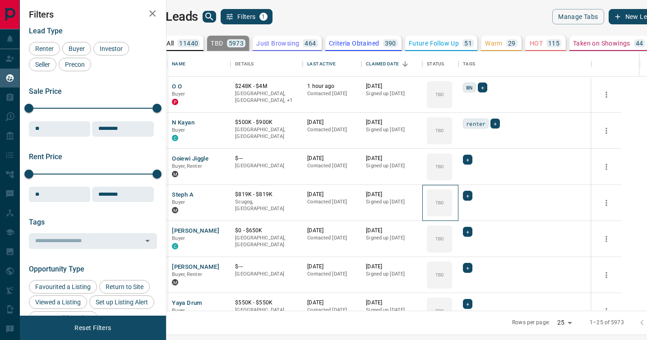
click at [452, 198] on div "TBD" at bounding box center [439, 202] width 25 height 27
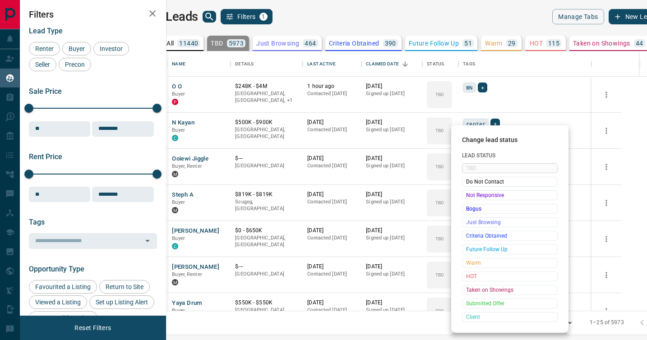
click at [470, 198] on span "Not Responsive" at bounding box center [509, 195] width 87 height 9
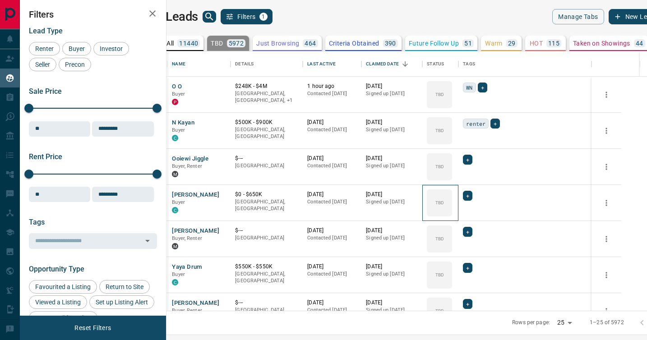
click at [452, 198] on div "TBD" at bounding box center [439, 202] width 25 height 27
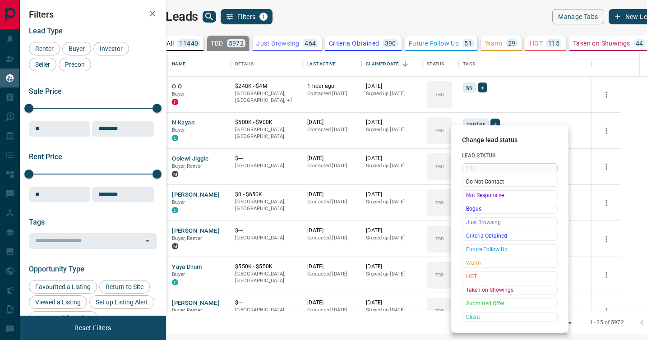
click at [470, 198] on span "Not Responsive" at bounding box center [509, 195] width 87 height 9
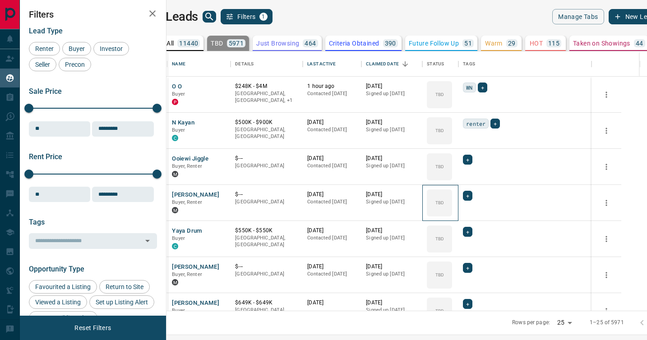
click at [452, 198] on div "TBD" at bounding box center [439, 202] width 25 height 27
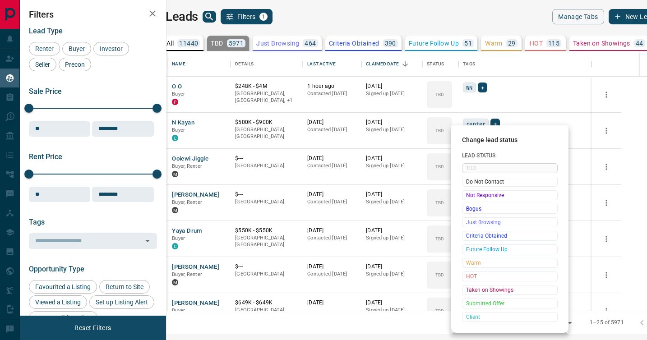
click at [470, 198] on span "Not Responsive" at bounding box center [509, 195] width 87 height 9
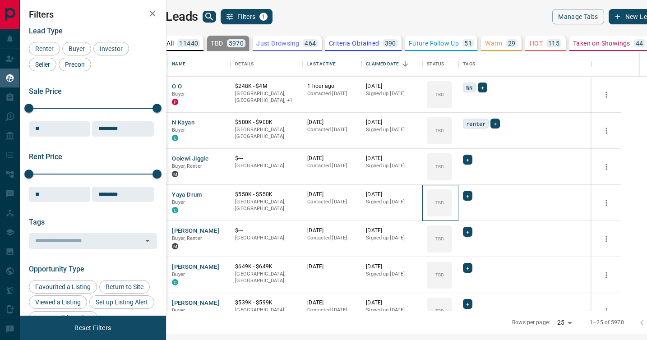
click at [452, 198] on div "TBD" at bounding box center [439, 202] width 25 height 27
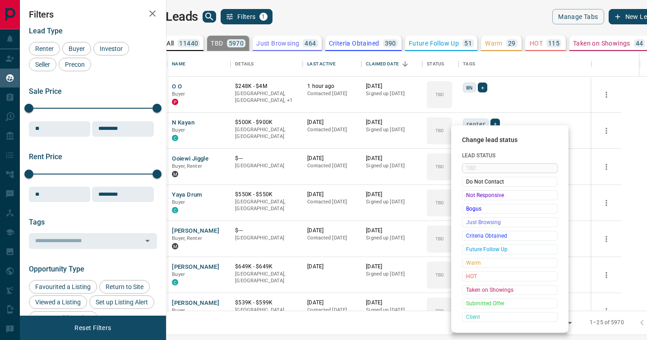
click at [470, 198] on span "Not Responsive" at bounding box center [509, 195] width 87 height 9
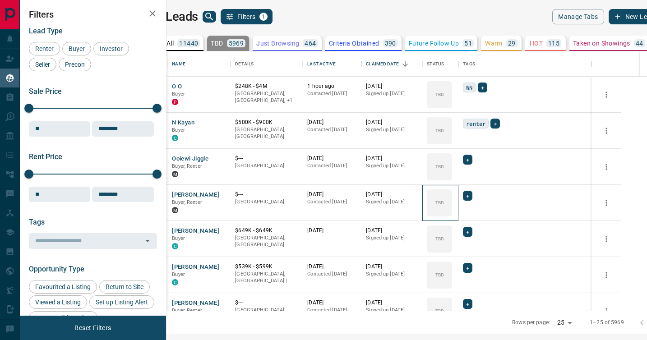
click at [452, 198] on div "TBD" at bounding box center [439, 202] width 25 height 27
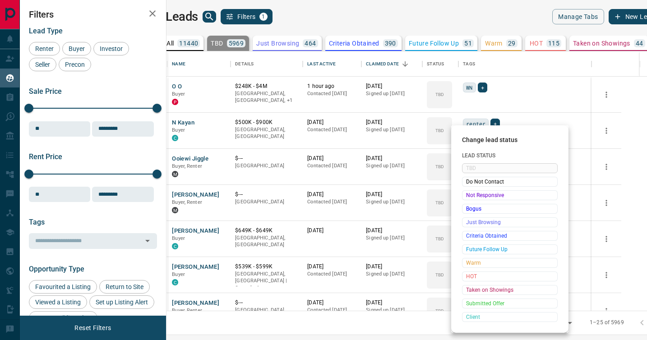
click at [470, 198] on span "Not Responsive" at bounding box center [509, 195] width 87 height 9
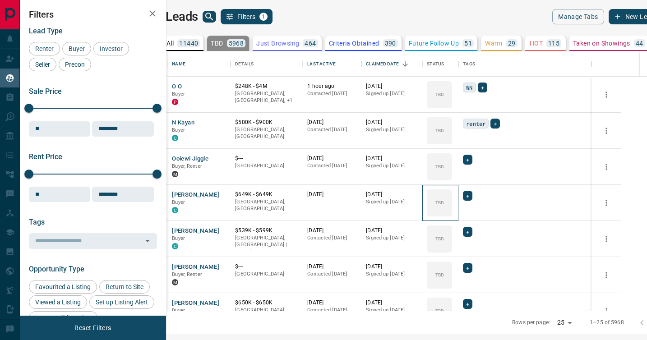
click at [452, 198] on div "TBD" at bounding box center [439, 202] width 25 height 27
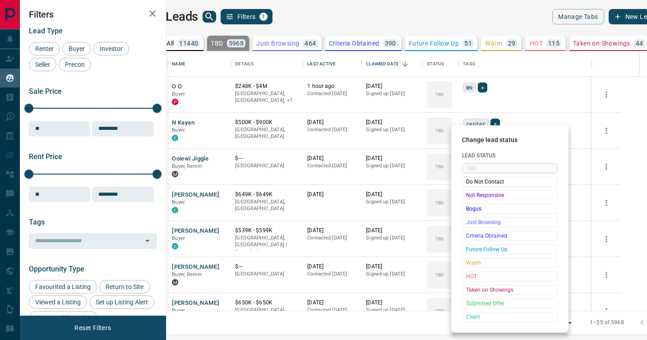
click at [470, 198] on span "Not Responsive" at bounding box center [509, 195] width 87 height 9
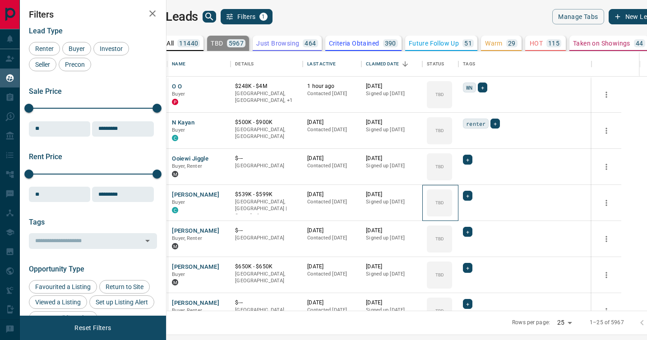
click at [452, 198] on div "TBD" at bounding box center [439, 202] width 25 height 27
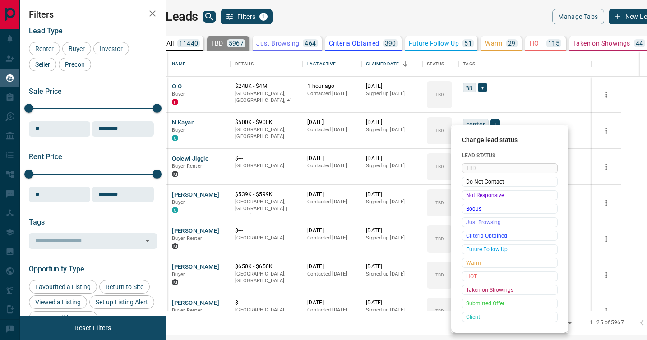
click at [470, 198] on span "Not Responsive" at bounding box center [509, 195] width 87 height 9
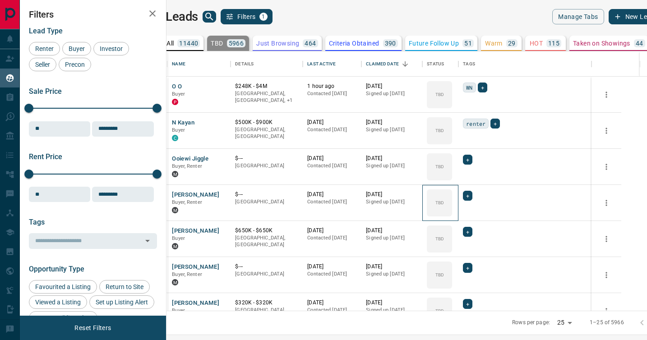
click at [452, 198] on div "TBD" at bounding box center [439, 202] width 25 height 27
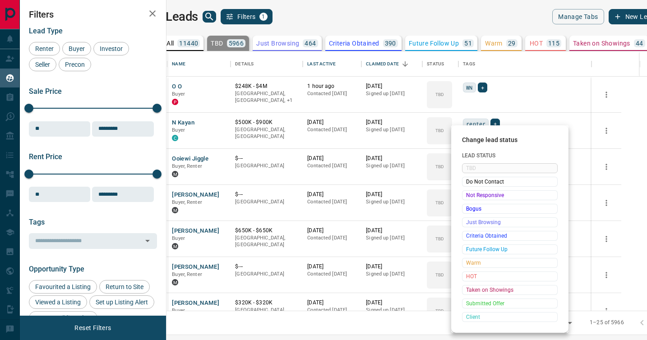
click at [470, 198] on span "Not Responsive" at bounding box center [509, 195] width 87 height 9
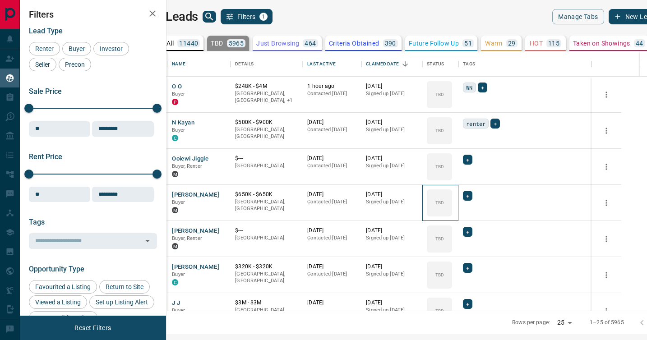
click at [452, 198] on div "TBD" at bounding box center [439, 202] width 25 height 27
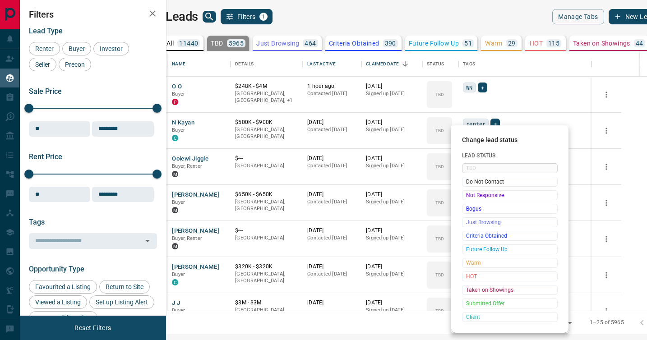
click at [470, 198] on span "Not Responsive" at bounding box center [509, 195] width 87 height 9
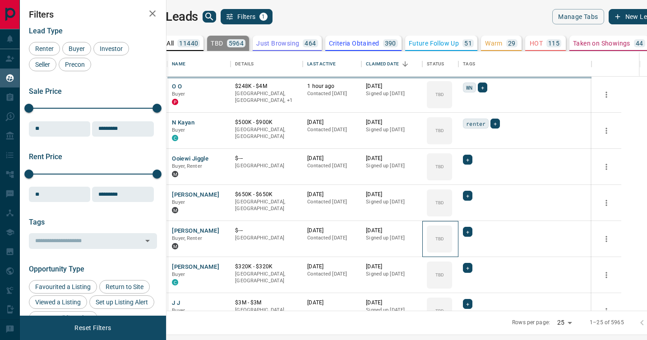
click at [452, 225] on div "TBD" at bounding box center [439, 238] width 25 height 27
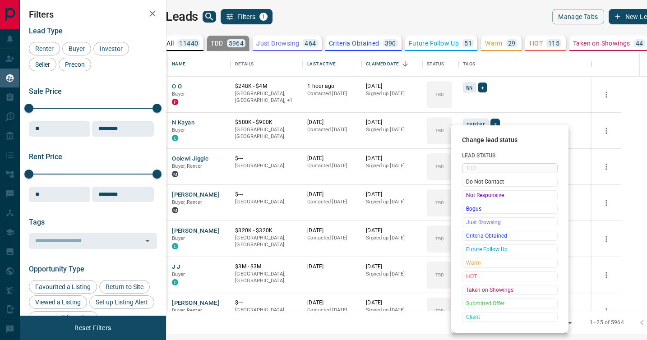
click at [470, 198] on span "Not Responsive" at bounding box center [509, 195] width 87 height 9
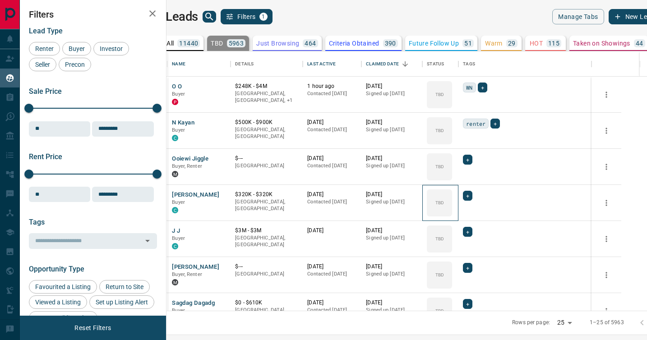
click at [452, 198] on div "TBD" at bounding box center [439, 202] width 25 height 27
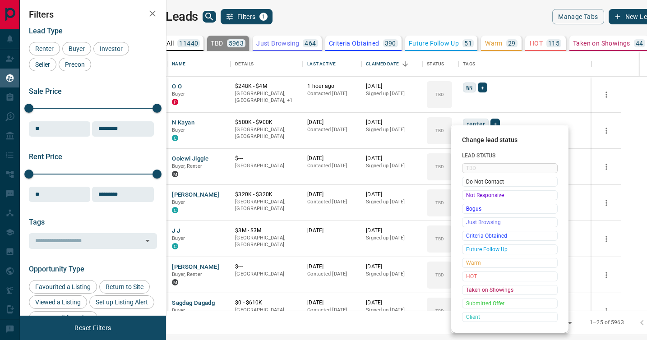
click at [470, 198] on span "Not Responsive" at bounding box center [509, 195] width 87 height 9
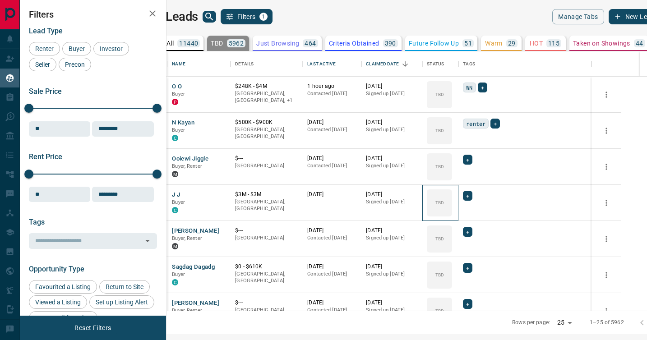
click at [452, 198] on div "TBD" at bounding box center [439, 202] width 25 height 27
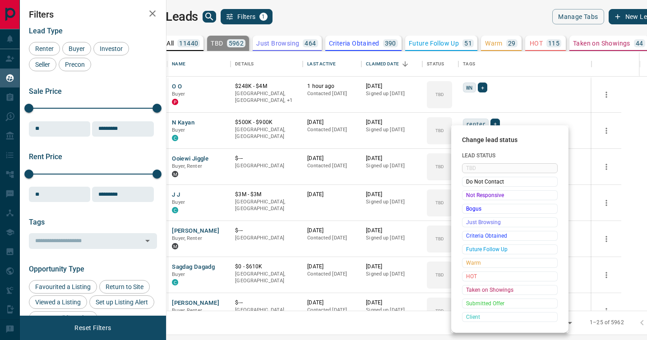
click at [470, 198] on span "Not Responsive" at bounding box center [509, 195] width 87 height 9
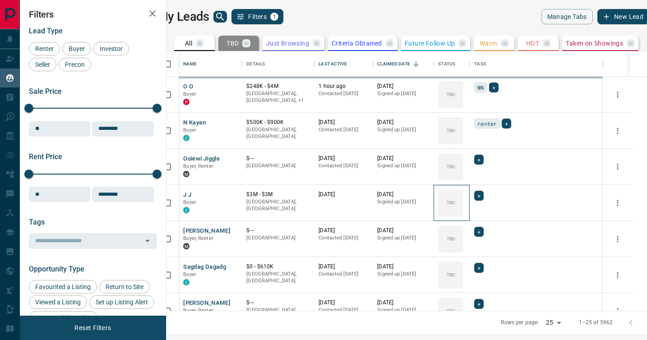
click at [463, 198] on div "TBD" at bounding box center [450, 202] width 25 height 27
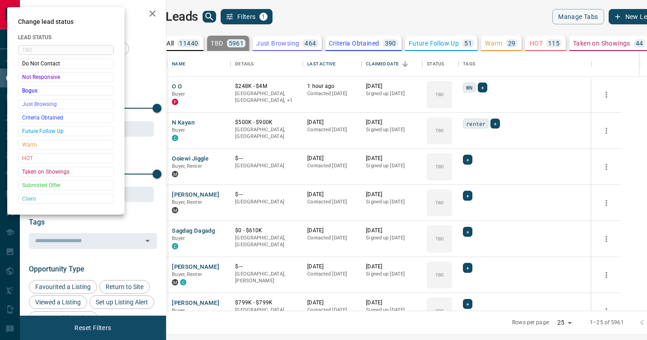
click at [470, 198] on div at bounding box center [323, 170] width 647 height 340
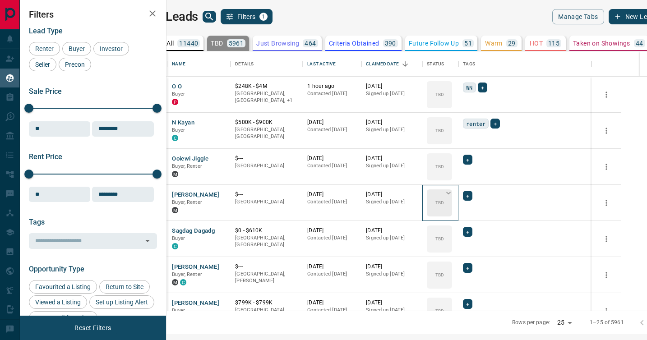
click at [444, 199] on p "TBD" at bounding box center [439, 202] width 9 height 7
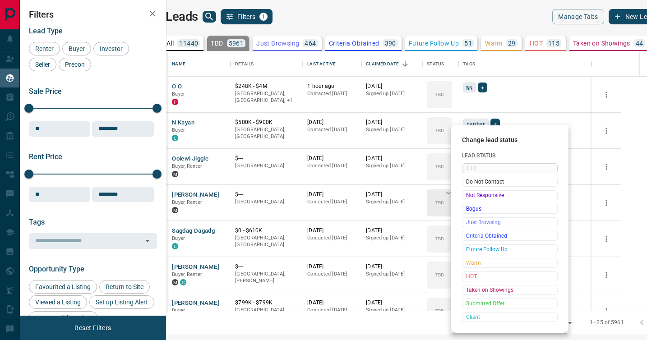
click at [466, 199] on span "Not Responsive" at bounding box center [509, 195] width 87 height 9
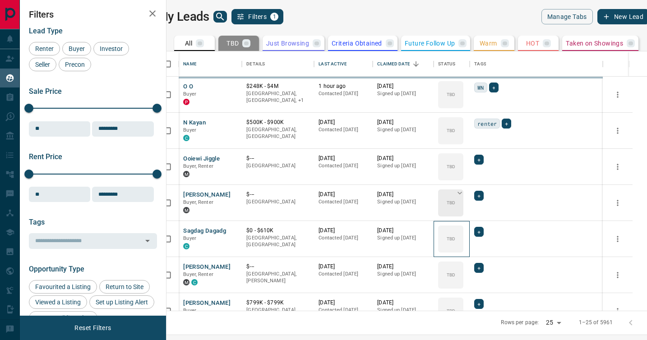
click at [455, 235] on p "TBD" at bounding box center [450, 238] width 9 height 7
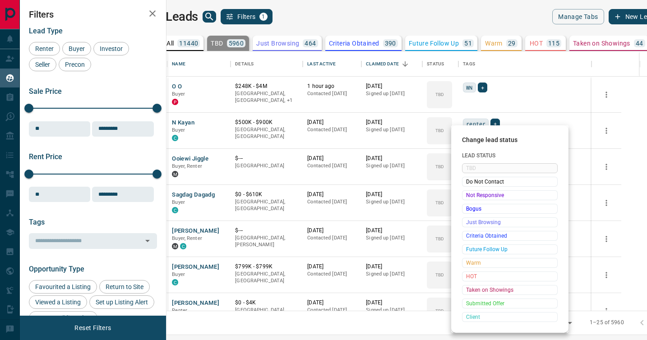
click at [466, 199] on span "Not Responsive" at bounding box center [509, 195] width 87 height 9
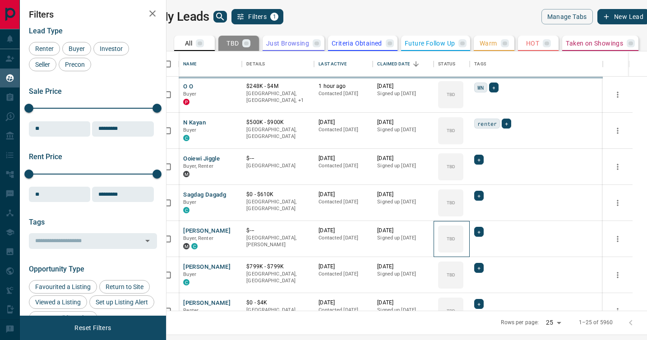
click at [455, 235] on p "TBD" at bounding box center [450, 238] width 9 height 7
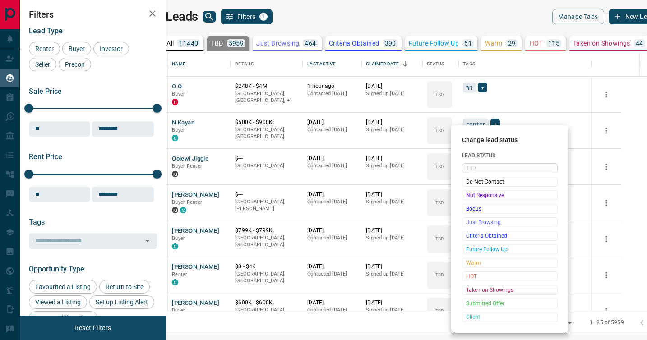
click at [466, 199] on span "Not Responsive" at bounding box center [509, 195] width 87 height 9
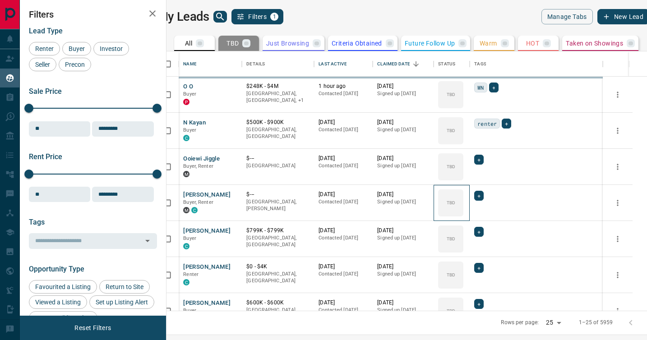
click at [455, 199] on p "TBD" at bounding box center [450, 202] width 9 height 7
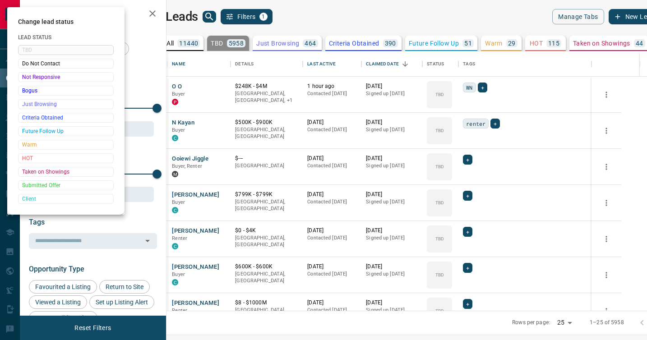
click at [466, 199] on div at bounding box center [323, 170] width 647 height 340
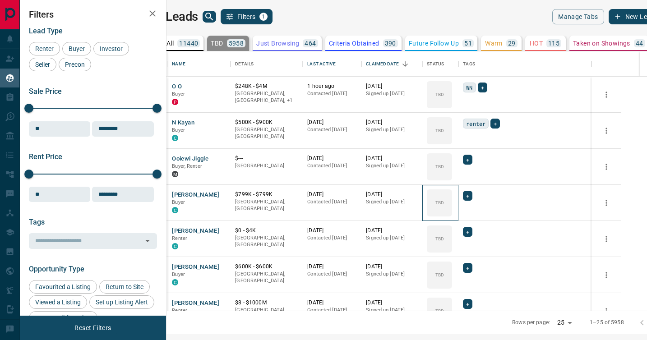
click at [444, 199] on p "TBD" at bounding box center [439, 202] width 9 height 7
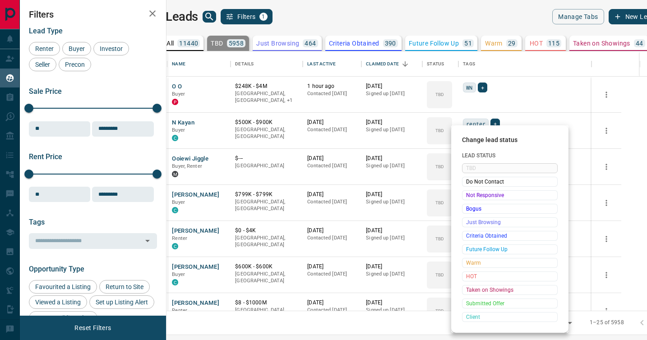
click at [466, 199] on span "Not Responsive" at bounding box center [509, 195] width 87 height 9
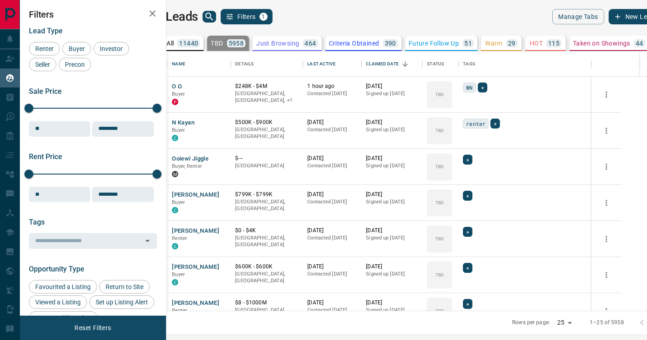
click at [466, 199] on div "Do Not Contact" at bounding box center [495, 196] width 72 height 5
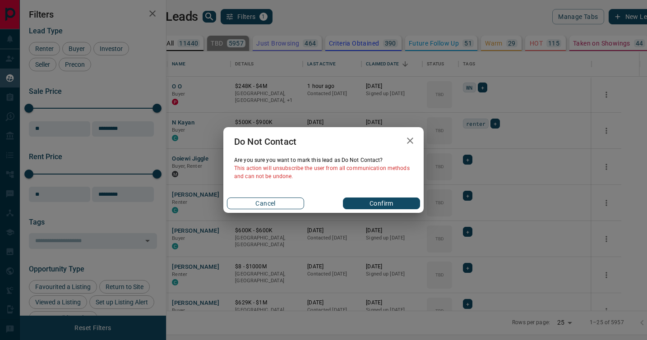
click at [296, 202] on button "Cancel" at bounding box center [265, 204] width 77 height 12
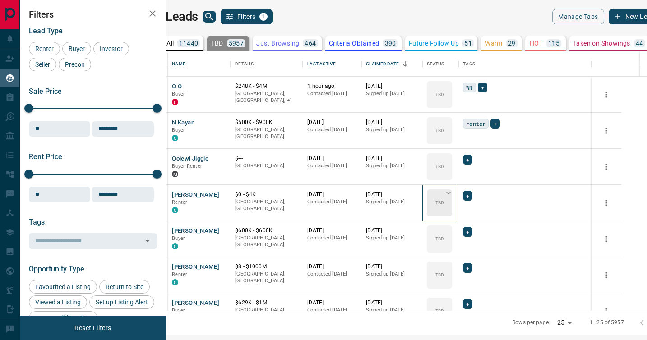
click at [452, 203] on div "TBD" at bounding box center [439, 202] width 25 height 27
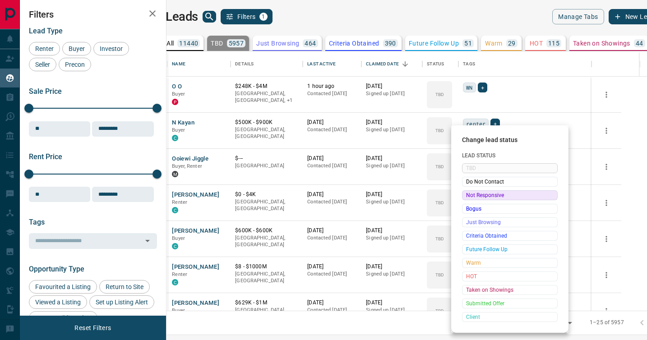
click at [465, 199] on div "Not Responsive" at bounding box center [510, 195] width 96 height 10
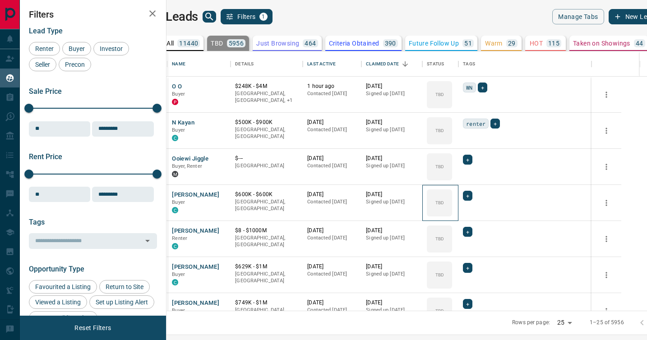
click at [452, 199] on div "TBD" at bounding box center [439, 202] width 25 height 27
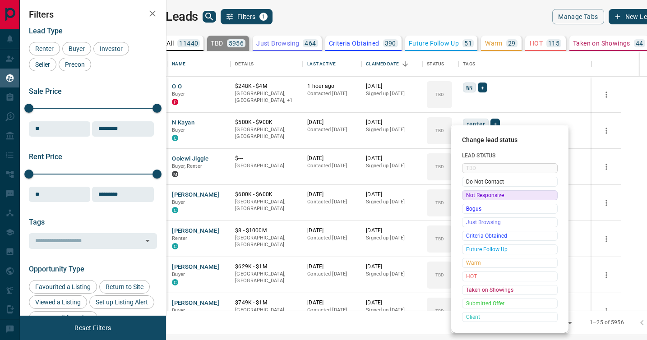
click at [465, 199] on div "Not Responsive" at bounding box center [510, 195] width 96 height 10
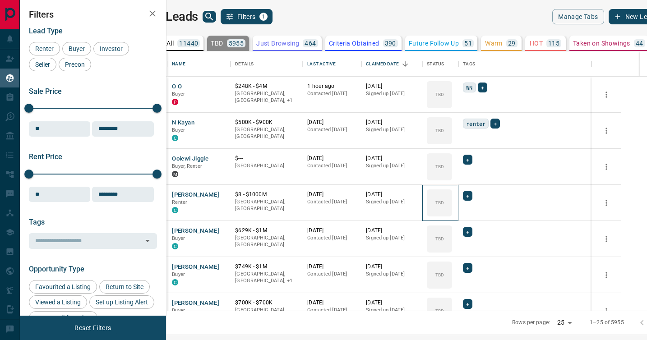
click at [452, 199] on div "TBD" at bounding box center [439, 202] width 25 height 27
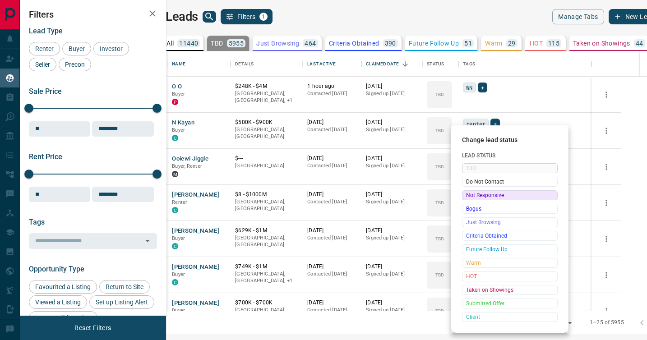
click at [465, 199] on div "Not Responsive" at bounding box center [510, 195] width 96 height 10
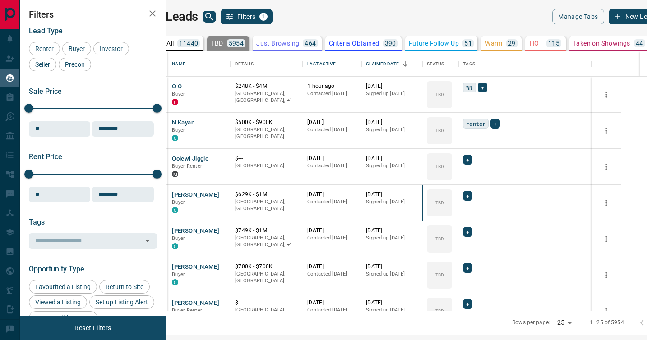
click at [452, 199] on div "TBD" at bounding box center [439, 202] width 25 height 27
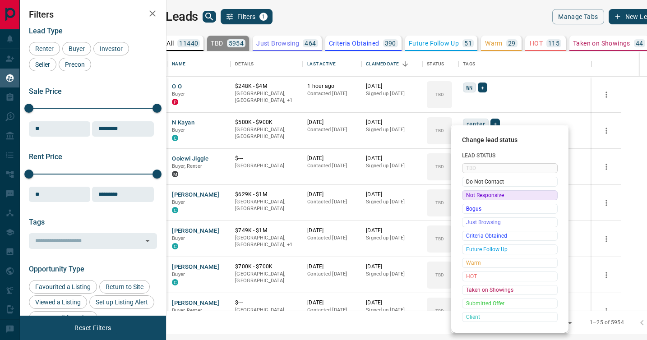
click at [465, 199] on div "Not Responsive" at bounding box center [510, 195] width 96 height 10
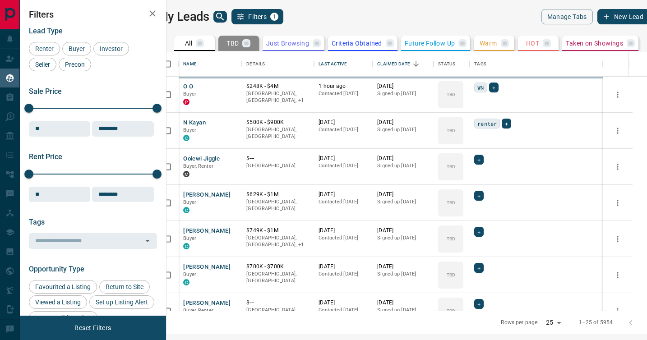
click at [463, 225] on div "TBD" at bounding box center [450, 238] width 25 height 27
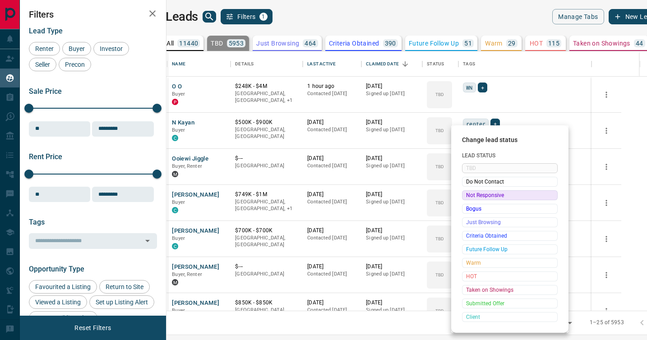
click at [465, 199] on div "Not Responsive" at bounding box center [510, 195] width 96 height 10
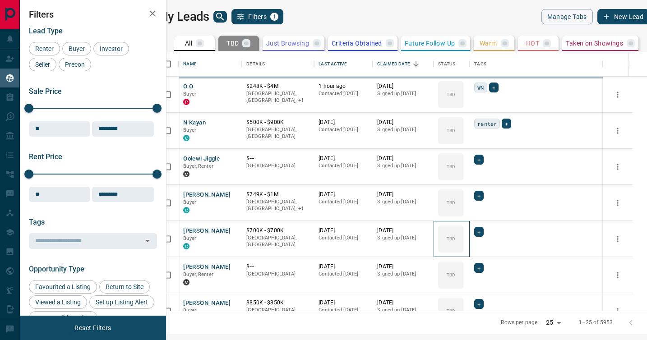
click at [463, 225] on div "TBD" at bounding box center [450, 238] width 25 height 27
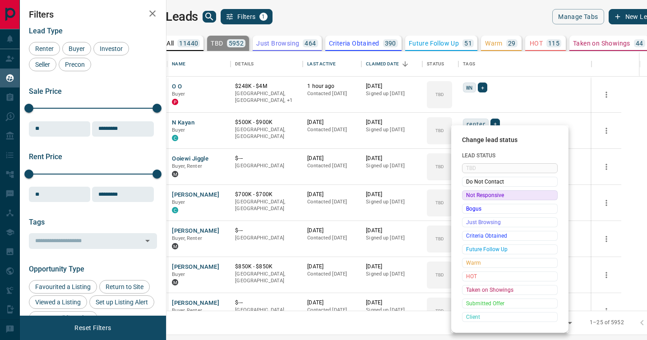
click at [465, 199] on div "Not Responsive" at bounding box center [510, 195] width 96 height 10
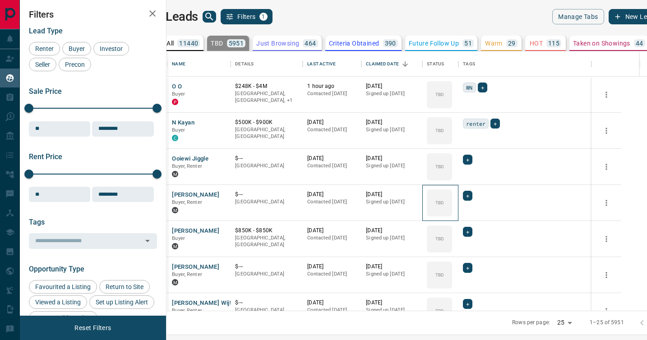
click at [452, 199] on div "TBD" at bounding box center [439, 202] width 25 height 27
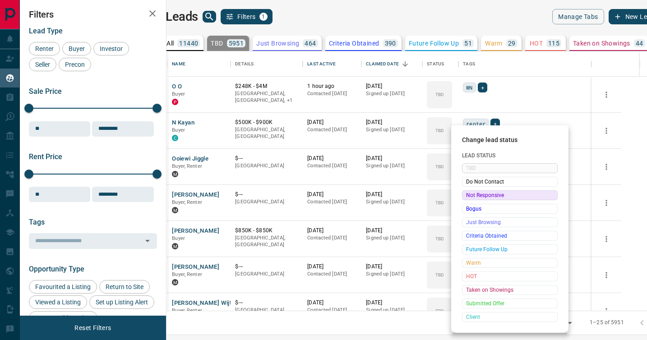
click at [465, 199] on div "Not Responsive" at bounding box center [510, 195] width 96 height 10
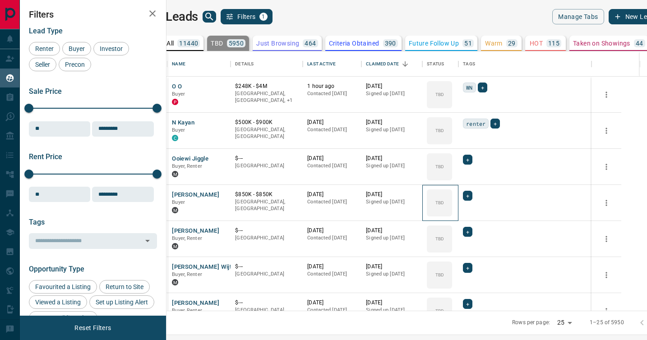
click at [452, 199] on div "TBD" at bounding box center [439, 202] width 25 height 27
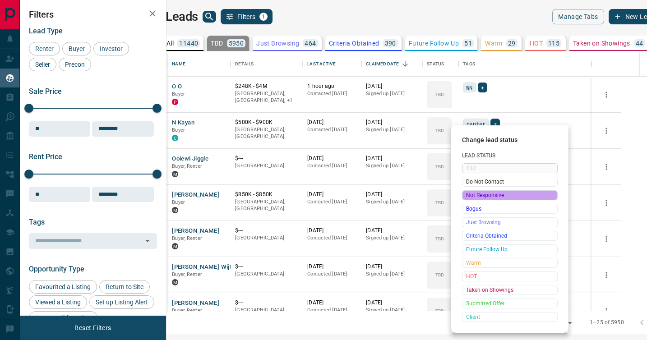
click at [465, 199] on div "Not Responsive" at bounding box center [510, 195] width 96 height 10
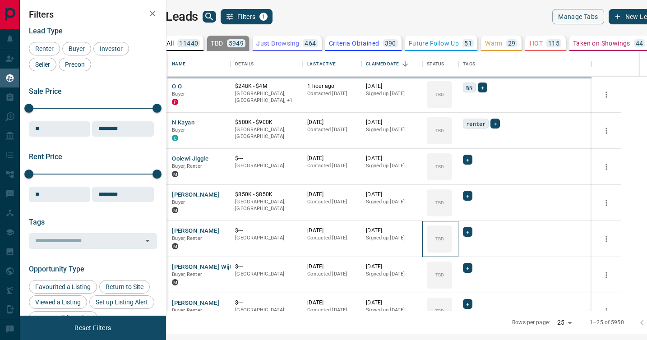
click at [452, 225] on div "TBD" at bounding box center [439, 238] width 25 height 27
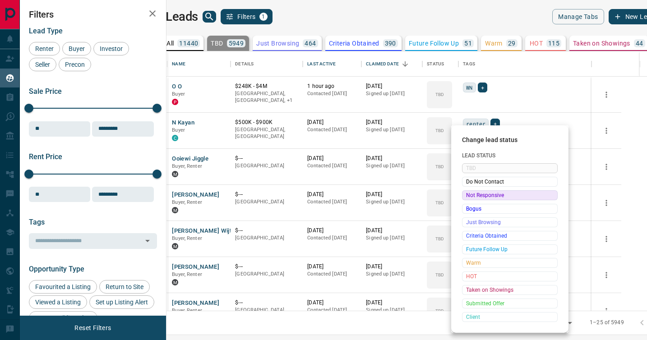
click at [465, 199] on div "Not Responsive" at bounding box center [510, 195] width 96 height 10
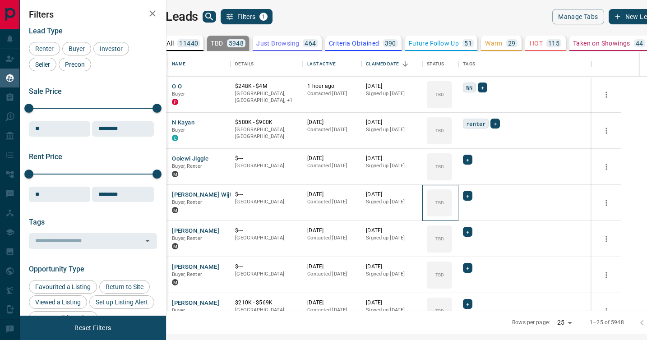
click at [452, 199] on div "TBD" at bounding box center [439, 202] width 25 height 27
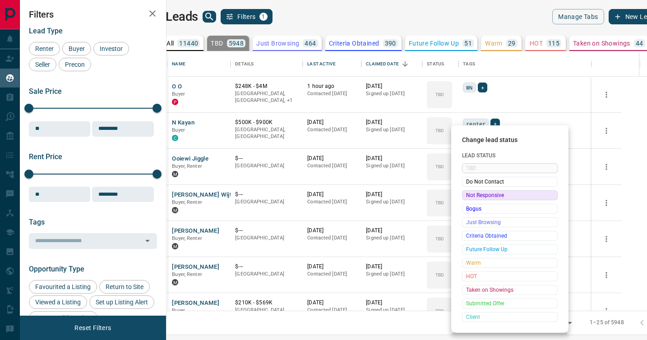
click at [465, 199] on div "Not Responsive" at bounding box center [510, 195] width 96 height 10
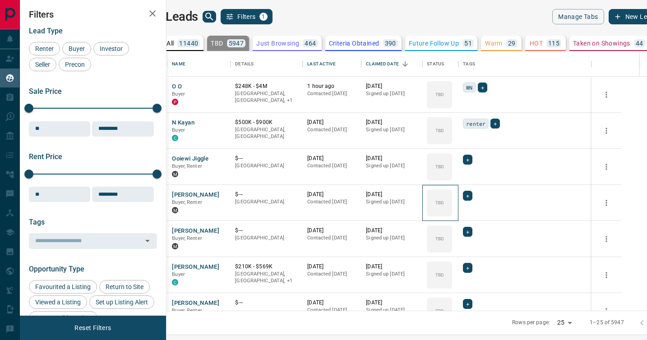
click at [452, 199] on div "TBD" at bounding box center [439, 202] width 25 height 27
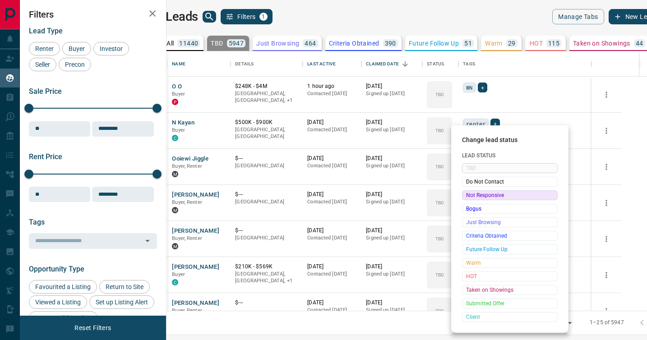
click at [465, 199] on div "Not Responsive" at bounding box center [510, 195] width 96 height 10
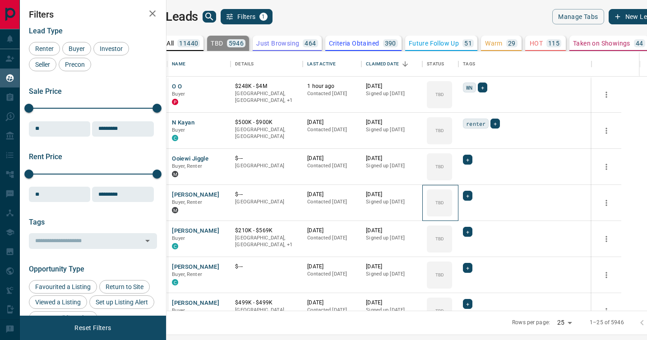
click at [452, 199] on div "TBD" at bounding box center [439, 202] width 25 height 27
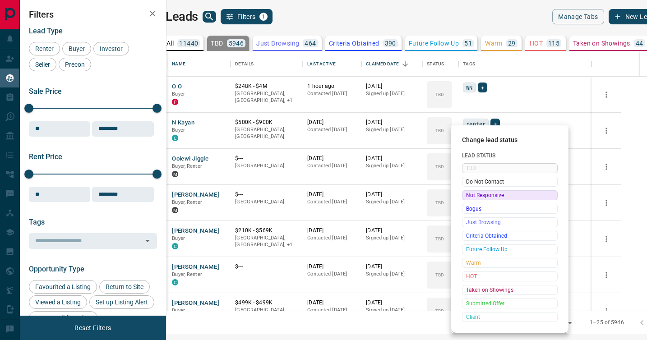
click at [465, 199] on div "Not Responsive" at bounding box center [510, 195] width 96 height 10
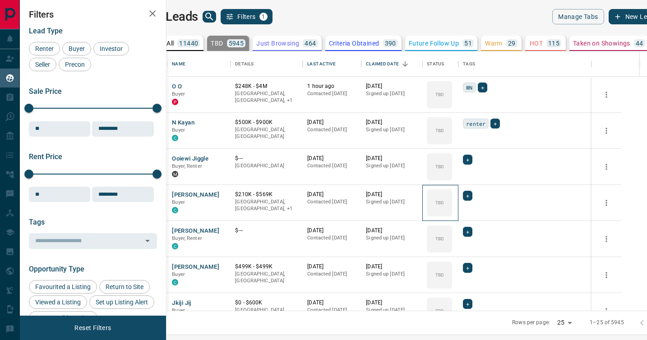
click at [452, 199] on div "TBD" at bounding box center [439, 202] width 25 height 27
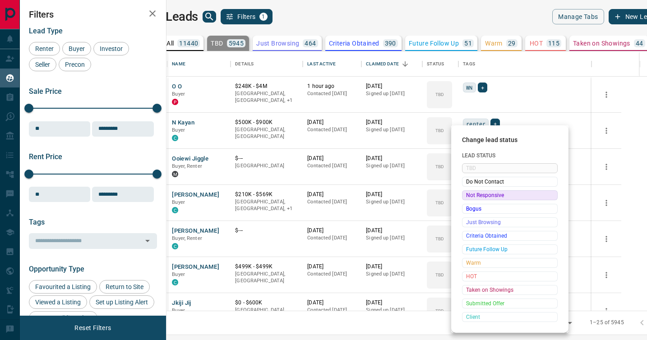
click at [465, 199] on div "Not Responsive" at bounding box center [510, 195] width 96 height 10
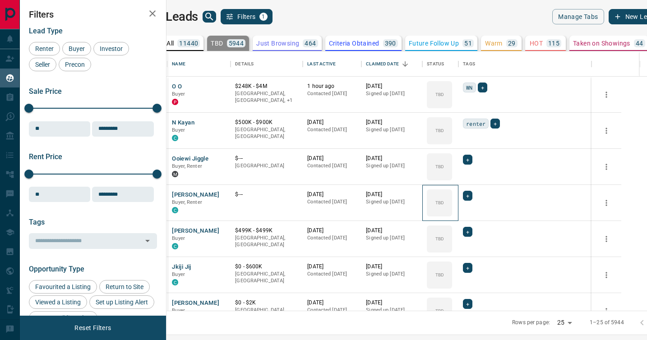
click at [452, 199] on div "TBD" at bounding box center [439, 202] width 25 height 27
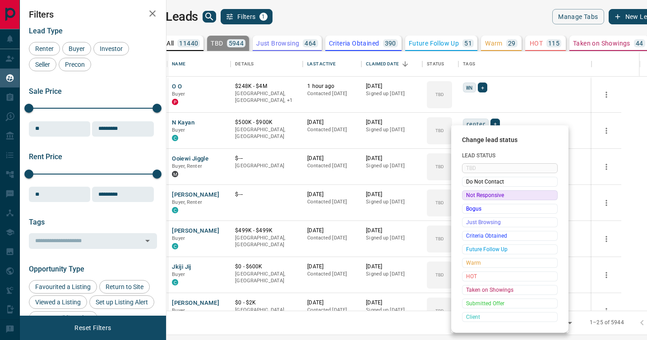
click at [465, 199] on div "Not Responsive" at bounding box center [510, 195] width 96 height 10
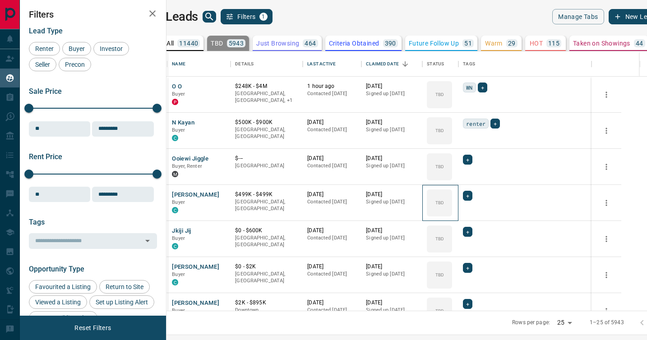
click at [452, 199] on div "TBD" at bounding box center [439, 202] width 25 height 27
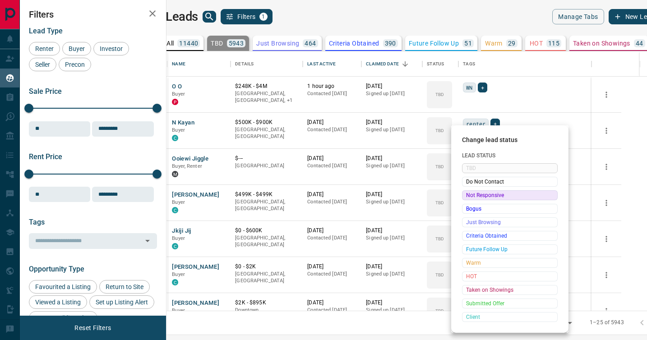
click at [465, 199] on div "Not Responsive" at bounding box center [510, 195] width 96 height 10
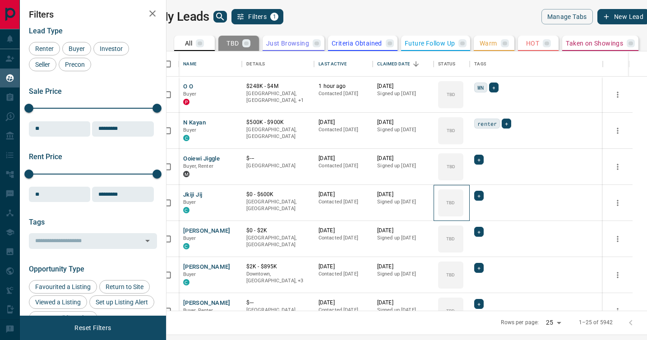
click at [463, 199] on div "TBD" at bounding box center [450, 202] width 25 height 27
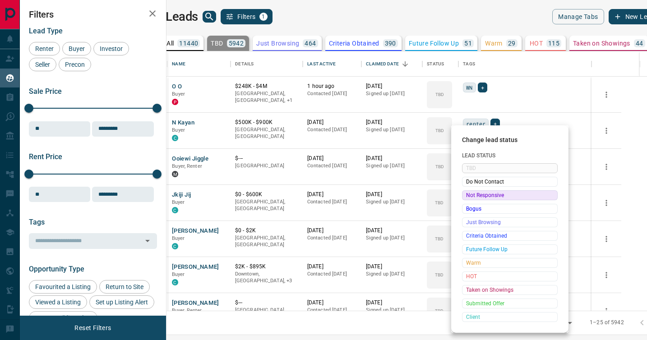
click at [465, 199] on div "Not Responsive" at bounding box center [510, 195] width 96 height 10
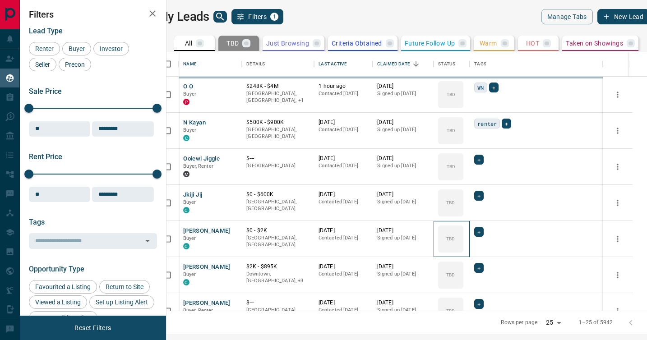
click at [463, 225] on div "TBD" at bounding box center [450, 238] width 25 height 27
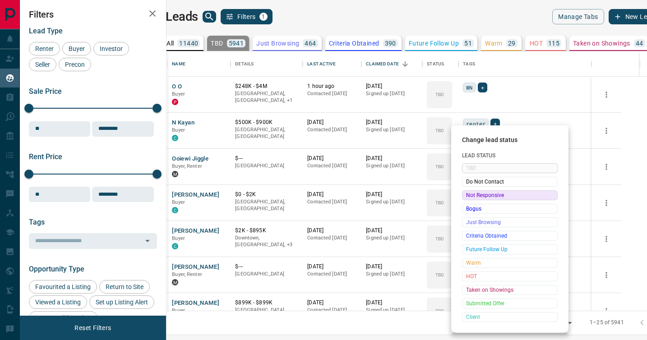
click at [465, 199] on div "Not Responsive" at bounding box center [510, 195] width 96 height 10
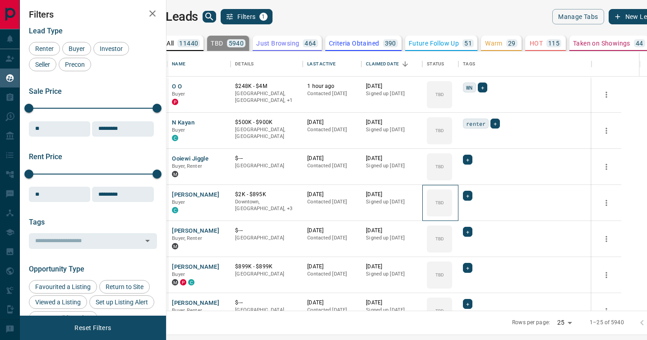
click at [452, 199] on div "TBD" at bounding box center [439, 202] width 25 height 27
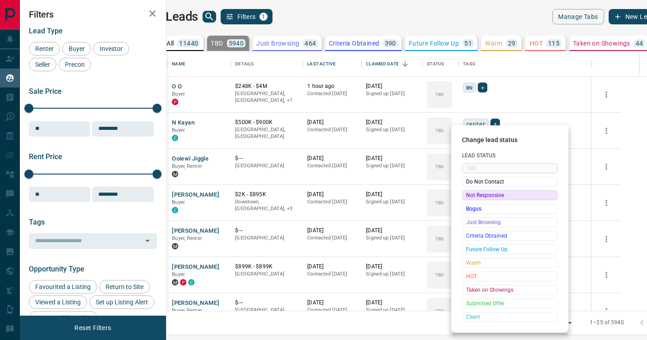
click at [465, 199] on div "Not Responsive" at bounding box center [510, 195] width 96 height 10
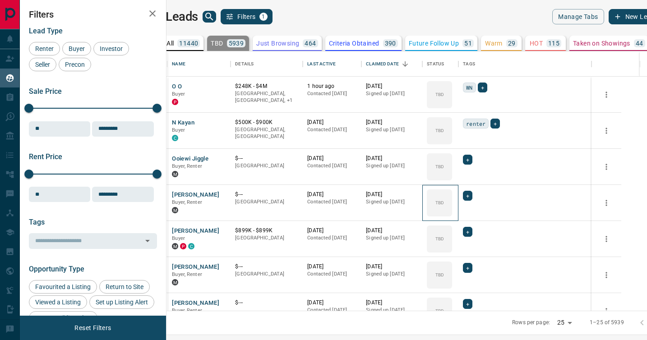
click at [452, 199] on div "TBD" at bounding box center [439, 202] width 25 height 27
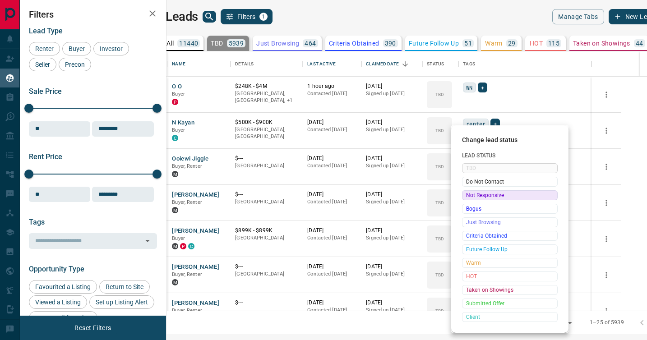
click at [465, 199] on div "Not Responsive" at bounding box center [510, 195] width 96 height 10
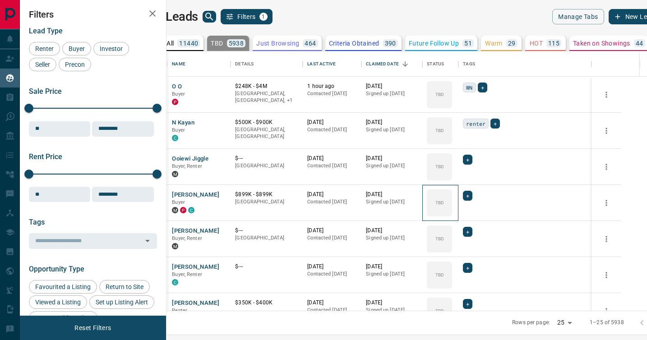
click at [452, 199] on div "TBD" at bounding box center [439, 202] width 25 height 27
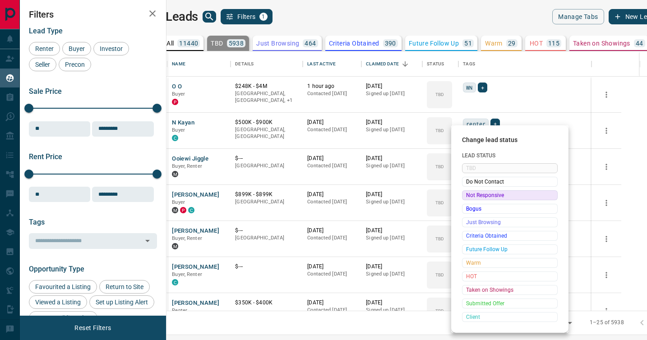
click at [465, 199] on div "Not Responsive" at bounding box center [510, 195] width 96 height 10
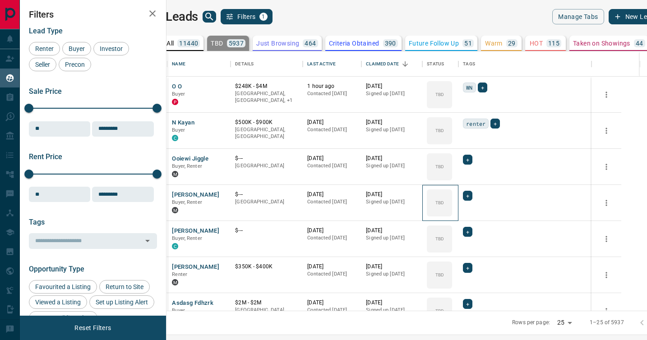
click at [452, 199] on div "TBD" at bounding box center [439, 202] width 25 height 27
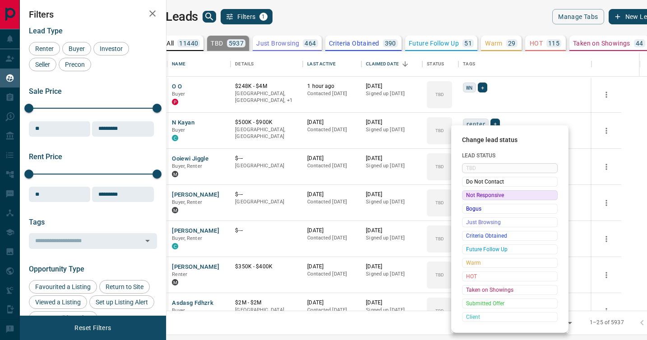
click at [465, 199] on div "Not Responsive" at bounding box center [510, 195] width 96 height 10
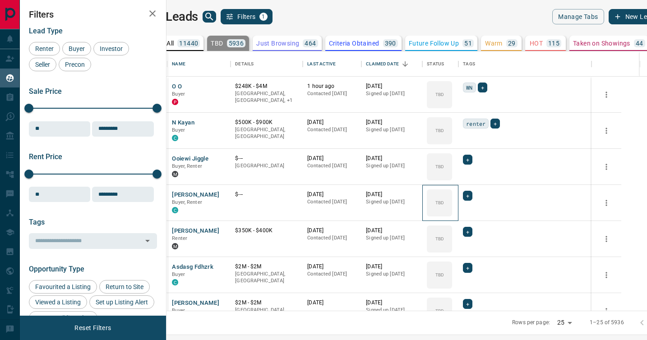
click at [452, 199] on div "TBD" at bounding box center [439, 202] width 25 height 27
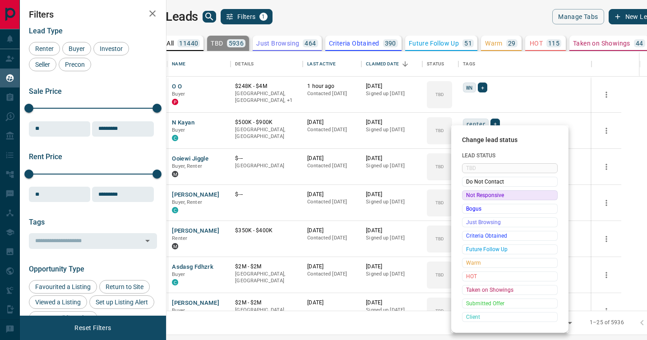
click at [465, 199] on div "Not Responsive" at bounding box center [510, 195] width 96 height 10
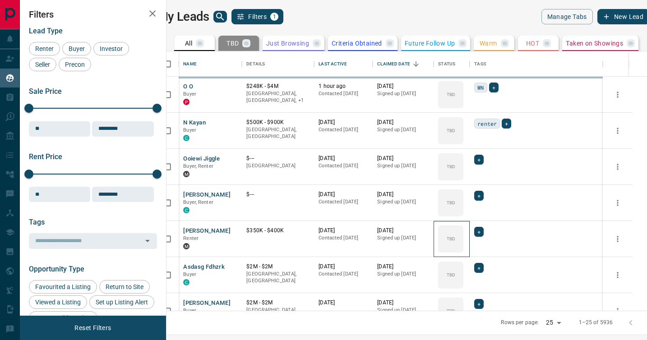
click at [463, 225] on div "TBD" at bounding box center [450, 238] width 25 height 27
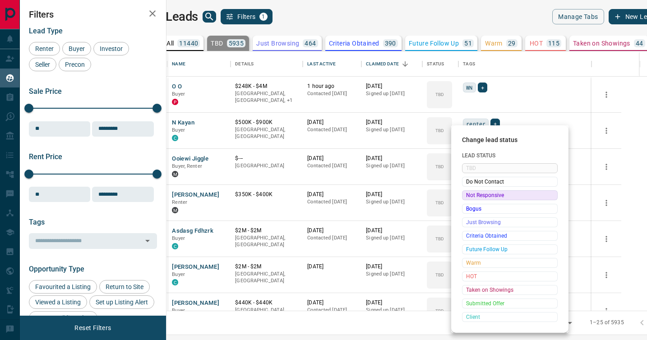
click at [465, 199] on div "Not Responsive" at bounding box center [510, 195] width 96 height 10
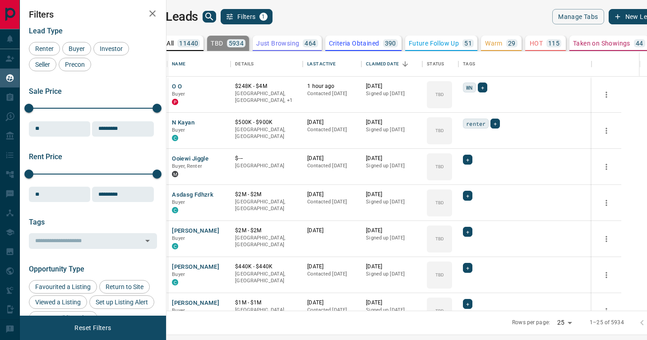
click at [452, 199] on div "TBD" at bounding box center [439, 202] width 25 height 27
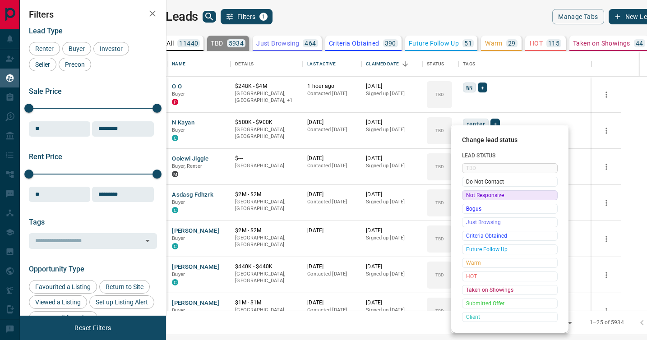
click at [465, 199] on div "Not Responsive" at bounding box center [510, 195] width 96 height 10
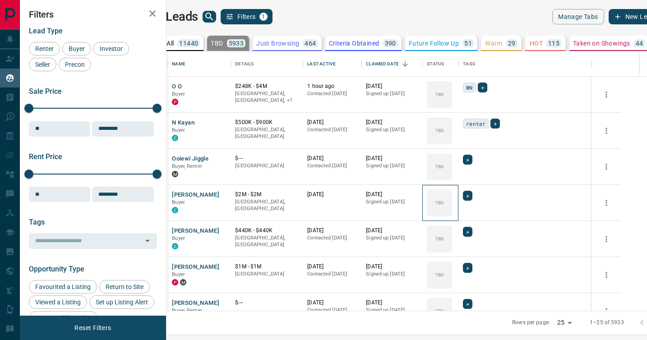
click at [452, 199] on div "TBD" at bounding box center [439, 202] width 25 height 27
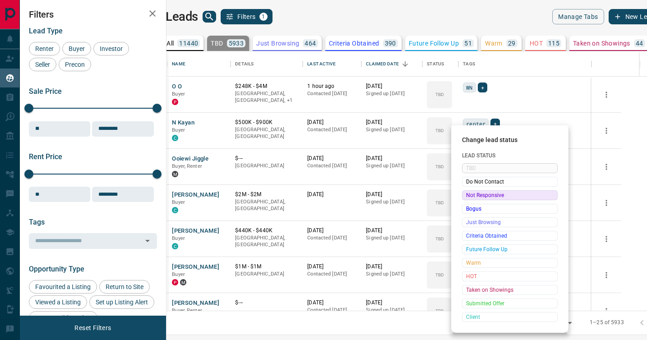
click at [465, 199] on div "Not Responsive" at bounding box center [510, 195] width 96 height 10
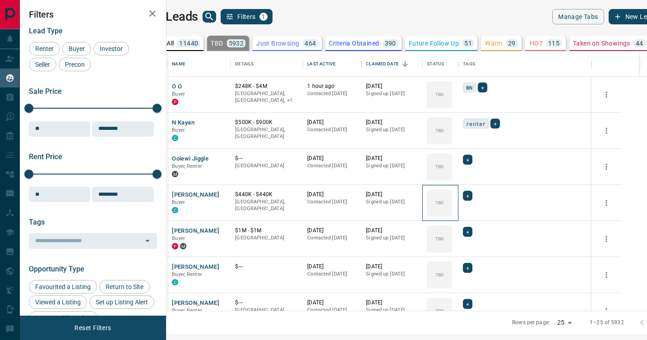
click at [452, 199] on div "TBD" at bounding box center [439, 202] width 25 height 27
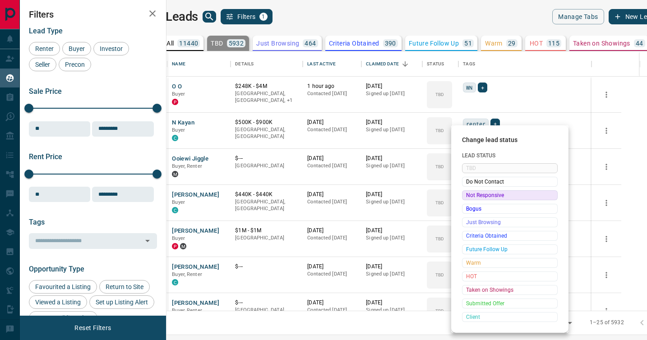
click at [465, 199] on div "Not Responsive" at bounding box center [510, 195] width 96 height 10
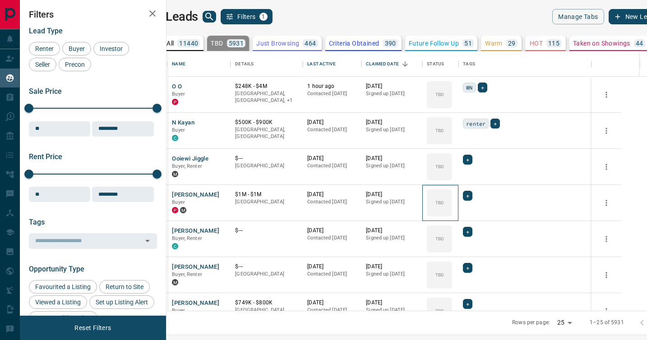
click at [452, 199] on div "TBD" at bounding box center [439, 202] width 25 height 27
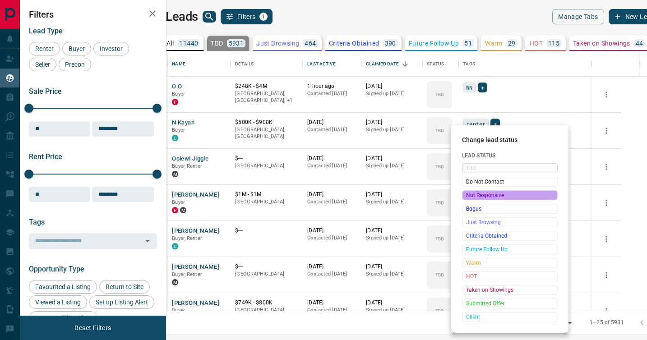
click at [465, 199] on div "Not Responsive" at bounding box center [510, 195] width 96 height 10
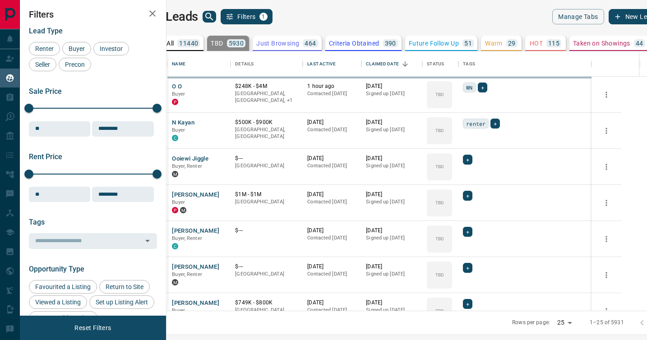
click at [452, 225] on div "TBD" at bounding box center [439, 238] width 25 height 27
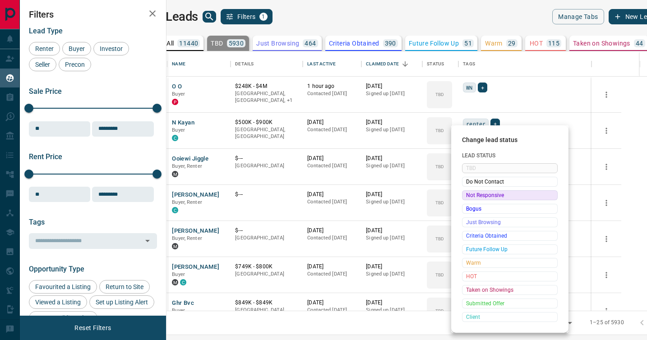
click at [465, 199] on div "Not Responsive" at bounding box center [510, 195] width 96 height 10
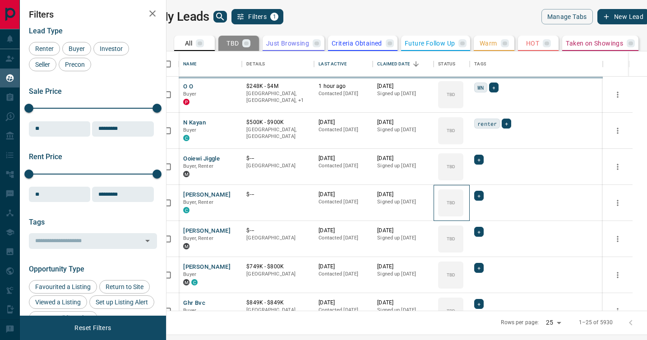
click at [463, 199] on div "TBD" at bounding box center [450, 202] width 25 height 27
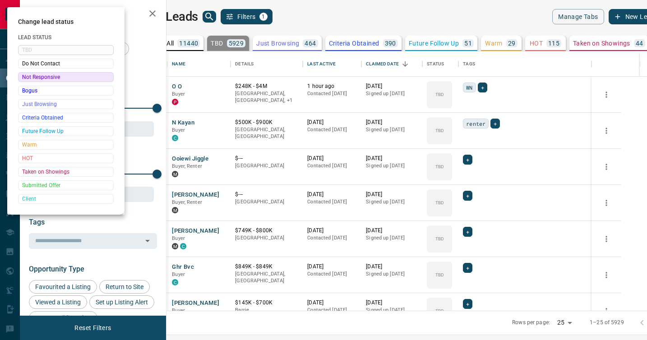
click at [465, 199] on div at bounding box center [323, 170] width 647 height 340
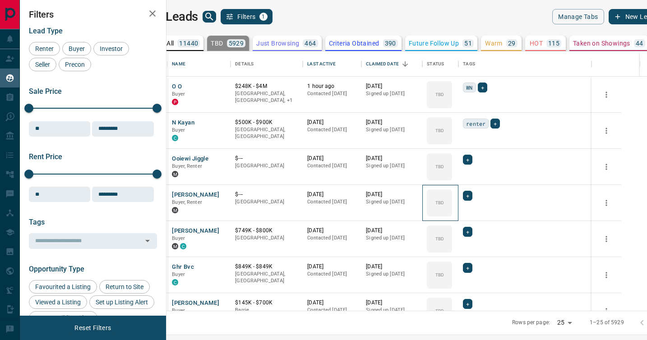
click at [452, 199] on div "TBD" at bounding box center [439, 202] width 25 height 27
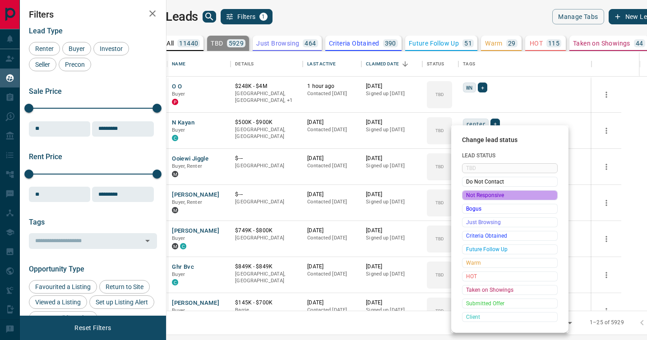
click at [465, 199] on div "Not Responsive" at bounding box center [510, 195] width 96 height 10
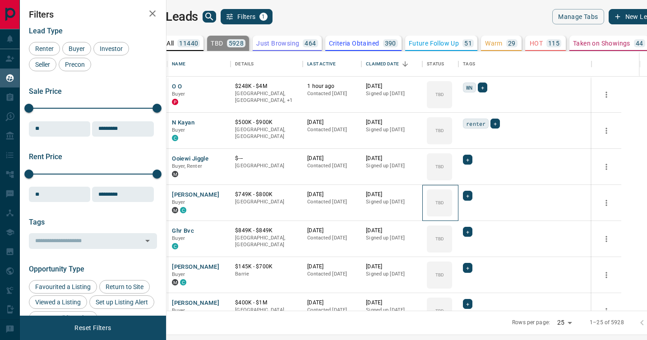
click at [452, 199] on div "TBD" at bounding box center [439, 202] width 25 height 27
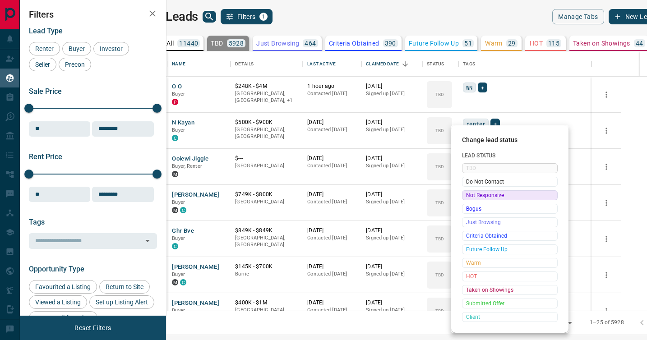
click at [465, 199] on div "Not Responsive" at bounding box center [510, 195] width 96 height 10
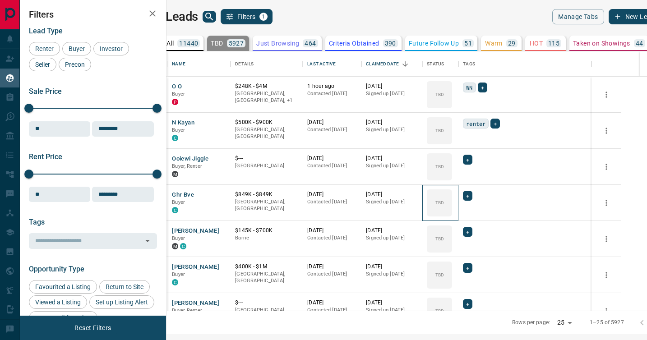
click at [452, 199] on div "TBD" at bounding box center [439, 202] width 25 height 27
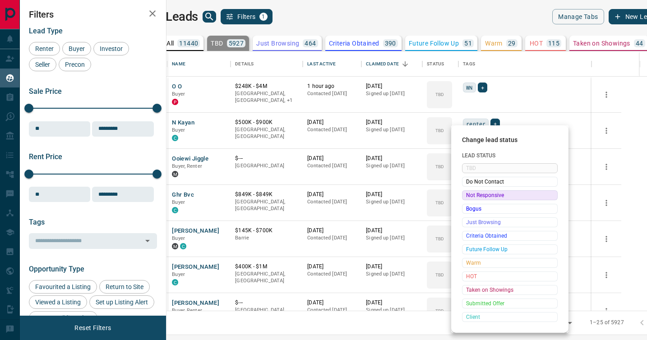
click at [465, 199] on div "Not Responsive" at bounding box center [510, 195] width 96 height 10
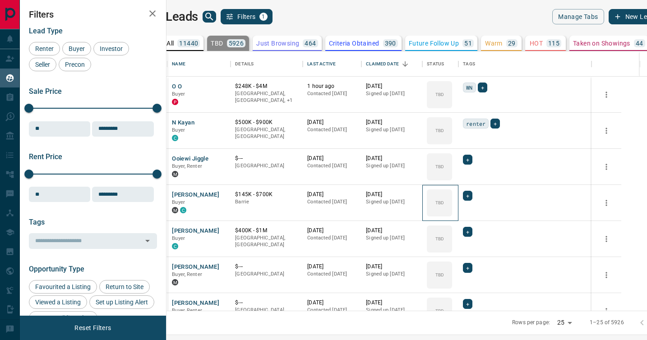
click at [452, 199] on div "TBD" at bounding box center [439, 202] width 25 height 27
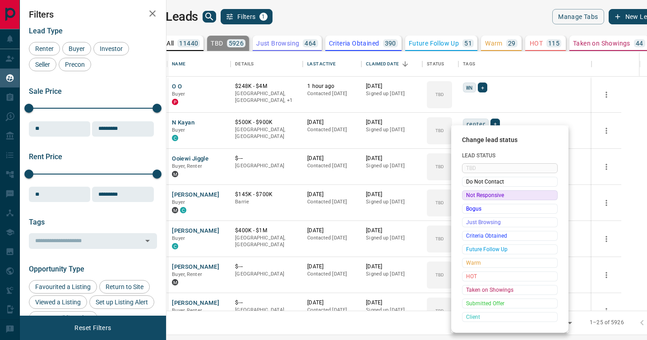
click at [465, 199] on div "Not Responsive" at bounding box center [510, 195] width 96 height 10
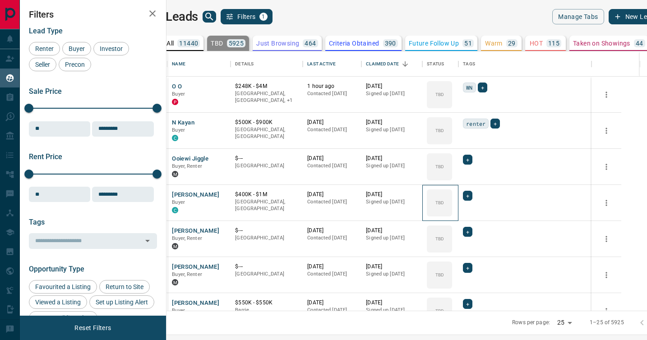
click at [452, 199] on div "TBD" at bounding box center [439, 202] width 25 height 27
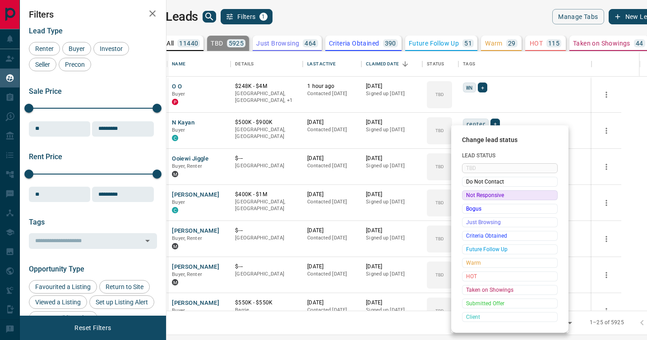
click at [465, 199] on div "Not Responsive" at bounding box center [510, 195] width 96 height 10
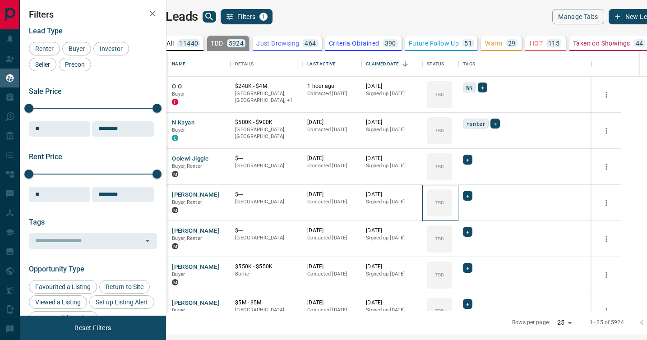
click at [452, 199] on div "TBD" at bounding box center [439, 202] width 25 height 27
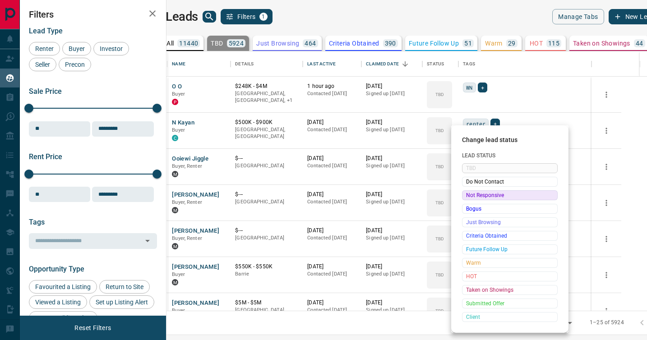
click at [465, 199] on div "Not Responsive" at bounding box center [510, 195] width 96 height 10
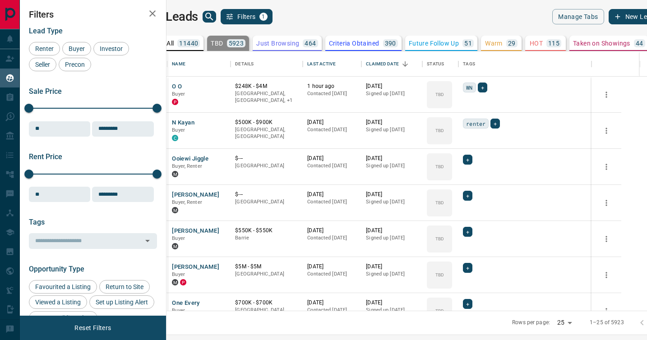
click at [452, 199] on div "TBD" at bounding box center [439, 202] width 25 height 27
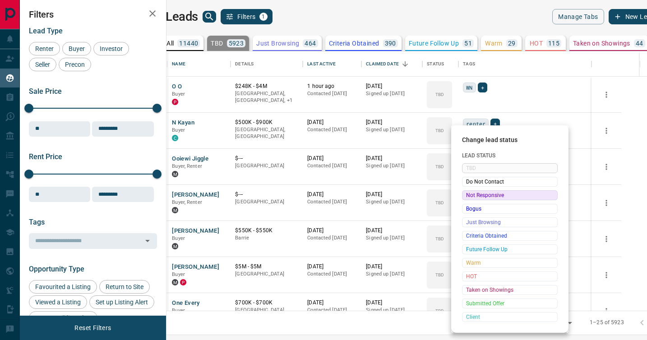
click at [465, 199] on div "Not Responsive" at bounding box center [510, 195] width 96 height 10
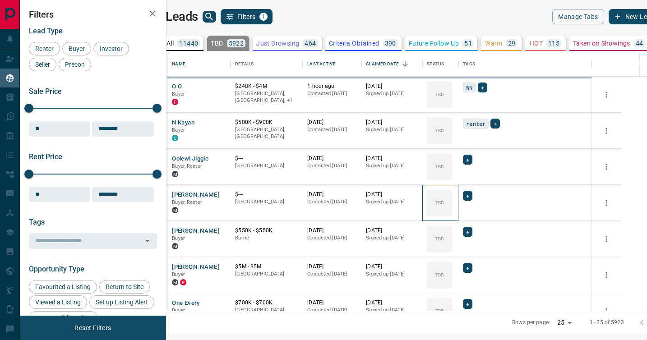
click at [452, 199] on div "TBD" at bounding box center [439, 202] width 25 height 27
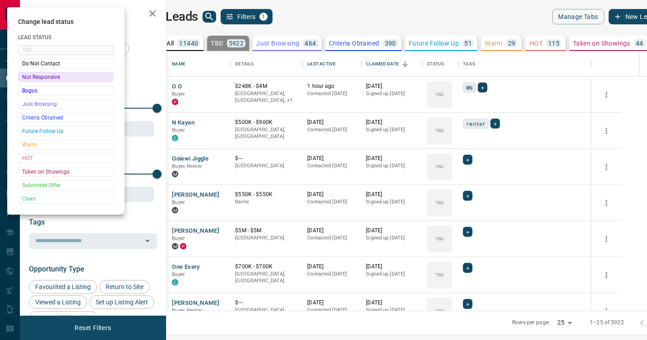
click at [465, 199] on div at bounding box center [323, 170] width 647 height 340
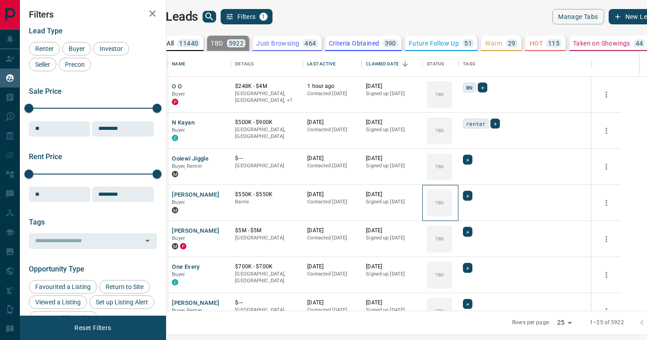
click at [452, 199] on div "TBD" at bounding box center [439, 202] width 25 height 27
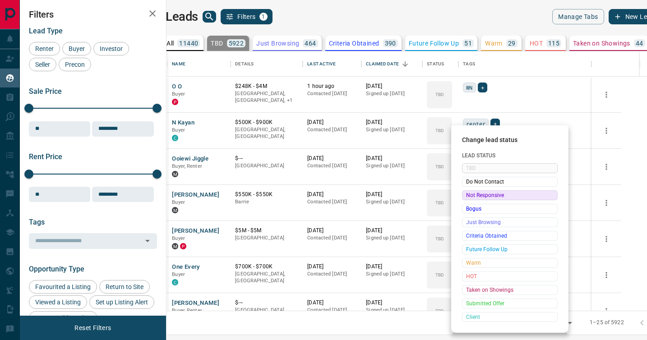
click at [465, 199] on div "Not Responsive" at bounding box center [510, 195] width 96 height 10
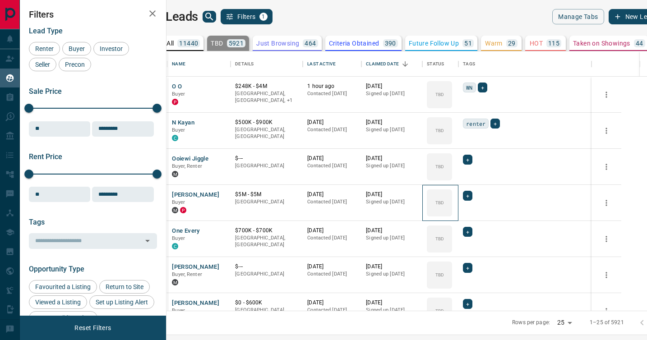
click at [452, 199] on div "TBD" at bounding box center [439, 202] width 25 height 27
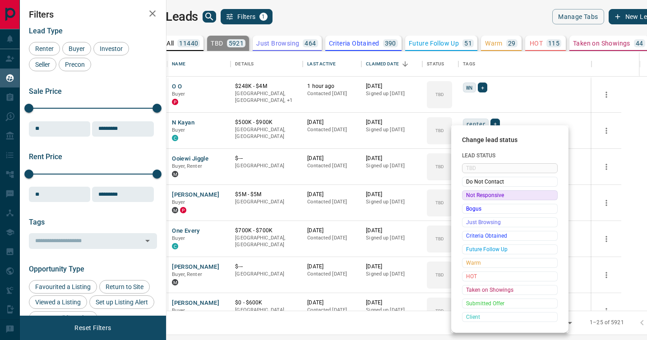
click at [465, 199] on div "Not Responsive" at bounding box center [510, 195] width 96 height 10
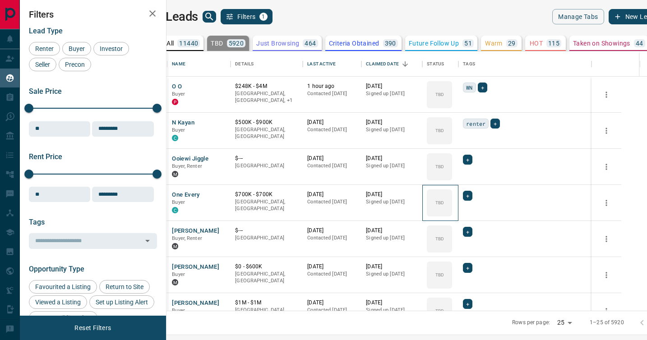
click at [452, 199] on div "TBD" at bounding box center [439, 202] width 25 height 27
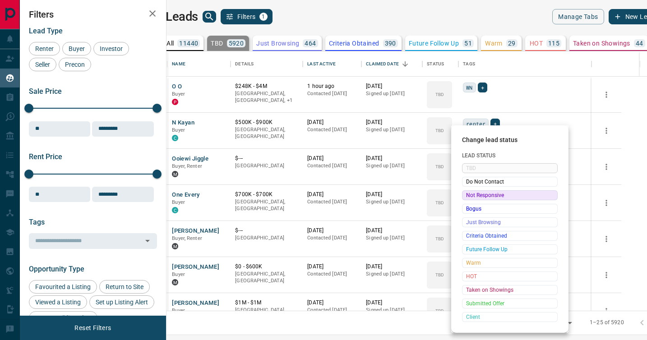
click at [465, 199] on div "Not Responsive" at bounding box center [510, 195] width 96 height 10
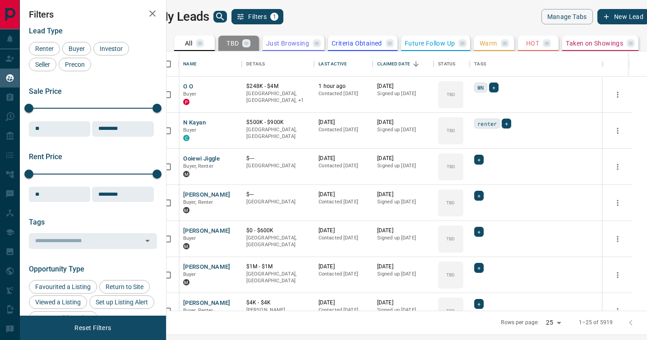
click at [463, 199] on div "TBD" at bounding box center [450, 202] width 25 height 27
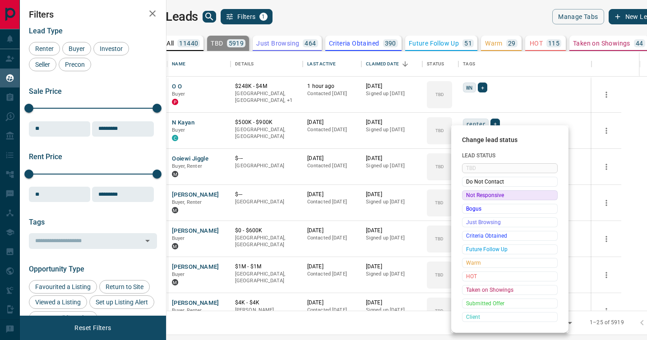
click at [465, 199] on div "Not Responsive" at bounding box center [510, 195] width 96 height 10
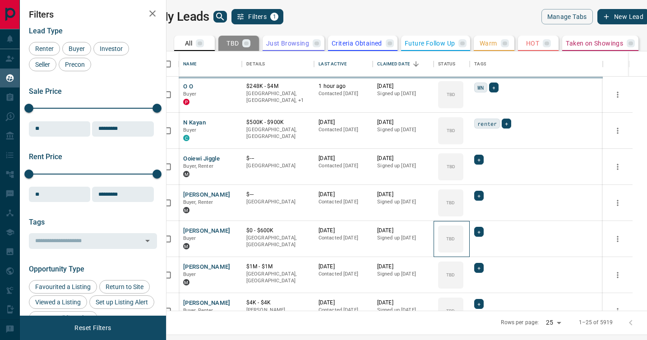
click at [463, 225] on div "TBD" at bounding box center [450, 238] width 25 height 27
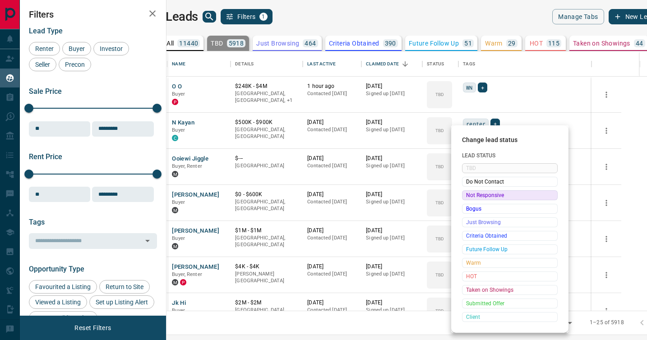
click at [465, 199] on div "Not Responsive" at bounding box center [510, 195] width 96 height 10
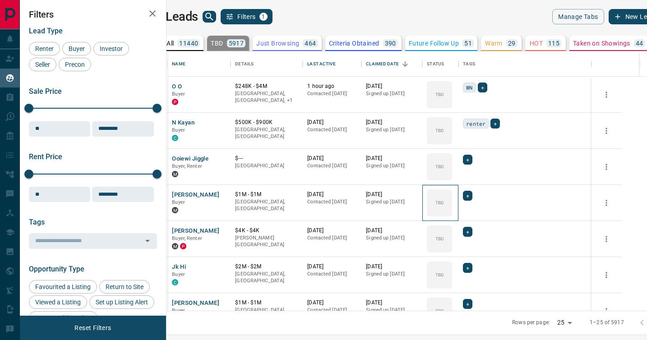
click at [452, 199] on div "TBD" at bounding box center [439, 202] width 25 height 27
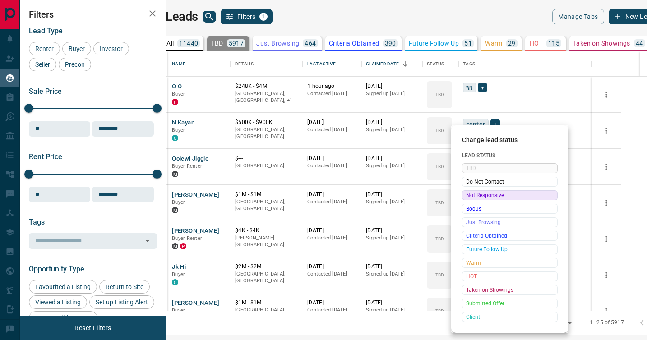
click at [465, 199] on div "Not Responsive" at bounding box center [510, 195] width 96 height 10
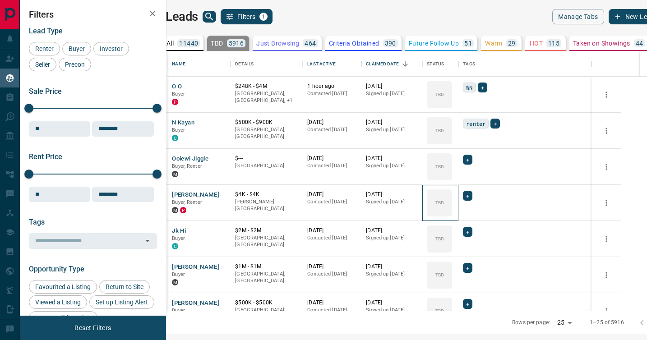
click at [452, 199] on div "TBD" at bounding box center [439, 202] width 25 height 27
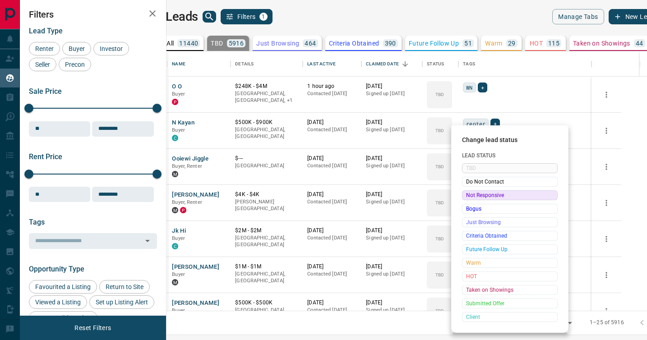
click at [465, 199] on div "Not Responsive" at bounding box center [510, 195] width 96 height 10
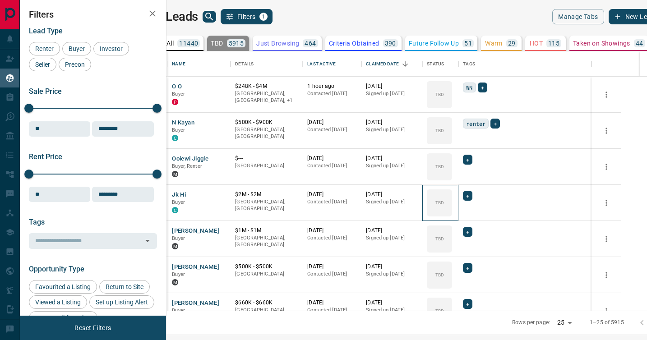
click at [452, 199] on div "TBD" at bounding box center [439, 202] width 25 height 27
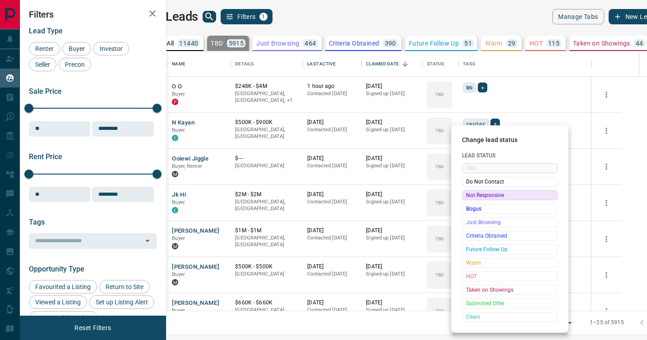
click at [465, 199] on div "Not Responsive" at bounding box center [510, 195] width 96 height 10
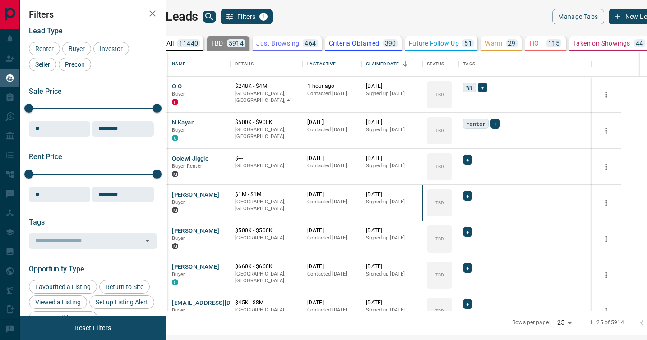
click at [452, 199] on div "TBD" at bounding box center [439, 202] width 25 height 27
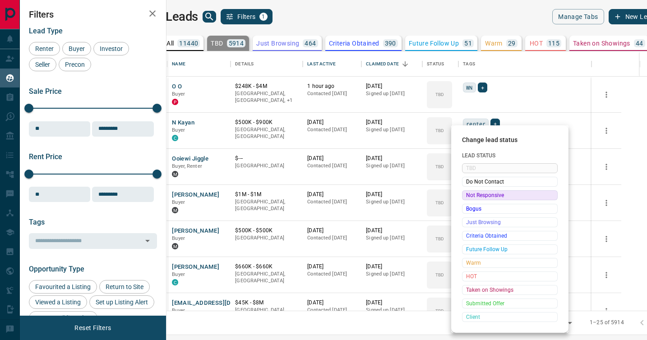
click at [465, 199] on div "Not Responsive" at bounding box center [510, 195] width 96 height 10
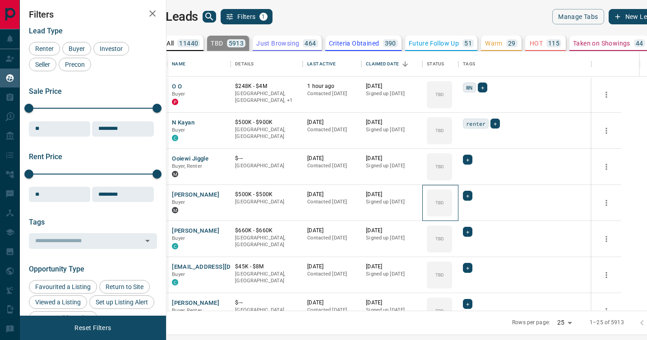
click at [452, 199] on div "TBD" at bounding box center [439, 202] width 25 height 27
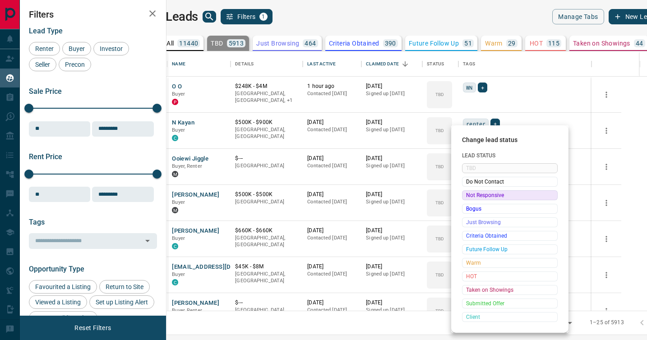
click at [465, 199] on div "Not Responsive" at bounding box center [510, 195] width 96 height 10
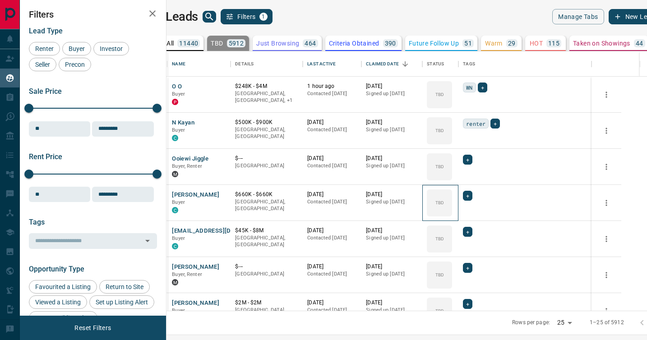
click at [452, 199] on div "TBD" at bounding box center [439, 202] width 25 height 27
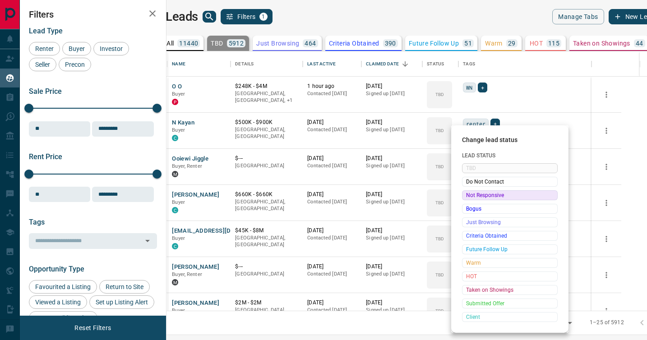
click at [465, 199] on div "Not Responsive" at bounding box center [510, 195] width 96 height 10
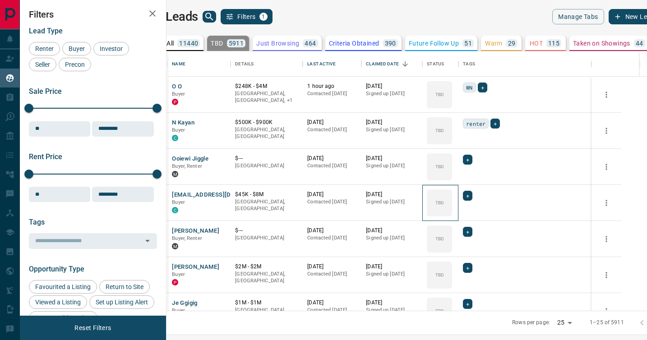
click at [452, 199] on div "TBD" at bounding box center [439, 202] width 25 height 27
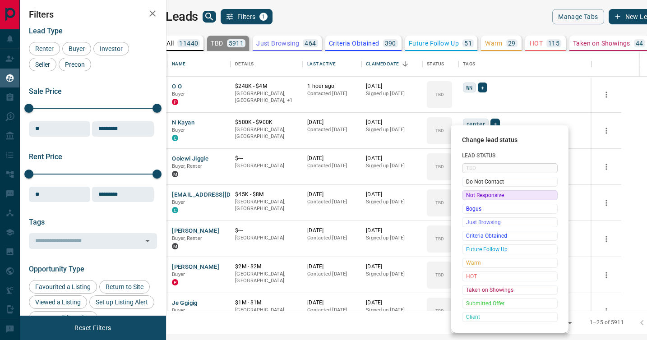
click at [465, 199] on div "Not Responsive" at bounding box center [510, 195] width 96 height 10
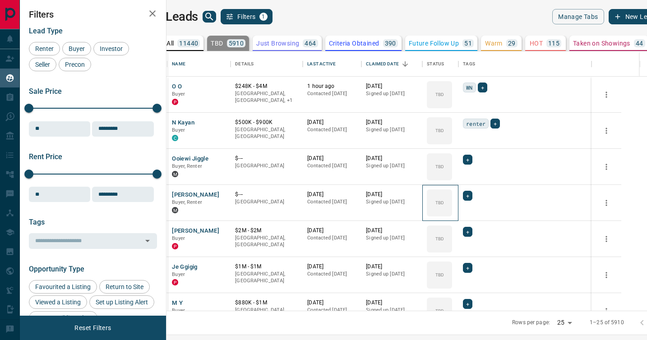
click at [452, 199] on div "TBD" at bounding box center [439, 202] width 25 height 27
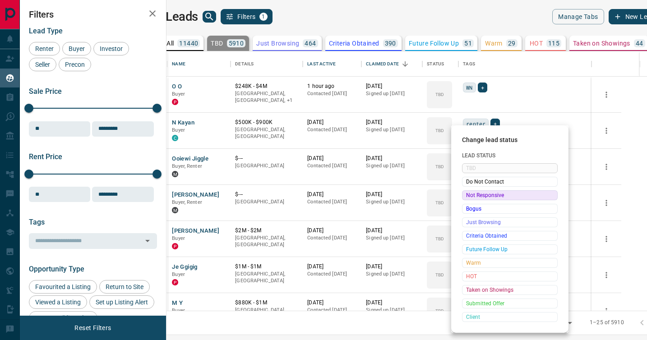
click at [465, 199] on div "Not Responsive" at bounding box center [510, 195] width 96 height 10
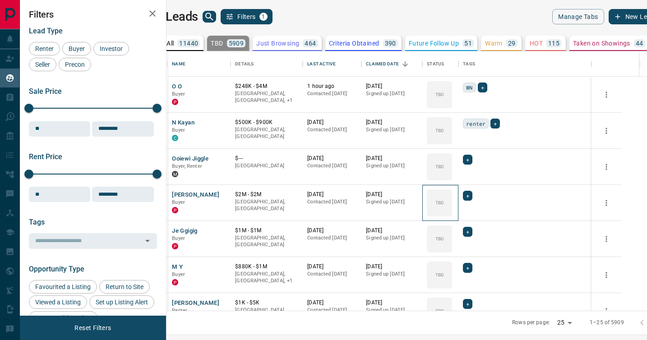
click at [452, 199] on div "TBD" at bounding box center [439, 202] width 25 height 27
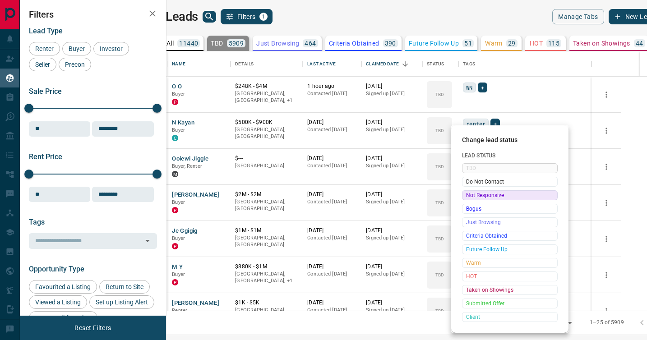
click at [465, 199] on div "Not Responsive" at bounding box center [510, 195] width 96 height 10
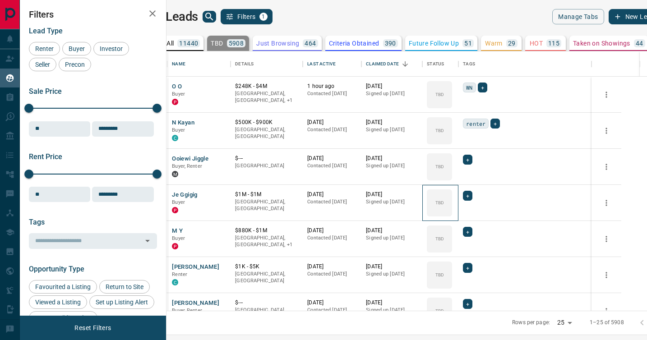
click at [452, 199] on div "TBD" at bounding box center [439, 202] width 25 height 27
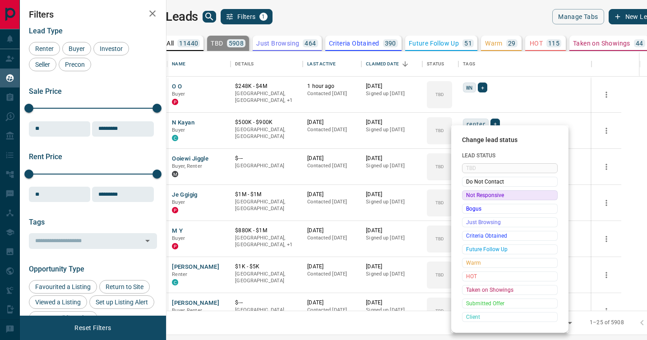
click at [465, 199] on div "Not Responsive" at bounding box center [510, 195] width 96 height 10
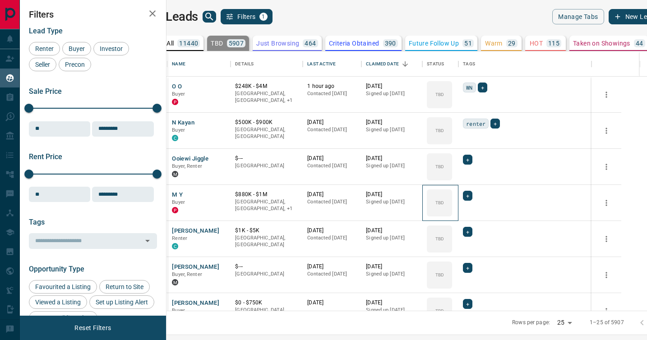
click at [452, 199] on div "TBD" at bounding box center [439, 202] width 25 height 27
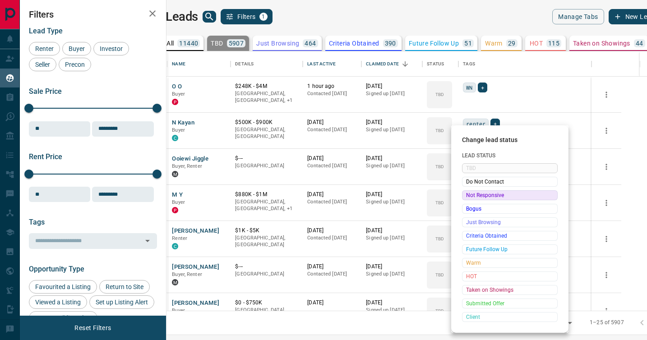
click at [465, 199] on div "Not Responsive" at bounding box center [510, 195] width 96 height 10
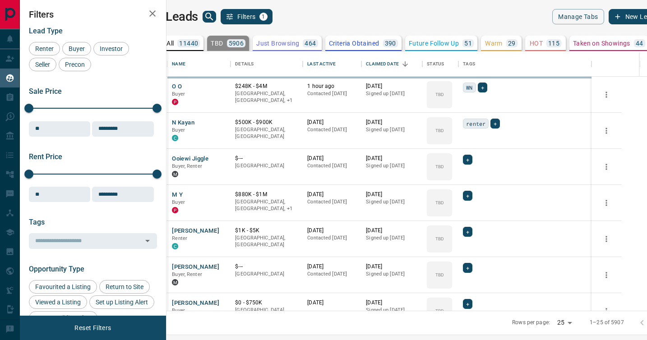
click at [452, 225] on div "TBD" at bounding box center [439, 238] width 25 height 27
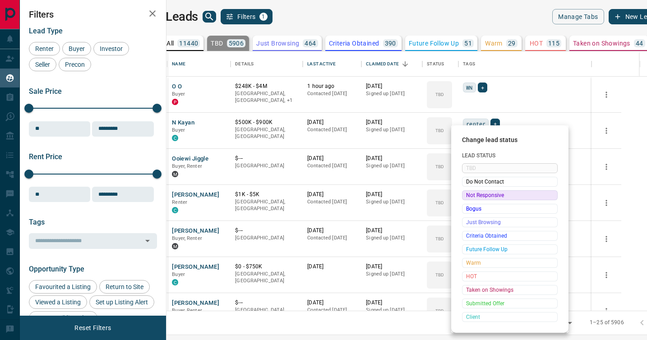
click at [465, 199] on div "Not Responsive" at bounding box center [510, 195] width 96 height 10
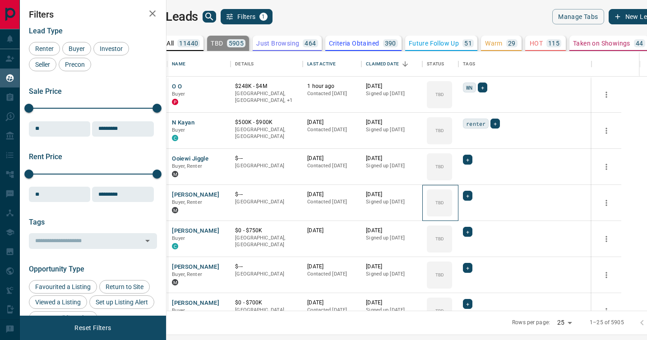
click at [452, 199] on div "TBD" at bounding box center [439, 202] width 25 height 27
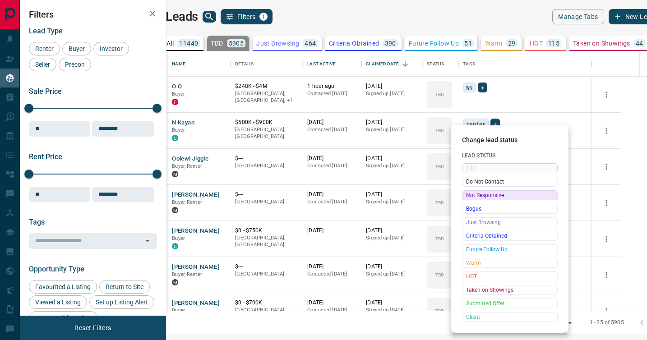
click at [465, 199] on div "Not Responsive" at bounding box center [510, 195] width 96 height 10
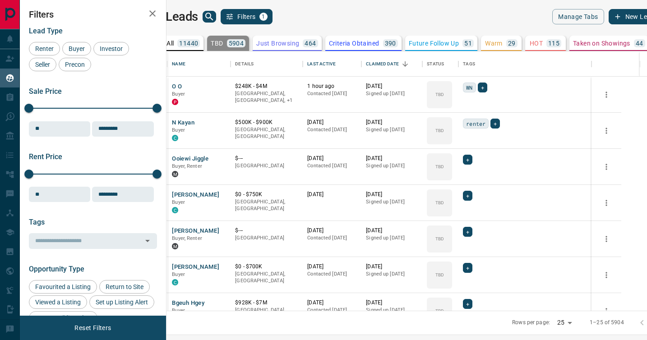
click at [452, 199] on div "TBD" at bounding box center [439, 202] width 25 height 27
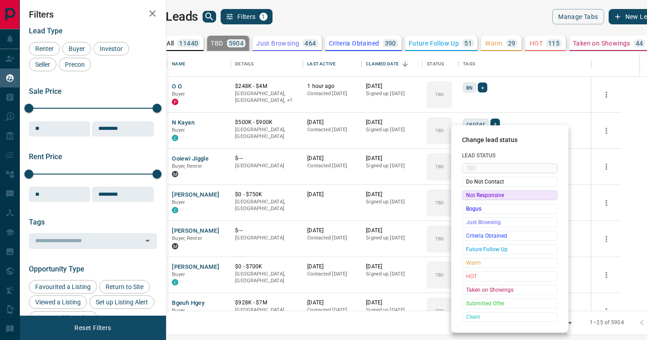
click at [465, 199] on div "Not Responsive" at bounding box center [510, 195] width 96 height 10
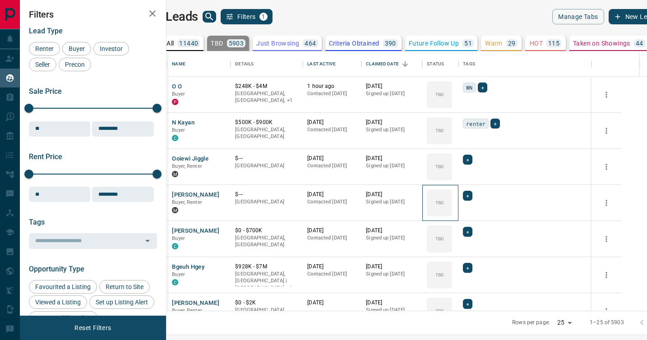
click at [452, 199] on div "TBD" at bounding box center [439, 202] width 25 height 27
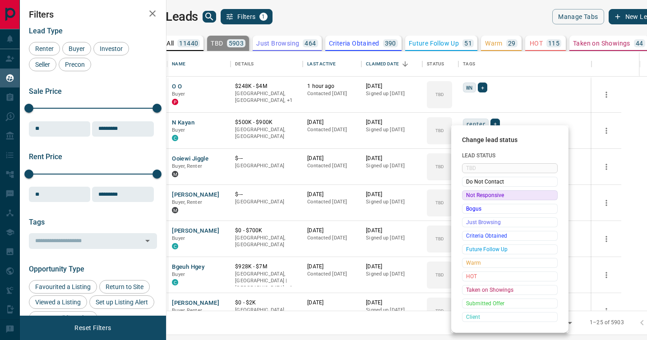
click at [465, 199] on div "Not Responsive" at bounding box center [510, 195] width 96 height 10
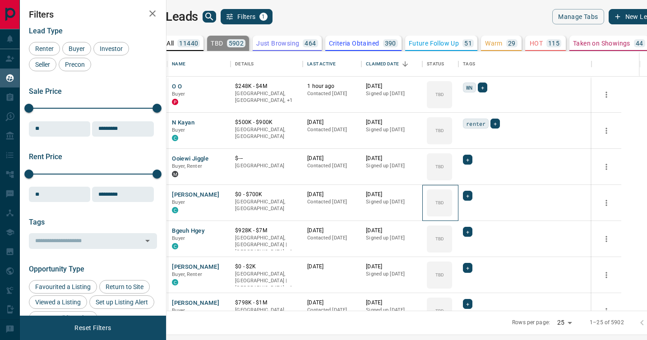
click at [452, 199] on div "TBD" at bounding box center [439, 202] width 25 height 27
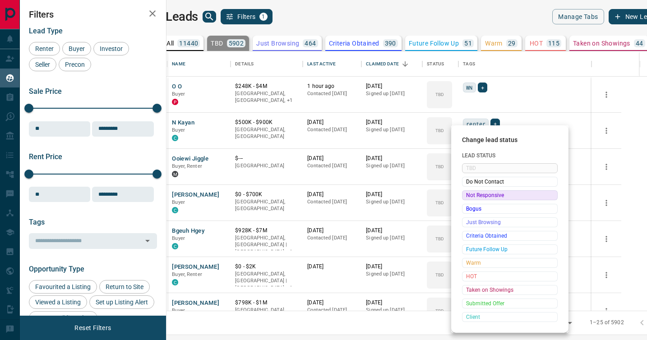
click at [465, 199] on div "Not Responsive" at bounding box center [510, 195] width 96 height 10
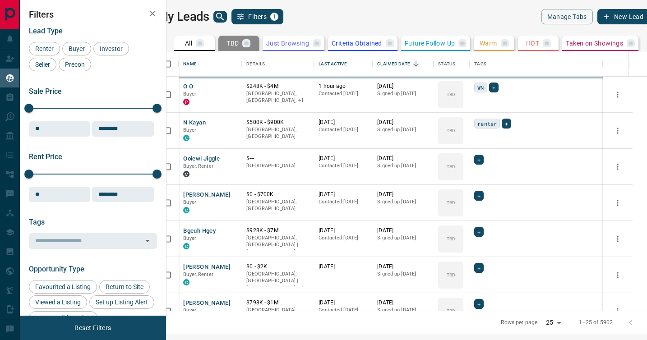
click at [463, 225] on div "TBD" at bounding box center [450, 238] width 25 height 27
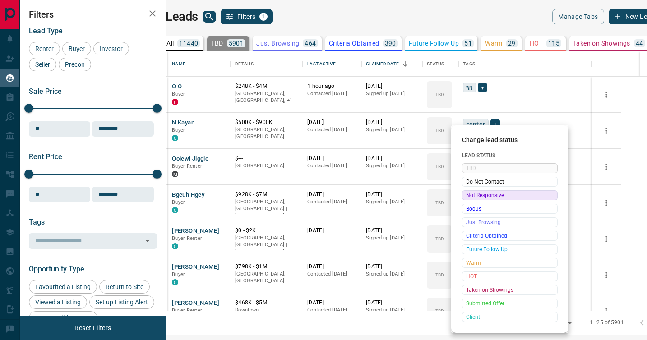
click at [465, 199] on div "Not Responsive" at bounding box center [510, 195] width 96 height 10
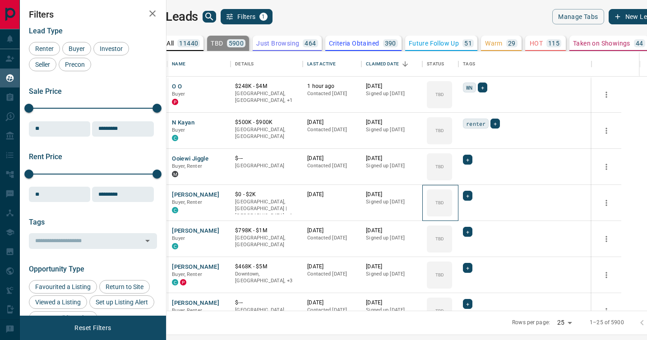
click at [452, 199] on div "TBD" at bounding box center [439, 202] width 25 height 27
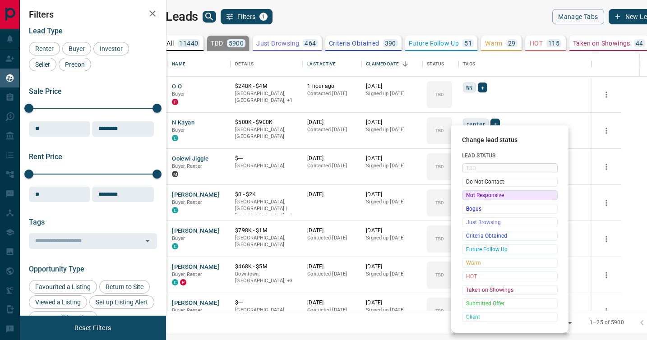
click at [465, 199] on div "Not Responsive" at bounding box center [510, 195] width 96 height 10
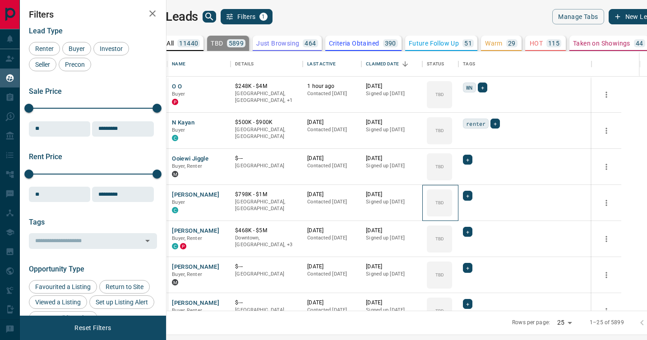
click at [452, 199] on div "TBD" at bounding box center [439, 202] width 25 height 27
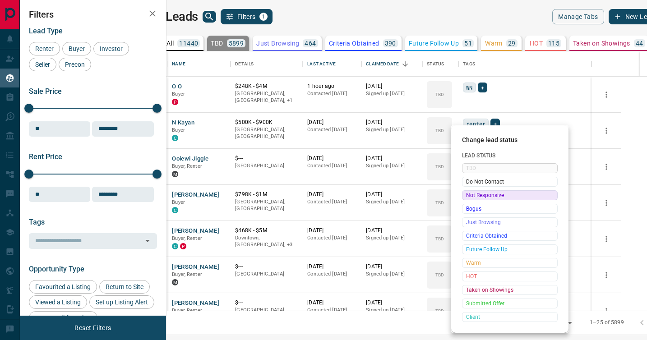
click at [465, 199] on div "Not Responsive" at bounding box center [510, 195] width 96 height 10
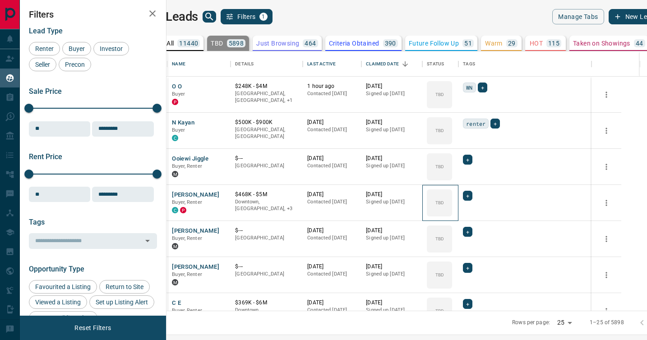
click at [452, 199] on div "TBD" at bounding box center [439, 202] width 25 height 27
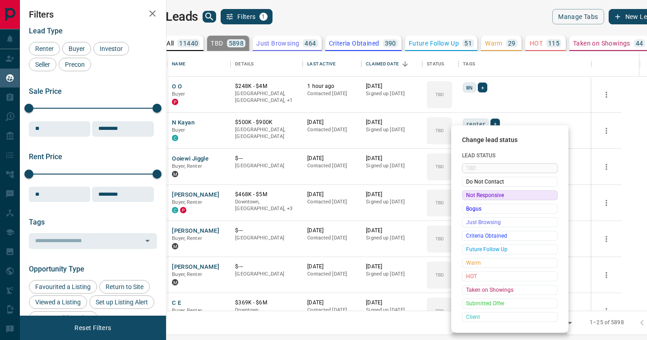
click at [465, 199] on div "Not Responsive" at bounding box center [510, 195] width 96 height 10
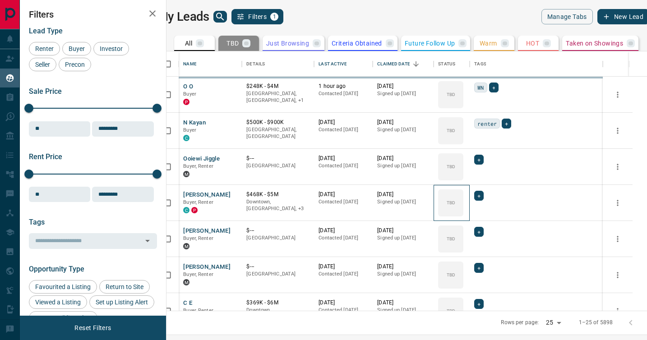
click at [463, 199] on div "TBD" at bounding box center [450, 202] width 25 height 27
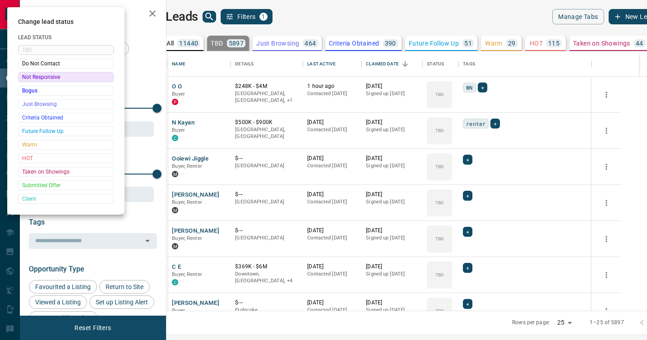
click at [465, 199] on div at bounding box center [323, 170] width 647 height 340
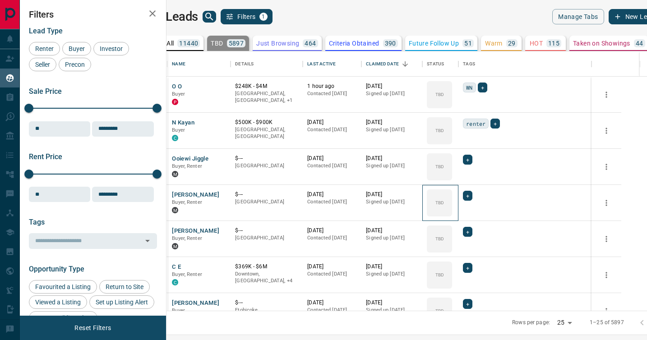
click at [452, 199] on div "TBD" at bounding box center [439, 202] width 25 height 27
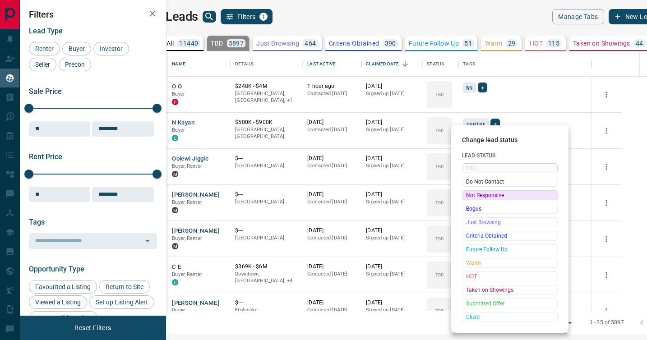
click at [465, 199] on div "Not Responsive" at bounding box center [510, 195] width 96 height 10
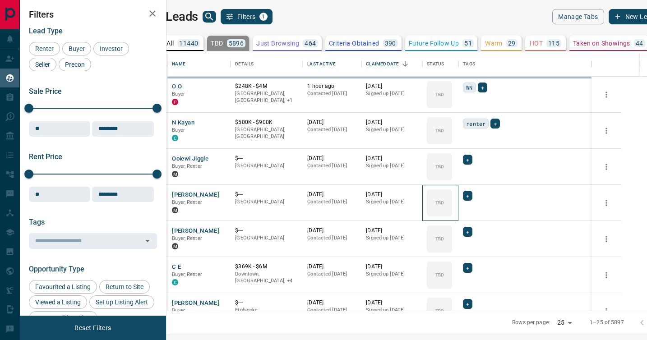
click at [452, 199] on div "TBD" at bounding box center [439, 202] width 25 height 27
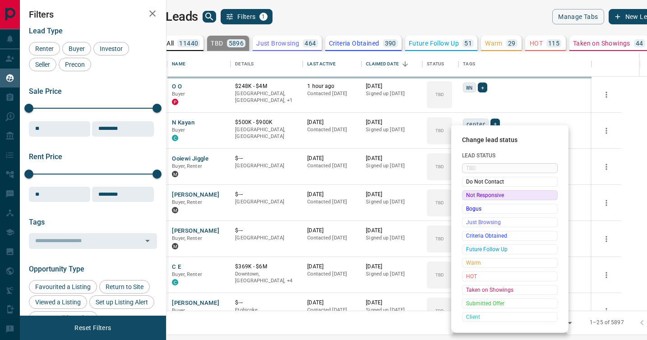
click at [465, 199] on div "Not Responsive" at bounding box center [510, 195] width 96 height 10
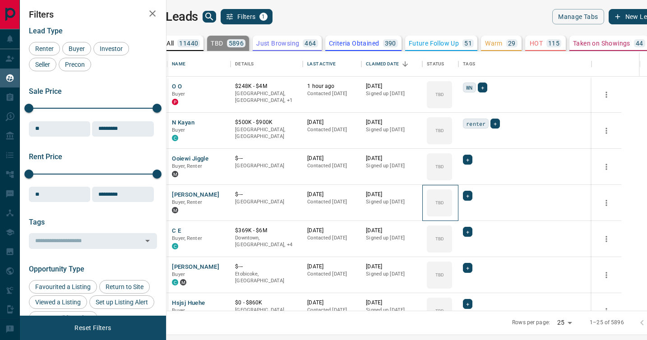
click at [452, 199] on div "TBD" at bounding box center [439, 202] width 25 height 27
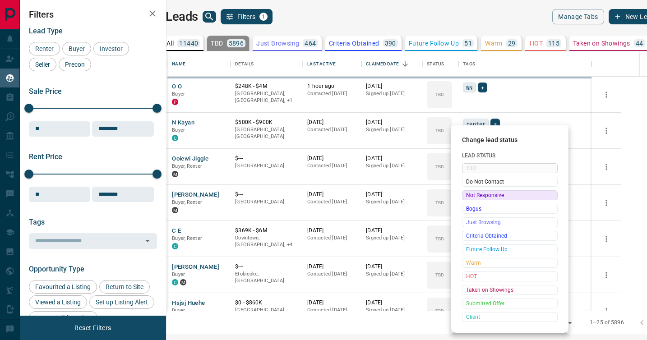
click at [465, 199] on div "Not Responsive" at bounding box center [510, 195] width 96 height 10
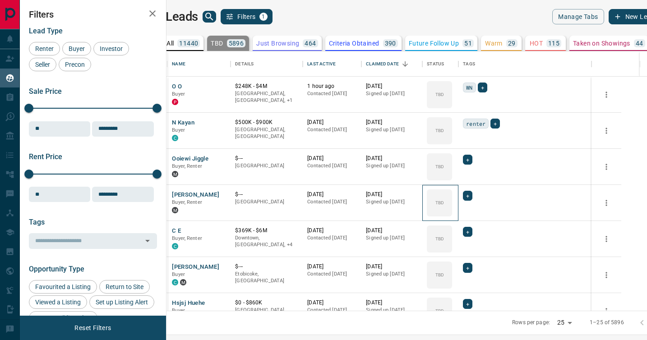
click at [465, 202] on span "Not Responsive" at bounding box center [495, 204] width 66 height 5
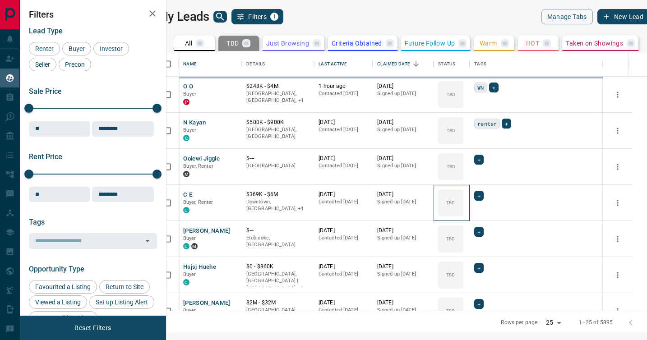
click at [463, 199] on div "TBD" at bounding box center [450, 202] width 25 height 27
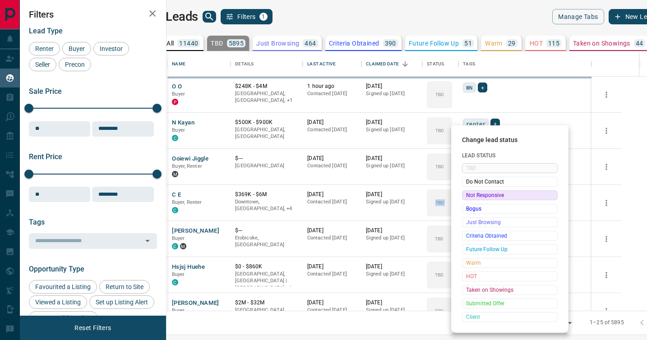
click at [466, 199] on span "Not Responsive" at bounding box center [509, 195] width 87 height 9
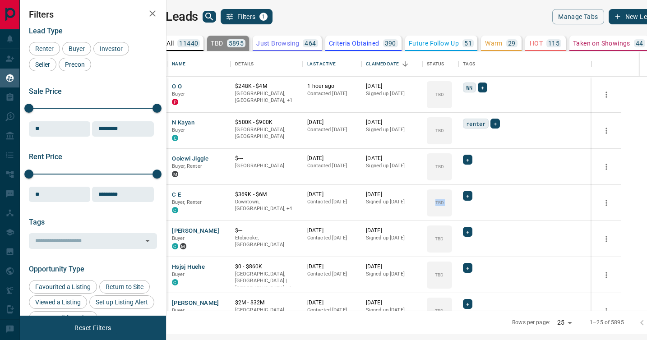
click at [465, 202] on span "Not Responsive" at bounding box center [495, 204] width 66 height 5
click at [465, 199] on span "Do Not Contact" at bounding box center [495, 196] width 66 height 5
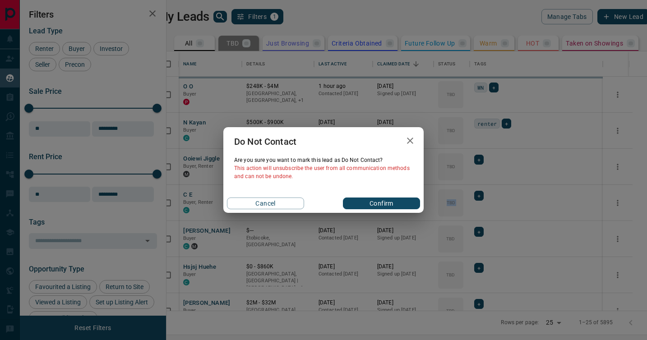
click at [465, 199] on div "Do Not Contact Are you sure you want to mark this lead as Do Not Contact ? This…" at bounding box center [323, 170] width 647 height 340
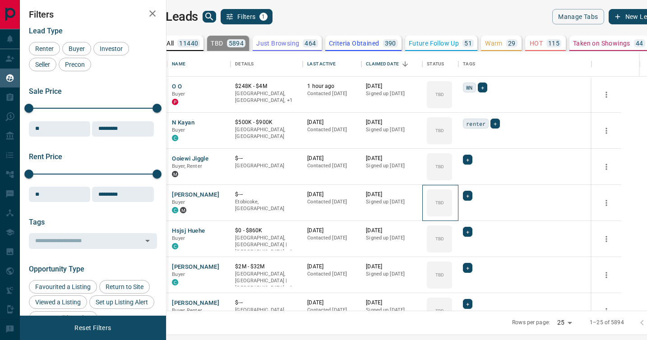
click at [452, 199] on div "TBD" at bounding box center [439, 202] width 25 height 27
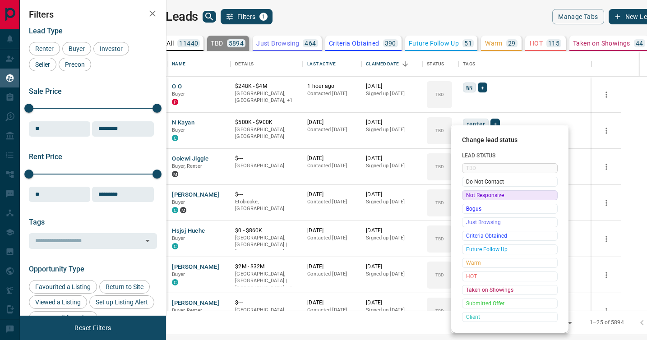
click at [465, 199] on div "Not Responsive" at bounding box center [510, 195] width 96 height 10
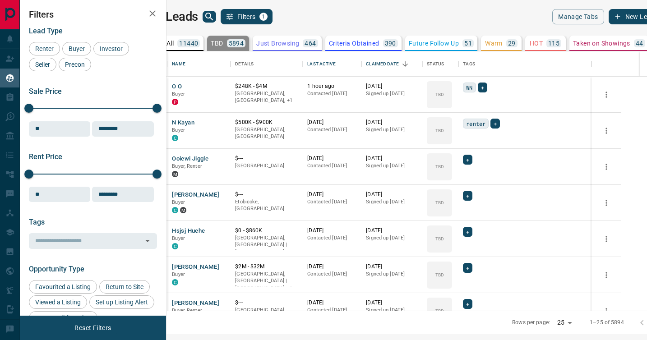
click at [465, 199] on div "TBD Do Not Contact Not Responsive Bogus Just Browsing Criteria Obtained Future …" at bounding box center [495, 230] width 72 height 89
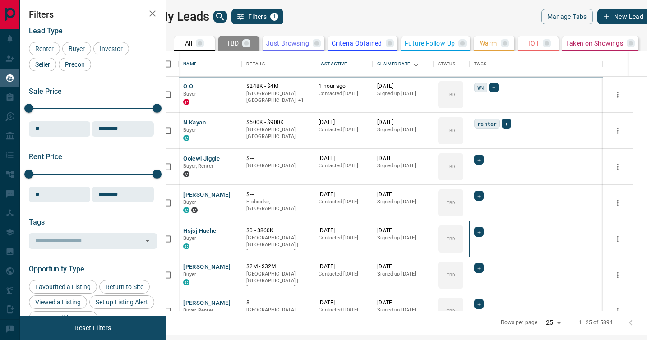
click at [463, 225] on div "TBD" at bounding box center [450, 238] width 25 height 27
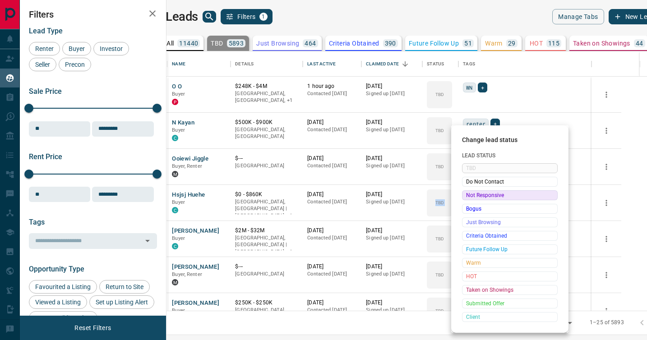
click at [466, 199] on span "Not Responsive" at bounding box center [509, 195] width 87 height 9
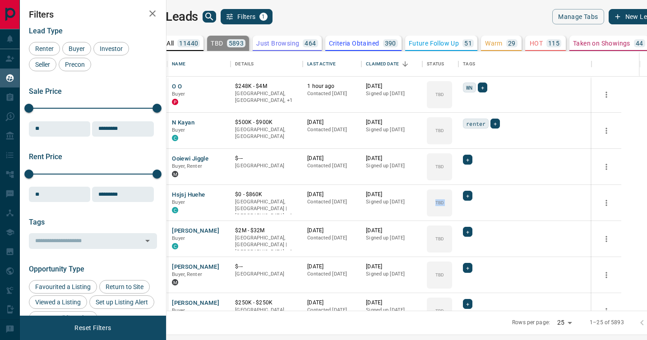
click at [465, 199] on span "Do Not Contact" at bounding box center [495, 196] width 66 height 5
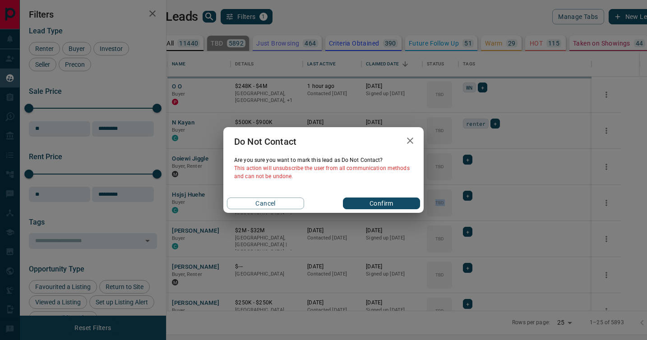
click at [465, 199] on div "Do Not Contact Are you sure you want to mark this lead as Do Not Contact ? This…" at bounding box center [323, 170] width 647 height 340
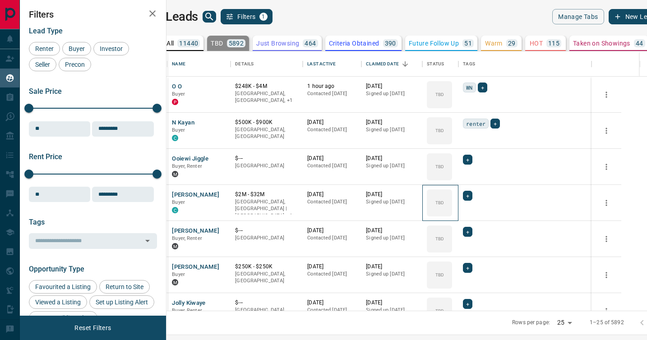
click at [452, 199] on div "TBD" at bounding box center [439, 202] width 25 height 27
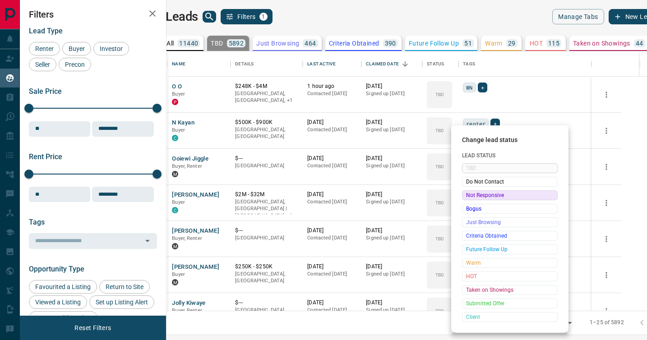
click at [465, 199] on div "Not Responsive" at bounding box center [510, 195] width 96 height 10
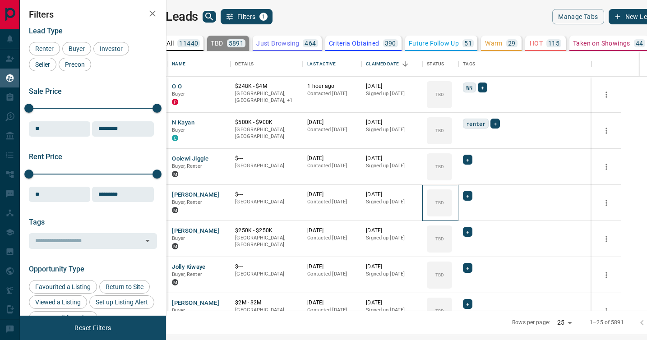
click at [452, 199] on div "TBD" at bounding box center [439, 202] width 25 height 27
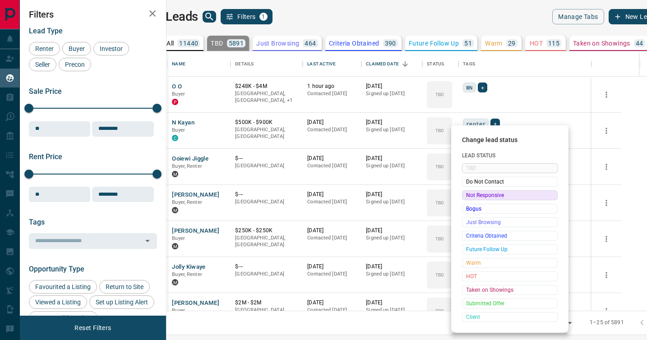
click at [465, 199] on div "Not Responsive" at bounding box center [510, 195] width 96 height 10
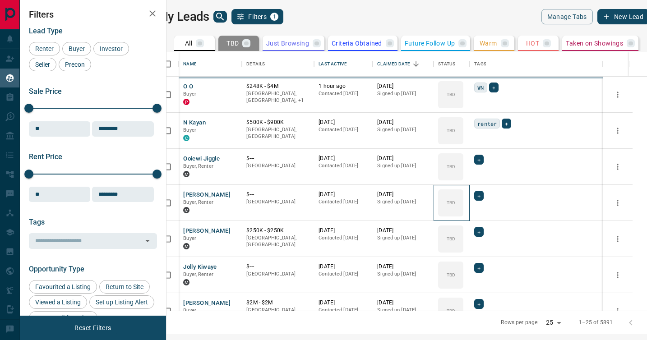
click at [463, 199] on div "TBD" at bounding box center [450, 202] width 25 height 27
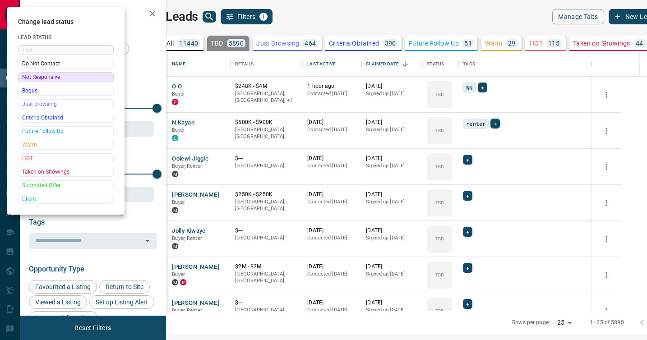
click at [465, 199] on div at bounding box center [323, 170] width 647 height 340
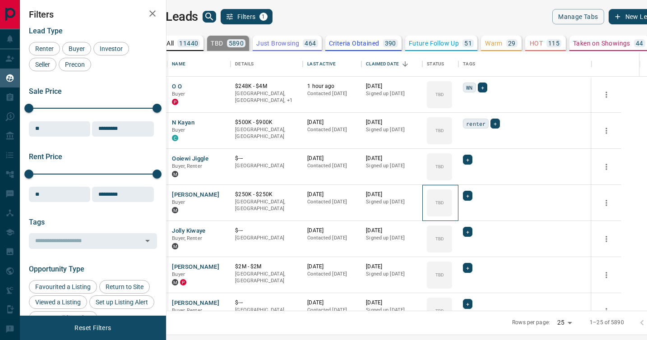
click at [452, 199] on div "TBD" at bounding box center [439, 202] width 25 height 27
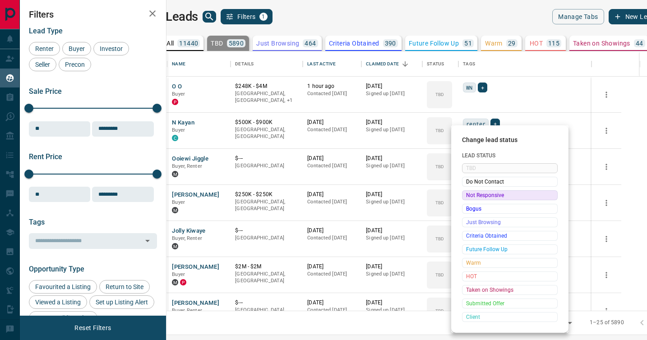
click at [465, 199] on div "Not Responsive" at bounding box center [510, 195] width 96 height 10
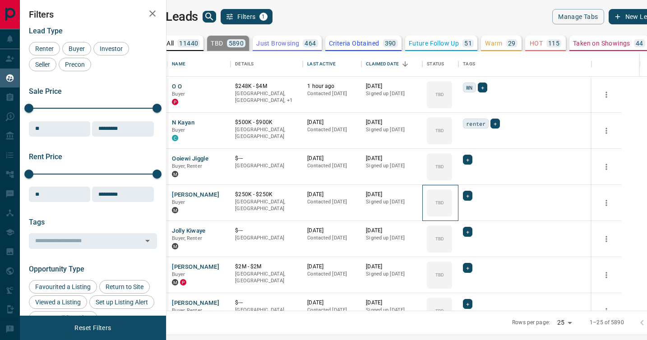
click at [452, 199] on div "TBD" at bounding box center [439, 202] width 25 height 27
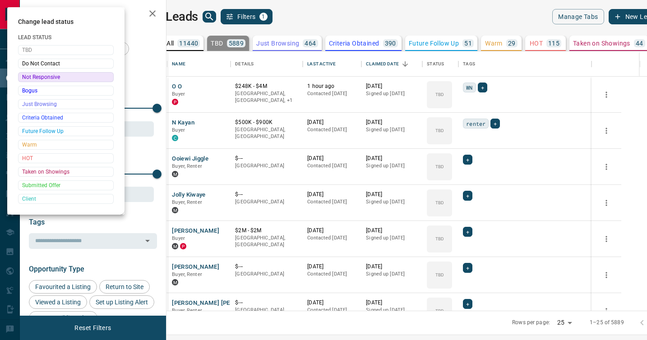
click at [465, 199] on div at bounding box center [323, 170] width 647 height 340
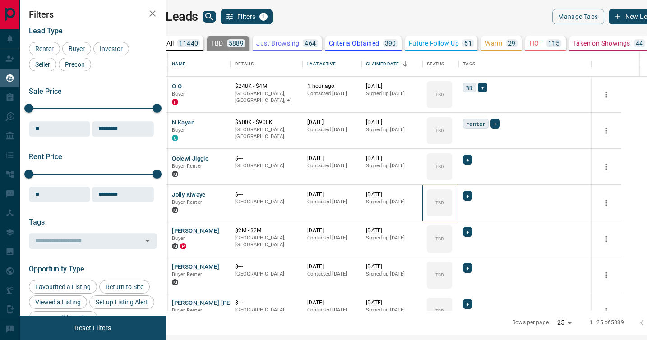
click at [452, 199] on div "TBD" at bounding box center [439, 202] width 25 height 27
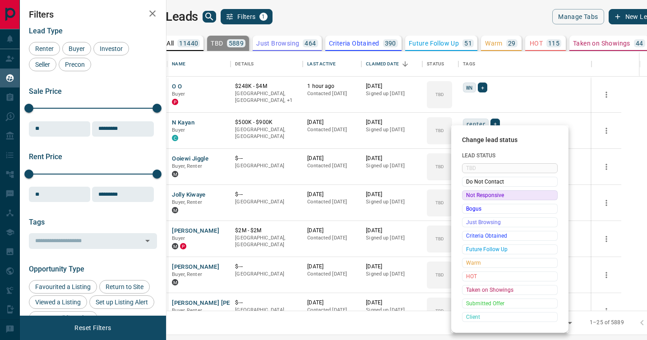
click at [465, 199] on div "Not Responsive" at bounding box center [510, 195] width 96 height 10
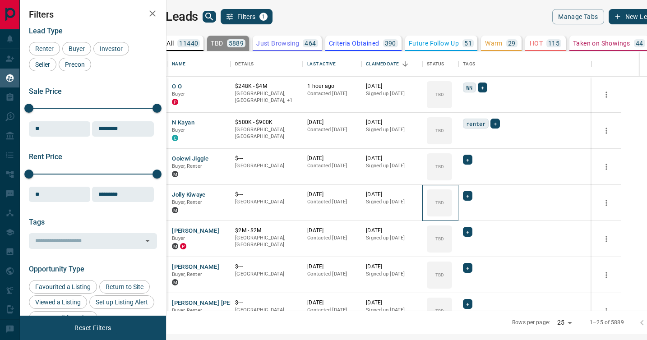
click at [452, 199] on div "TBD" at bounding box center [439, 202] width 25 height 27
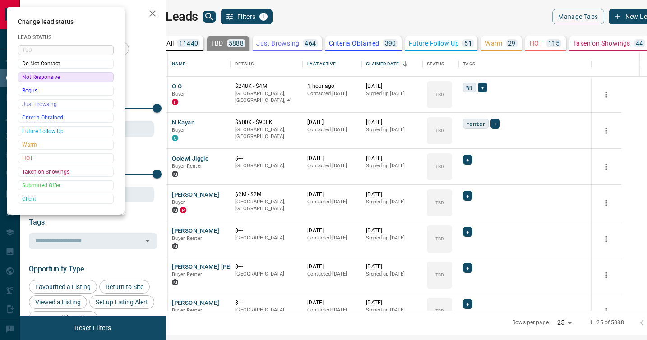
click at [465, 199] on div at bounding box center [323, 170] width 647 height 340
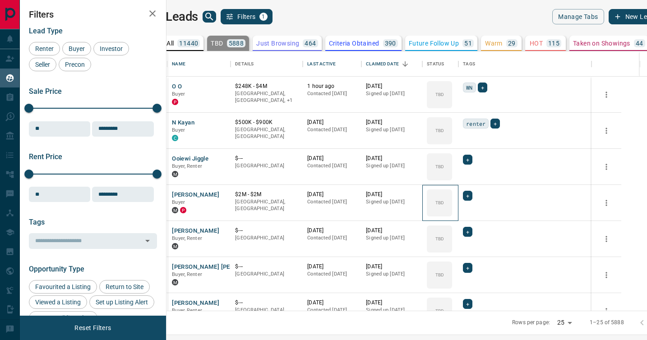
click at [452, 199] on div "TBD" at bounding box center [439, 202] width 25 height 27
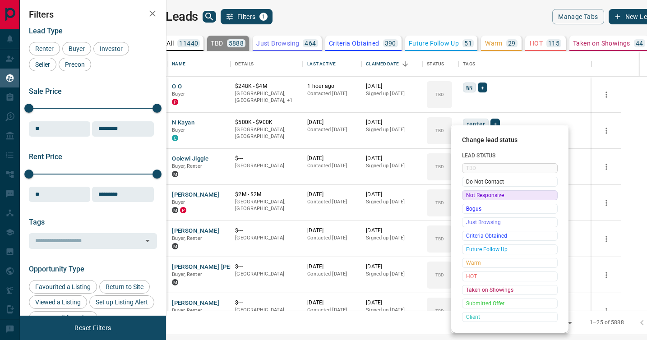
click at [465, 199] on div "Not Responsive" at bounding box center [510, 195] width 96 height 10
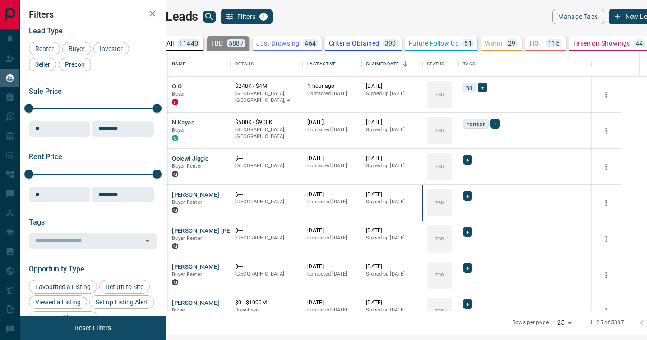
click at [452, 199] on div "TBD" at bounding box center [439, 202] width 25 height 27
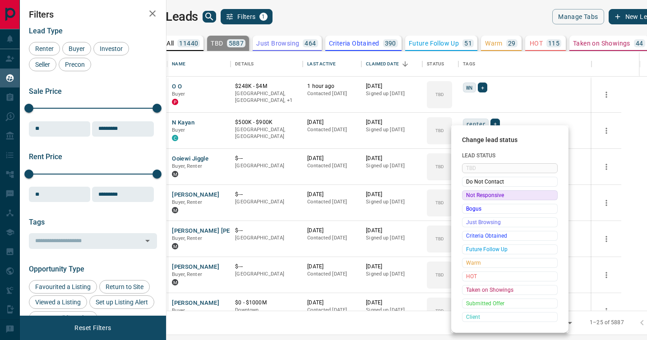
click at [465, 199] on div "Not Responsive" at bounding box center [510, 195] width 96 height 10
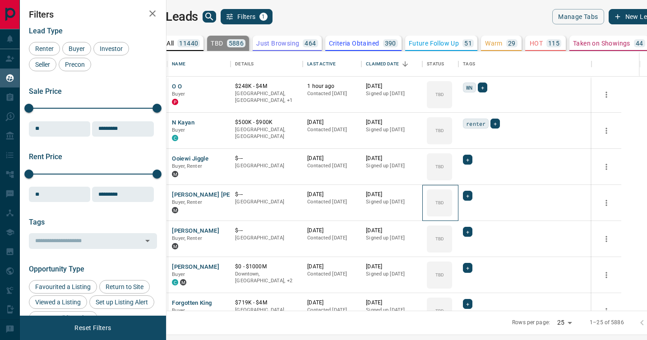
click at [452, 199] on div "TBD" at bounding box center [439, 202] width 25 height 27
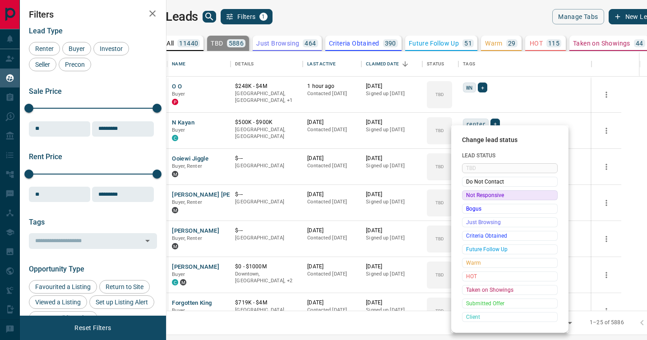
click at [465, 199] on div "Not Responsive" at bounding box center [510, 195] width 96 height 10
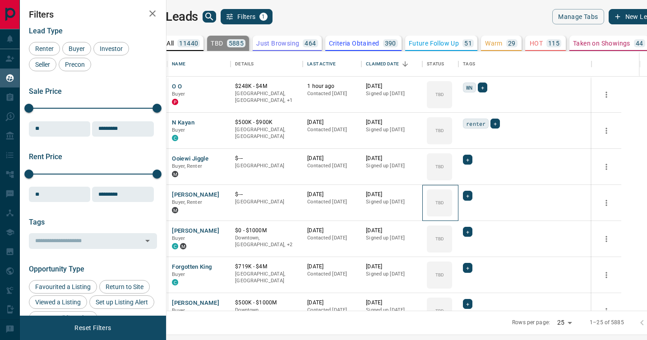
click at [452, 199] on div "TBD" at bounding box center [439, 202] width 25 height 27
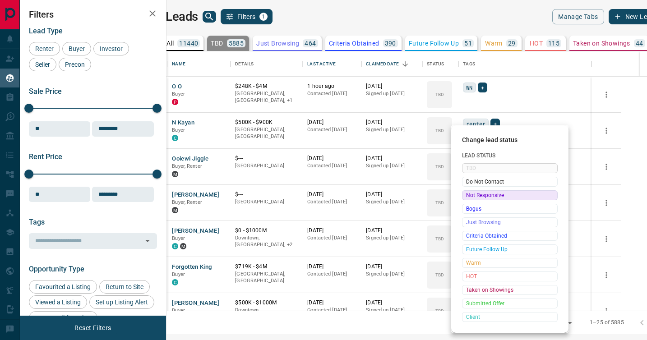
click at [465, 199] on div "Not Responsive" at bounding box center [510, 195] width 96 height 10
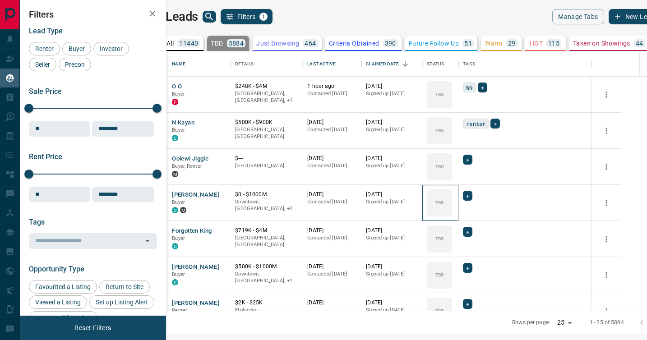
click at [452, 199] on div "TBD" at bounding box center [439, 202] width 25 height 27
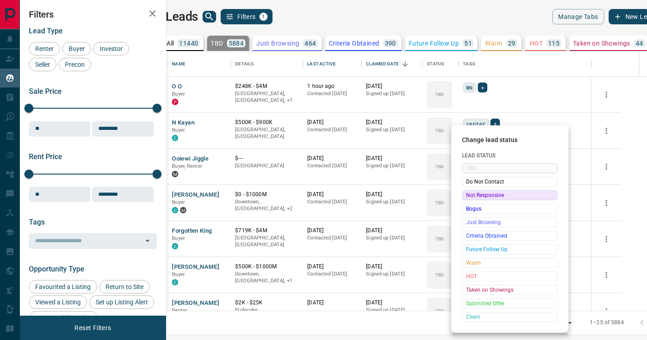
click at [465, 199] on div "Not Responsive" at bounding box center [510, 195] width 96 height 10
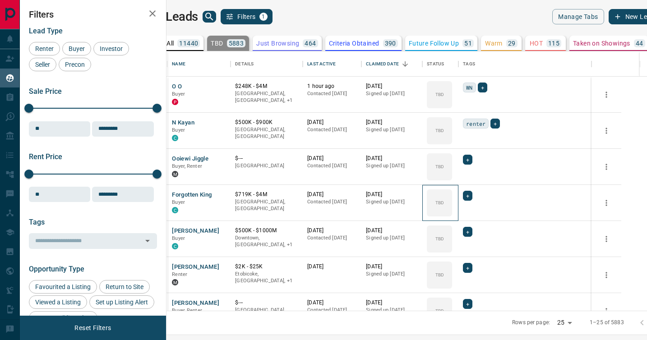
click at [452, 199] on div "TBD" at bounding box center [439, 202] width 25 height 27
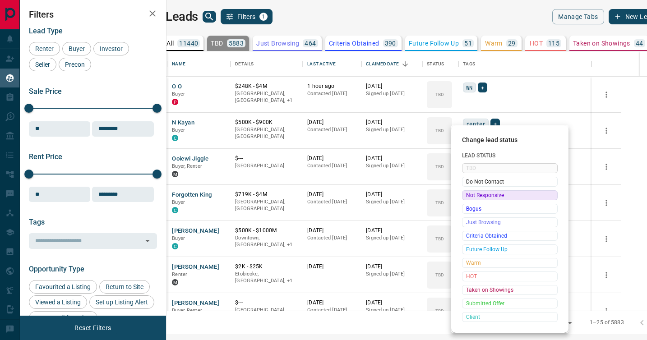
click at [465, 199] on div "Not Responsive" at bounding box center [510, 195] width 96 height 10
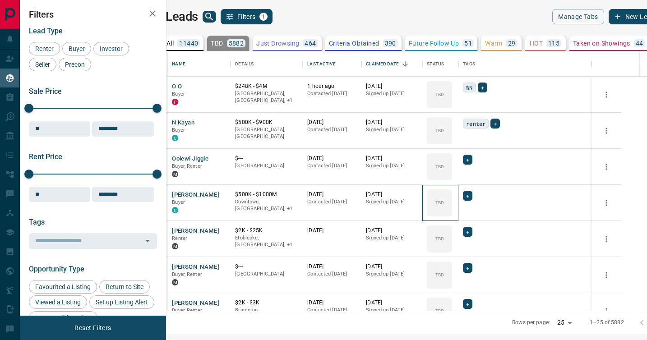
click at [452, 199] on div "TBD" at bounding box center [439, 202] width 25 height 27
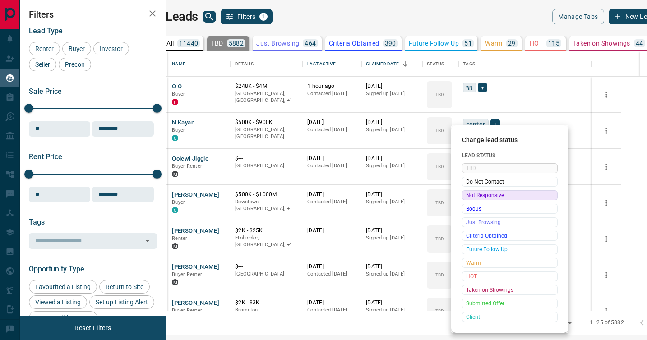
click at [465, 199] on div "Not Responsive" at bounding box center [510, 195] width 96 height 10
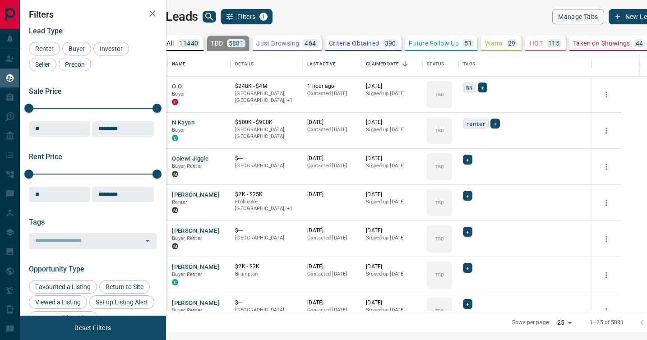
click at [452, 199] on div "TBD" at bounding box center [439, 202] width 25 height 27
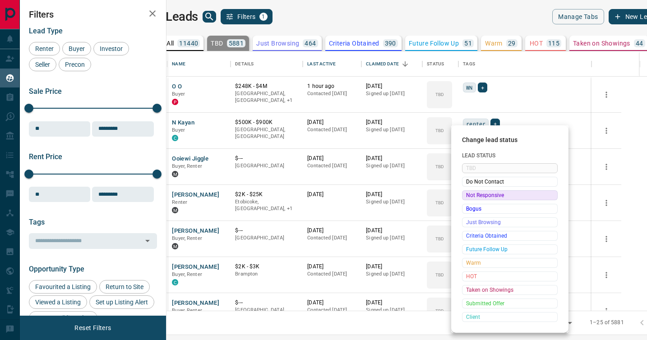
click at [465, 199] on div "Not Responsive" at bounding box center [510, 195] width 96 height 10
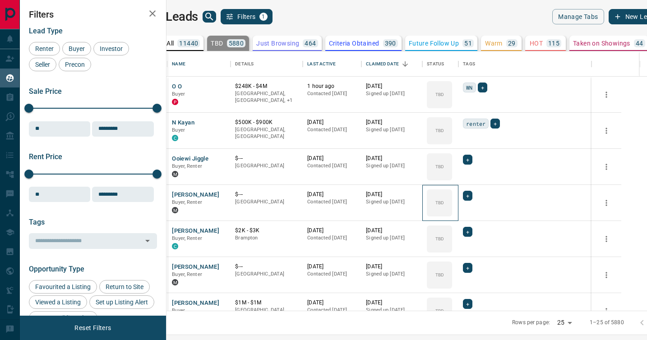
click at [452, 199] on div "TBD" at bounding box center [439, 202] width 25 height 27
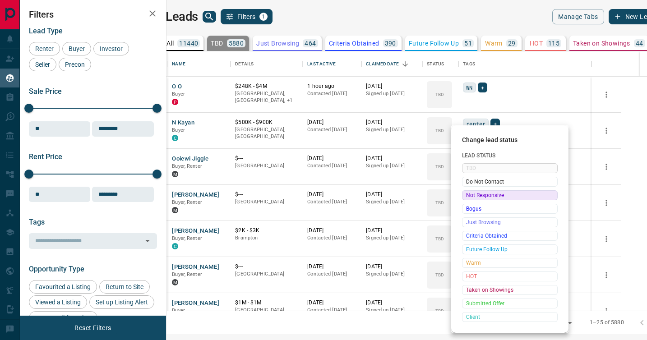
click at [465, 199] on div "Not Responsive" at bounding box center [510, 195] width 96 height 10
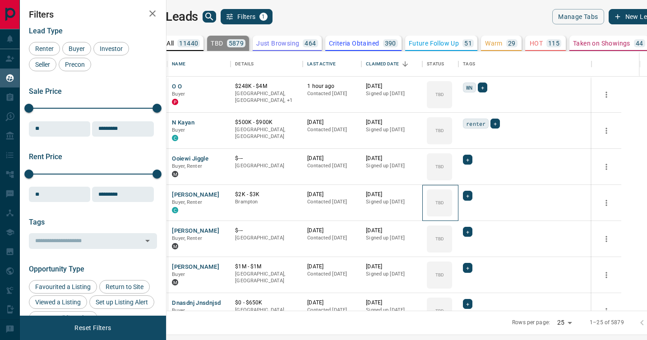
click at [452, 199] on div "TBD" at bounding box center [439, 202] width 25 height 27
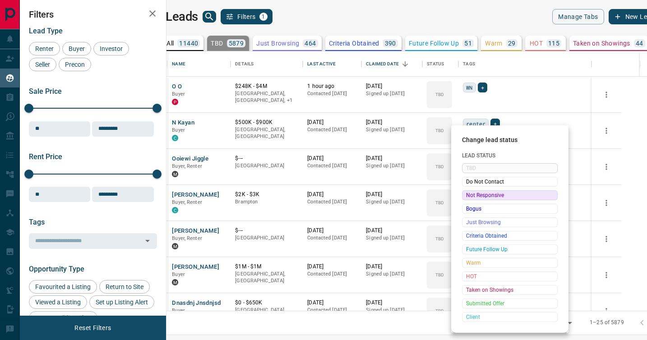
click at [465, 199] on div "Not Responsive" at bounding box center [510, 195] width 96 height 10
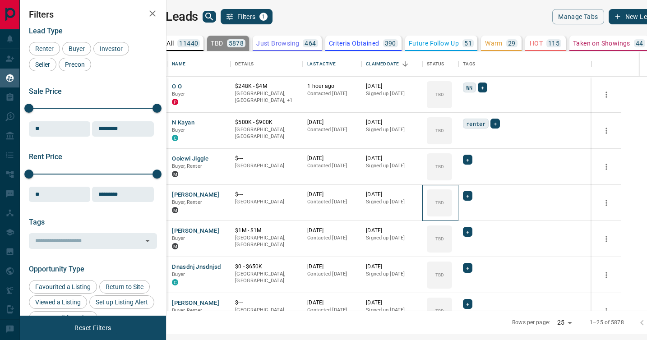
click at [452, 199] on div "TBD" at bounding box center [439, 202] width 25 height 27
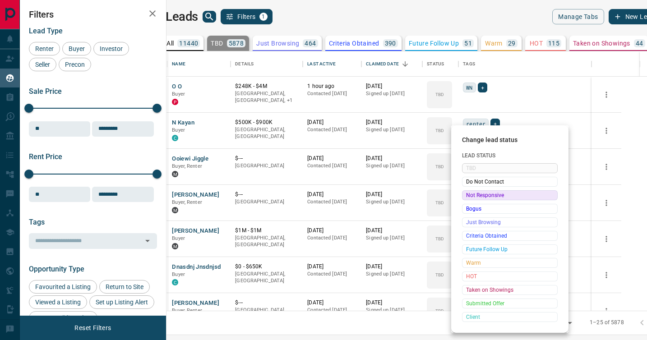
click at [465, 199] on div "Not Responsive" at bounding box center [510, 195] width 96 height 10
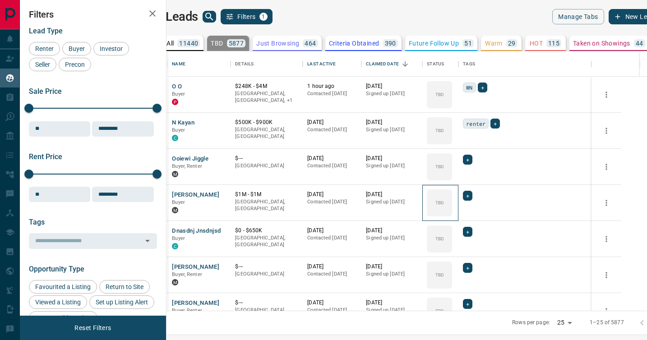
click at [452, 199] on div "TBD" at bounding box center [439, 202] width 25 height 27
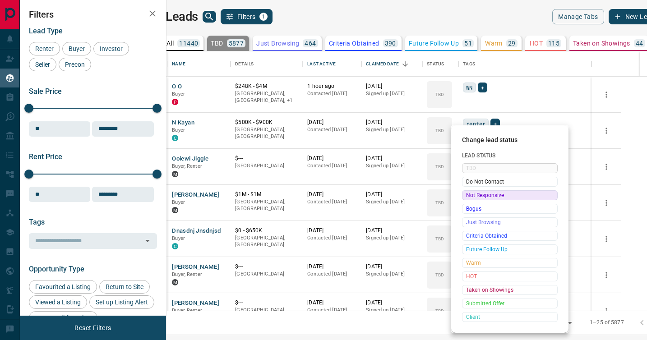
click at [465, 199] on div "Not Responsive" at bounding box center [510, 195] width 96 height 10
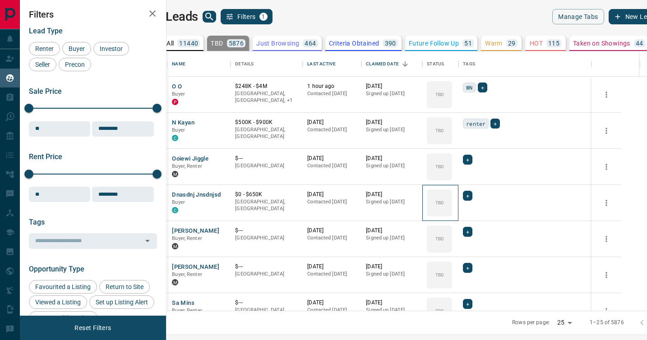
click at [452, 199] on div "TBD" at bounding box center [439, 202] width 25 height 27
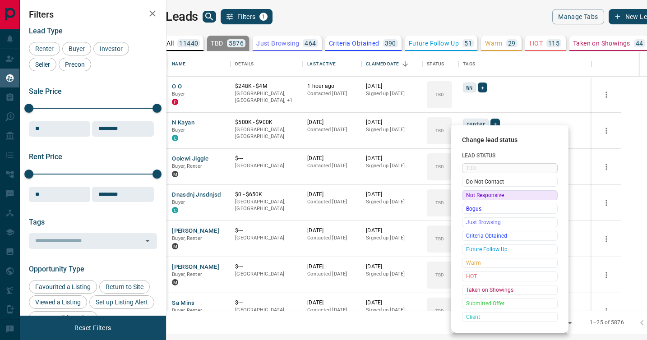
click at [465, 199] on div "Not Responsive" at bounding box center [510, 195] width 96 height 10
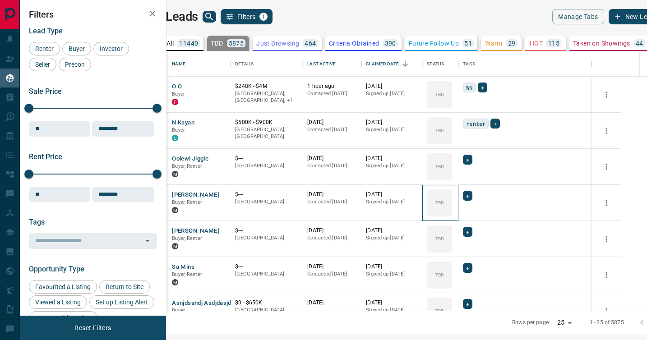
click at [452, 199] on div "TBD" at bounding box center [439, 202] width 25 height 27
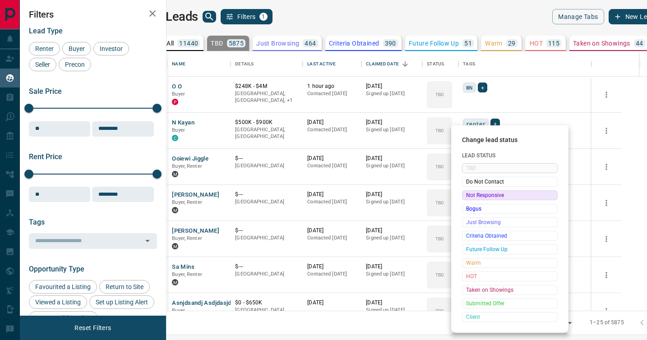
click at [465, 199] on div "Not Responsive" at bounding box center [510, 195] width 96 height 10
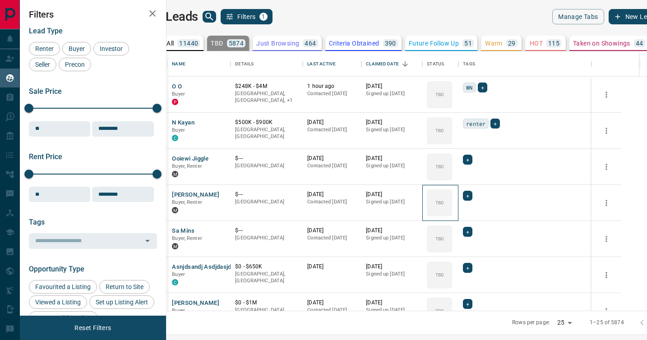
click at [452, 199] on div "TBD" at bounding box center [439, 202] width 25 height 27
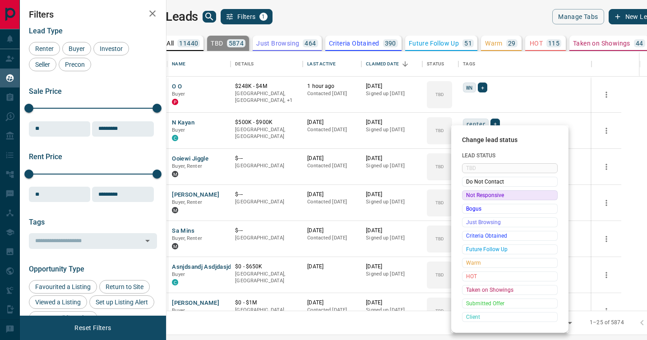
click at [465, 199] on div "Not Responsive" at bounding box center [510, 195] width 96 height 10
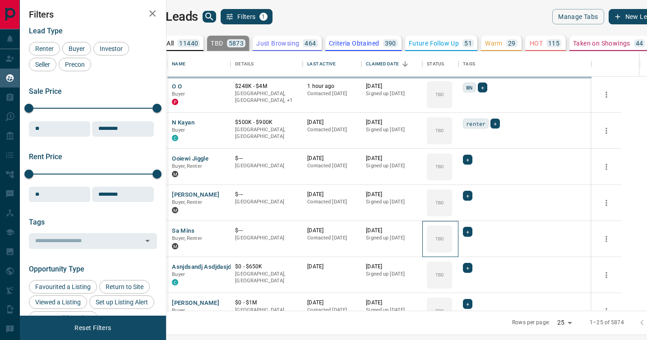
click at [452, 225] on div "TBD" at bounding box center [439, 238] width 25 height 27
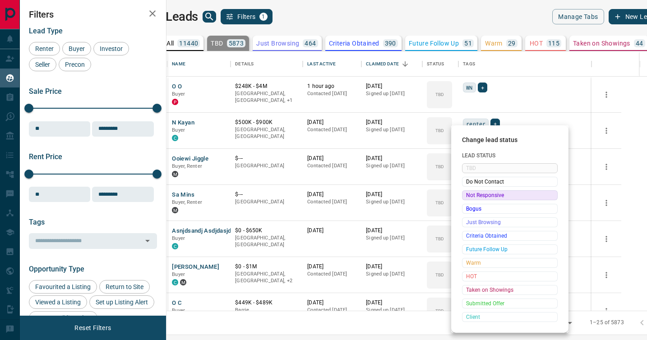
click at [465, 199] on div "Not Responsive" at bounding box center [510, 195] width 96 height 10
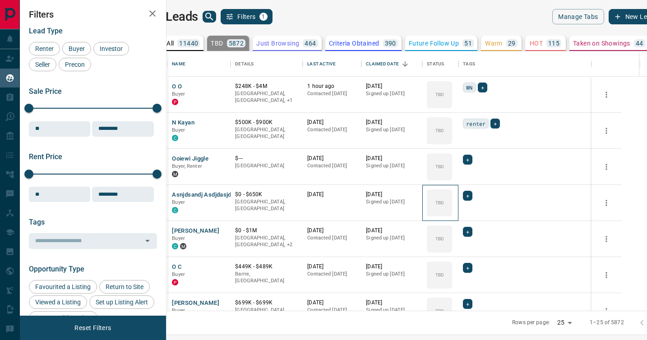
click at [452, 199] on div "TBD" at bounding box center [439, 202] width 25 height 27
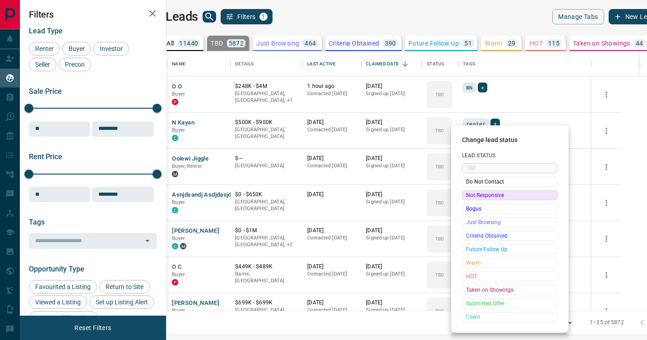
click at [465, 199] on div "Not Responsive" at bounding box center [510, 195] width 96 height 10
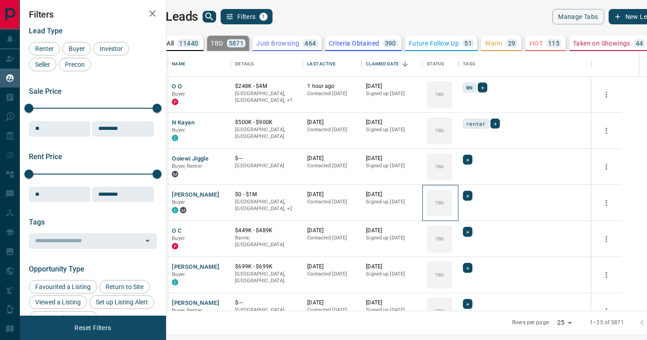
click at [452, 199] on div "TBD" at bounding box center [439, 202] width 25 height 27
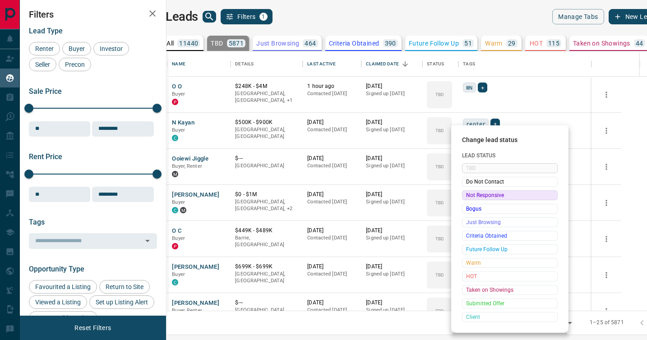
click at [465, 199] on div "Not Responsive" at bounding box center [510, 195] width 96 height 10
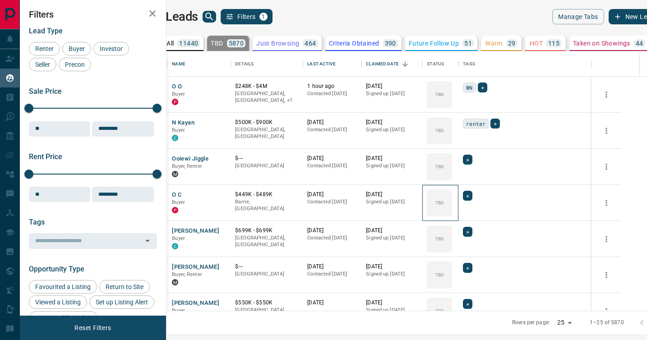
click at [452, 199] on div "TBD" at bounding box center [439, 202] width 25 height 27
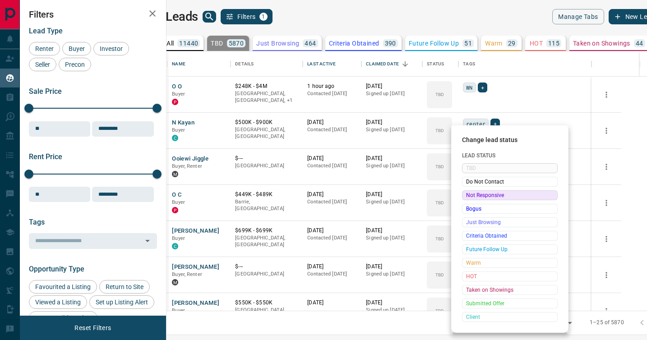
click at [465, 199] on div "Not Responsive" at bounding box center [510, 195] width 96 height 10
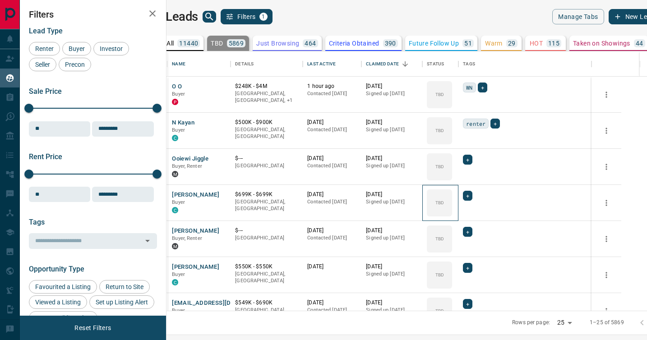
click at [452, 199] on div "TBD" at bounding box center [439, 202] width 25 height 27
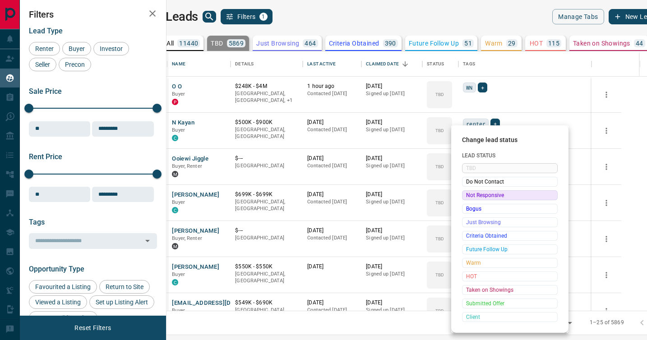
click at [465, 199] on div "Not Responsive" at bounding box center [510, 195] width 96 height 10
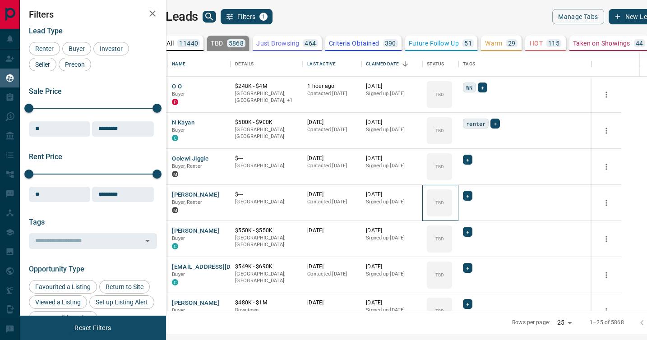
click at [452, 199] on div "TBD" at bounding box center [439, 202] width 25 height 27
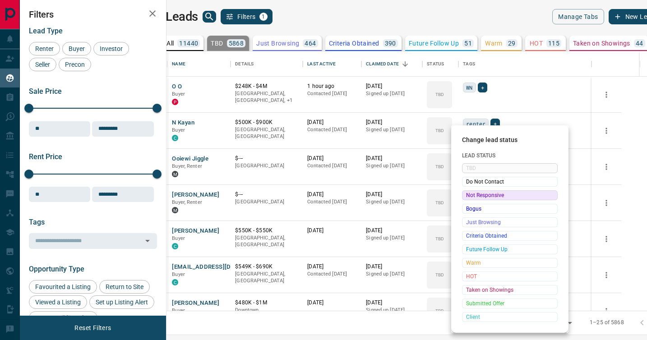
click at [465, 199] on div "Not Responsive" at bounding box center [510, 195] width 96 height 10
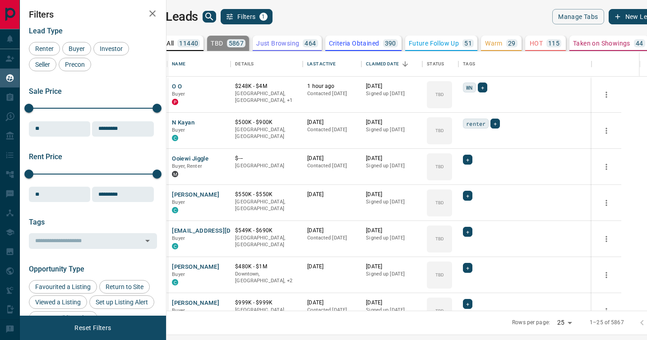
click at [452, 199] on div "TBD" at bounding box center [439, 202] width 25 height 27
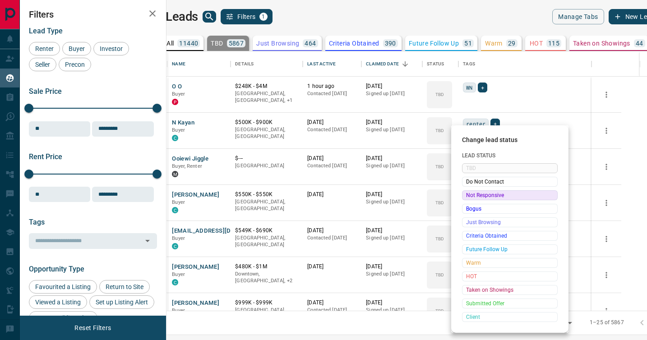
click at [465, 199] on div "Not Responsive" at bounding box center [510, 195] width 96 height 10
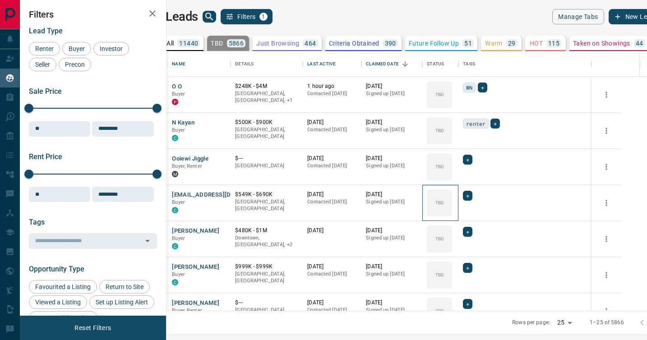
click at [452, 199] on div "TBD" at bounding box center [439, 202] width 25 height 27
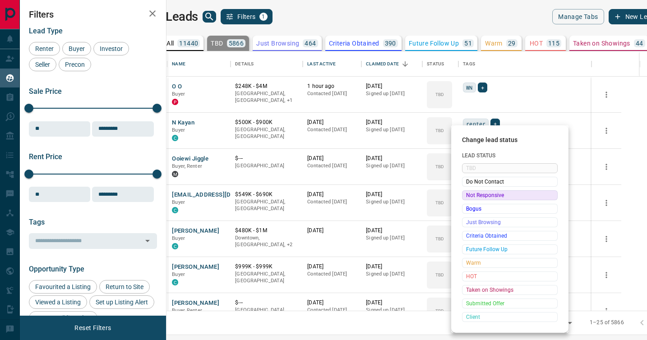
click at [465, 199] on div "Not Responsive" at bounding box center [510, 195] width 96 height 10
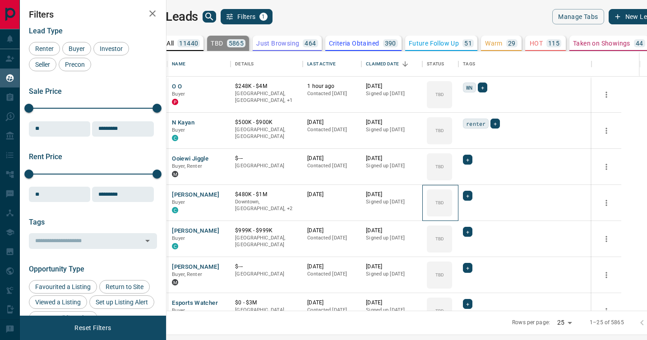
click at [452, 199] on div "TBD" at bounding box center [439, 202] width 25 height 27
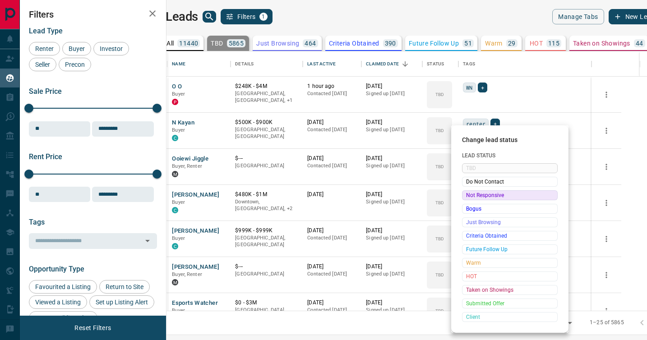
click at [465, 199] on div "Not Responsive" at bounding box center [510, 195] width 96 height 10
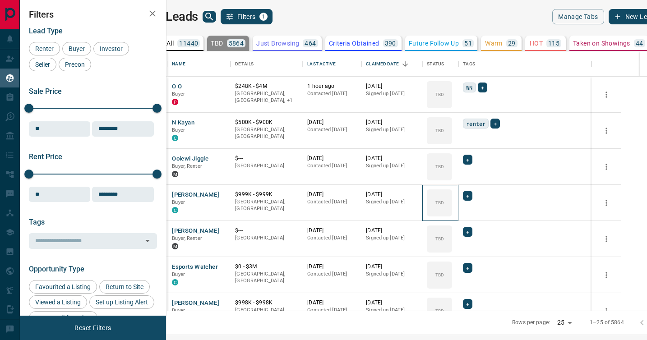
click at [452, 199] on div "TBD" at bounding box center [439, 202] width 25 height 27
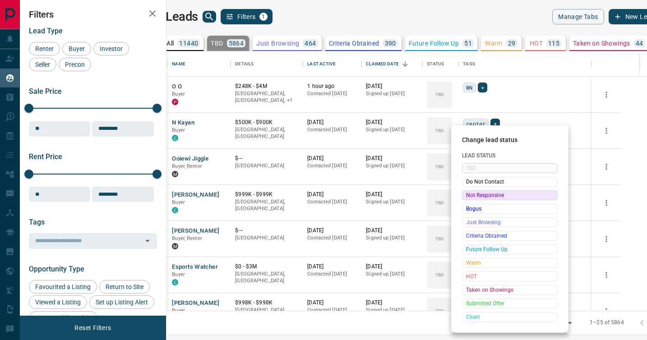
click at [465, 199] on div "Not Responsive" at bounding box center [510, 195] width 96 height 10
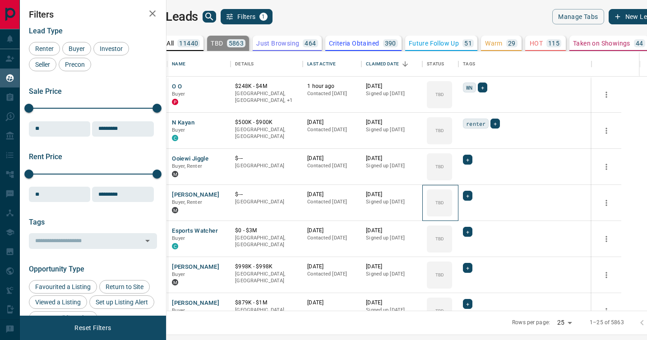
click at [452, 199] on div "TBD" at bounding box center [439, 202] width 25 height 27
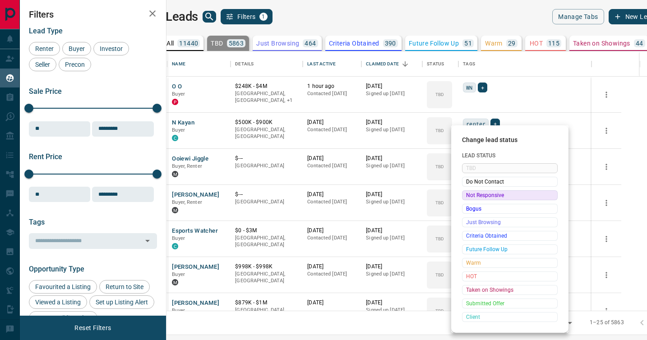
click at [465, 199] on div "Not Responsive" at bounding box center [510, 195] width 96 height 10
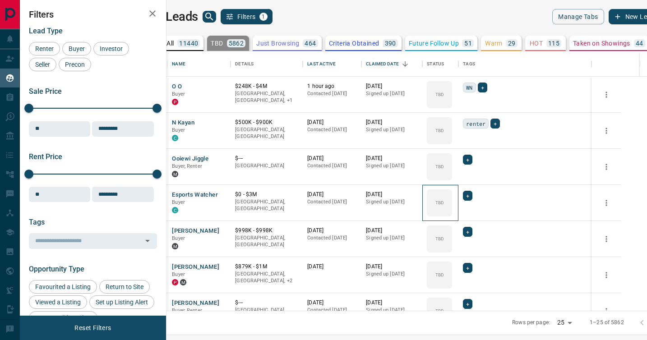
click at [452, 199] on div "TBD" at bounding box center [439, 202] width 25 height 27
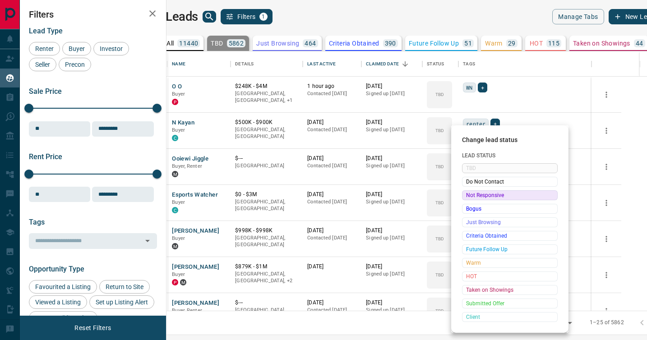
click at [465, 199] on div "Not Responsive" at bounding box center [510, 195] width 96 height 10
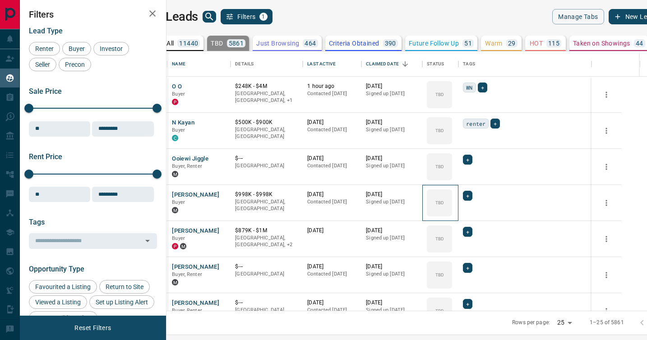
click at [452, 199] on div "TBD" at bounding box center [439, 202] width 25 height 27
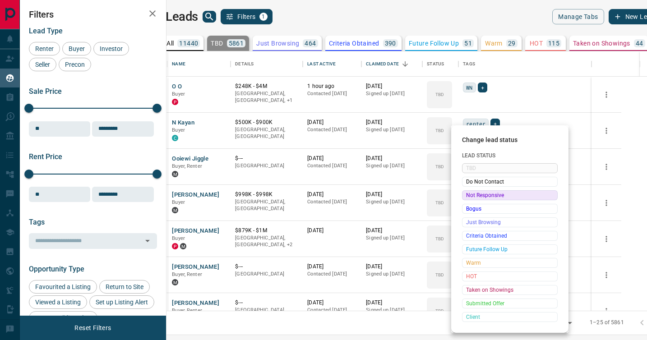
click at [465, 199] on div "Not Responsive" at bounding box center [510, 195] width 96 height 10
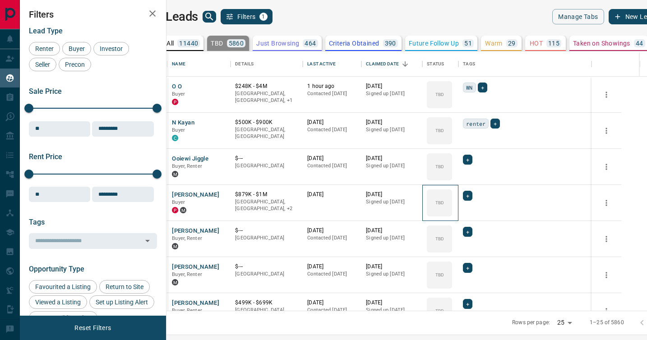
click at [452, 199] on div "TBD" at bounding box center [439, 202] width 25 height 27
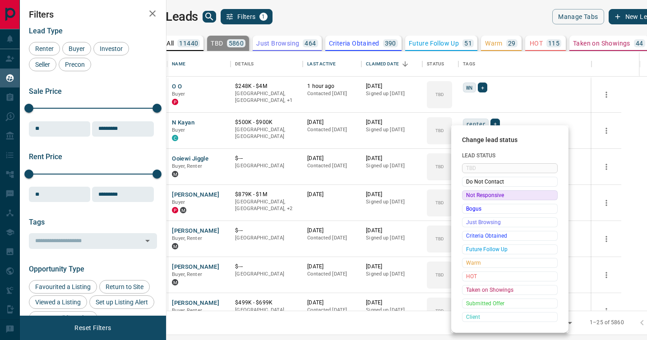
click at [465, 199] on div "Not Responsive" at bounding box center [510, 195] width 96 height 10
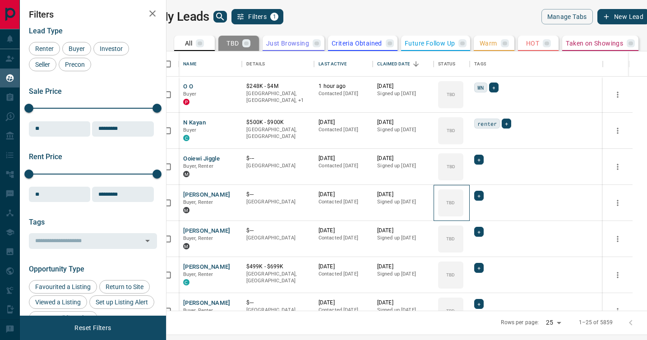
click at [463, 199] on div "TBD" at bounding box center [450, 202] width 25 height 27
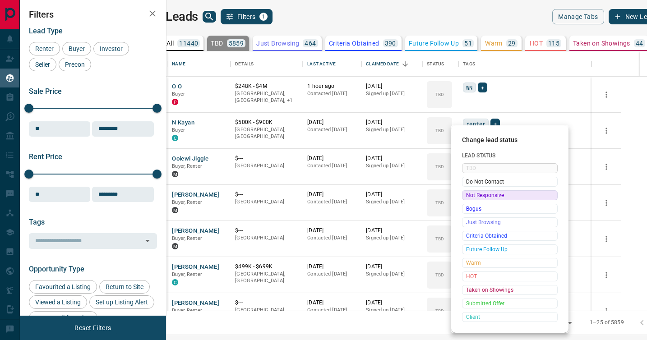
click at [465, 199] on div "Not Responsive" at bounding box center [510, 195] width 96 height 10
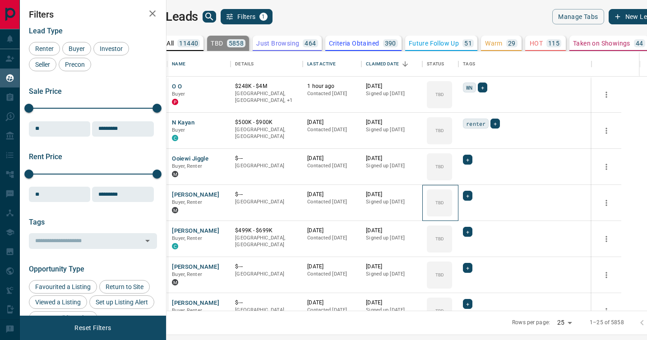
click at [452, 199] on div "TBD" at bounding box center [439, 202] width 25 height 27
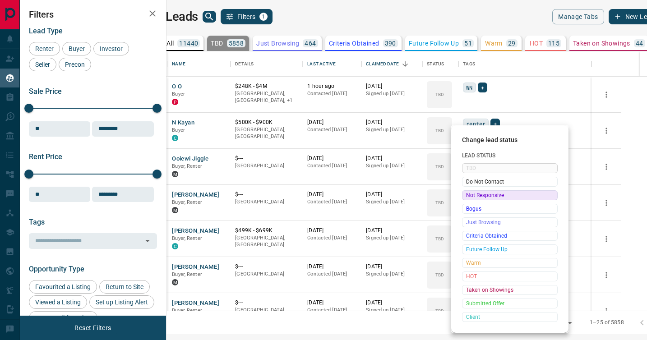
click at [465, 199] on div "Not Responsive" at bounding box center [510, 195] width 96 height 10
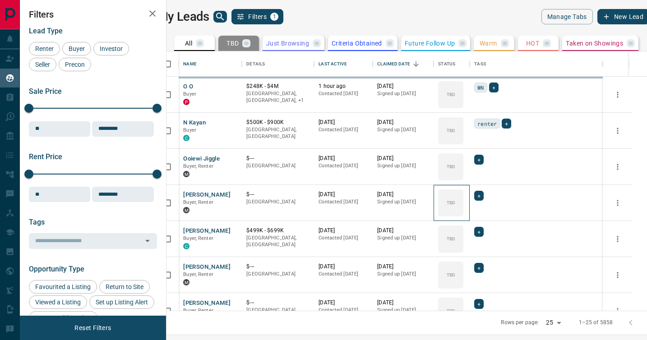
click at [463, 199] on div "TBD" at bounding box center [450, 202] width 25 height 27
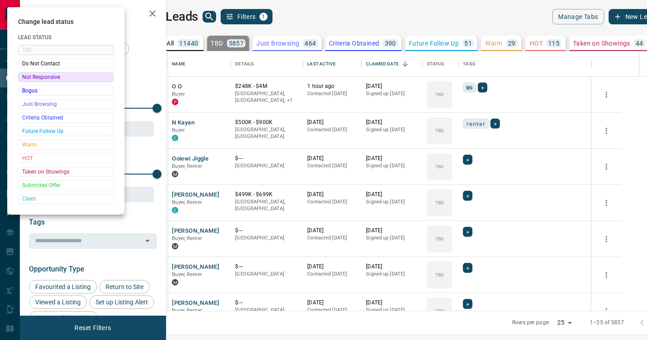
click at [465, 199] on div at bounding box center [323, 170] width 647 height 340
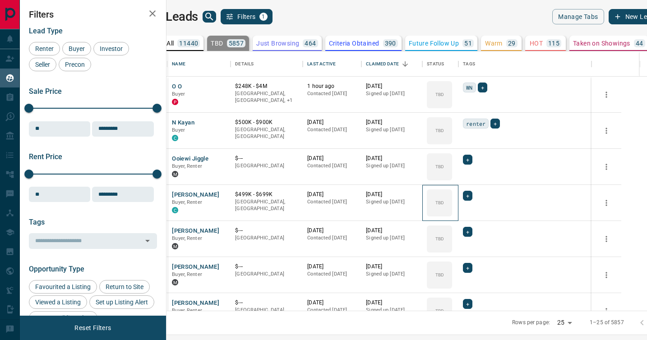
click at [452, 199] on div "TBD" at bounding box center [439, 202] width 25 height 27
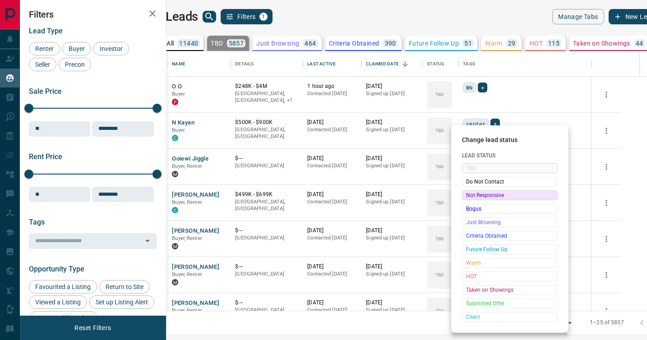
click at [465, 199] on div "Not Responsive" at bounding box center [510, 195] width 96 height 10
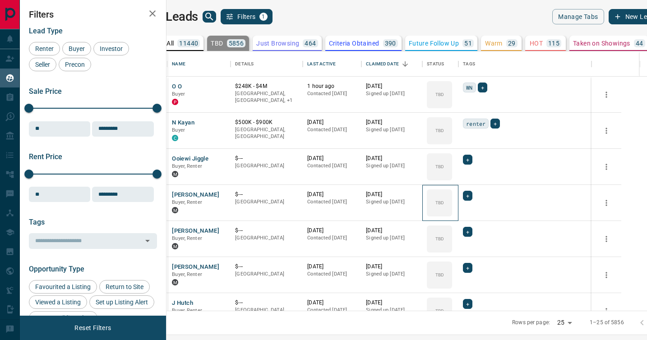
click at [452, 199] on div "TBD" at bounding box center [439, 202] width 25 height 27
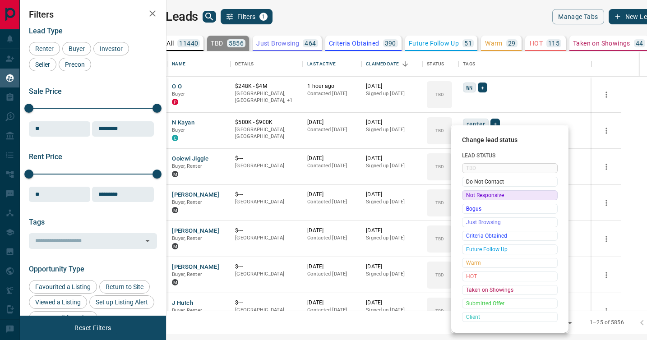
click at [465, 199] on div "Not Responsive" at bounding box center [510, 195] width 96 height 10
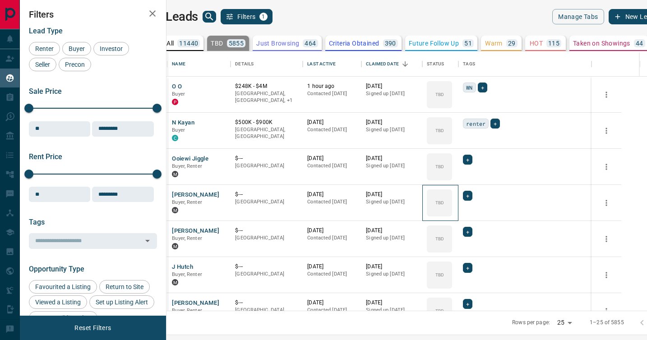
click at [452, 199] on div "TBD" at bounding box center [439, 202] width 25 height 27
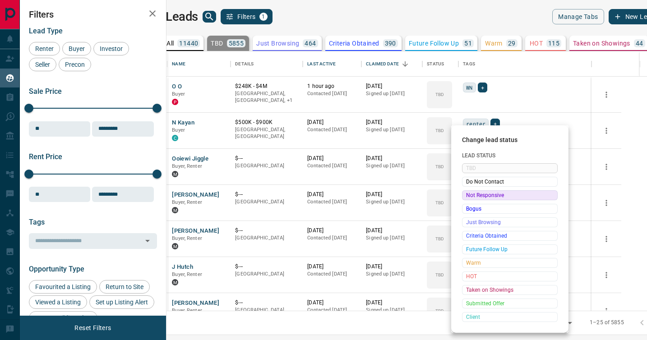
click at [465, 199] on div "Not Responsive" at bounding box center [510, 195] width 96 height 10
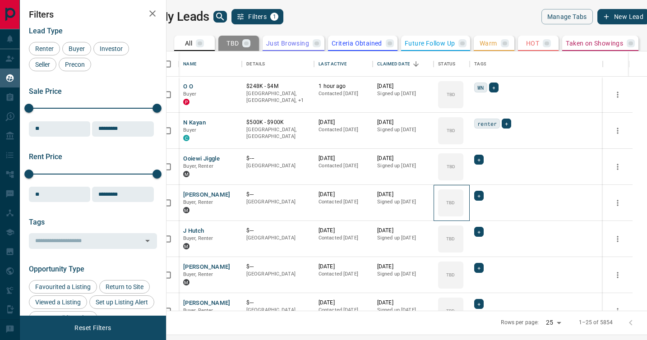
click at [463, 199] on div "TBD" at bounding box center [450, 202] width 25 height 27
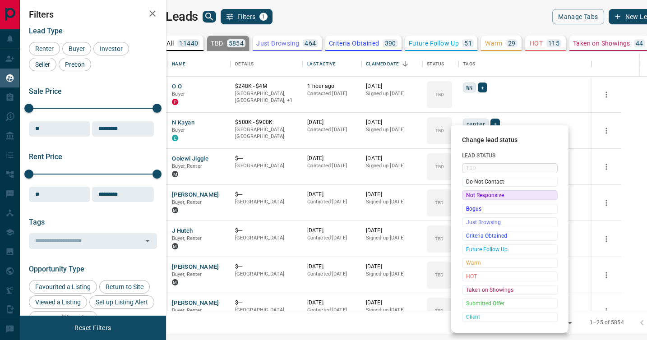
click at [465, 199] on div "Not Responsive" at bounding box center [510, 195] width 96 height 10
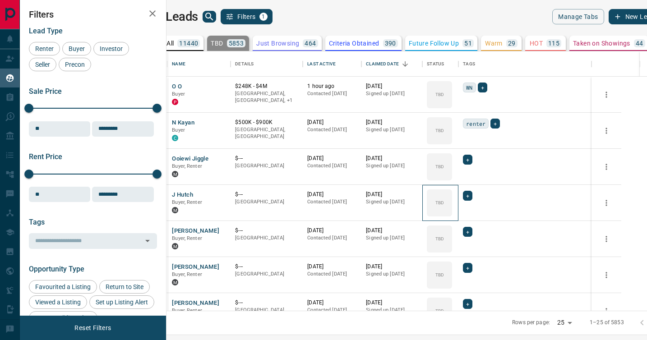
click at [452, 199] on div "TBD" at bounding box center [439, 202] width 25 height 27
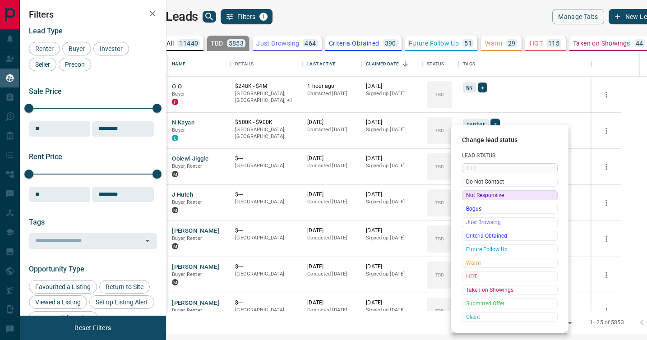
click at [465, 199] on div "Not Responsive" at bounding box center [510, 195] width 96 height 10
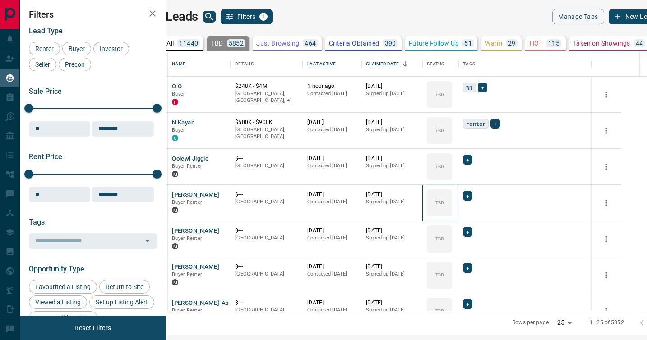
click at [452, 199] on div "TBD" at bounding box center [439, 202] width 25 height 27
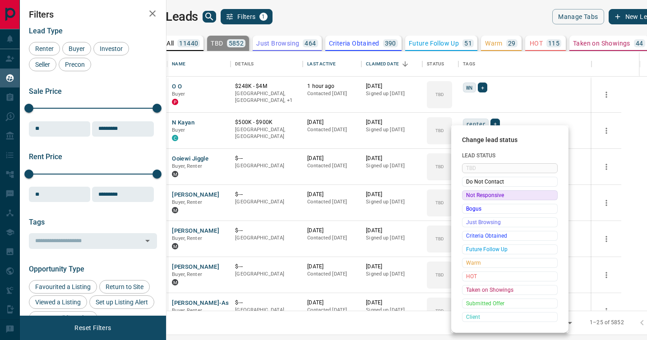
click at [465, 199] on div "Not Responsive" at bounding box center [510, 195] width 96 height 10
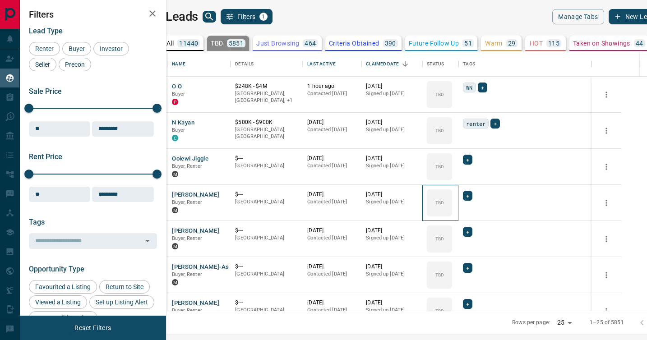
click at [452, 199] on div "TBD" at bounding box center [439, 202] width 25 height 27
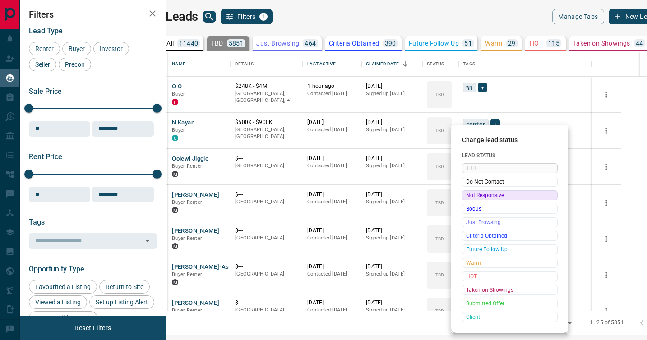
click at [465, 199] on div "Not Responsive" at bounding box center [510, 195] width 96 height 10
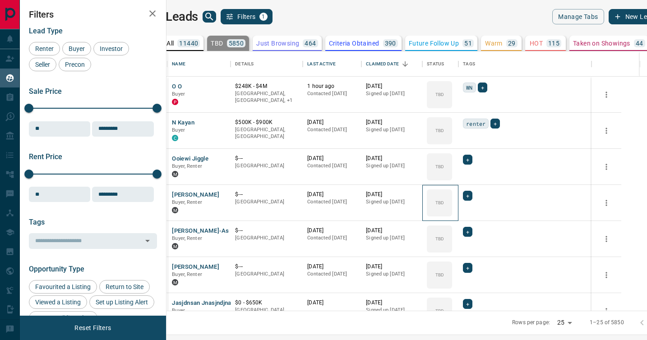
click at [452, 199] on div "TBD" at bounding box center [439, 202] width 25 height 27
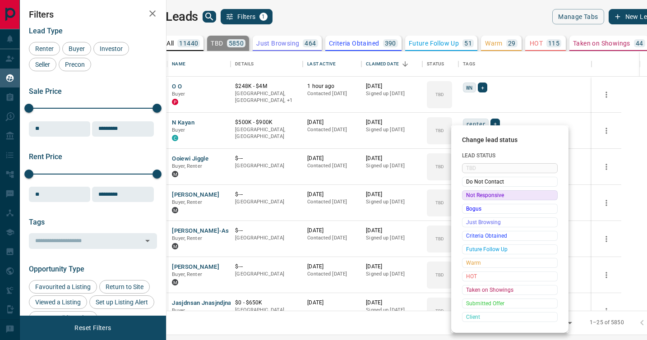
click at [465, 199] on div "Not Responsive" at bounding box center [510, 195] width 96 height 10
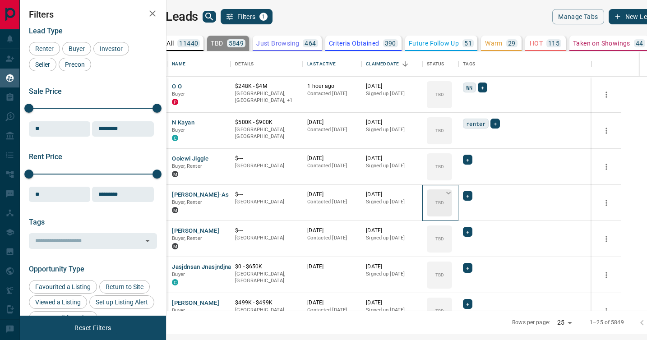
click at [452, 198] on div "TBD" at bounding box center [439, 202] width 25 height 27
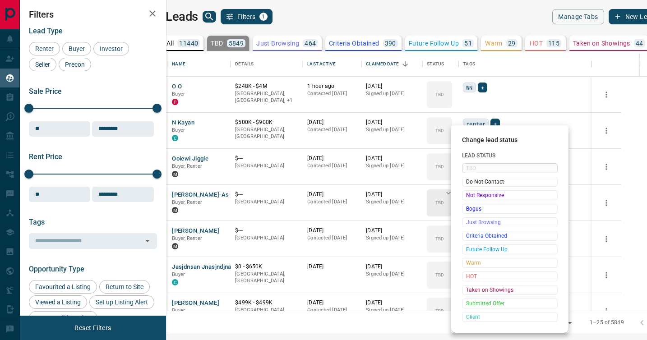
click at [468, 198] on span "Not Responsive" at bounding box center [509, 195] width 87 height 9
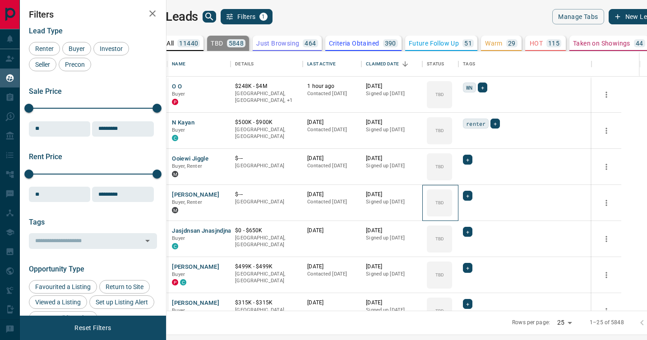
click at [452, 198] on div "TBD" at bounding box center [439, 202] width 25 height 27
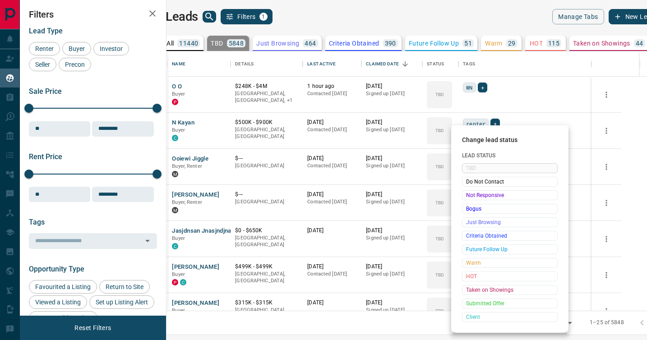
click at [468, 198] on span "Not Responsive" at bounding box center [509, 195] width 87 height 9
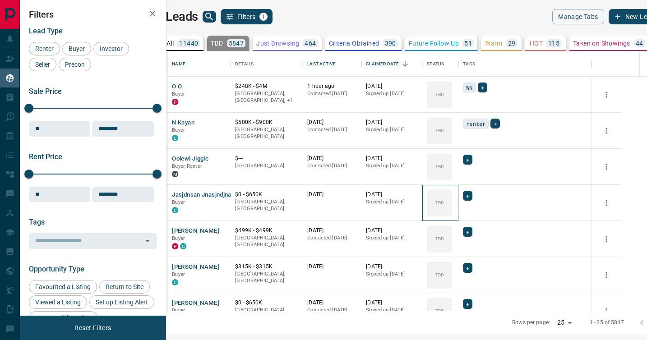
click at [452, 198] on div "TBD" at bounding box center [439, 202] width 25 height 27
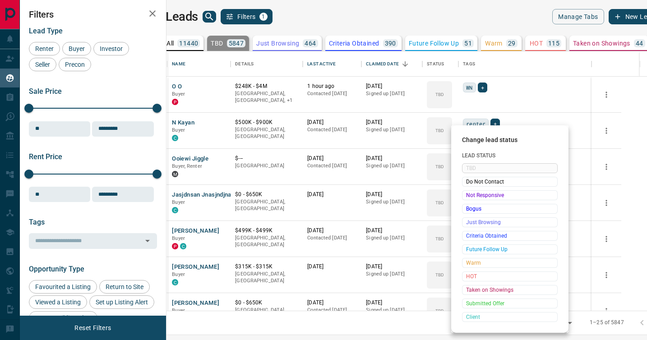
click at [468, 198] on span "Not Responsive" at bounding box center [509, 195] width 87 height 9
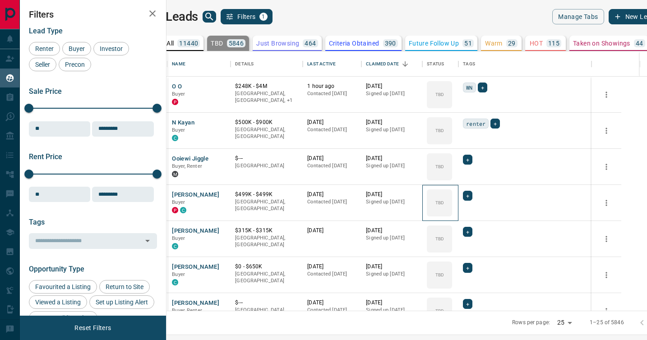
click at [452, 198] on div "TBD" at bounding box center [439, 202] width 25 height 27
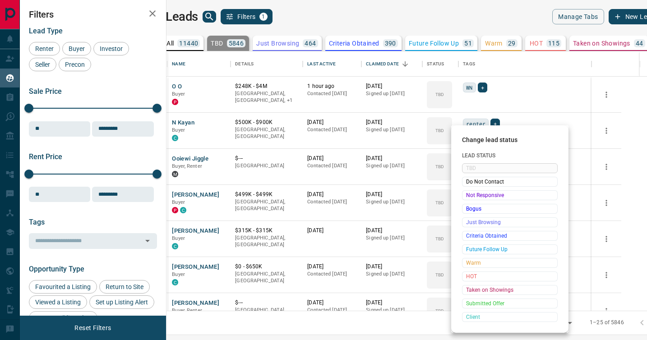
click at [468, 198] on span "Not Responsive" at bounding box center [509, 195] width 87 height 9
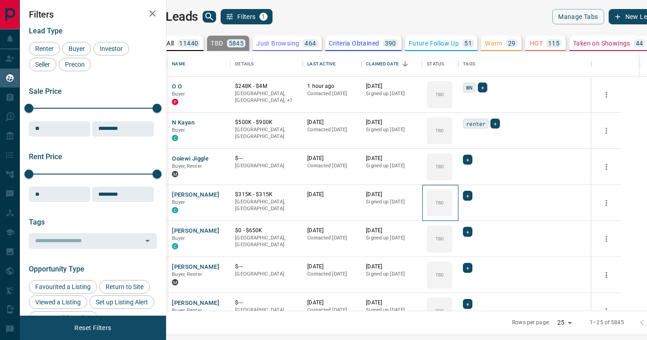
click at [452, 198] on div "TBD" at bounding box center [439, 202] width 25 height 27
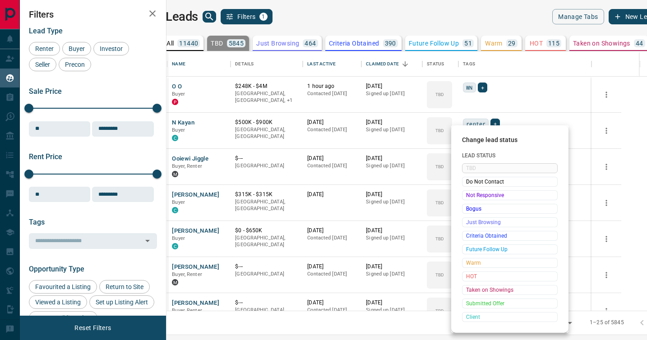
click at [468, 198] on span "Not Responsive" at bounding box center [509, 195] width 87 height 9
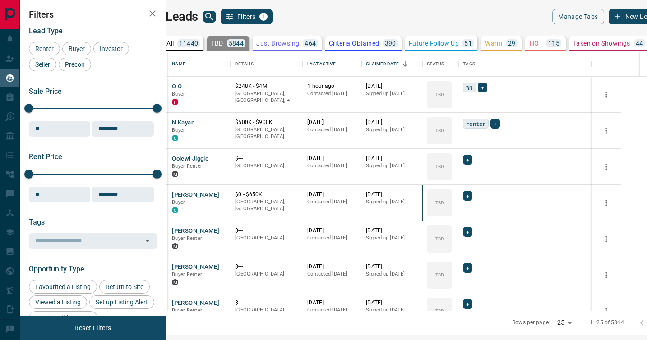
click at [452, 198] on div "TBD" at bounding box center [439, 202] width 25 height 27
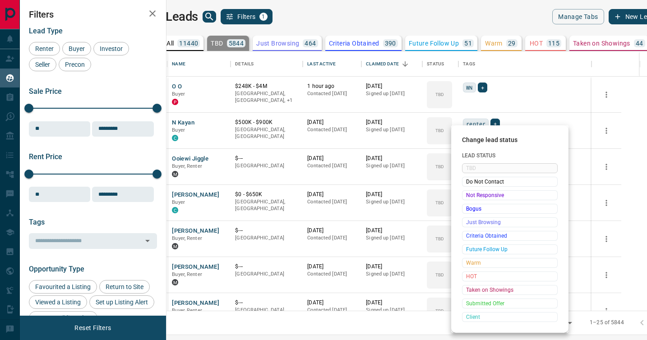
click at [468, 198] on span "Not Responsive" at bounding box center [509, 195] width 87 height 9
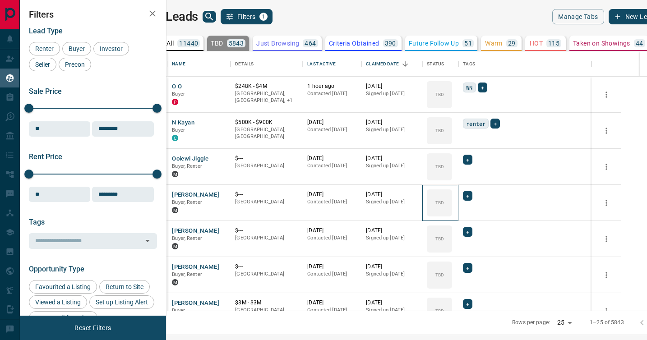
click at [452, 198] on div "TBD" at bounding box center [439, 202] width 25 height 27
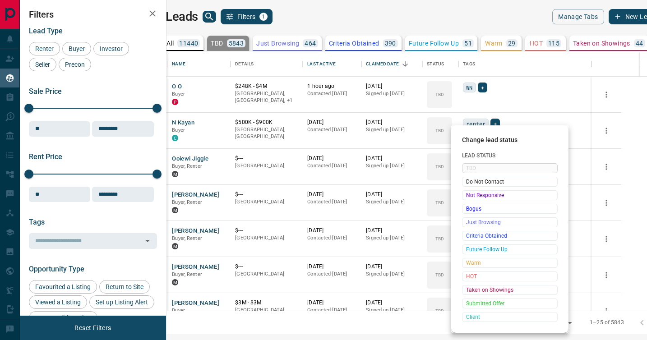
click at [468, 198] on span "Not Responsive" at bounding box center [509, 195] width 87 height 9
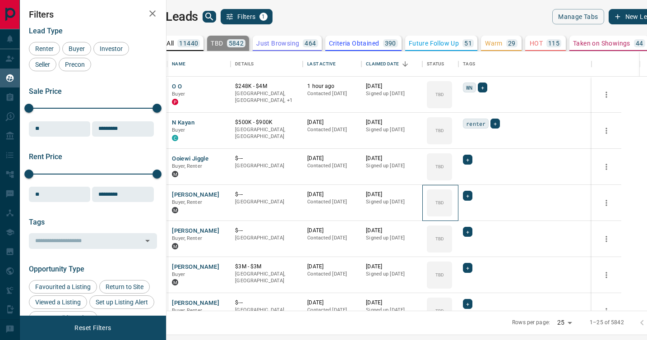
click at [452, 198] on div "TBD" at bounding box center [439, 202] width 25 height 27
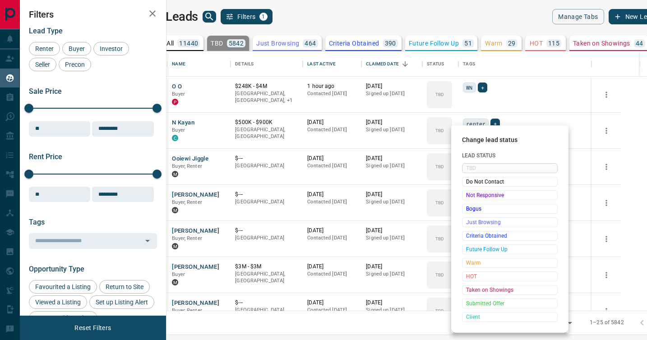
click at [468, 198] on span "Not Responsive" at bounding box center [509, 195] width 87 height 9
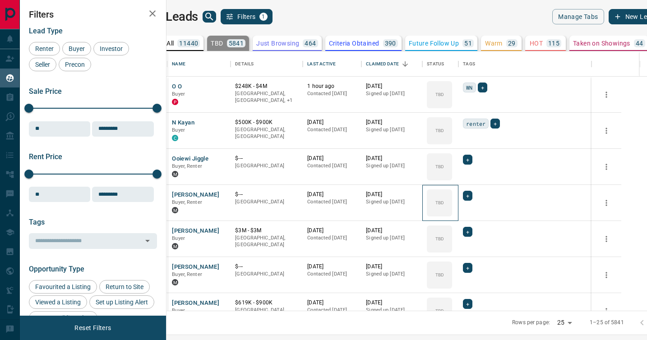
click at [452, 198] on div "TBD" at bounding box center [439, 202] width 25 height 27
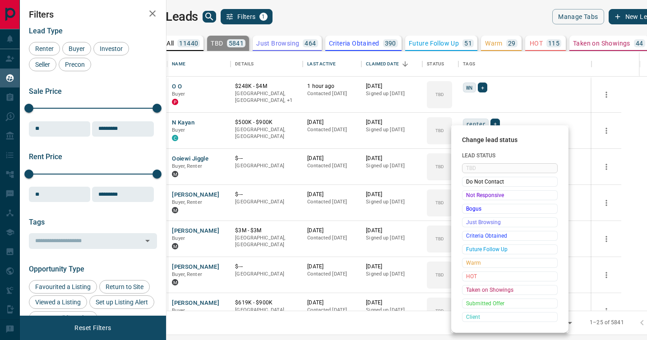
click at [468, 198] on span "Not Responsive" at bounding box center [509, 195] width 87 height 9
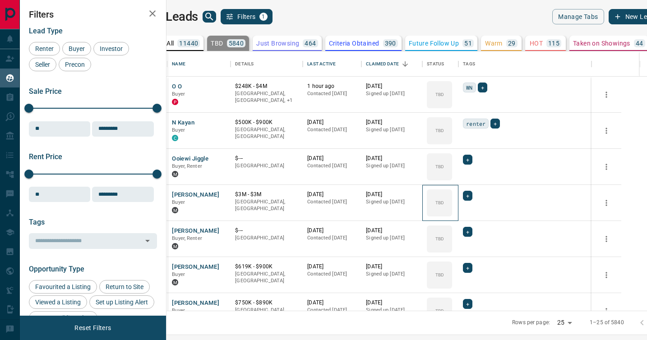
click at [452, 198] on div "TBD" at bounding box center [439, 202] width 25 height 27
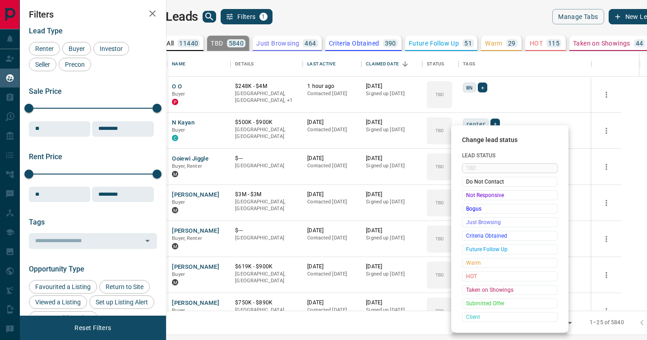
click at [468, 198] on span "Not Responsive" at bounding box center [509, 195] width 87 height 9
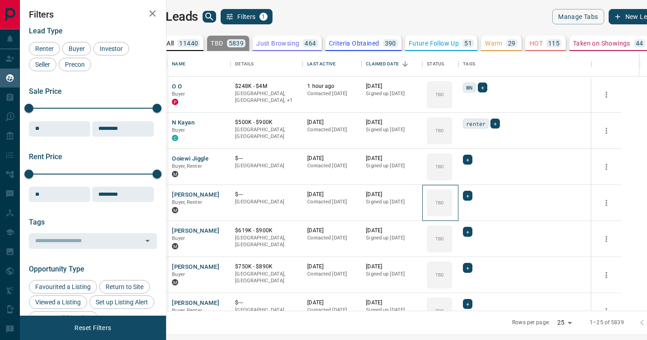
click at [452, 198] on div "TBD" at bounding box center [439, 202] width 25 height 27
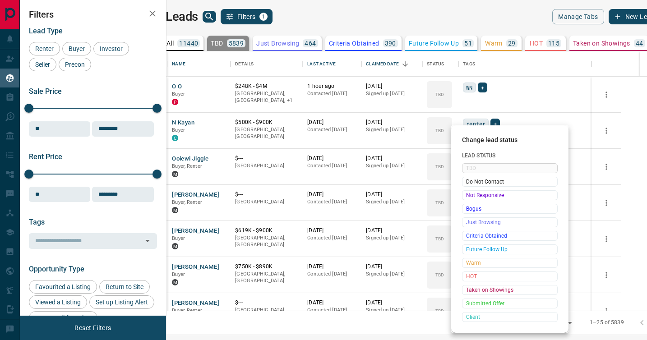
click at [468, 198] on span "Not Responsive" at bounding box center [509, 195] width 87 height 9
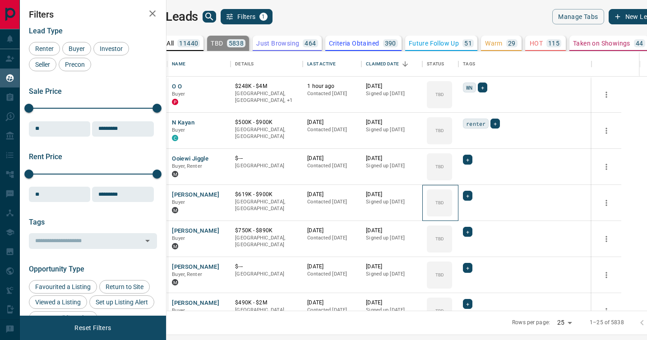
click at [452, 198] on div "TBD" at bounding box center [439, 202] width 25 height 27
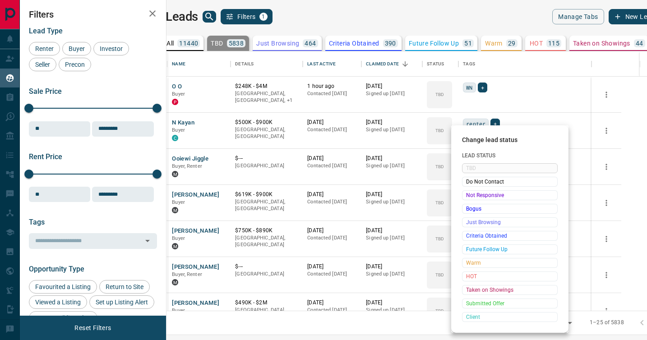
click at [468, 198] on span "Not Responsive" at bounding box center [509, 195] width 87 height 9
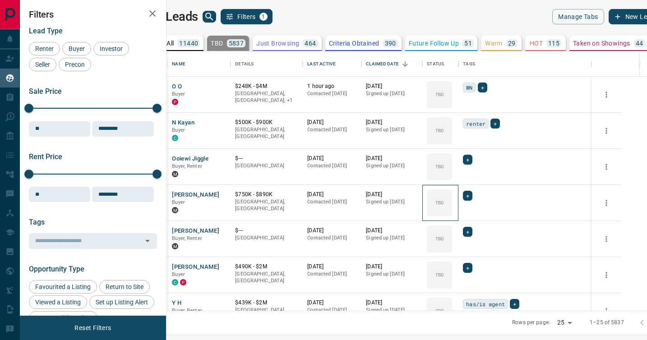
click at [452, 198] on div "TBD" at bounding box center [439, 202] width 25 height 27
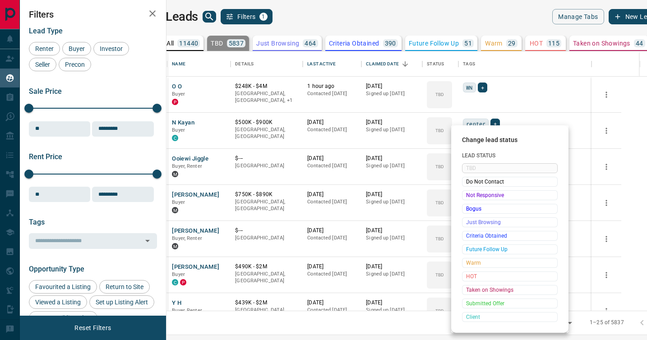
click at [468, 198] on span "Not Responsive" at bounding box center [509, 195] width 87 height 9
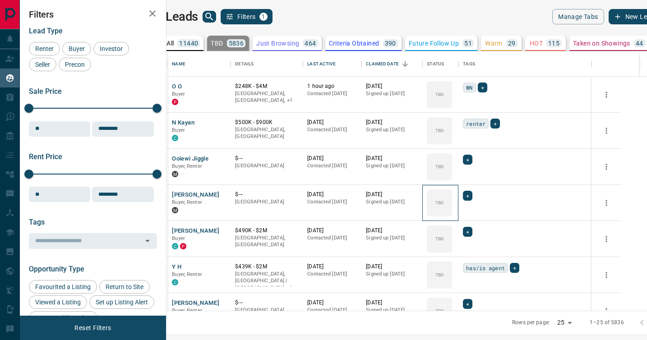
click at [452, 198] on div "TBD" at bounding box center [439, 202] width 25 height 27
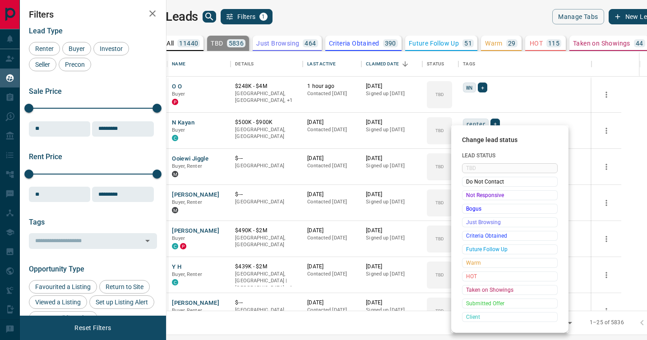
click at [468, 198] on span "Not Responsive" at bounding box center [509, 195] width 87 height 9
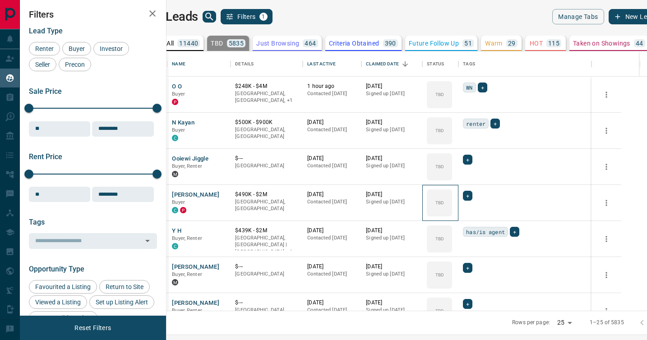
click at [452, 198] on div "TBD" at bounding box center [439, 202] width 25 height 27
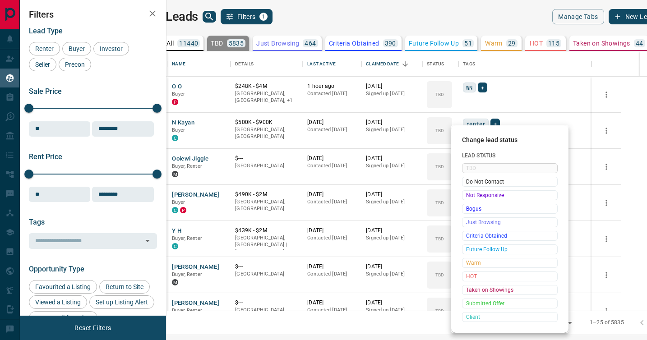
click at [468, 198] on span "Not Responsive" at bounding box center [509, 195] width 87 height 9
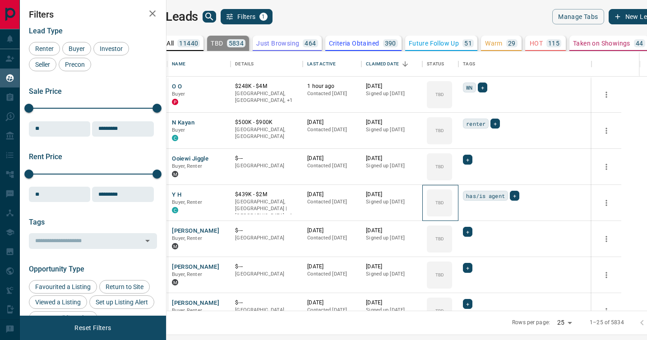
click at [452, 198] on div "TBD" at bounding box center [439, 202] width 25 height 27
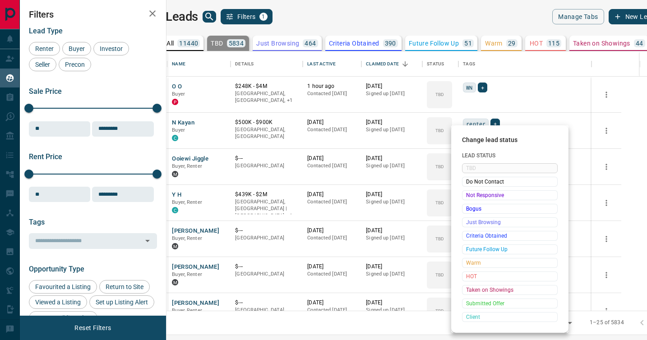
click at [468, 198] on span "Not Responsive" at bounding box center [509, 195] width 87 height 9
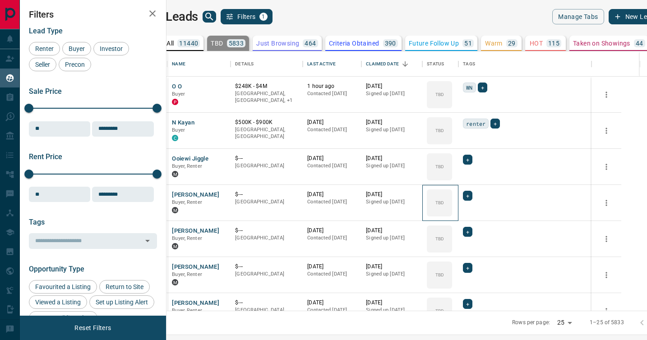
click at [452, 198] on div "TBD" at bounding box center [439, 202] width 25 height 27
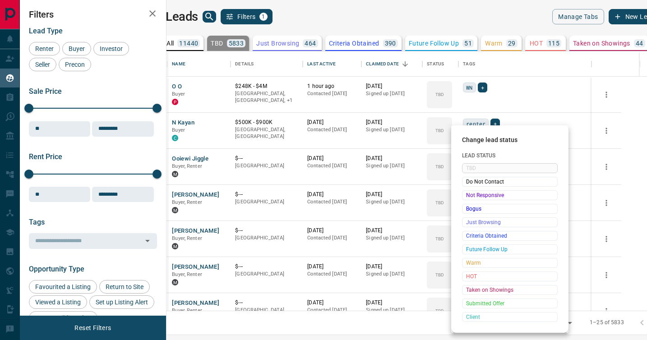
click at [468, 198] on span "Not Responsive" at bounding box center [509, 195] width 87 height 9
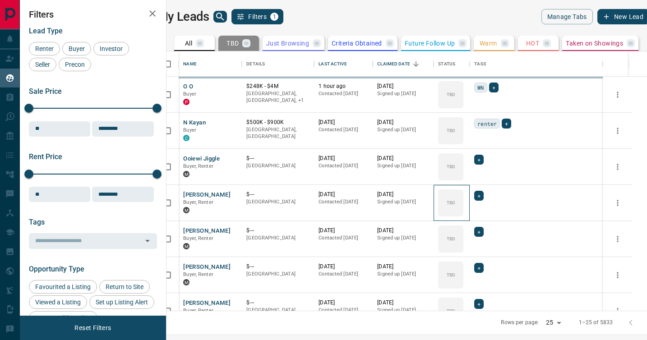
click at [463, 198] on div "TBD" at bounding box center [450, 202] width 25 height 27
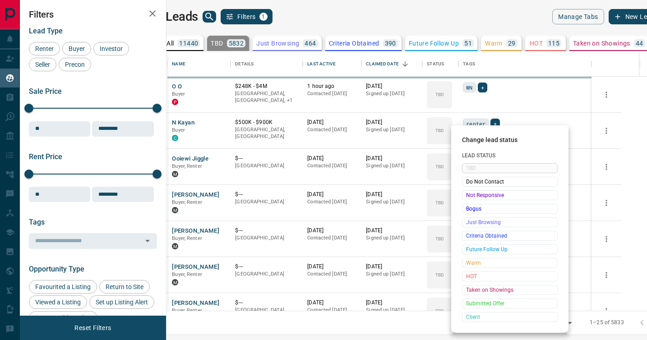
click at [468, 198] on span "Not Responsive" at bounding box center [509, 195] width 87 height 9
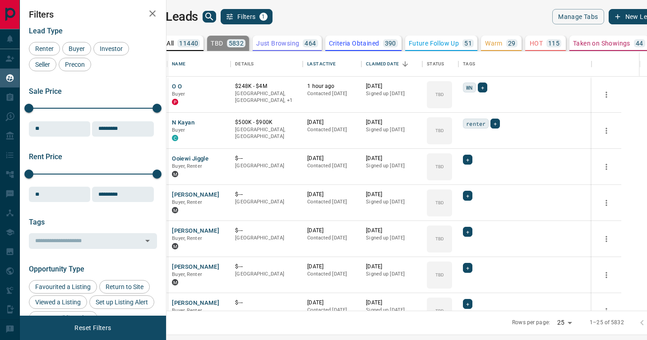
click at [468, 198] on div at bounding box center [323, 170] width 647 height 340
click at [452, 198] on div "TBD" at bounding box center [439, 202] width 25 height 27
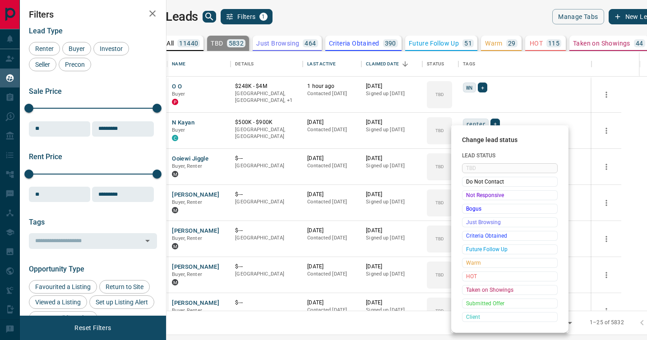
click at [468, 198] on span "Not Responsive" at bounding box center [509, 195] width 87 height 9
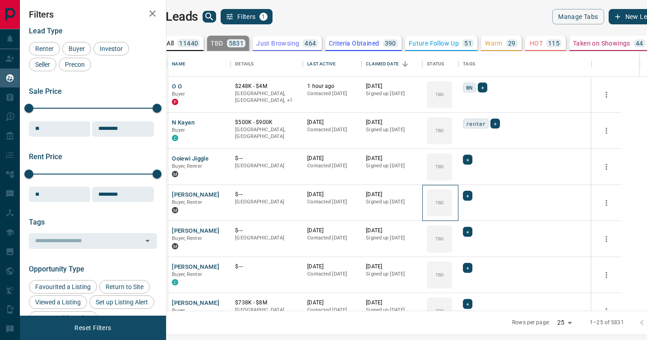
click at [452, 198] on div "TBD" at bounding box center [439, 202] width 25 height 27
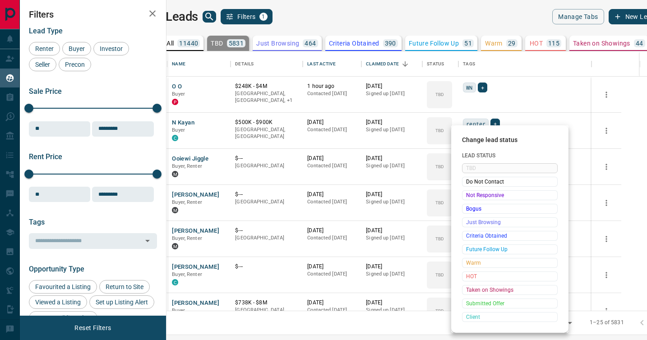
click at [468, 198] on span "Not Responsive" at bounding box center [509, 195] width 87 height 9
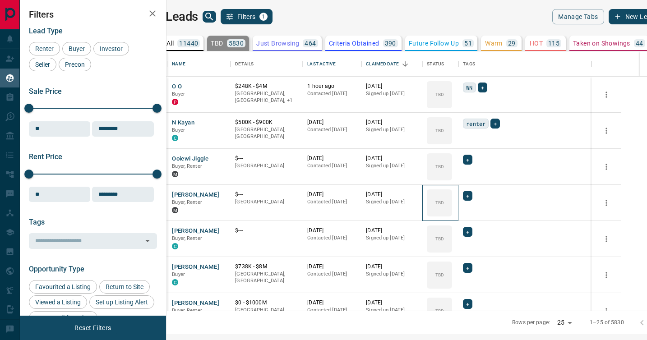
click at [452, 198] on div "TBD" at bounding box center [439, 202] width 25 height 27
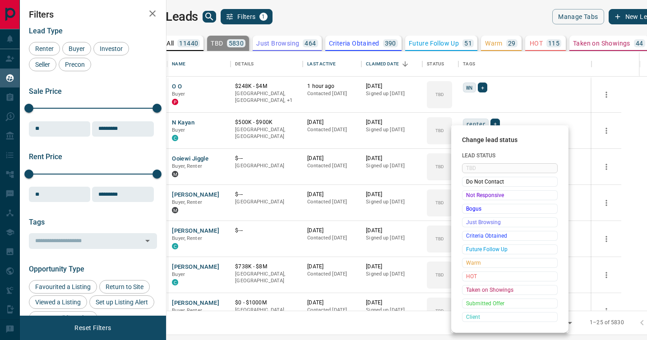
click at [468, 198] on span "Not Responsive" at bounding box center [509, 195] width 87 height 9
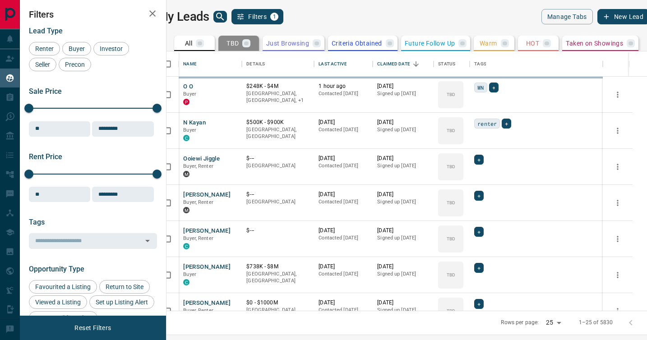
click at [468, 198] on div "Do Not Contact" at bounding box center [495, 196] width 72 height 5
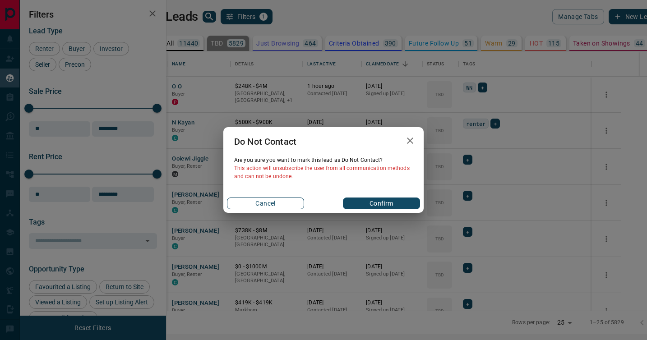
click at [277, 205] on button "Cancel" at bounding box center [265, 204] width 77 height 12
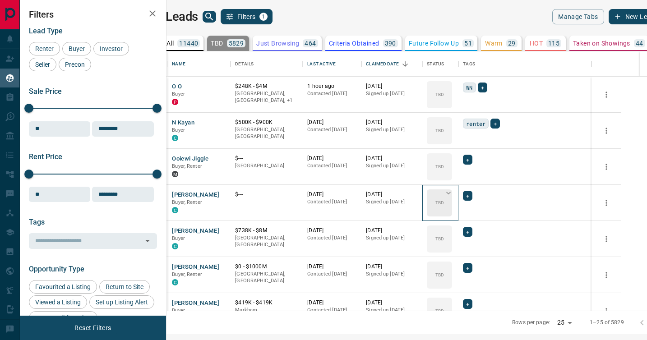
click at [453, 195] on icon at bounding box center [448, 192] width 9 height 9
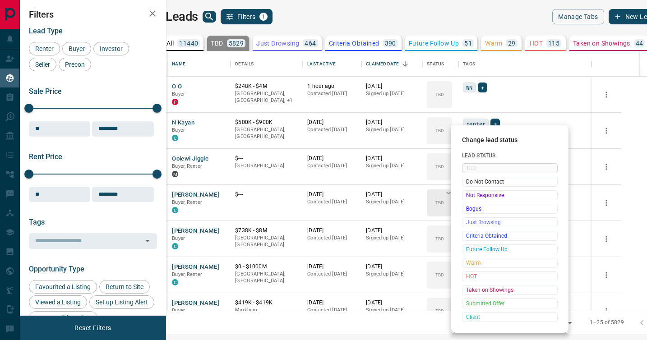
click at [470, 195] on span "Not Responsive" at bounding box center [509, 195] width 87 height 9
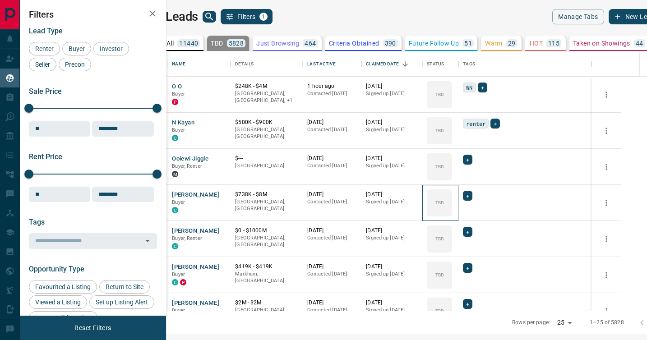
click at [0, 0] on icon at bounding box center [0, 0] width 0 height 0
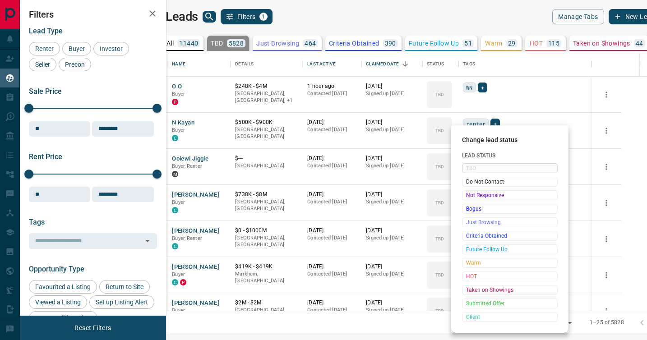
click at [470, 195] on span "Not Responsive" at bounding box center [509, 195] width 87 height 9
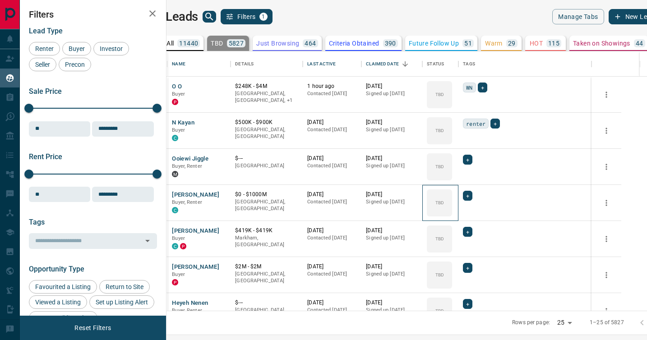
click at [0, 0] on icon at bounding box center [0, 0] width 0 height 0
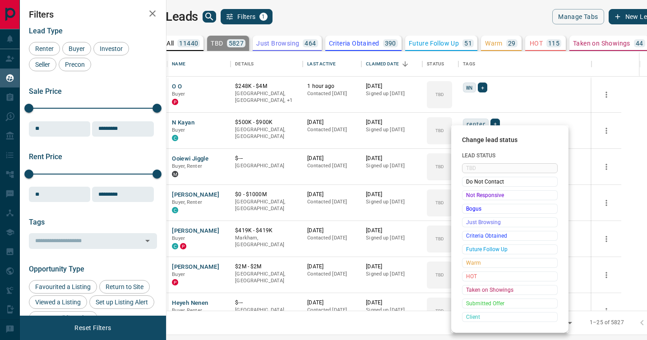
click at [470, 195] on span "Not Responsive" at bounding box center [509, 195] width 87 height 9
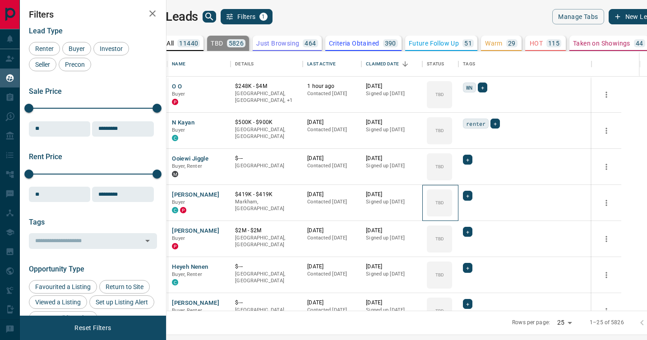
click at [0, 0] on icon at bounding box center [0, 0] width 0 height 0
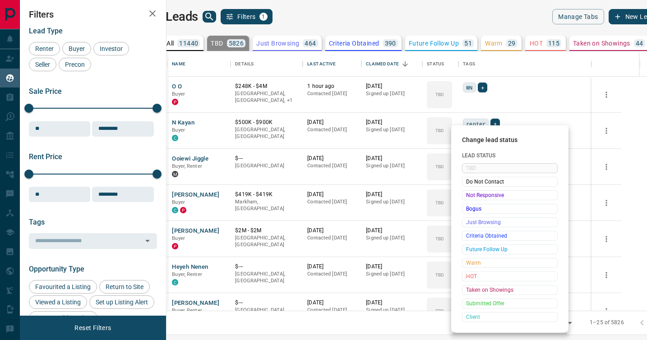
click at [470, 195] on span "Not Responsive" at bounding box center [509, 195] width 87 height 9
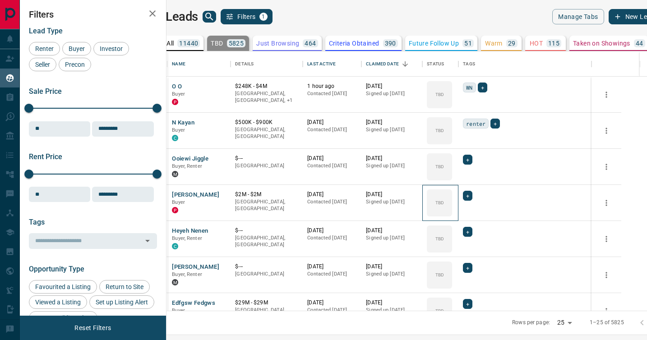
click at [0, 0] on icon at bounding box center [0, 0] width 0 height 0
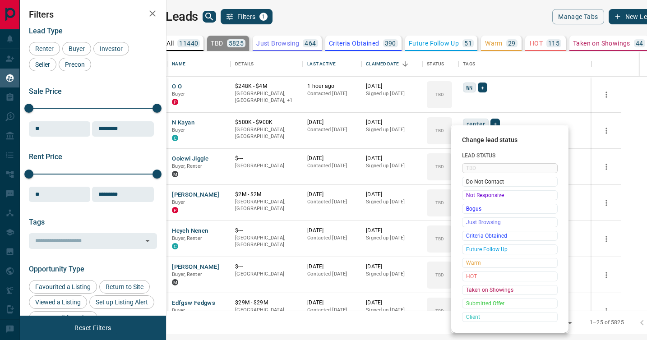
click at [470, 195] on span "Not Responsive" at bounding box center [509, 195] width 87 height 9
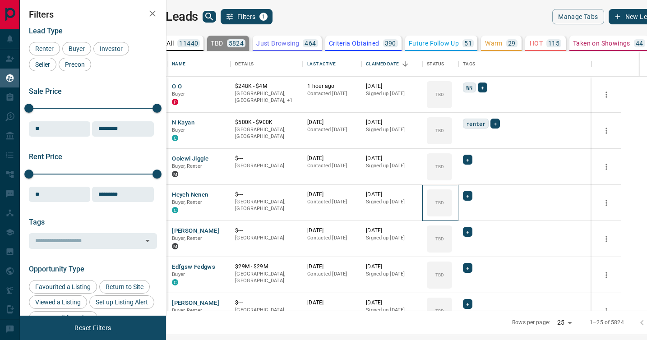
click at [0, 0] on icon at bounding box center [0, 0] width 0 height 0
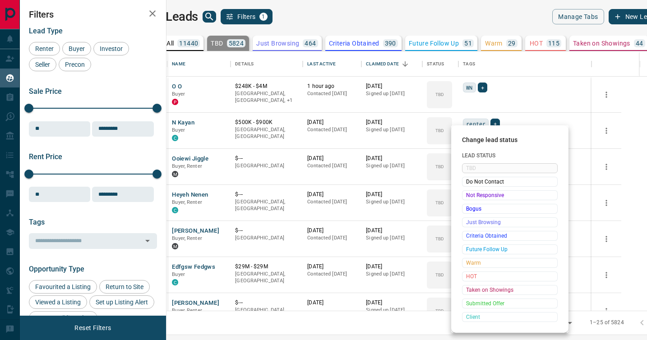
click at [470, 195] on span "Not Responsive" at bounding box center [509, 195] width 87 height 9
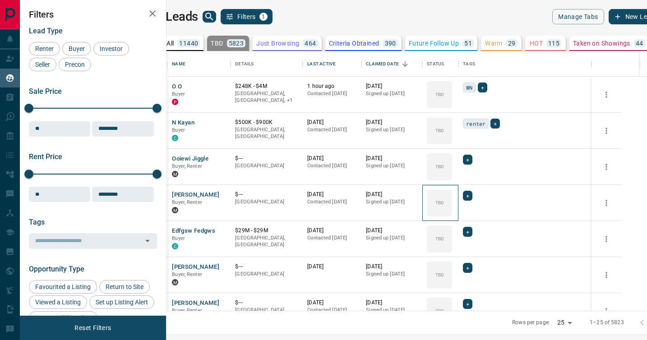
click at [0, 0] on icon at bounding box center [0, 0] width 0 height 0
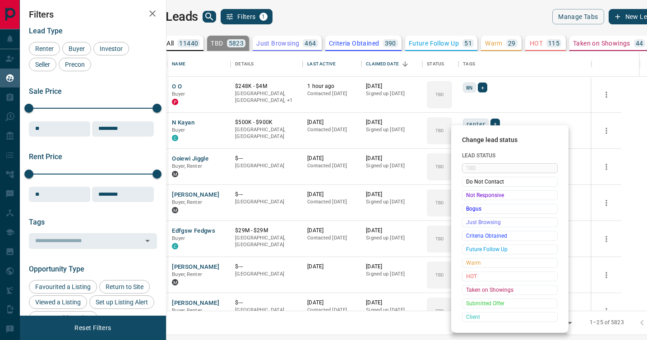
click at [470, 195] on span "Not Responsive" at bounding box center [509, 195] width 87 height 9
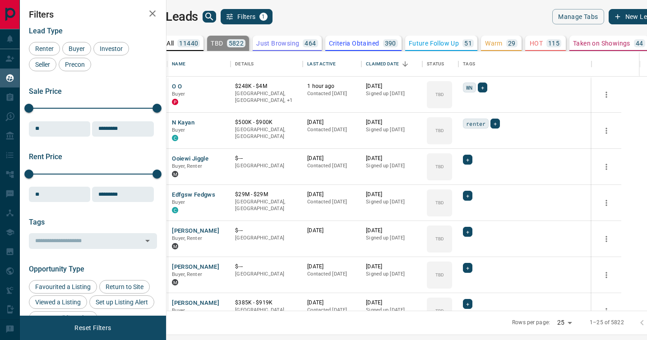
click at [0, 0] on icon at bounding box center [0, 0] width 0 height 0
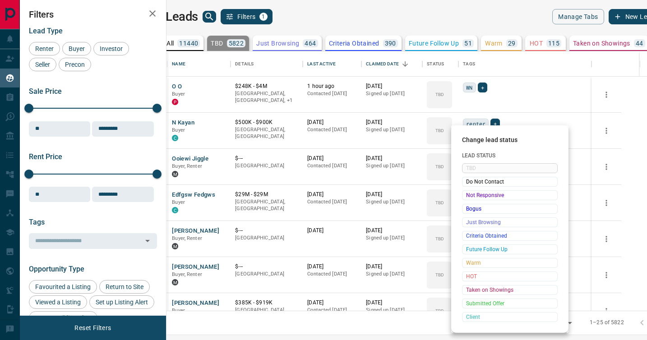
click at [470, 195] on span "Not Responsive" at bounding box center [509, 195] width 87 height 9
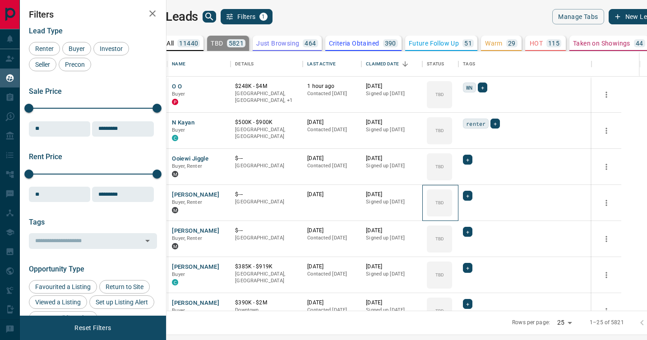
click at [0, 0] on icon at bounding box center [0, 0] width 0 height 0
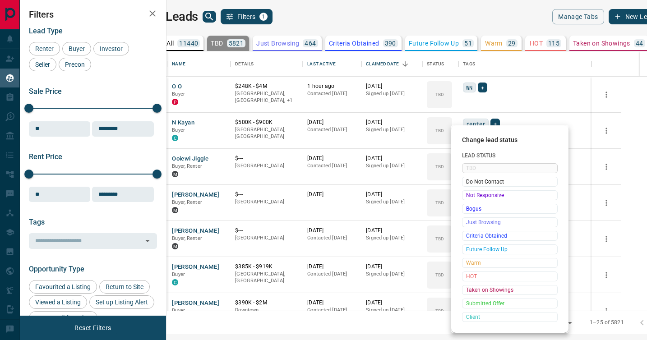
click at [470, 195] on span "Not Responsive" at bounding box center [509, 195] width 87 height 9
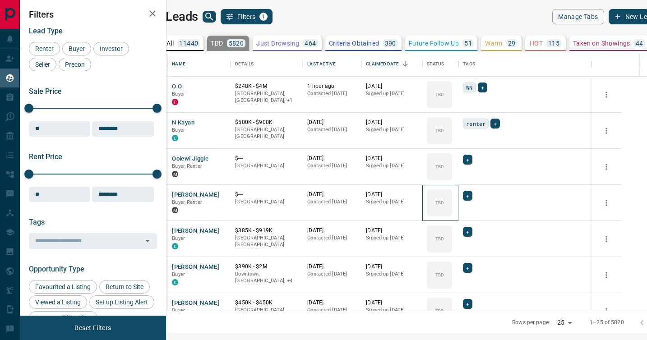
click at [0, 0] on icon at bounding box center [0, 0] width 0 height 0
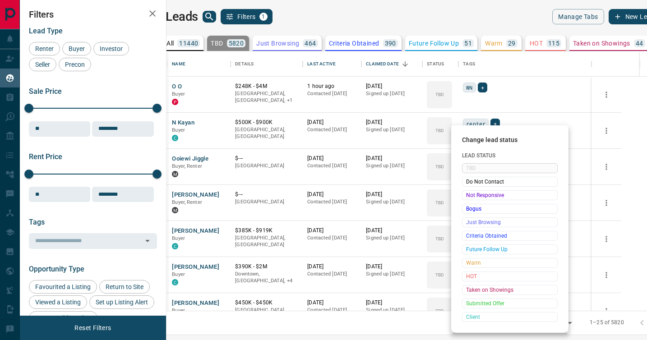
click at [470, 195] on span "Not Responsive" at bounding box center [509, 195] width 87 height 9
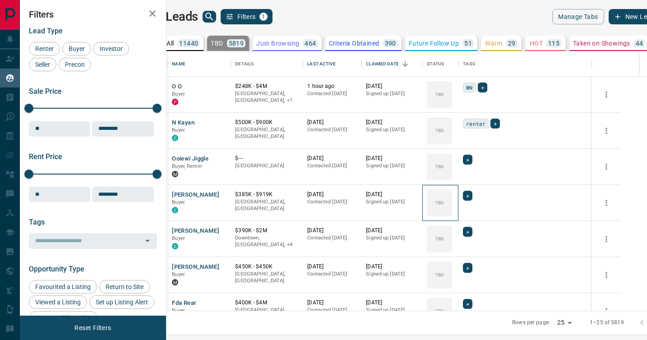
click at [0, 0] on icon at bounding box center [0, 0] width 0 height 0
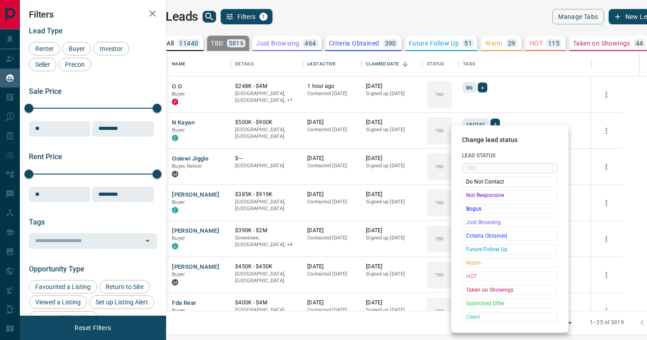
click at [470, 195] on span "Not Responsive" at bounding box center [509, 195] width 87 height 9
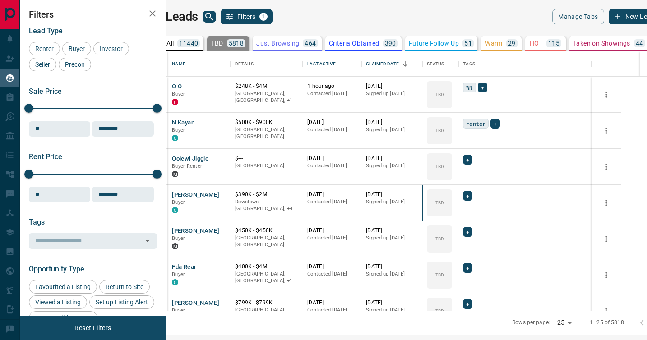
click at [0, 0] on icon at bounding box center [0, 0] width 0 height 0
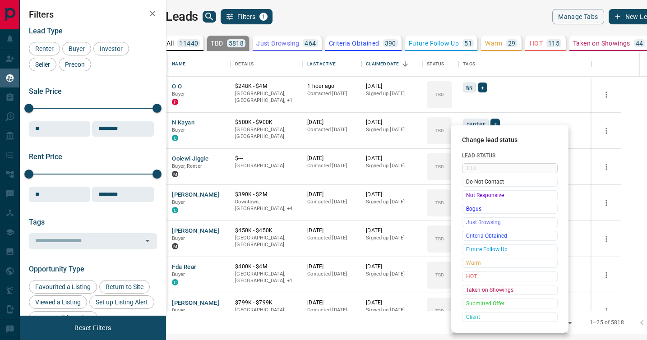
click at [470, 195] on span "Not Responsive" at bounding box center [509, 195] width 87 height 9
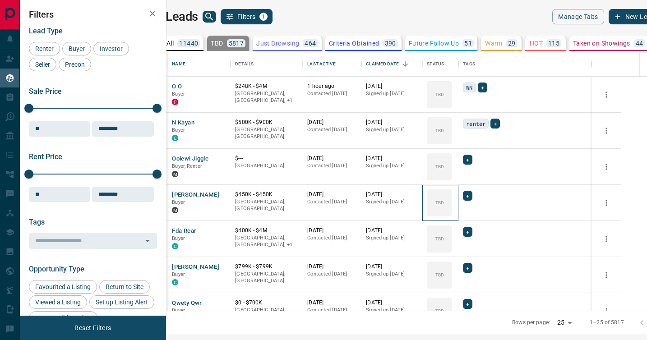
click at [0, 0] on icon at bounding box center [0, 0] width 0 height 0
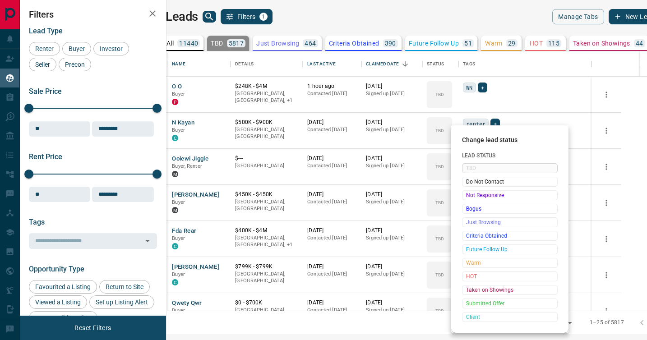
click at [470, 195] on span "Not Responsive" at bounding box center [509, 195] width 87 height 9
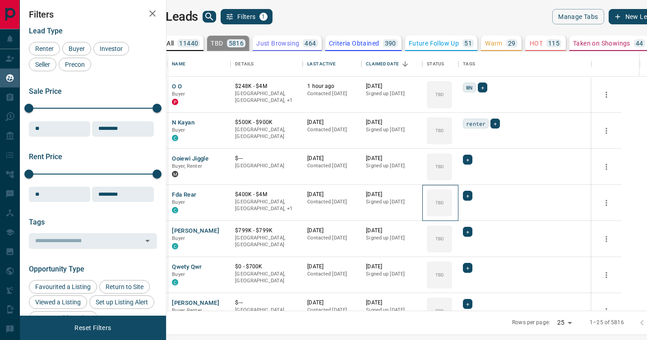
click at [0, 0] on icon at bounding box center [0, 0] width 0 height 0
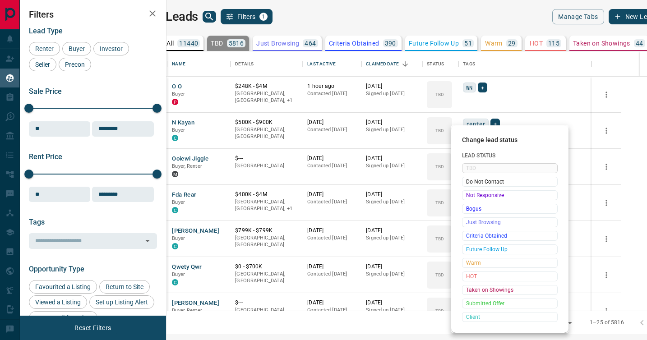
click at [470, 195] on span "Not Responsive" at bounding box center [509, 195] width 87 height 9
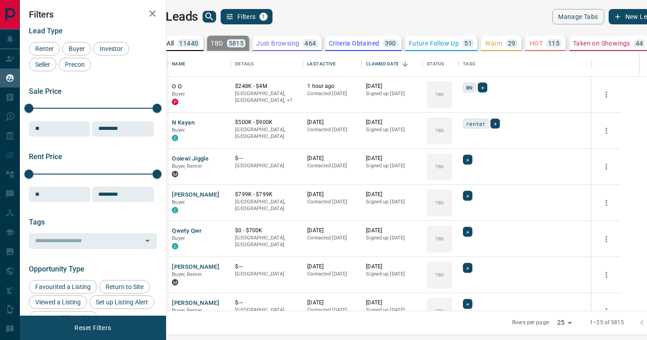
click at [0, 0] on icon at bounding box center [0, 0] width 0 height 0
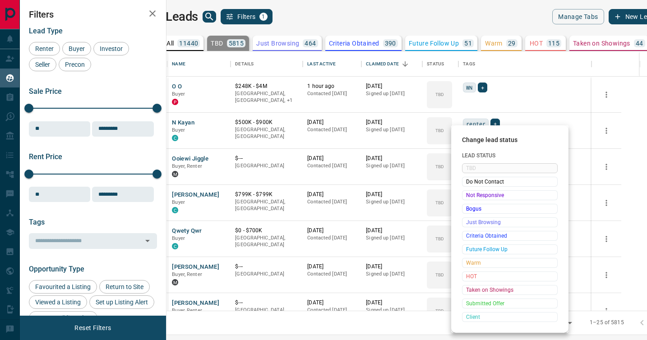
click at [470, 195] on span "Not Responsive" at bounding box center [509, 195] width 87 height 9
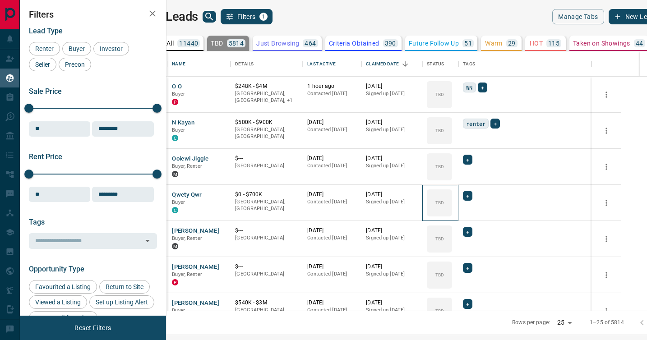
click at [0, 0] on icon at bounding box center [0, 0] width 0 height 0
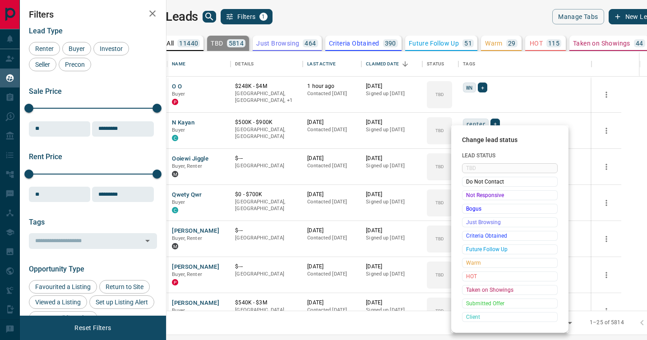
click at [470, 195] on span "Not Responsive" at bounding box center [509, 195] width 87 height 9
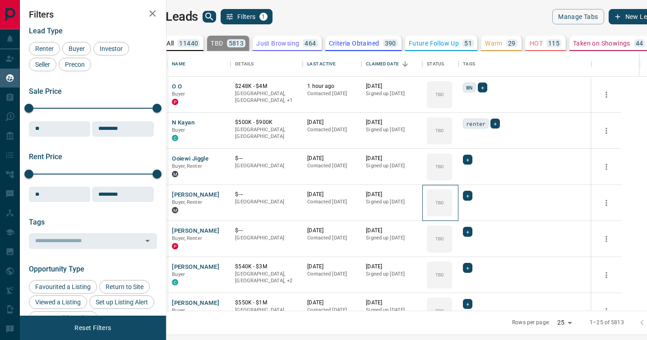
click at [0, 0] on icon at bounding box center [0, 0] width 0 height 0
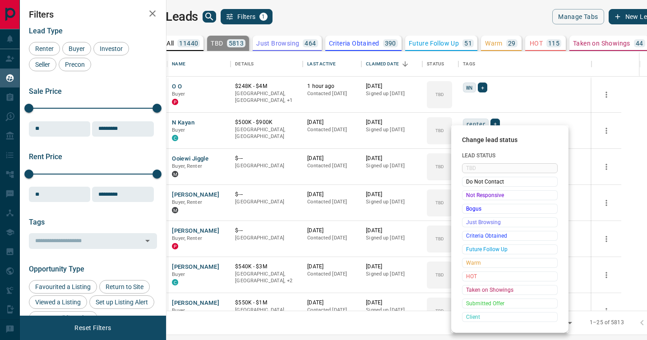
click at [470, 195] on span "Not Responsive" at bounding box center [509, 195] width 87 height 9
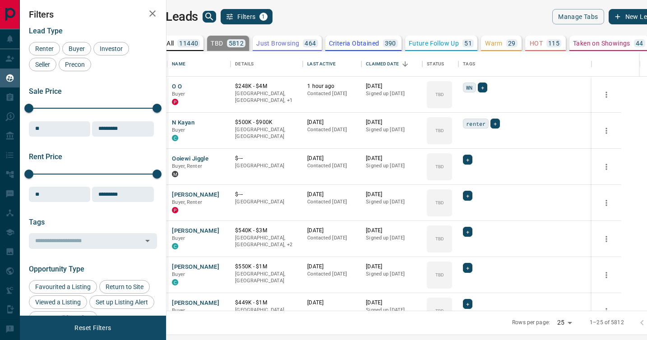
click at [0, 0] on icon at bounding box center [0, 0] width 0 height 0
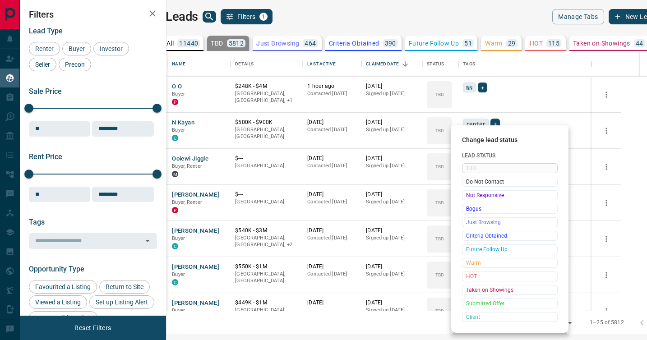
click at [470, 195] on span "Not Responsive" at bounding box center [509, 195] width 87 height 9
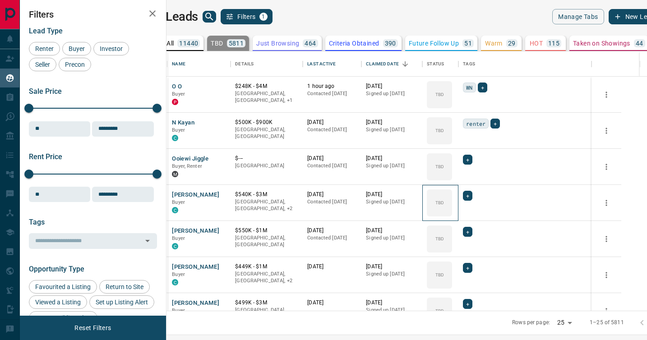
click at [0, 0] on icon at bounding box center [0, 0] width 0 height 0
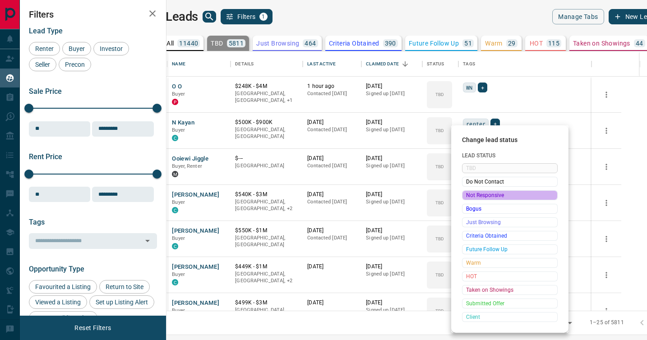
click at [470, 195] on span "Not Responsive" at bounding box center [509, 195] width 87 height 9
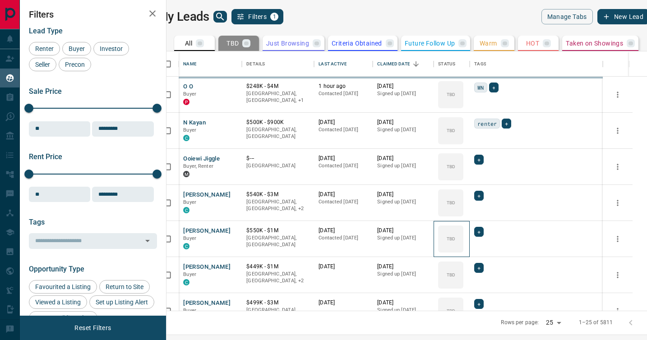
click at [0, 0] on icon at bounding box center [0, 0] width 0 height 0
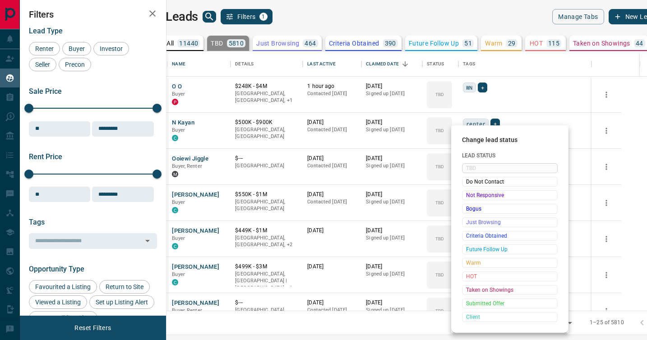
click at [470, 195] on span "Not Responsive" at bounding box center [509, 195] width 87 height 9
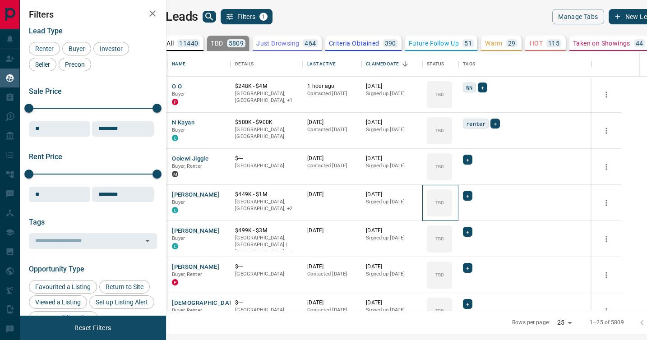
click at [0, 0] on icon at bounding box center [0, 0] width 0 height 0
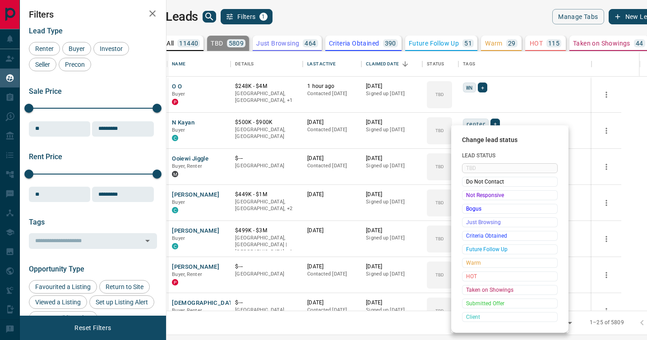
click at [470, 195] on span "Not Responsive" at bounding box center [509, 195] width 87 height 9
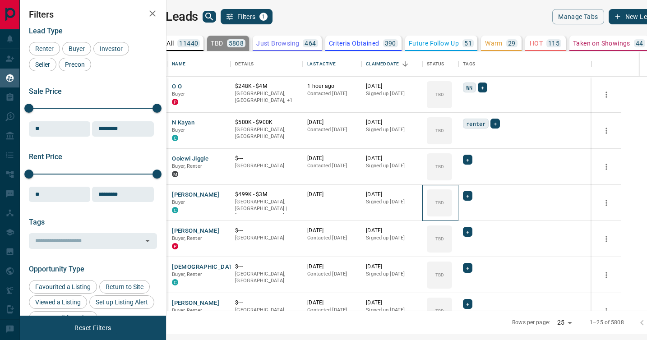
click at [0, 0] on icon at bounding box center [0, 0] width 0 height 0
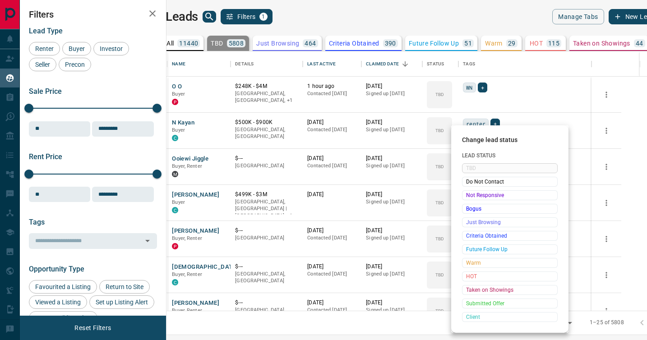
click at [470, 195] on span "Not Responsive" at bounding box center [509, 195] width 87 height 9
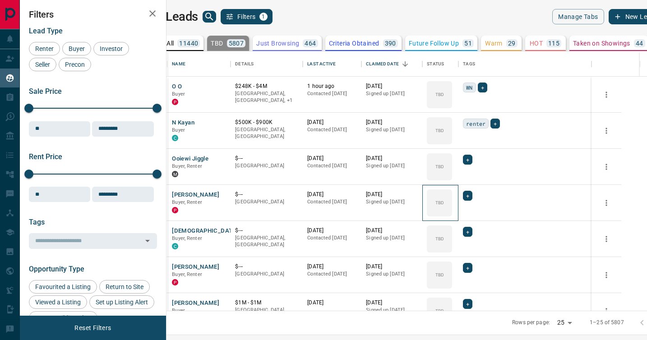
click at [0, 0] on icon at bounding box center [0, 0] width 0 height 0
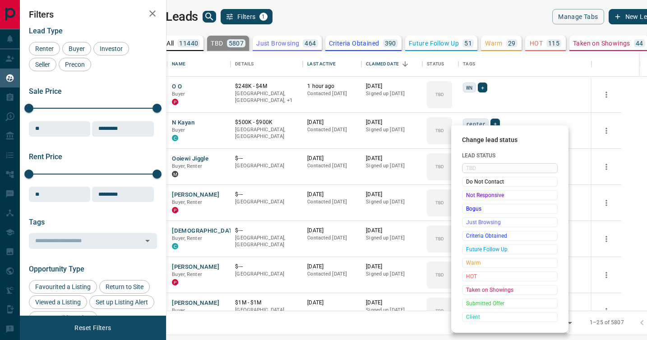
click at [470, 195] on span "Not Responsive" at bounding box center [509, 195] width 87 height 9
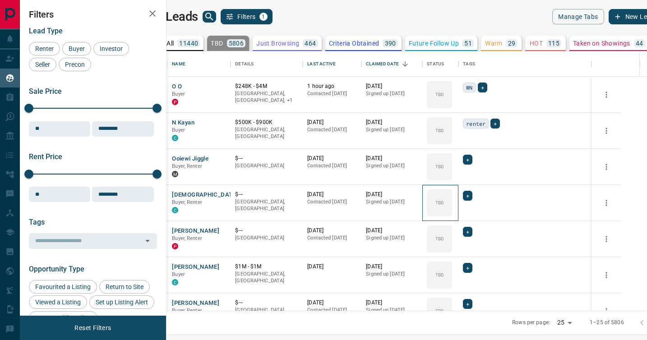
click at [0, 0] on icon at bounding box center [0, 0] width 0 height 0
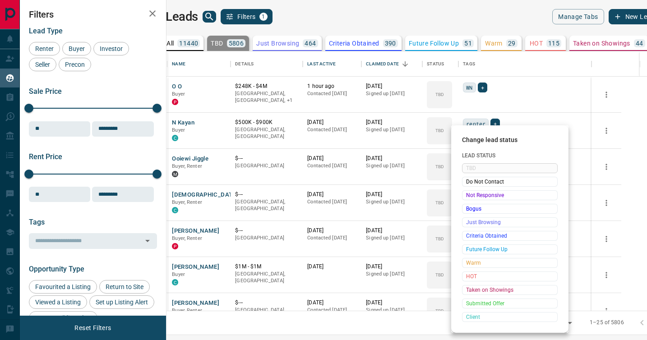
click at [470, 195] on span "Not Responsive" at bounding box center [509, 195] width 87 height 9
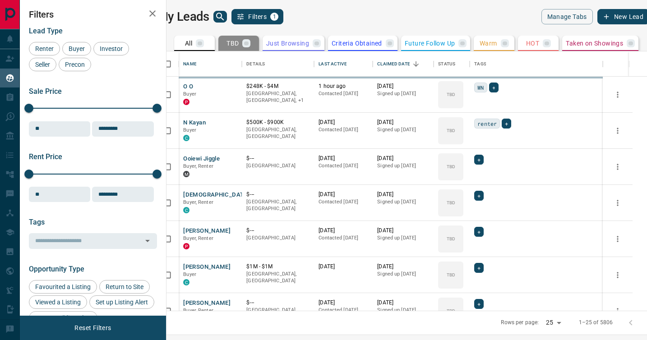
click at [0, 0] on icon at bounding box center [0, 0] width 0 height 0
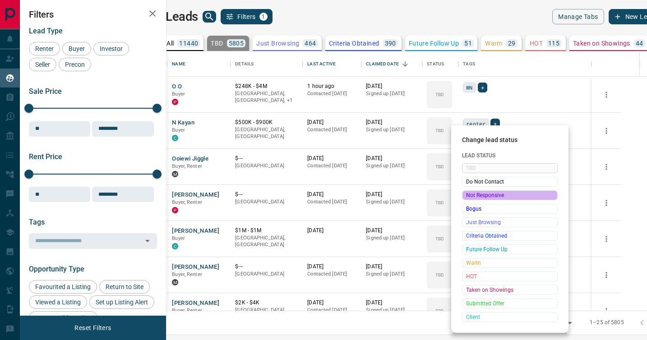
click at [470, 195] on span "Not Responsive" at bounding box center [509, 195] width 87 height 9
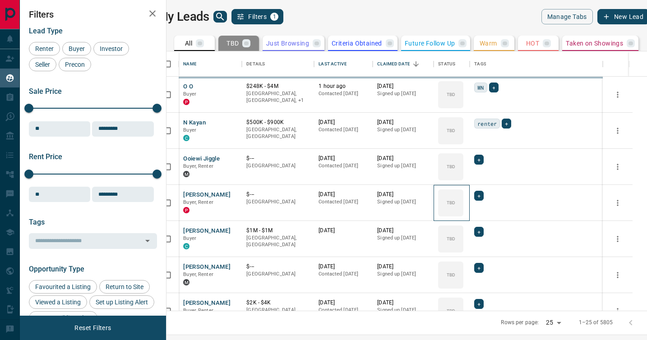
click at [0, 0] on icon at bounding box center [0, 0] width 0 height 0
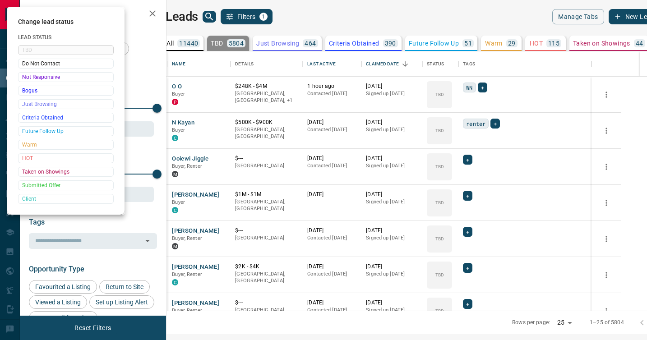
click at [470, 195] on div at bounding box center [323, 170] width 647 height 340
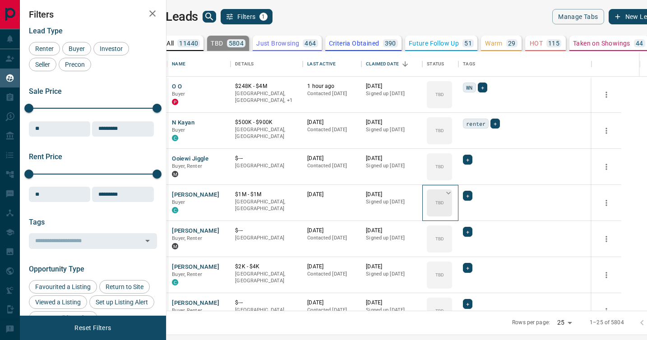
click at [450, 192] on icon at bounding box center [448, 193] width 5 height 3
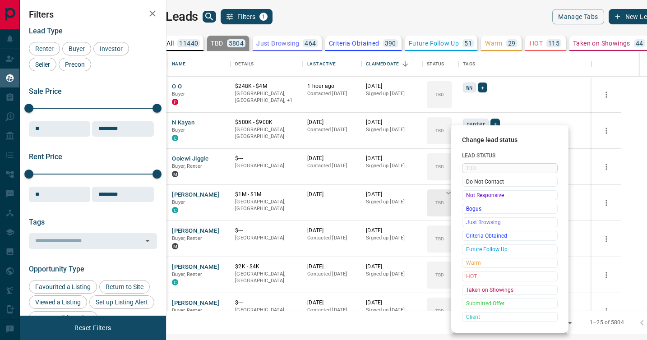
click at [470, 192] on span "Not Responsive" at bounding box center [509, 195] width 87 height 9
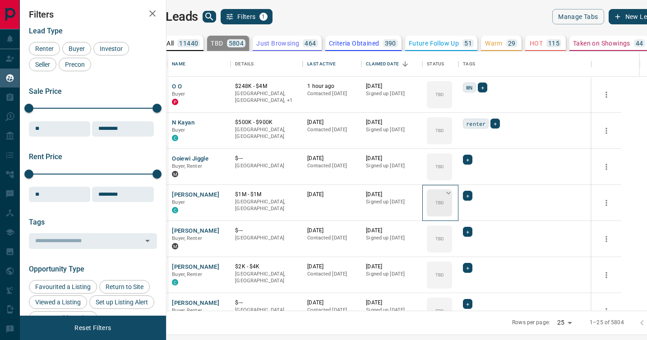
click at [450, 192] on icon at bounding box center [448, 193] width 5 height 3
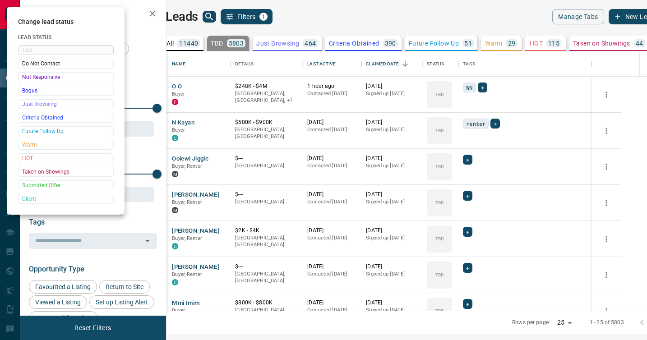
click at [471, 196] on div at bounding box center [323, 170] width 647 height 340
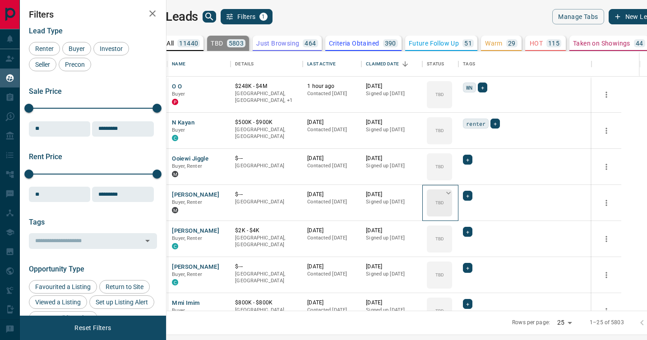
click at [452, 197] on div "TBD" at bounding box center [439, 202] width 25 height 27
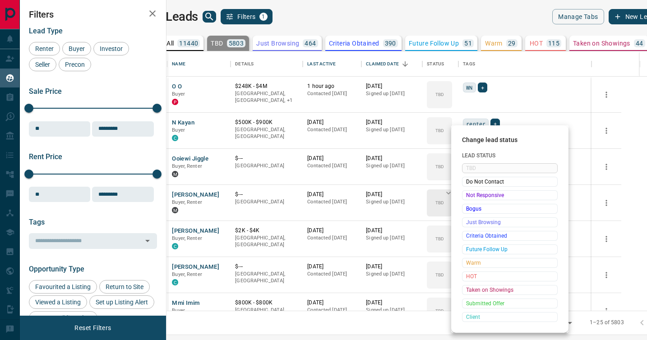
click at [467, 197] on span "Not Responsive" at bounding box center [509, 195] width 87 height 9
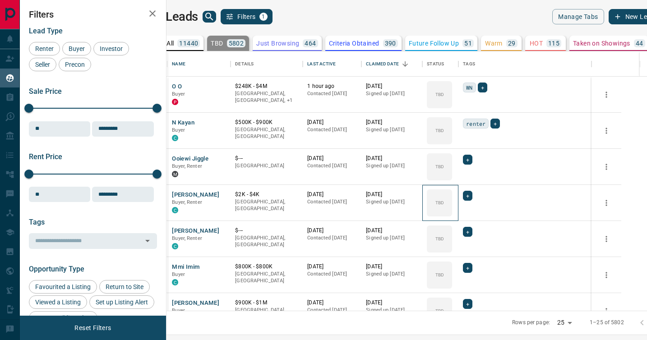
click at [452, 197] on div "TBD" at bounding box center [439, 202] width 25 height 27
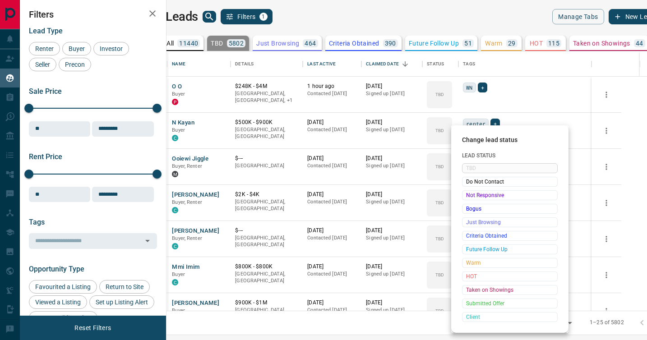
click at [467, 197] on span "Not Responsive" at bounding box center [509, 195] width 87 height 9
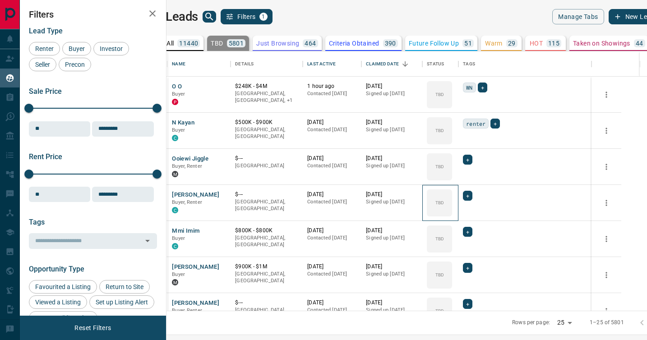
click at [452, 197] on div "TBD" at bounding box center [439, 202] width 25 height 27
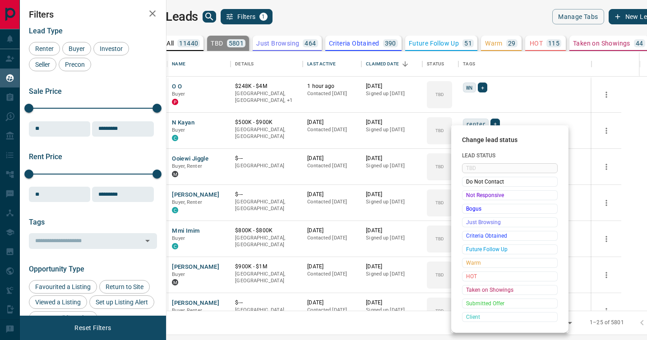
click at [467, 197] on span "Not Responsive" at bounding box center [509, 195] width 87 height 9
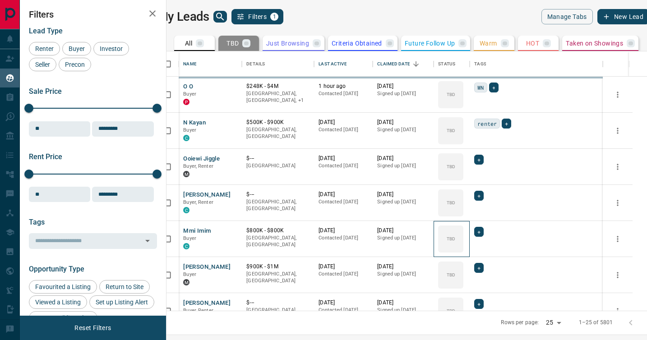
click at [463, 225] on div "TBD" at bounding box center [450, 238] width 25 height 27
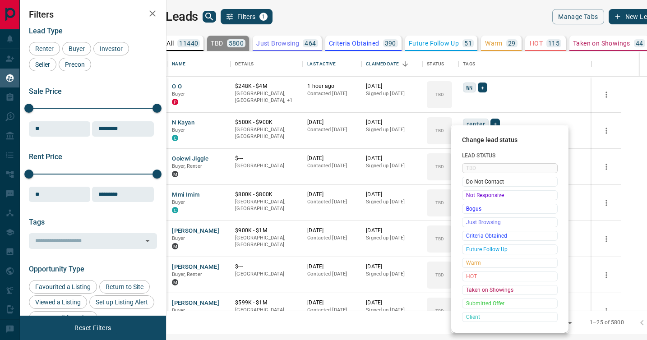
click at [467, 197] on span "Not Responsive" at bounding box center [509, 195] width 87 height 9
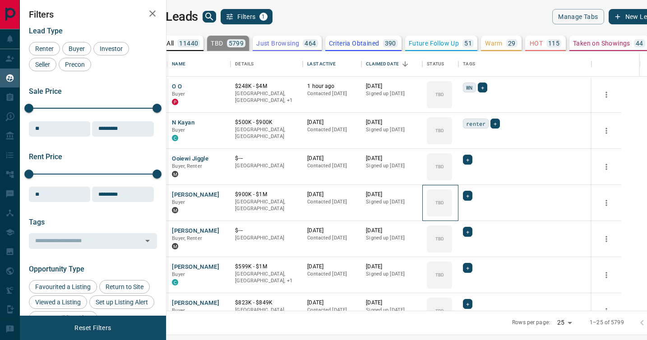
click at [452, 197] on div "TBD" at bounding box center [439, 202] width 25 height 27
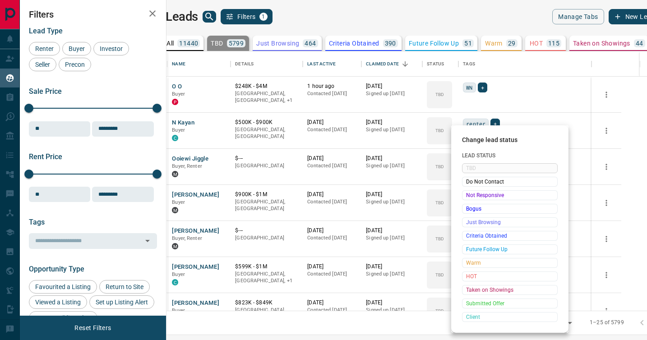
click at [467, 197] on span "Not Responsive" at bounding box center [509, 195] width 87 height 9
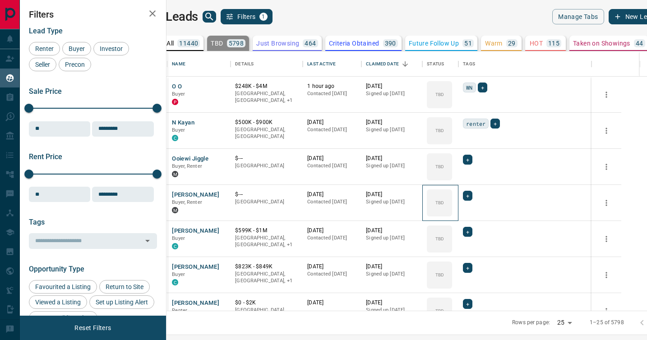
click at [452, 197] on div "TBD" at bounding box center [439, 202] width 25 height 27
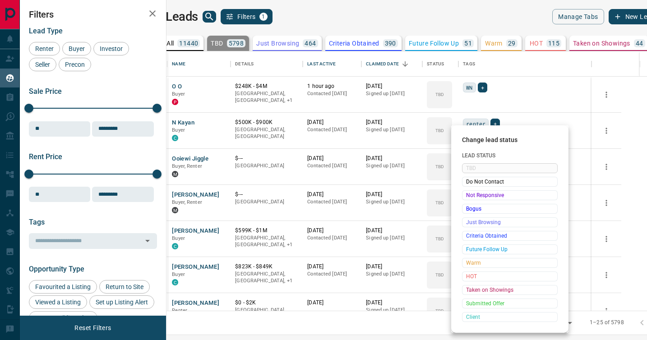
click at [467, 197] on span "Not Responsive" at bounding box center [509, 195] width 87 height 9
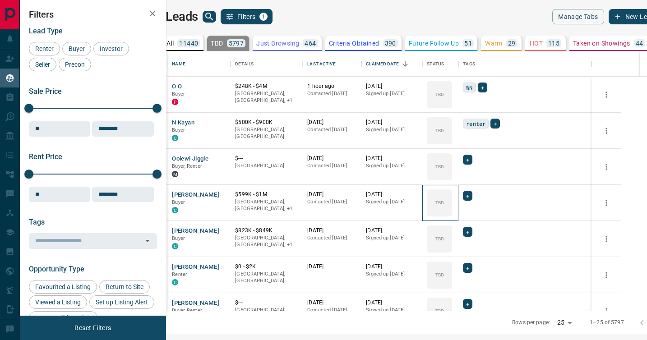
click at [452, 197] on div "TBD" at bounding box center [439, 202] width 25 height 27
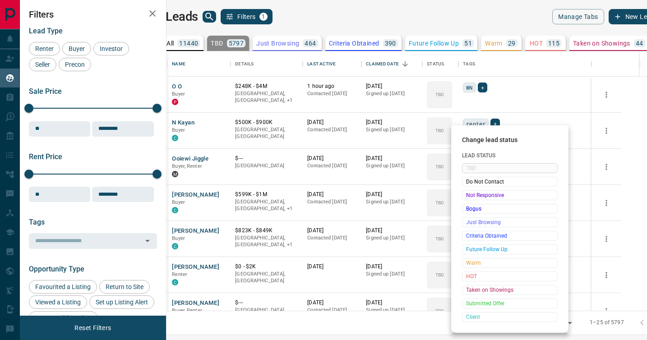
click at [467, 197] on span "Not Responsive" at bounding box center [509, 195] width 87 height 9
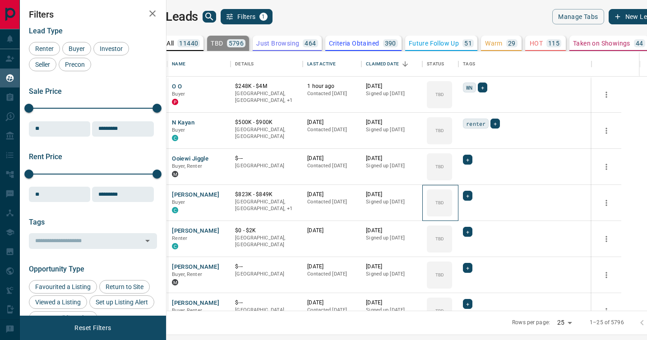
click at [452, 197] on div "TBD" at bounding box center [439, 202] width 25 height 27
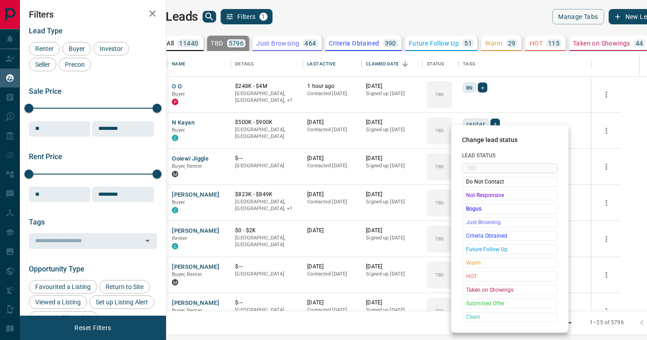
click at [467, 197] on span "Not Responsive" at bounding box center [509, 195] width 87 height 9
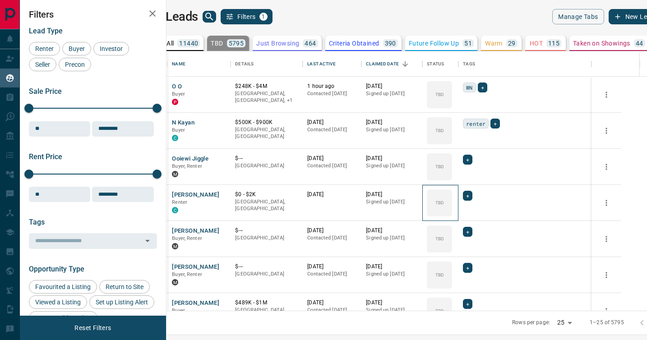
click at [452, 197] on div "TBD" at bounding box center [439, 202] width 25 height 27
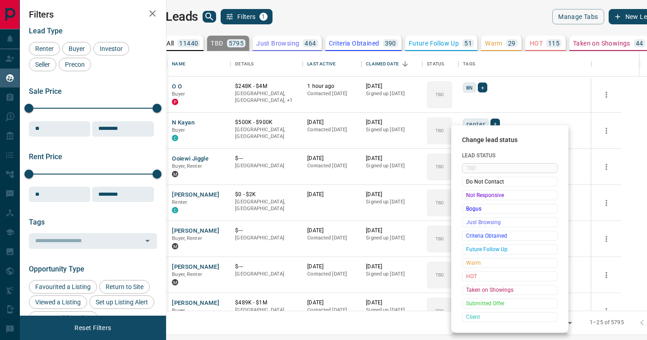
click at [467, 197] on span "Not Responsive" at bounding box center [509, 195] width 87 height 9
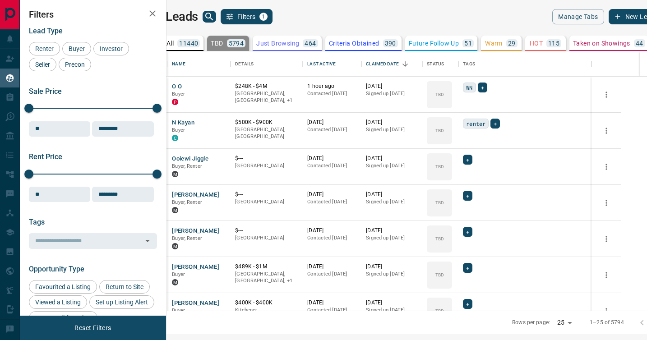
click at [452, 197] on div "TBD" at bounding box center [439, 202] width 25 height 27
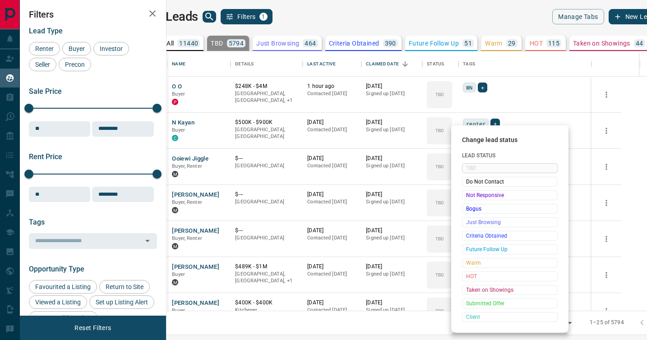
click at [467, 197] on span "Not Responsive" at bounding box center [509, 195] width 87 height 9
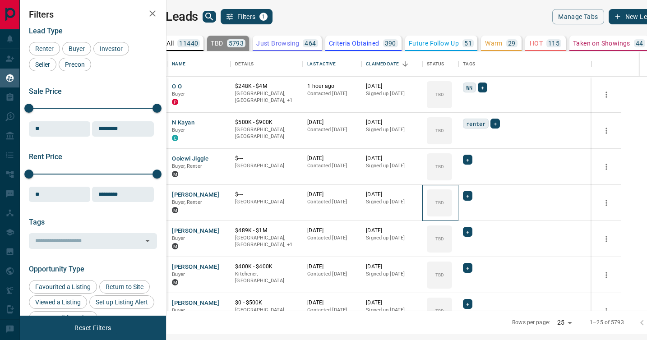
click at [452, 197] on div "TBD" at bounding box center [439, 202] width 25 height 27
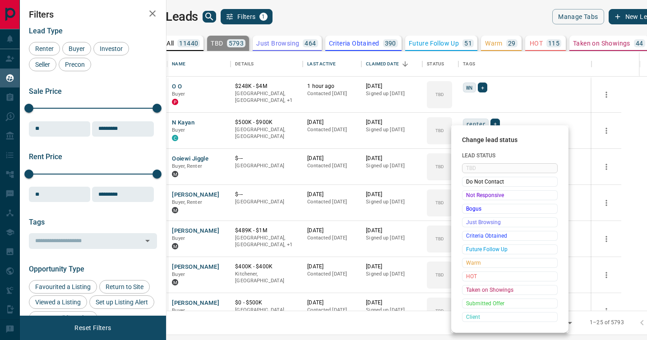
click at [467, 197] on span "Not Responsive" at bounding box center [509, 195] width 87 height 9
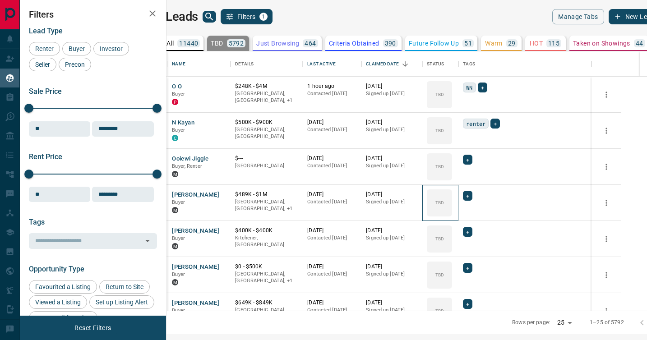
click at [452, 197] on div "TBD" at bounding box center [439, 202] width 25 height 27
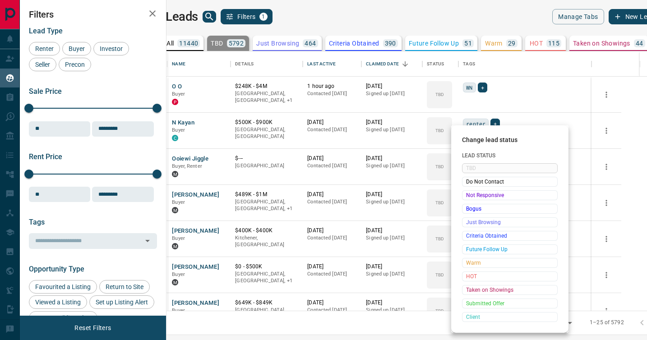
click at [467, 197] on span "Not Responsive" at bounding box center [509, 195] width 87 height 9
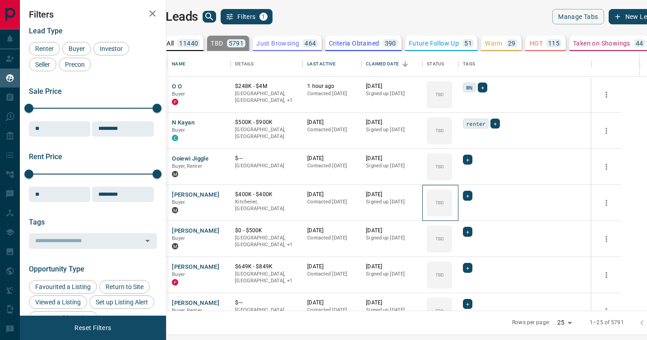
click at [452, 197] on div "TBD" at bounding box center [439, 202] width 25 height 27
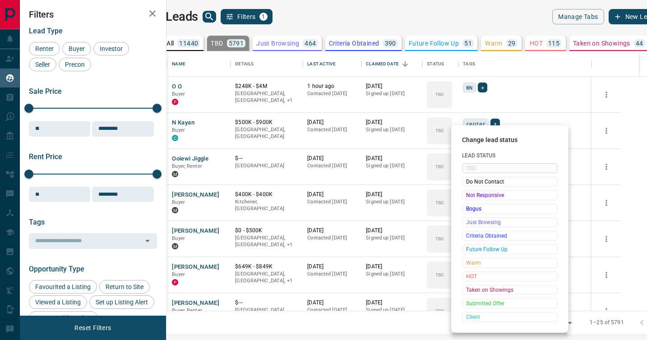
click at [467, 197] on span "Not Responsive" at bounding box center [509, 195] width 87 height 9
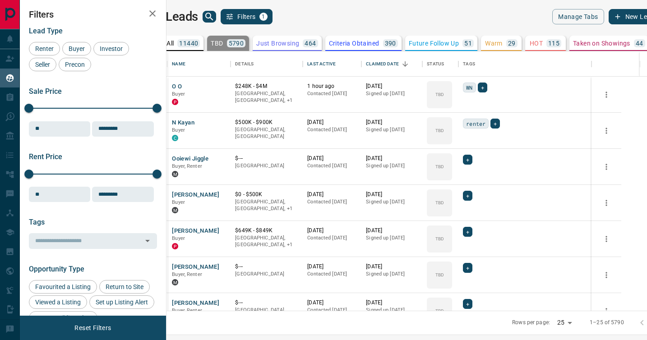
click at [452, 197] on div "TBD" at bounding box center [439, 202] width 25 height 27
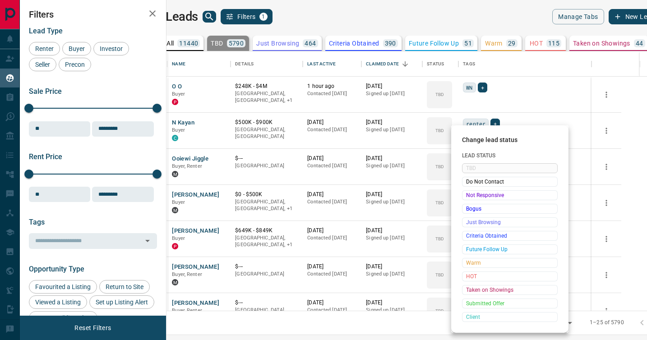
click at [467, 197] on span "Not Responsive" at bounding box center [509, 195] width 87 height 9
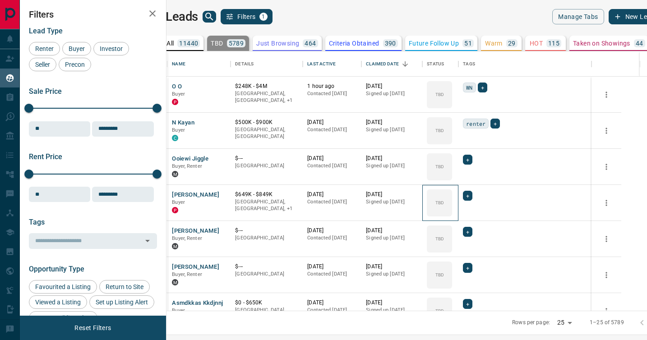
click at [452, 197] on div "TBD" at bounding box center [439, 202] width 25 height 27
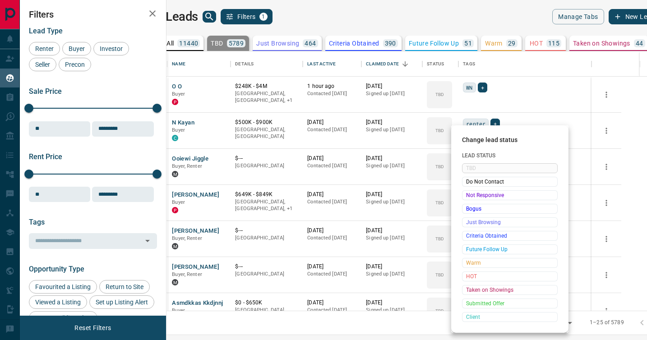
click at [467, 197] on span "Not Responsive" at bounding box center [509, 195] width 87 height 9
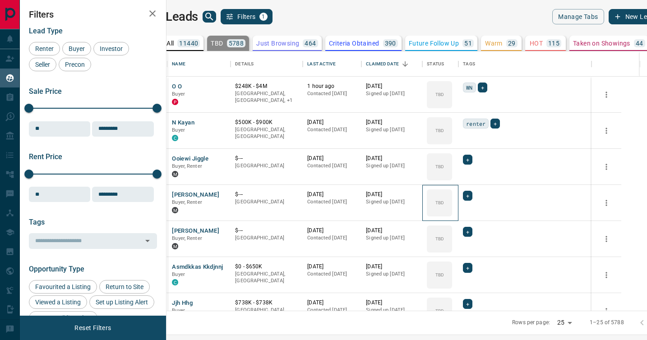
click at [452, 197] on div "TBD" at bounding box center [439, 202] width 25 height 27
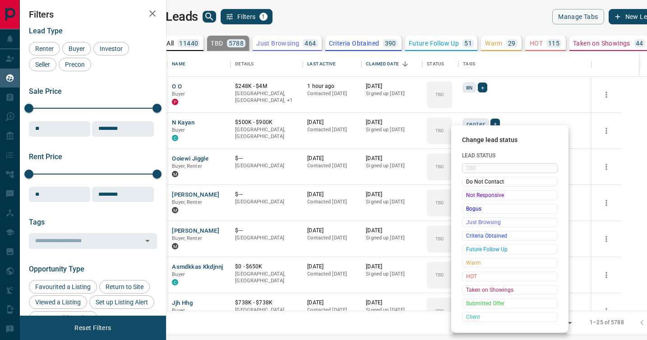
click at [467, 197] on span "Not Responsive" at bounding box center [509, 195] width 87 height 9
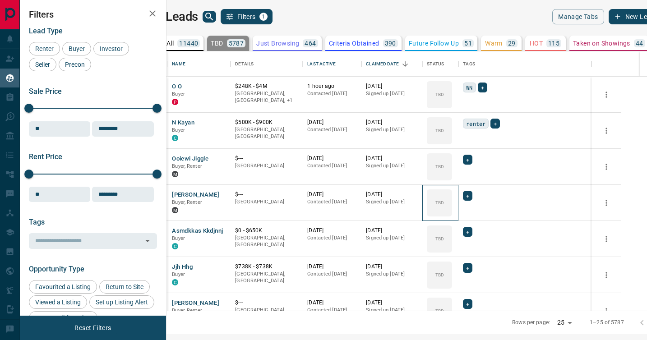
click at [452, 197] on div "TBD" at bounding box center [439, 202] width 25 height 27
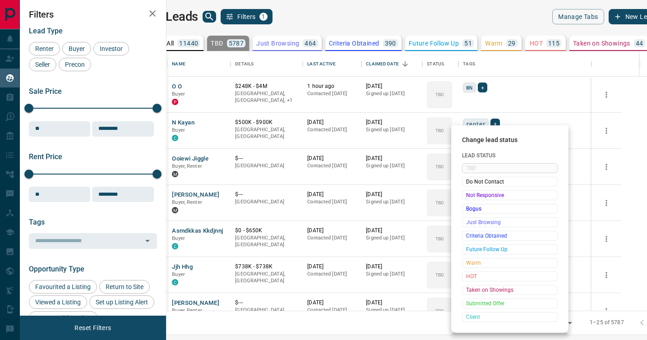
click at [467, 197] on span "Not Responsive" at bounding box center [509, 195] width 87 height 9
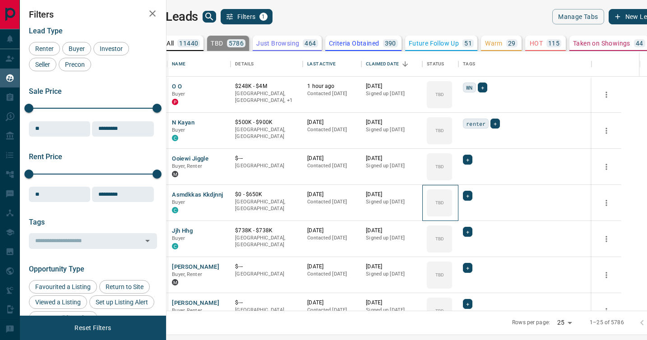
click at [452, 197] on div "TBD" at bounding box center [439, 202] width 25 height 27
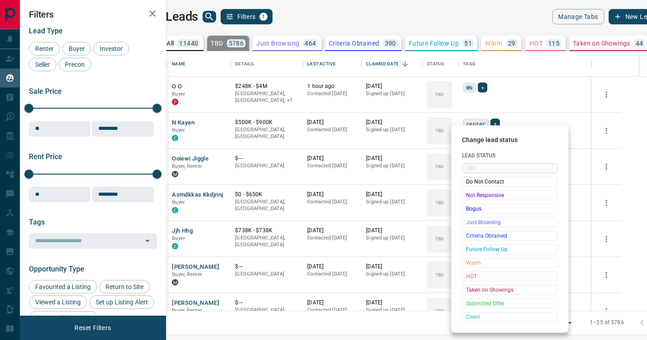
click at [467, 197] on span "Not Responsive" at bounding box center [509, 195] width 87 height 9
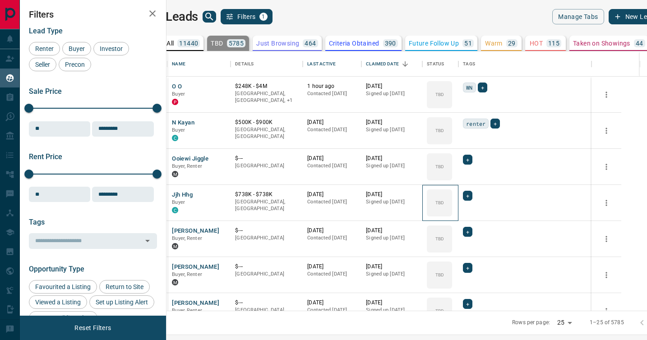
click at [452, 197] on div "TBD" at bounding box center [439, 202] width 25 height 27
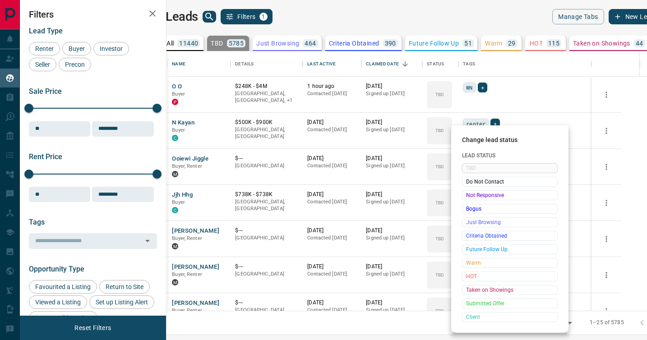
click at [467, 197] on span "Not Responsive" at bounding box center [509, 195] width 87 height 9
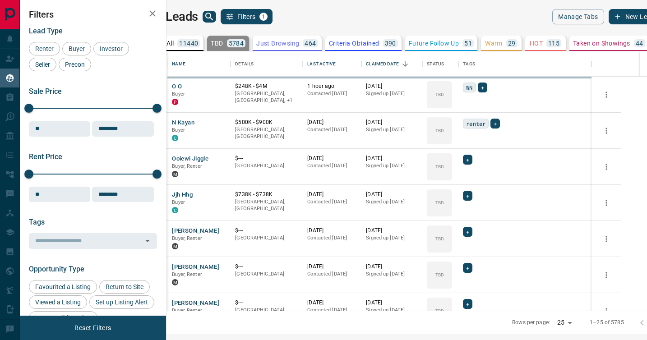
click at [452, 225] on div "TBD" at bounding box center [439, 238] width 25 height 27
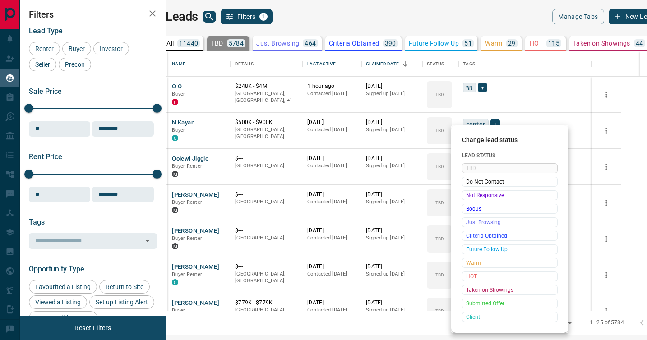
click at [467, 197] on span "Not Responsive" at bounding box center [509, 195] width 87 height 9
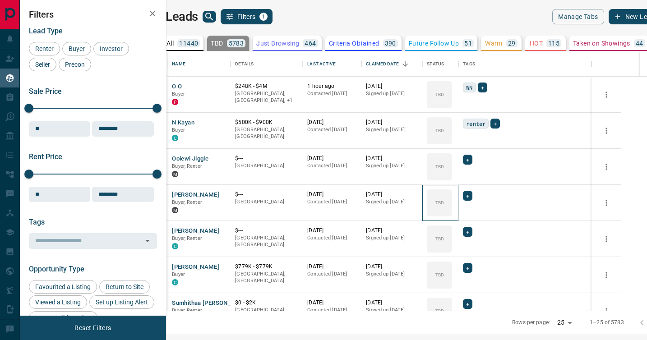
click at [452, 197] on div "TBD" at bounding box center [439, 202] width 25 height 27
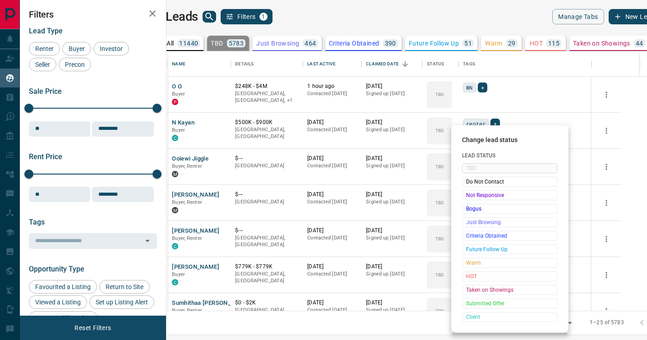
click at [467, 197] on span "Not Responsive" at bounding box center [509, 195] width 87 height 9
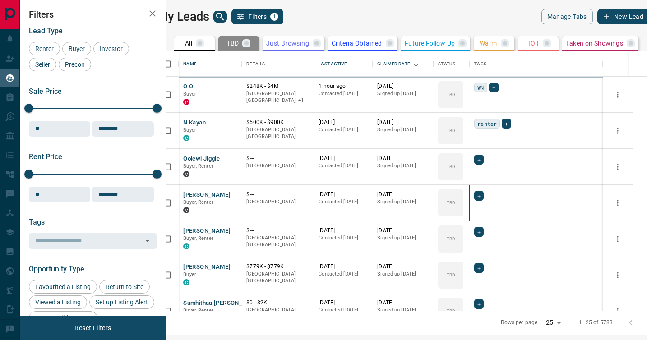
click at [463, 197] on div "TBD" at bounding box center [450, 202] width 25 height 27
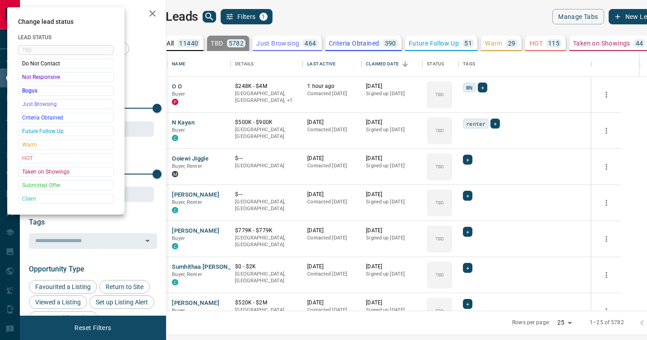
click at [467, 197] on div at bounding box center [323, 170] width 647 height 340
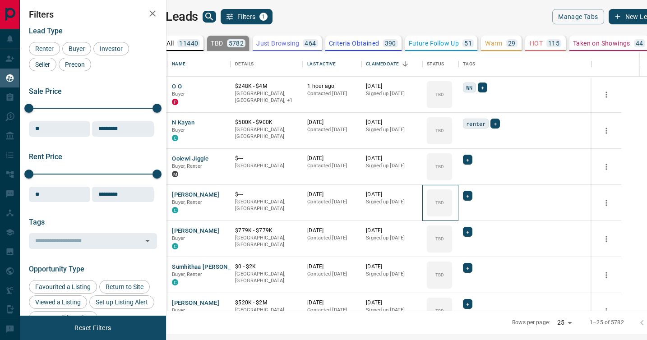
click at [452, 197] on div "TBD" at bounding box center [439, 202] width 25 height 27
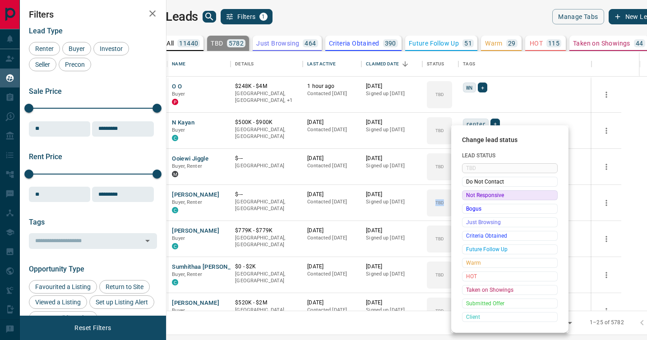
click at [466, 198] on span "Not Responsive" at bounding box center [509, 195] width 87 height 9
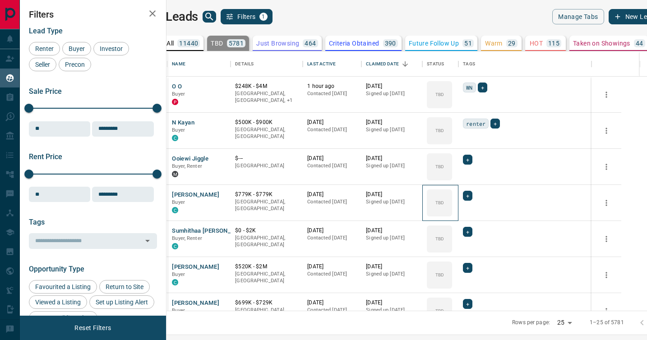
click at [452, 198] on div "TBD" at bounding box center [439, 202] width 25 height 27
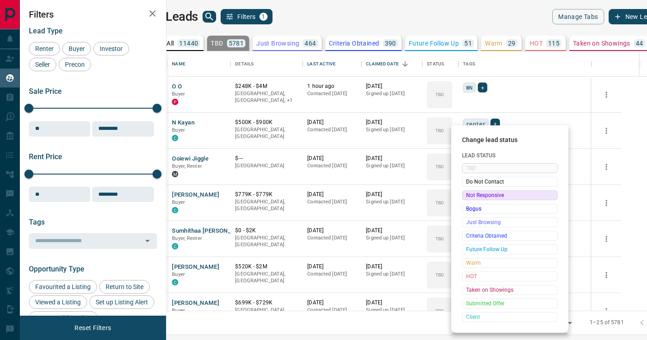
click at [466, 198] on span "Not Responsive" at bounding box center [509, 195] width 87 height 9
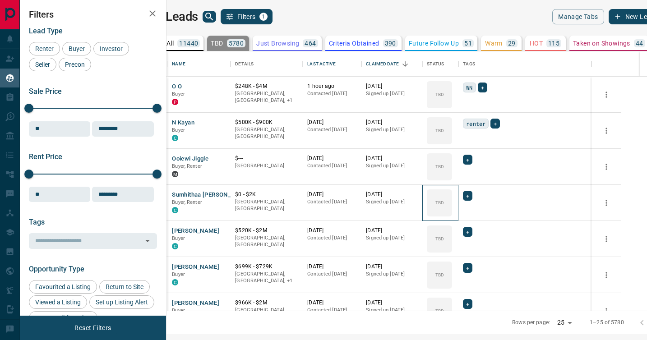
click at [452, 198] on div "TBD" at bounding box center [439, 202] width 25 height 27
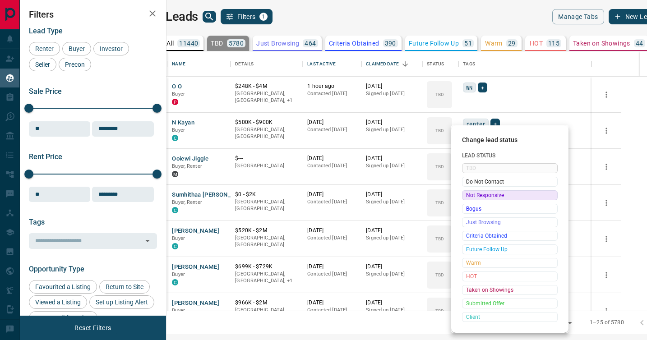
click at [466, 198] on span "Not Responsive" at bounding box center [509, 195] width 87 height 9
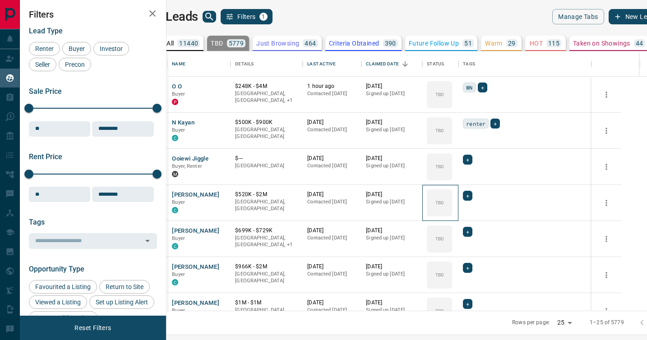
click at [452, 198] on div "TBD" at bounding box center [439, 202] width 25 height 27
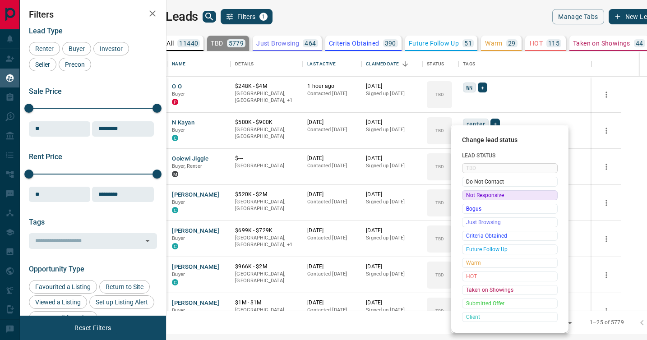
click at [466, 198] on span "Not Responsive" at bounding box center [509, 195] width 87 height 9
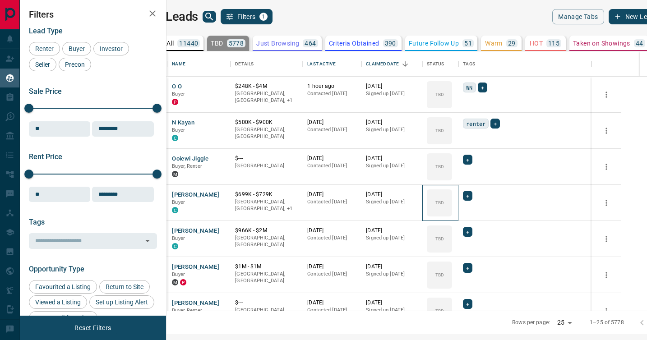
click at [452, 198] on div "TBD" at bounding box center [439, 202] width 25 height 27
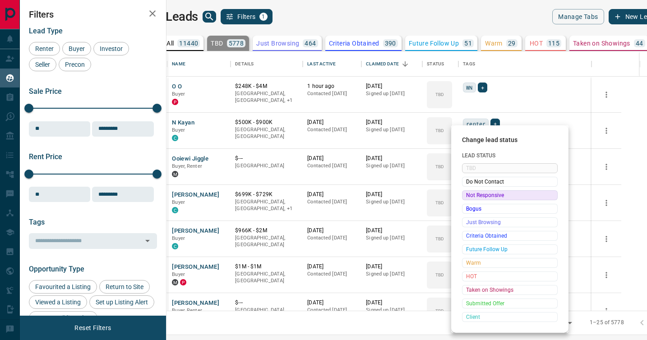
click at [466, 198] on span "Not Responsive" at bounding box center [509, 195] width 87 height 9
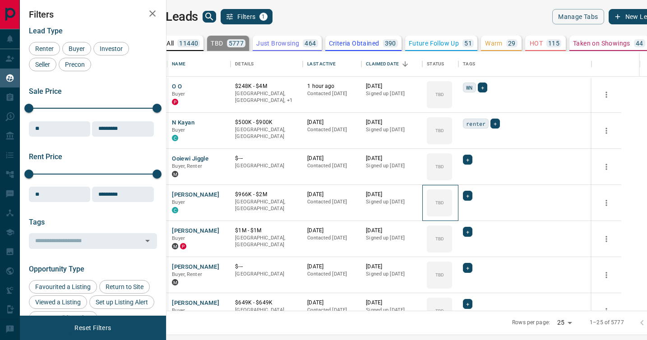
click at [452, 198] on div "TBD" at bounding box center [439, 202] width 25 height 27
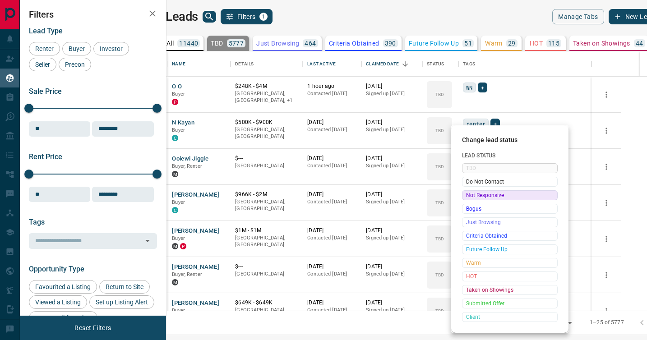
click at [466, 198] on span "Not Responsive" at bounding box center [509, 195] width 87 height 9
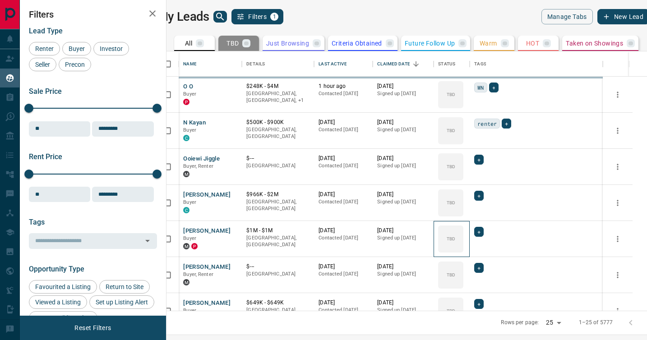
click at [463, 225] on div "TBD" at bounding box center [450, 238] width 25 height 27
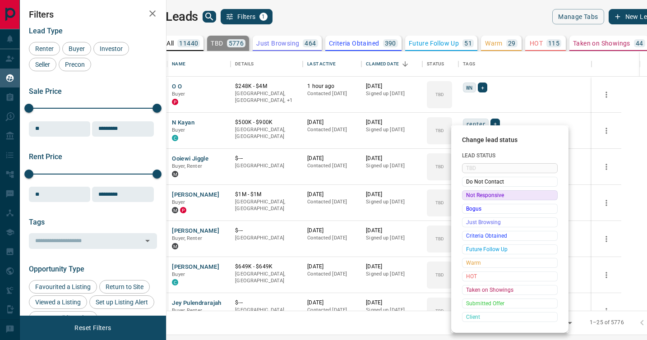
click at [466, 198] on span "Not Responsive" at bounding box center [509, 195] width 87 height 9
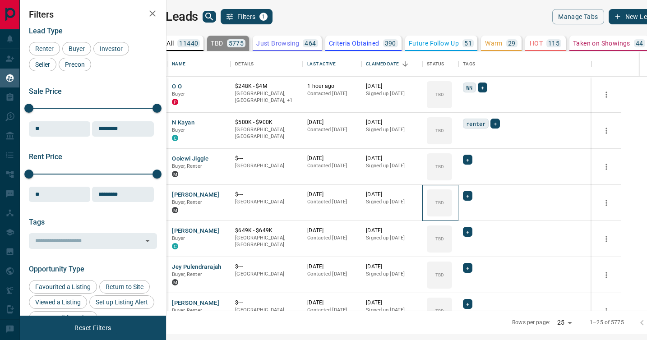
click at [452, 198] on div "TBD" at bounding box center [439, 202] width 25 height 27
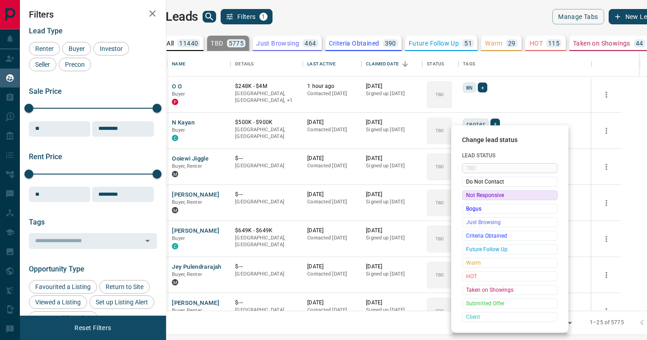
click at [466, 198] on span "Not Responsive" at bounding box center [509, 195] width 87 height 9
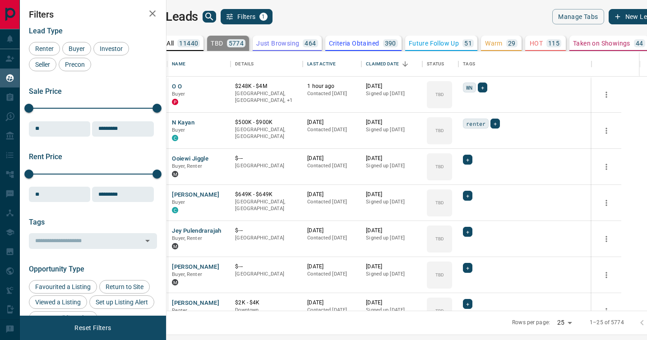
click at [452, 198] on div "TBD" at bounding box center [439, 202] width 25 height 27
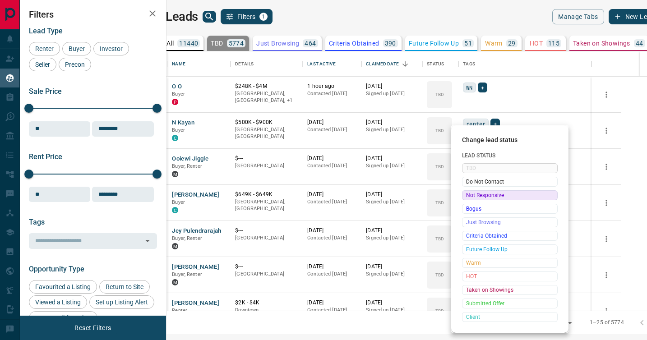
click at [466, 198] on span "Not Responsive" at bounding box center [509, 195] width 87 height 9
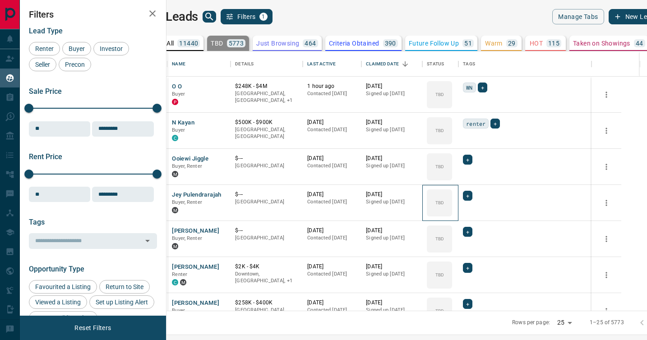
click at [452, 198] on div "TBD" at bounding box center [439, 202] width 25 height 27
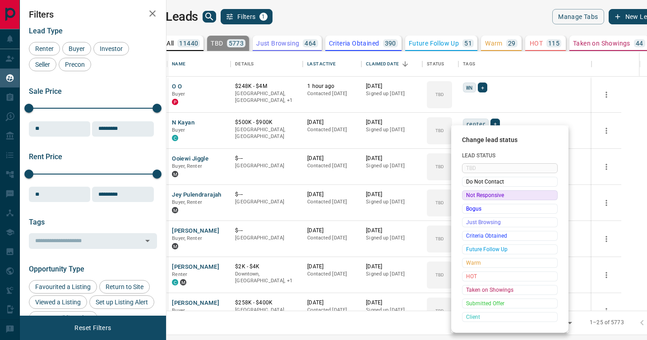
click at [466, 198] on span "Not Responsive" at bounding box center [509, 195] width 87 height 9
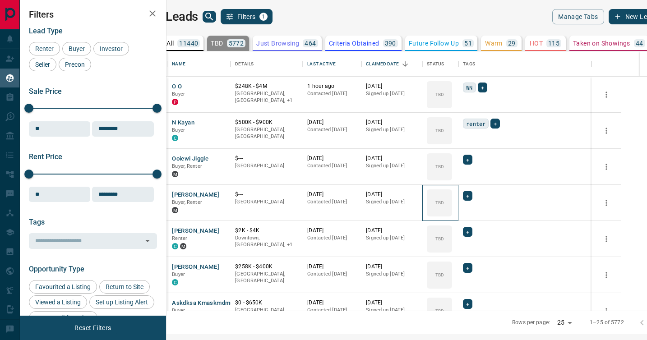
click at [452, 198] on div "TBD" at bounding box center [439, 202] width 25 height 27
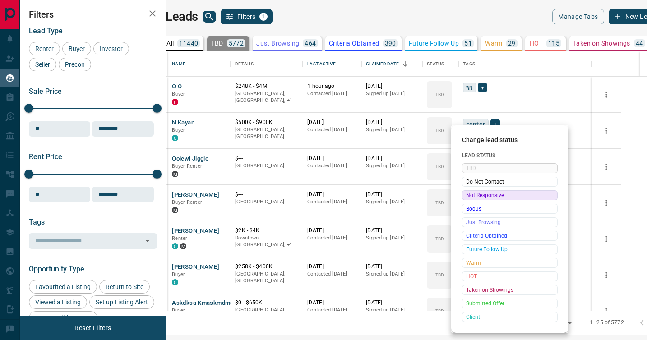
click at [466, 198] on span "Not Responsive" at bounding box center [509, 195] width 87 height 9
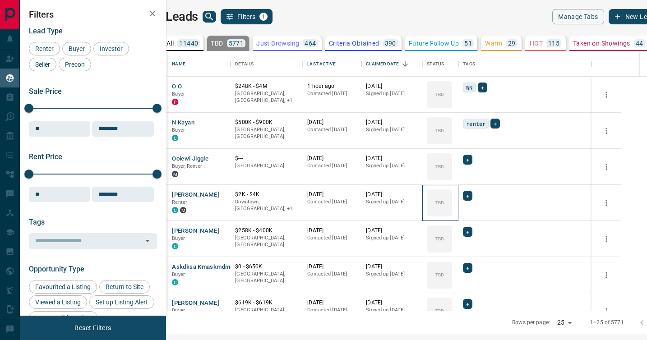
click at [452, 198] on div "TBD" at bounding box center [439, 202] width 25 height 27
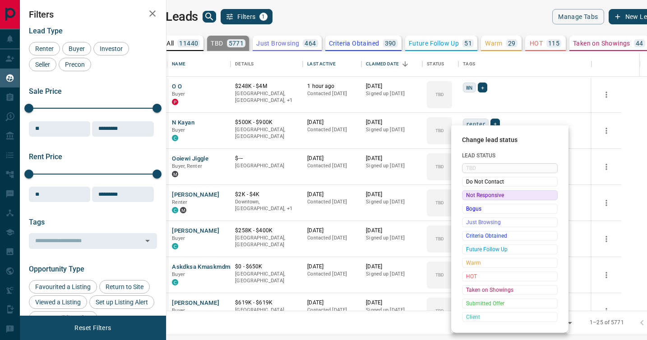
click at [466, 198] on span "Not Responsive" at bounding box center [509, 195] width 87 height 9
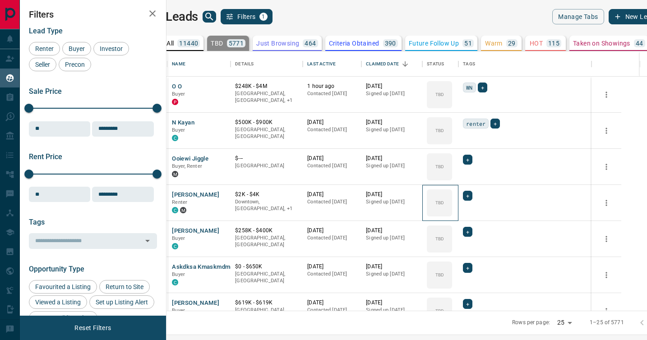
click at [466, 198] on span "Do Not Contact" at bounding box center [495, 196] width 66 height 5
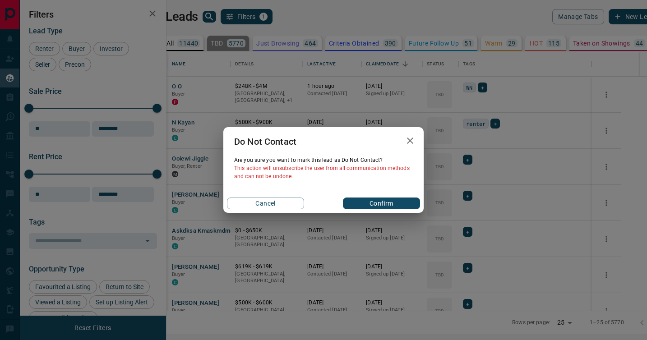
click at [466, 198] on div "Do Not Contact Are you sure you want to mark this lead as Do Not Contact ? This…" at bounding box center [323, 170] width 647 height 340
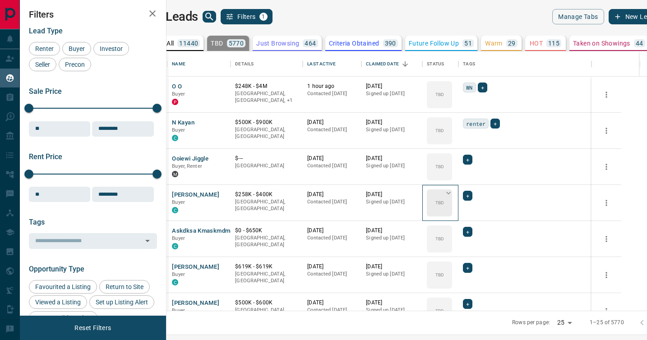
click at [452, 194] on div "TBD" at bounding box center [439, 202] width 25 height 27
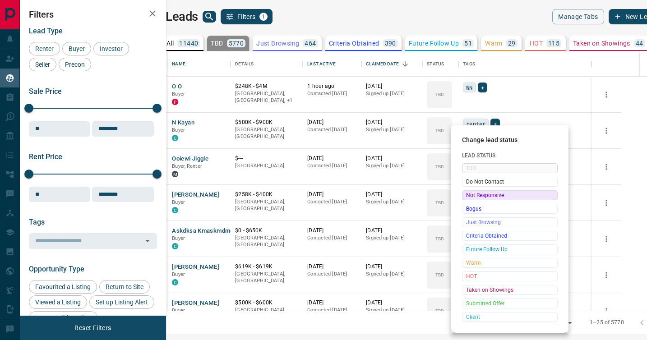
click at [464, 196] on div "Not Responsive" at bounding box center [510, 195] width 96 height 10
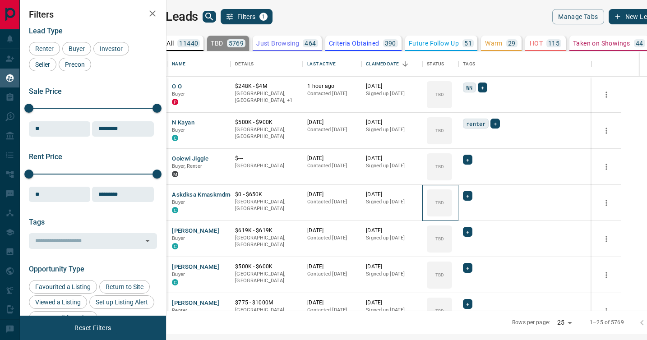
click at [452, 196] on div "TBD" at bounding box center [439, 202] width 25 height 27
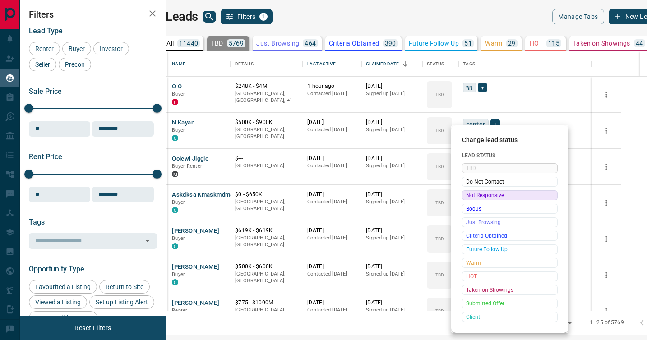
click at [464, 196] on div "Not Responsive" at bounding box center [510, 195] width 96 height 10
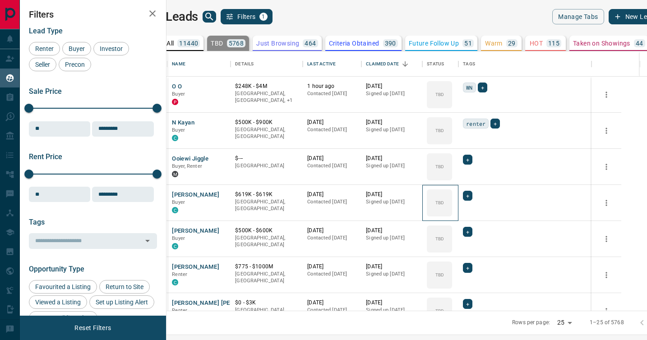
click at [452, 196] on div "TBD" at bounding box center [439, 202] width 25 height 27
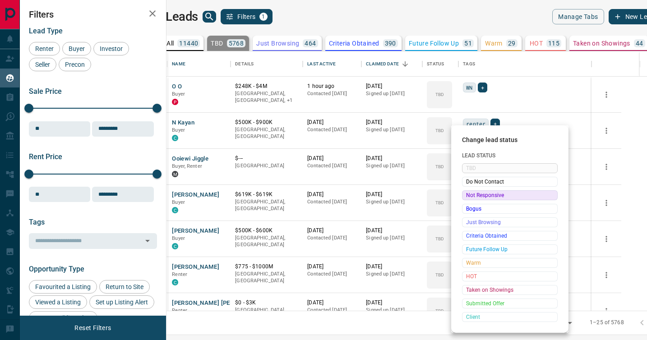
click at [464, 196] on div "Not Responsive" at bounding box center [510, 195] width 96 height 10
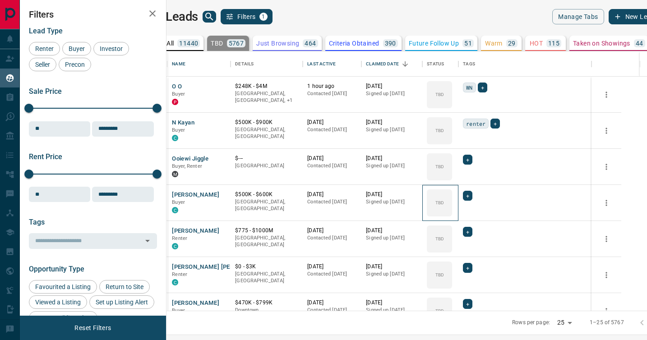
click at [452, 196] on div "TBD" at bounding box center [439, 202] width 25 height 27
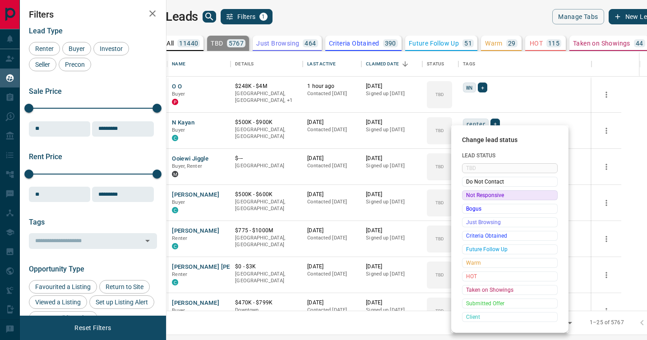
click at [464, 196] on div "Not Responsive" at bounding box center [510, 195] width 96 height 10
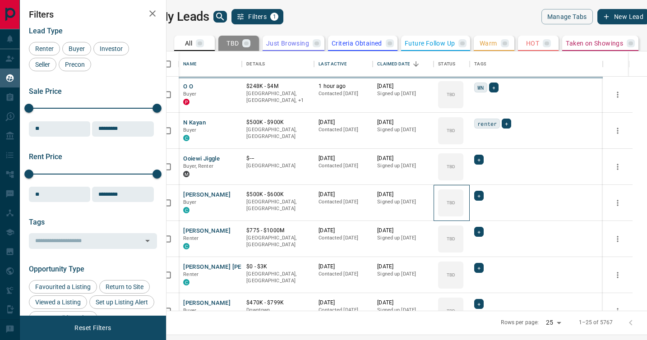
click at [463, 196] on div "TBD" at bounding box center [450, 202] width 25 height 27
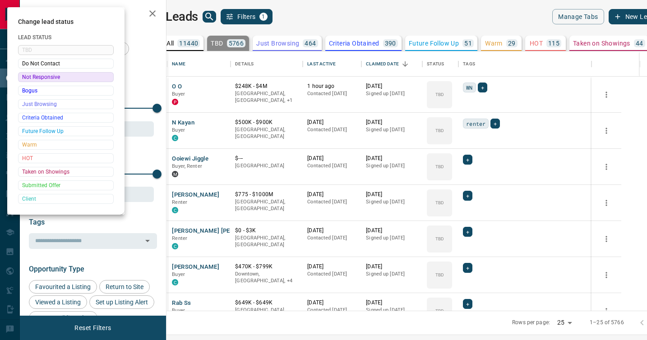
click at [464, 196] on div at bounding box center [323, 170] width 647 height 340
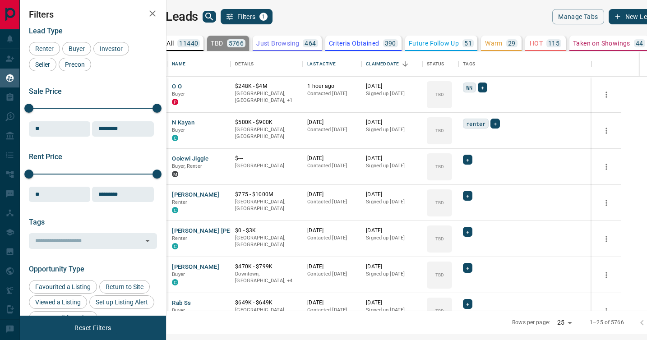
click at [464, 196] on div "Change lead status Lead Status TBD Do Not Contact Not Responsive Bogus Just Bro…" at bounding box center [323, 170] width 647 height 340
click at [444, 202] on p "TBD" at bounding box center [439, 202] width 9 height 7
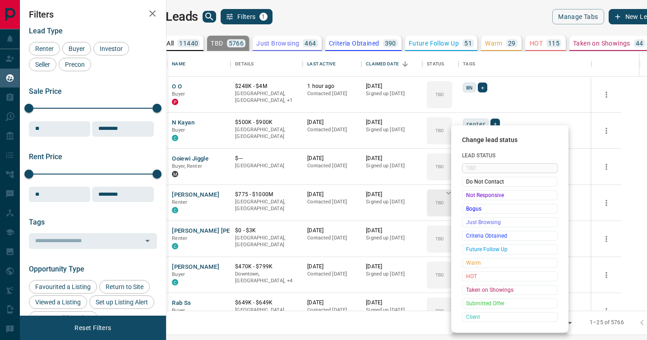
click at [466, 202] on div "TBD Do Not Contact Not Responsive Bogus Just Browsing Criteria Obtained Future …" at bounding box center [510, 242] width 96 height 159
click at [472, 197] on span "Not Responsive" at bounding box center [509, 195] width 87 height 9
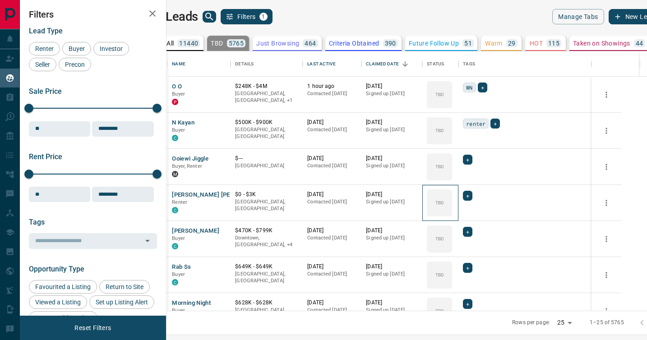
click at [0, 0] on icon at bounding box center [0, 0] width 0 height 0
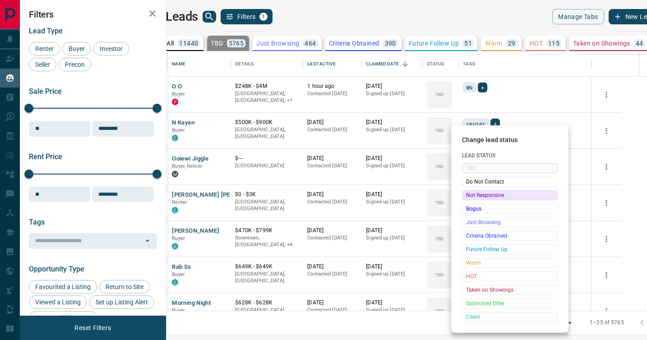
click at [472, 197] on span "Not Responsive" at bounding box center [509, 195] width 87 height 9
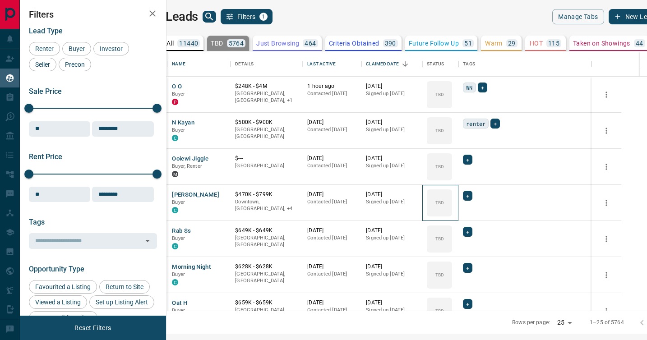
click at [0, 0] on icon at bounding box center [0, 0] width 0 height 0
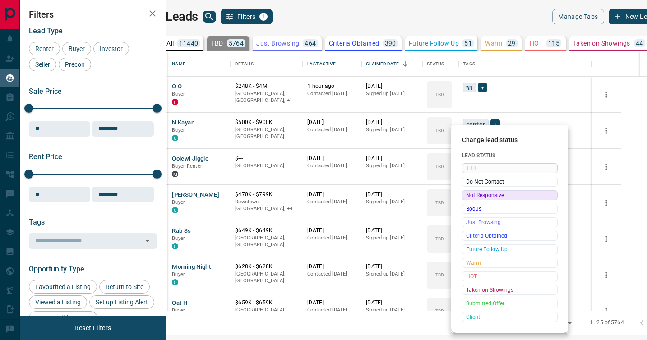
click at [472, 197] on span "Not Responsive" at bounding box center [509, 195] width 87 height 9
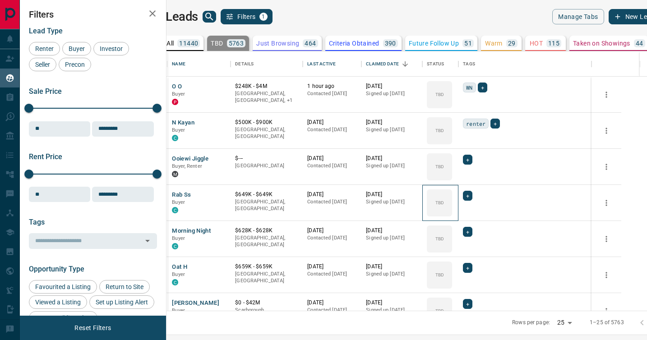
click at [0, 0] on icon at bounding box center [0, 0] width 0 height 0
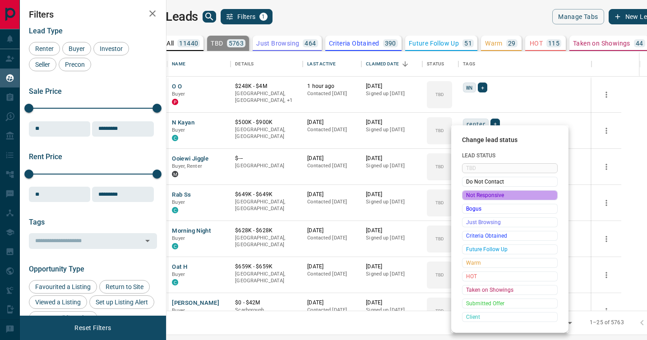
click at [472, 197] on span "Not Responsive" at bounding box center [509, 195] width 87 height 9
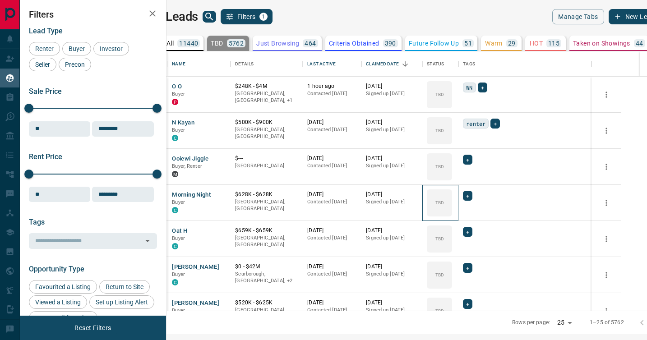
click at [0, 0] on icon at bounding box center [0, 0] width 0 height 0
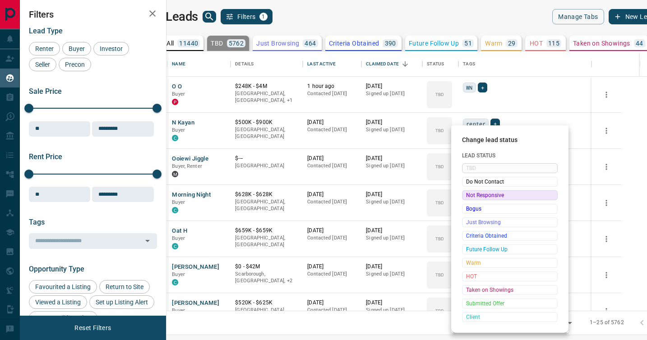
click
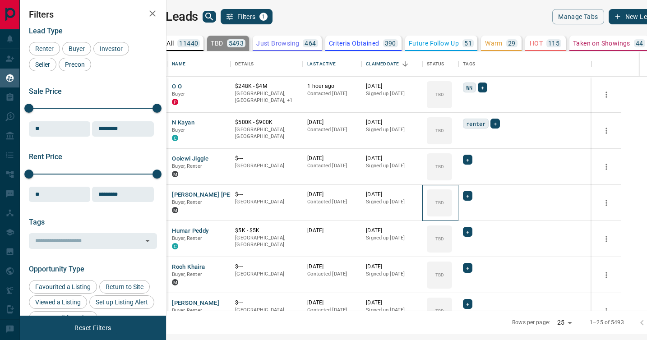
click at [0, 0] on icon at bounding box center [0, 0] width 0 height 0
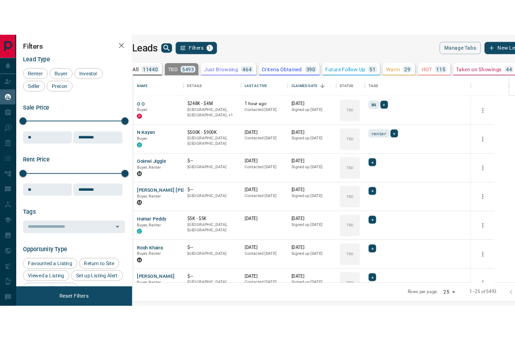
scroll to position [259, 476]
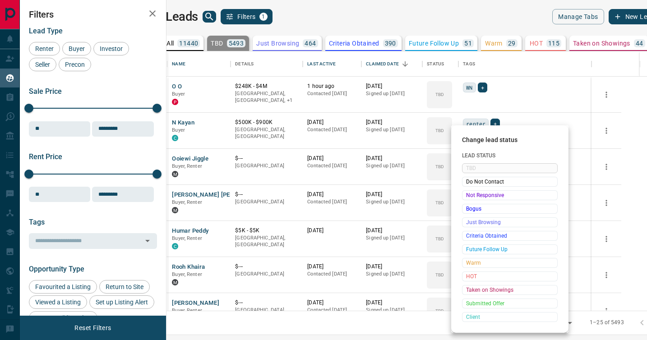
click at [469, 196] on span "Not Responsive" at bounding box center [509, 195] width 87 height 9
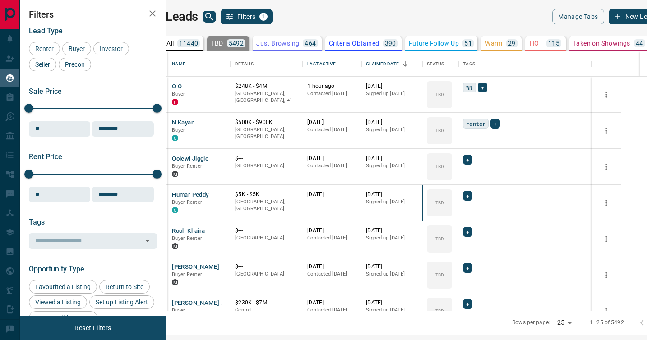
click at [0, 0] on icon at bounding box center [0, 0] width 0 height 0
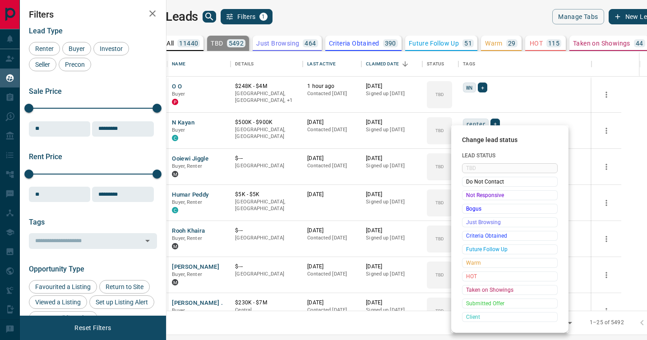
click at [469, 196] on span "Not Responsive" at bounding box center [509, 195] width 87 height 9
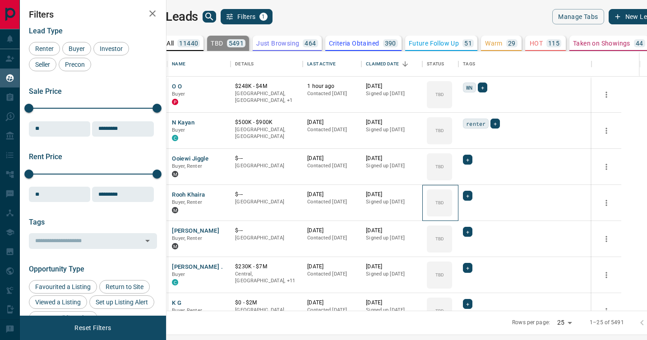
click at [0, 0] on icon at bounding box center [0, 0] width 0 height 0
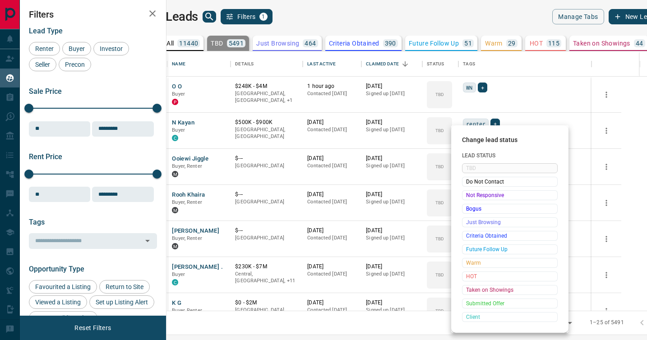
click at [469, 196] on span "Not Responsive" at bounding box center [509, 195] width 87 height 9
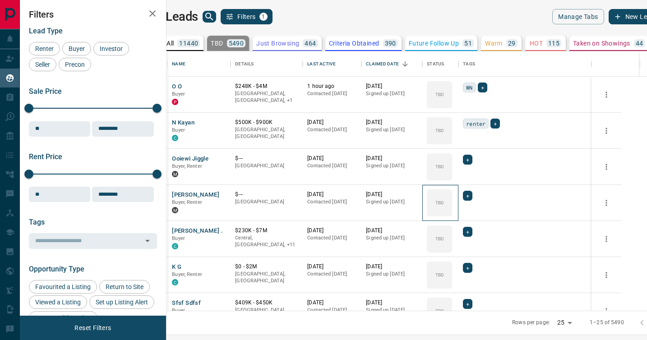
click at [0, 0] on icon at bounding box center [0, 0] width 0 height 0
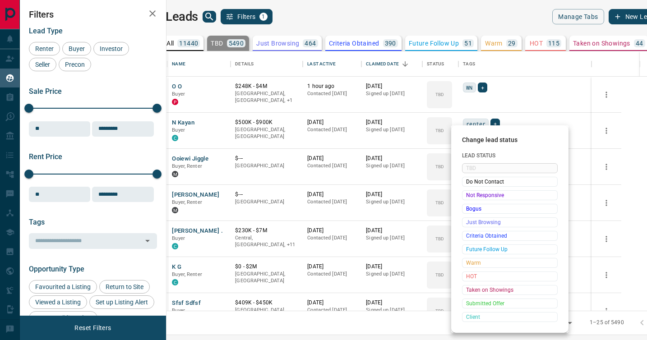
click at [469, 196] on span "Not Responsive" at bounding box center [509, 195] width 87 height 9
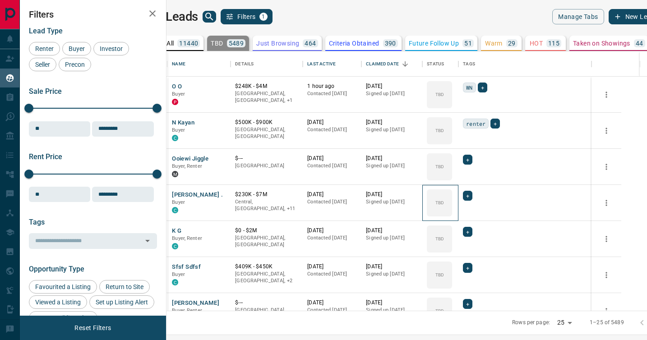
click at [0, 0] on icon at bounding box center [0, 0] width 0 height 0
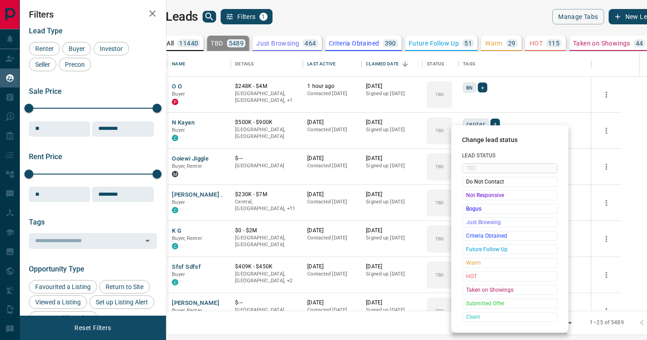
click at [469, 196] on span "Not Responsive" at bounding box center [509, 195] width 87 height 9
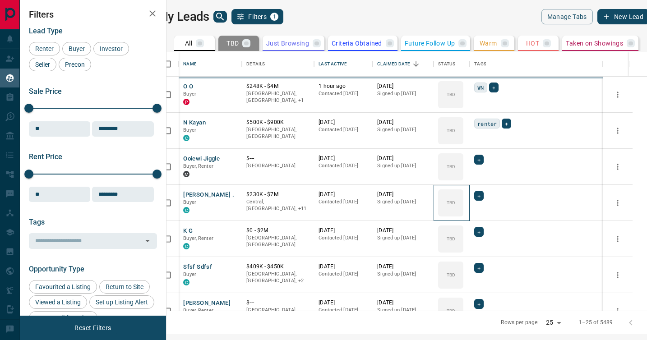
click at [0, 0] on icon at bounding box center [0, 0] width 0 height 0
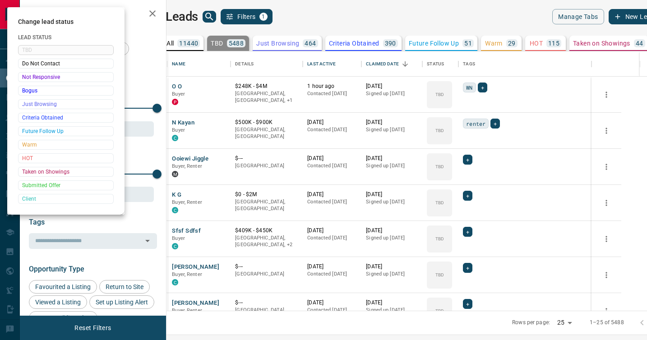
click at [469, 196] on div at bounding box center [323, 170] width 647 height 340
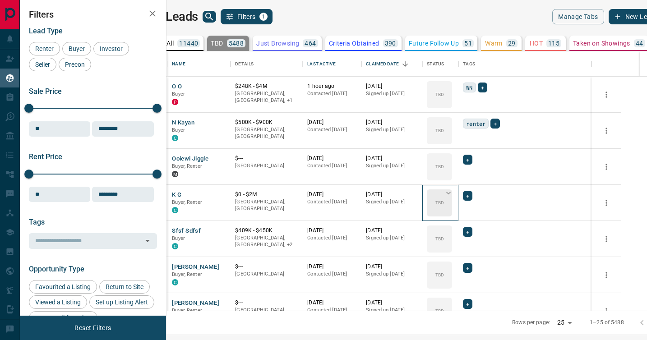
click at [453, 196] on icon at bounding box center [448, 192] width 9 height 9
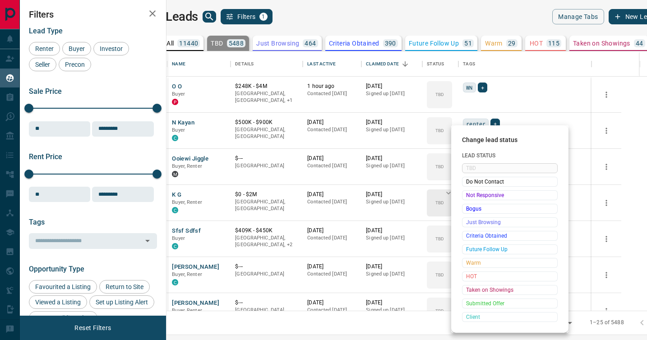
click at [469, 196] on span "Not Responsive" at bounding box center [509, 195] width 87 height 9
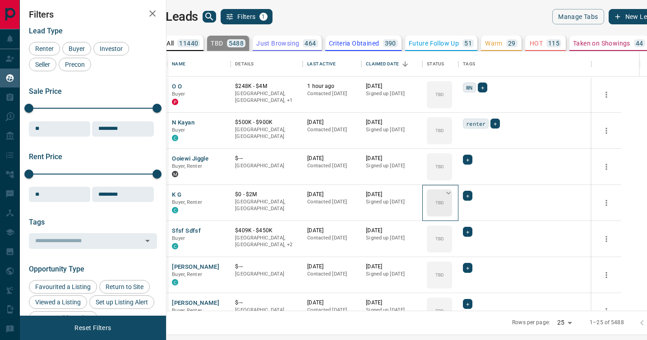
click at [453, 196] on icon at bounding box center [448, 192] width 9 height 9
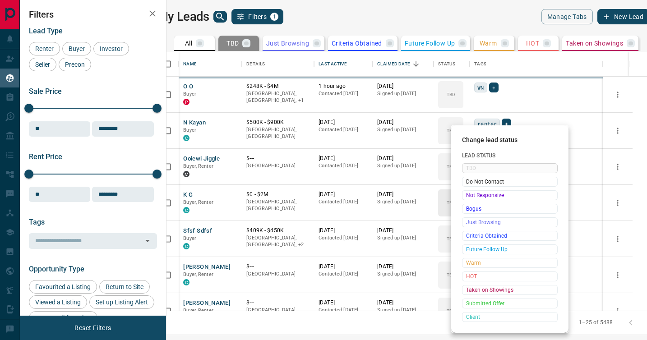
click at [469, 196] on span "Not Responsive" at bounding box center [509, 195] width 87 height 9
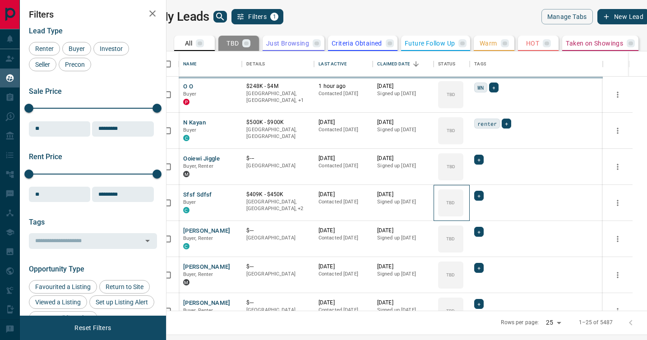
click at [0, 0] on icon at bounding box center [0, 0] width 0 height 0
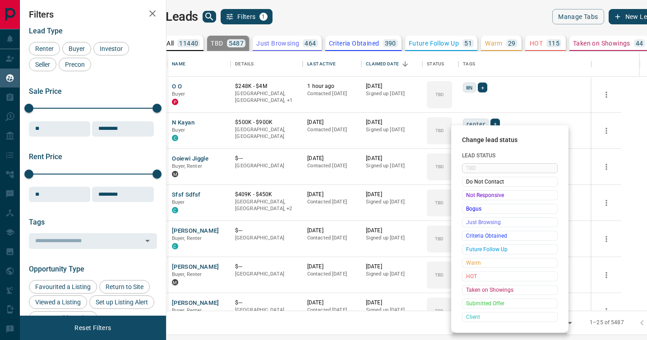
click at [469, 196] on span "Not Responsive" at bounding box center [509, 195] width 87 height 9
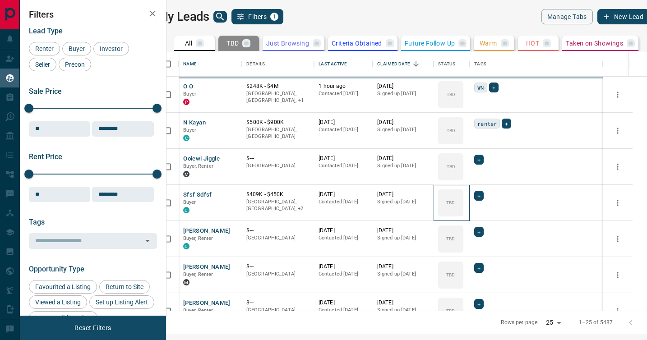
click at [0, 0] on icon at bounding box center [0, 0] width 0 height 0
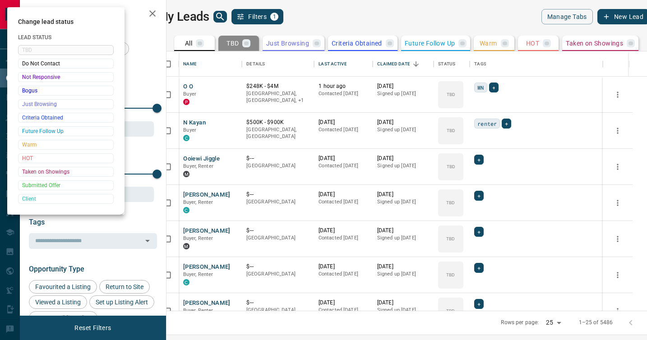
click at [469, 196] on div at bounding box center [323, 170] width 647 height 340
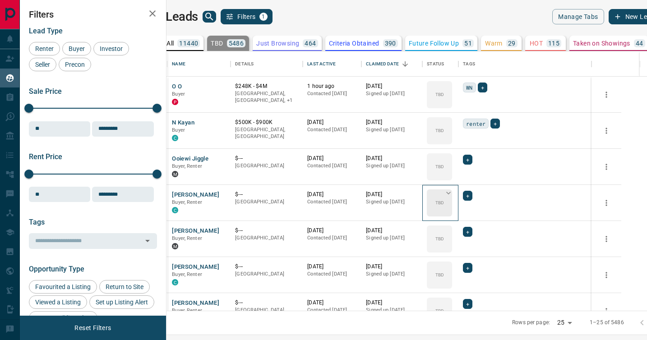
click at [452, 198] on div "TBD" at bounding box center [439, 202] width 25 height 27
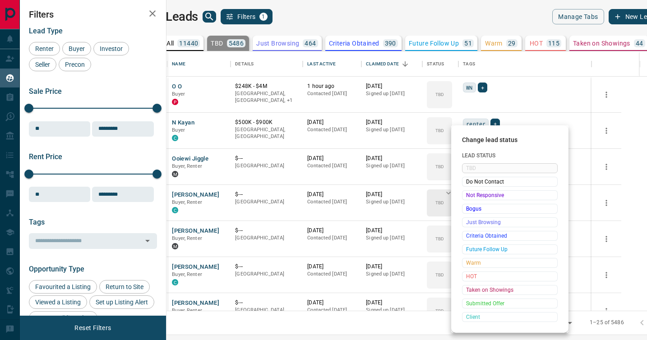
click at [467, 198] on span "Not Responsive" at bounding box center [509, 195] width 87 height 9
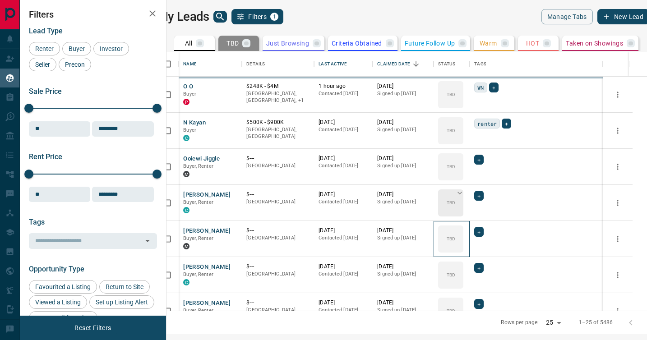
click at [463, 225] on div "TBD" at bounding box center [450, 238] width 25 height 27
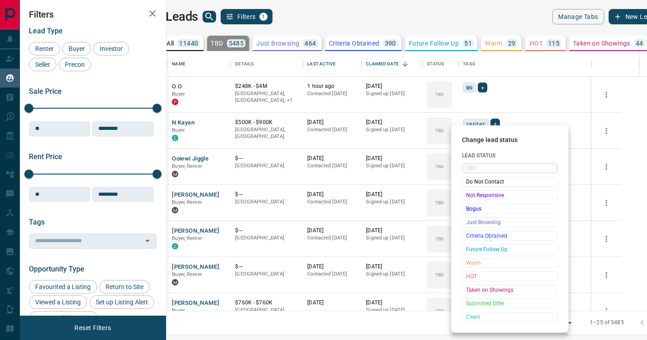
click at [467, 198] on span "Not Responsive" at bounding box center [509, 195] width 87 height 9
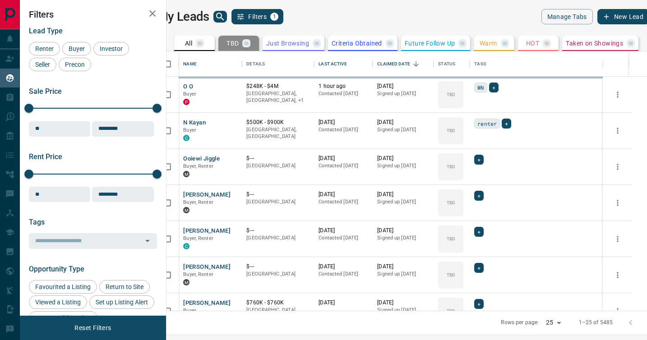
click at [463, 225] on div "TBD" at bounding box center [450, 238] width 25 height 27
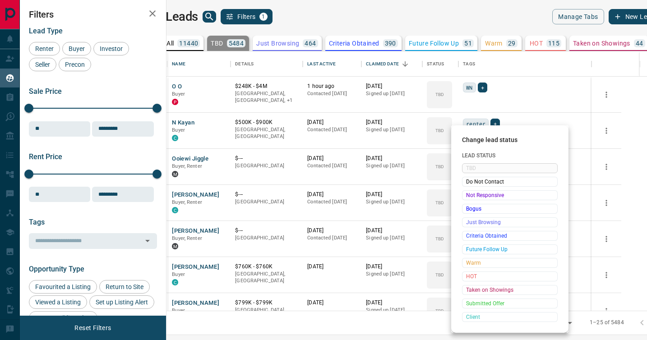
click at [467, 198] on span "Not Responsive" at bounding box center [509, 195] width 87 height 9
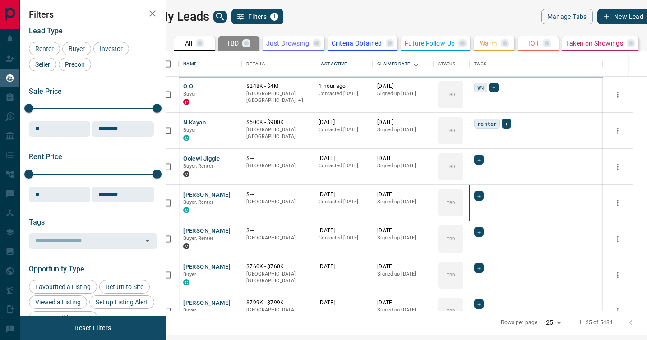
click at [463, 198] on div "TBD" at bounding box center [450, 202] width 25 height 27
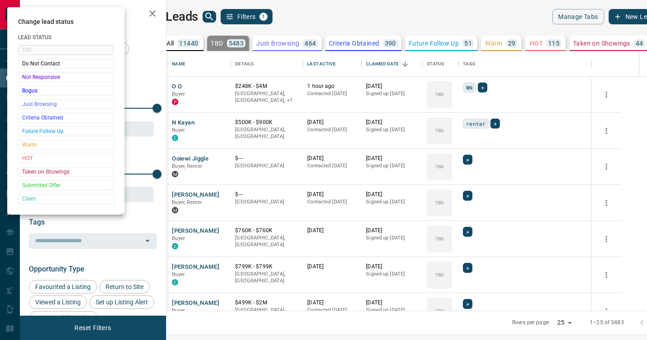
click at [467, 198] on div at bounding box center [323, 170] width 647 height 340
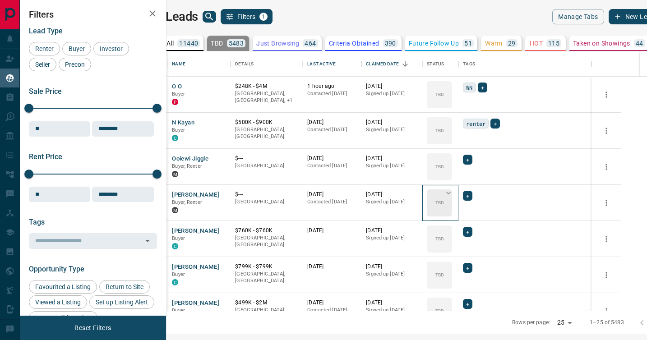
click at [453, 195] on icon at bounding box center [448, 192] width 9 height 9
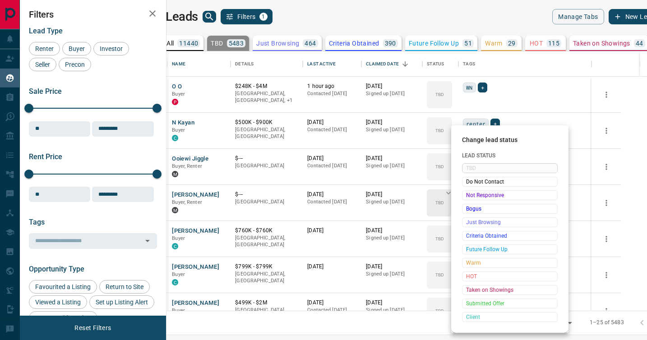
click at [468, 195] on span "Not Responsive" at bounding box center [509, 195] width 87 height 9
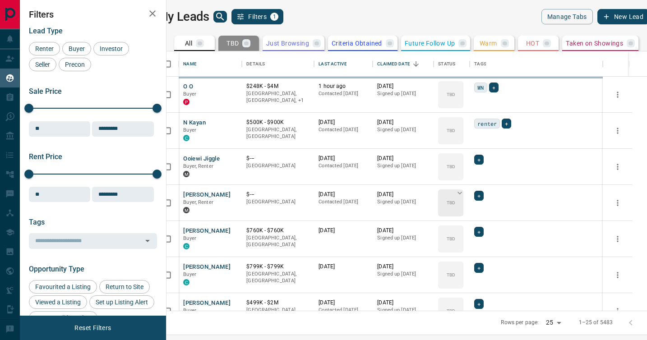
click at [463, 225] on div "TBD" at bounding box center [450, 238] width 25 height 27
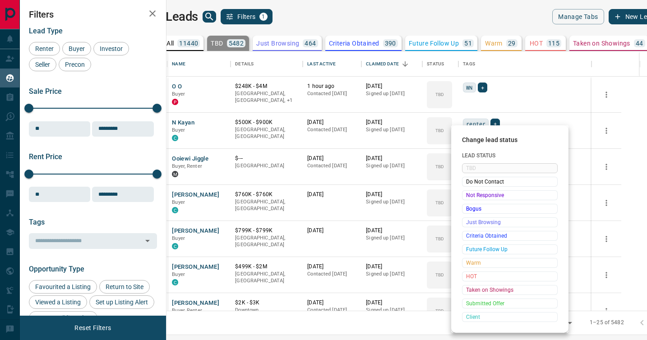
click at [468, 195] on span "Not Responsive" at bounding box center [509, 195] width 87 height 9
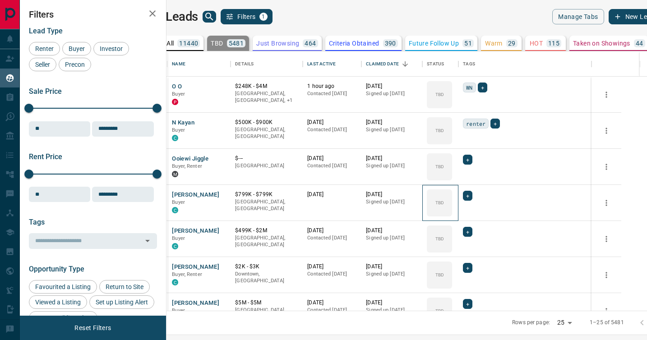
click at [0, 0] on icon at bounding box center [0, 0] width 0 height 0
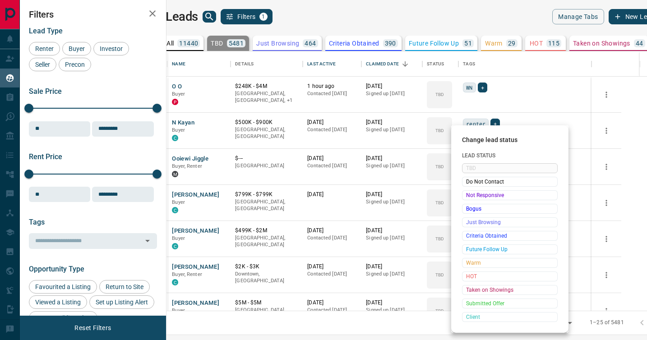
click at [468, 195] on span "Not Responsive" at bounding box center [509, 195] width 87 height 9
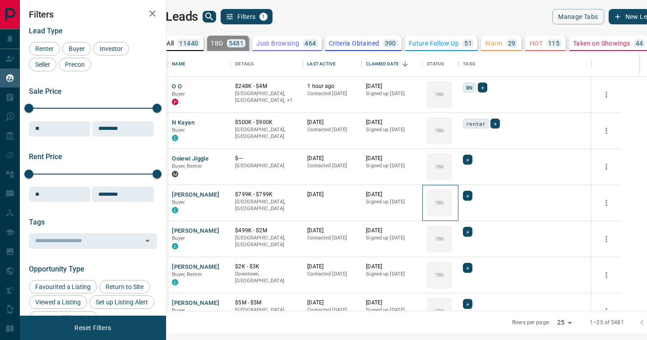
click at [452, 195] on div "TBD" at bounding box center [439, 202] width 25 height 27
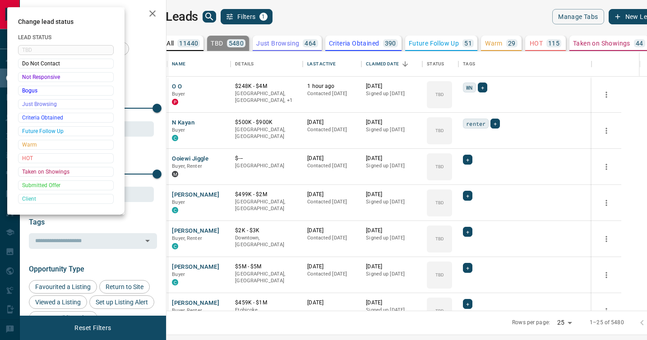
click at [468, 195] on div at bounding box center [323, 170] width 647 height 340
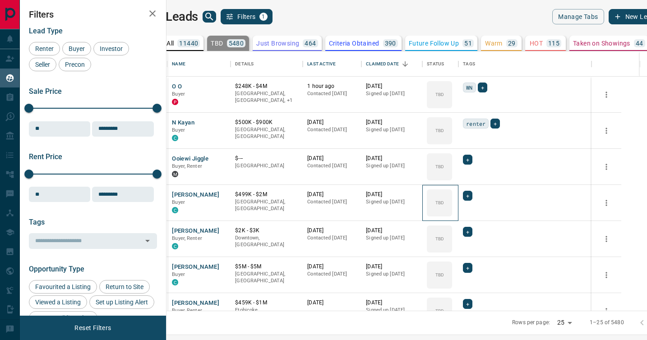
click at [452, 195] on div "TBD" at bounding box center [439, 202] width 25 height 27
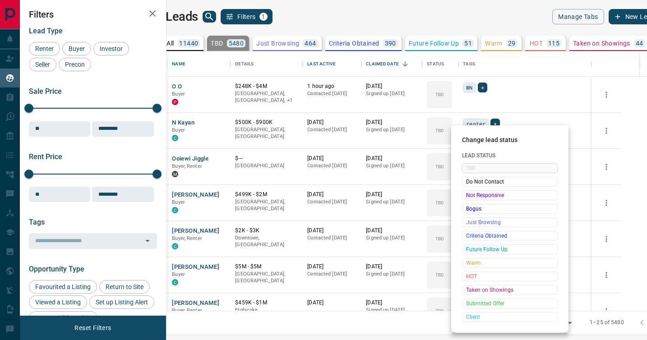
click at [468, 195] on span "Not Responsive" at bounding box center [509, 195] width 87 height 9
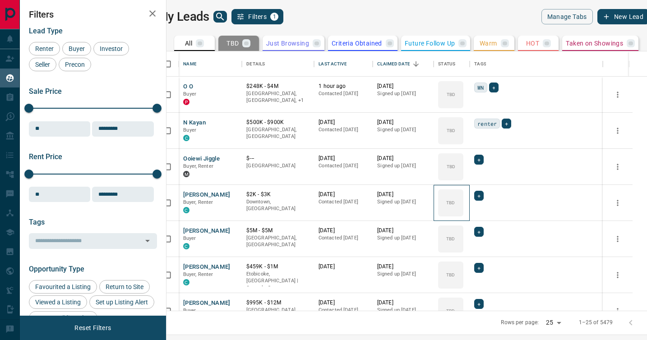
click at [0, 0] on icon at bounding box center [0, 0] width 0 height 0
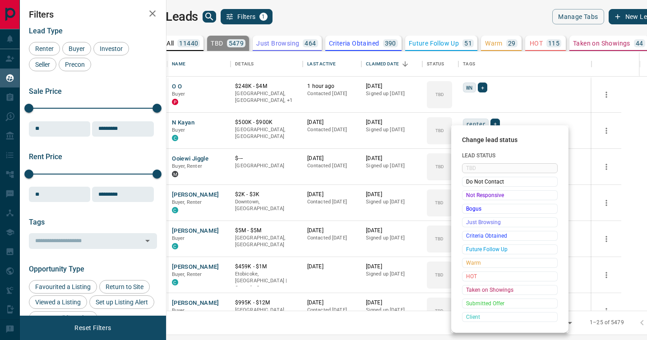
click at [468, 195] on span "Not Responsive" at bounding box center [509, 195] width 87 height 9
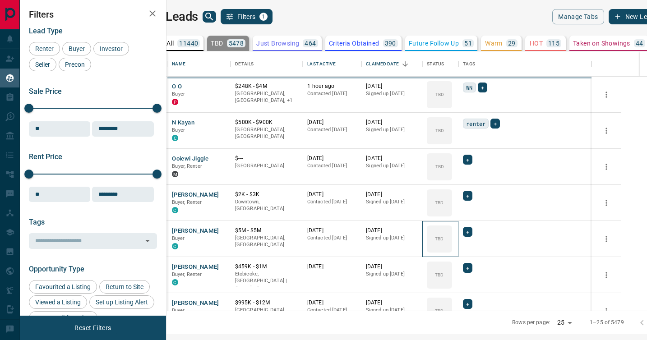
click at [452, 225] on div "TBD" at bounding box center [439, 238] width 25 height 27
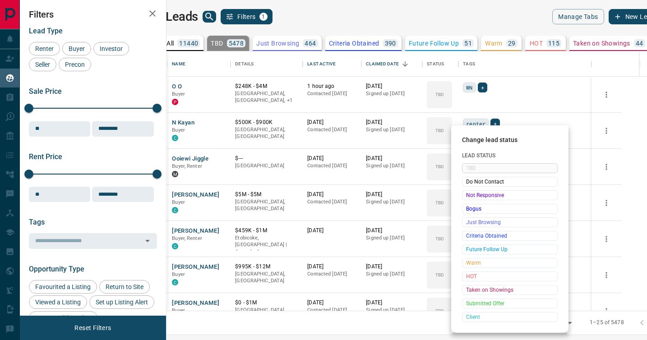
click at [468, 195] on span "Not Responsive" at bounding box center [509, 195] width 87 height 9
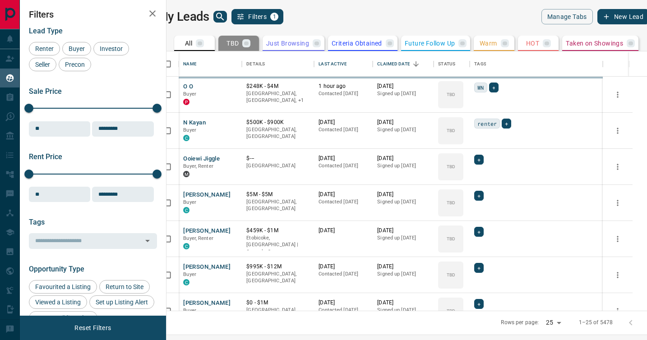
click at [463, 225] on div "TBD" at bounding box center [450, 238] width 25 height 27
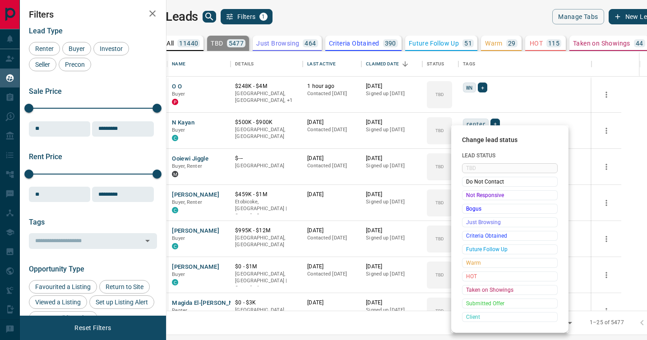
click at [468, 195] on span "Not Responsive" at bounding box center [509, 195] width 87 height 9
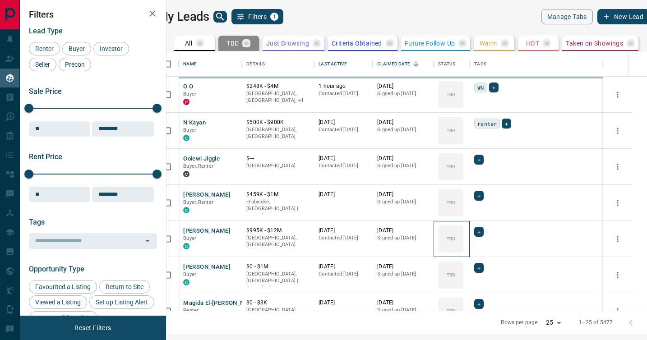
click at [463, 225] on div "TBD" at bounding box center [450, 238] width 25 height 27
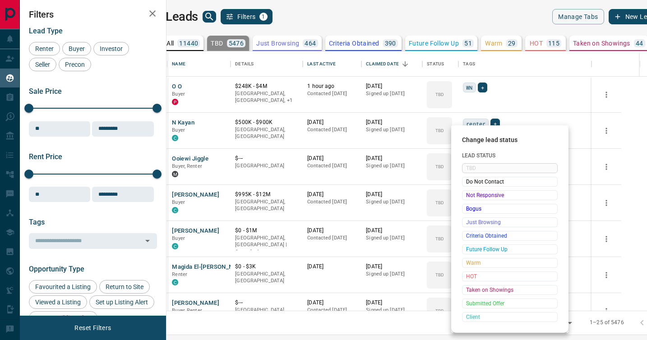
click at [468, 195] on span "Not Responsive" at bounding box center [509, 195] width 87 height 9
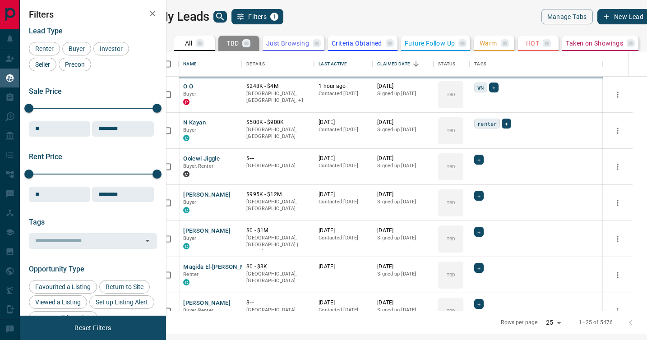
click at [463, 225] on div "TBD" at bounding box center [450, 238] width 25 height 27
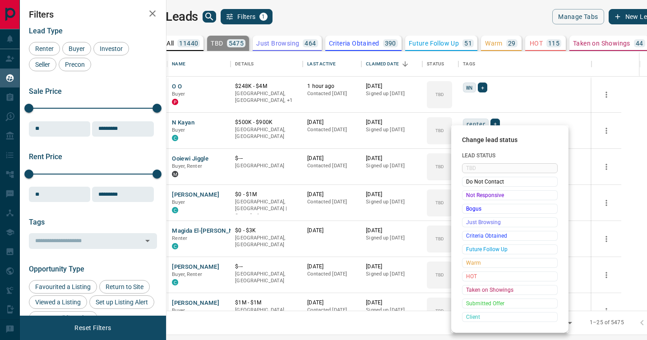
click at [468, 195] on span "Not Responsive" at bounding box center [509, 195] width 87 height 9
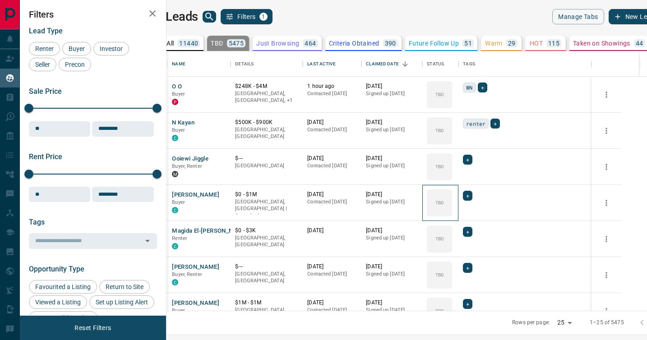
click at [452, 195] on div "TBD" at bounding box center [439, 202] width 25 height 27
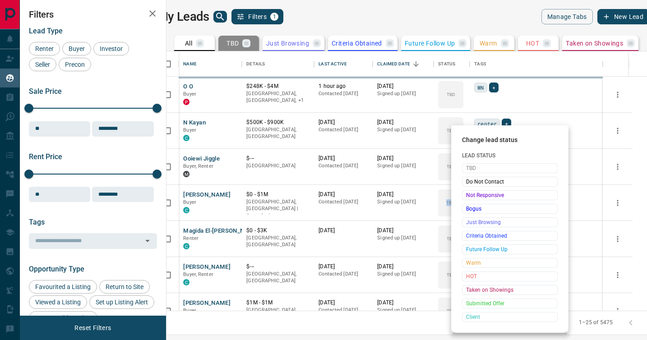
click at [468, 195] on span "Not Responsive" at bounding box center [509, 195] width 87 height 9
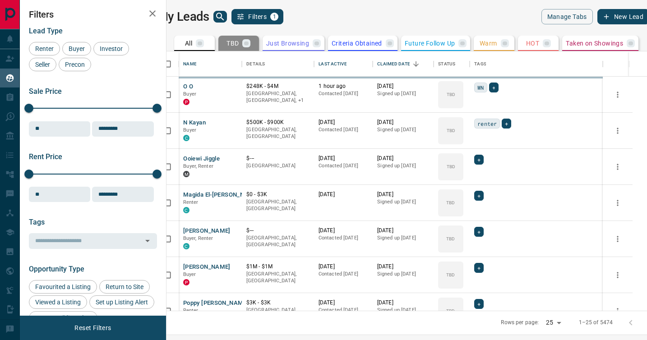
click at [468, 195] on span "Do Not Contact" at bounding box center [495, 196] width 66 height 5
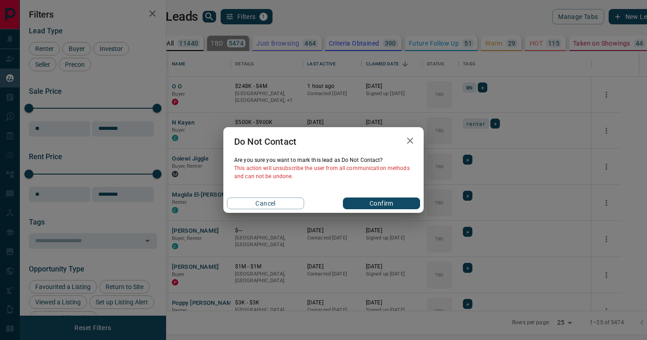
click at [468, 195] on div "Do Not Contact Are you sure you want to mark this lead as Do Not Contact ? This…" at bounding box center [323, 170] width 647 height 340
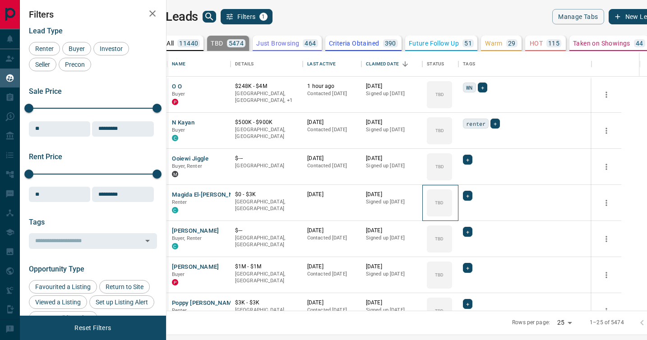
click at [0, 0] on icon at bounding box center [0, 0] width 0 height 0
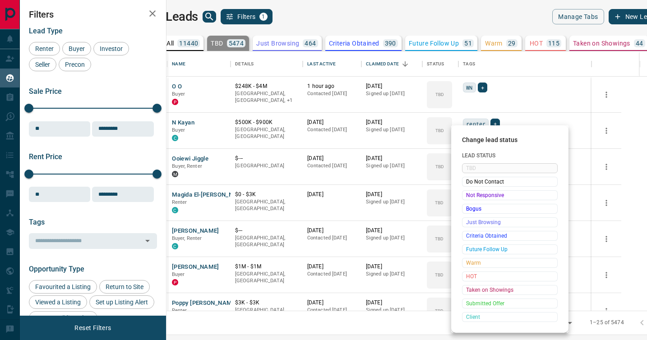
click at [468, 195] on span "Not Responsive" at bounding box center [509, 195] width 87 height 9
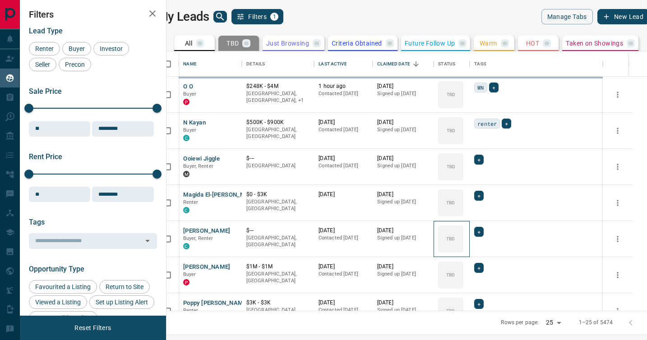
click at [463, 225] on div "TBD" at bounding box center [450, 238] width 25 height 27
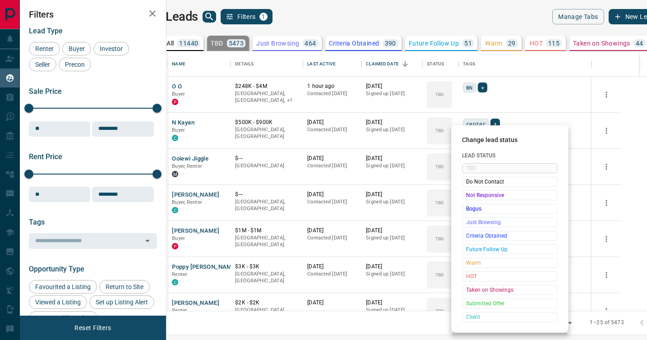
click at [468, 195] on span "Not Responsive" at bounding box center [509, 195] width 87 height 9
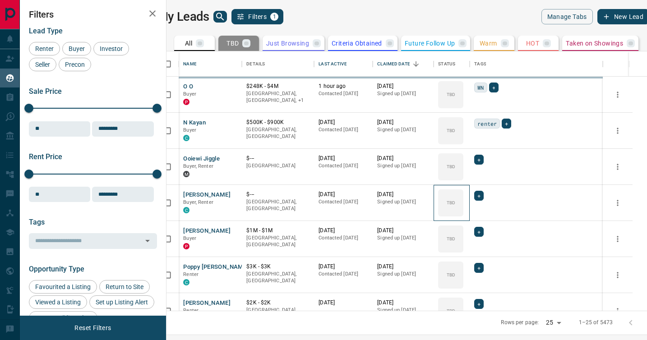
click at [0, 0] on icon at bounding box center [0, 0] width 0 height 0
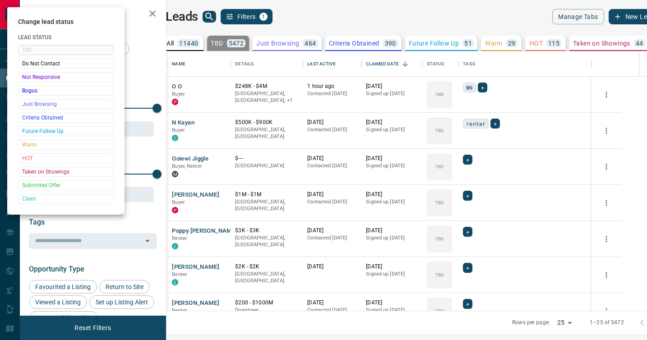
click at [468, 195] on div at bounding box center [323, 170] width 647 height 340
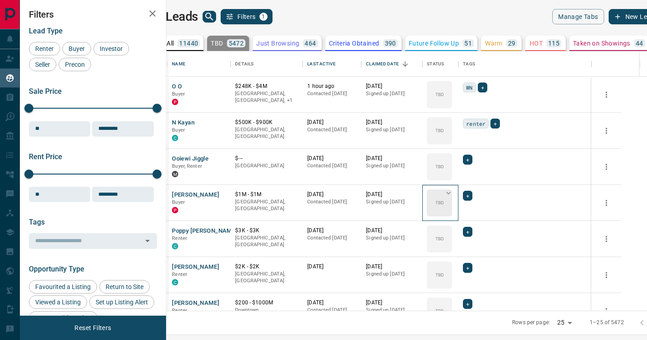
click at [452, 197] on div "TBD" at bounding box center [439, 202] width 25 height 27
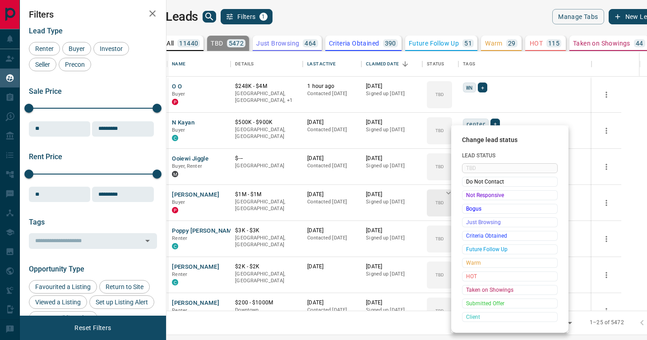
click at [464, 197] on div "Not Responsive" at bounding box center [510, 195] width 96 height 10
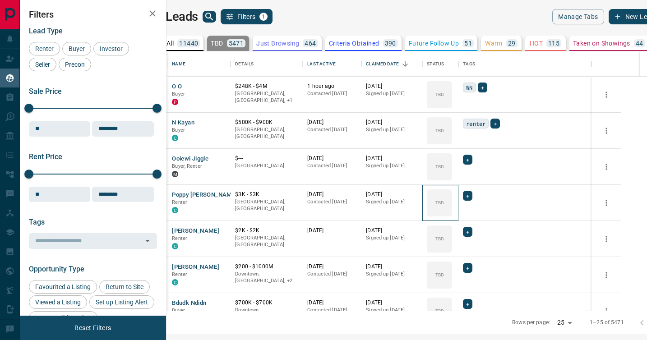
click at [452, 197] on div "TBD" at bounding box center [439, 202] width 25 height 27
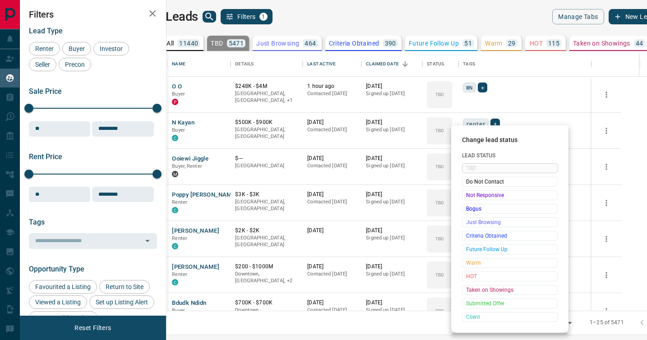
click at [464, 197] on div "Not Responsive" at bounding box center [510, 195] width 96 height 10
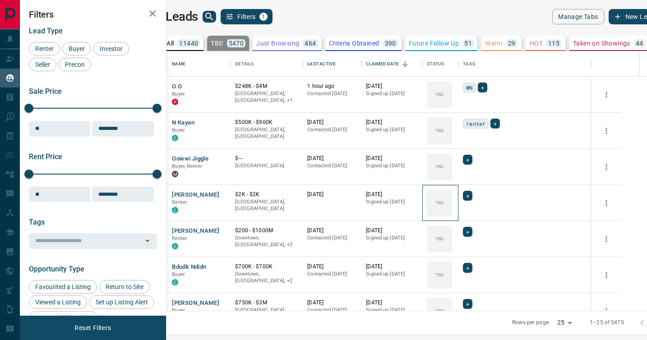
click at [452, 197] on div "TBD" at bounding box center [439, 202] width 25 height 27
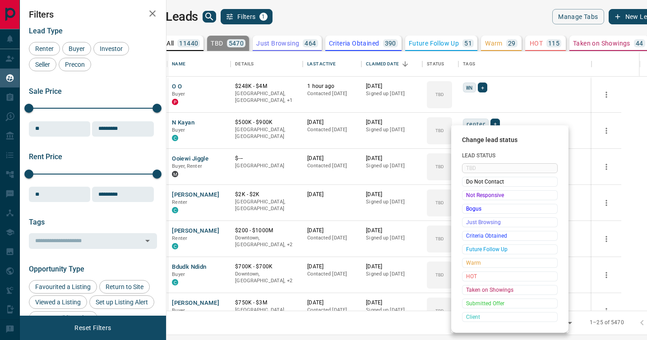
click at [464, 197] on div "Not Responsive" at bounding box center [510, 195] width 96 height 10
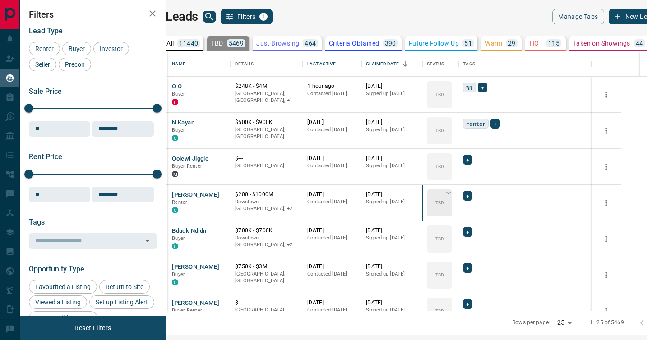
click at [453, 197] on icon at bounding box center [448, 192] width 9 height 9
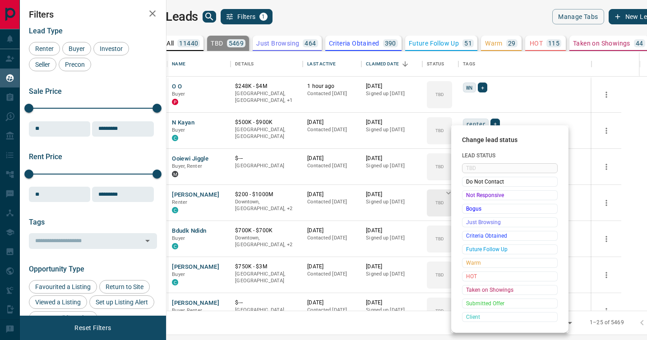
click at [469, 197] on span "Not Responsive" at bounding box center [509, 195] width 87 height 9
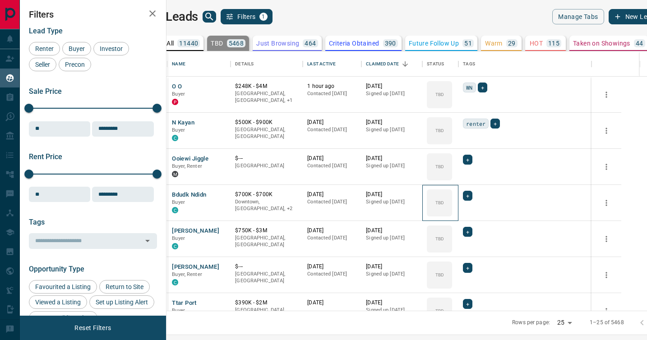
click at [0, 0] on icon at bounding box center [0, 0] width 0 height 0
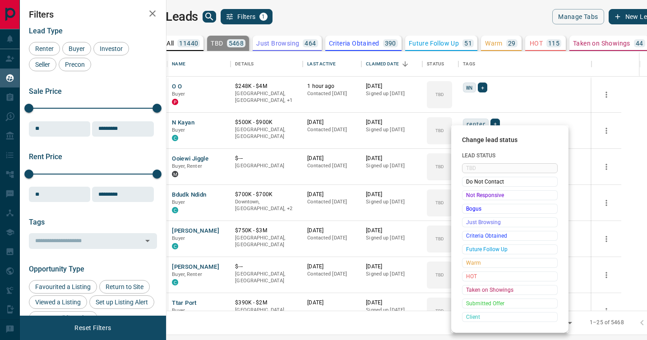
click at [469, 197] on span "Not Responsive" at bounding box center [509, 195] width 87 height 9
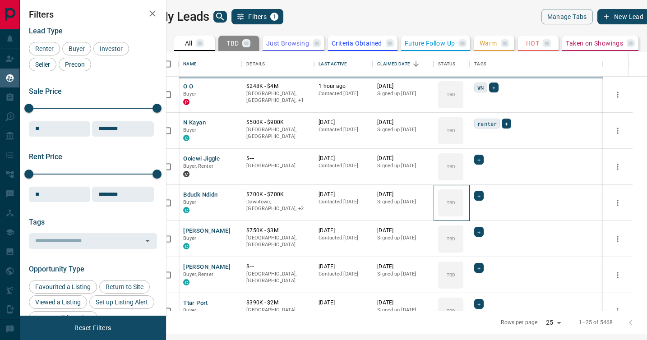
click at [0, 0] on icon at bounding box center [0, 0] width 0 height 0
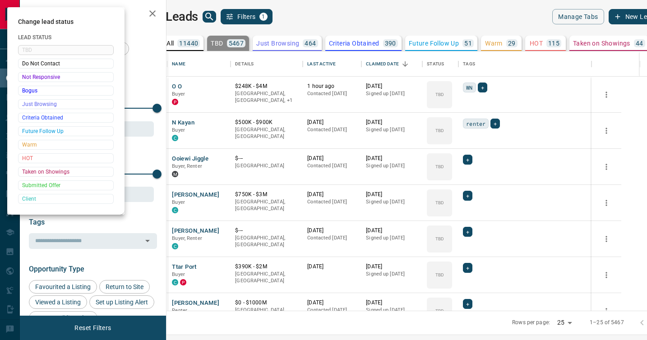
click at [469, 197] on div at bounding box center [323, 170] width 647 height 340
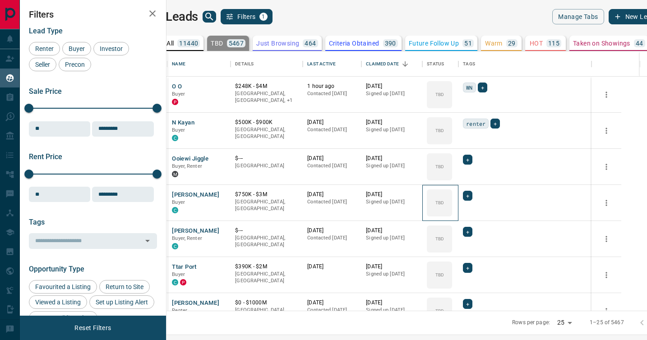
click at [452, 197] on div "TBD" at bounding box center [439, 202] width 25 height 27
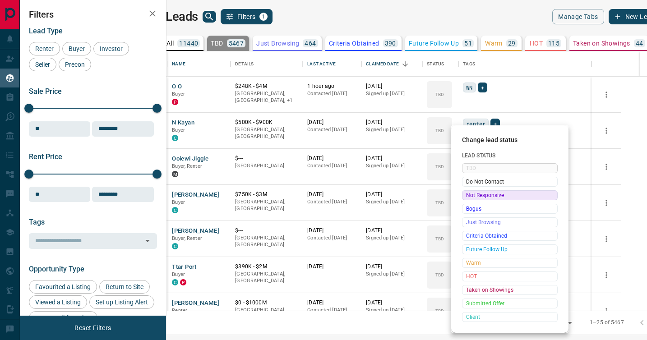
click at [470, 195] on span "Not Responsive" at bounding box center [509, 195] width 87 height 9
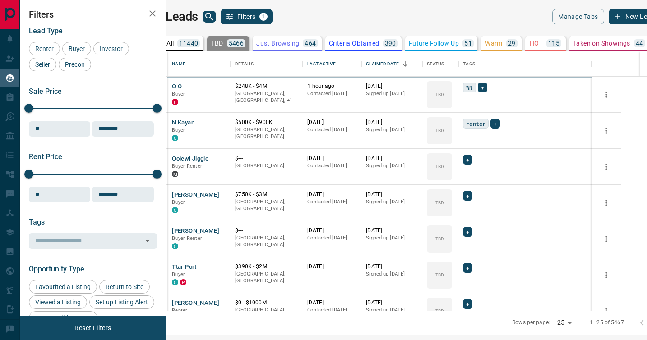
click at [0, 0] on icon at bounding box center [0, 0] width 0 height 0
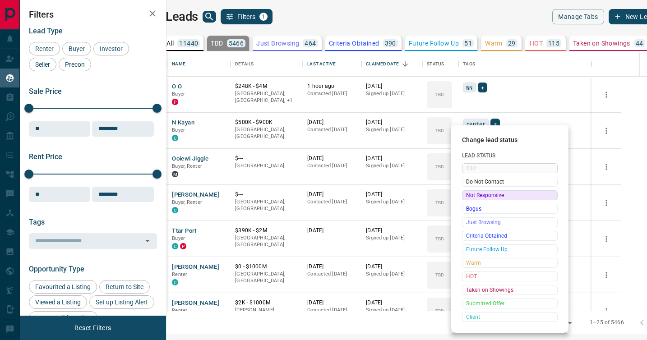
click at [470, 195] on span "Not Responsive" at bounding box center [509, 195] width 87 height 9
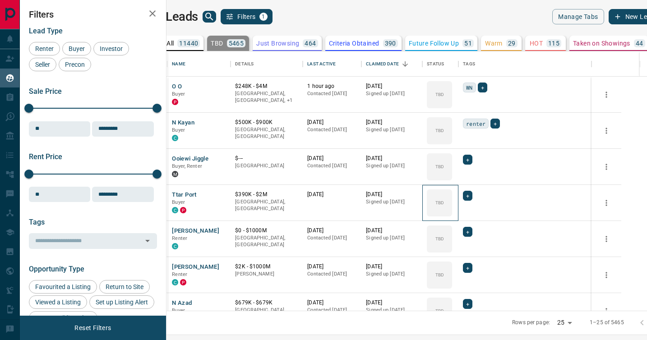
click at [0, 0] on icon at bounding box center [0, 0] width 0 height 0
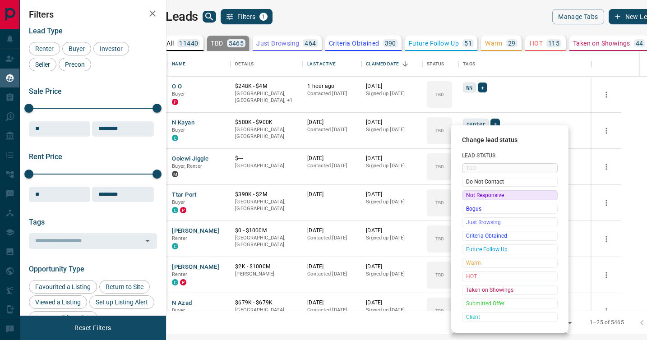
click at [470, 195] on span "Not Responsive" at bounding box center [509, 195] width 87 height 9
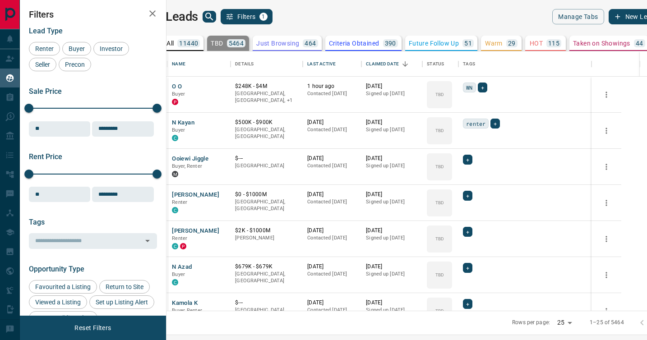
click at [0, 0] on icon at bounding box center [0, 0] width 0 height 0
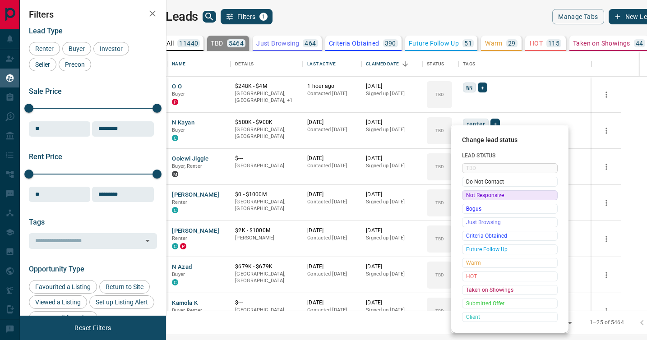
click at [470, 195] on span "Not Responsive" at bounding box center [509, 195] width 87 height 9
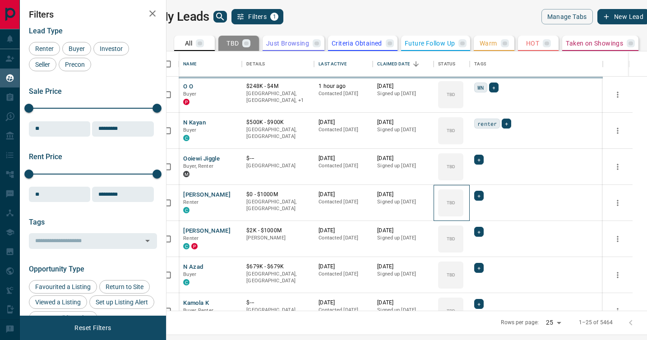
click at [0, 0] on icon at bounding box center [0, 0] width 0 height 0
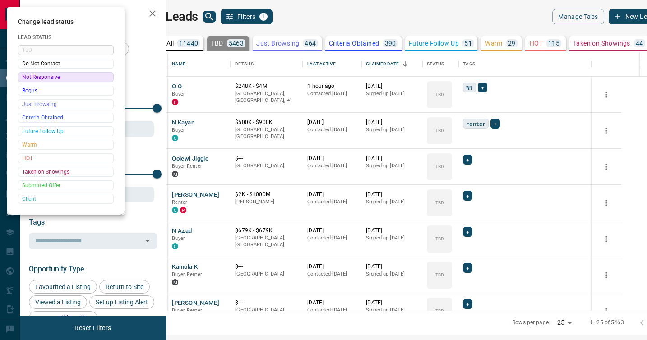
click at [470, 195] on div at bounding box center [323, 170] width 647 height 340
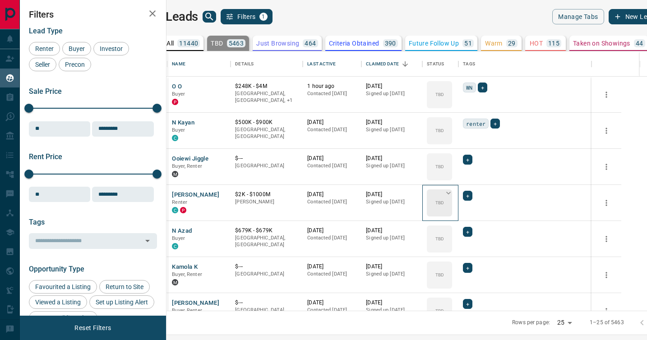
click at [452, 194] on div "TBD" at bounding box center [439, 202] width 25 height 27
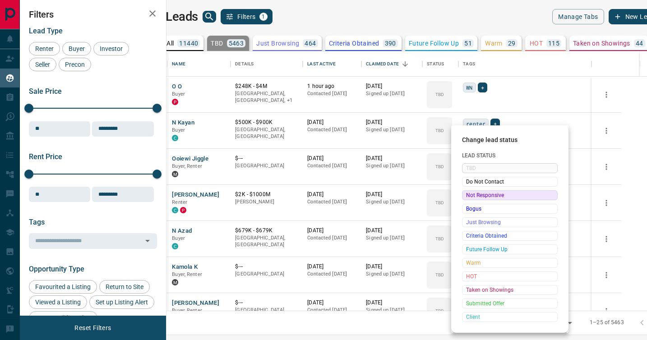
click at [467, 198] on span "Not Responsive" at bounding box center [509, 195] width 87 height 9
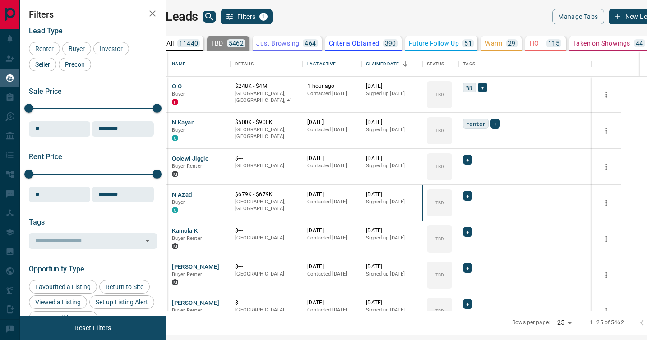
click at [452, 198] on div "TBD" at bounding box center [439, 202] width 25 height 27
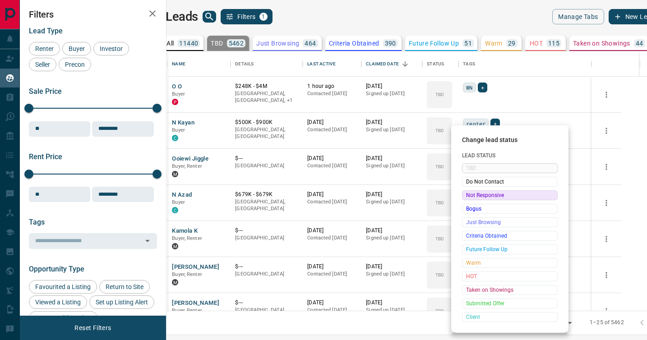
click at [467, 198] on span "Not Responsive" at bounding box center [509, 195] width 87 height 9
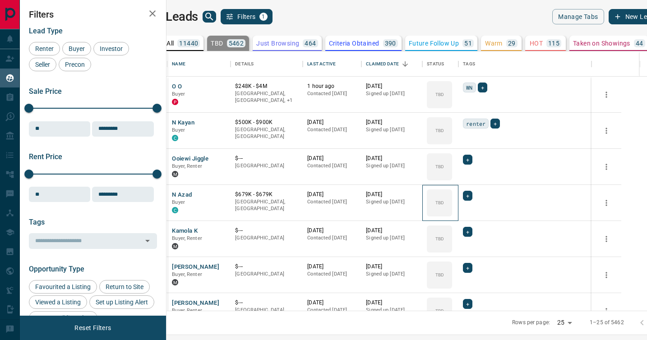
click at [452, 198] on div "TBD" at bounding box center [439, 202] width 25 height 27
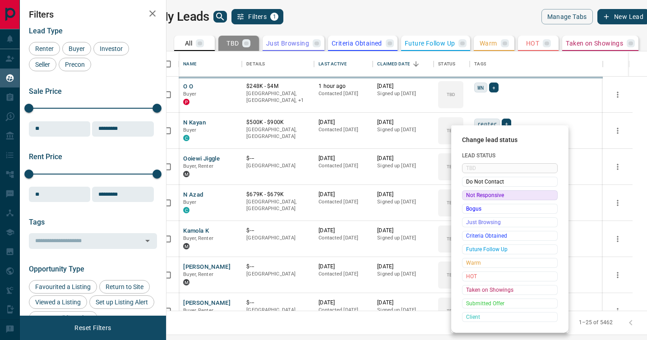
click at [467, 198] on span "Not Responsive" at bounding box center [509, 195] width 87 height 9
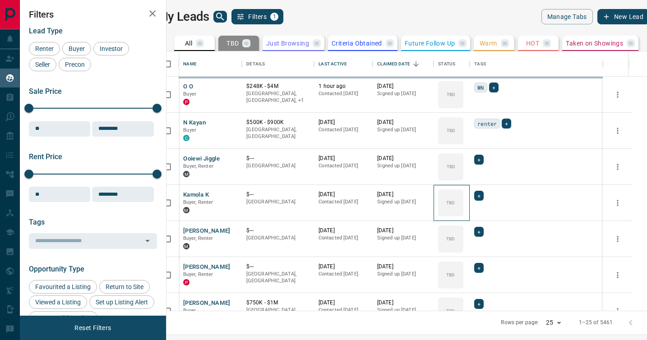
click at [463, 198] on div "TBD" at bounding box center [450, 202] width 25 height 27
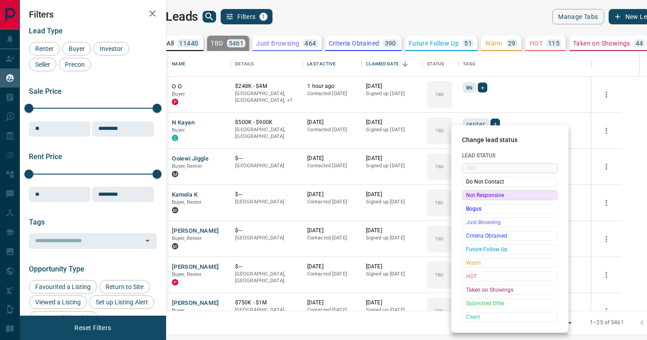
click at [467, 198] on span "Not Responsive" at bounding box center [509, 195] width 87 height 9
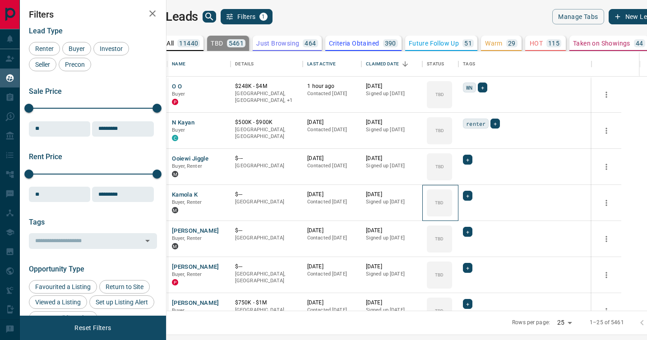
click at [467, 198] on span "Do Not Contact" at bounding box center [495, 196] width 66 height 5
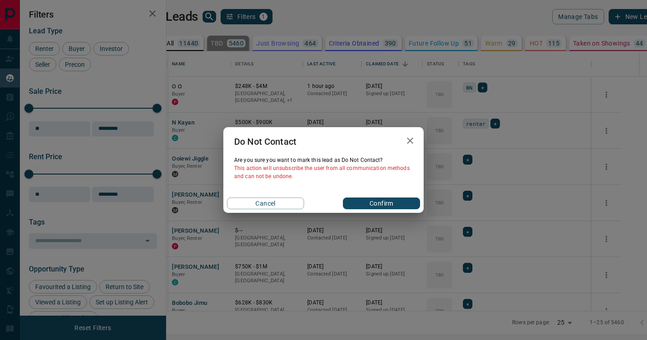
click at [467, 198] on div "Do Not Contact Are you sure you want to mark this lead as Do Not Contact ? This…" at bounding box center [323, 170] width 647 height 340
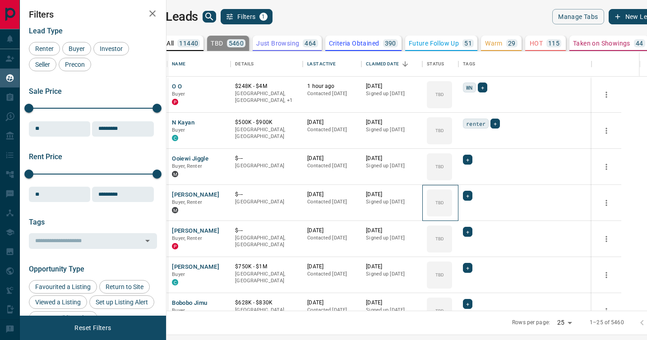
click at [452, 198] on div "TBD" at bounding box center [439, 202] width 25 height 27
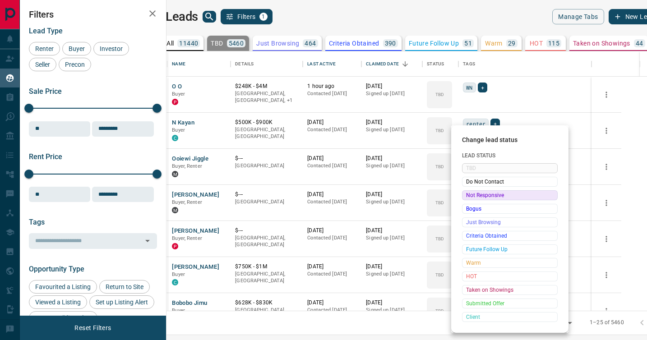
click at [466, 196] on span "Not Responsive" at bounding box center [509, 195] width 87 height 9
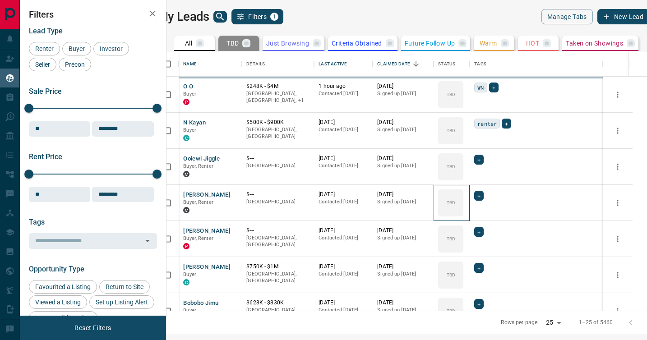
click at [463, 196] on div "TBD" at bounding box center [450, 202] width 25 height 27
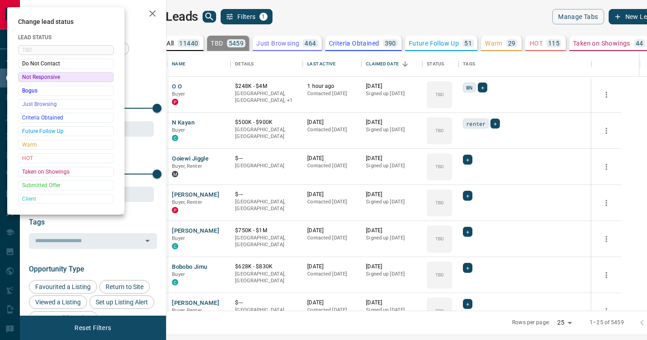
click at [466, 196] on div at bounding box center [323, 170] width 647 height 340
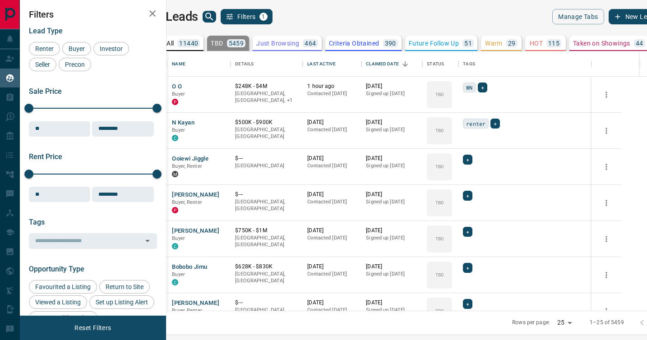
click at [466, 196] on div at bounding box center [323, 170] width 647 height 340
click at [453, 194] on icon at bounding box center [448, 192] width 9 height 9
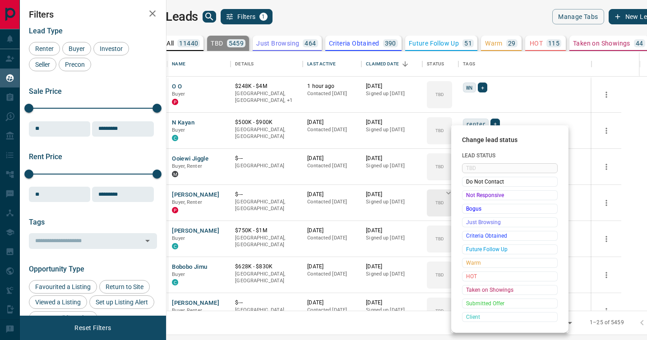
click at [471, 194] on span "Not Responsive" at bounding box center [509, 195] width 87 height 9
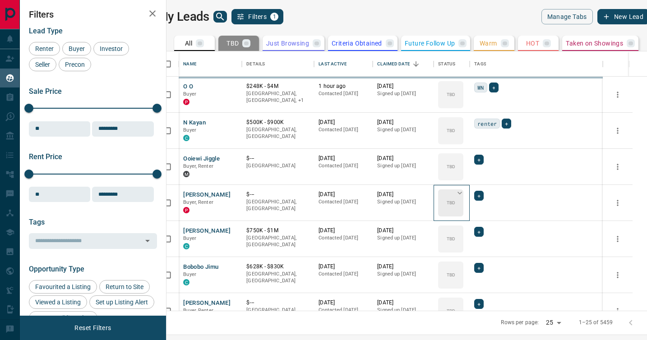
click at [464, 194] on icon at bounding box center [459, 192] width 9 height 9
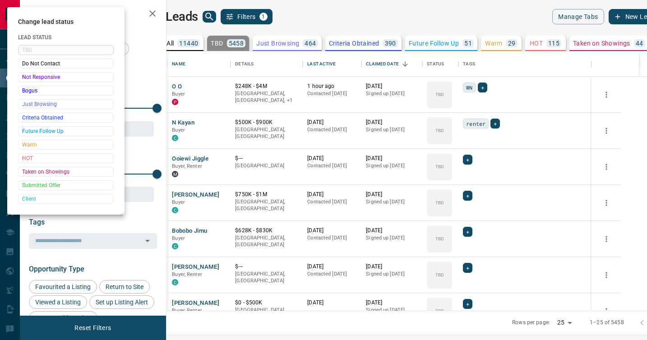
click at [471, 194] on div at bounding box center [323, 170] width 647 height 340
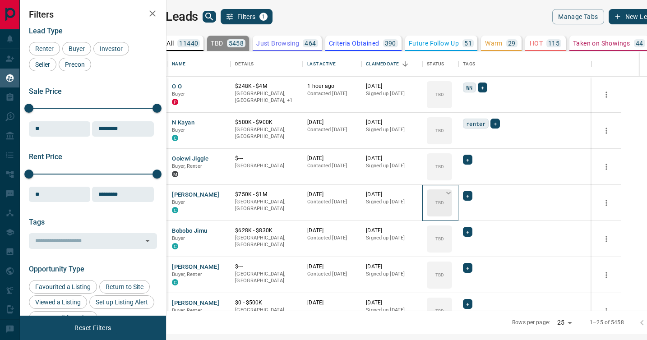
click at [452, 196] on div "TBD" at bounding box center [439, 202] width 25 height 27
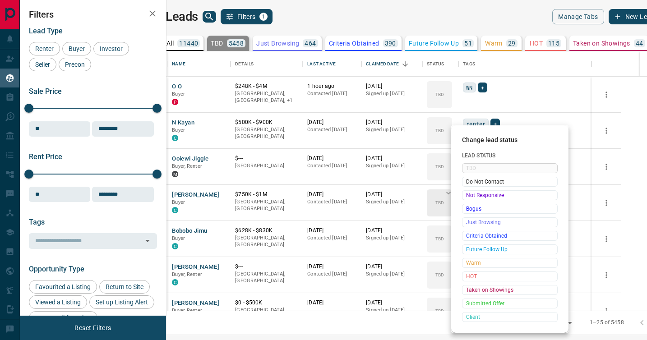
click at [468, 196] on span "Not Responsive" at bounding box center [509, 195] width 87 height 9
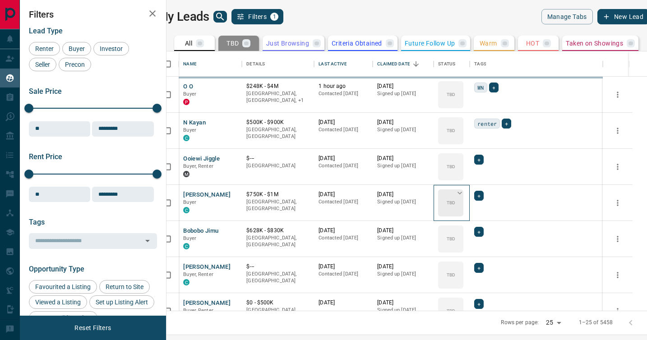
click at [463, 196] on div "TBD" at bounding box center [450, 202] width 25 height 27
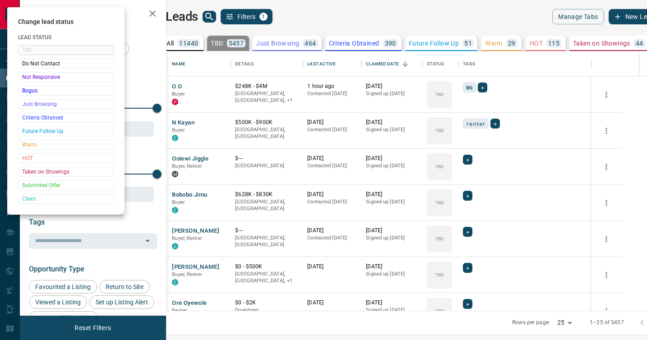
click at [468, 196] on div at bounding box center [323, 170] width 647 height 340
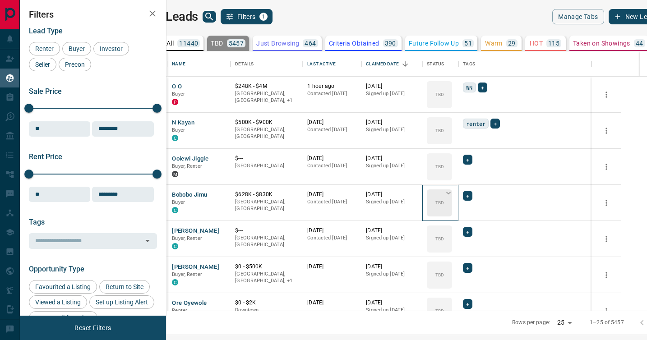
click at [452, 196] on div "TBD" at bounding box center [439, 202] width 25 height 27
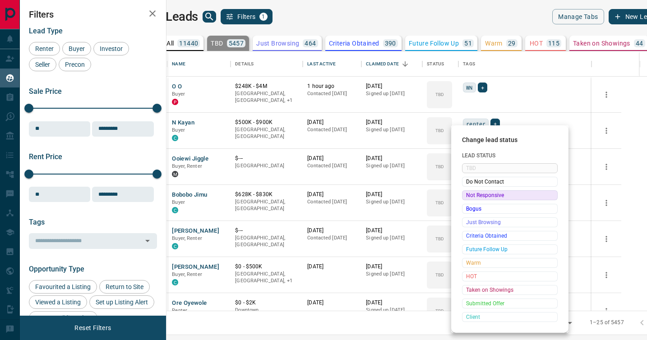
click at [467, 196] on span "Not Responsive" at bounding box center [509, 195] width 87 height 9
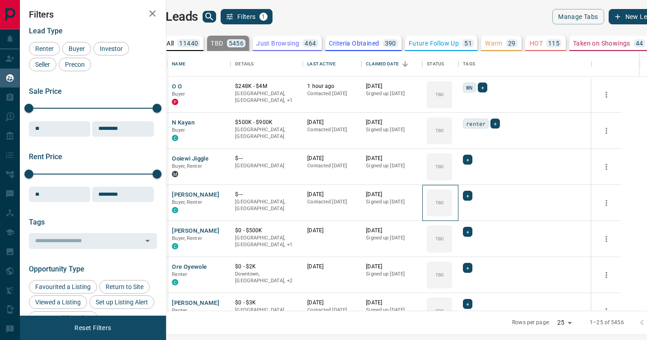
click at [452, 196] on div "TBD" at bounding box center [439, 202] width 25 height 27
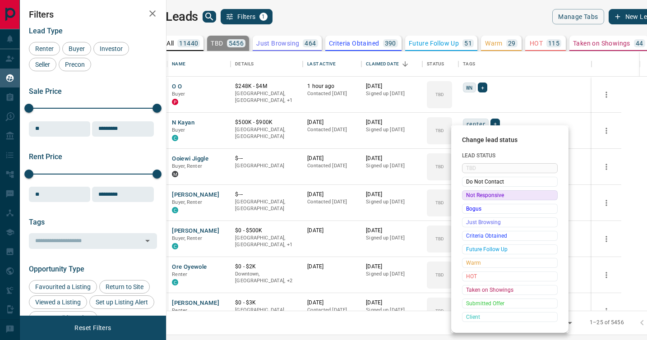
click at [467, 196] on span "Not Responsive" at bounding box center [509, 195] width 87 height 9
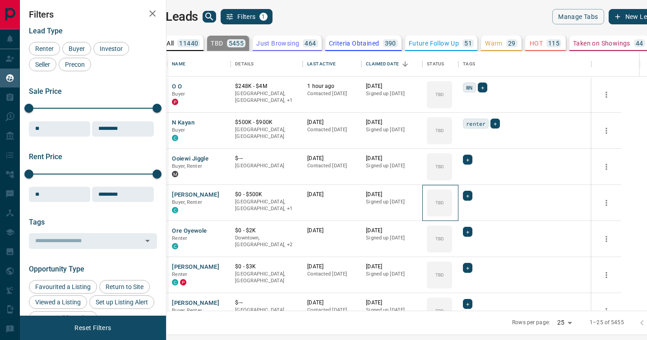
click at [452, 196] on div "TBD" at bounding box center [439, 202] width 25 height 27
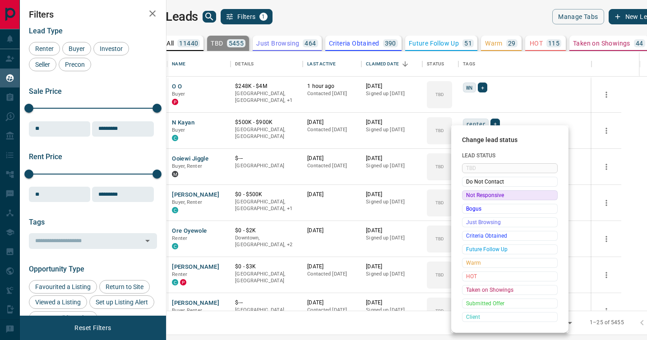
click at [467, 196] on span "Not Responsive" at bounding box center [509, 195] width 87 height 9
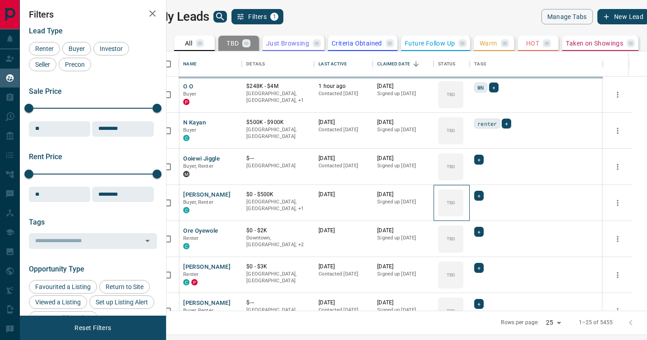
click at [463, 196] on div "TBD" at bounding box center [450, 202] width 25 height 27
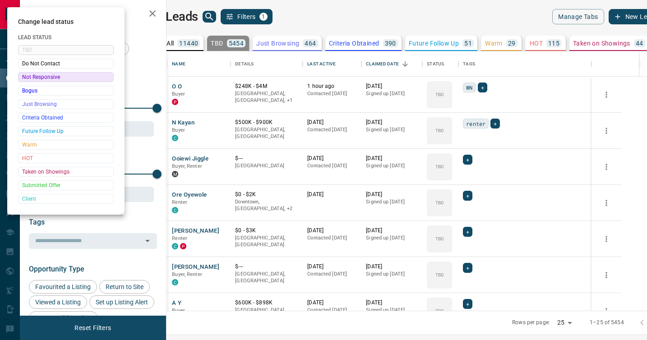
click at [467, 196] on div at bounding box center [323, 170] width 647 height 340
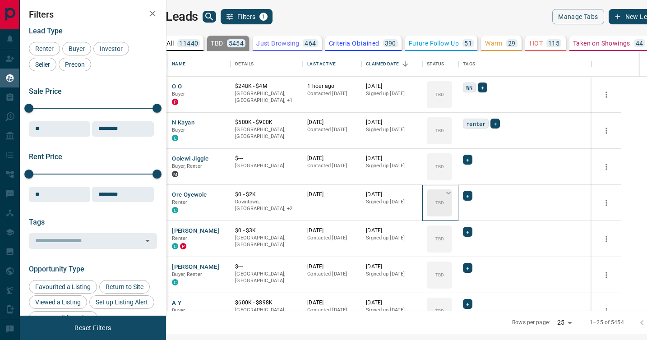
click at [444, 199] on p "TBD" at bounding box center [439, 202] width 9 height 7
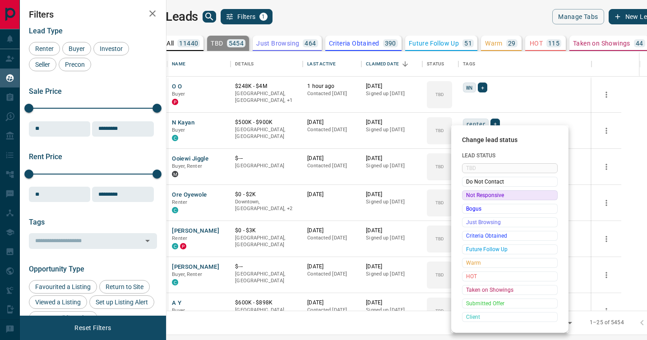
click at [466, 197] on span "Not Responsive" at bounding box center [509, 195] width 87 height 9
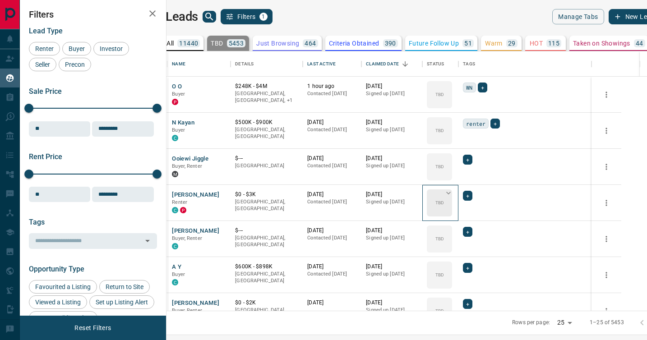
click at [453, 197] on icon at bounding box center [448, 192] width 9 height 9
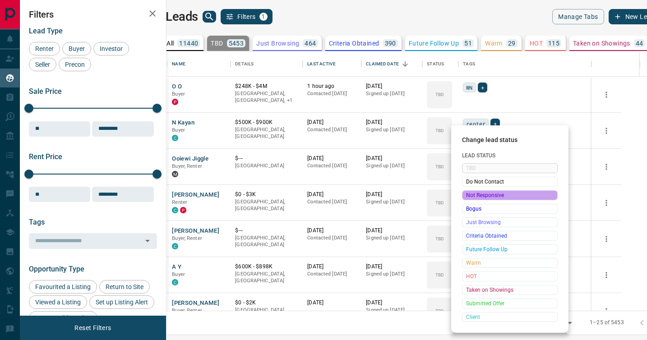
click at [469, 197] on span "Not Responsive" at bounding box center [509, 195] width 87 height 9
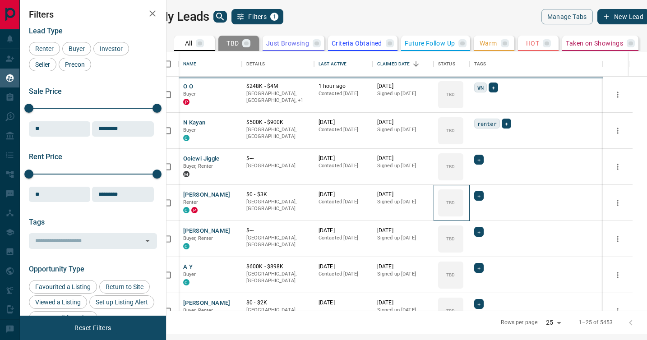
click at [0, 0] on icon at bounding box center [0, 0] width 0 height 0
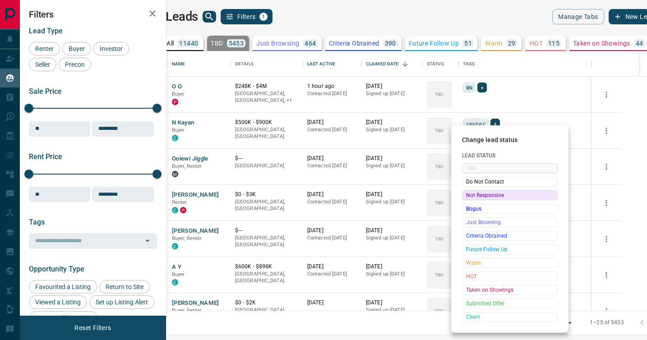
click at [469, 197] on span "Not Responsive" at bounding box center [509, 195] width 87 height 9
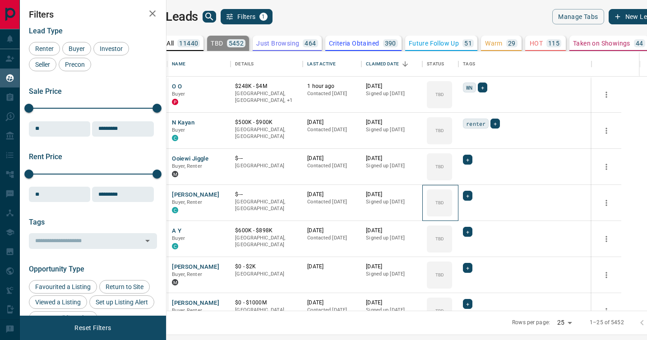
click at [0, 0] on icon at bounding box center [0, 0] width 0 height 0
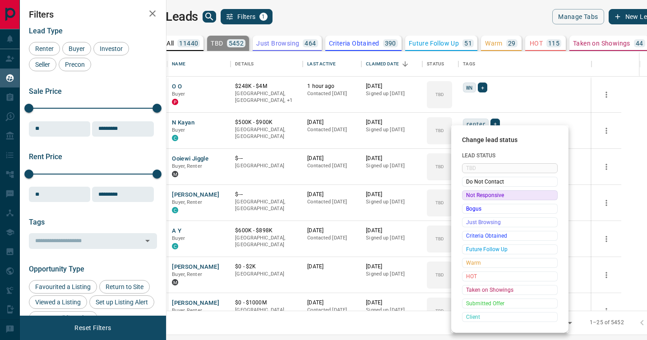
click at [469, 197] on span "Not Responsive" at bounding box center [509, 195] width 87 height 9
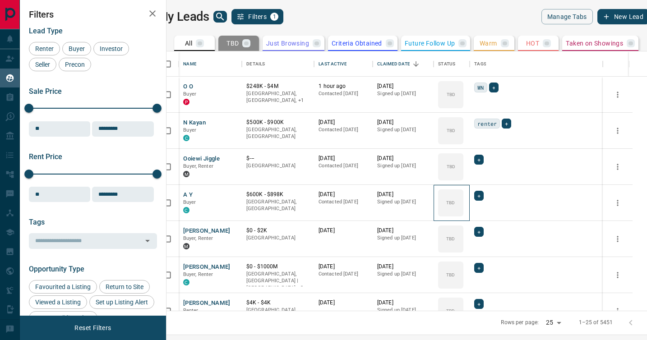
click at [0, 0] on icon at bounding box center [0, 0] width 0 height 0
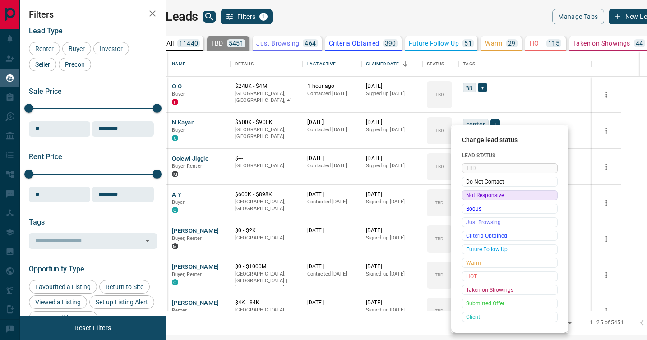
click at [469, 197] on span "Not Responsive" at bounding box center [509, 195] width 87 height 9
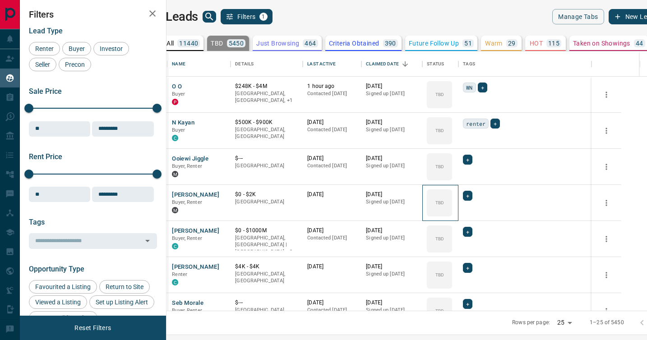
click at [0, 0] on icon at bounding box center [0, 0] width 0 height 0
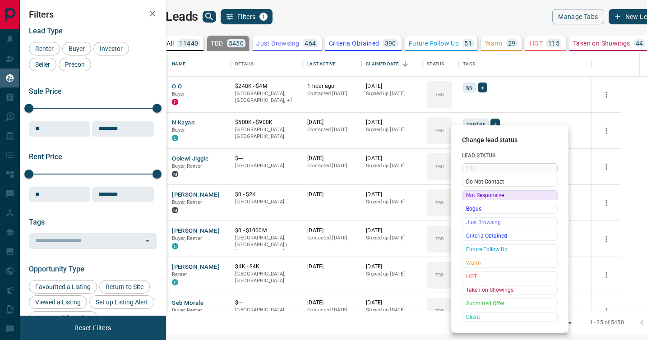
click at [469, 197] on span "Not Responsive" at bounding box center [509, 195] width 87 height 9
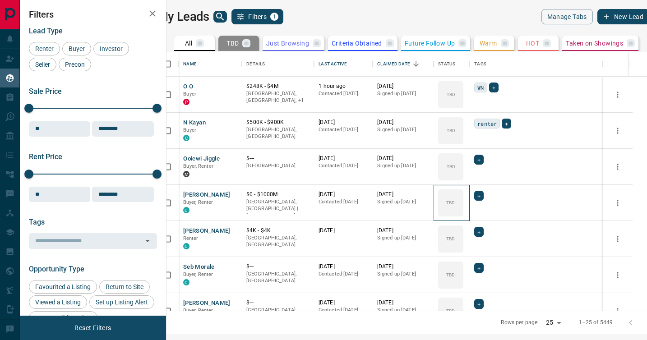
click at [0, 0] on icon at bounding box center [0, 0] width 0 height 0
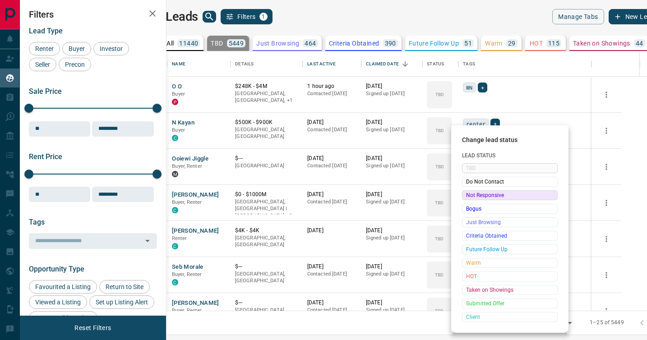
click at [469, 197] on span "Not Responsive" at bounding box center [509, 195] width 87 height 9
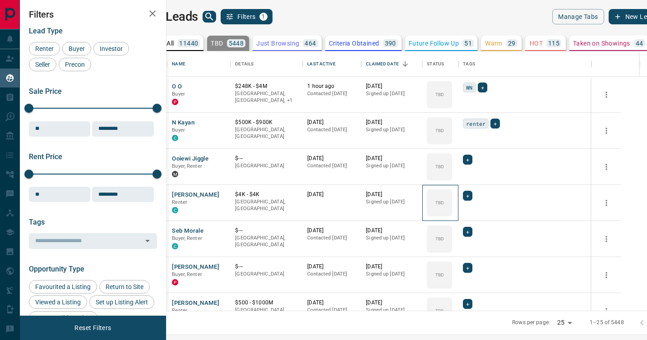
click at [0, 0] on icon at bounding box center [0, 0] width 0 height 0
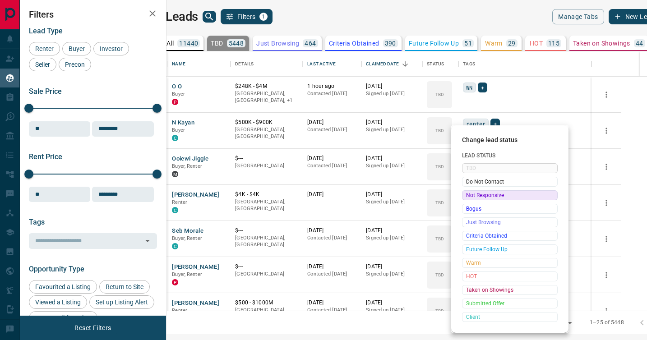
click at [469, 197] on span "Not Responsive" at bounding box center [509, 195] width 87 height 9
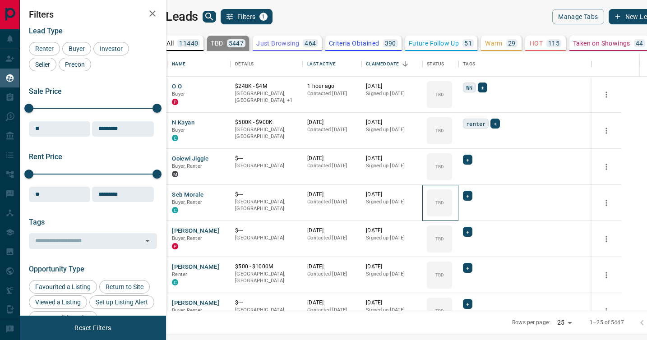
click at [0, 0] on icon at bounding box center [0, 0] width 0 height 0
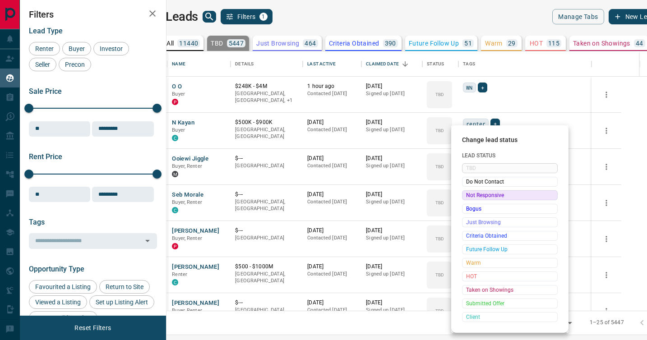
click at [469, 197] on span "Not Responsive" at bounding box center [509, 195] width 87 height 9
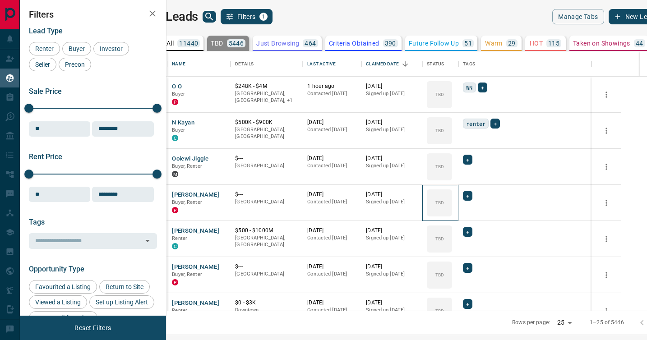
click at [0, 0] on icon at bounding box center [0, 0] width 0 height 0
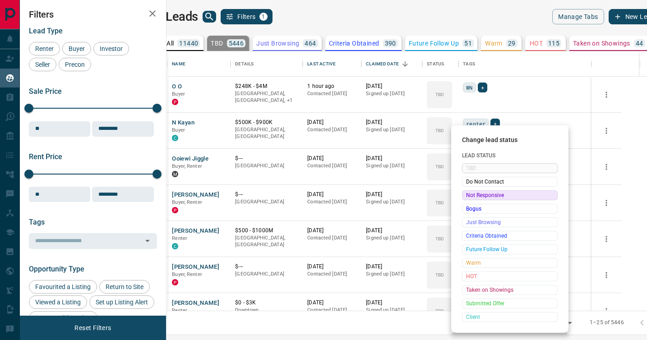
click at [469, 197] on span "Not Responsive" at bounding box center [509, 195] width 87 height 9
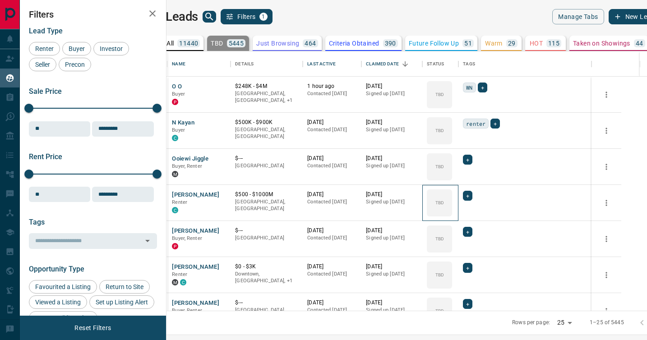
click at [0, 0] on icon at bounding box center [0, 0] width 0 height 0
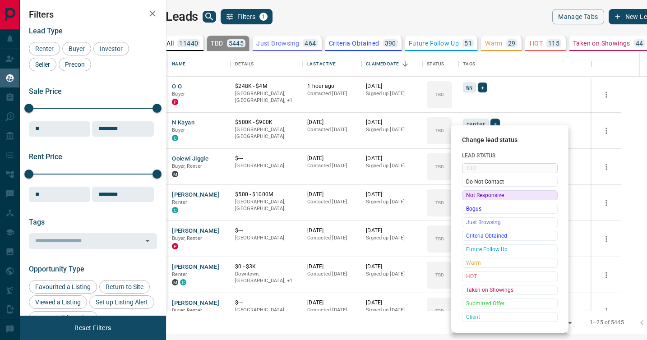
click at [469, 197] on span "Not Responsive" at bounding box center [509, 195] width 87 height 9
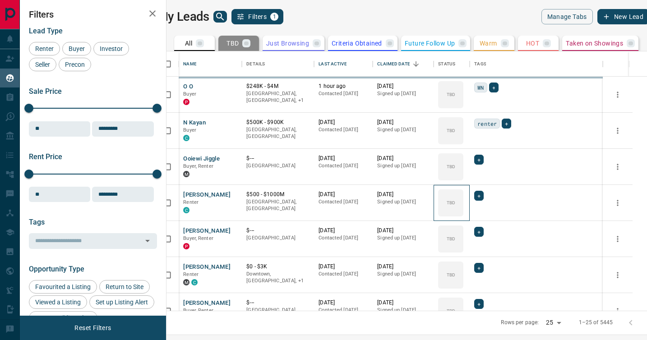
click at [0, 0] on icon at bounding box center [0, 0] width 0 height 0
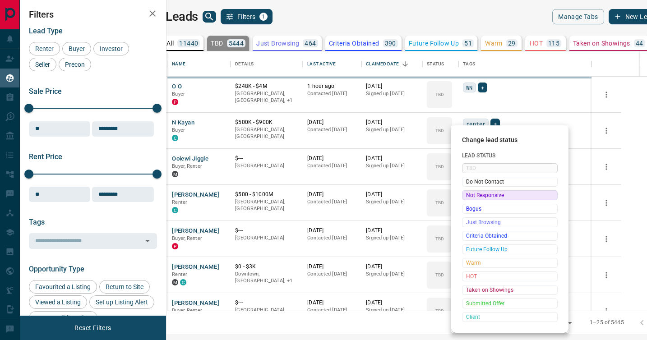
click at [469, 197] on div at bounding box center [323, 170] width 647 height 340
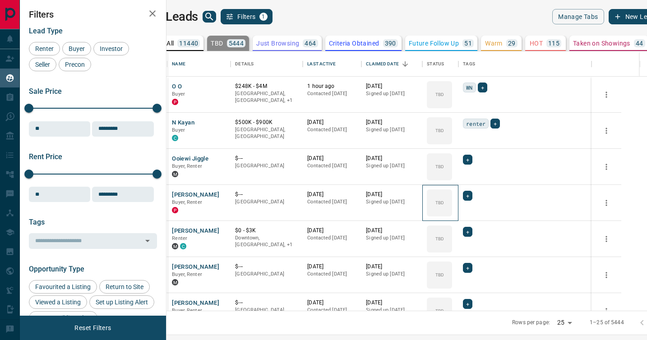
click at [452, 197] on div "TBD" at bounding box center [439, 202] width 25 height 27
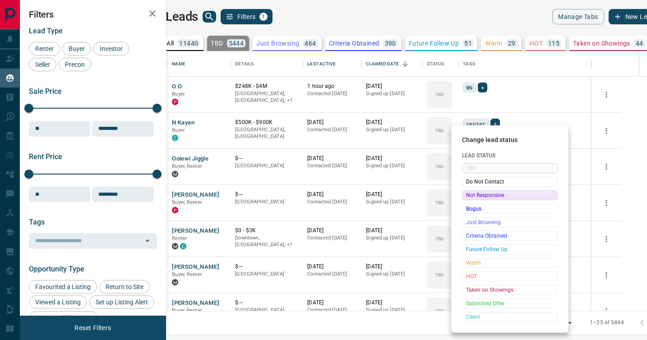
click at [469, 197] on span "Not Responsive" at bounding box center [509, 195] width 87 height 9
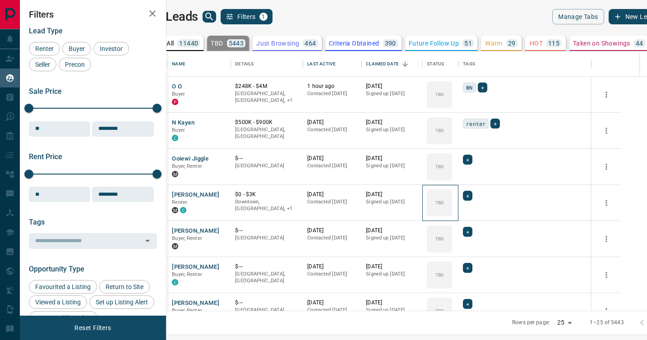
click at [0, 0] on icon at bounding box center [0, 0] width 0 height 0
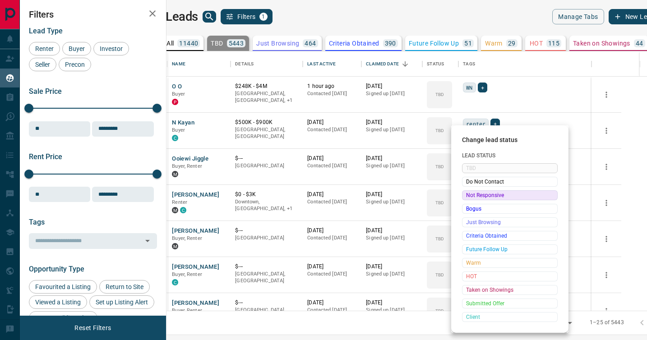
click at [469, 197] on span "Not Responsive" at bounding box center [509, 195] width 87 height 9
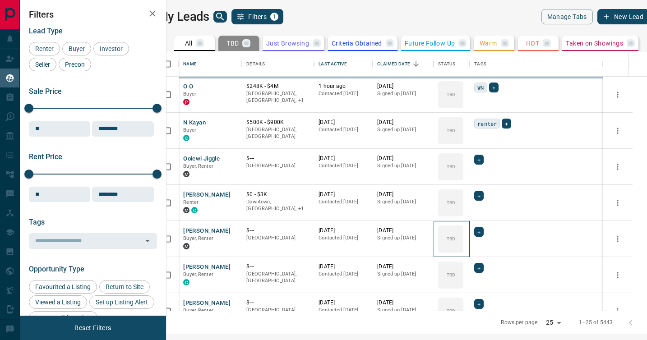
click at [463, 225] on div "TBD" at bounding box center [450, 238] width 25 height 27
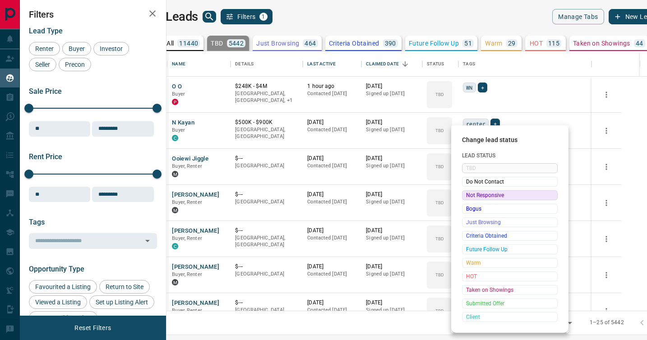
click at [469, 197] on span "Not Responsive" at bounding box center [509, 195] width 87 height 9
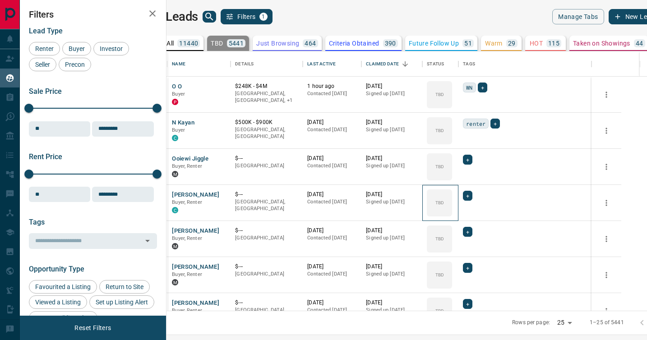
click at [0, 0] on icon at bounding box center [0, 0] width 0 height 0
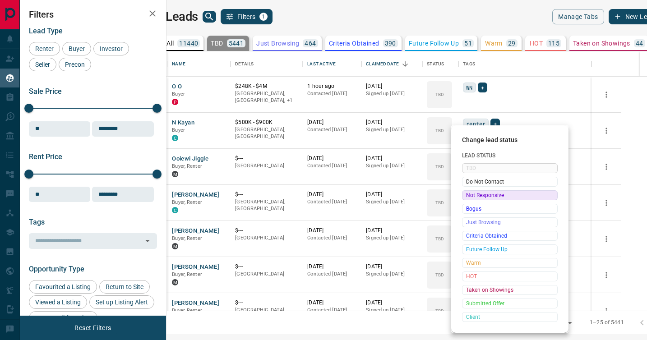
click at [469, 197] on span "Not Responsive" at bounding box center [509, 195] width 87 height 9
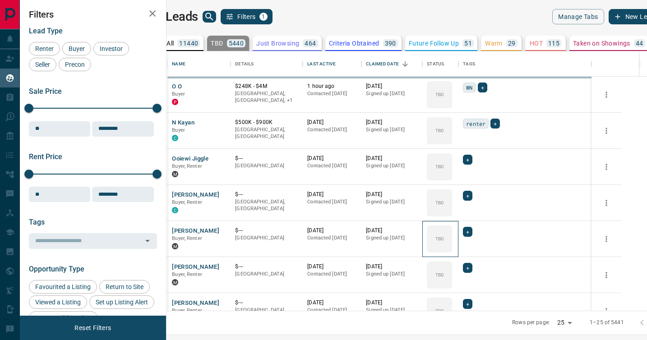
click at [452, 225] on div "TBD" at bounding box center [439, 238] width 25 height 27
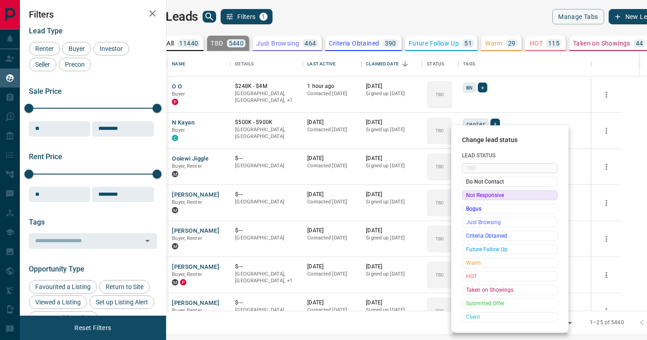
click at [469, 197] on span "Not Responsive" at bounding box center [509, 195] width 87 height 9
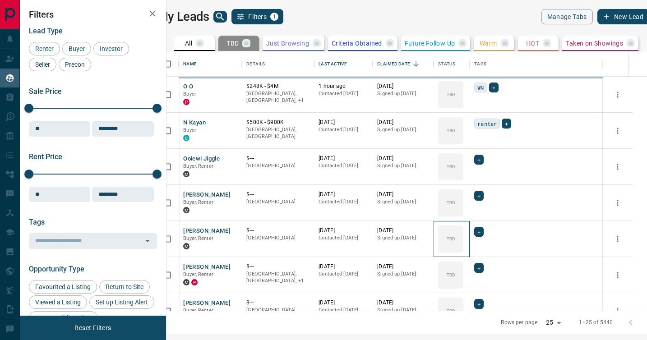
click at [463, 225] on div "TBD" at bounding box center [450, 238] width 25 height 27
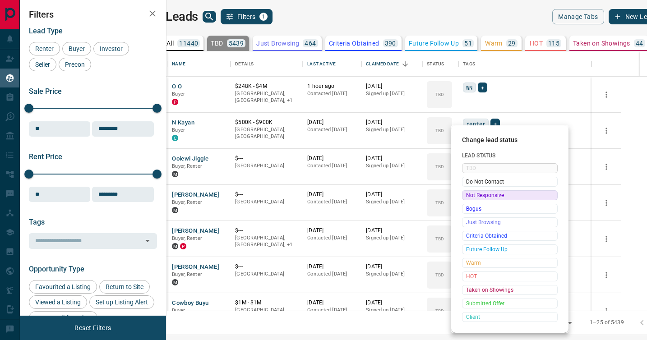
click at [469, 197] on span "Not Responsive" at bounding box center [509, 195] width 87 height 9
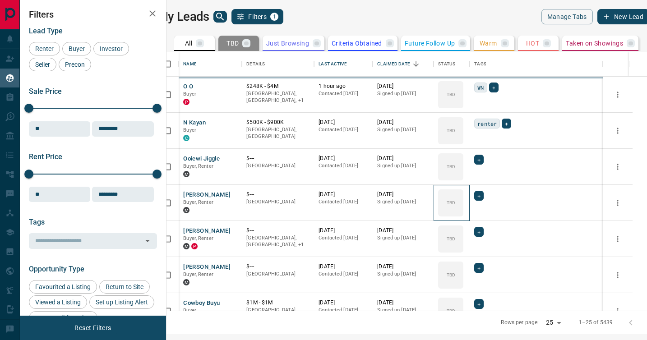
click at [0, 0] on icon at bounding box center [0, 0] width 0 height 0
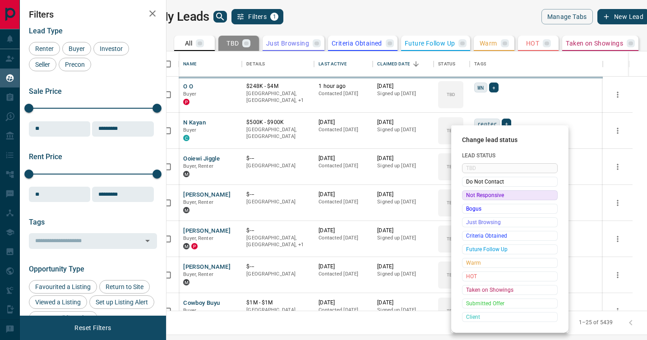
click at [469, 197] on div at bounding box center [323, 170] width 647 height 340
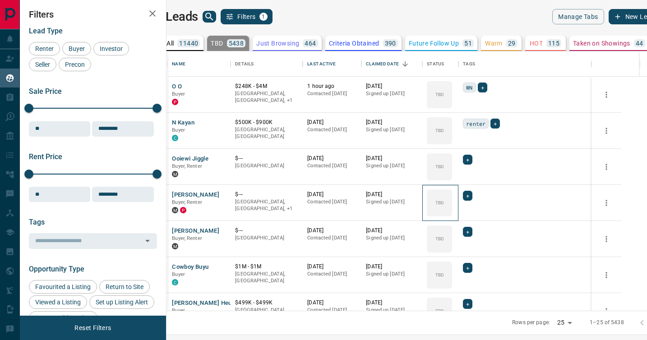
click at [452, 197] on div "TBD" at bounding box center [439, 202] width 25 height 27
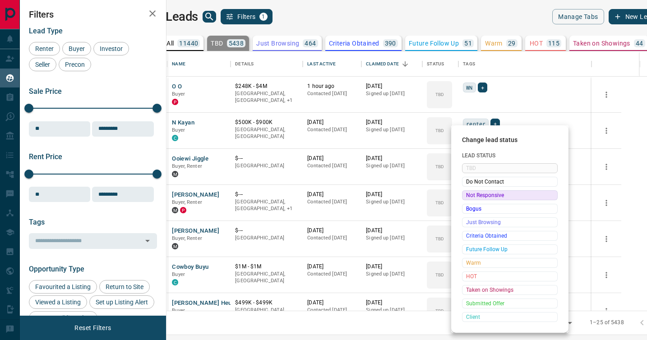
click at [469, 197] on span "Not Responsive" at bounding box center [509, 195] width 87 height 9
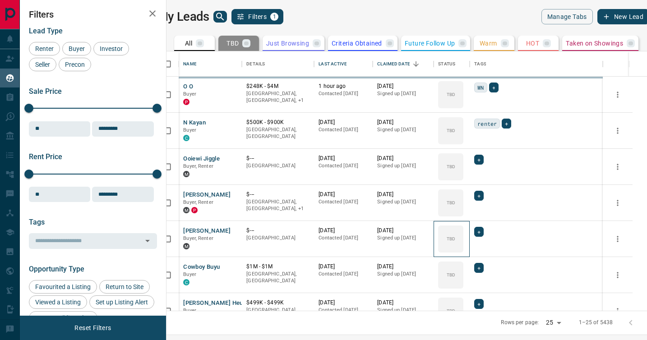
click at [463, 225] on div "TBD" at bounding box center [450, 238] width 25 height 27
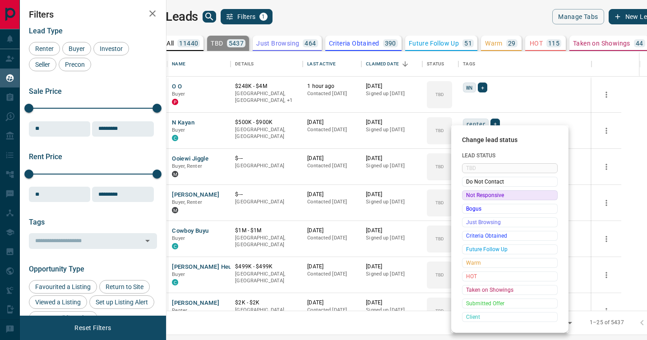
click at [469, 197] on span "Not Responsive" at bounding box center [509, 195] width 87 height 9
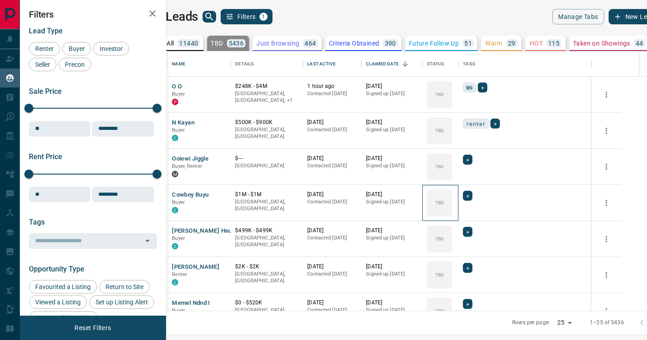
click at [0, 0] on icon at bounding box center [0, 0] width 0 height 0
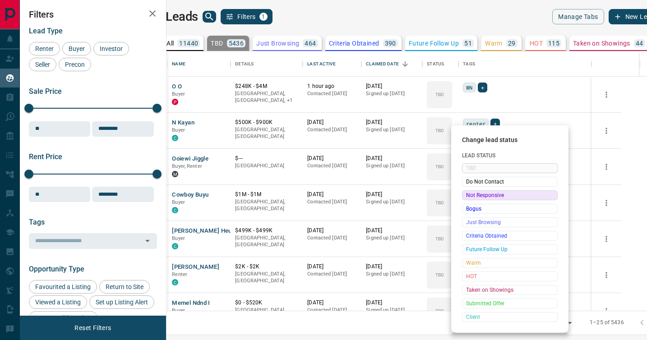
click at [469, 197] on span "Not Responsive" at bounding box center [509, 195] width 87 height 9
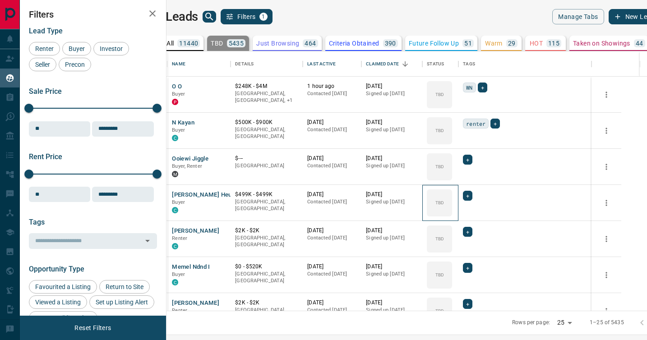
click at [0, 0] on icon at bounding box center [0, 0] width 0 height 0
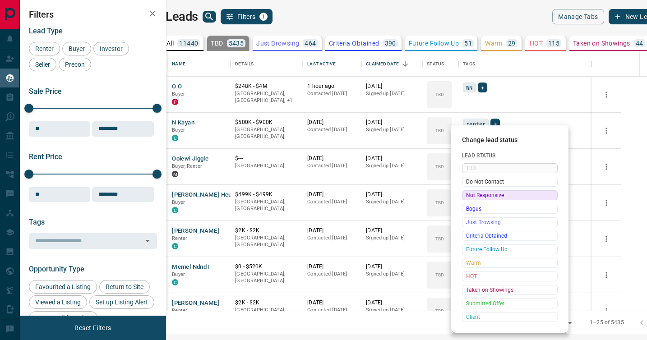
click at [469, 197] on span "Not Responsive" at bounding box center [509, 195] width 87 height 9
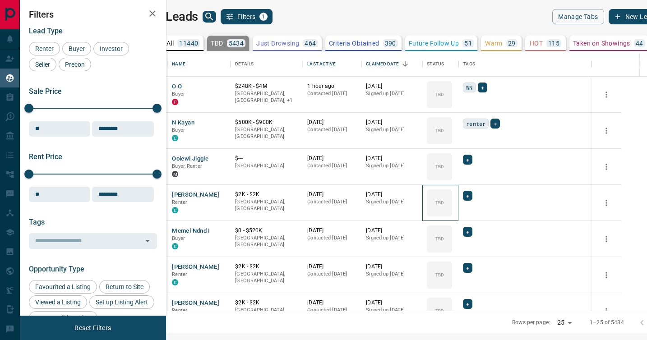
click at [0, 0] on icon at bounding box center [0, 0] width 0 height 0
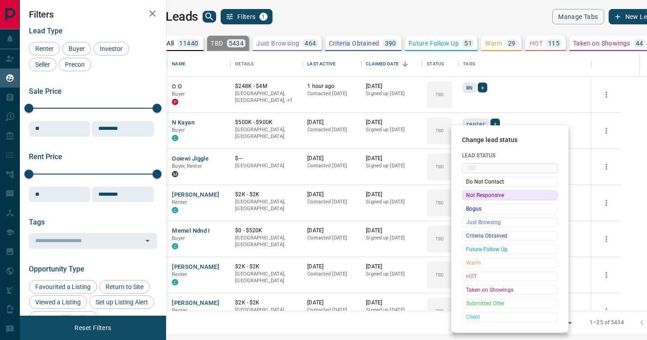
click at [469, 197] on span "Not Responsive" at bounding box center [509, 195] width 87 height 9
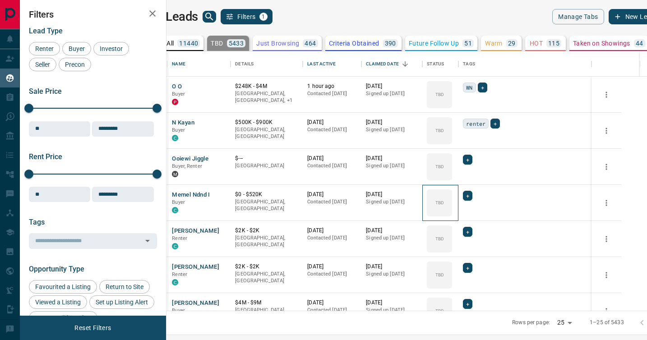
click at [0, 0] on icon at bounding box center [0, 0] width 0 height 0
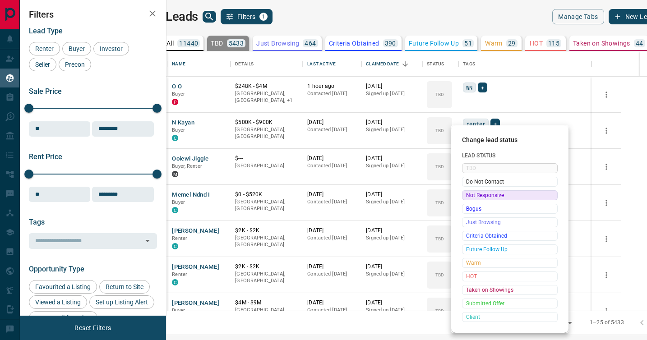
click at [469, 197] on span "Not Responsive" at bounding box center [509, 195] width 87 height 9
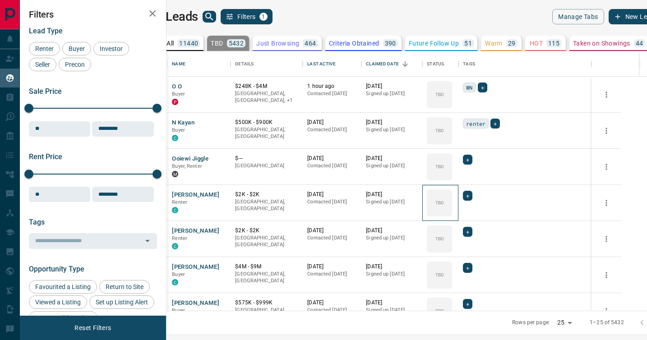
click at [0, 0] on icon at bounding box center [0, 0] width 0 height 0
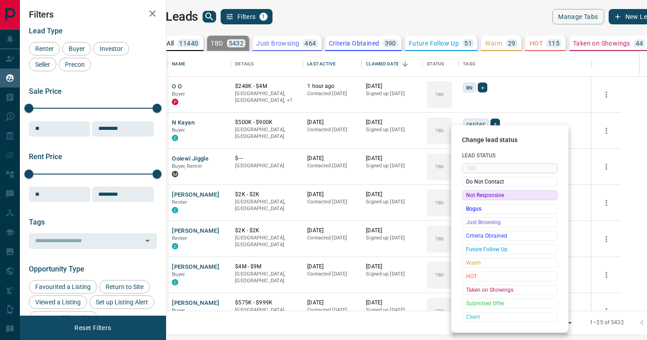
click at [469, 197] on span "Not Responsive" at bounding box center [509, 195] width 87 height 9
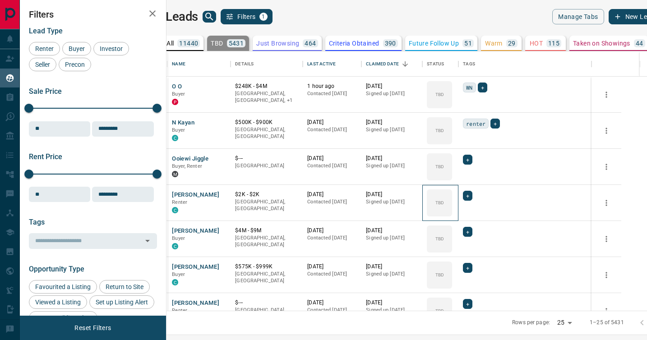
click at [0, 0] on icon at bounding box center [0, 0] width 0 height 0
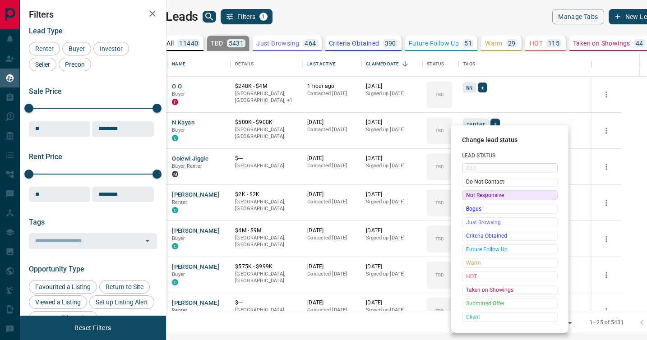
click at [469, 197] on span "Not Responsive" at bounding box center [509, 195] width 87 height 9
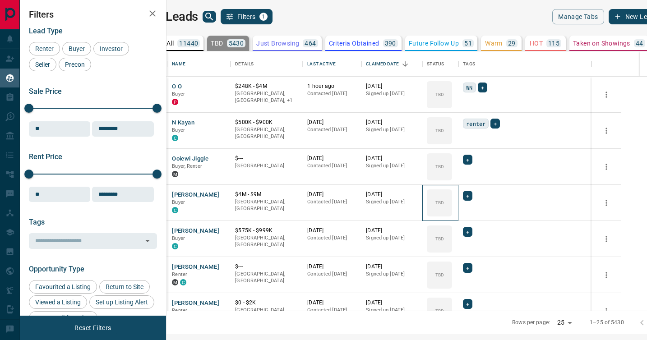
click at [0, 0] on icon at bounding box center [0, 0] width 0 height 0
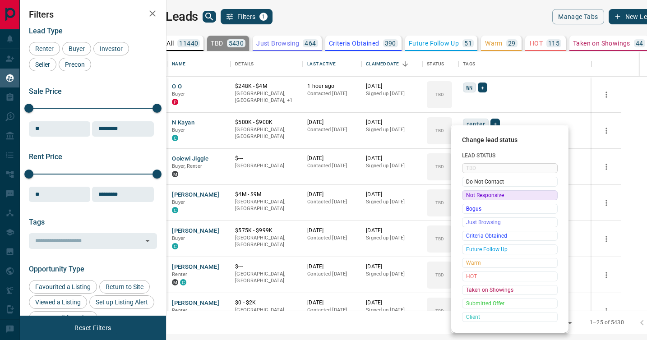
click at [469, 197] on span "Not Responsive" at bounding box center [509, 195] width 87 height 9
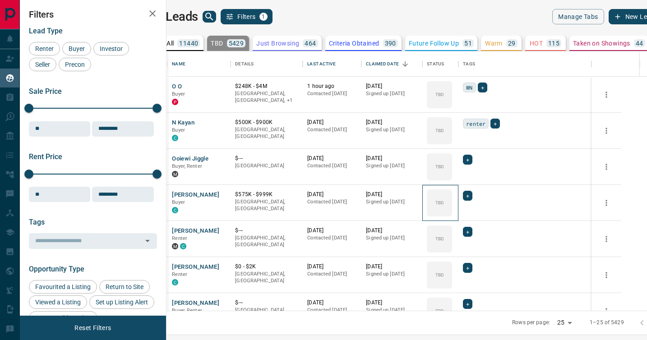
click at [0, 0] on icon at bounding box center [0, 0] width 0 height 0
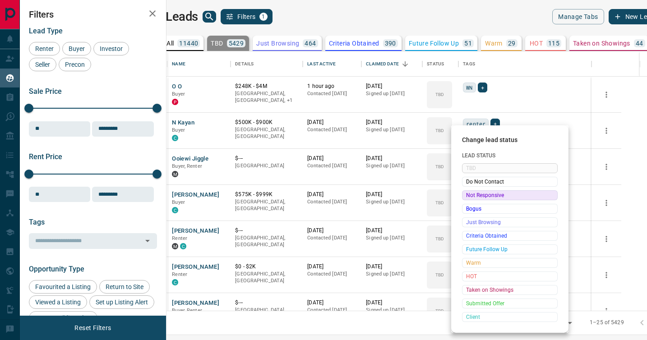
click at [469, 197] on span "Not Responsive" at bounding box center [509, 195] width 87 height 9
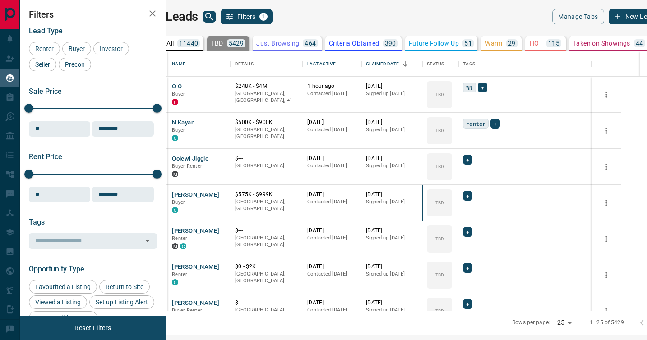
click at [0, 0] on icon at bounding box center [0, 0] width 0 height 0
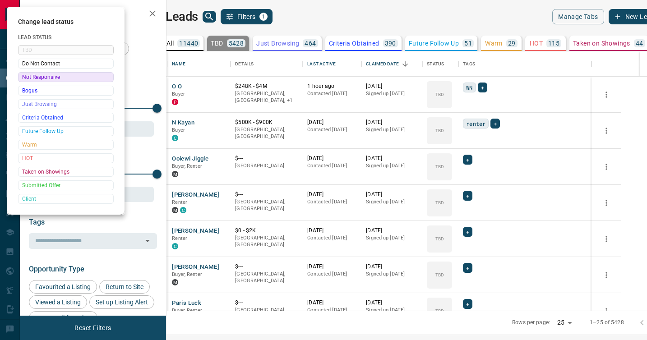
click at [469, 197] on div at bounding box center [323, 170] width 647 height 340
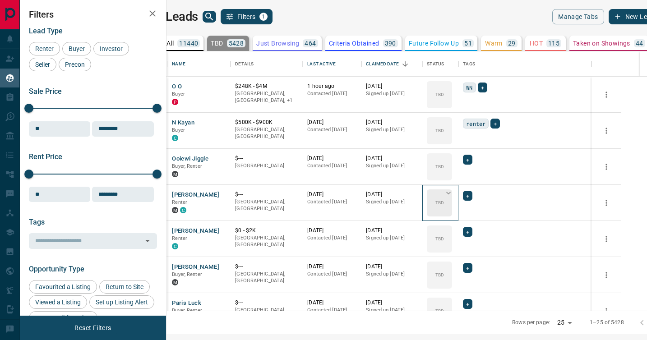
click at [452, 197] on div "TBD" at bounding box center [439, 202] width 25 height 27
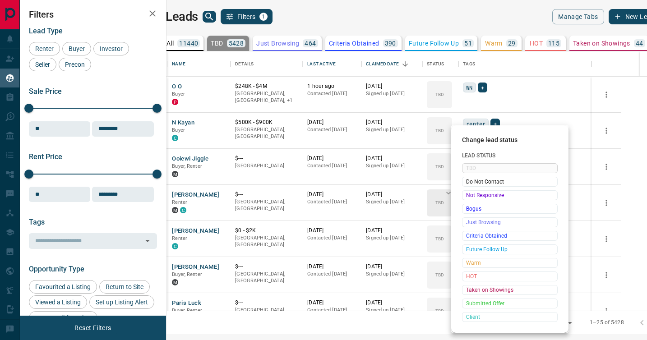
click at [466, 197] on span "Not Responsive" at bounding box center [509, 195] width 87 height 9
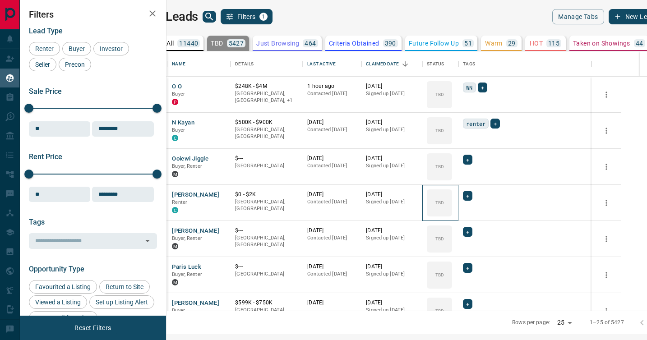
click at [452, 197] on div "TBD" at bounding box center [439, 202] width 25 height 27
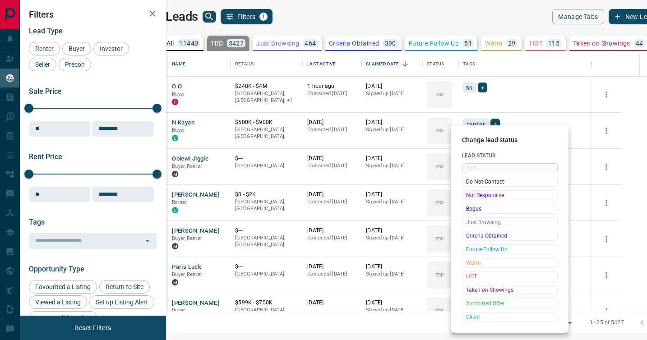
click at [466, 197] on span "Not Responsive" at bounding box center [509, 195] width 87 height 9
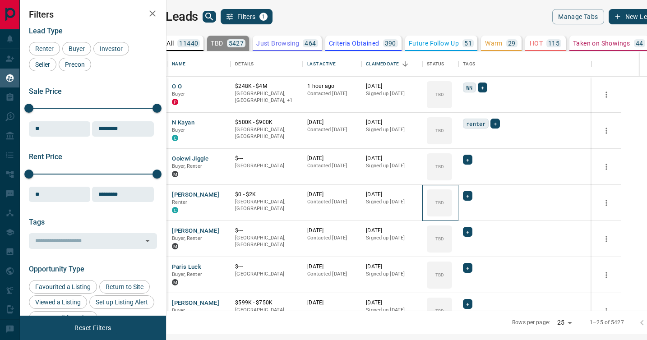
click at [452, 197] on div "TBD" at bounding box center [439, 202] width 25 height 27
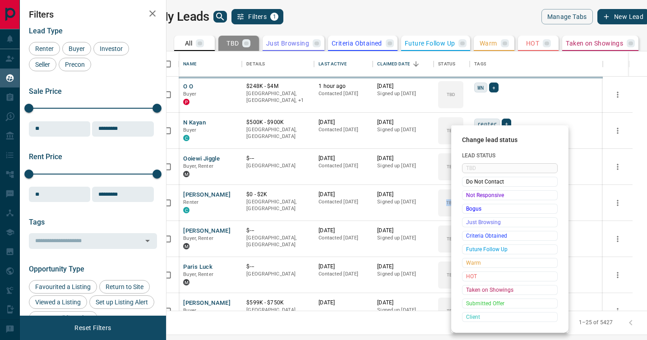
click at [466, 197] on span "Not Responsive" at bounding box center [509, 195] width 87 height 9
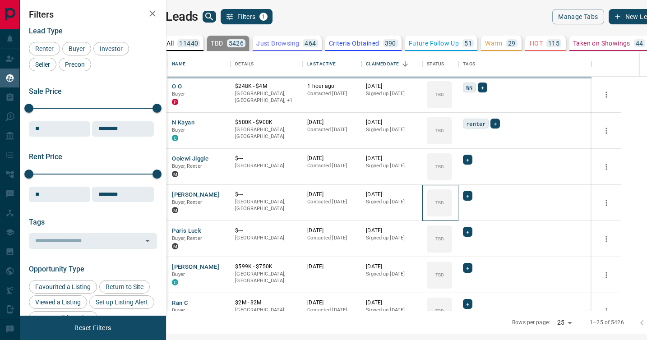
click at [452, 197] on div "TBD" at bounding box center [439, 202] width 25 height 27
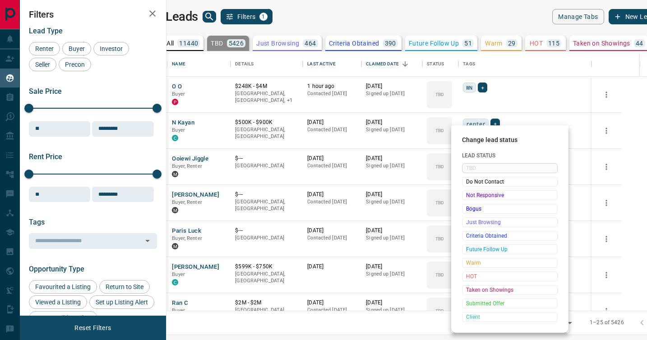
click at [466, 197] on span "Not Responsive" at bounding box center [509, 195] width 87 height 9
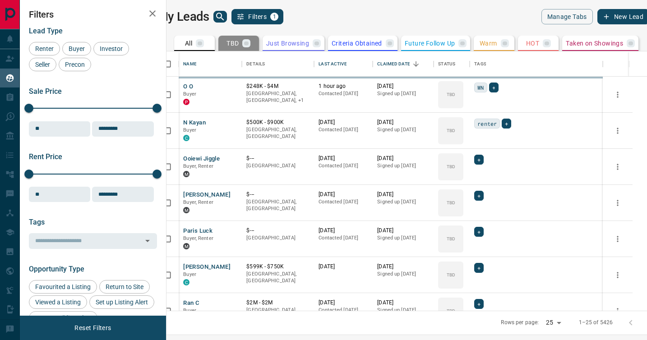
click at [463, 225] on div "TBD" at bounding box center [450, 238] width 25 height 27
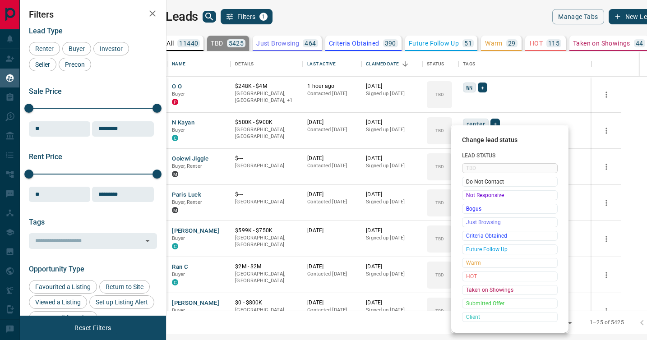
click at [466, 197] on span "Not Responsive" at bounding box center [509, 195] width 87 height 9
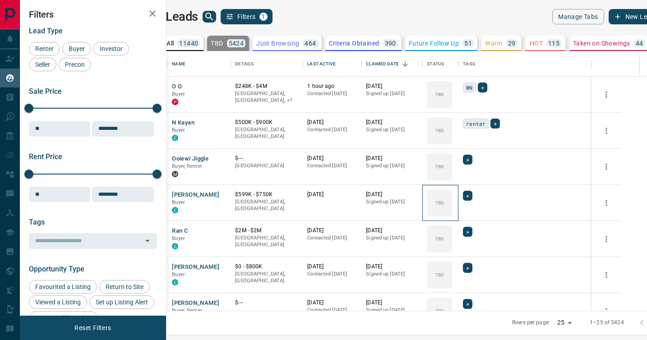
click at [452, 197] on div "TBD" at bounding box center [439, 202] width 25 height 27
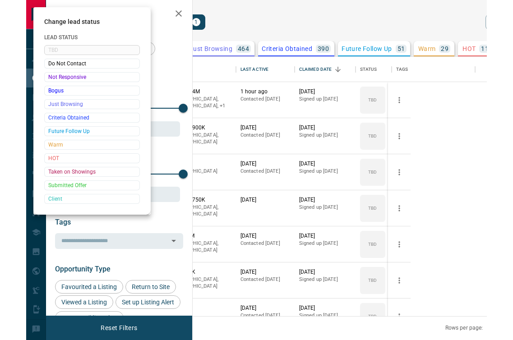
scroll to position [259, 335]
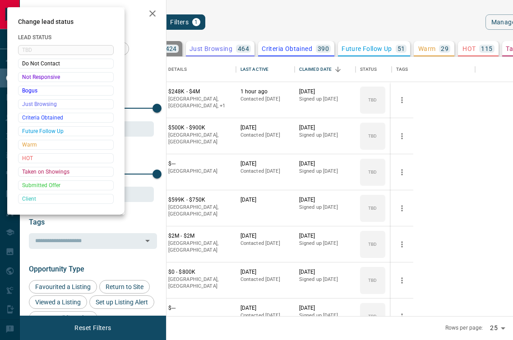
click at [153, 14] on div at bounding box center [256, 170] width 513 height 340
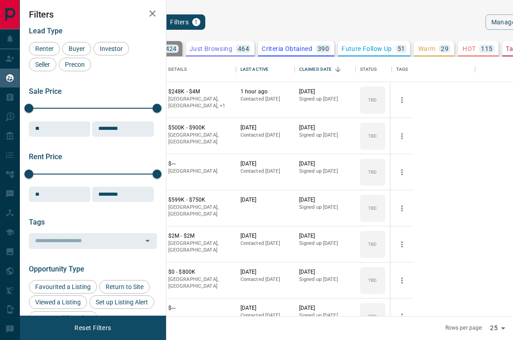
click at [153, 15] on icon "button" at bounding box center [152, 13] width 6 height 6
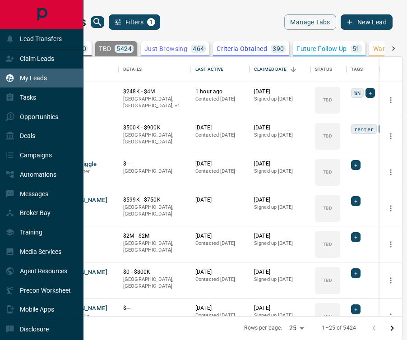
scroll to position [259, 369]
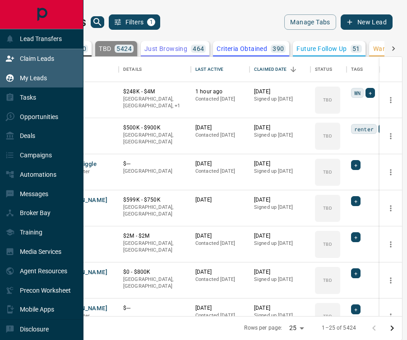
click at [28, 57] on p "Claim Leads" at bounding box center [37, 58] width 34 height 7
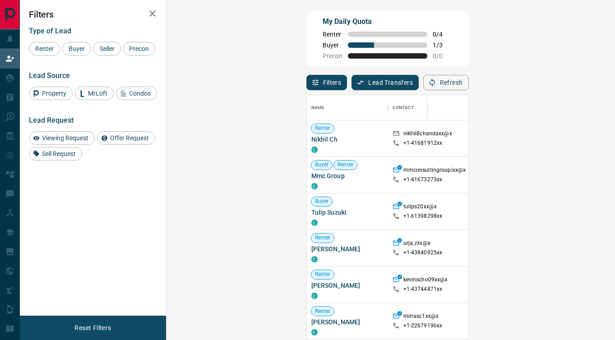
scroll to position [257, 429]
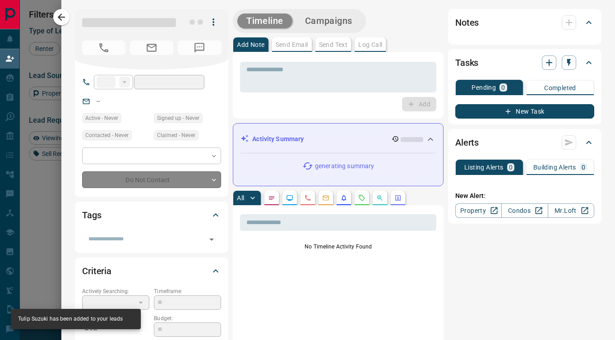
type input "**"
type input "**********"
type input "**"
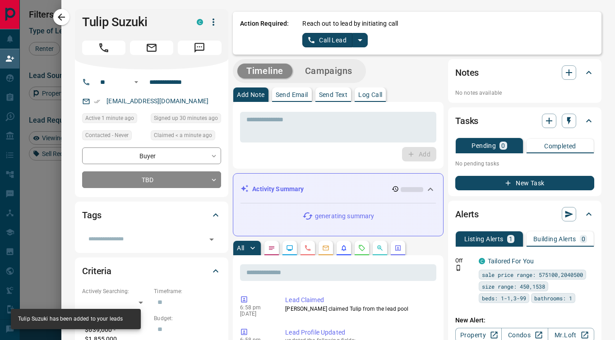
click at [359, 42] on icon "split button" at bounding box center [359, 40] width 11 height 11
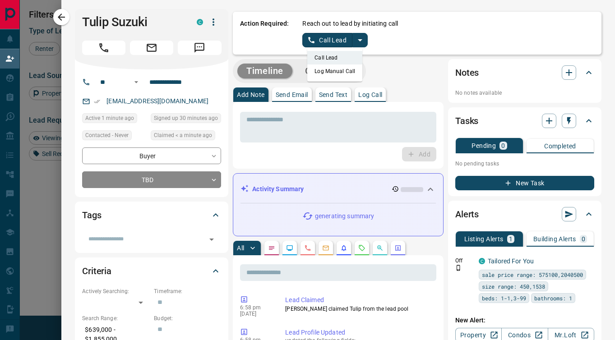
click at [349, 69] on li "Log Manual Call" at bounding box center [334, 71] width 55 height 14
click at [336, 44] on button "Log Manual Call" at bounding box center [332, 40] width 60 height 14
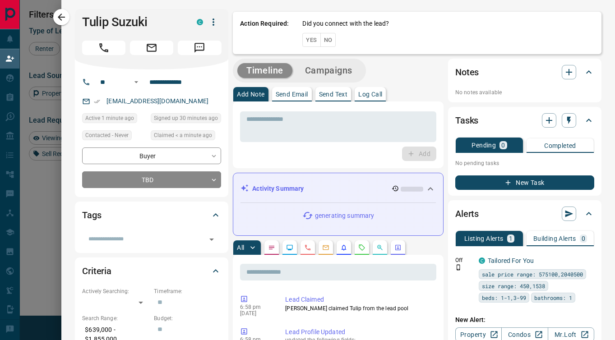
click at [331, 38] on button "No" at bounding box center [328, 40] width 16 height 14
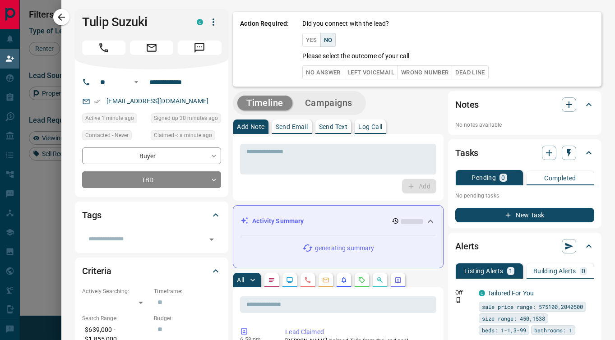
click at [326, 69] on button "No Answer" at bounding box center [322, 72] width 41 height 14
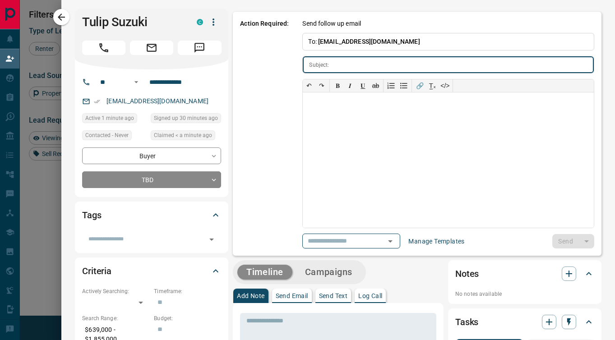
type input "**********"
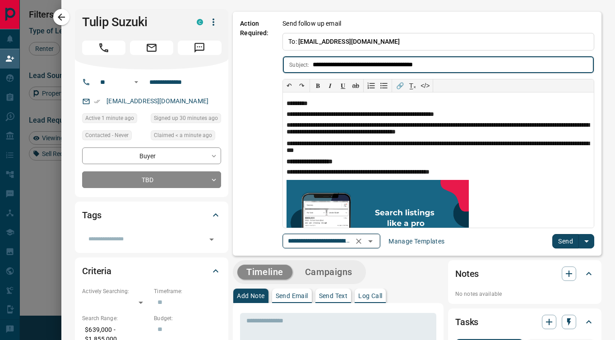
click at [375, 240] on icon "Open" at bounding box center [370, 241] width 11 height 11
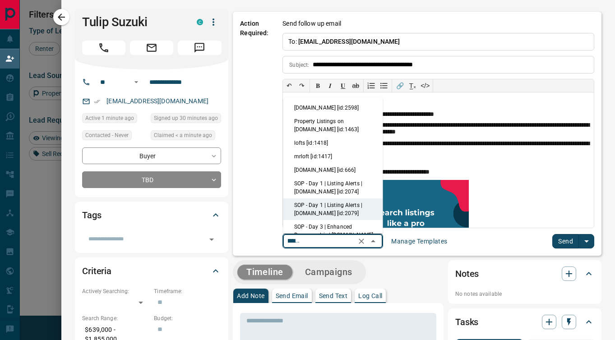
click at [318, 109] on li "condos.ca [id:2598]" at bounding box center [333, 108] width 100 height 14
type input "*********"
type input "**********"
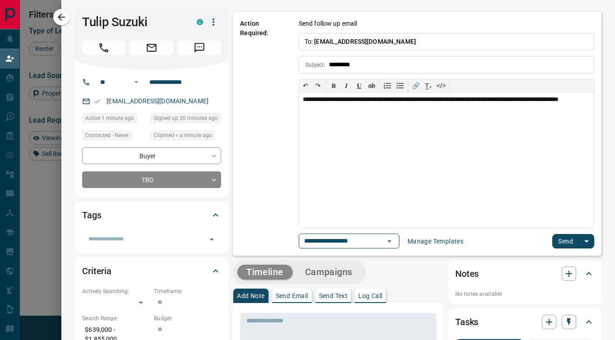
scroll to position [0, 0]
click at [410, 101] on div "**********" at bounding box center [446, 159] width 294 height 135
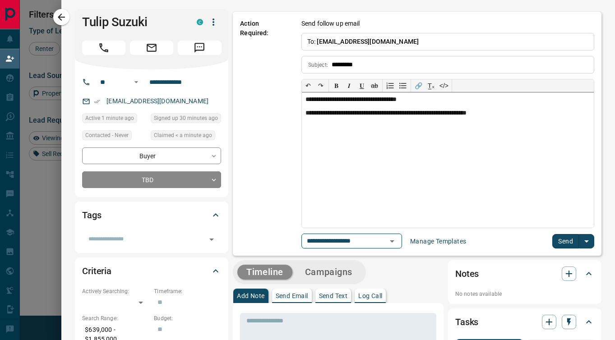
click at [455, 115] on div "**********" at bounding box center [447, 113] width 285 height 7
click at [564, 241] on button "Send" at bounding box center [565, 241] width 27 height 14
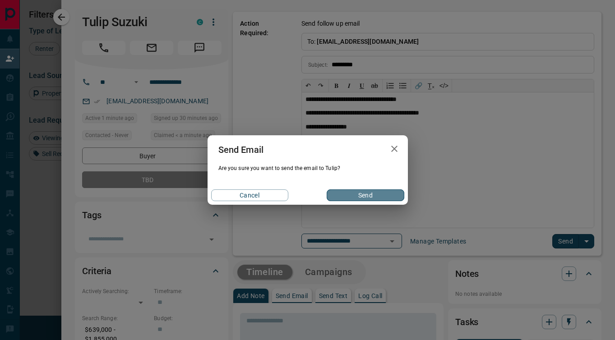
click at [358, 193] on button "Send" at bounding box center [364, 195] width 77 height 12
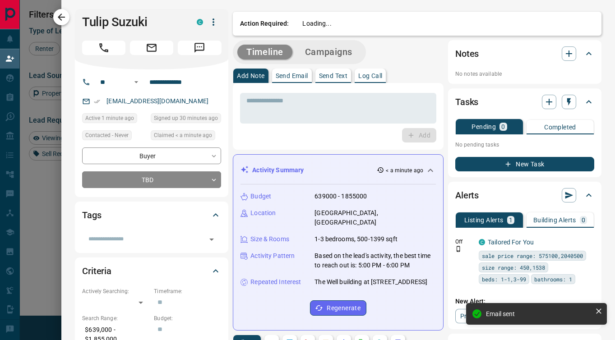
click at [64, 19] on icon "button" at bounding box center [61, 17] width 11 height 11
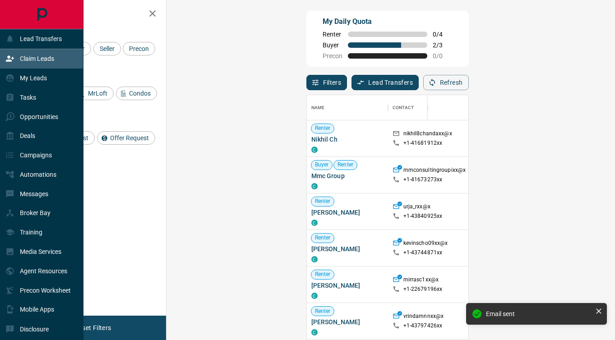
click at [40, 60] on p "Claim Leads" at bounding box center [37, 58] width 34 height 7
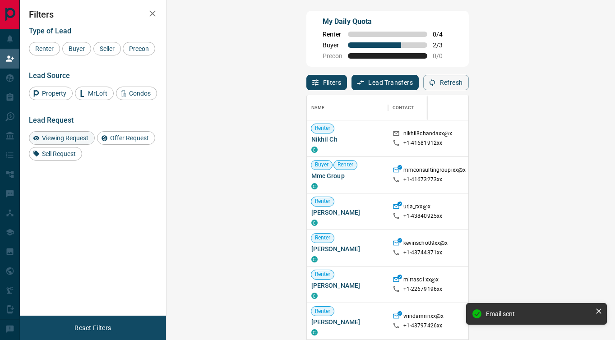
click at [60, 142] on span "Viewing Request" at bounding box center [65, 137] width 53 height 7
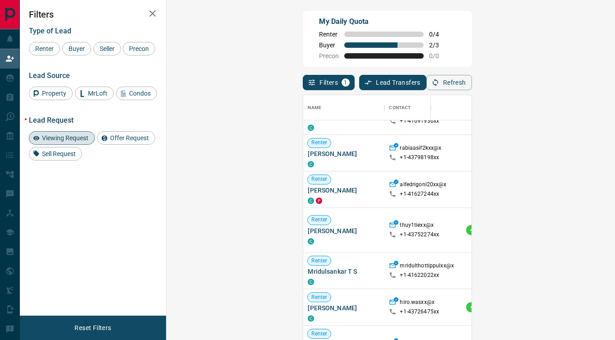
scroll to position [380, 0]
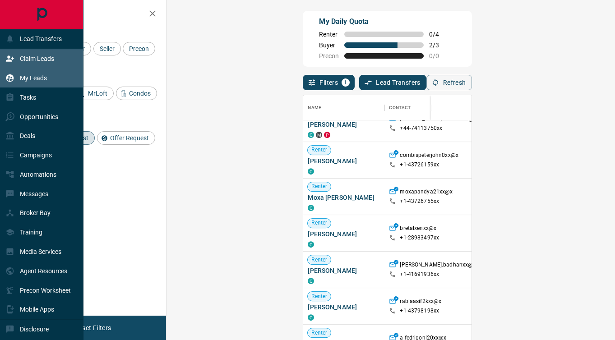
click at [29, 79] on p "My Leads" at bounding box center [33, 77] width 27 height 7
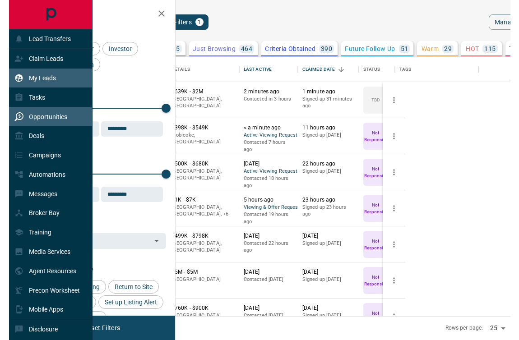
scroll to position [259, 341]
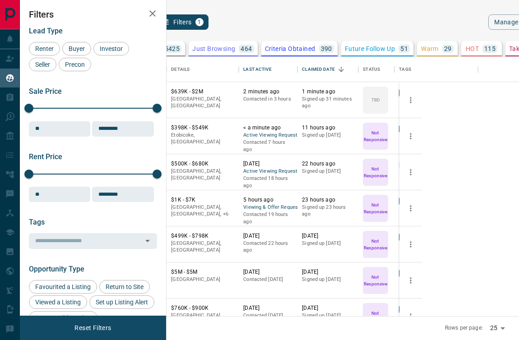
click at [159, 49] on p "TBD" at bounding box center [153, 49] width 12 height 6
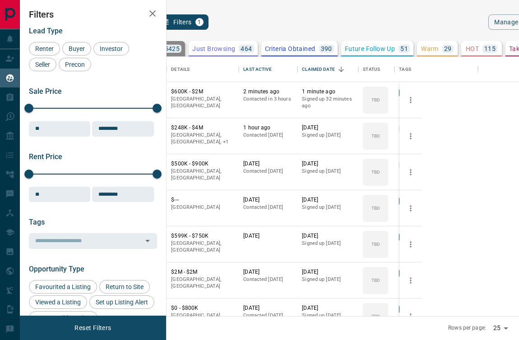
click at [151, 14] on icon "button" at bounding box center [152, 13] width 11 height 11
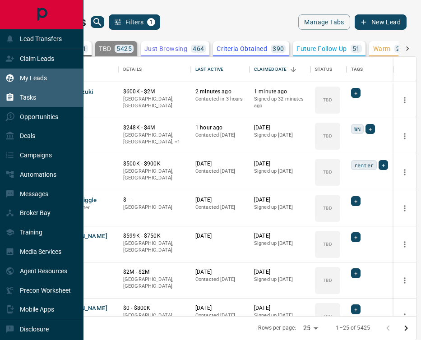
scroll to position [259, 383]
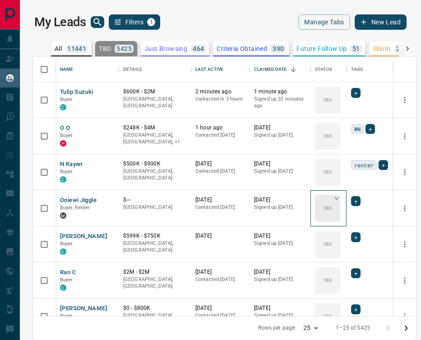
click at [331, 200] on div "TBD" at bounding box center [327, 208] width 25 height 27
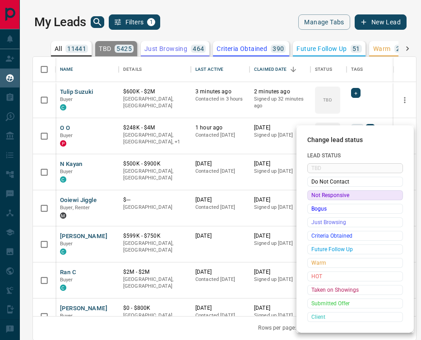
click at [329, 198] on span "Not Responsive" at bounding box center [354, 195] width 87 height 9
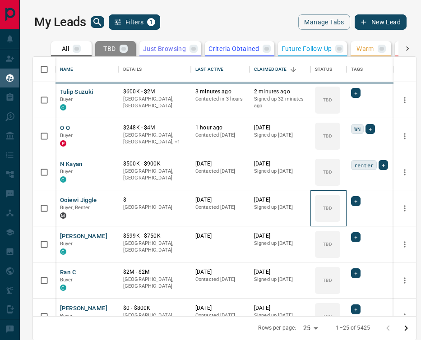
click at [329, 198] on div "TBD" at bounding box center [327, 208] width 25 height 27
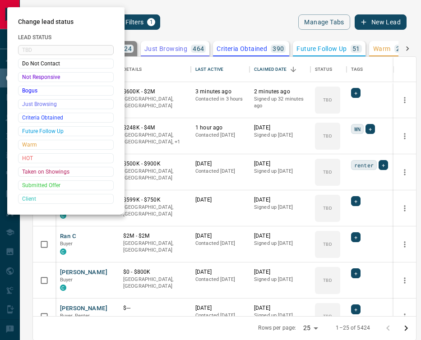
click at [332, 204] on div at bounding box center [210, 170] width 421 height 340
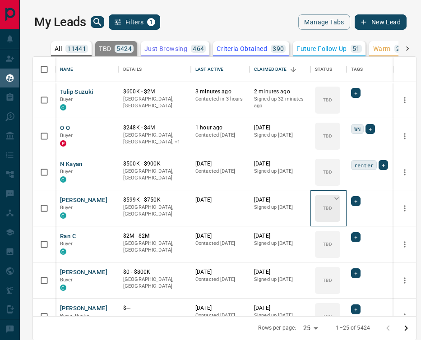
click at [331, 199] on div "TBD" at bounding box center [327, 208] width 25 height 27
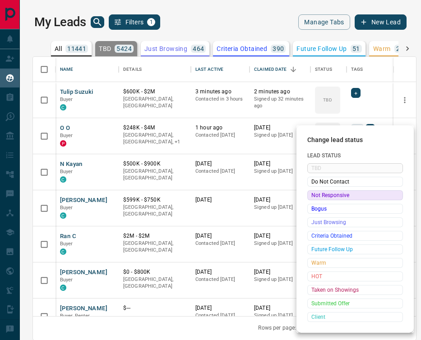
click at [325, 197] on span "Not Responsive" at bounding box center [354, 195] width 87 height 9
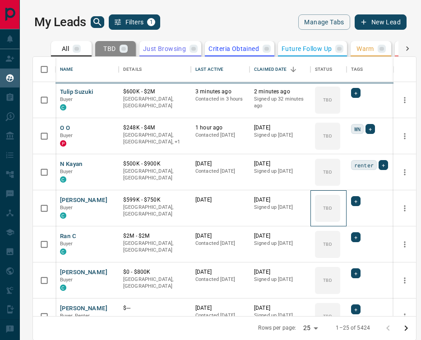
click at [325, 197] on div "TBD" at bounding box center [327, 208] width 25 height 27
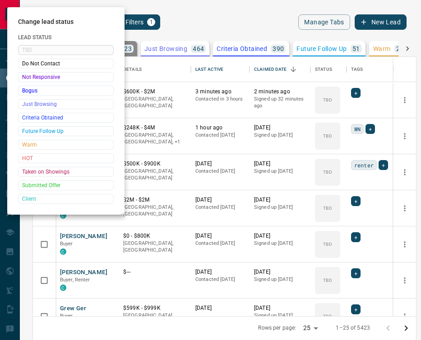
click at [325, 200] on div at bounding box center [210, 170] width 421 height 340
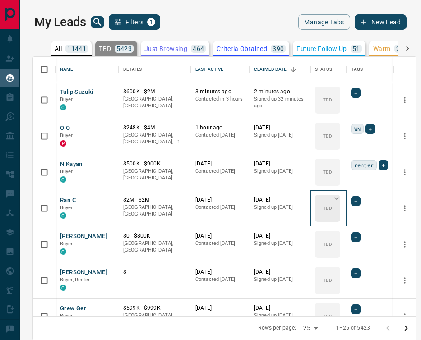
click at [332, 199] on icon at bounding box center [336, 198] width 9 height 9
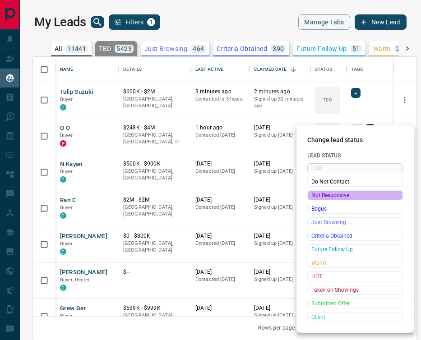
click at [332, 199] on span "Not Responsive" at bounding box center [354, 195] width 87 height 9
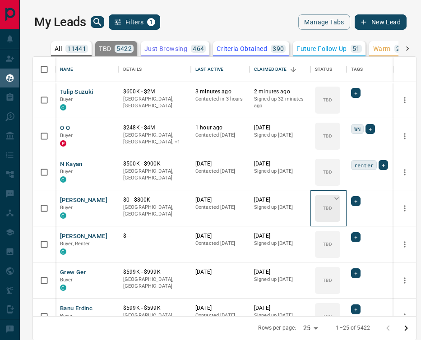
click at [334, 201] on icon at bounding box center [336, 198] width 9 height 9
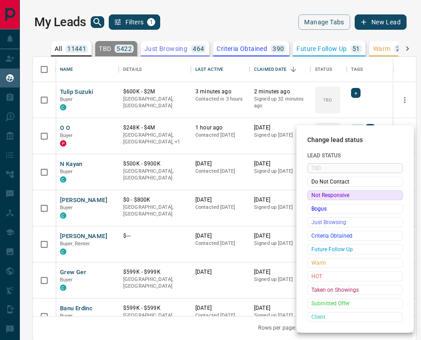
click at [334, 198] on span "Not Responsive" at bounding box center [354, 195] width 87 height 9
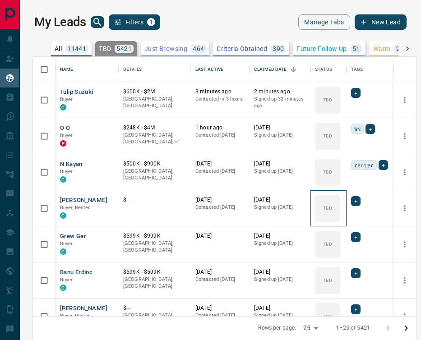
click at [0, 0] on icon at bounding box center [0, 0] width 0 height 0
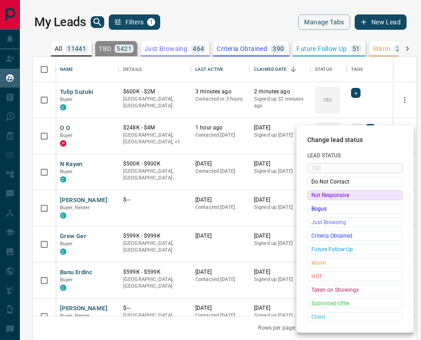
click at [334, 198] on span "Not Responsive" at bounding box center [354, 195] width 87 height 9
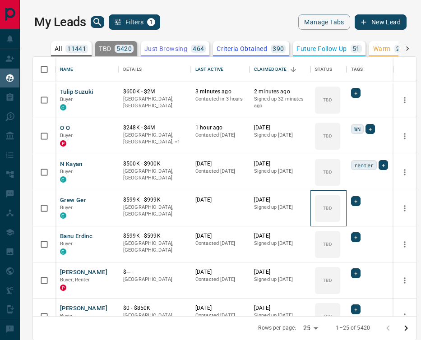
click at [0, 0] on icon at bounding box center [0, 0] width 0 height 0
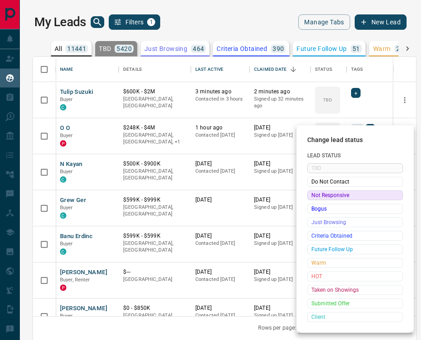
click at [334, 198] on span "Not Responsive" at bounding box center [354, 195] width 87 height 9
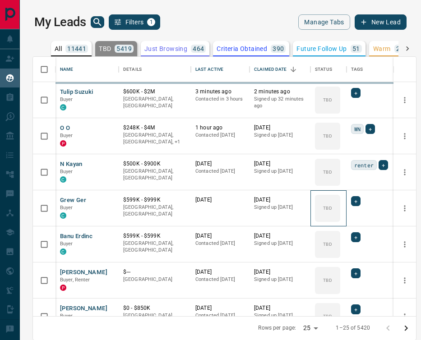
click at [0, 0] on icon at bounding box center [0, 0] width 0 height 0
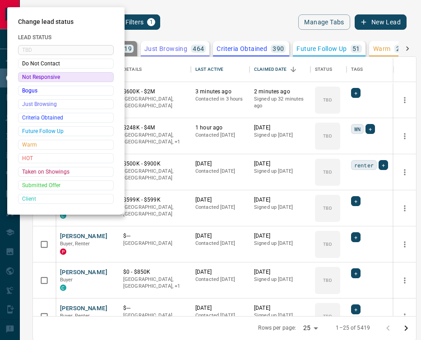
click at [334, 198] on div at bounding box center [210, 170] width 421 height 340
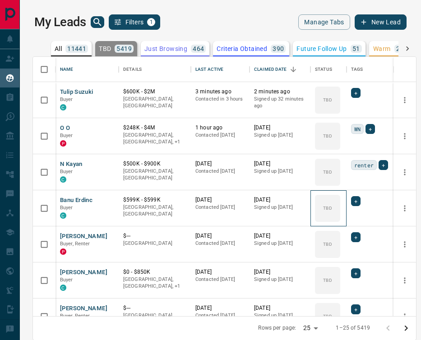
click at [334, 198] on div "TBD" at bounding box center [327, 208] width 25 height 27
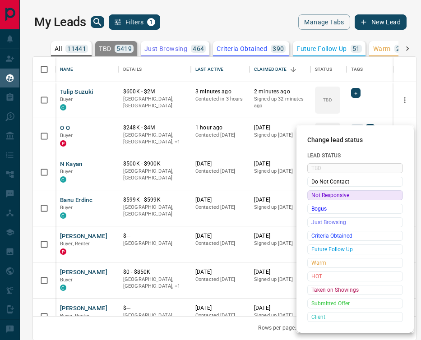
click at [334, 198] on span "Not Responsive" at bounding box center [354, 195] width 87 height 9
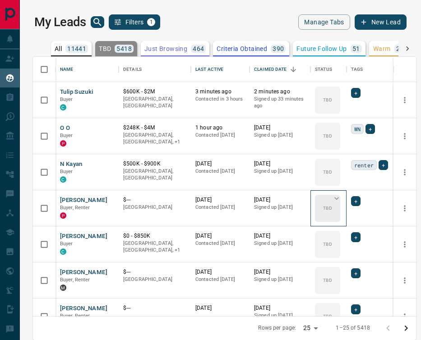
click at [334, 199] on icon at bounding box center [336, 198] width 9 height 9
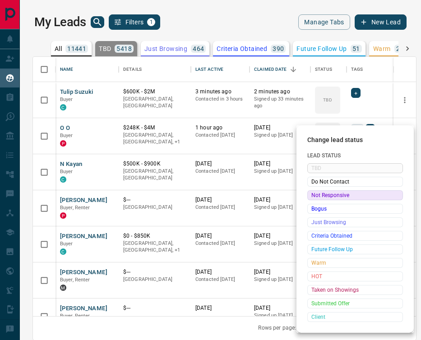
click at [332, 195] on span "Not Responsive" at bounding box center [354, 195] width 87 height 9
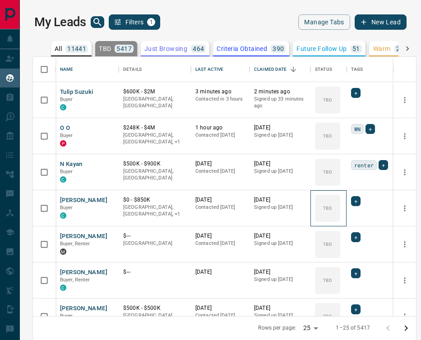
click at [0, 0] on icon at bounding box center [0, 0] width 0 height 0
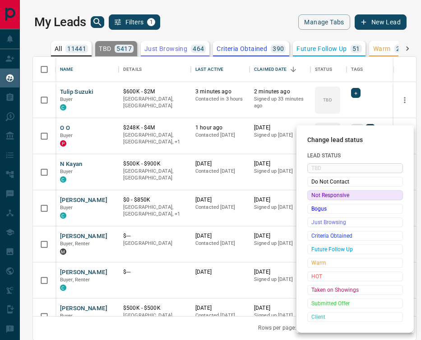
click at [332, 195] on span "Not Responsive" at bounding box center [354, 195] width 87 height 9
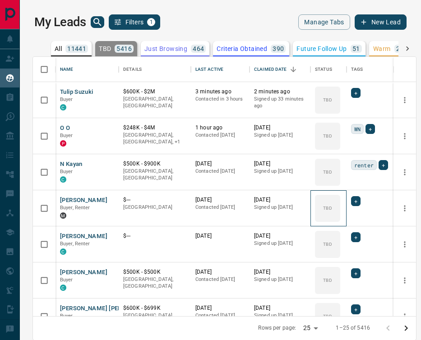
click at [0, 0] on icon at bounding box center [0, 0] width 0 height 0
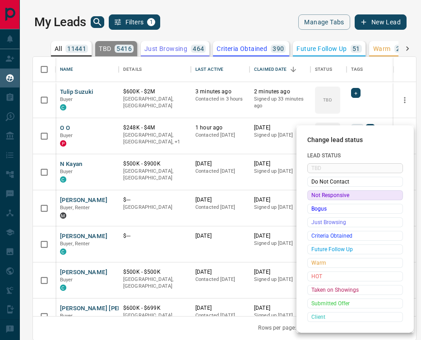
click at [332, 195] on span "Not Responsive" at bounding box center [354, 195] width 87 height 9
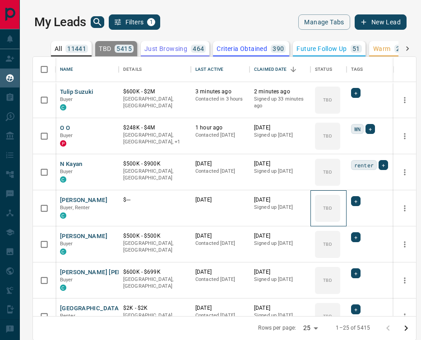
click at [0, 0] on icon at bounding box center [0, 0] width 0 height 0
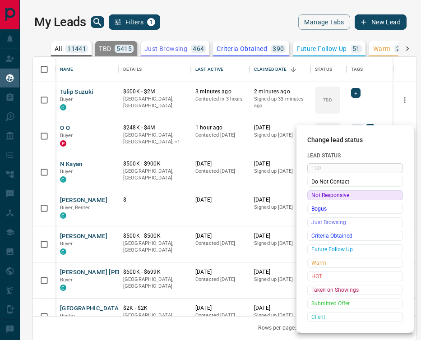
click at [332, 195] on span "Not Responsive" at bounding box center [354, 195] width 87 height 9
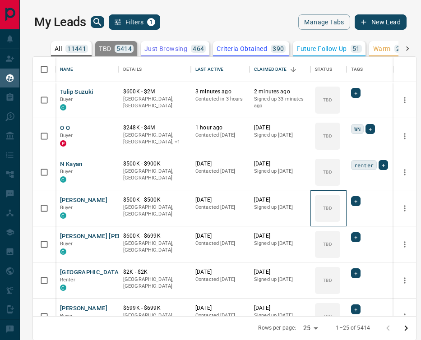
click at [0, 0] on icon at bounding box center [0, 0] width 0 height 0
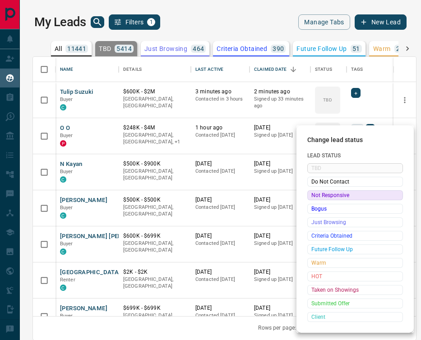
click at [332, 195] on span "Not Responsive" at bounding box center [354, 195] width 87 height 9
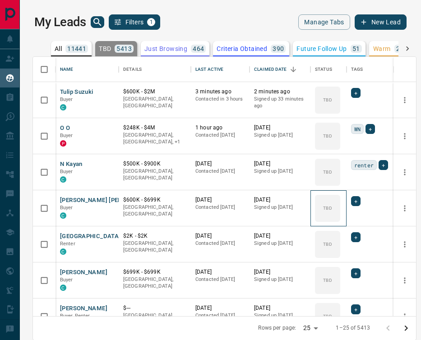
click at [0, 0] on icon at bounding box center [0, 0] width 0 height 0
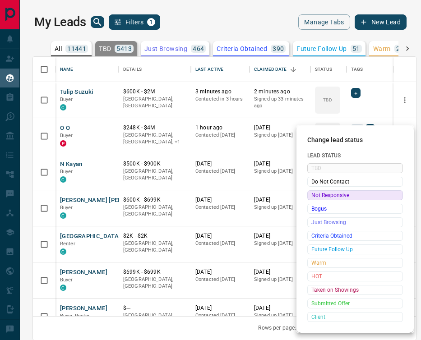
click at [332, 195] on span "Not Responsive" at bounding box center [354, 195] width 87 height 9
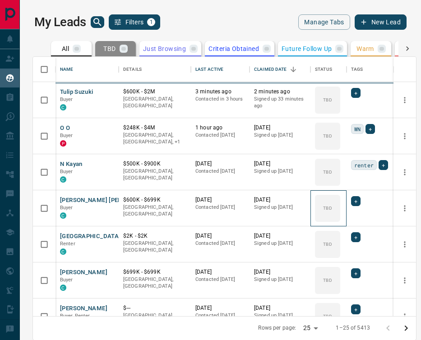
click at [0, 0] on icon at bounding box center [0, 0] width 0 height 0
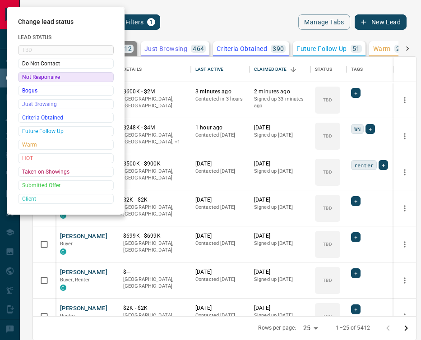
click at [332, 195] on div at bounding box center [210, 170] width 421 height 340
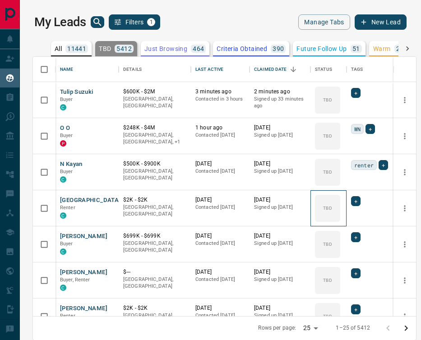
click at [332, 195] on div "TBD" at bounding box center [327, 208] width 25 height 27
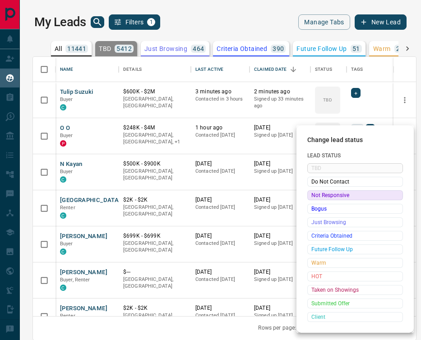
click at [332, 195] on span "Not Responsive" at bounding box center [354, 195] width 87 height 9
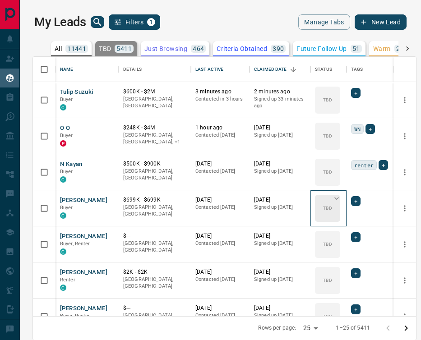
click at [332, 195] on icon at bounding box center [336, 198] width 9 height 9
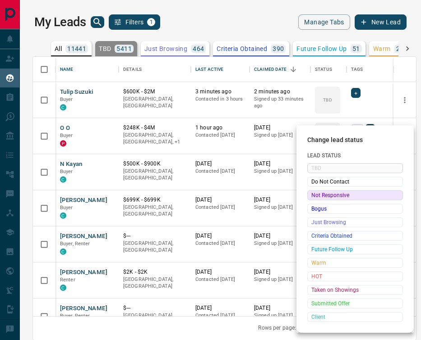
click at [331, 195] on span "Not Responsive" at bounding box center [354, 195] width 87 height 9
